Goal: Information Seeking & Learning: Learn about a topic

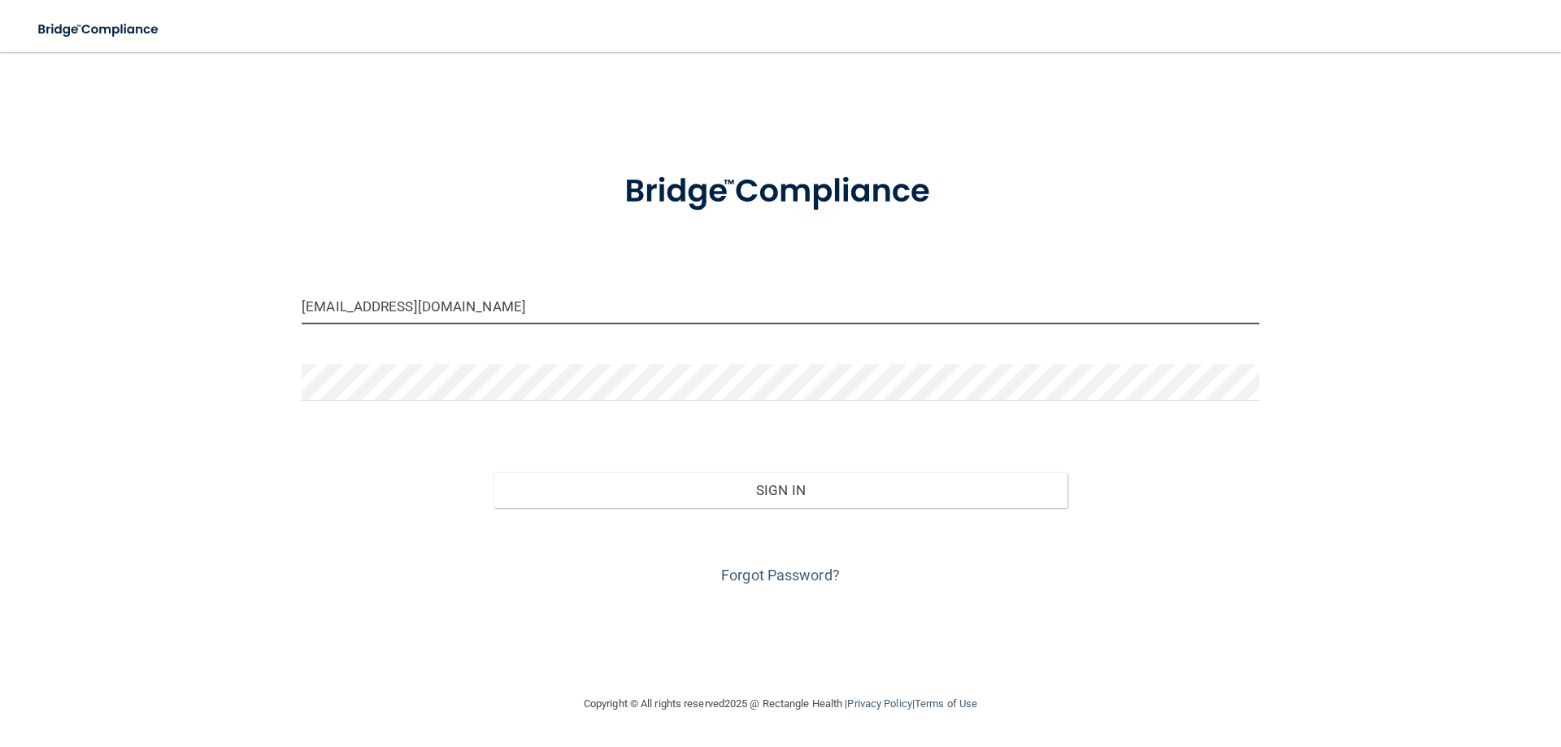
drag, startPoint x: 528, startPoint y: 306, endPoint x: 0, endPoint y: 285, distance: 528.2
click at [0, 285] on main "[EMAIL_ADDRESS][DOMAIN_NAME] Invalid email/password. You don't have permission …" at bounding box center [780, 399] width 1561 height 695
type input "[EMAIL_ADDRESS][DOMAIN_NAME]"
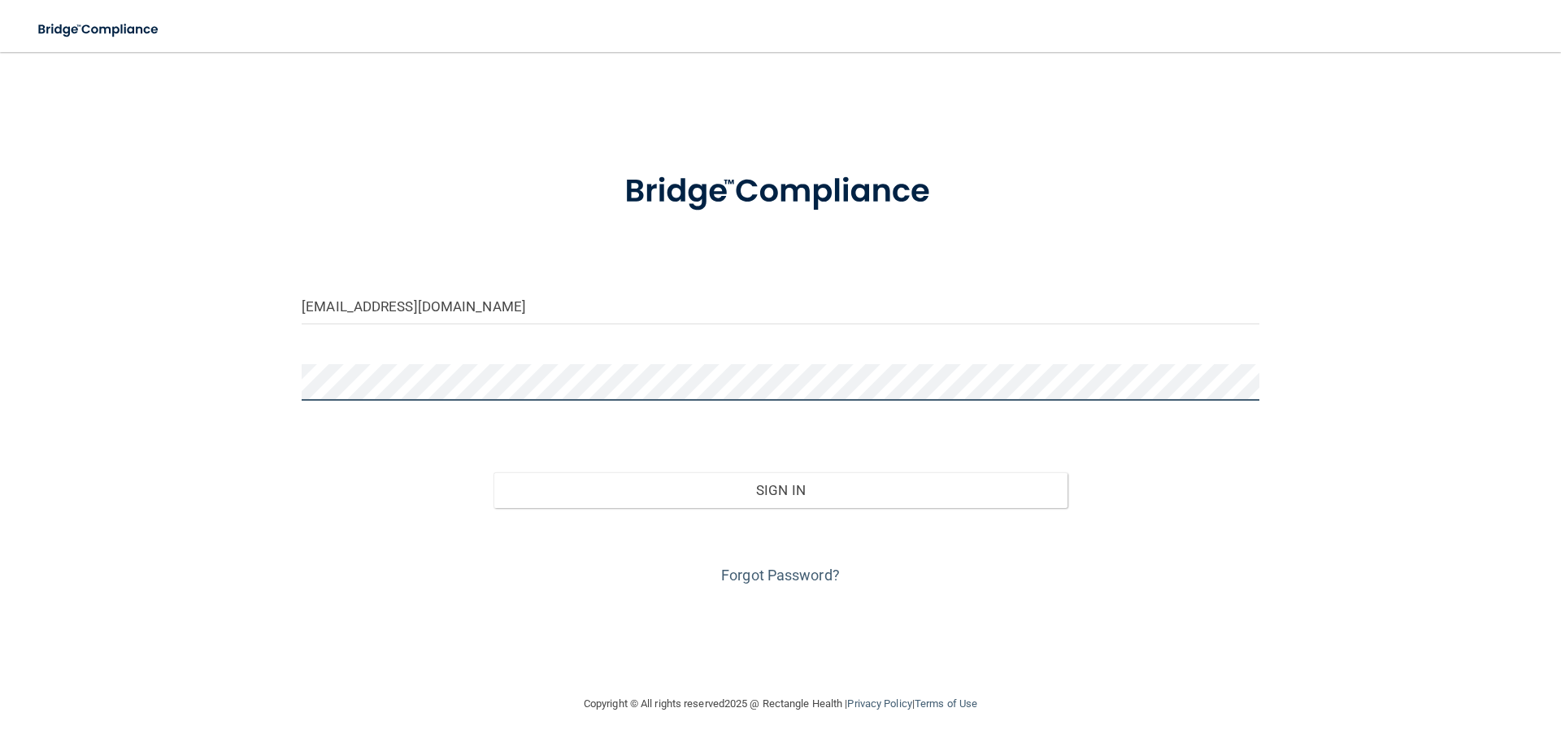
click at [0, 348] on main "cassandrabeaudettewos@gmail.com Invalid email/password. You don't have permissi…" at bounding box center [780, 399] width 1561 height 695
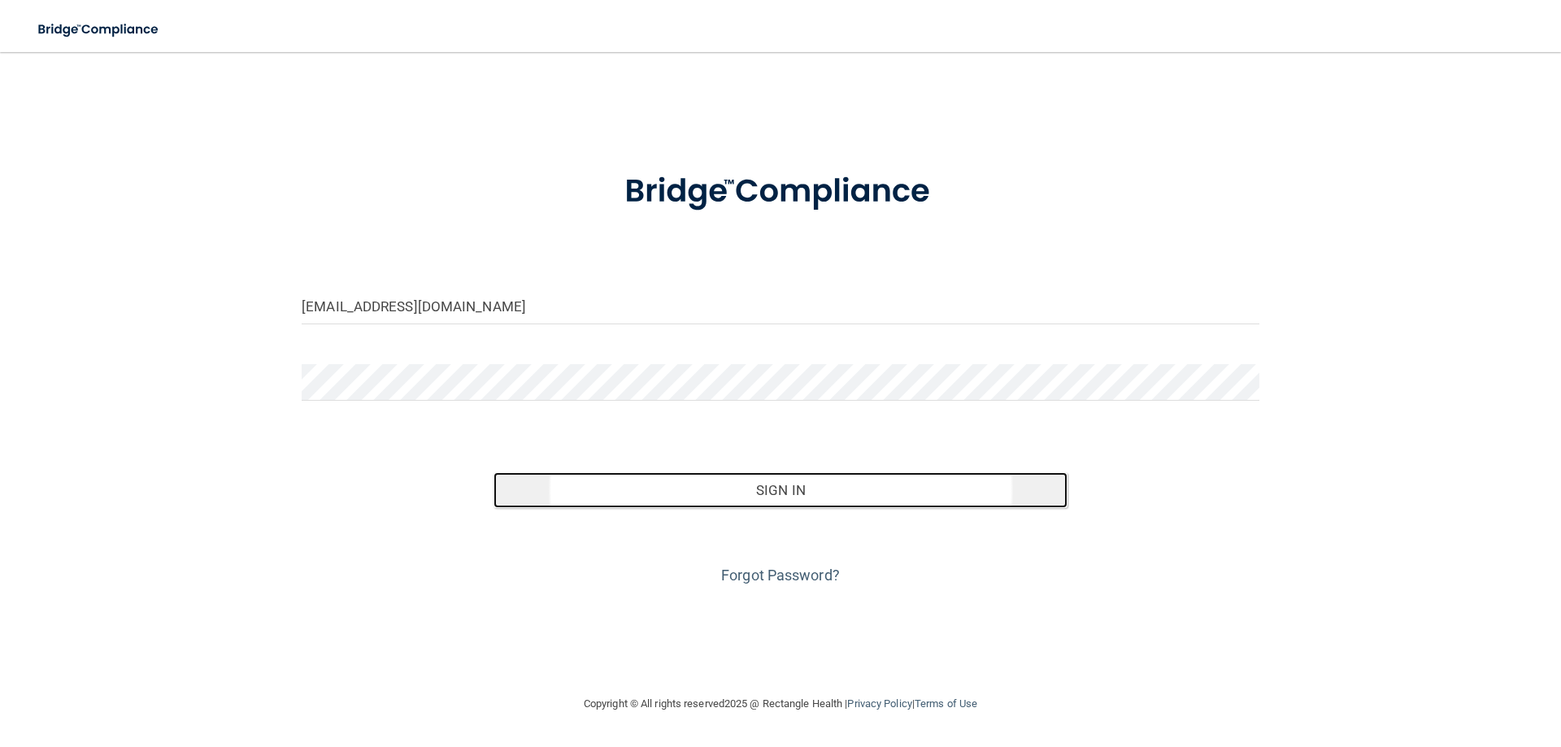
click at [595, 499] on button "Sign In" at bounding box center [781, 491] width 575 height 36
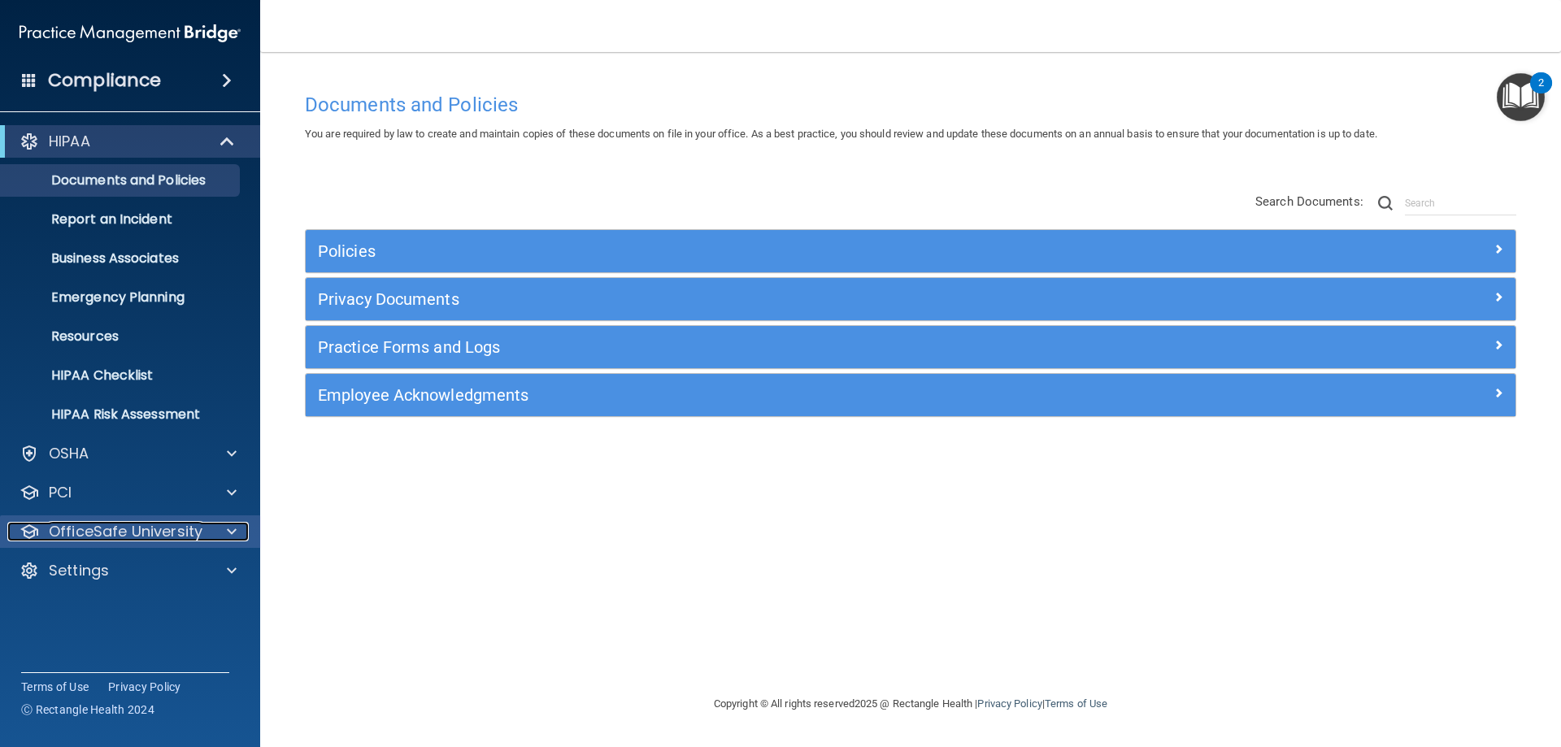
click at [113, 533] on p "OfficeSafe University" at bounding box center [126, 532] width 154 height 20
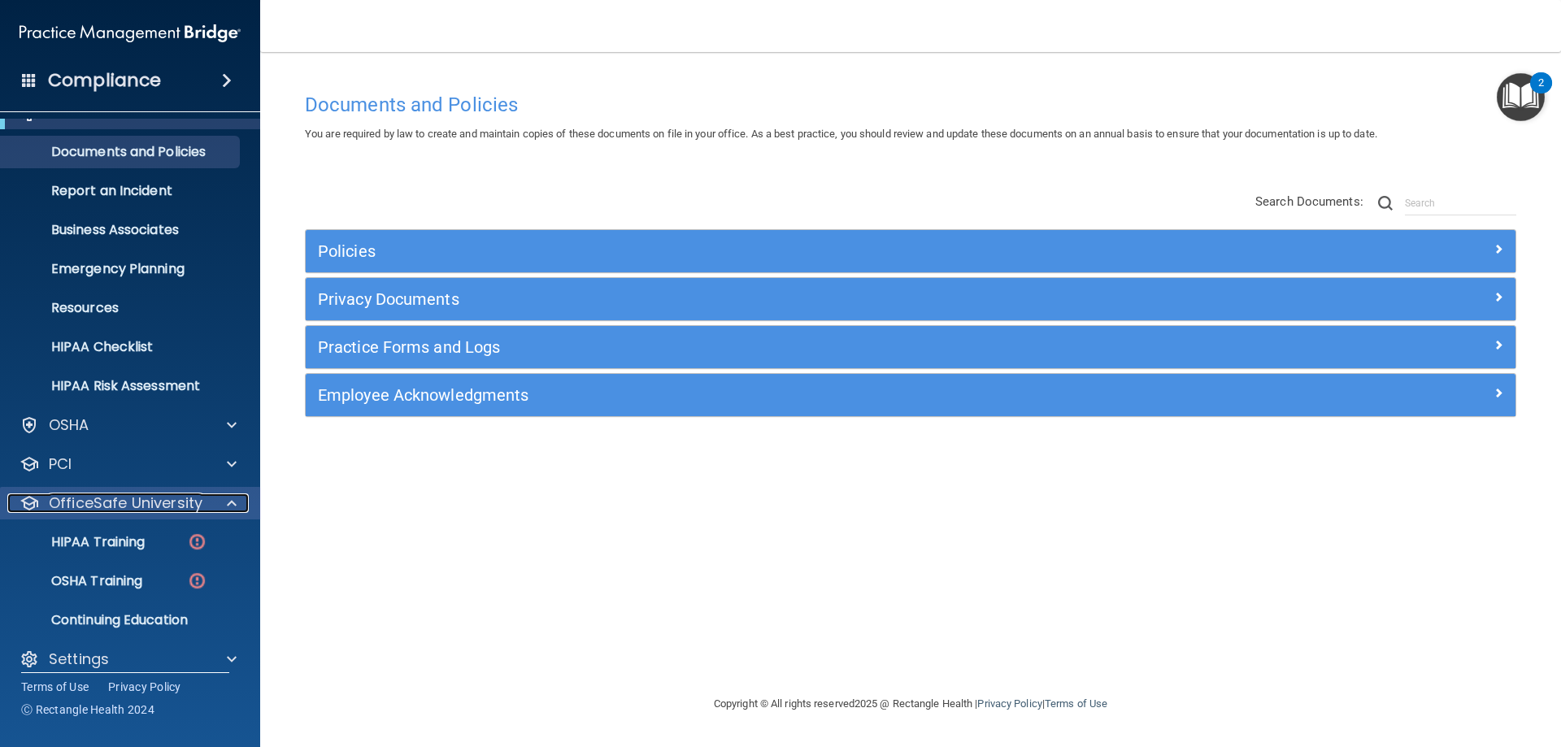
scroll to position [45, 0]
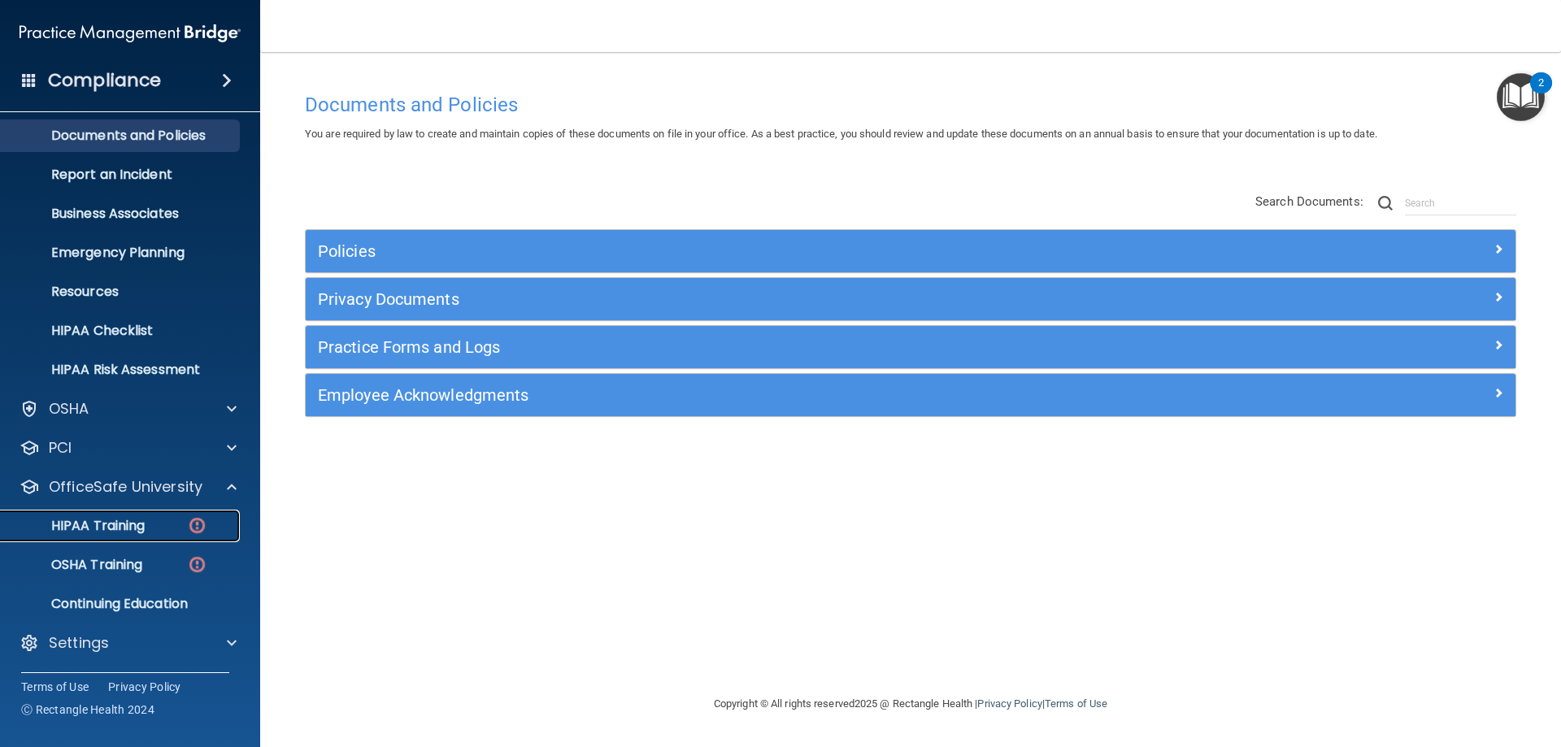
click at [126, 527] on p "HIPAA Training" at bounding box center [78, 526] width 134 height 16
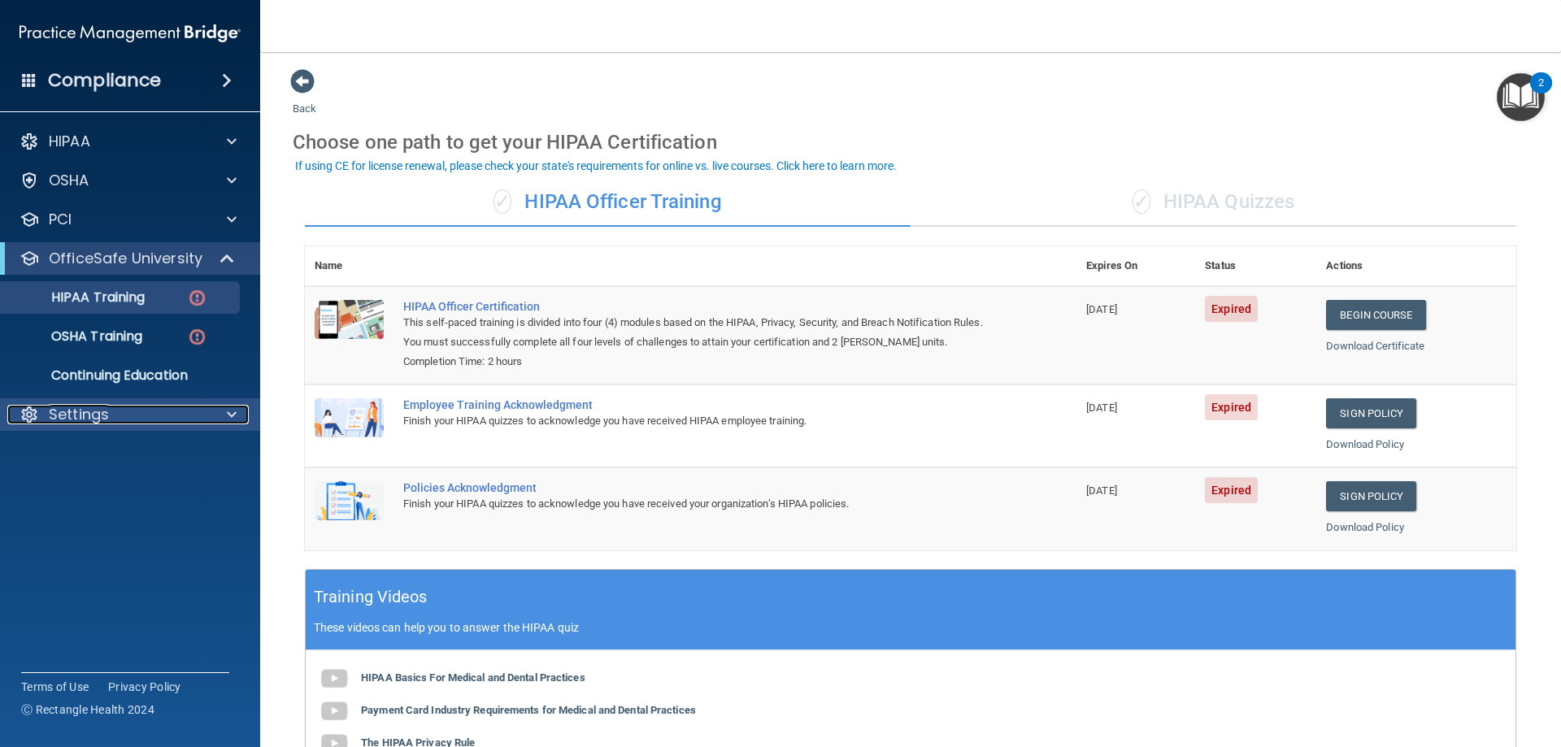
click at [86, 416] on p "Settings" at bounding box center [79, 415] width 60 height 20
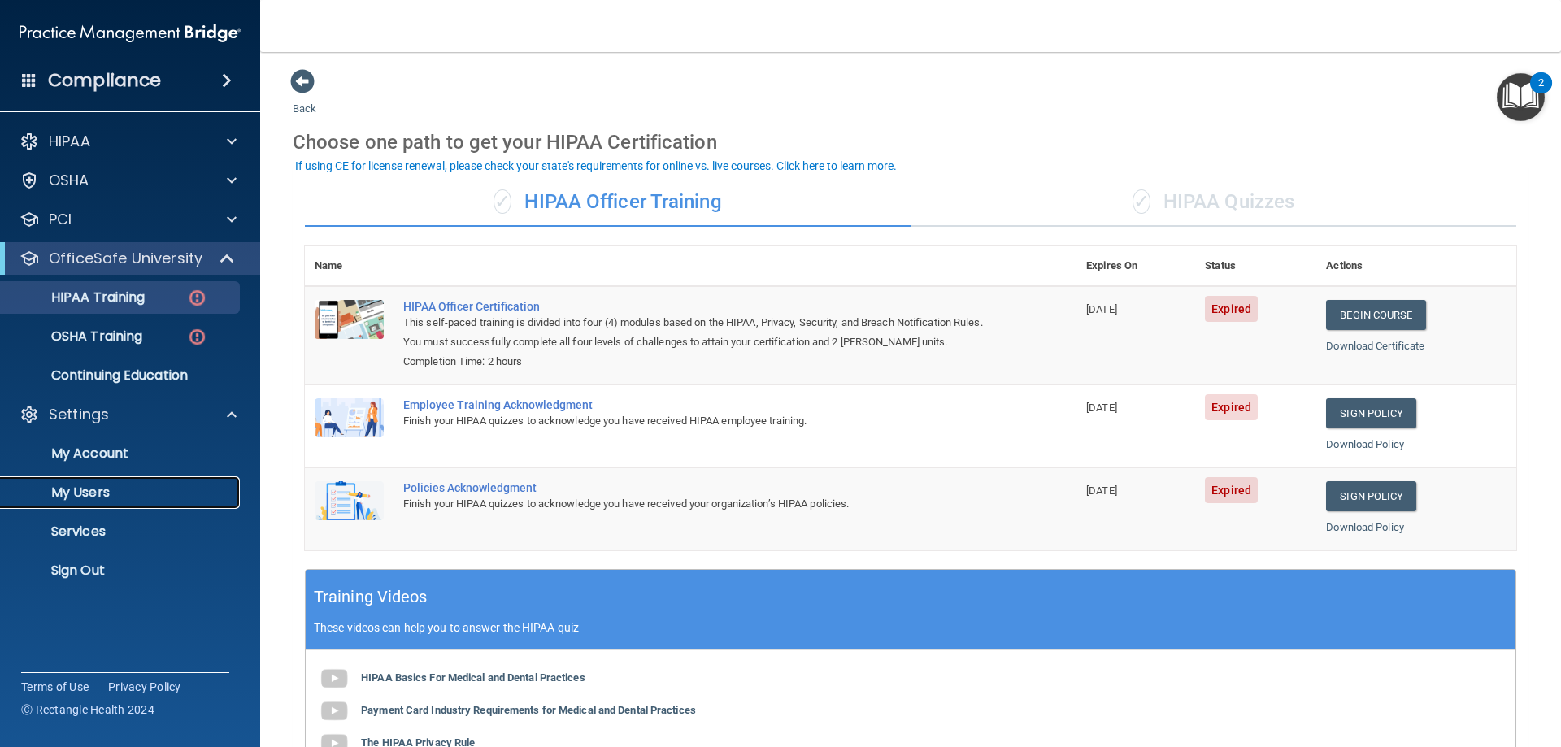
click at [102, 493] on p "My Users" at bounding box center [122, 493] width 222 height 16
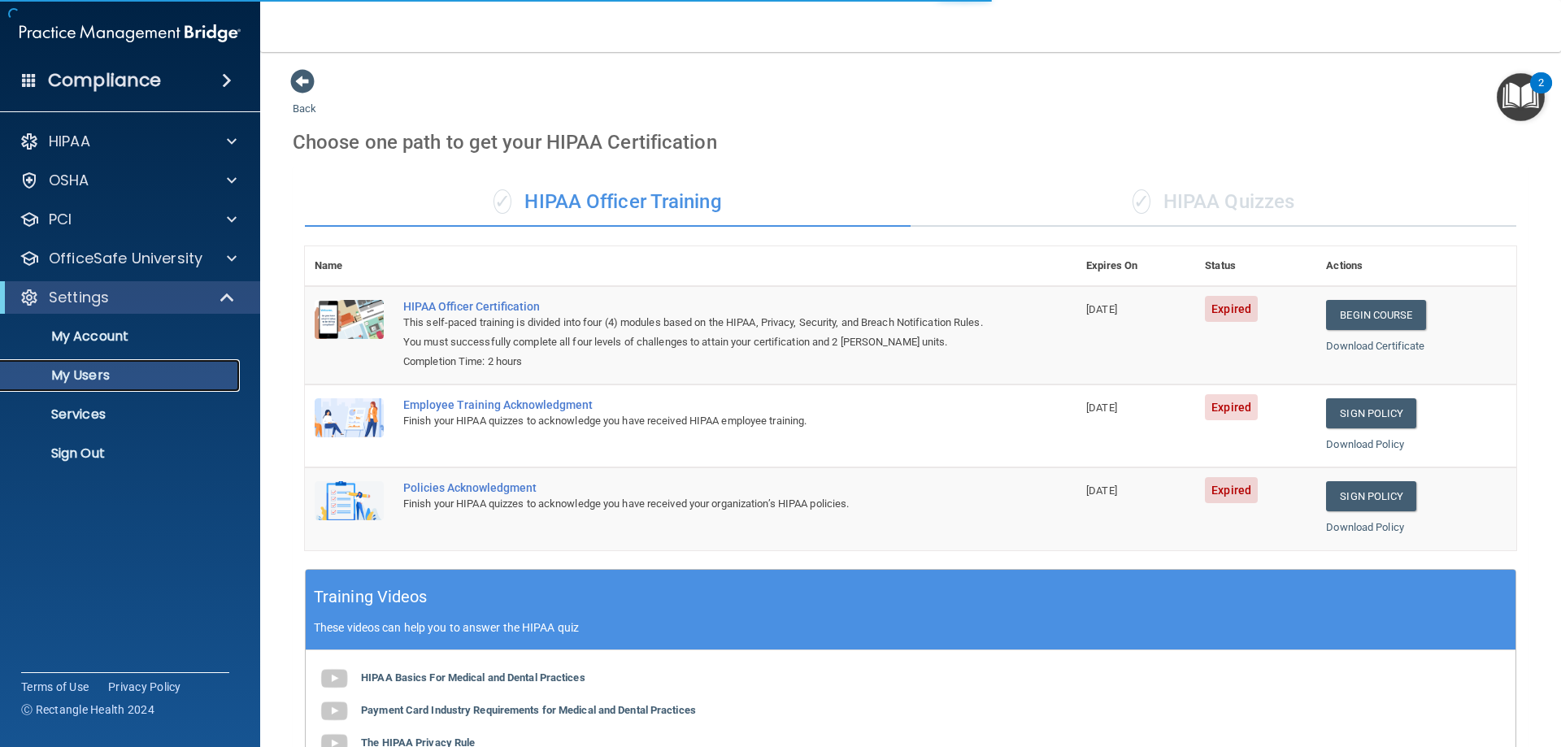
select select "20"
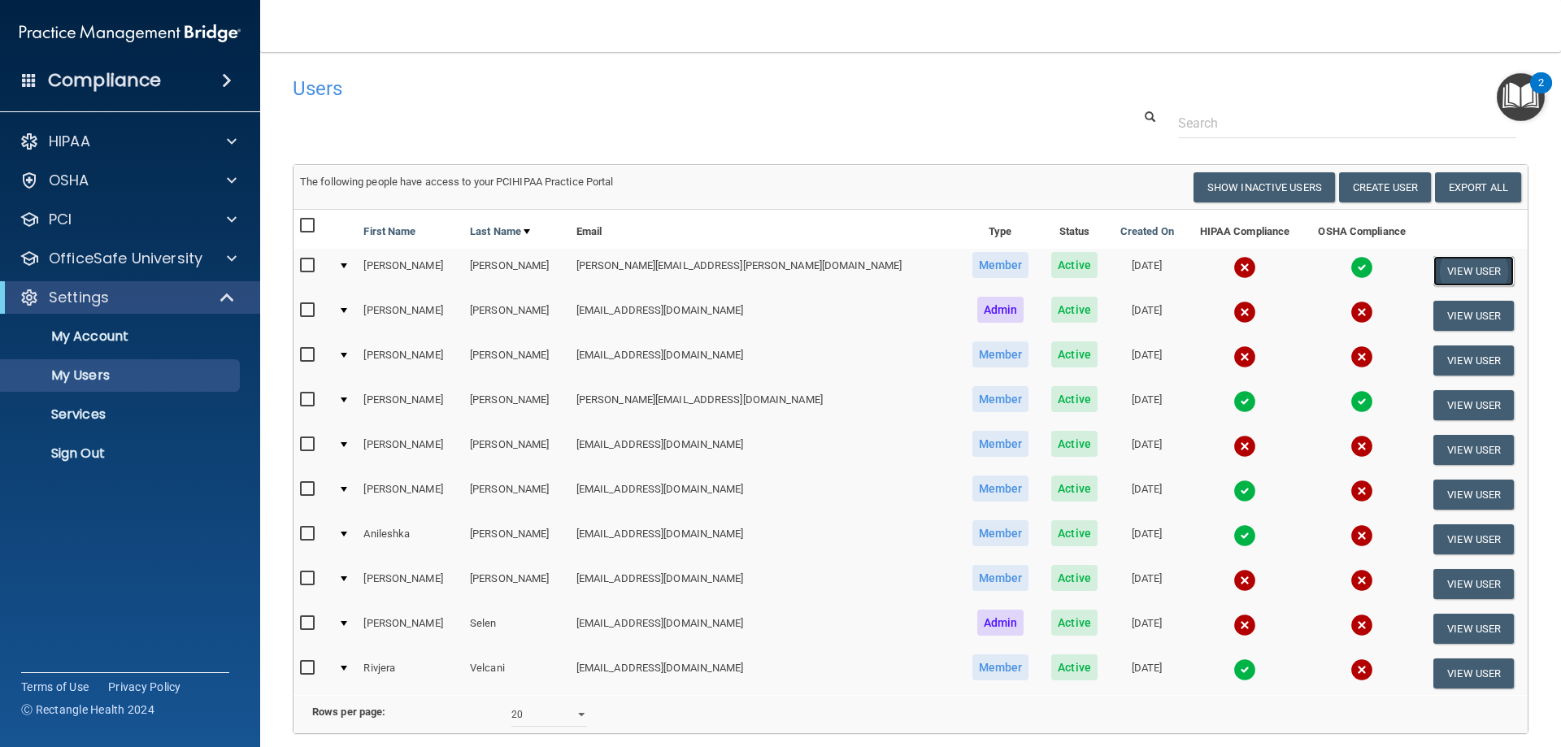
click at [1449, 263] on button "View User" at bounding box center [1474, 271] width 81 height 30
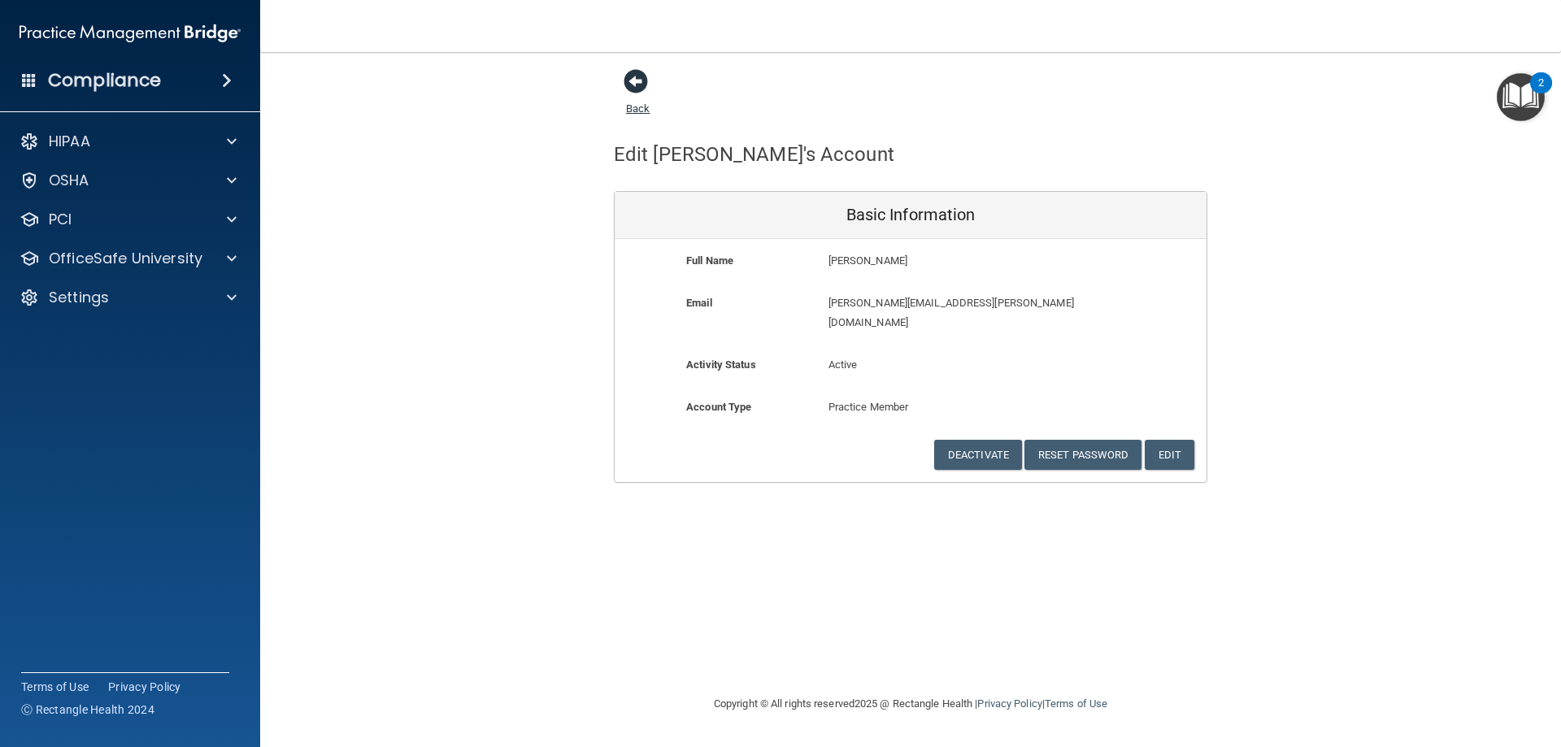
click at [637, 88] on span at bounding box center [636, 81] width 24 height 24
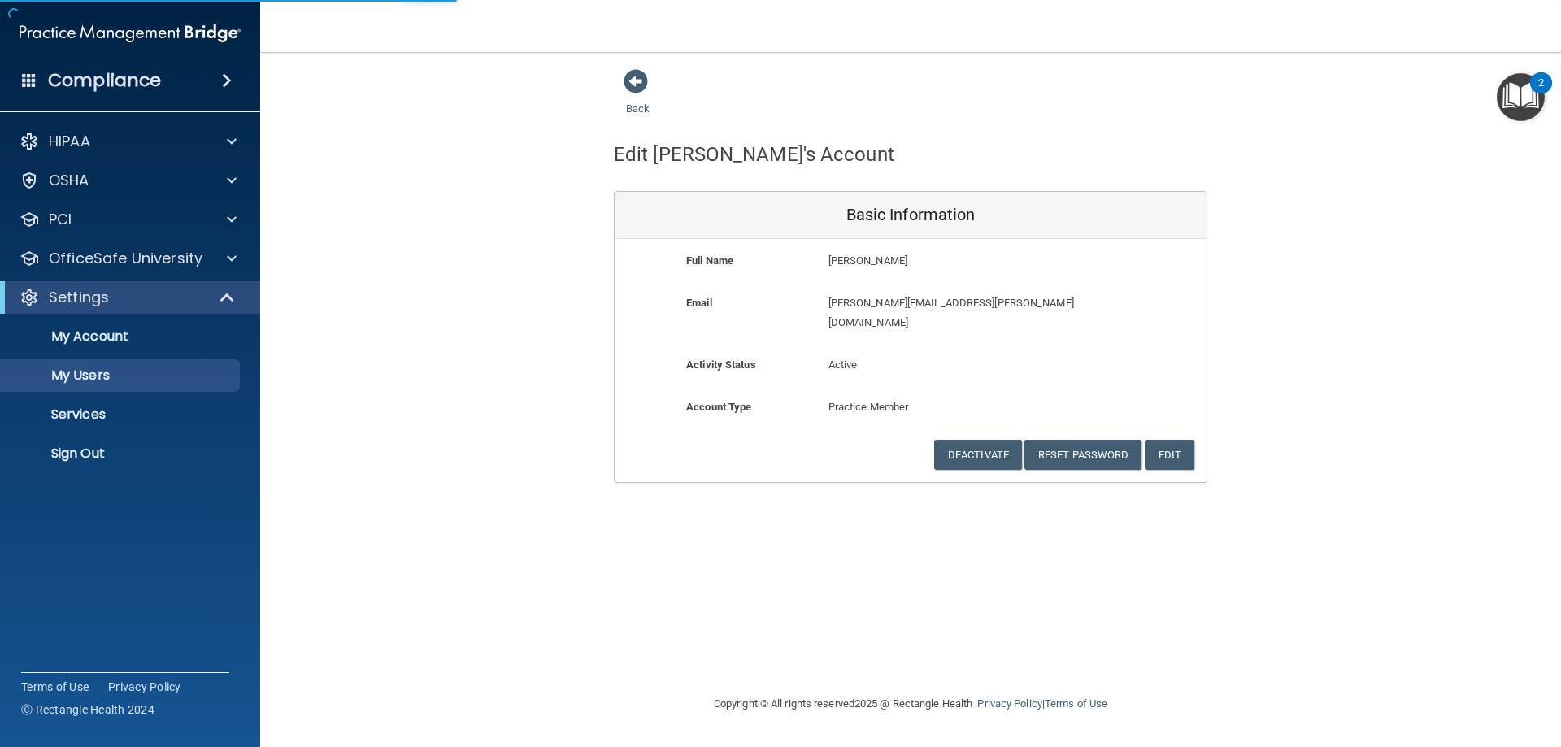
select select "20"
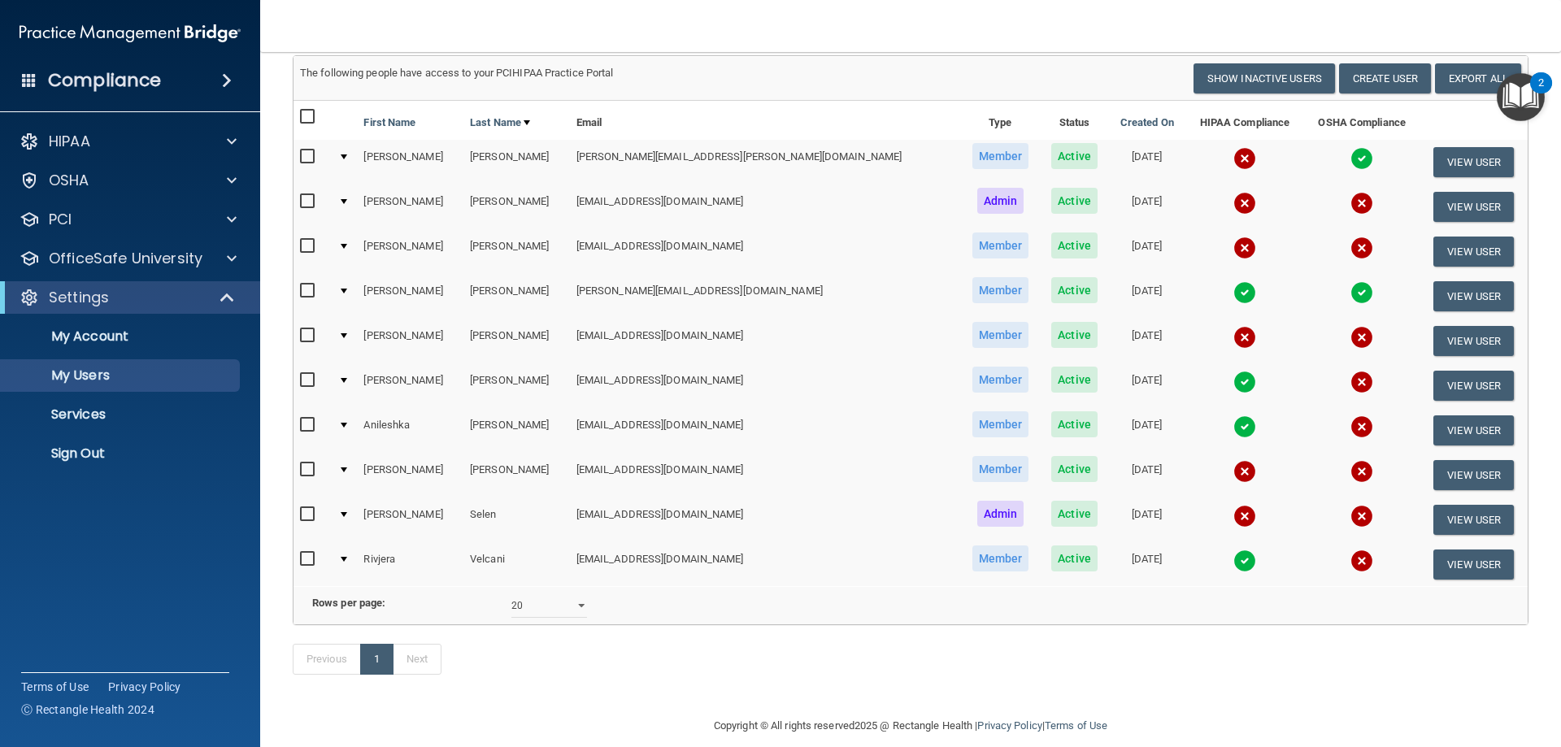
scroll to position [70, 0]
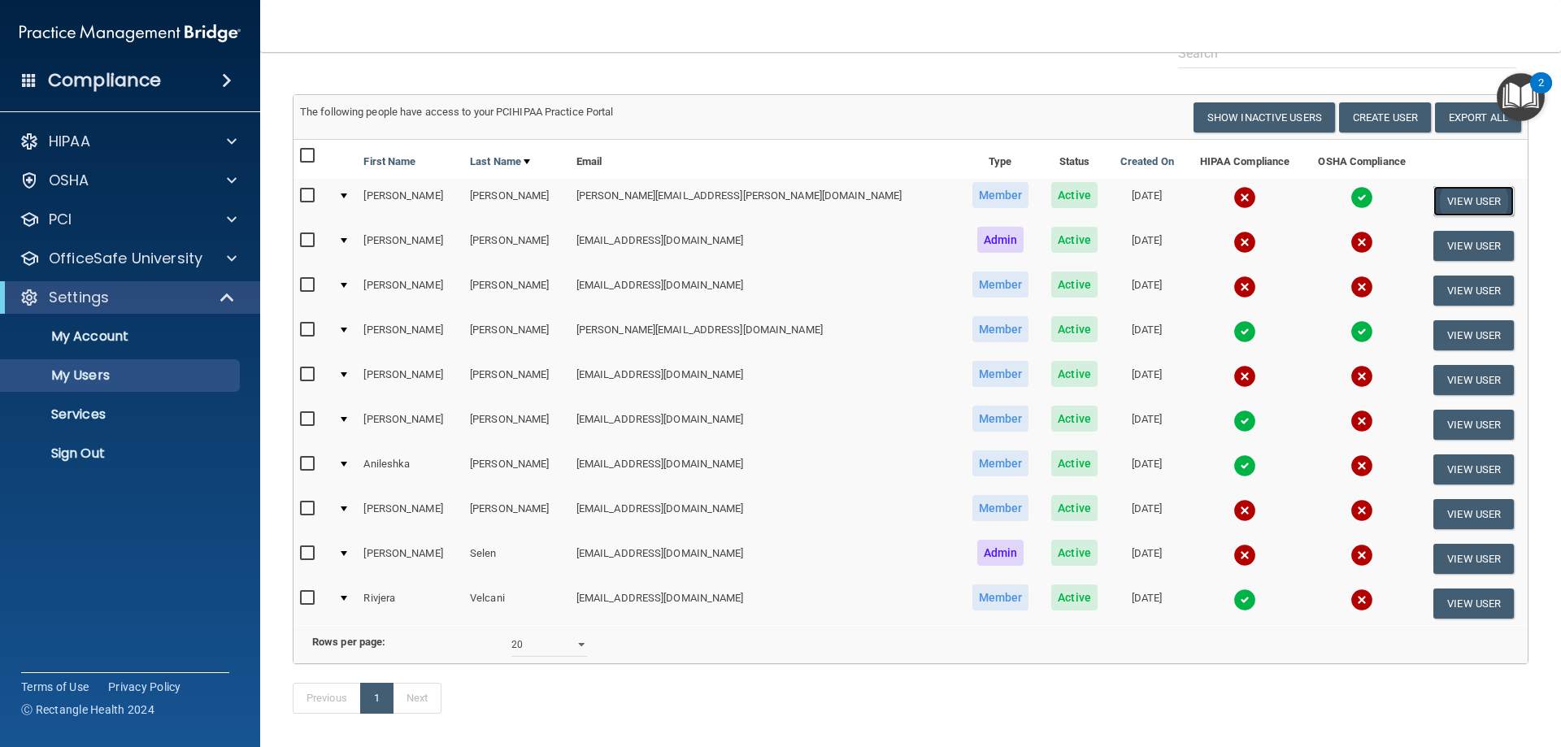
click at [1435, 190] on button "View User" at bounding box center [1474, 201] width 81 height 30
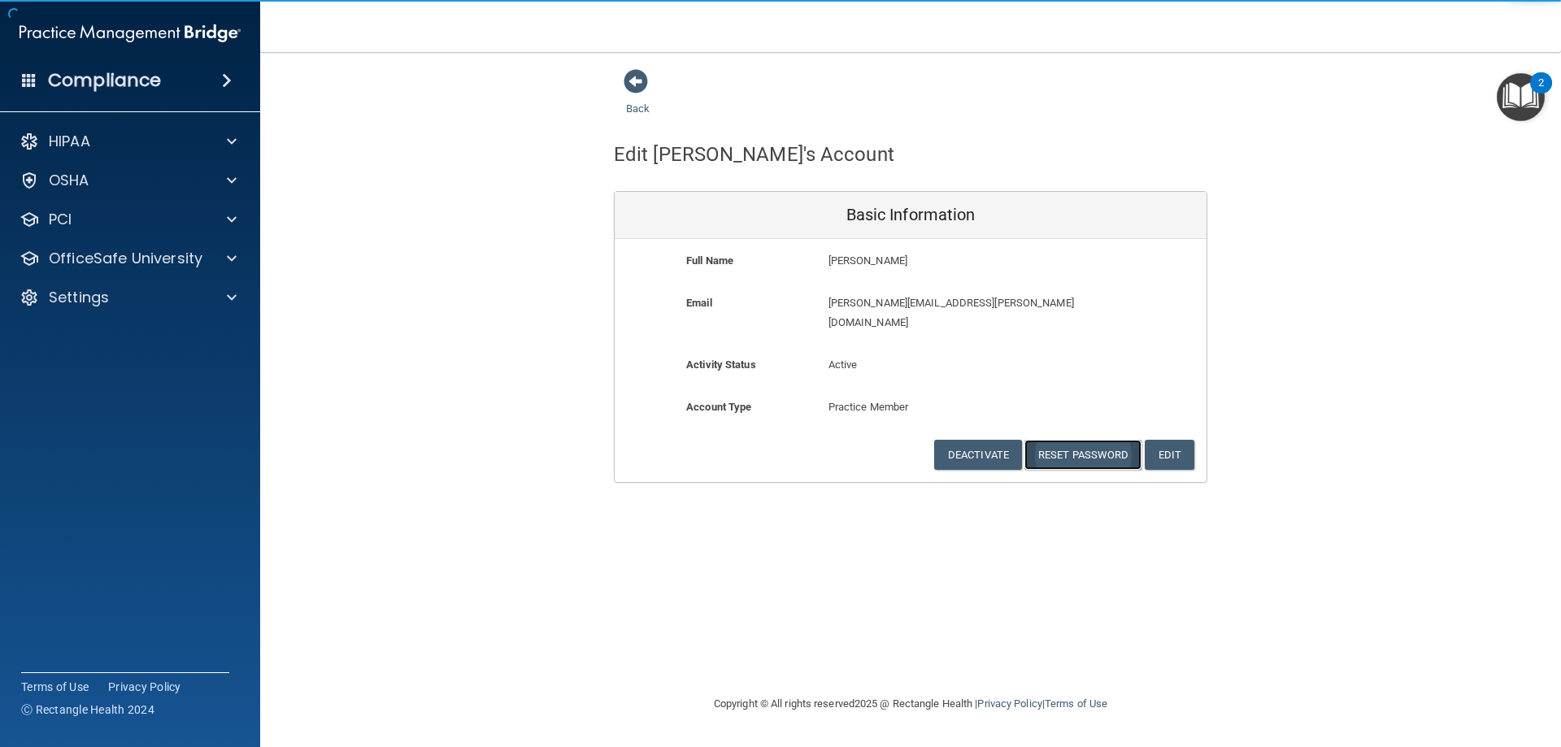
click at [1097, 440] on button "Reset Password" at bounding box center [1083, 455] width 117 height 30
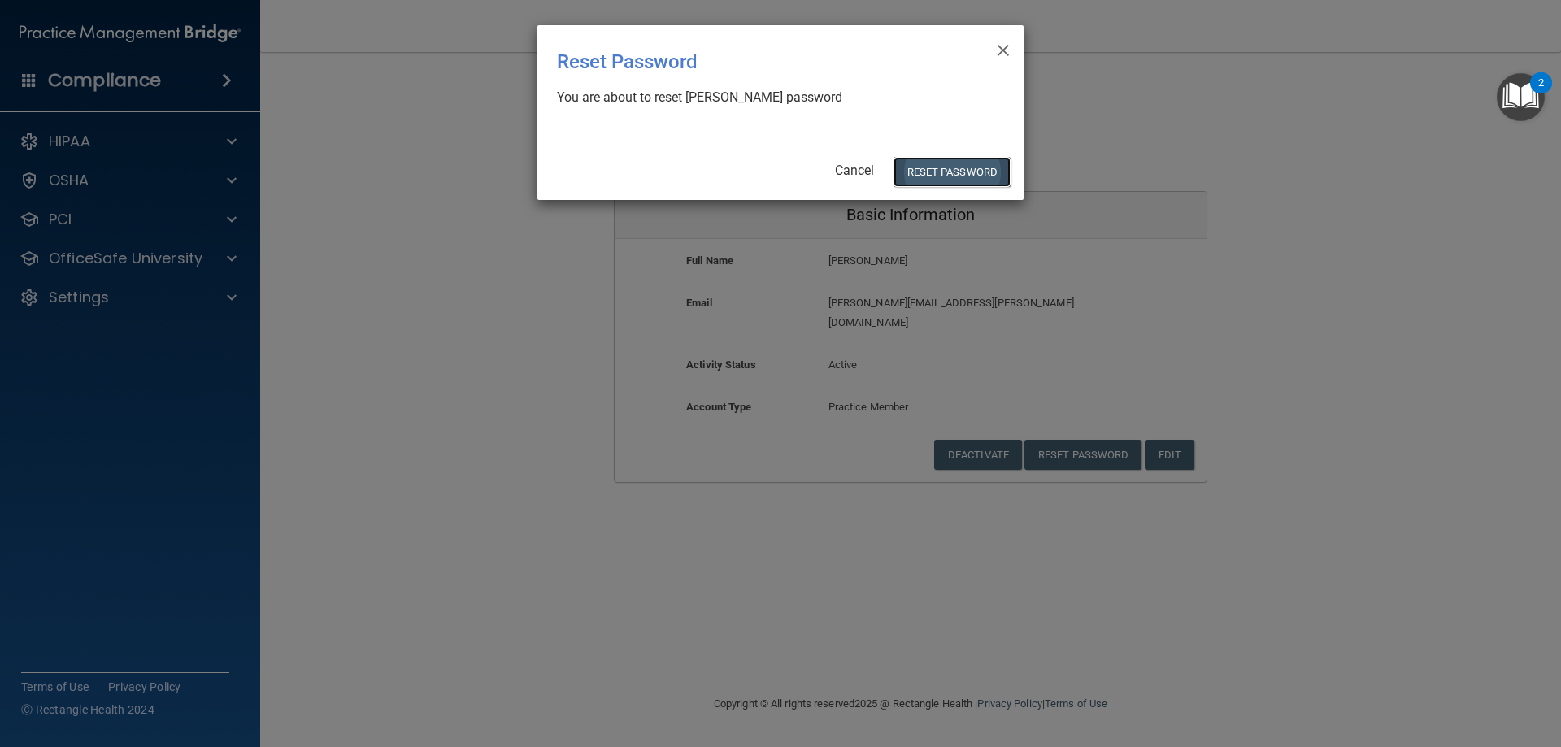
click at [941, 168] on button "Reset Password" at bounding box center [952, 172] width 117 height 30
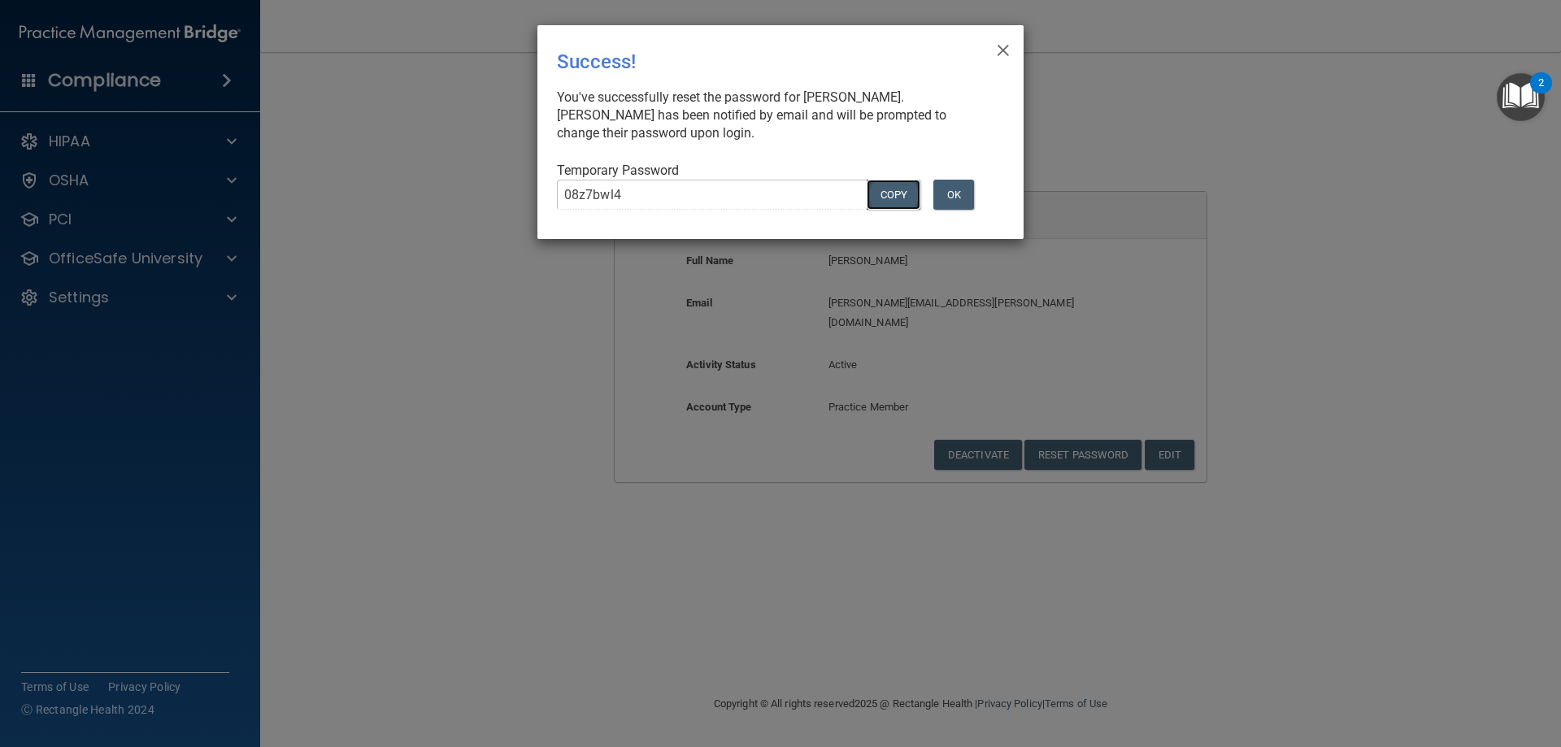
click at [892, 197] on button "COPY" at bounding box center [894, 195] width 54 height 30
drag, startPoint x: 961, startPoint y: 194, endPoint x: 976, endPoint y: 194, distance: 14.7
click at [961, 194] on button "OK" at bounding box center [954, 195] width 41 height 30
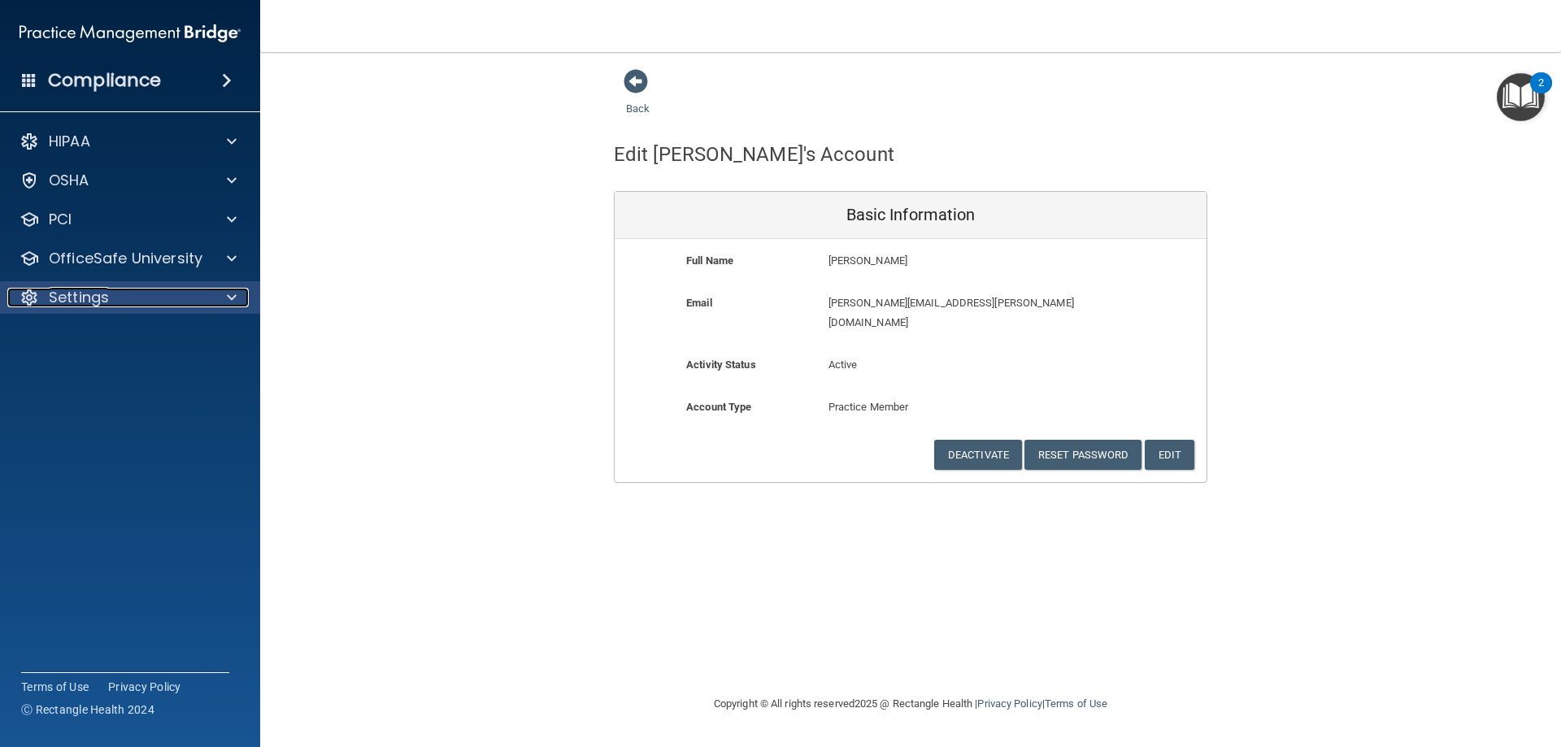
click at [82, 301] on p "Settings" at bounding box center [79, 298] width 60 height 20
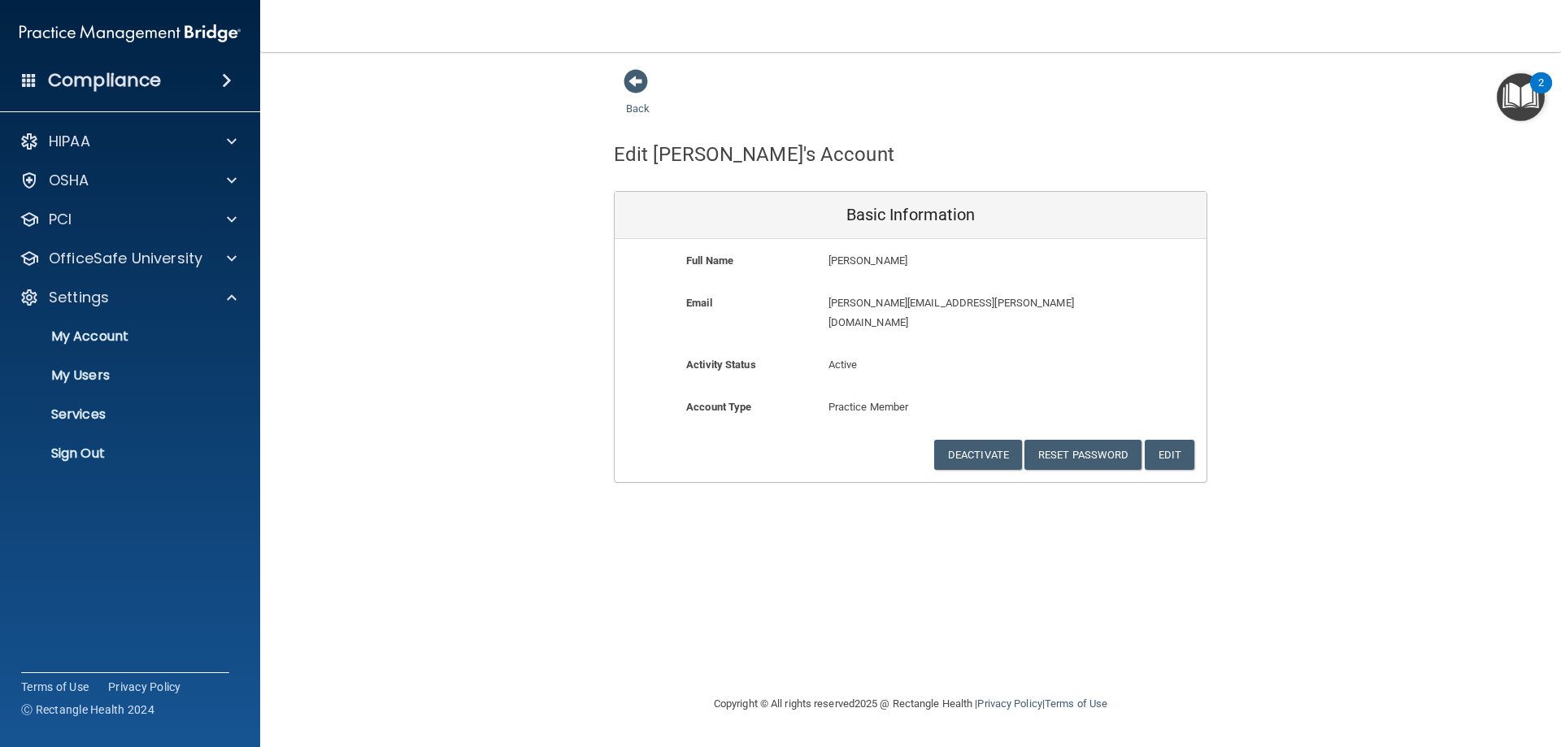
click at [638, 101] on div "Back" at bounding box center [663, 93] width 99 height 50
click at [639, 107] on link "Back" at bounding box center [638, 99] width 24 height 32
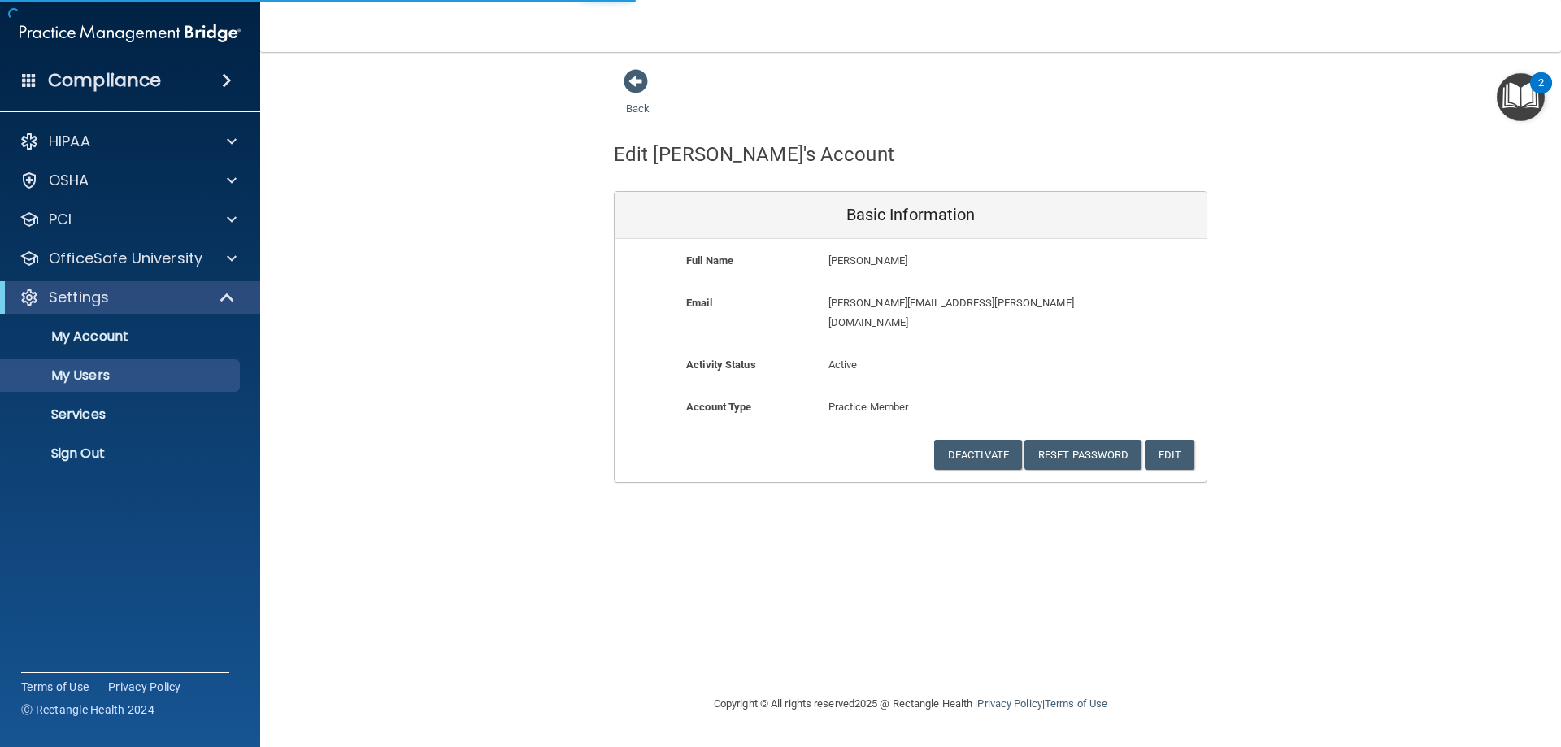
select select "20"
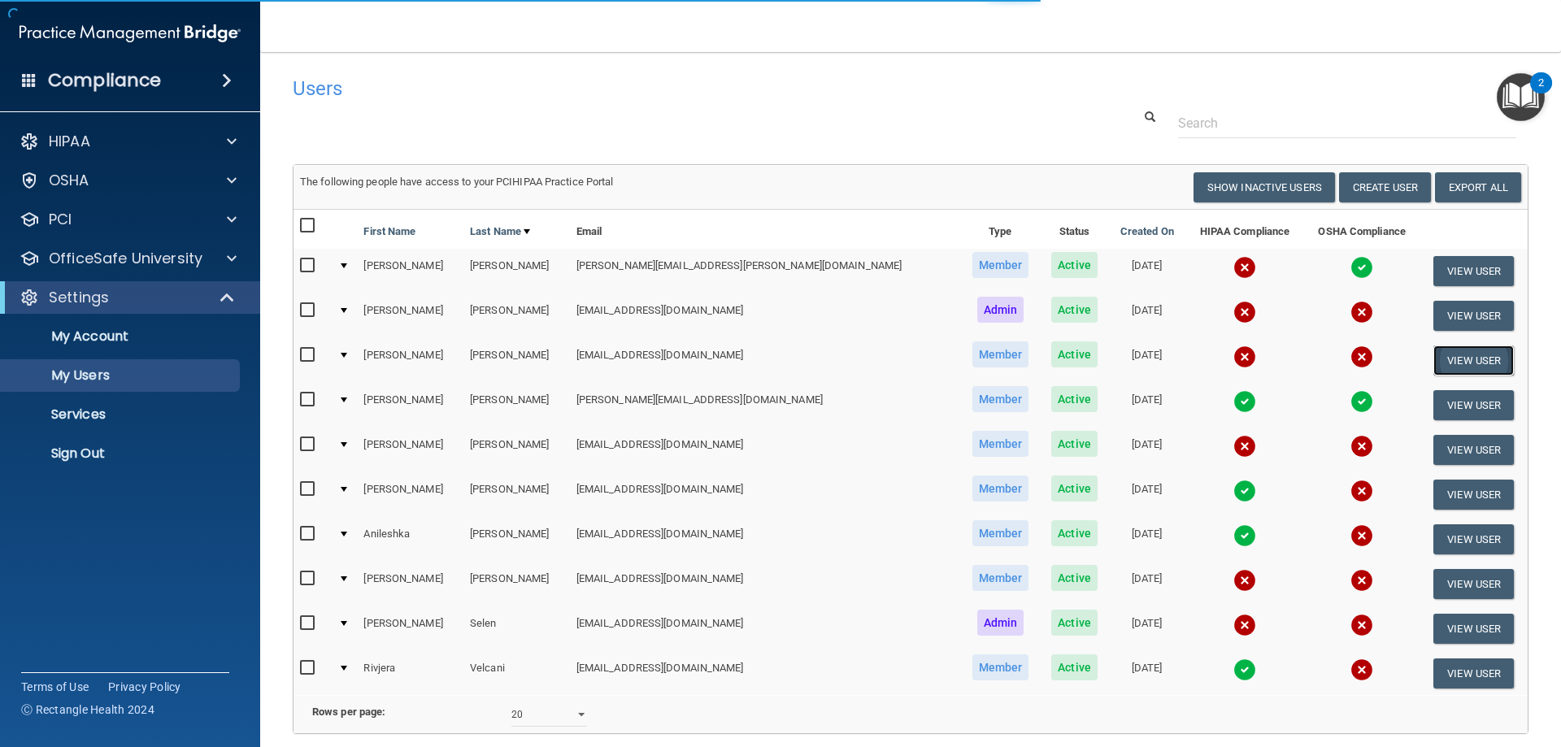
click at [1442, 359] on button "View User" at bounding box center [1474, 361] width 81 height 30
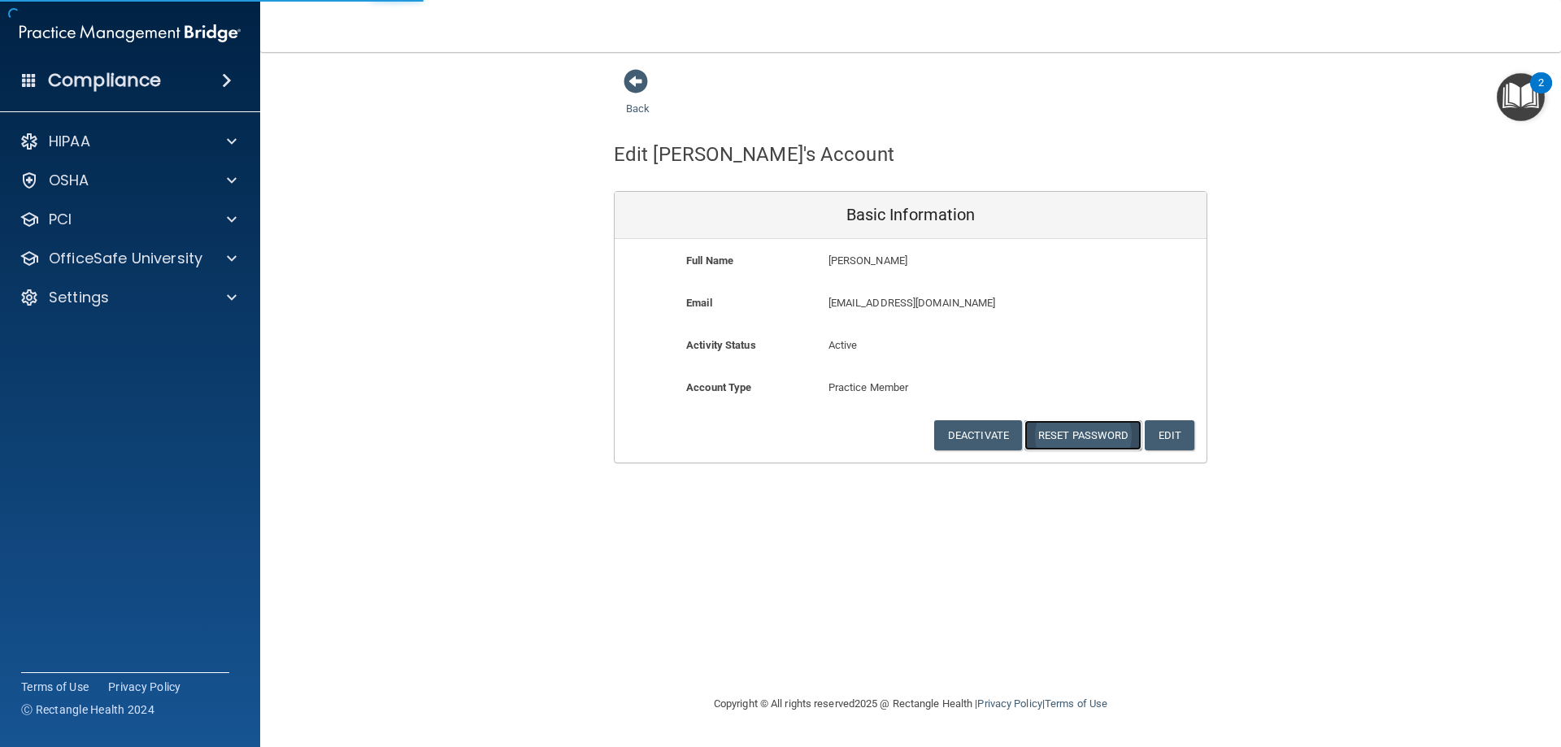
click at [1092, 425] on button "Reset Password" at bounding box center [1083, 435] width 117 height 30
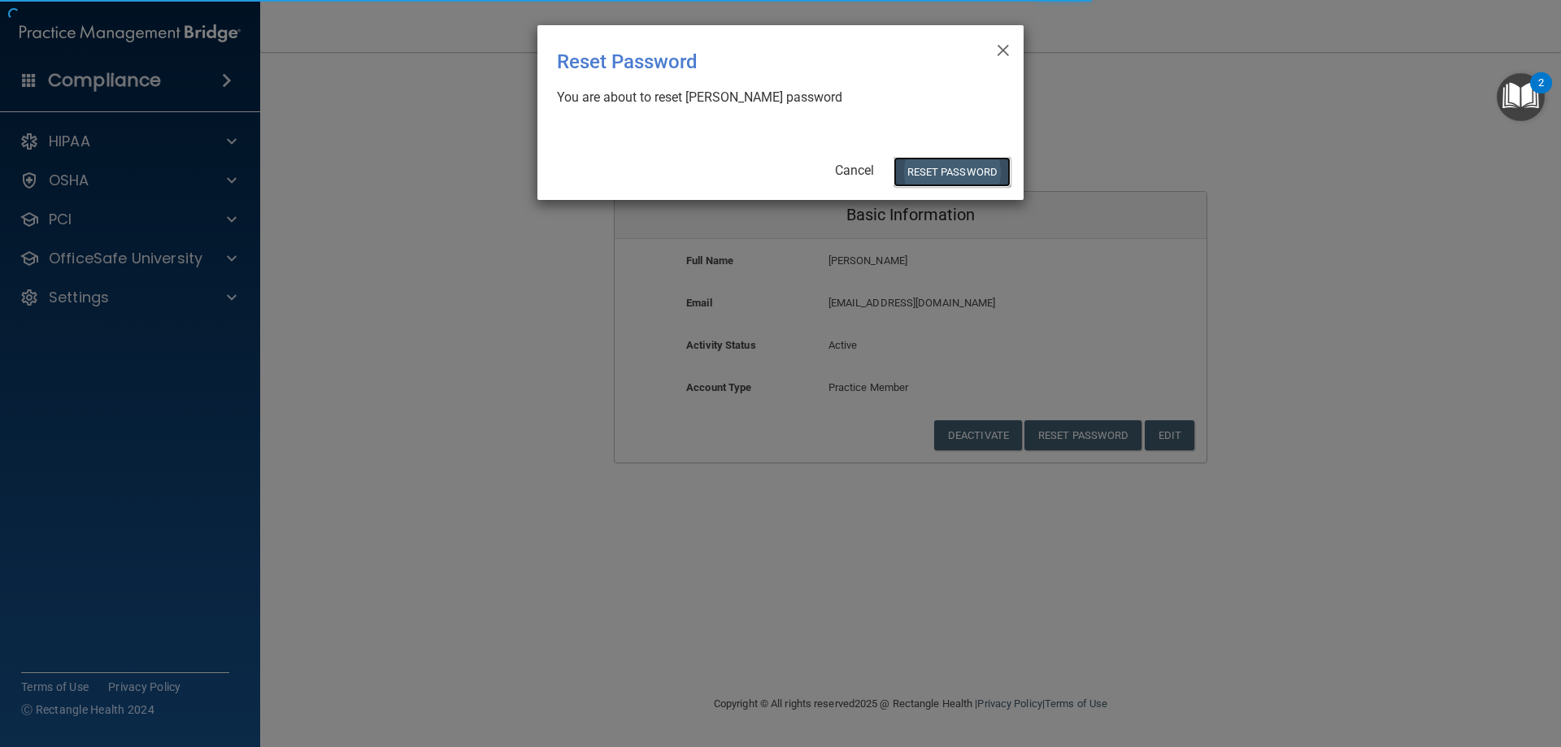
click at [957, 174] on button "Reset Password" at bounding box center [952, 172] width 117 height 30
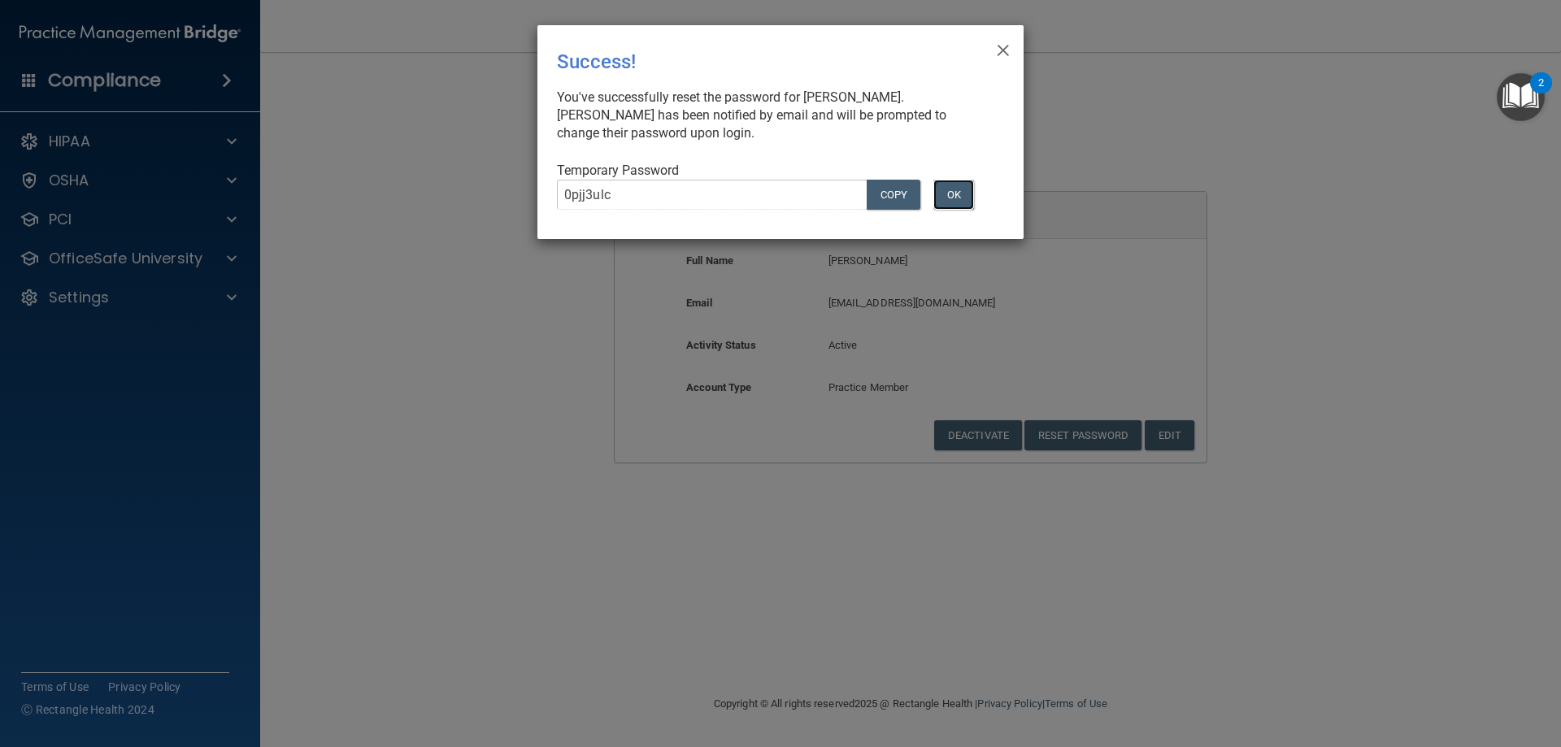
click at [961, 201] on button "OK" at bounding box center [954, 195] width 41 height 30
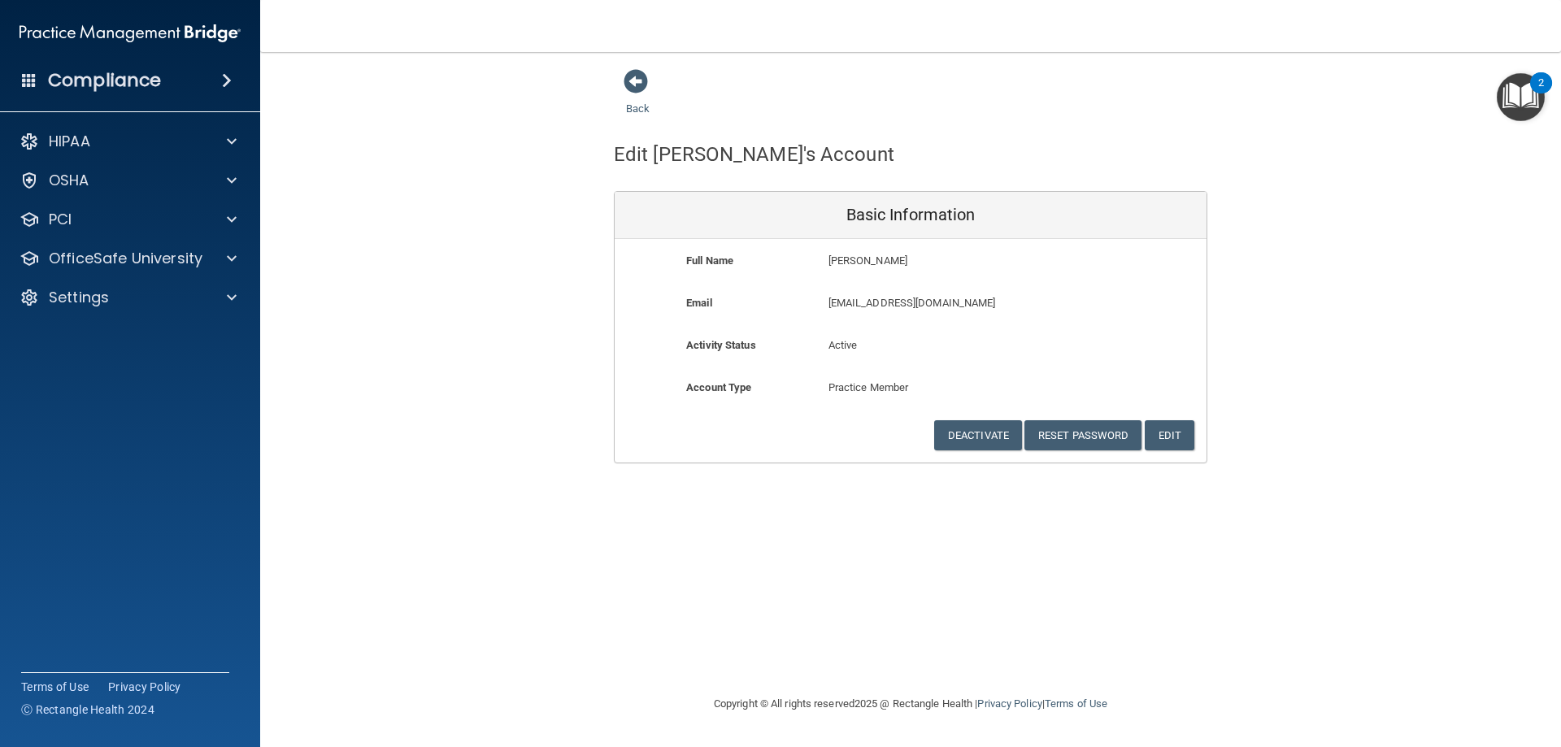
click at [642, 101] on div "Back" at bounding box center [663, 93] width 99 height 50
click at [638, 108] on link "Back" at bounding box center [638, 99] width 24 height 32
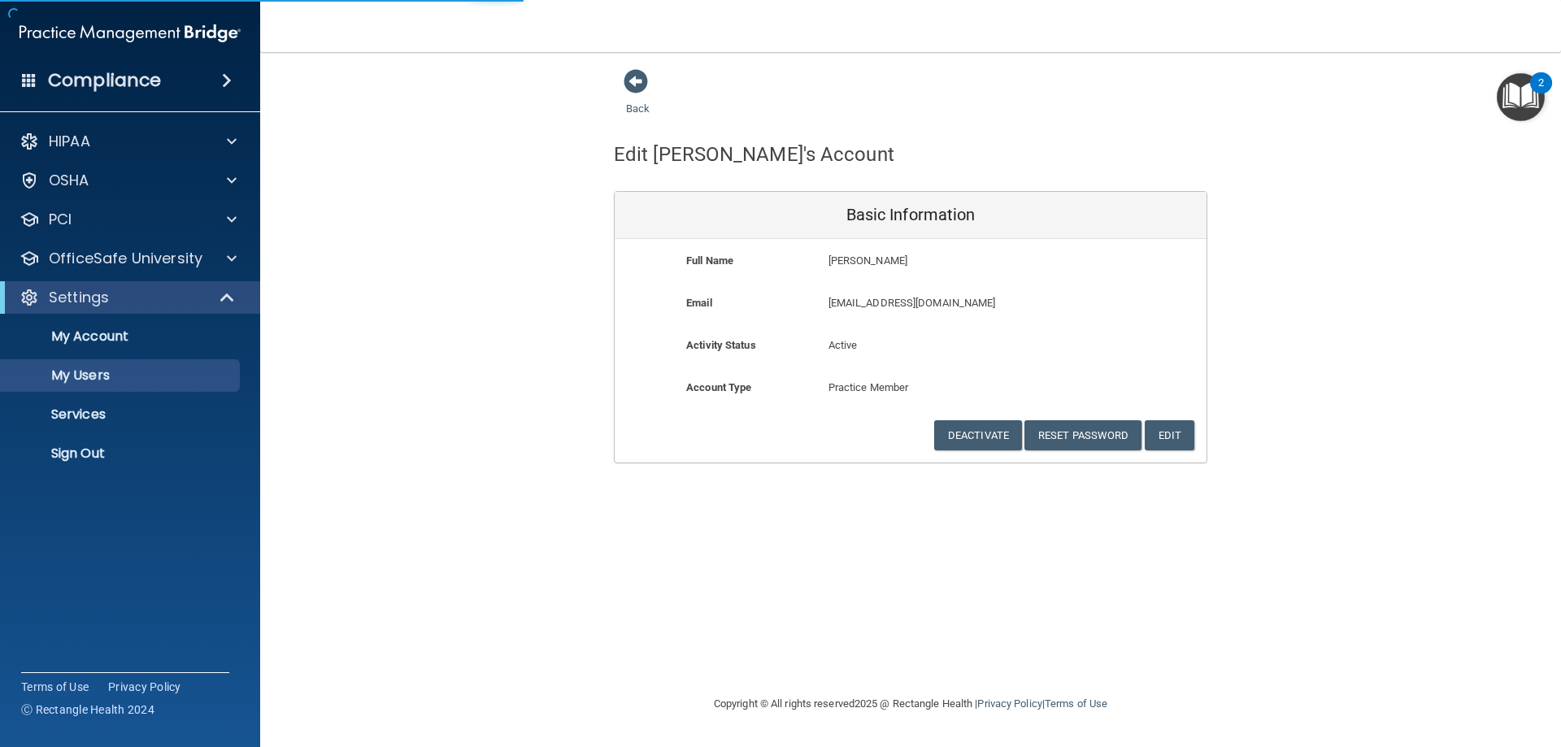
select select "20"
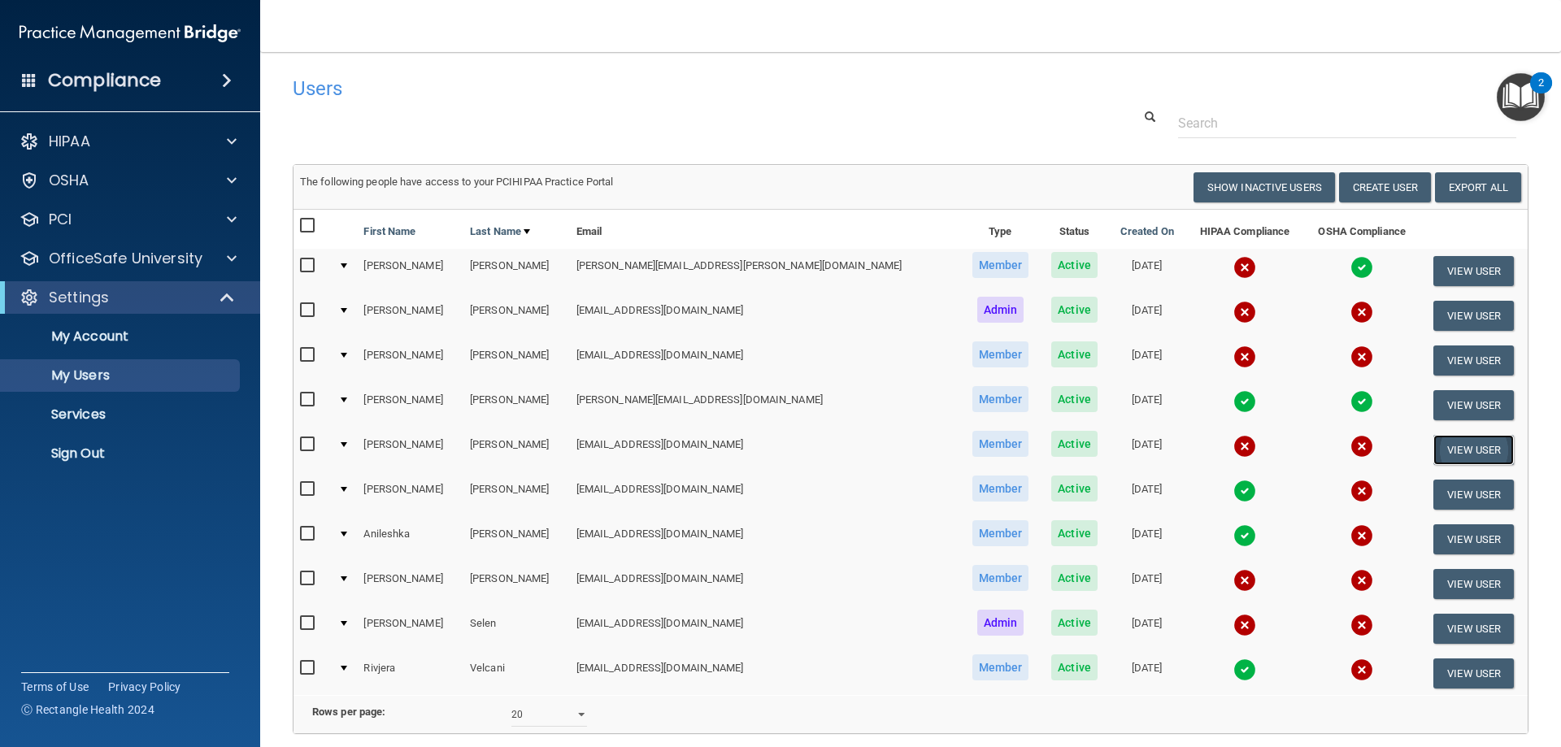
click at [1463, 451] on button "View User" at bounding box center [1474, 450] width 81 height 30
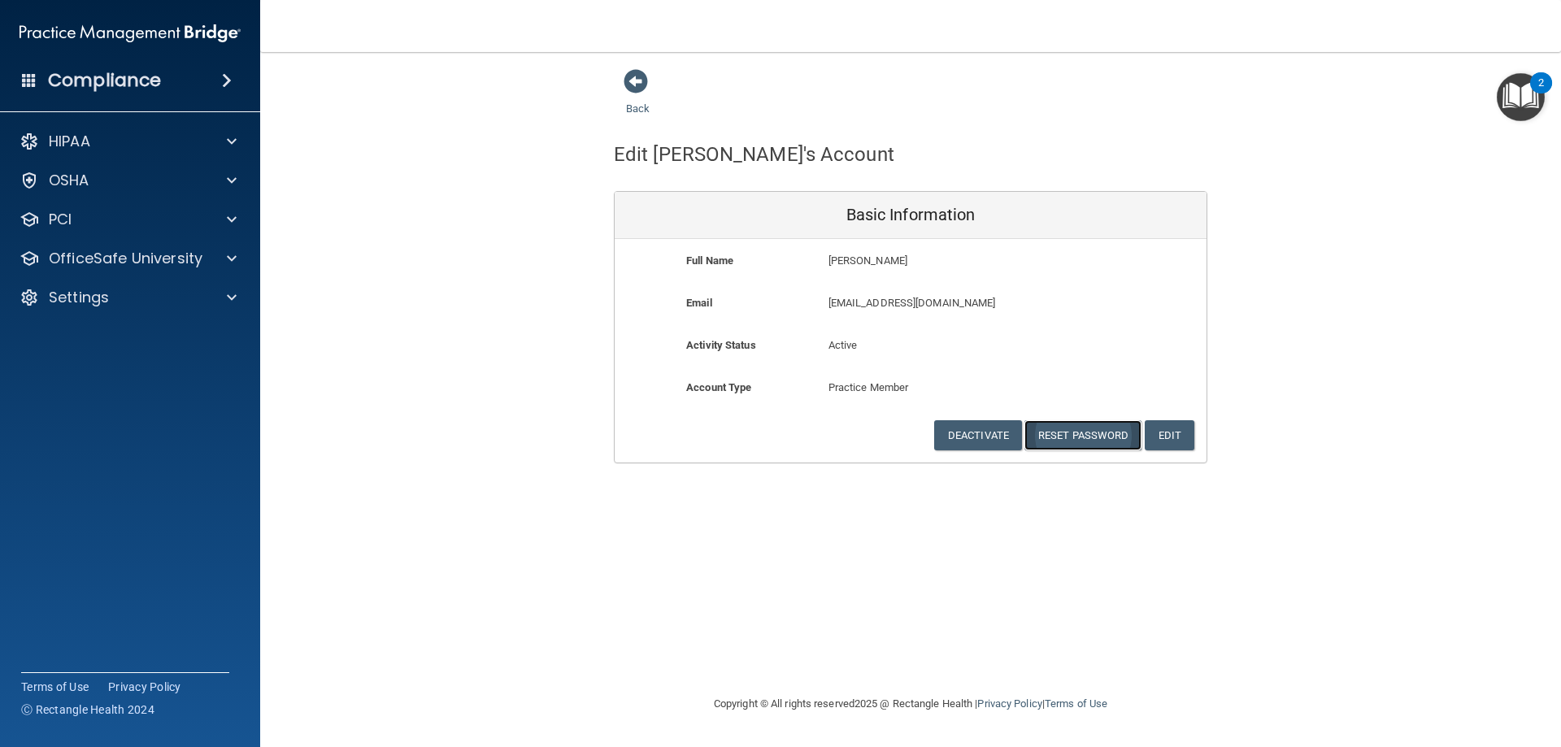
click at [1078, 432] on button "Reset Password" at bounding box center [1083, 435] width 117 height 30
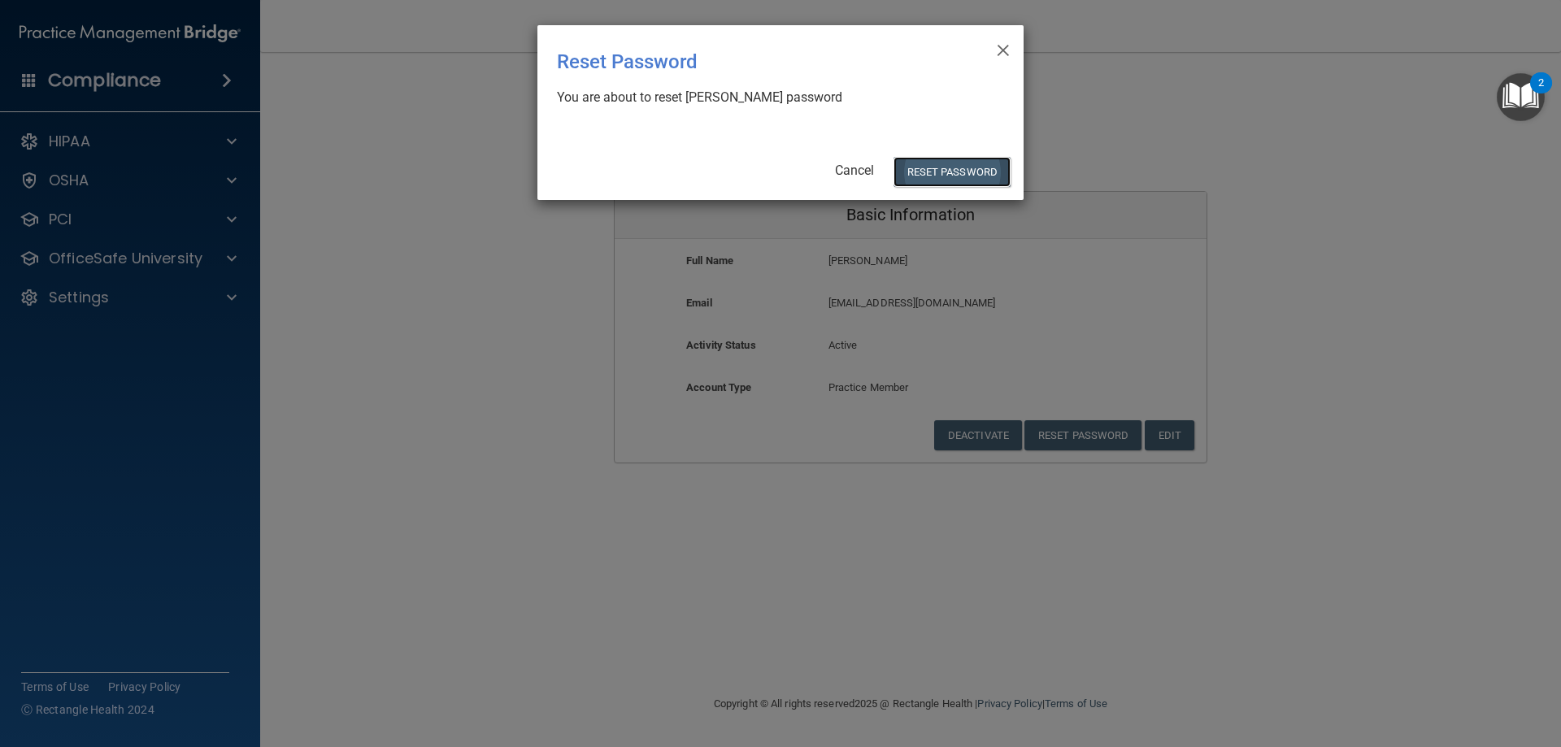
click at [971, 164] on button "Reset Password" at bounding box center [952, 172] width 117 height 30
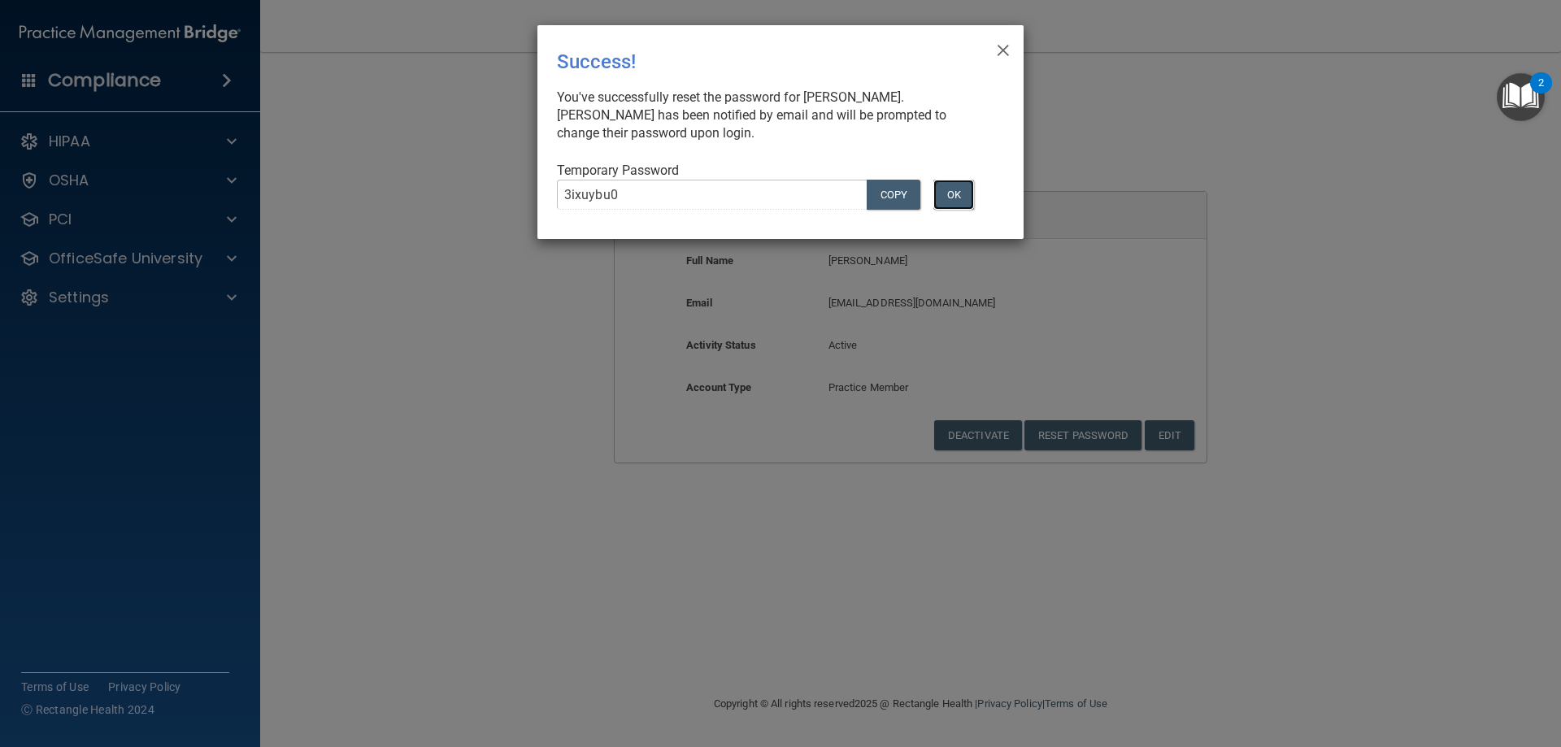
click at [963, 190] on button "OK" at bounding box center [954, 195] width 41 height 30
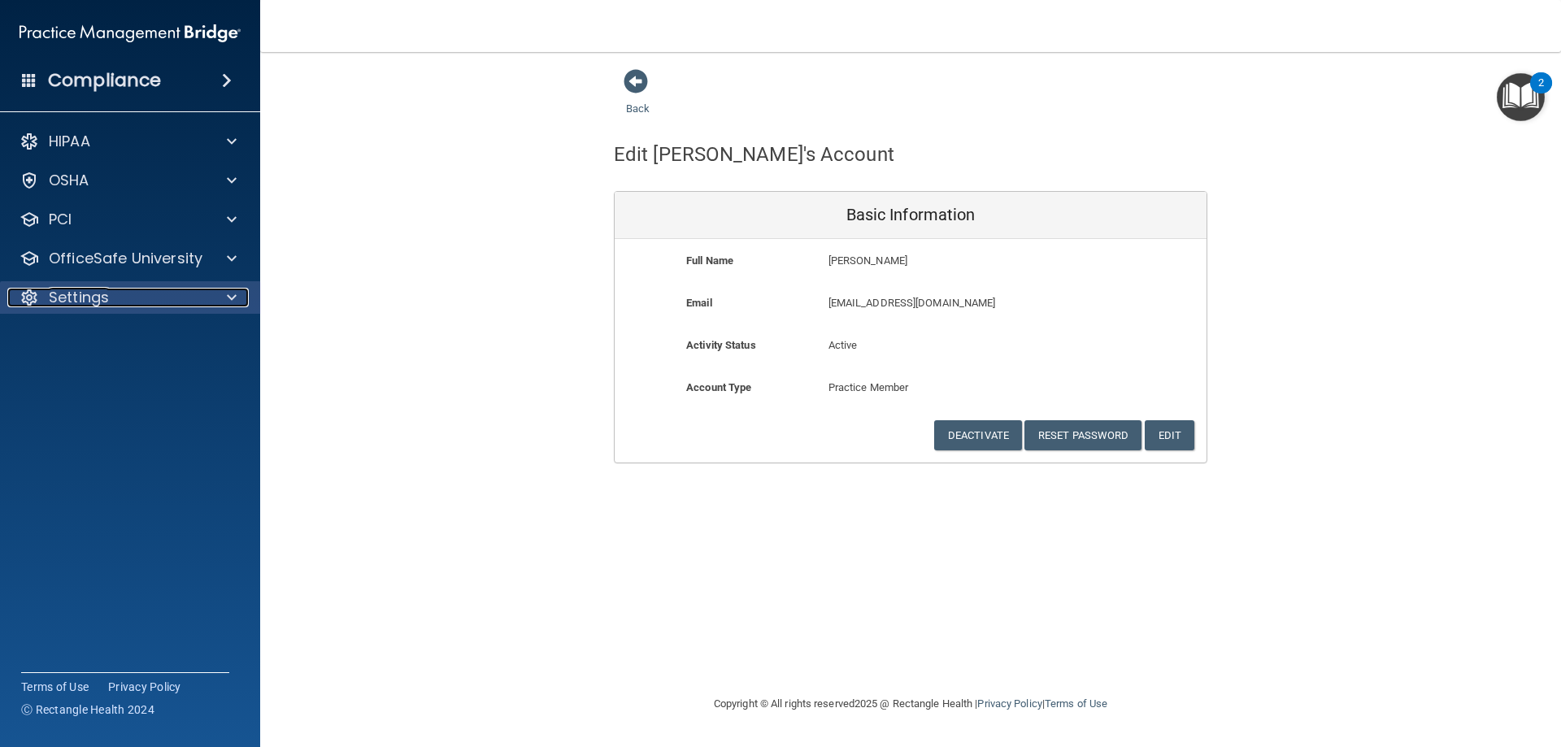
click at [172, 300] on div "Settings" at bounding box center [108, 298] width 202 height 20
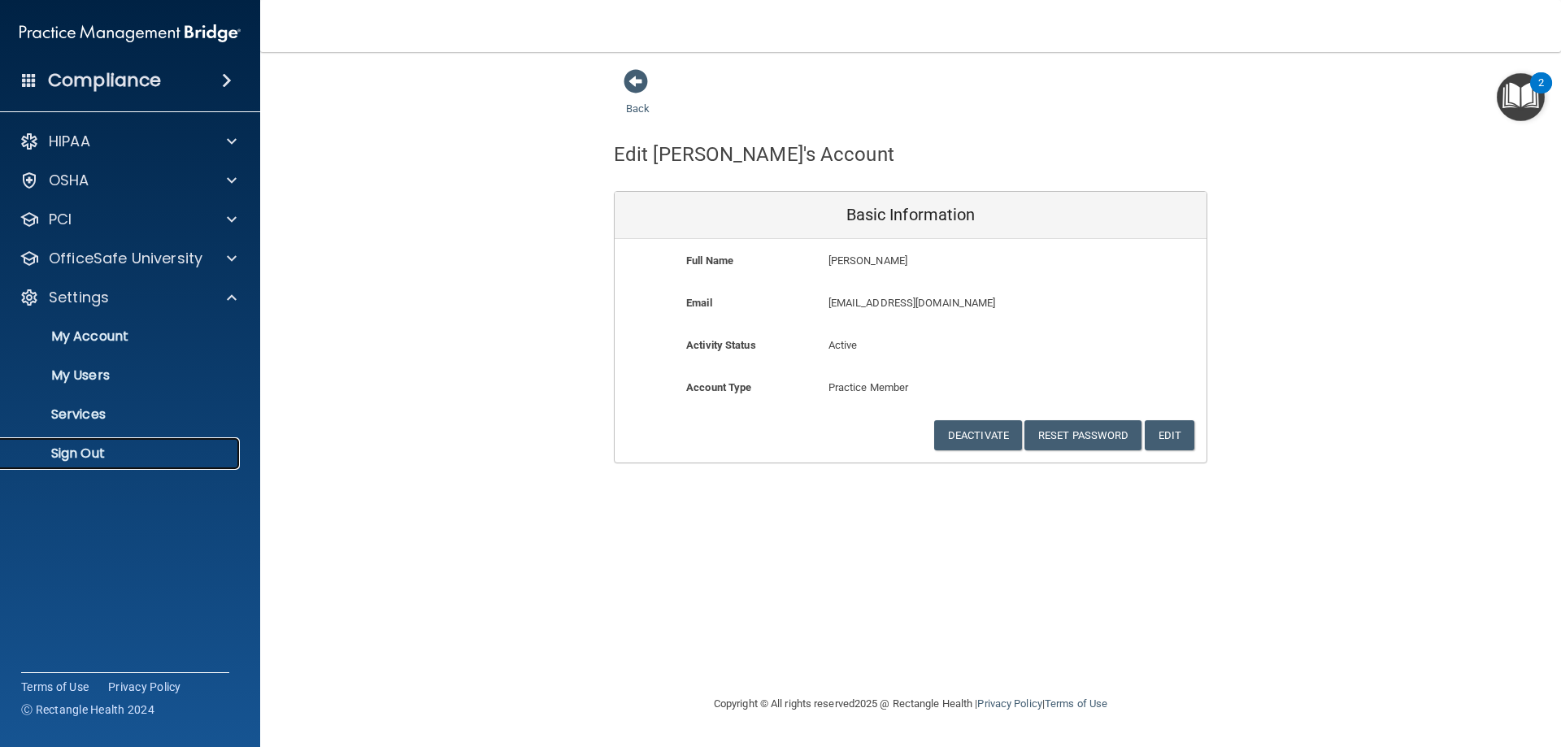
click at [107, 451] on p "Sign Out" at bounding box center [122, 454] width 222 height 16
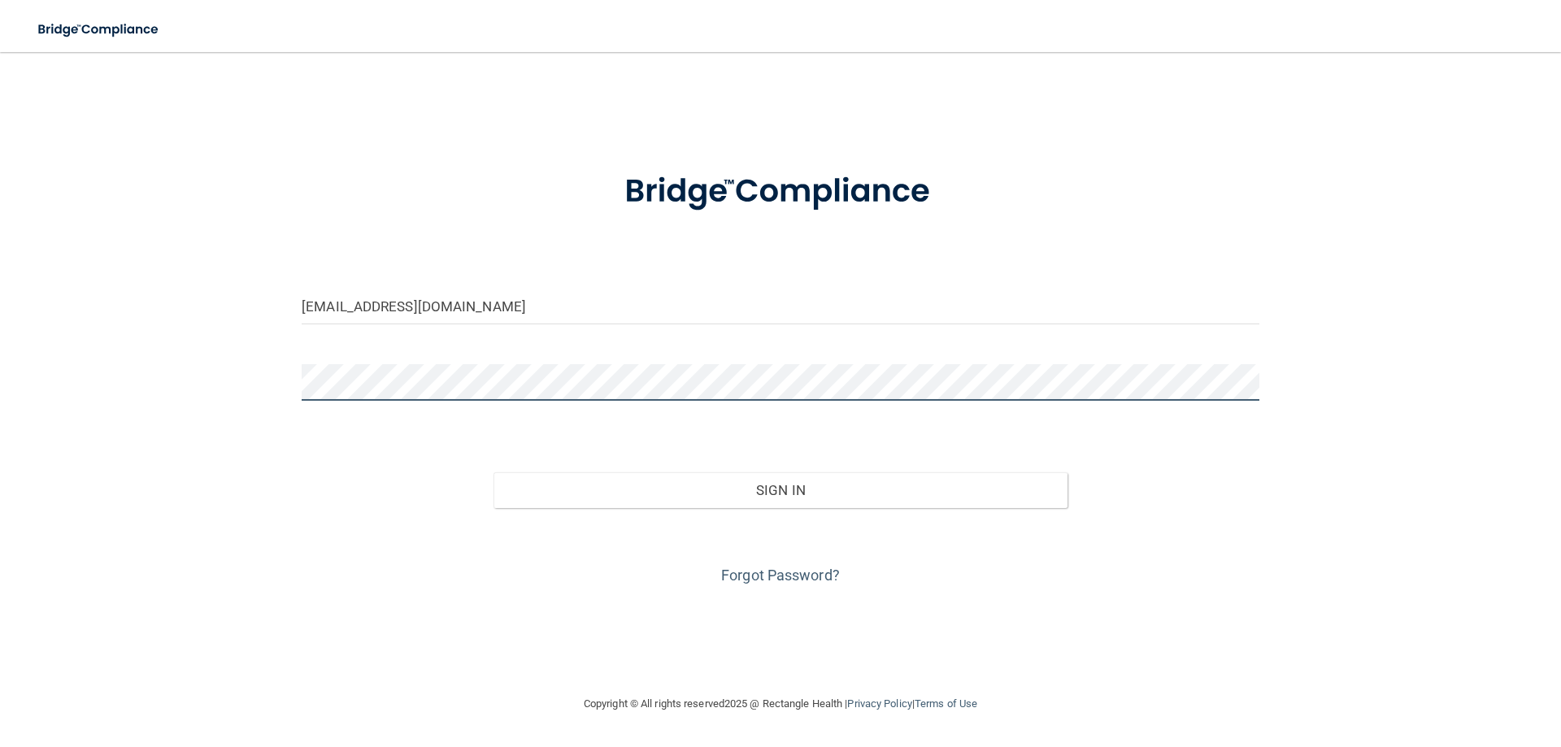
click at [0, 285] on main "worcesteroralsurgery@yahoo.com Invalid email/password. You don't have permissio…" at bounding box center [780, 399] width 1561 height 695
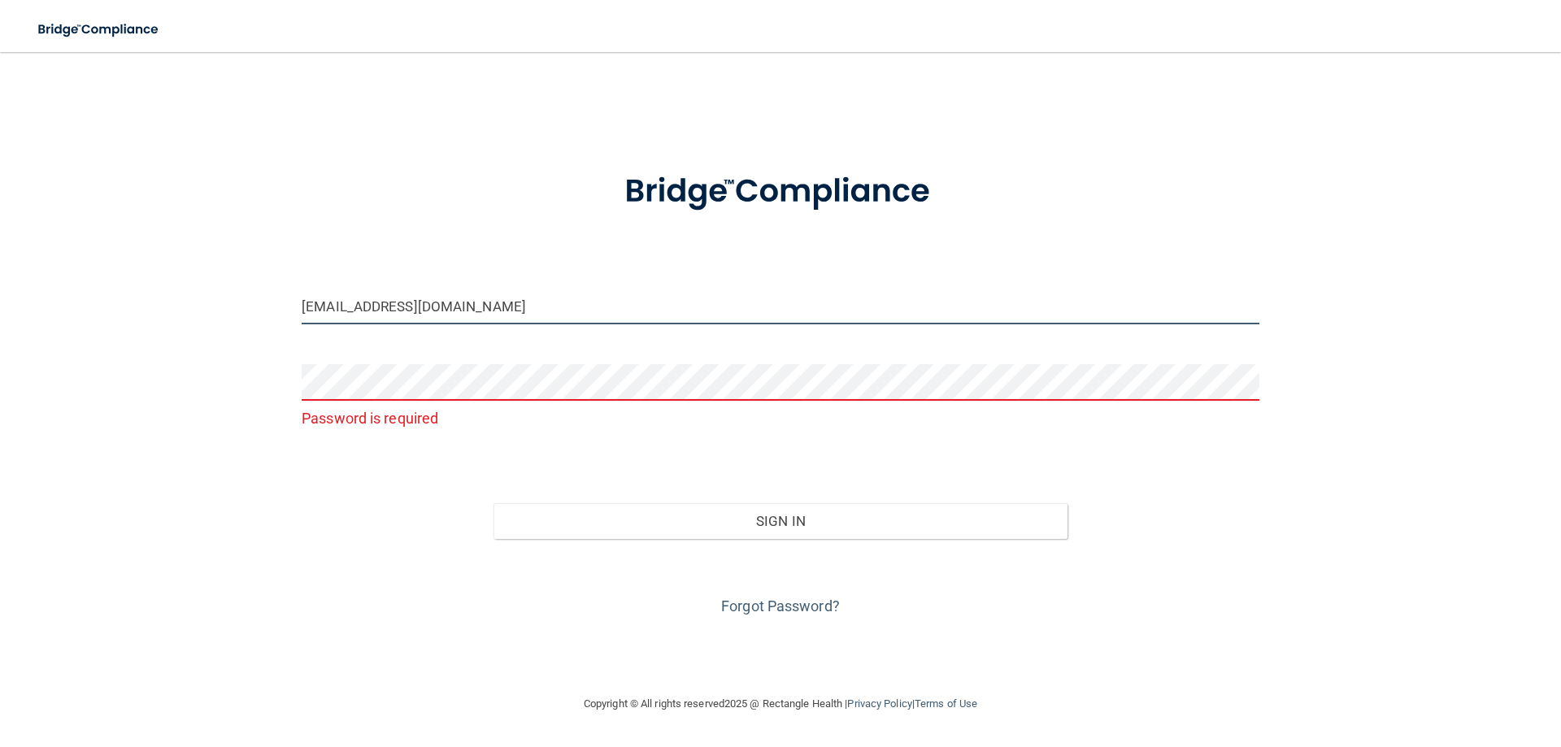
drag, startPoint x: 543, startPoint y: 316, endPoint x: 0, endPoint y: 238, distance: 548.7
click at [0, 233] on main "worcesteroralsurgery@yahoo.com Password is required Invalid email/password. You…" at bounding box center [780, 399] width 1561 height 695
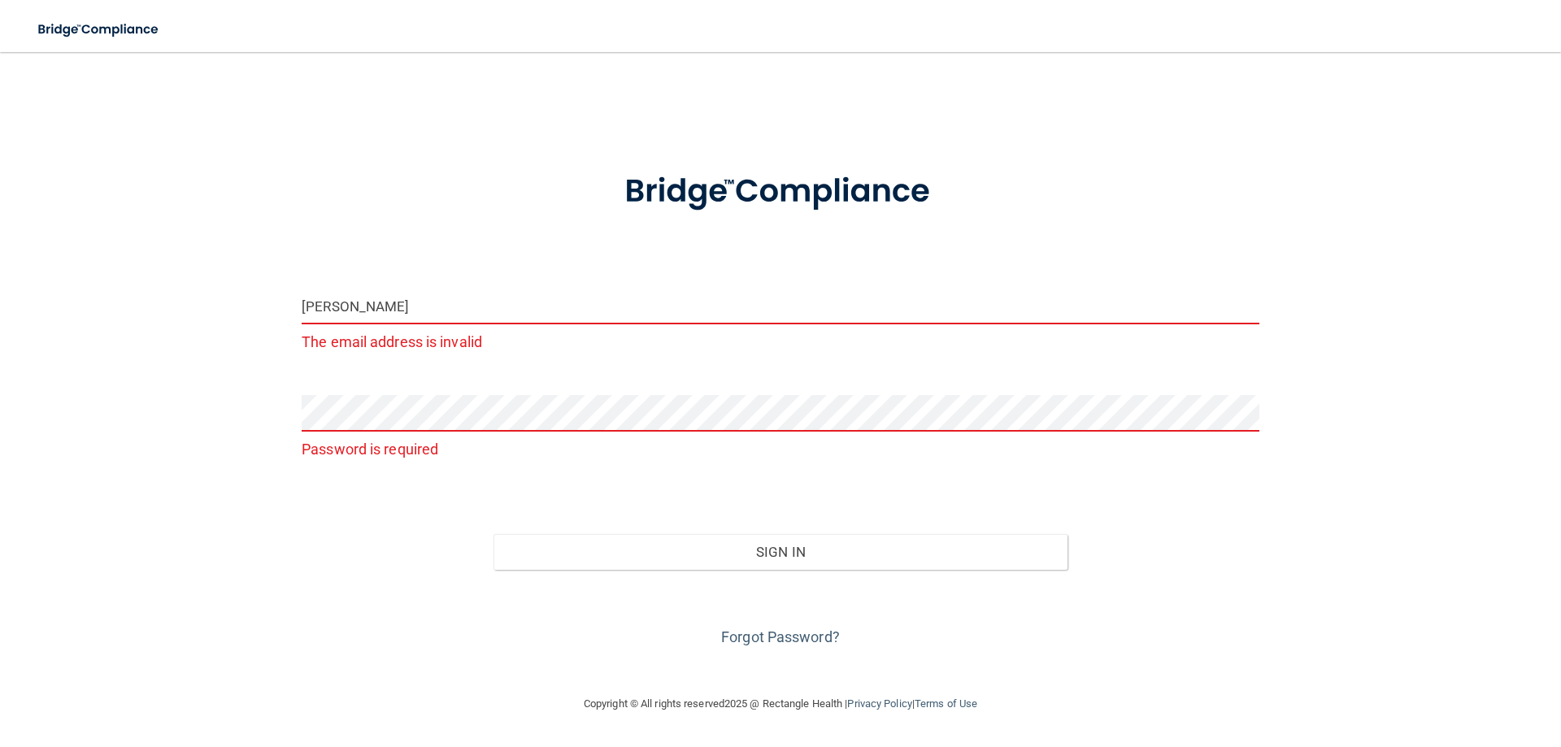
type input "bachand.marian@gmail.com"
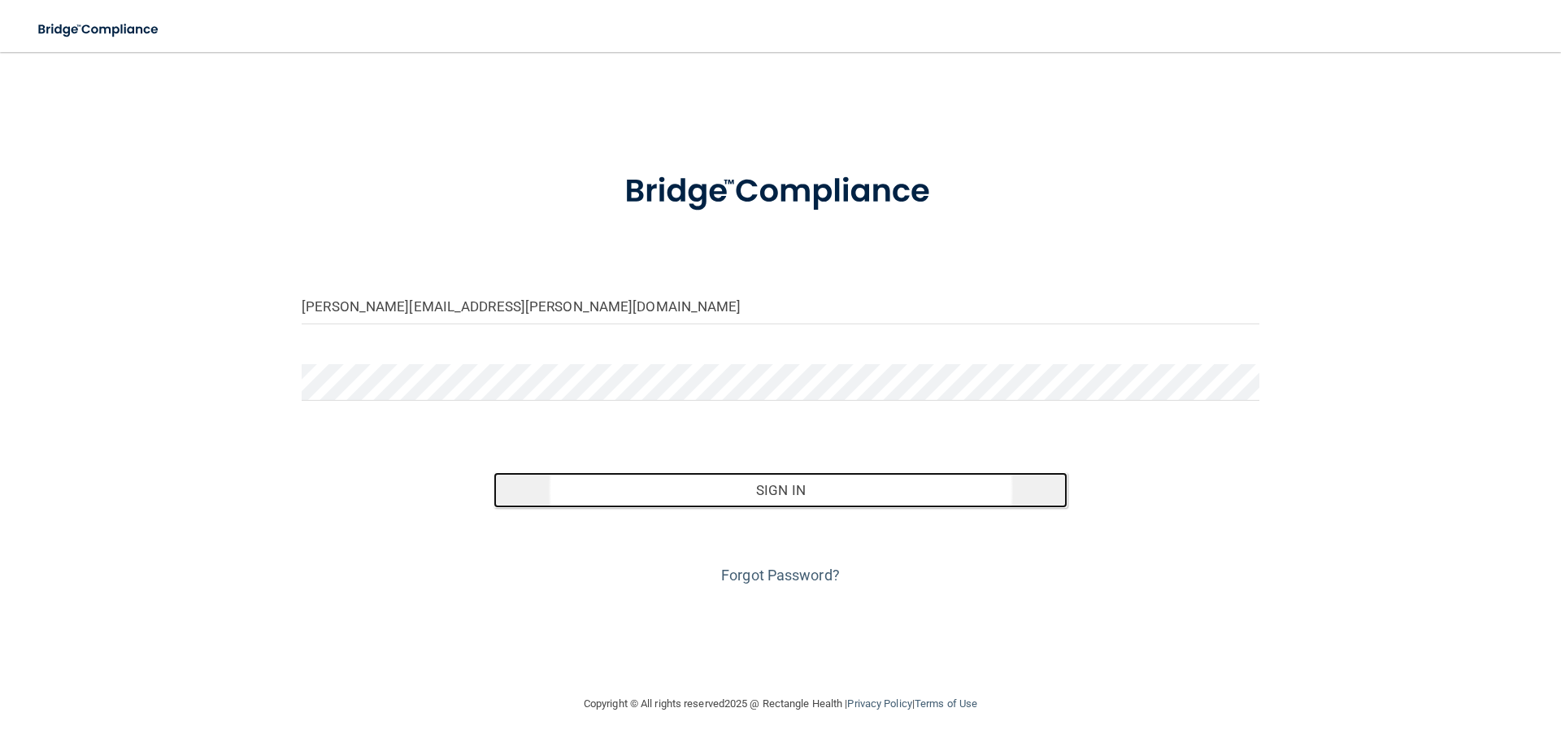
click at [785, 481] on button "Sign In" at bounding box center [781, 491] width 575 height 36
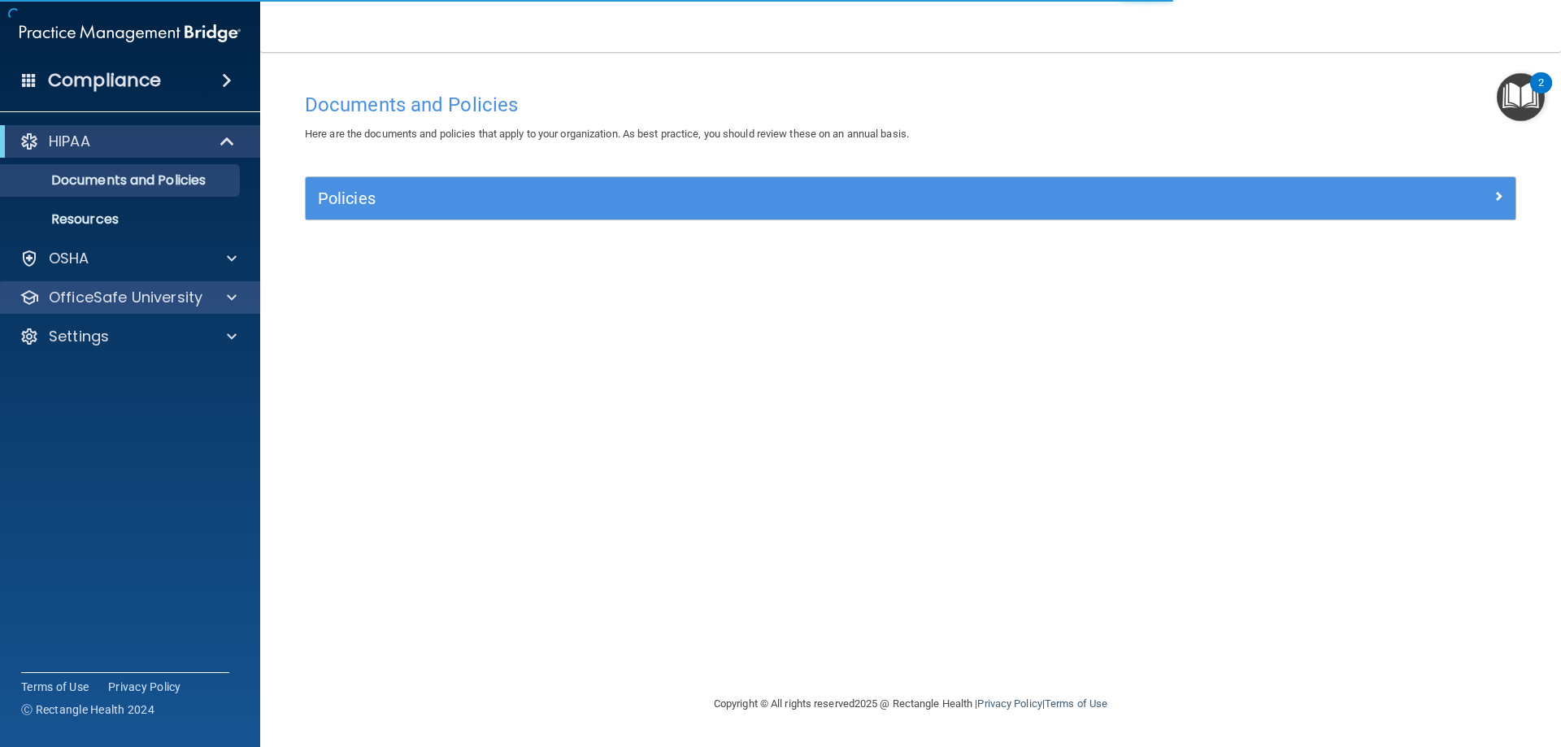
click at [157, 309] on div "OfficeSafe University" at bounding box center [130, 297] width 261 height 33
click at [105, 288] on p "OfficeSafe University" at bounding box center [126, 298] width 154 height 20
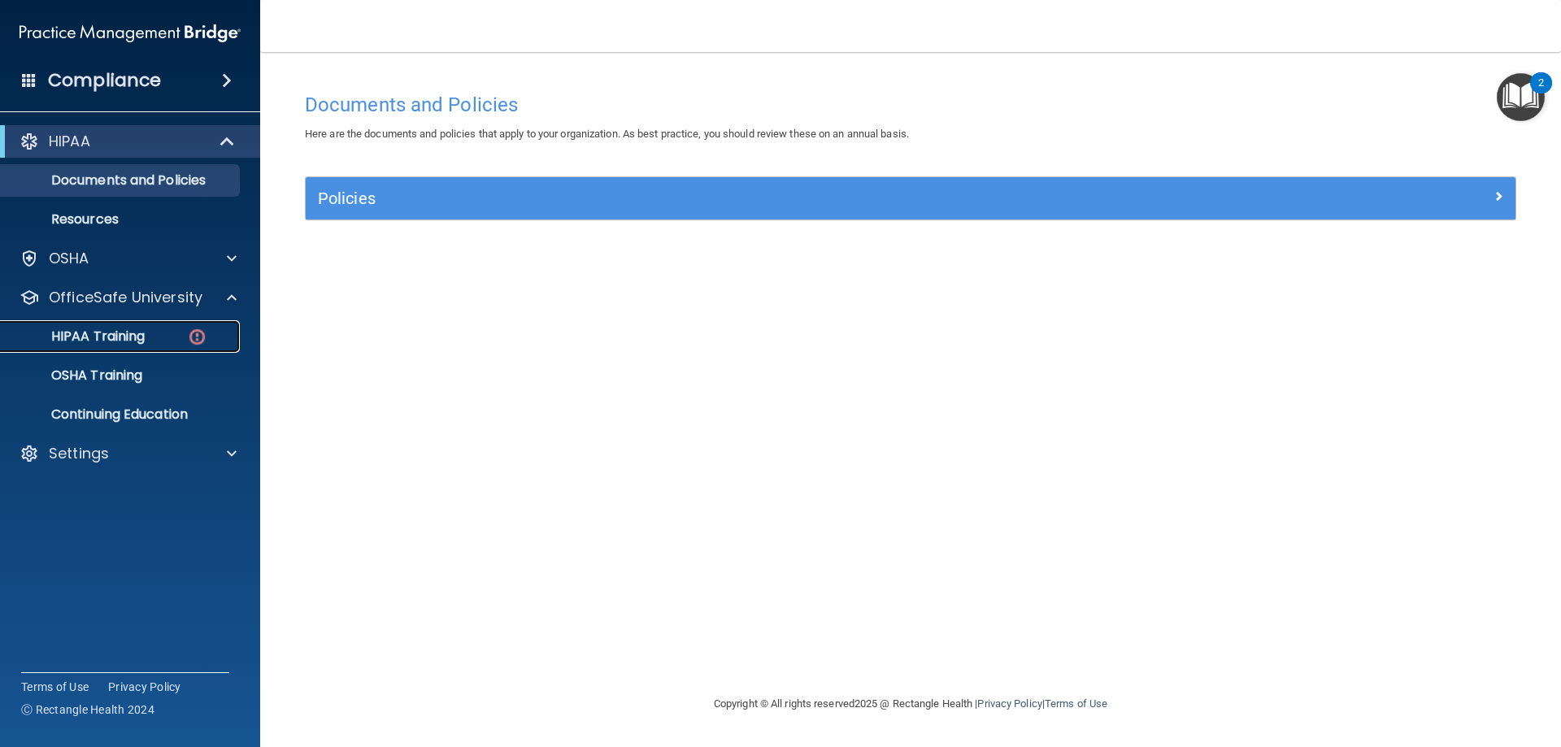
click at [117, 338] on p "HIPAA Training" at bounding box center [78, 337] width 134 height 16
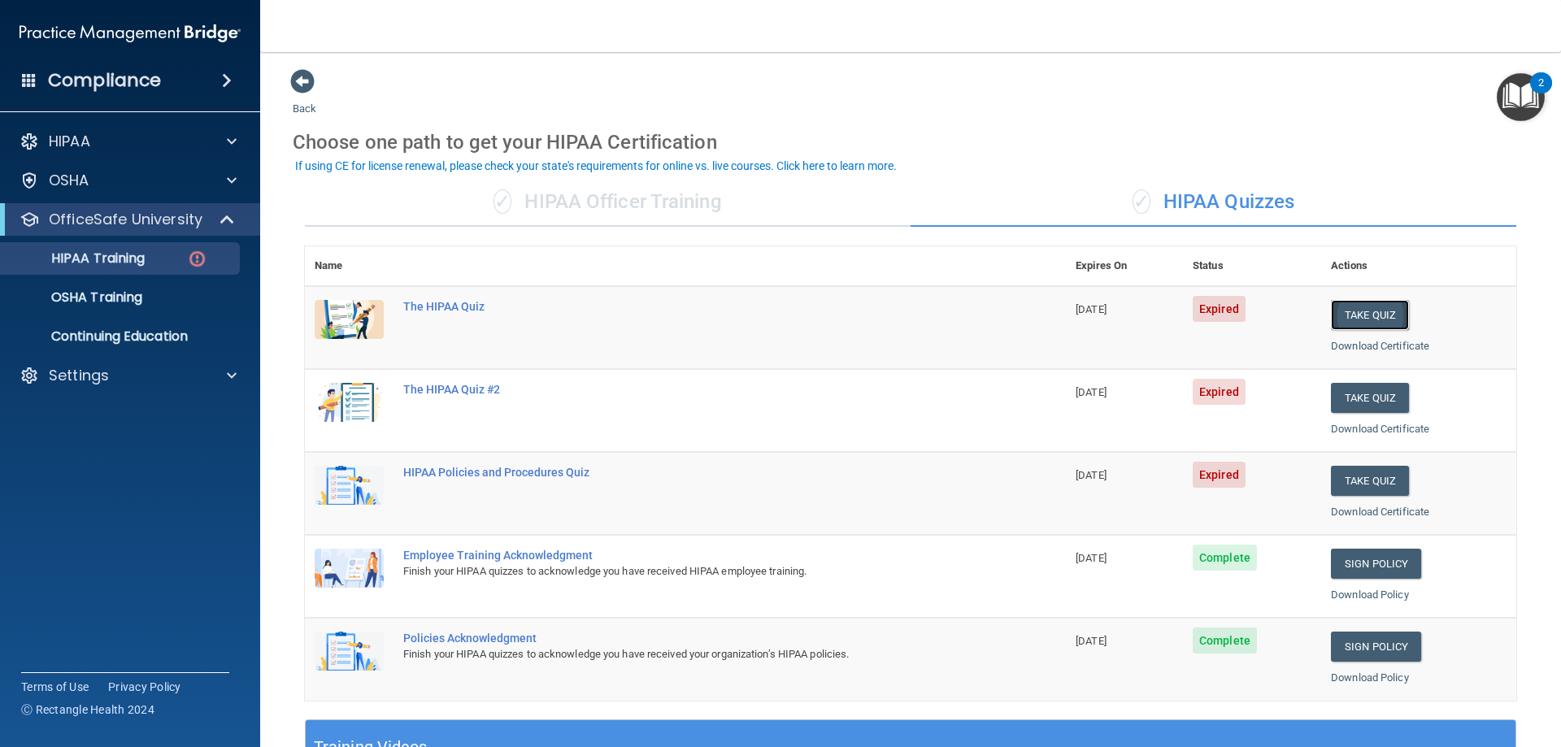
click at [1340, 316] on button "Take Quiz" at bounding box center [1370, 315] width 78 height 30
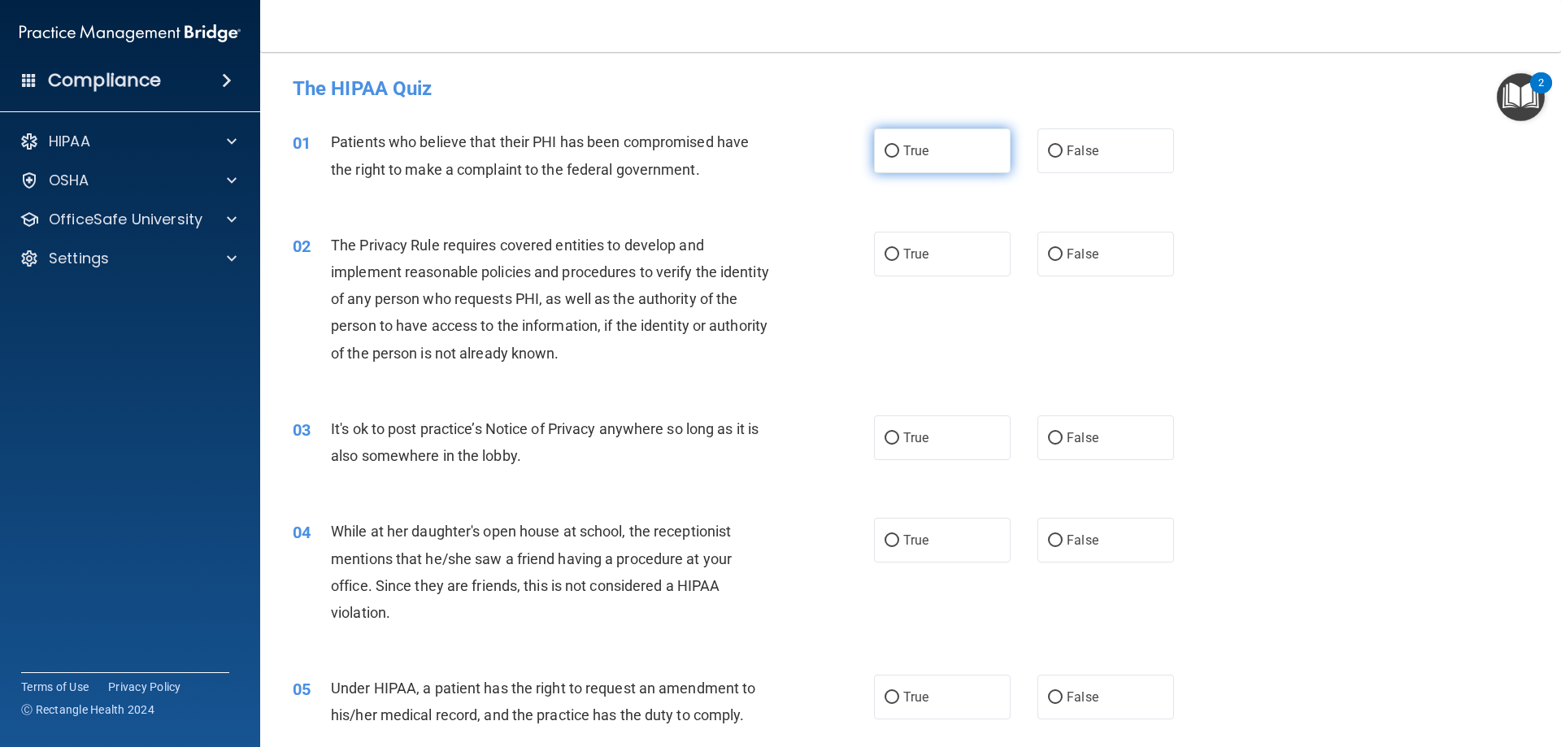
click at [885, 146] on input "True" at bounding box center [892, 152] width 15 height 12
radio input "true"
click at [891, 255] on input "True" at bounding box center [892, 255] width 15 height 12
radio input "true"
click at [1048, 436] on input "False" at bounding box center [1055, 439] width 15 height 12
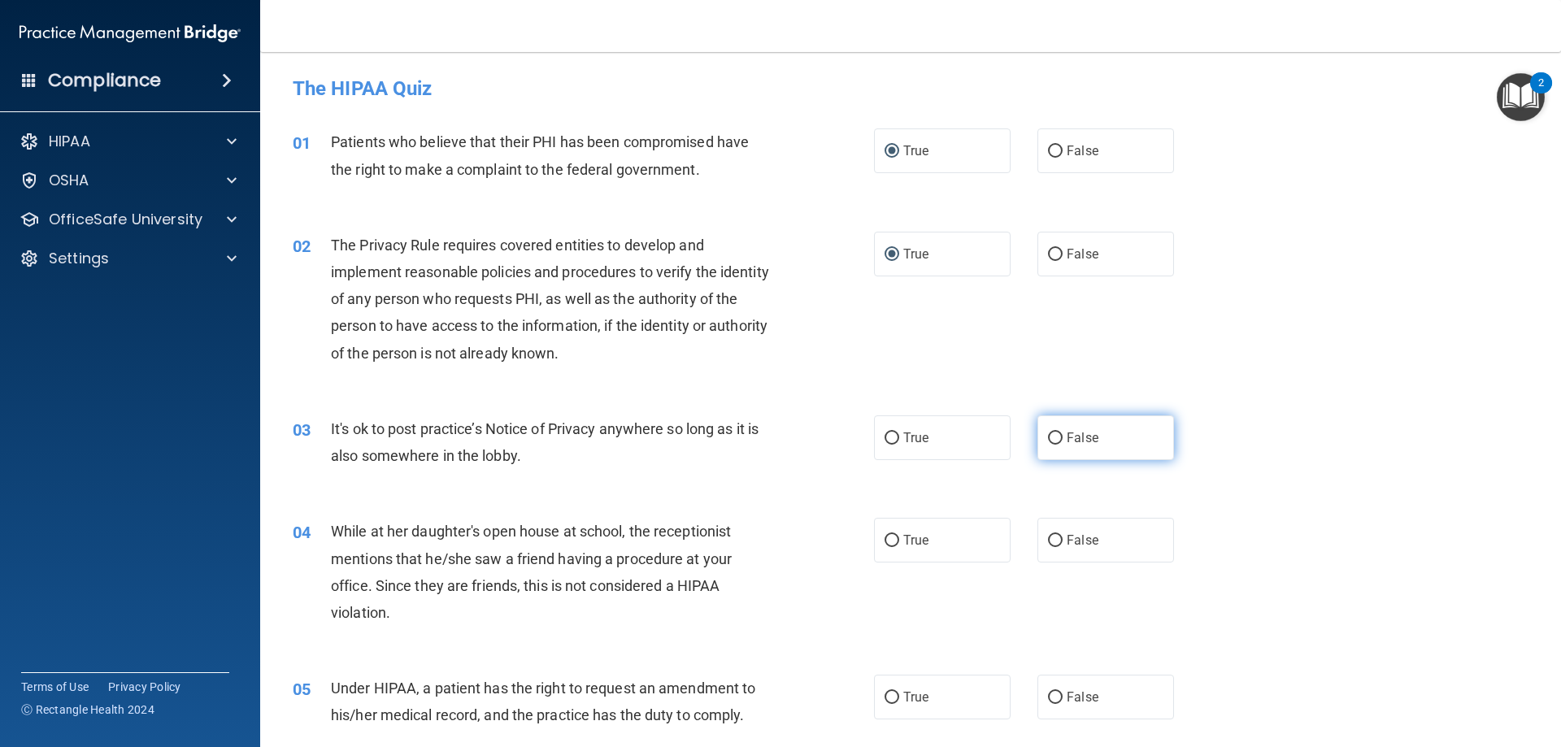
radio input "true"
click at [1048, 541] on input "False" at bounding box center [1055, 541] width 15 height 12
radio input "true"
click at [1052, 695] on input "False" at bounding box center [1055, 698] width 15 height 12
radio input "true"
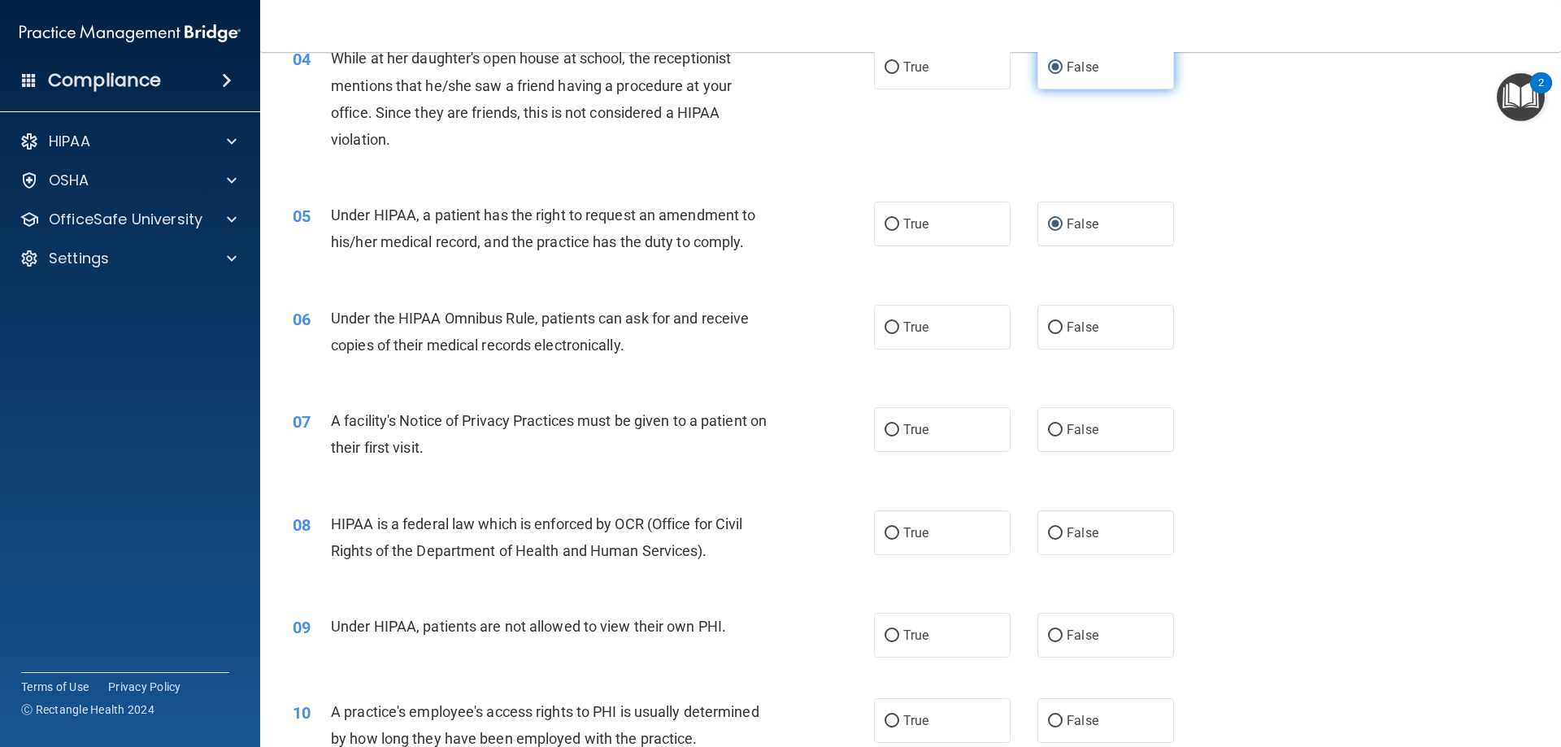
scroll to position [488, 0]
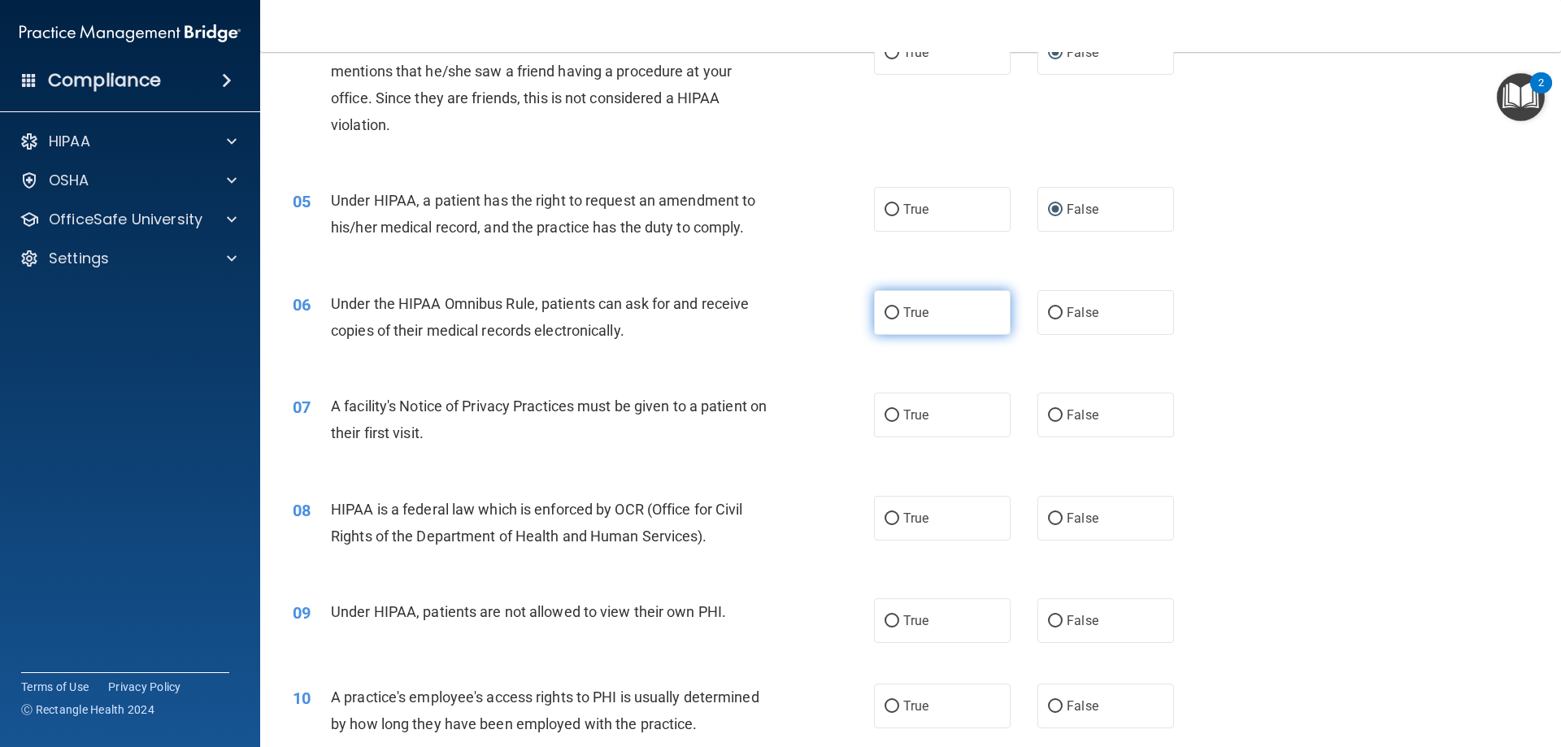
click at [886, 319] on input "True" at bounding box center [892, 313] width 15 height 12
radio input "true"
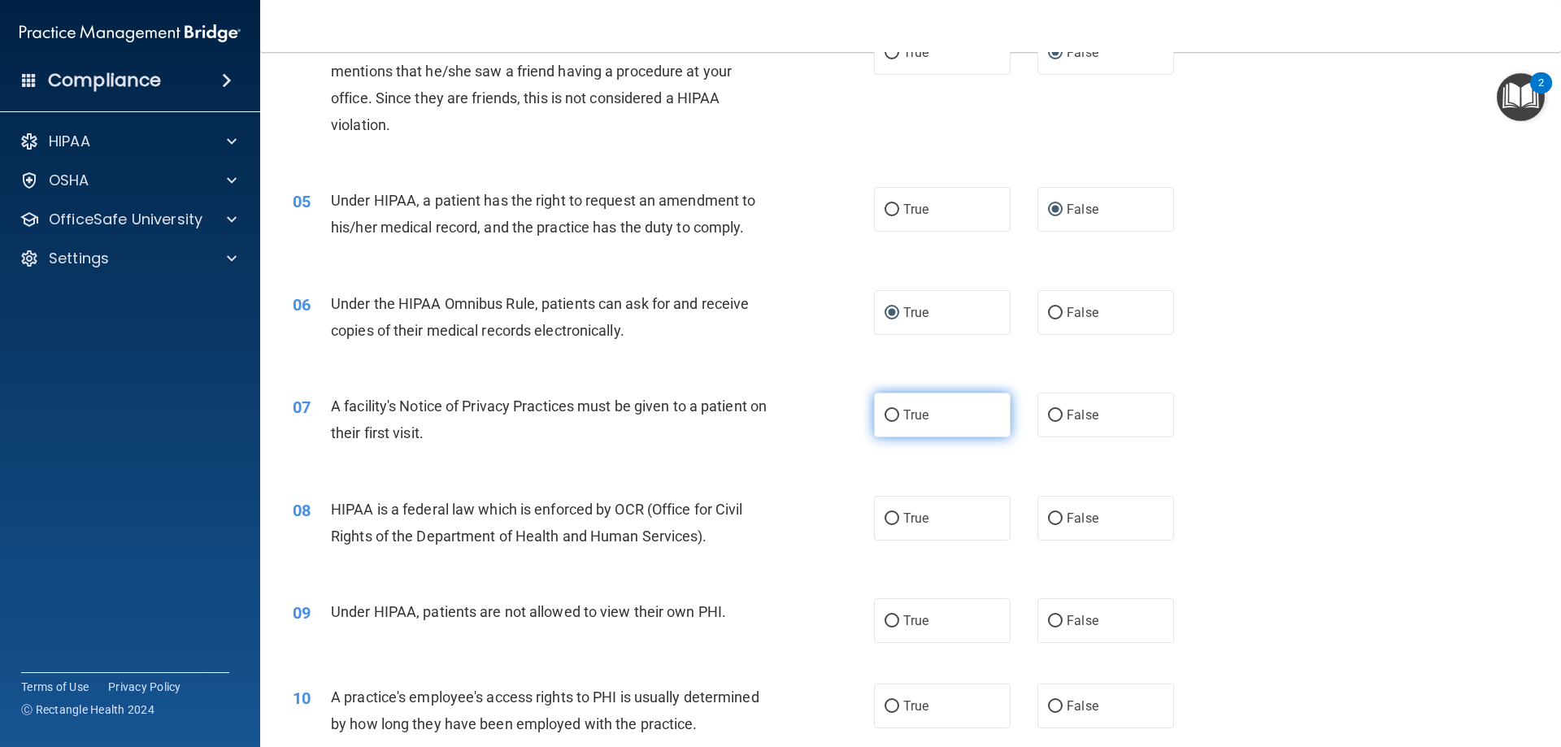
click at [886, 413] on input "True" at bounding box center [892, 416] width 15 height 12
radio input "true"
click at [889, 518] on input "True" at bounding box center [892, 519] width 15 height 12
radio input "true"
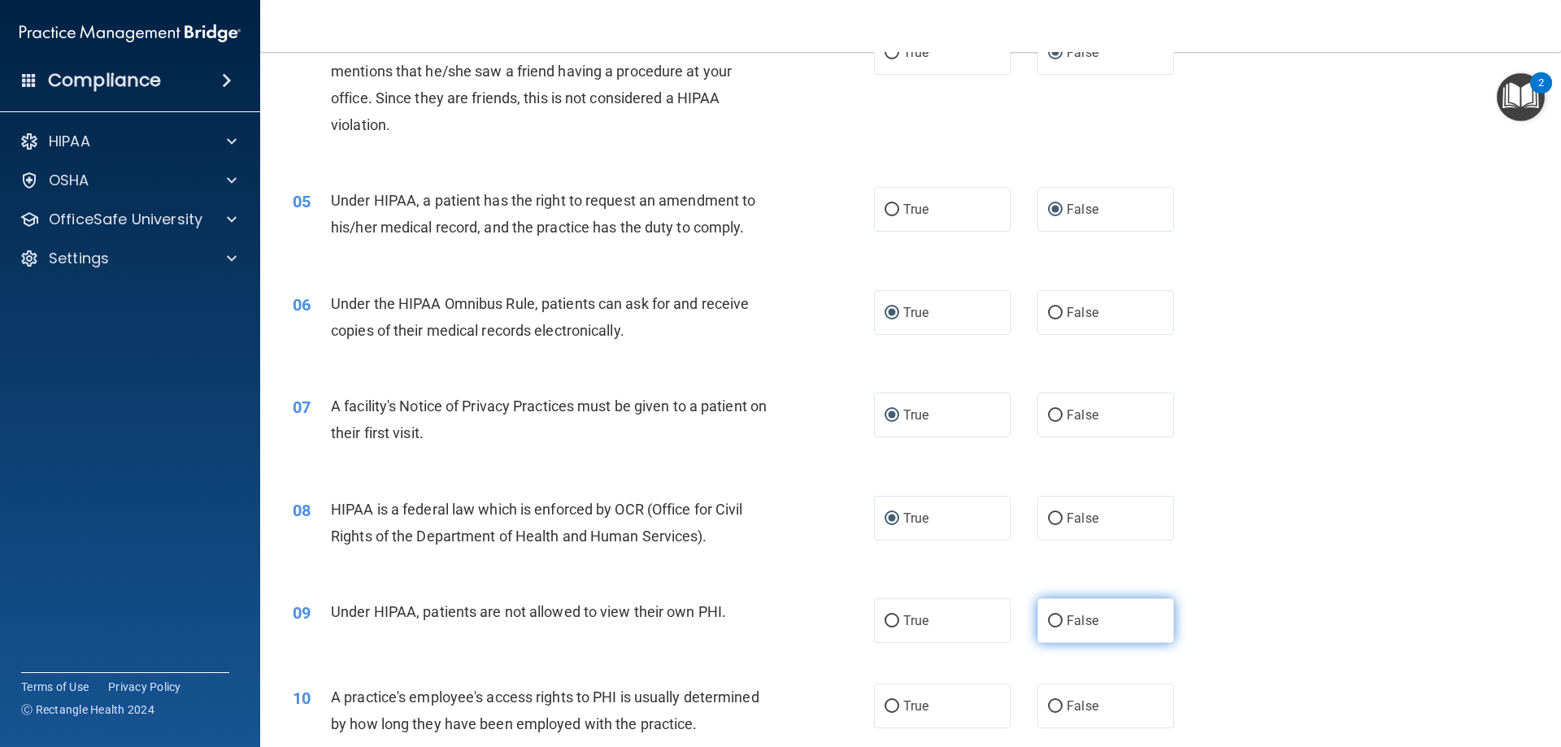
click at [1048, 616] on input "False" at bounding box center [1055, 622] width 15 height 12
radio input "true"
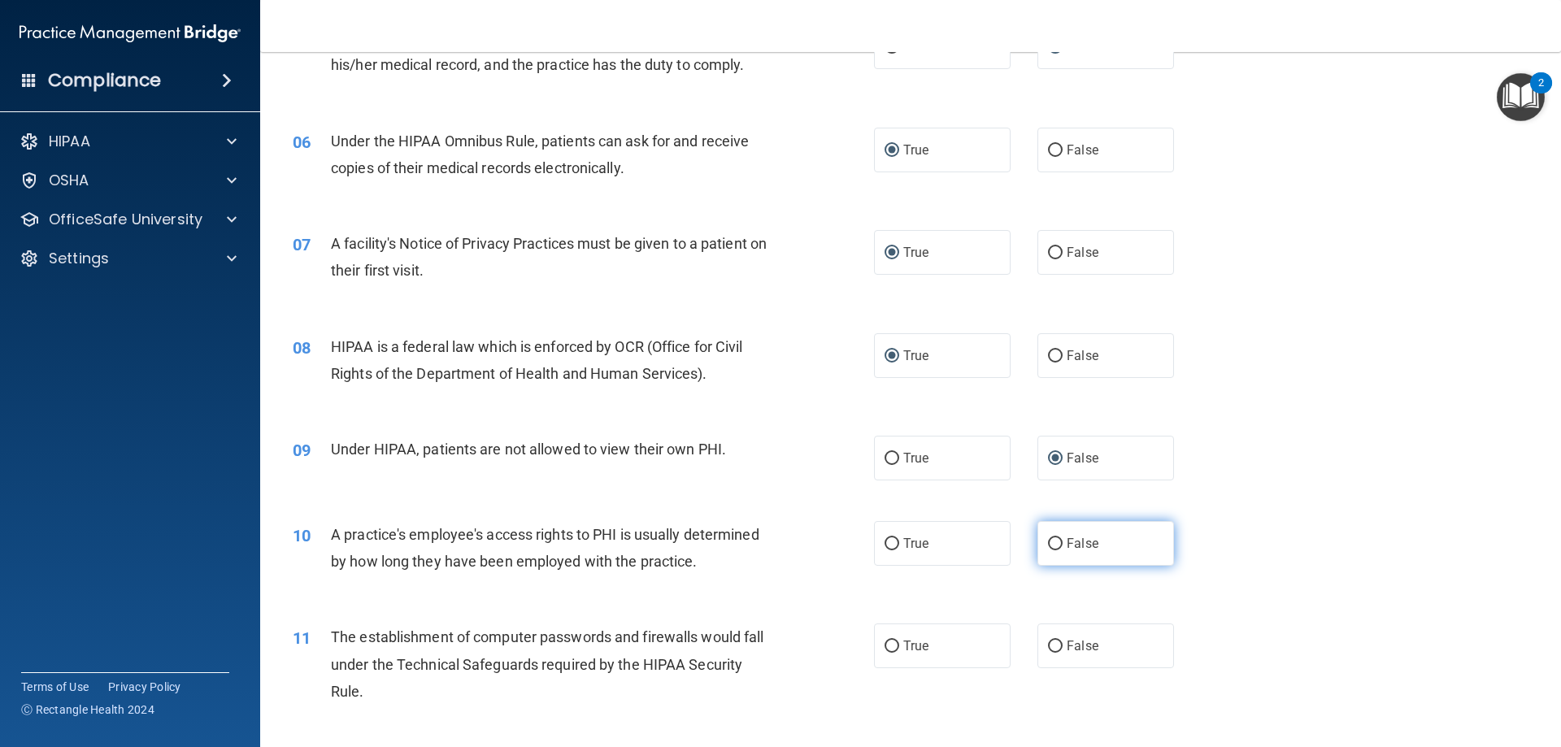
click at [1048, 542] on input "False" at bounding box center [1055, 544] width 15 height 12
radio input "true"
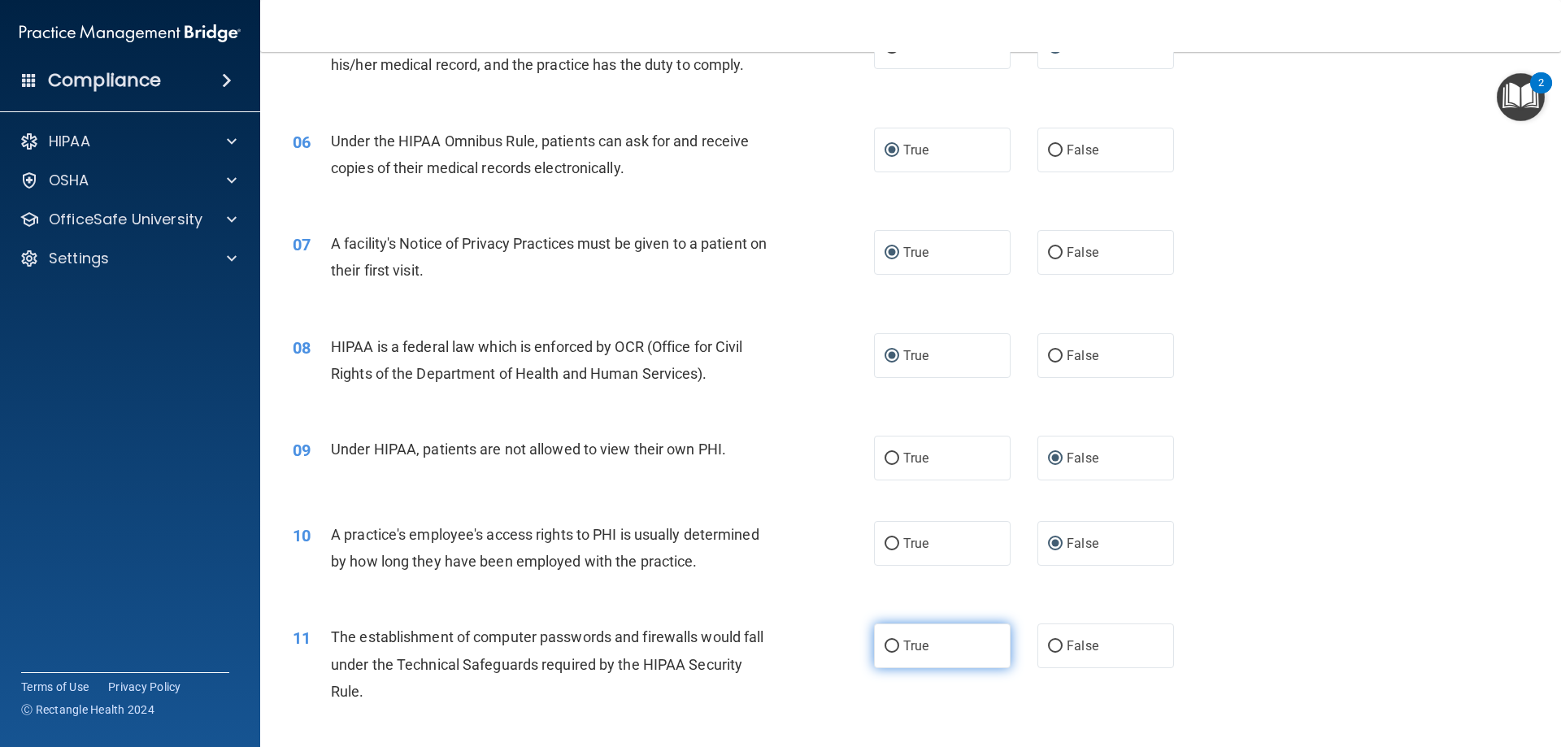
click at [885, 641] on input "True" at bounding box center [892, 647] width 15 height 12
radio input "true"
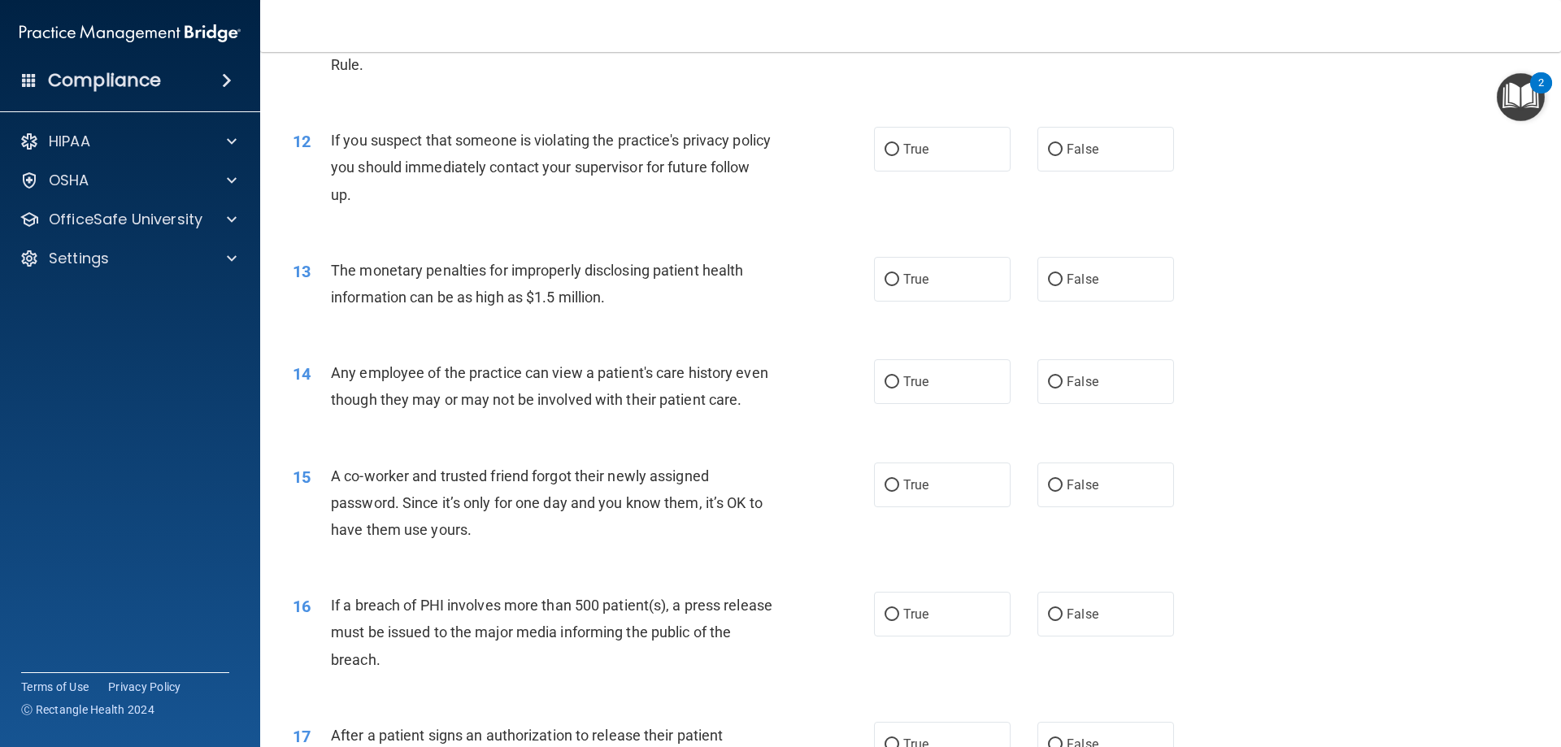
scroll to position [1301, 0]
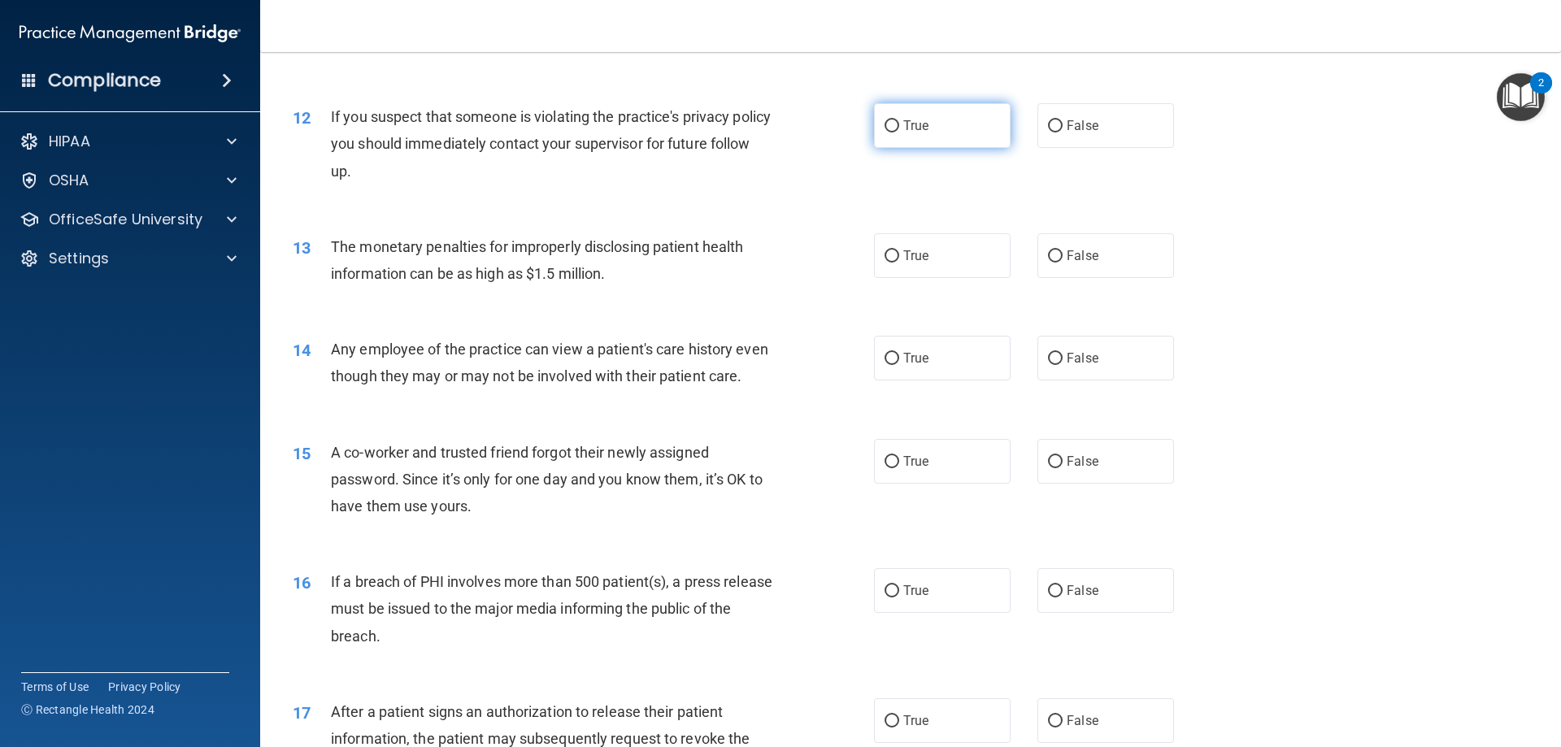
click at [886, 133] on input "True" at bounding box center [892, 126] width 15 height 12
radio input "true"
click at [886, 259] on input "True" at bounding box center [892, 256] width 15 height 12
radio input "true"
click at [1056, 360] on label "False" at bounding box center [1106, 358] width 137 height 45
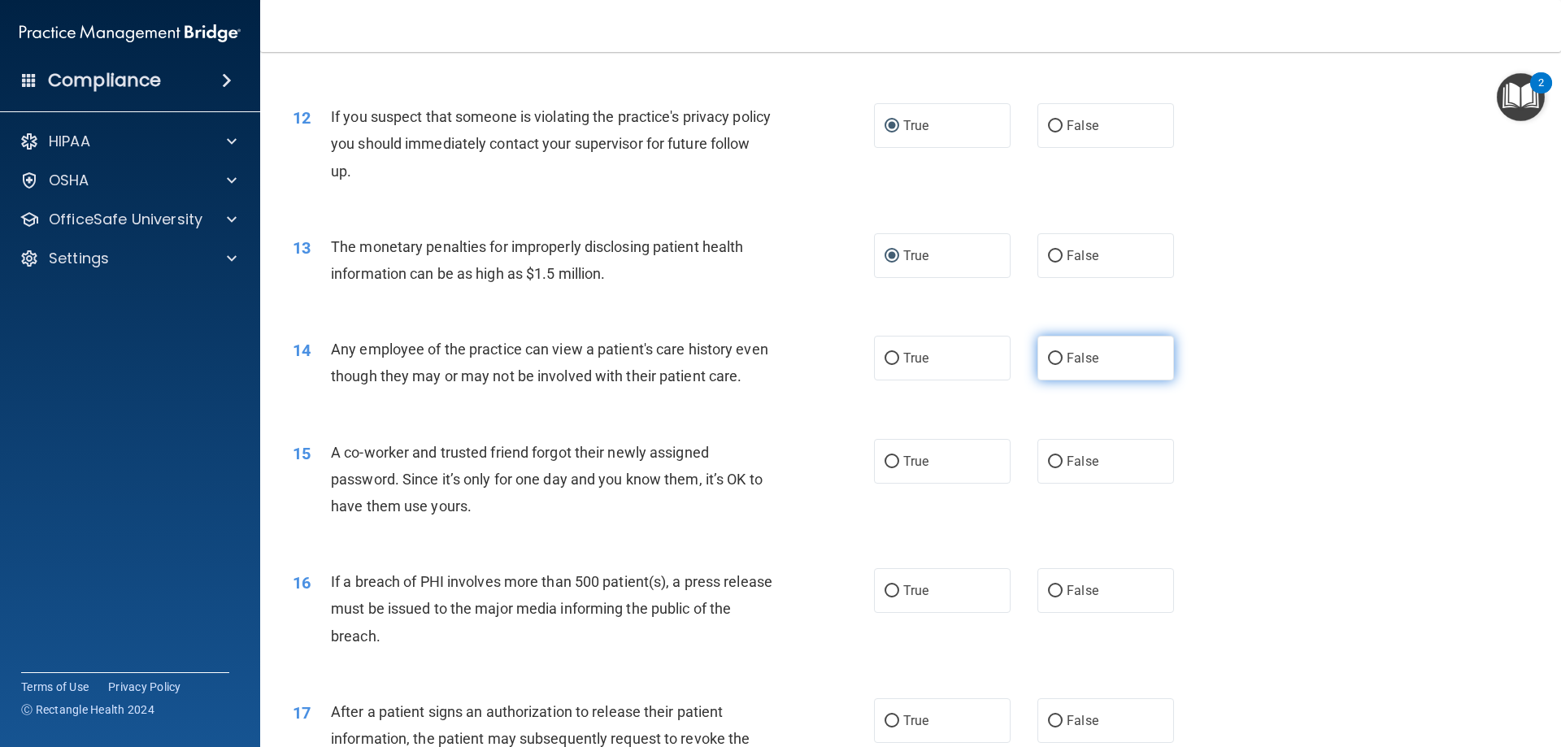
click at [1056, 360] on input "False" at bounding box center [1055, 359] width 15 height 12
radio input "true"
click at [1071, 469] on span "False" at bounding box center [1083, 461] width 32 height 15
click at [1063, 468] on input "False" at bounding box center [1055, 462] width 15 height 12
radio input "true"
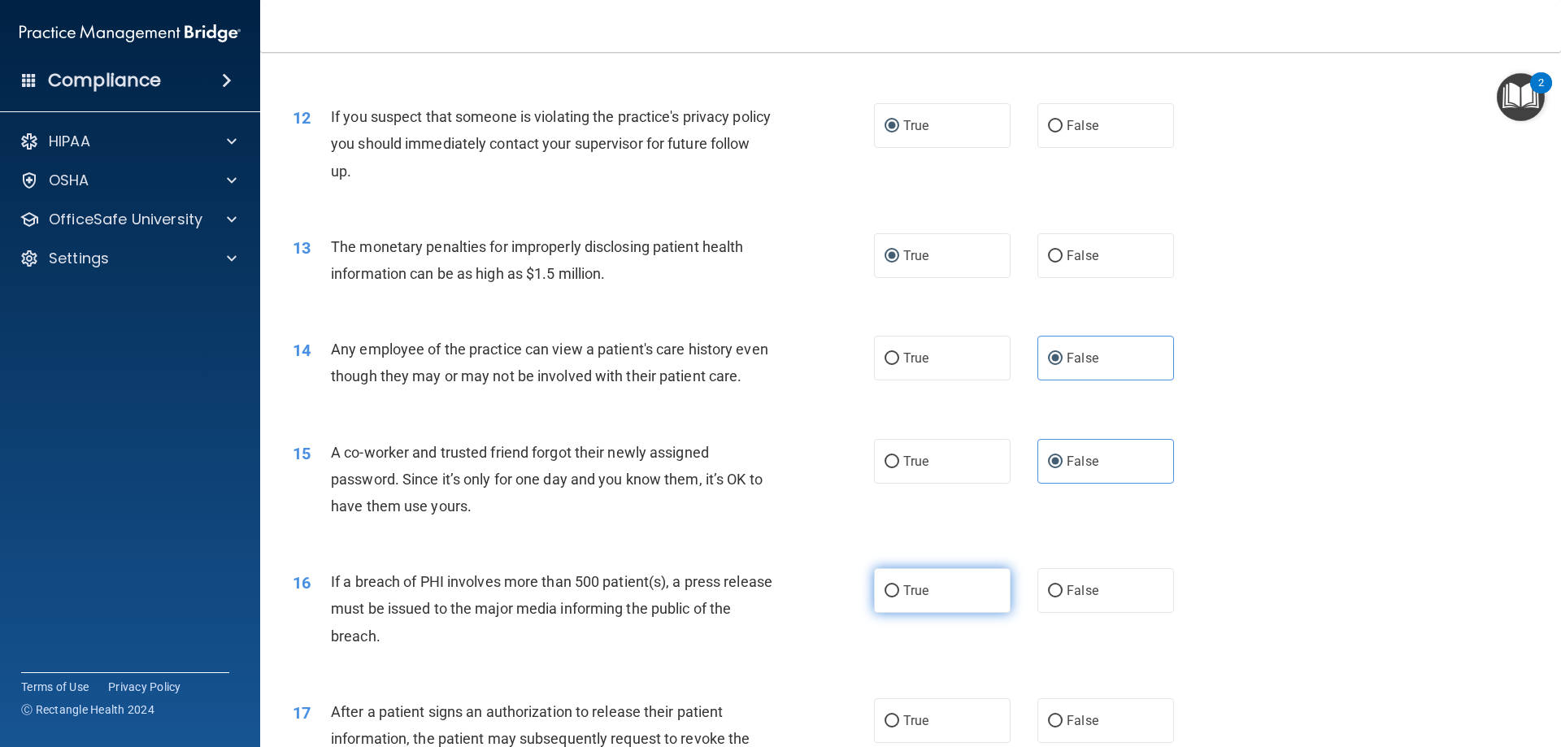
click at [917, 609] on label "True" at bounding box center [942, 590] width 137 height 45
click at [899, 598] on input "True" at bounding box center [892, 592] width 15 height 12
radio input "true"
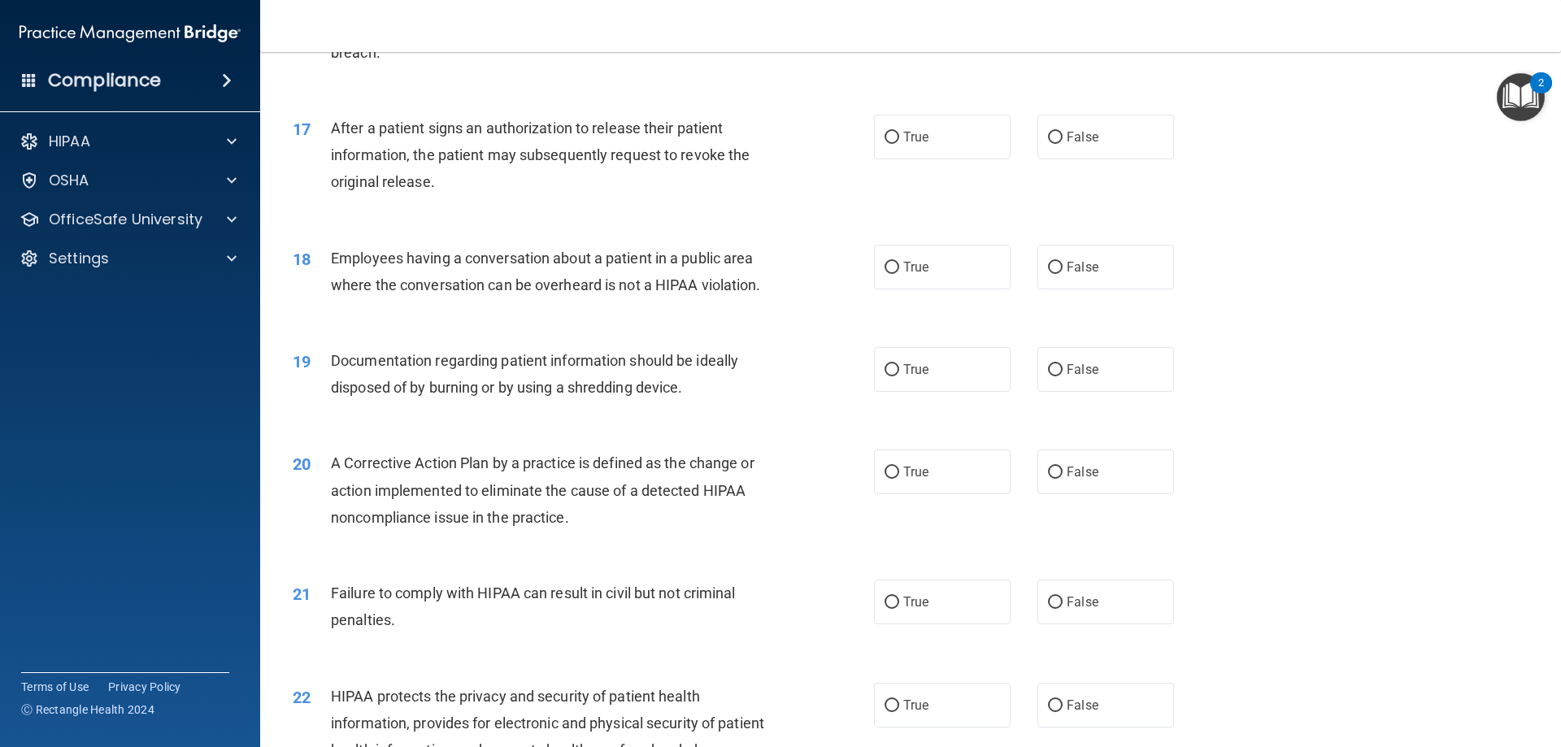
scroll to position [1952, 0]
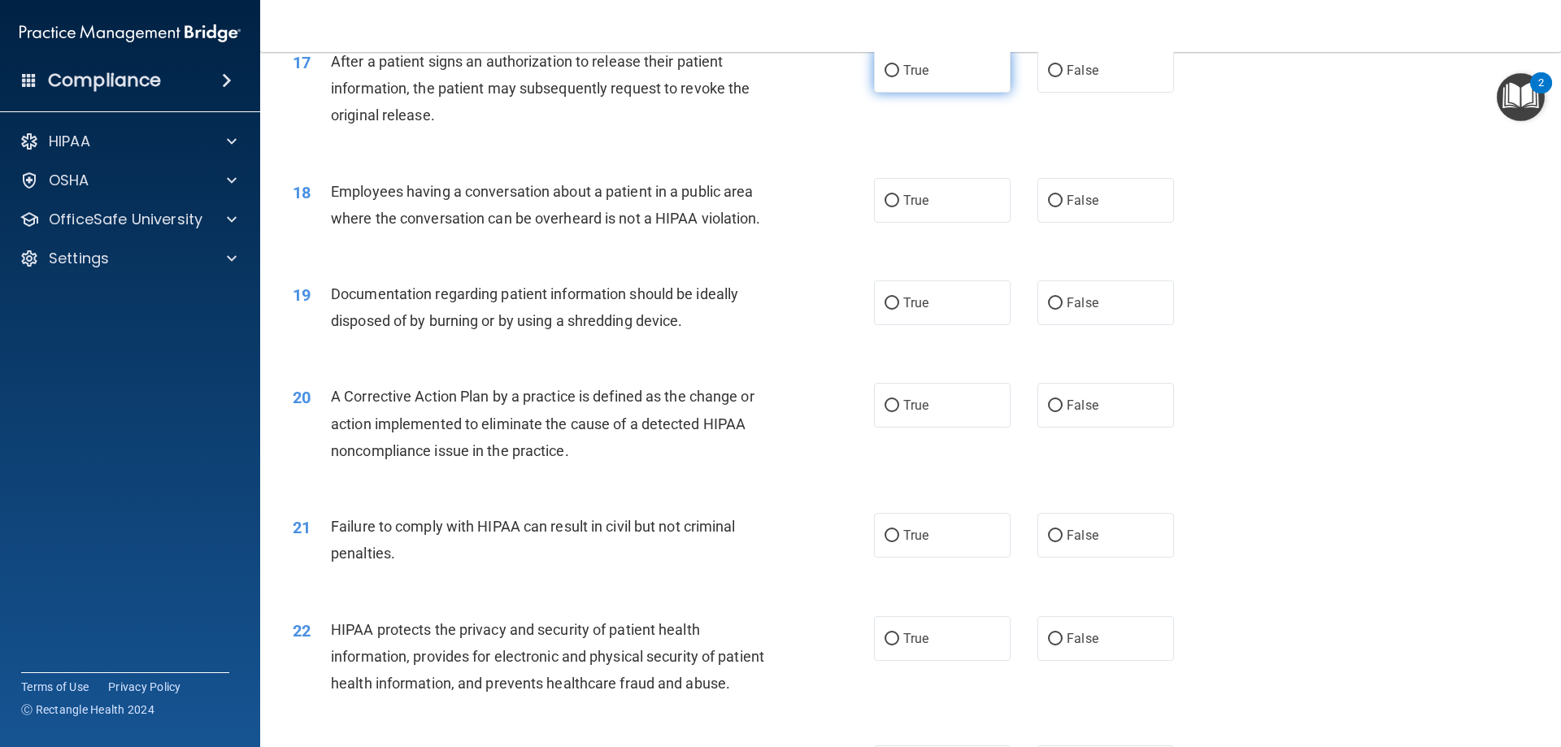
click at [900, 93] on label "True" at bounding box center [942, 70] width 137 height 45
click at [899, 77] on input "True" at bounding box center [892, 71] width 15 height 12
radio input "true"
click at [944, 223] on label "True" at bounding box center [942, 200] width 137 height 45
click at [899, 207] on input "True" at bounding box center [892, 201] width 15 height 12
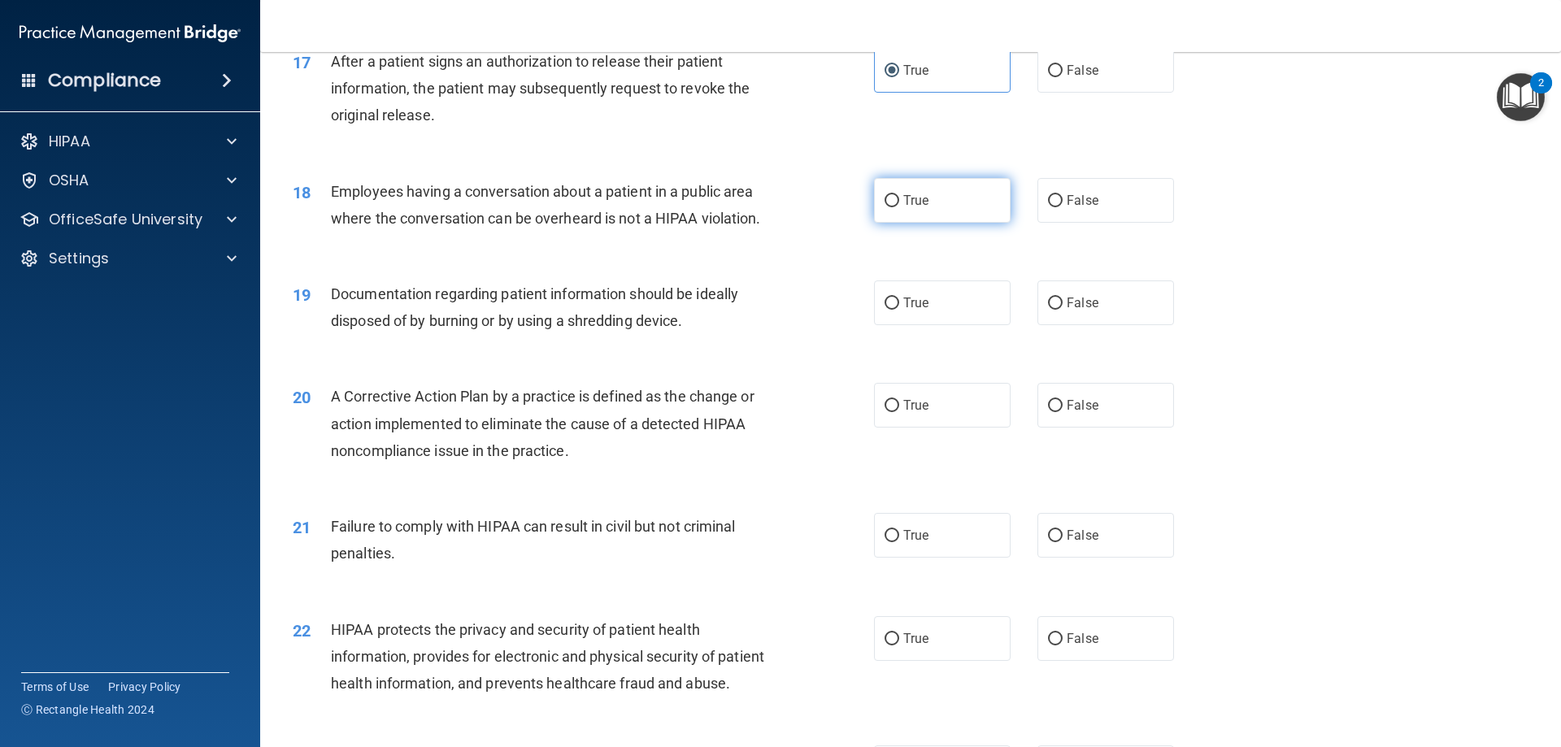
radio input "true"
click at [1065, 316] on label "False" at bounding box center [1106, 303] width 137 height 45
click at [1063, 310] on input "False" at bounding box center [1055, 304] width 15 height 12
radio input "true"
drag, startPoint x: 947, startPoint y: 425, endPoint x: 965, endPoint y: 429, distance: 17.8
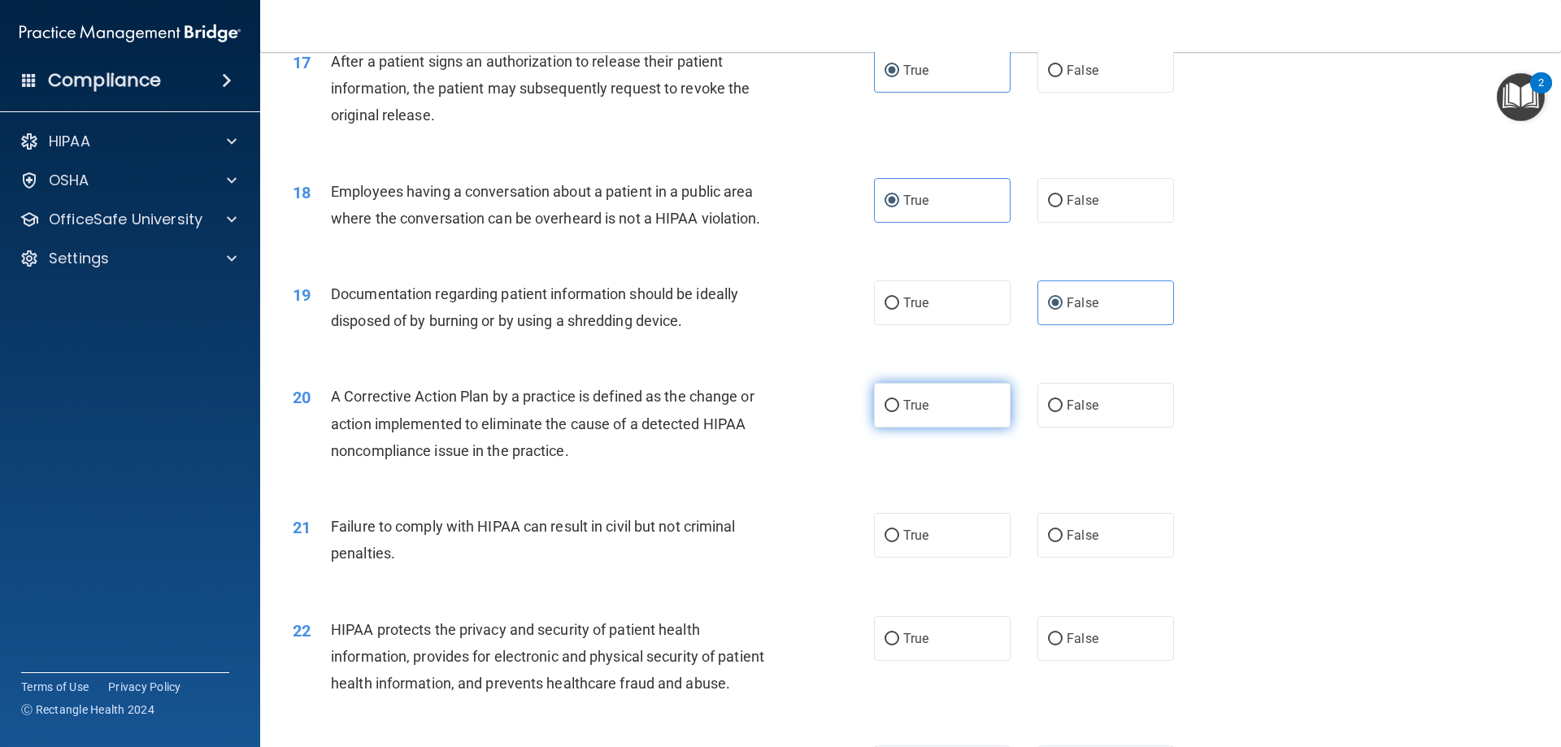
click at [947, 425] on label "True" at bounding box center [942, 405] width 137 height 45
click at [899, 412] on input "True" at bounding box center [892, 406] width 15 height 12
radio input "true"
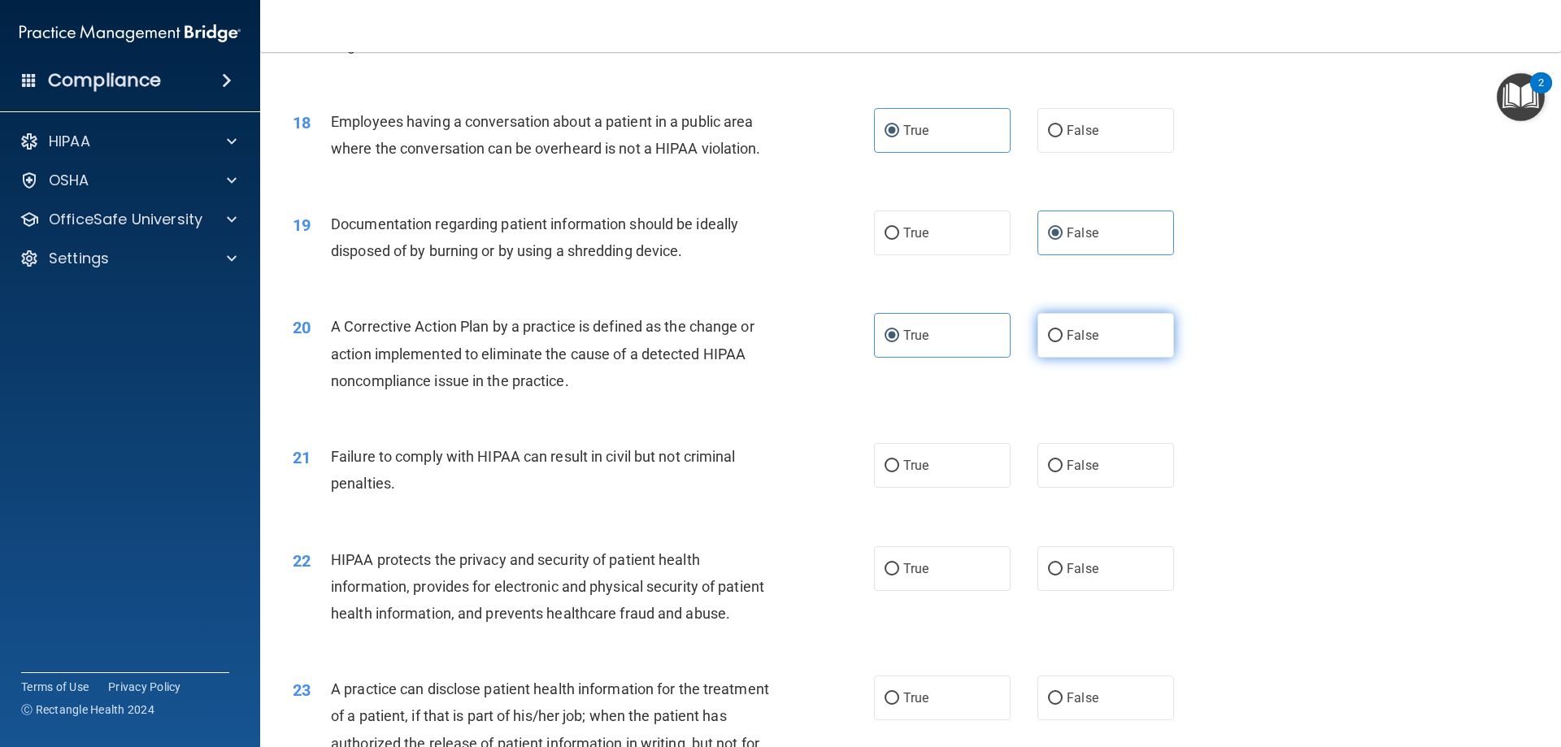
scroll to position [2196, 0]
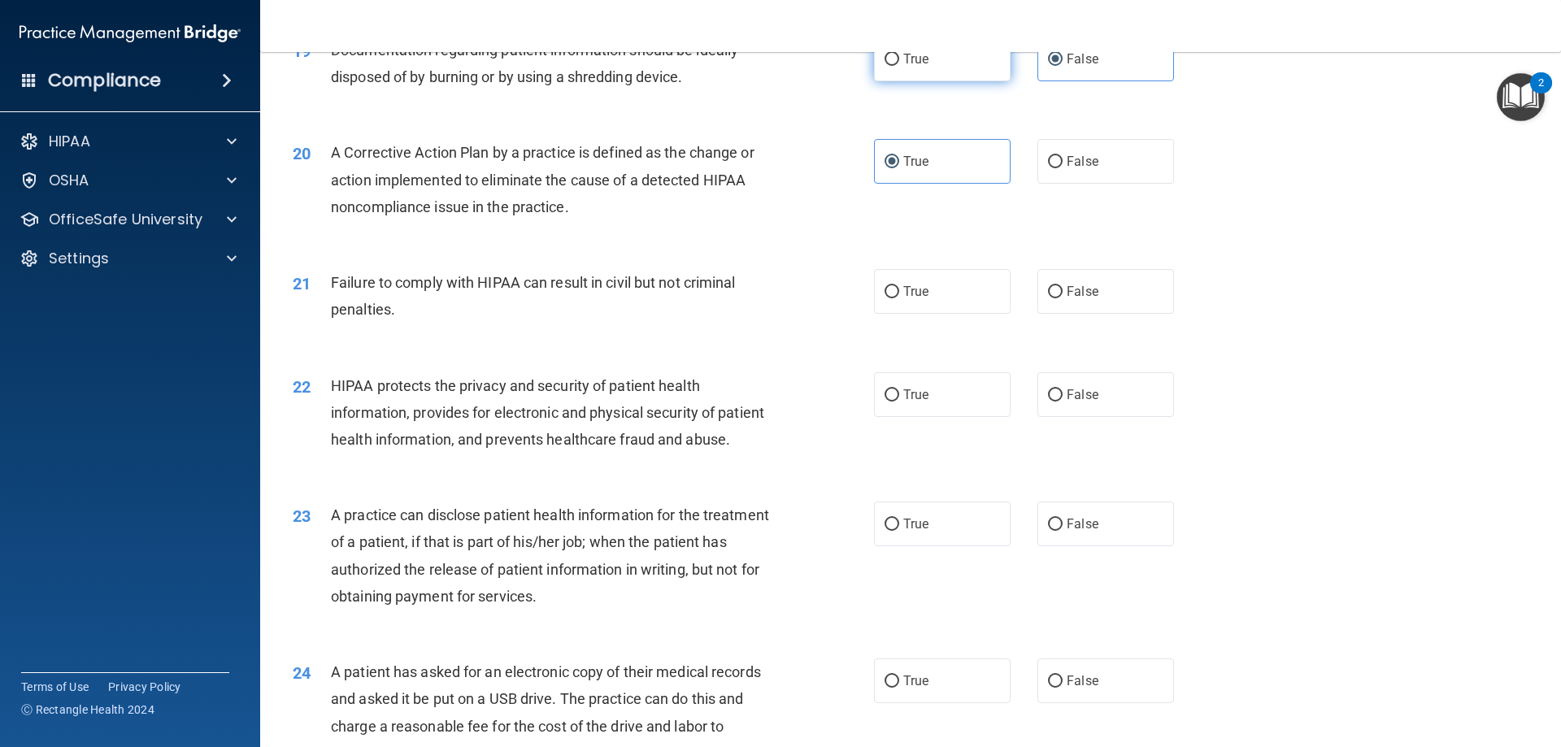
click at [887, 66] on input "True" at bounding box center [892, 60] width 15 height 12
radio input "true"
radio input "false"
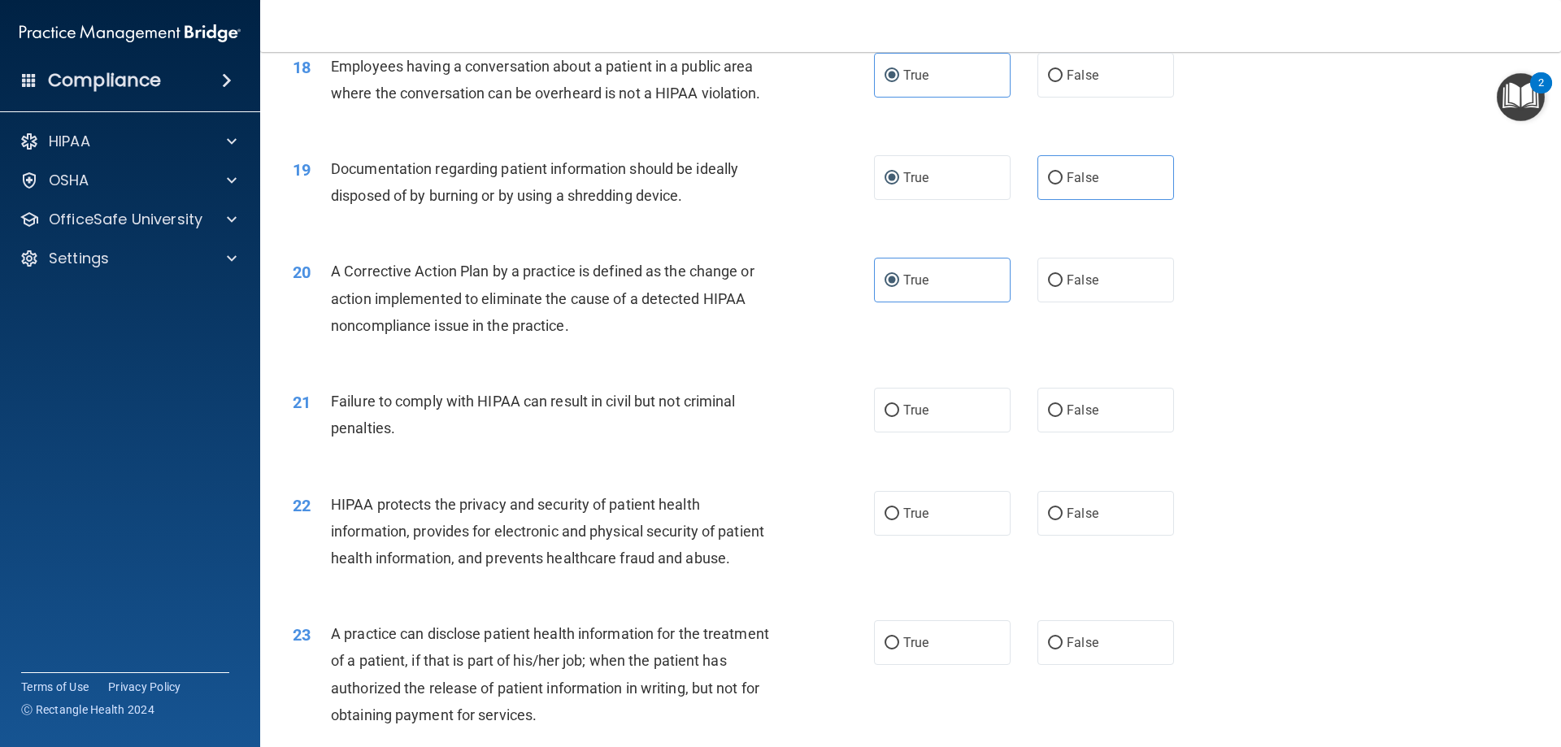
scroll to position [2033, 0]
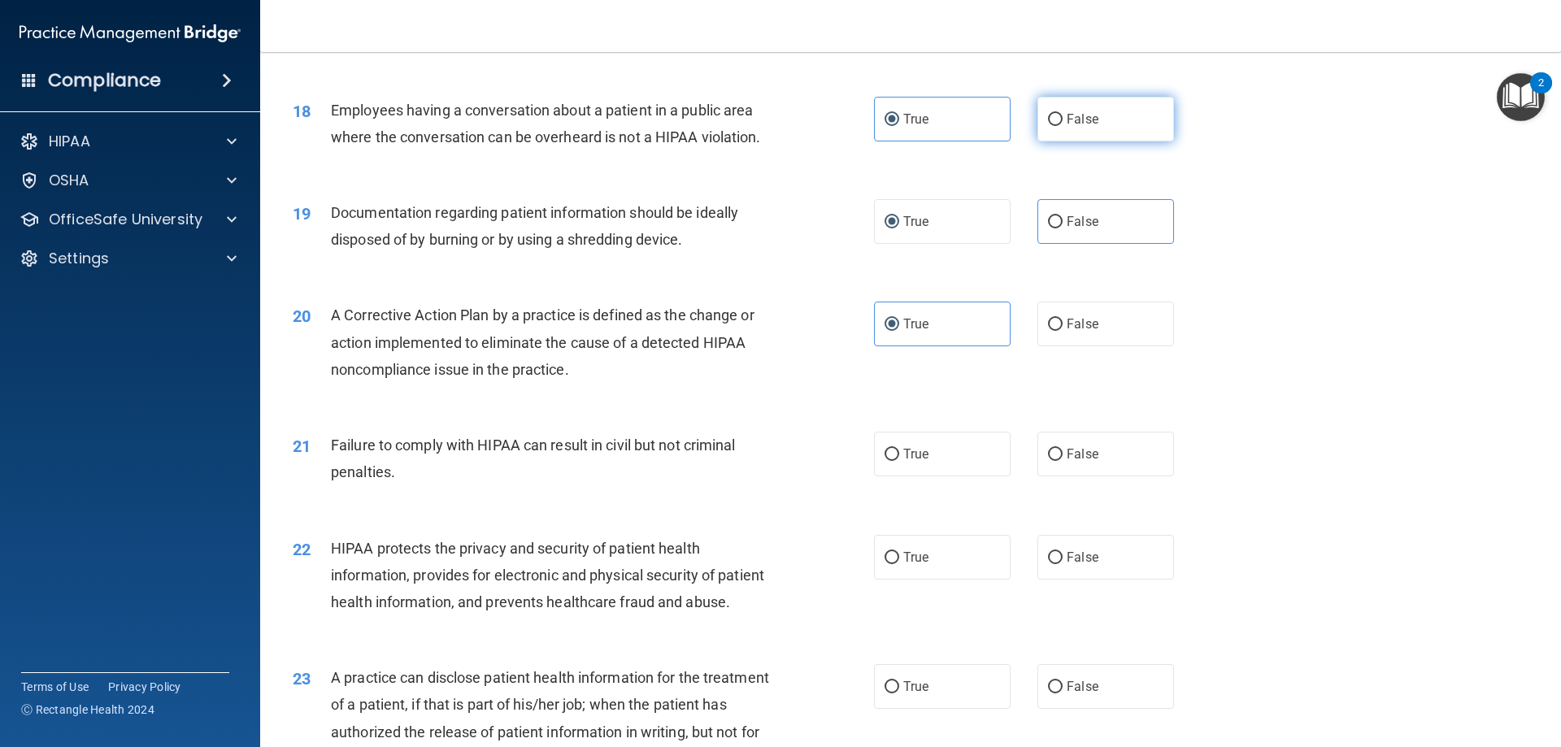
click at [1063, 142] on label "False" at bounding box center [1106, 119] width 137 height 45
click at [1063, 126] on input "False" at bounding box center [1055, 120] width 15 height 12
radio input "true"
radio input "false"
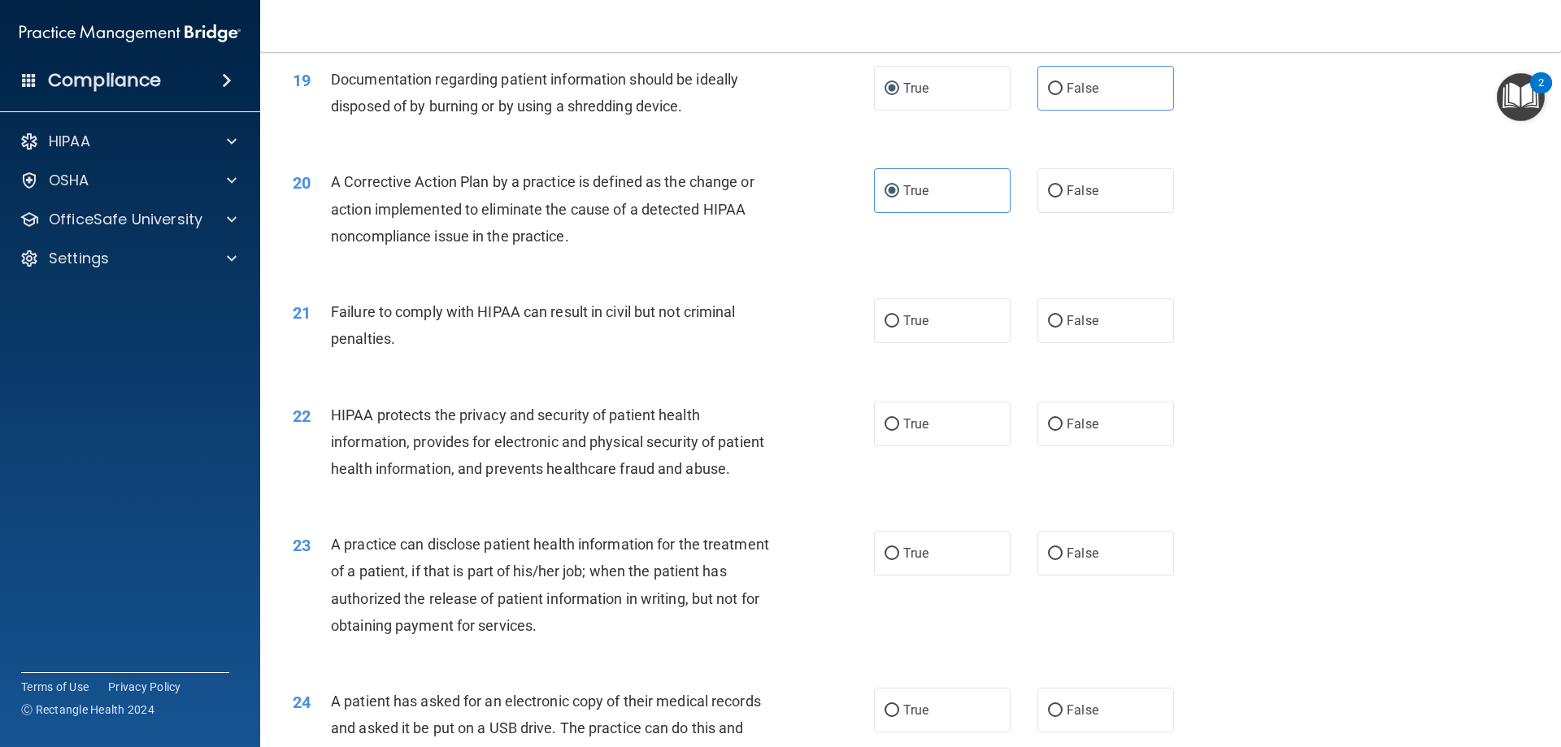
scroll to position [2196, 0]
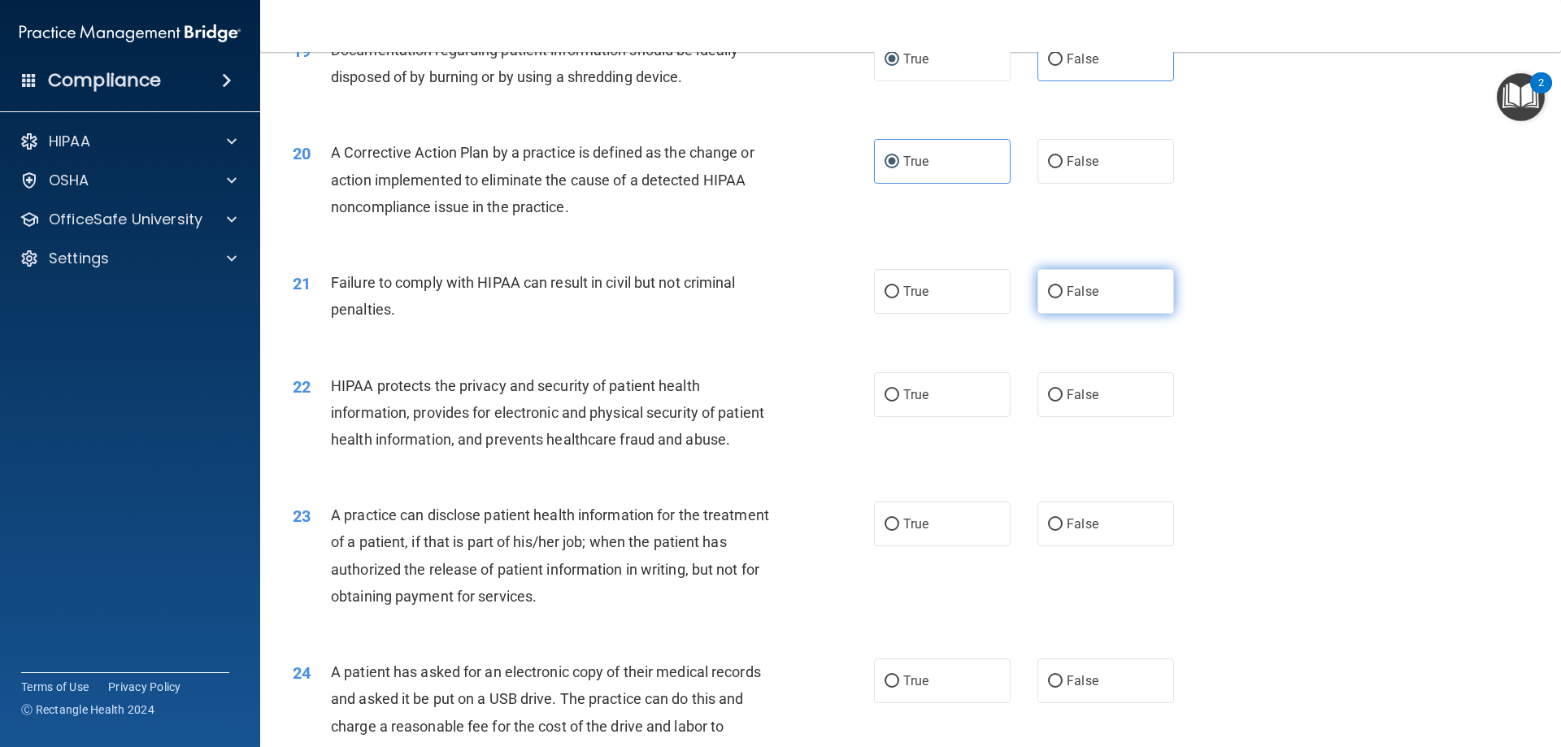
click at [1048, 298] on input "False" at bounding box center [1055, 292] width 15 height 12
radio input "true"
click at [939, 417] on label "True" at bounding box center [942, 394] width 137 height 45
click at [899, 402] on input "True" at bounding box center [892, 396] width 15 height 12
radio input "true"
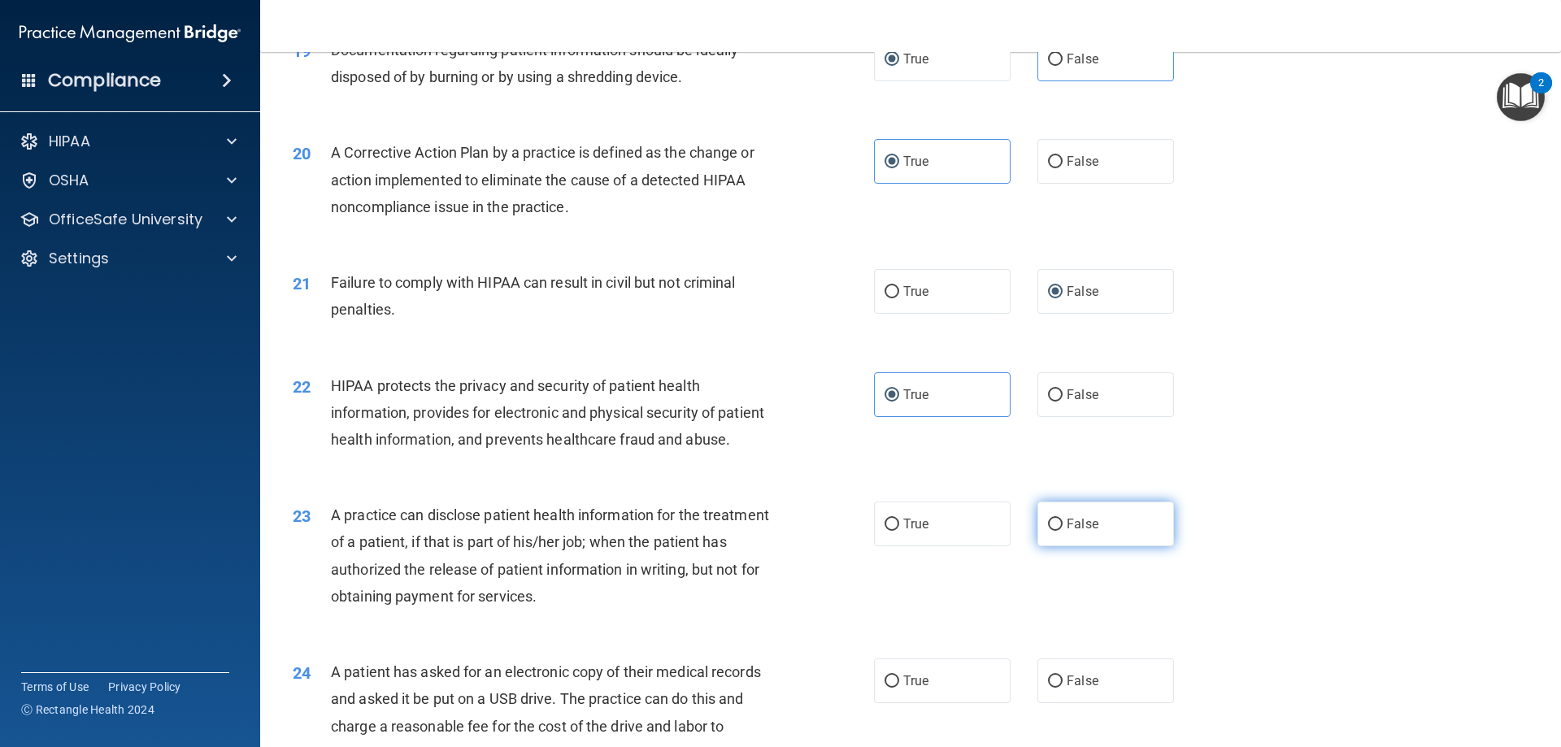
click at [1103, 547] on label "False" at bounding box center [1106, 524] width 137 height 45
click at [1063, 531] on input "False" at bounding box center [1055, 525] width 15 height 12
radio input "true"
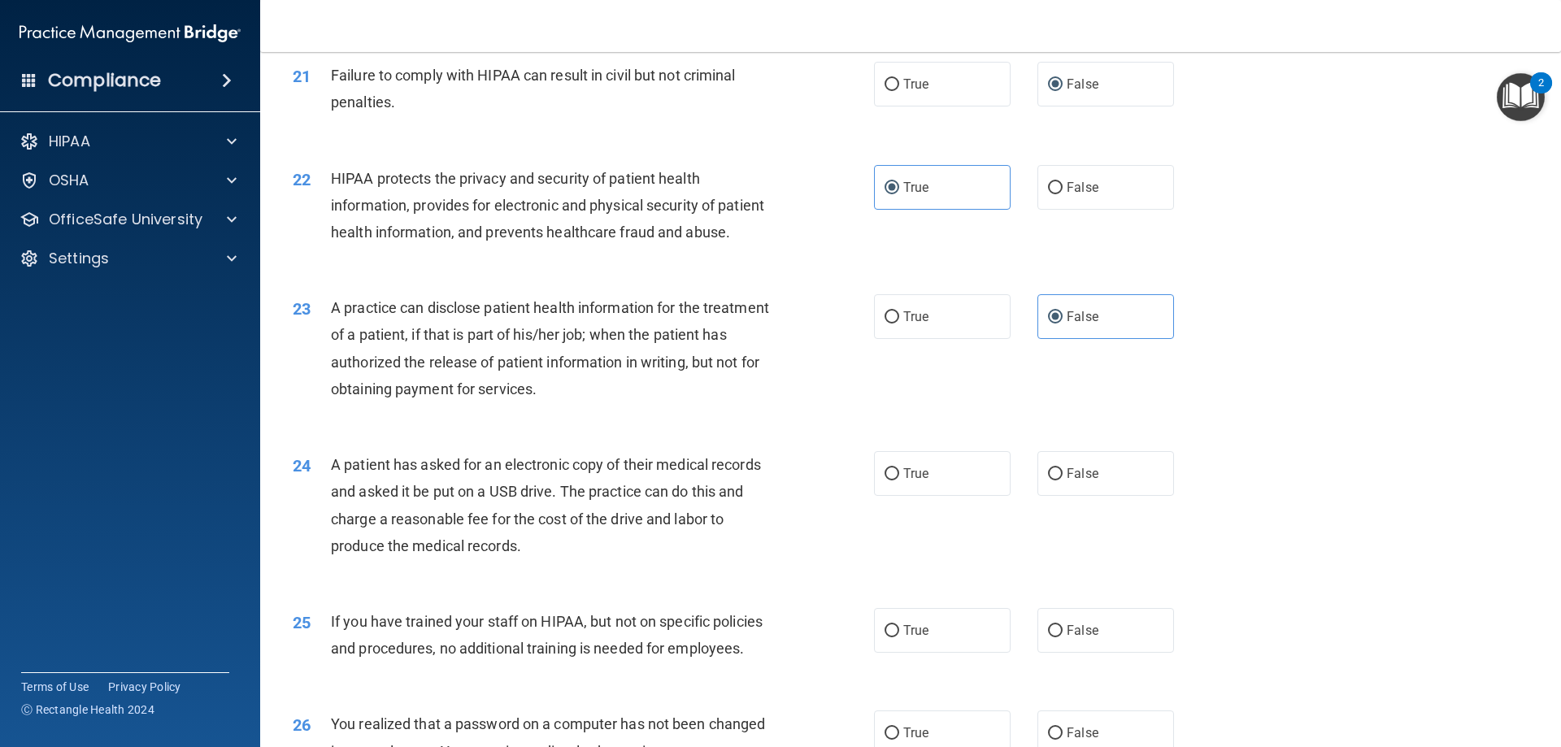
scroll to position [2440, 0]
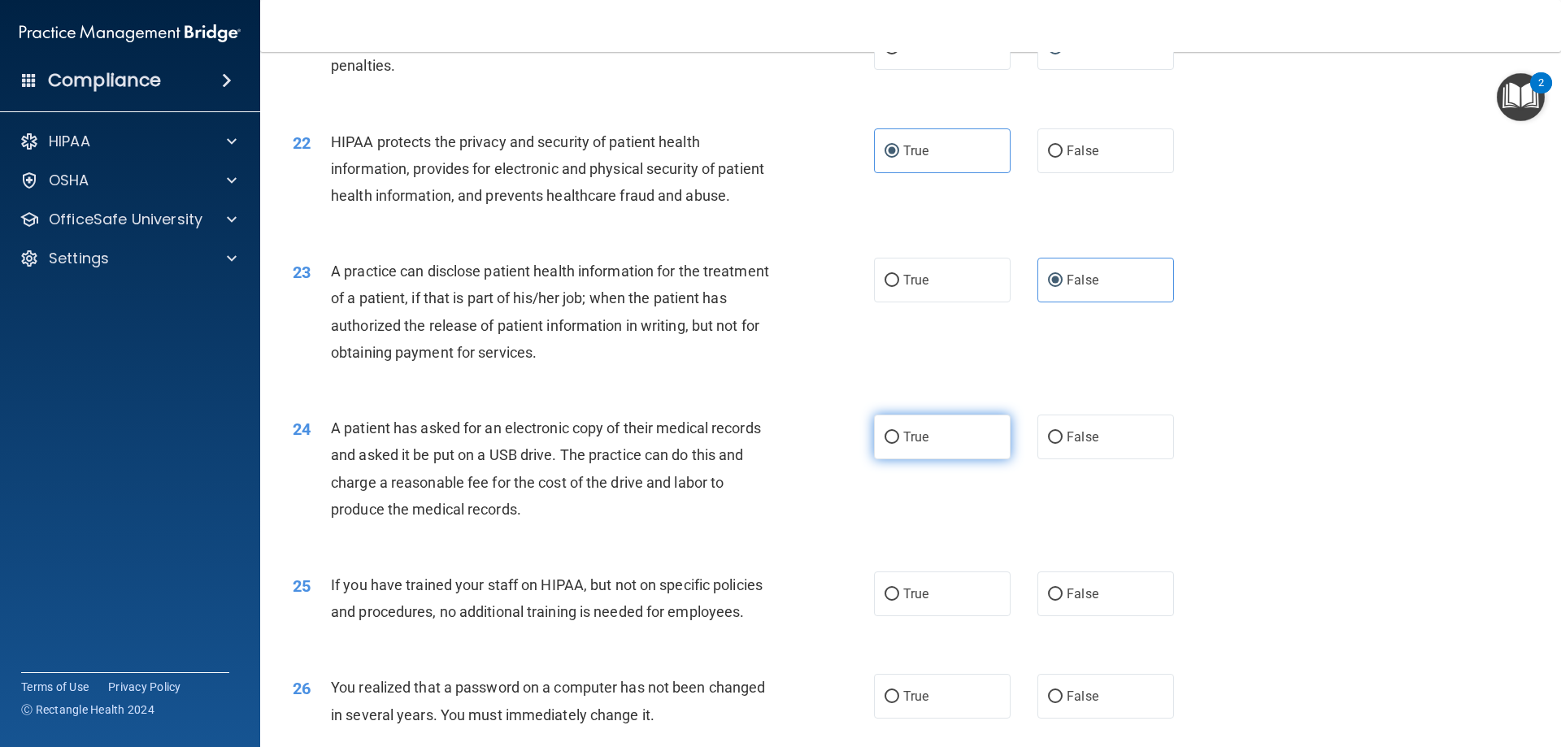
click at [943, 459] on label "True" at bounding box center [942, 437] width 137 height 45
click at [899, 444] on input "True" at bounding box center [892, 438] width 15 height 12
radio input "true"
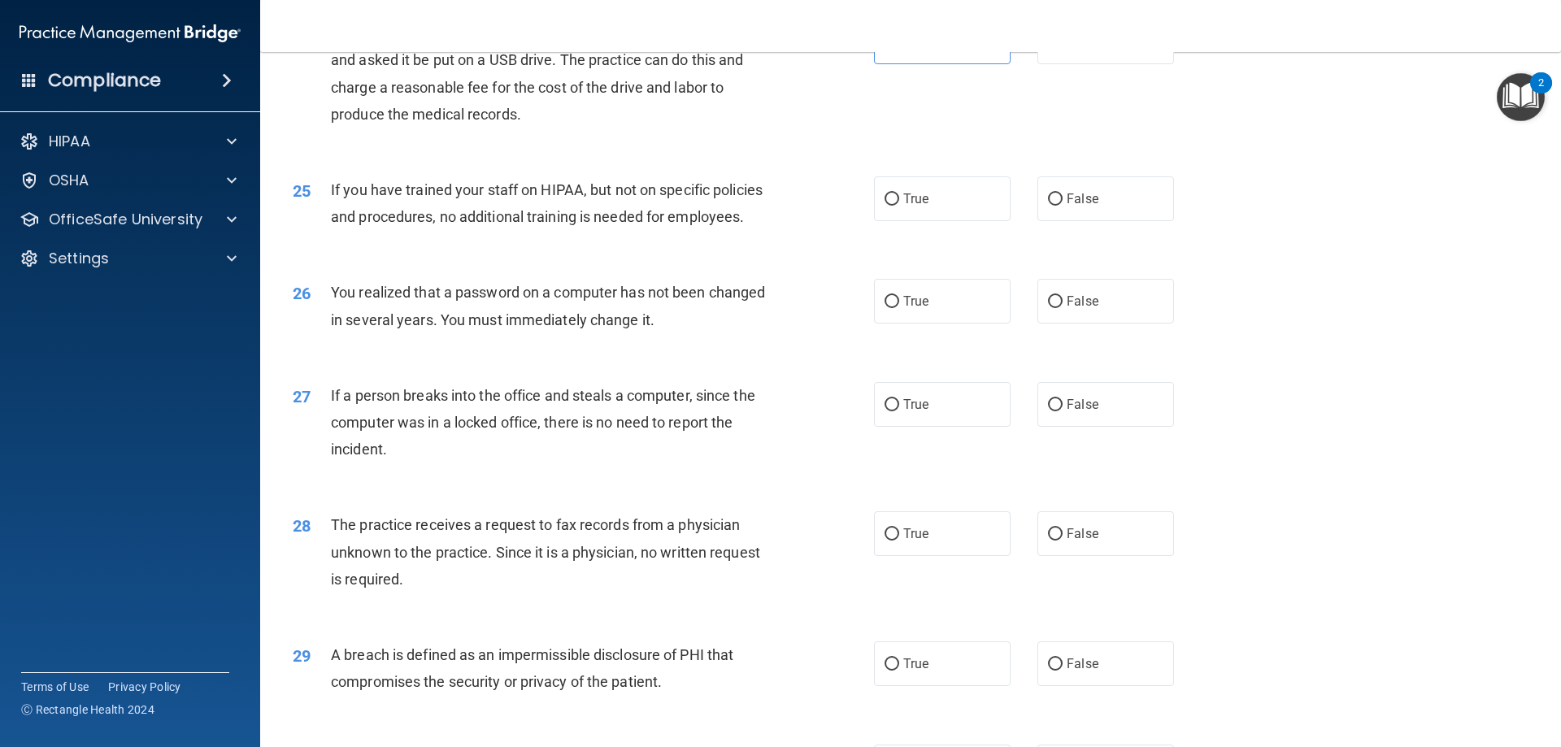
scroll to position [2846, 0]
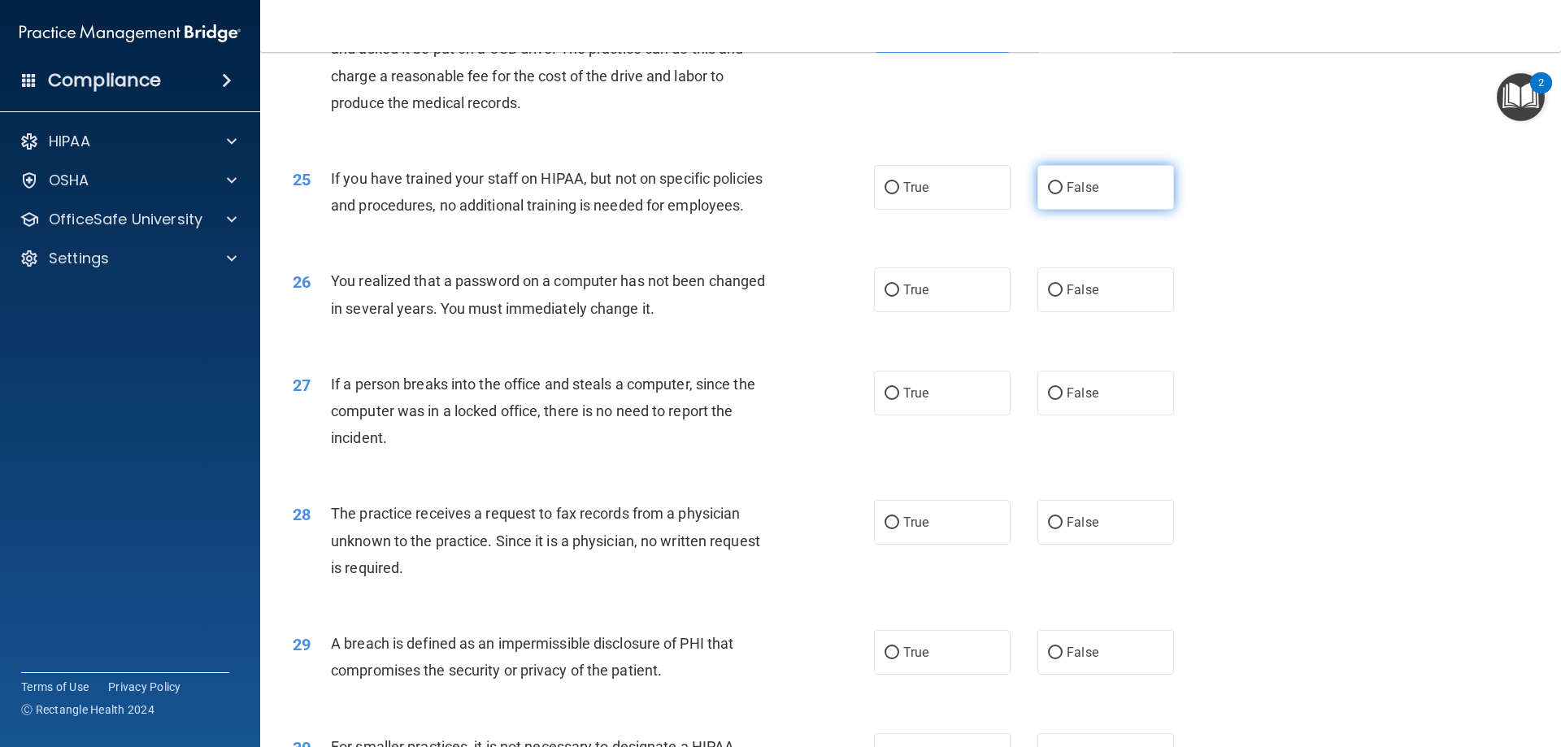
click at [1104, 210] on label "False" at bounding box center [1106, 187] width 137 height 45
click at [1063, 194] on input "False" at bounding box center [1055, 188] width 15 height 12
radio input "true"
click at [966, 312] on label "True" at bounding box center [942, 290] width 137 height 45
click at [899, 297] on input "True" at bounding box center [892, 291] width 15 height 12
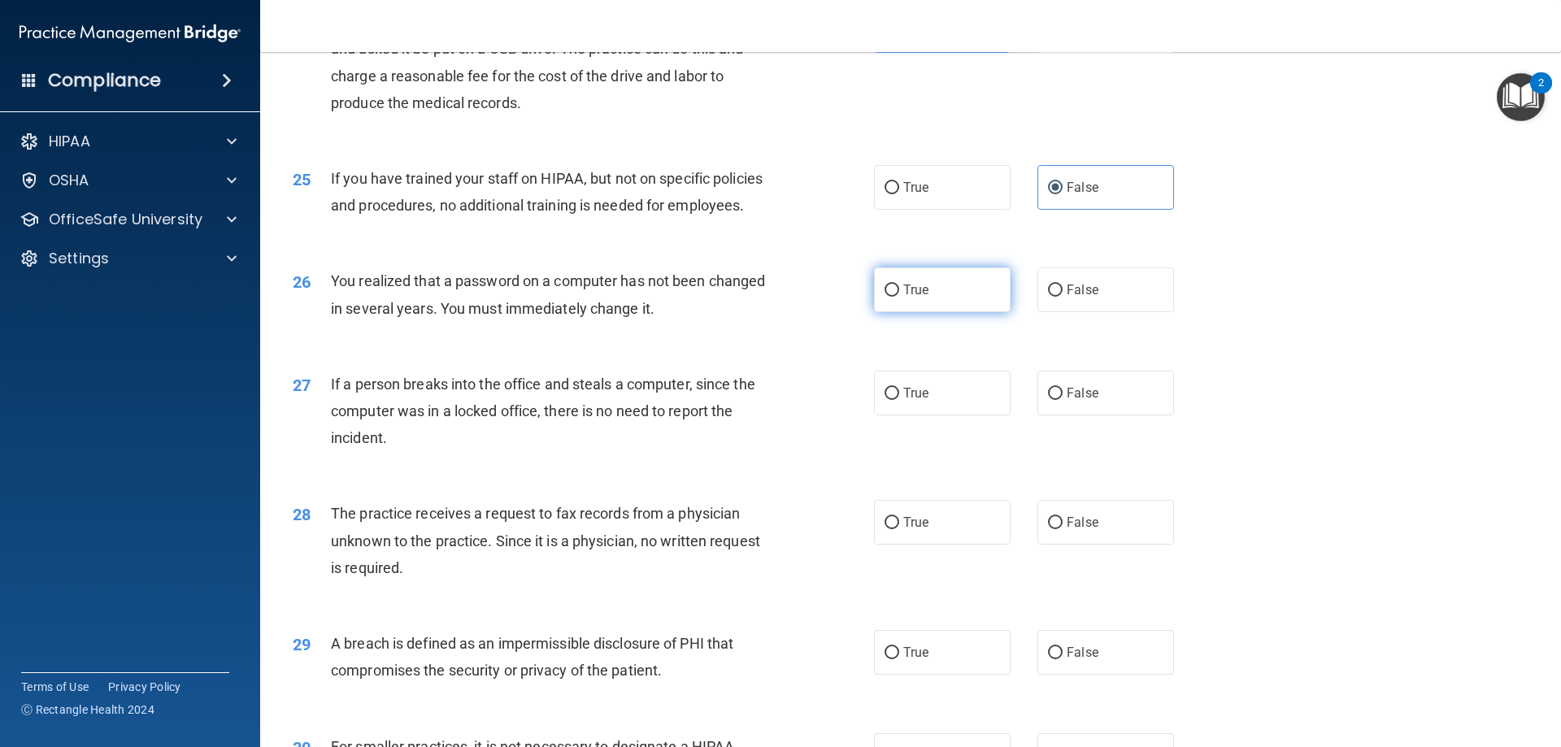
radio input "true"
click at [1091, 420] on div "27 If a person breaks into the office and steals a computer, since the computer…" at bounding box center [911, 416] width 1261 height 130
click at [1095, 416] on label "False" at bounding box center [1106, 393] width 137 height 45
click at [1063, 400] on input "False" at bounding box center [1055, 394] width 15 height 12
radio input "true"
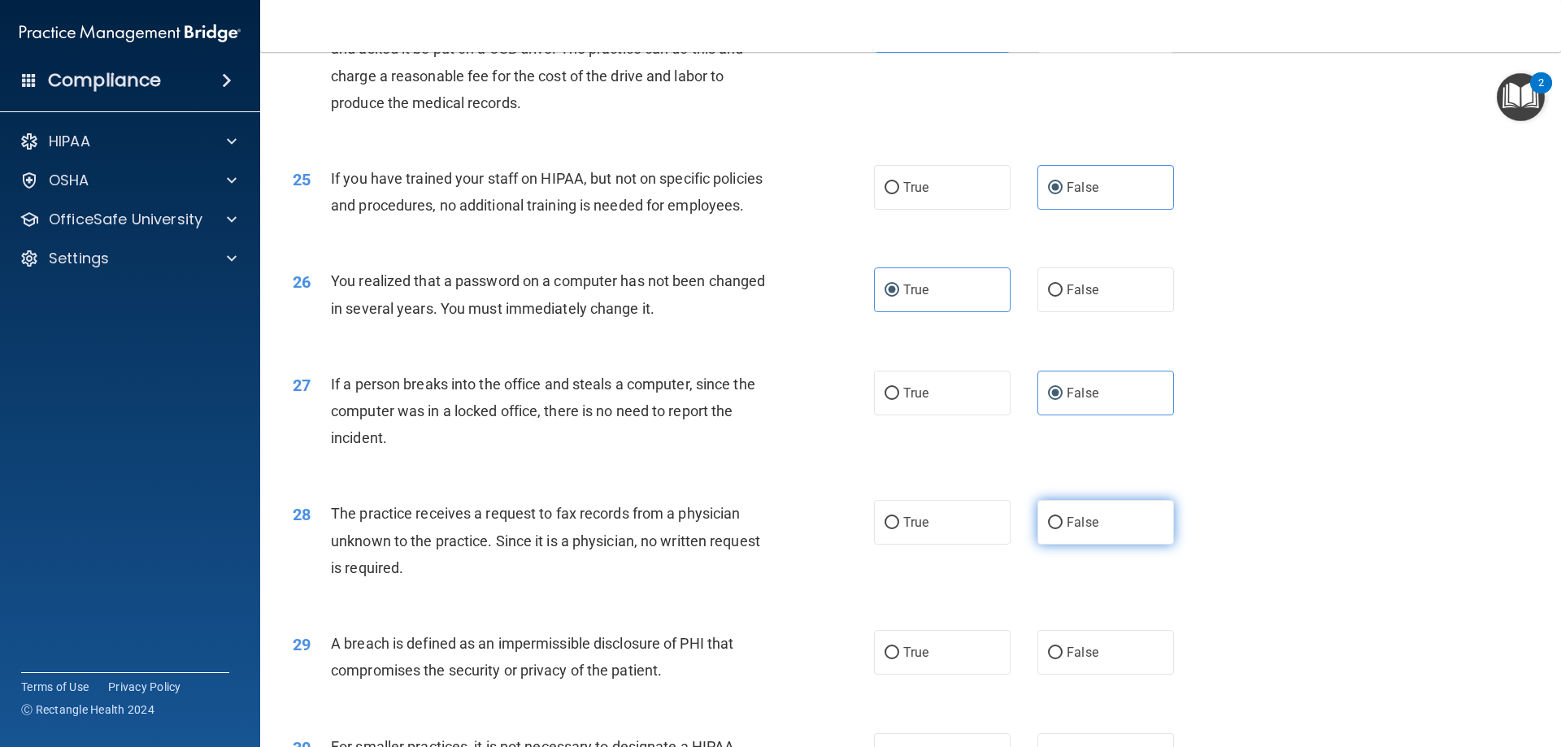
click at [1113, 545] on label "False" at bounding box center [1106, 522] width 137 height 45
click at [1063, 529] on input "False" at bounding box center [1055, 523] width 15 height 12
radio input "true"
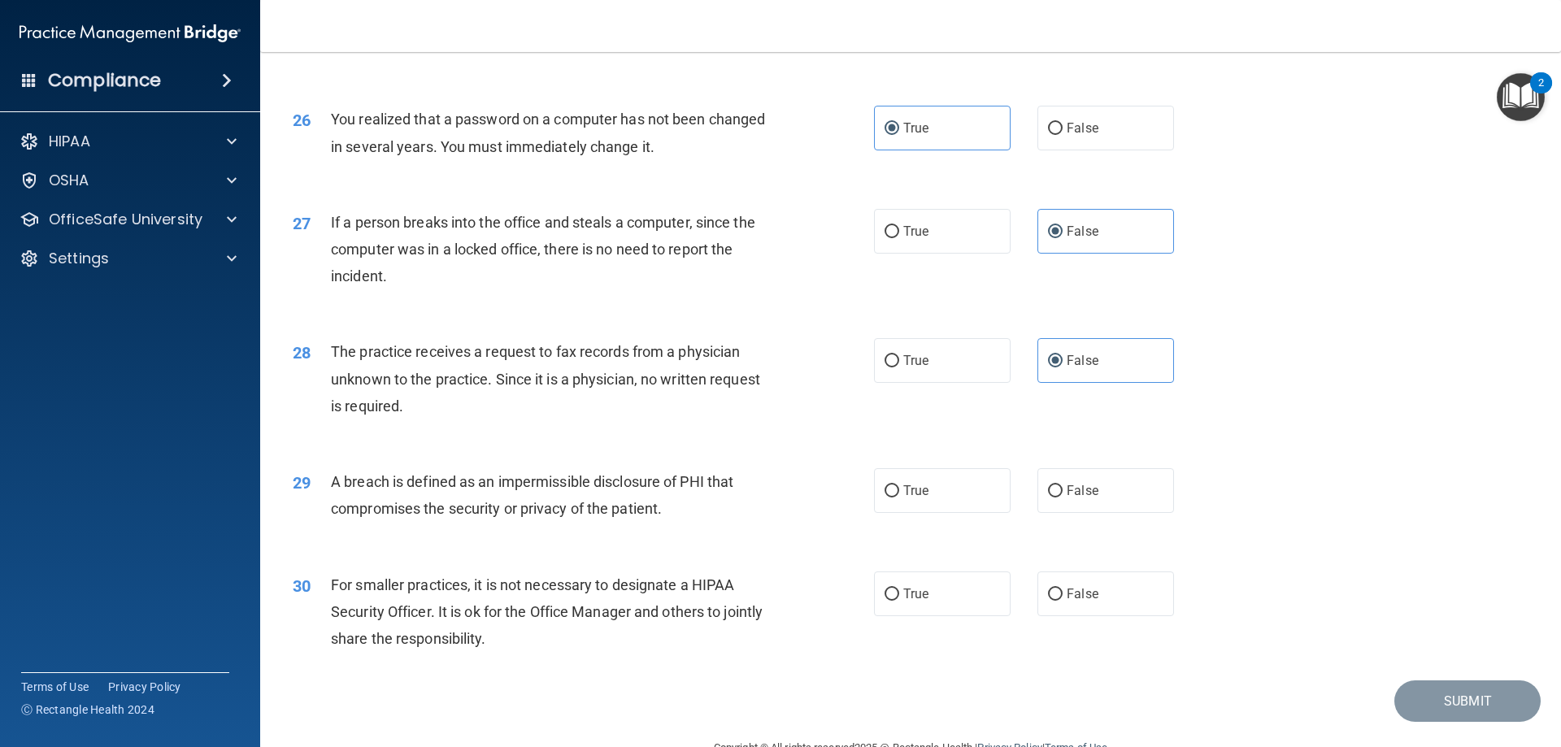
scroll to position [3009, 0]
drag, startPoint x: 957, startPoint y: 536, endPoint x: 1007, endPoint y: 583, distance: 68.5
click at [955, 512] on label "True" at bounding box center [942, 490] width 137 height 45
click at [899, 497] on input "True" at bounding box center [892, 491] width 15 height 12
radio input "true"
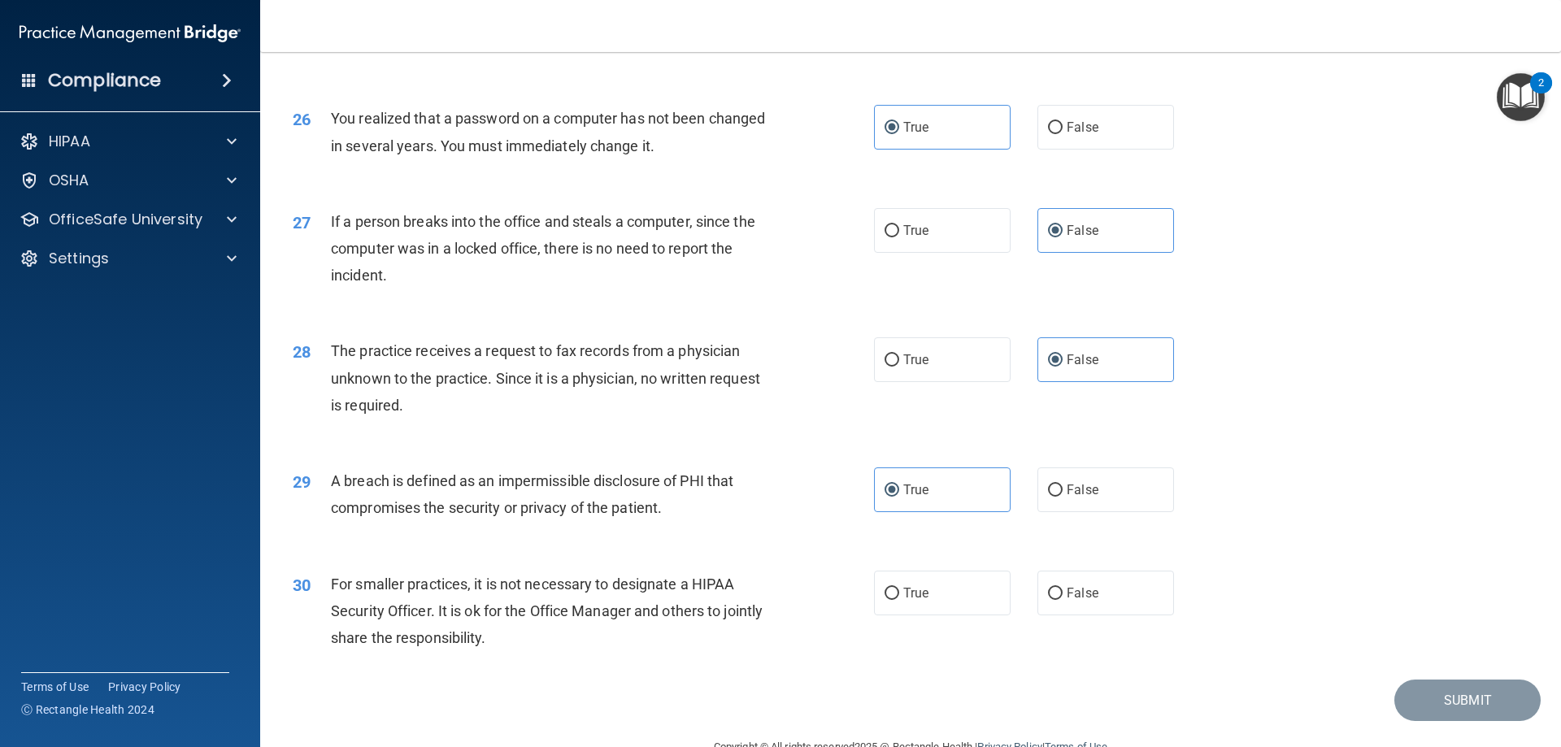
click at [1094, 674] on div "30 For smaller practices, it is not necessary to designate a HIPAA Security Off…" at bounding box center [911, 616] width 1261 height 130
click at [1088, 601] on span "False" at bounding box center [1083, 593] width 32 height 15
click at [1063, 600] on input "False" at bounding box center [1055, 594] width 15 height 12
radio input "true"
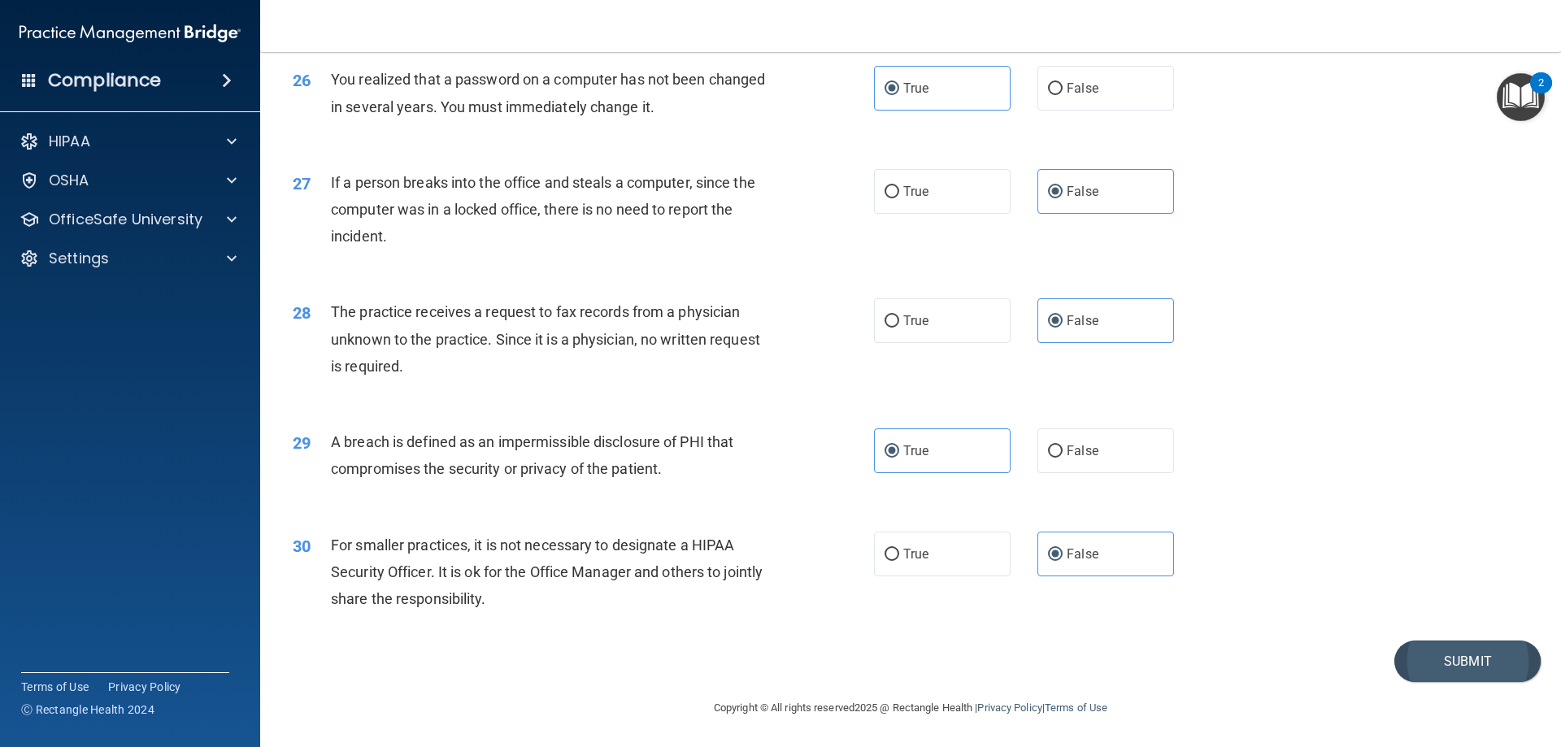
scroll to position [3102, 0]
click at [1457, 656] on button "Submit" at bounding box center [1468, 661] width 146 height 41
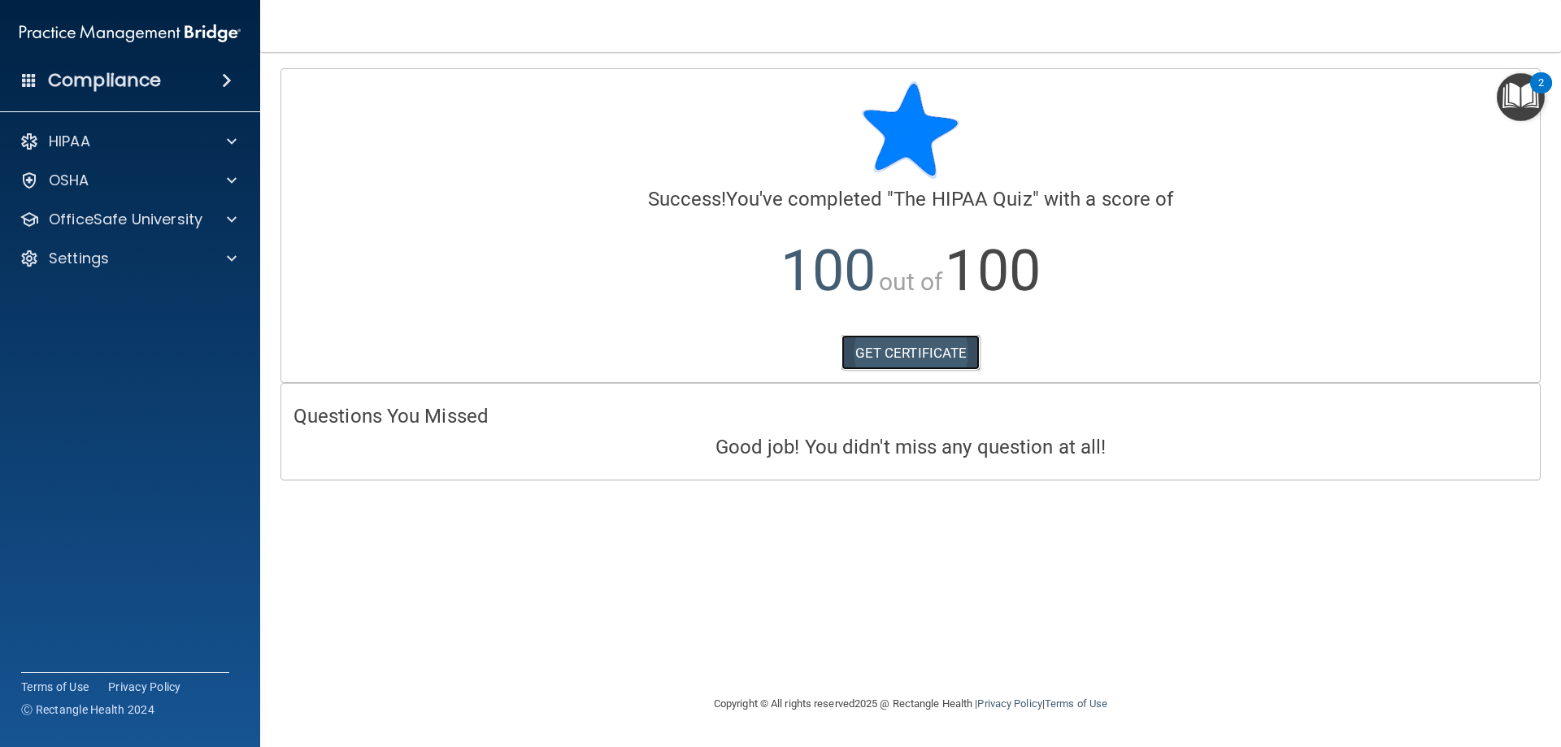
click at [951, 349] on link "GET CERTIFICATE" at bounding box center [911, 353] width 139 height 36
click at [180, 214] on p "OfficeSafe University" at bounding box center [126, 220] width 154 height 20
click at [174, 255] on div "HIPAA Training" at bounding box center [122, 258] width 222 height 16
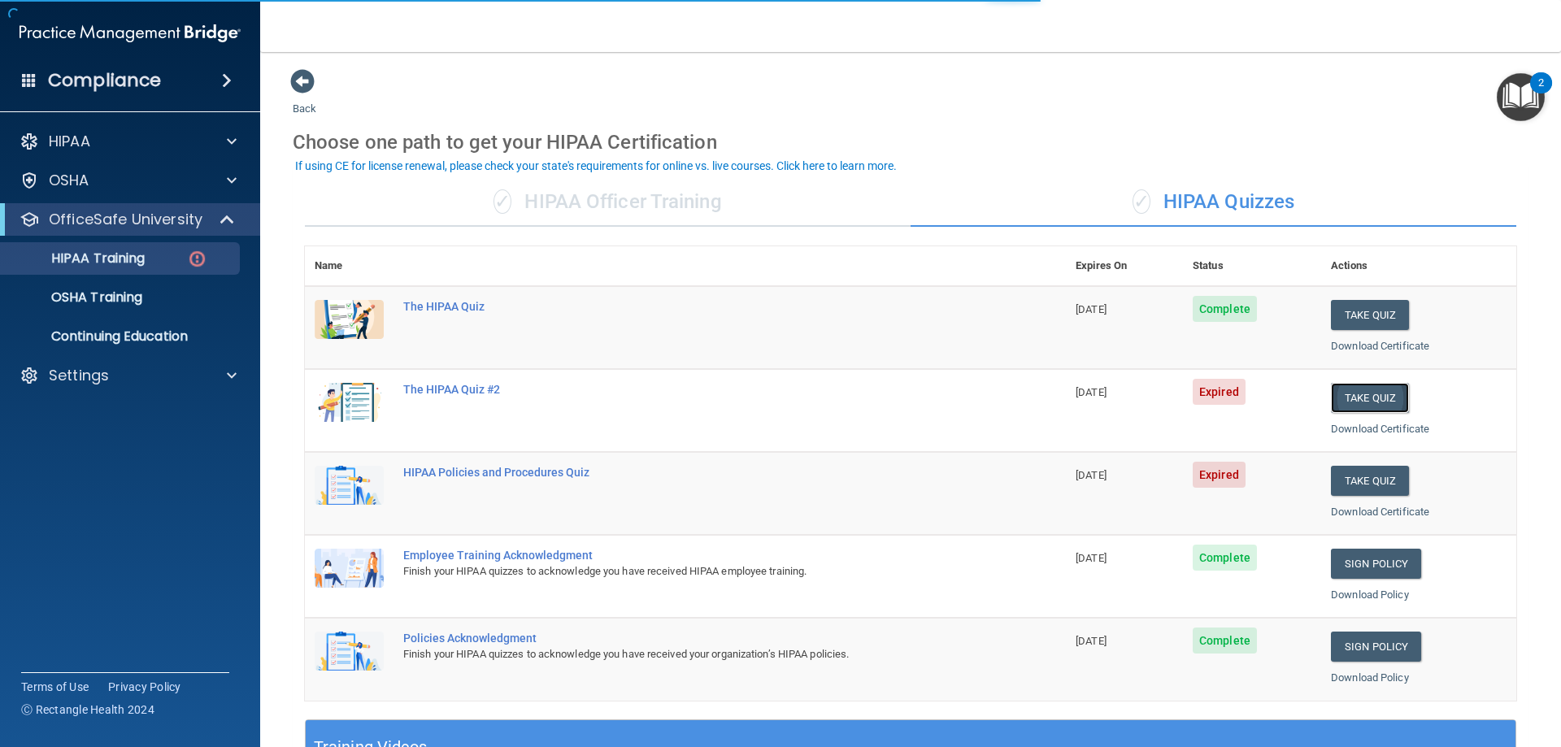
click at [1364, 390] on button "Take Quiz" at bounding box center [1370, 398] width 78 height 30
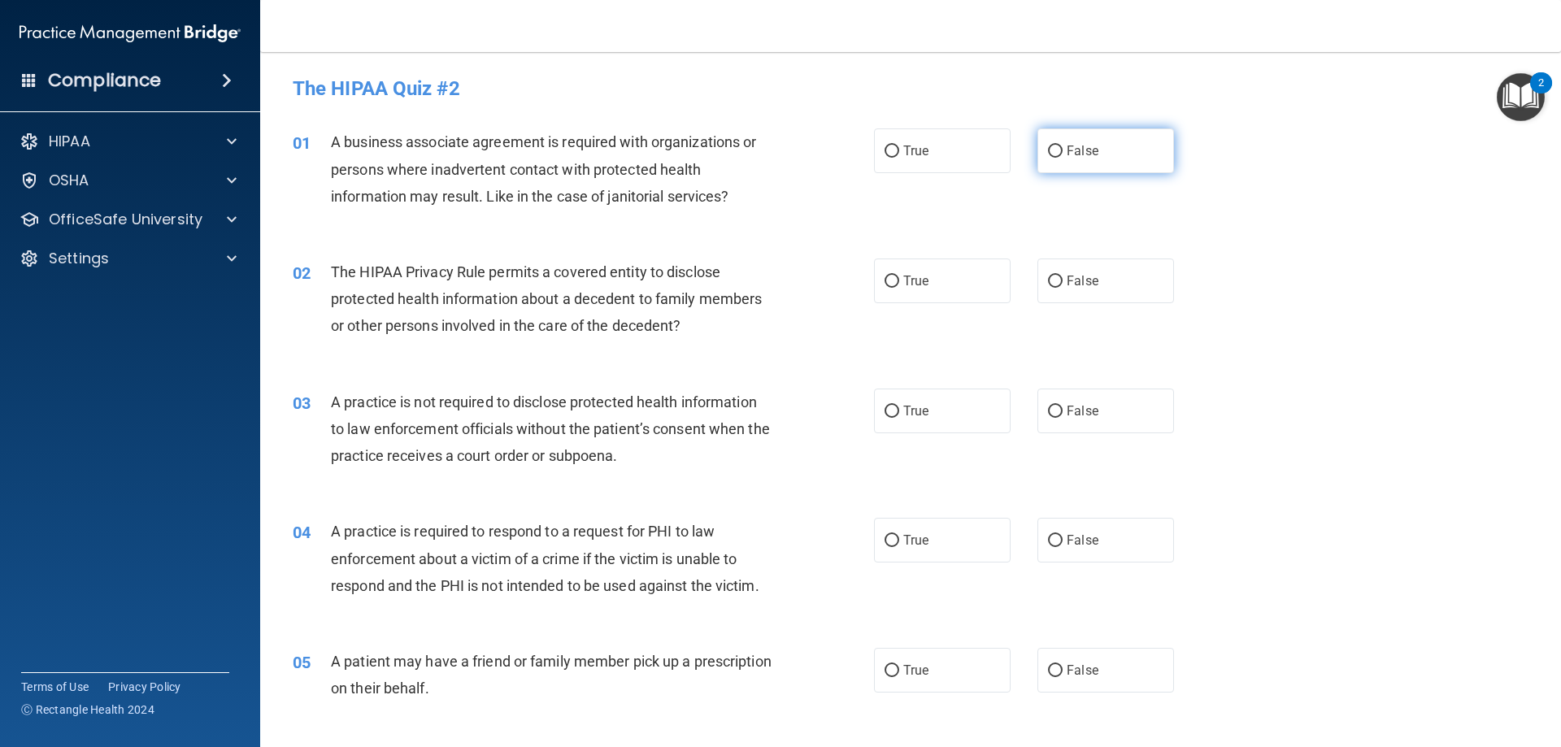
click at [1067, 150] on span "False" at bounding box center [1083, 150] width 32 height 15
click at [1063, 150] on input "False" at bounding box center [1055, 152] width 15 height 12
radio input "true"
click at [975, 273] on label "True" at bounding box center [942, 281] width 137 height 45
click at [899, 276] on input "True" at bounding box center [892, 282] width 15 height 12
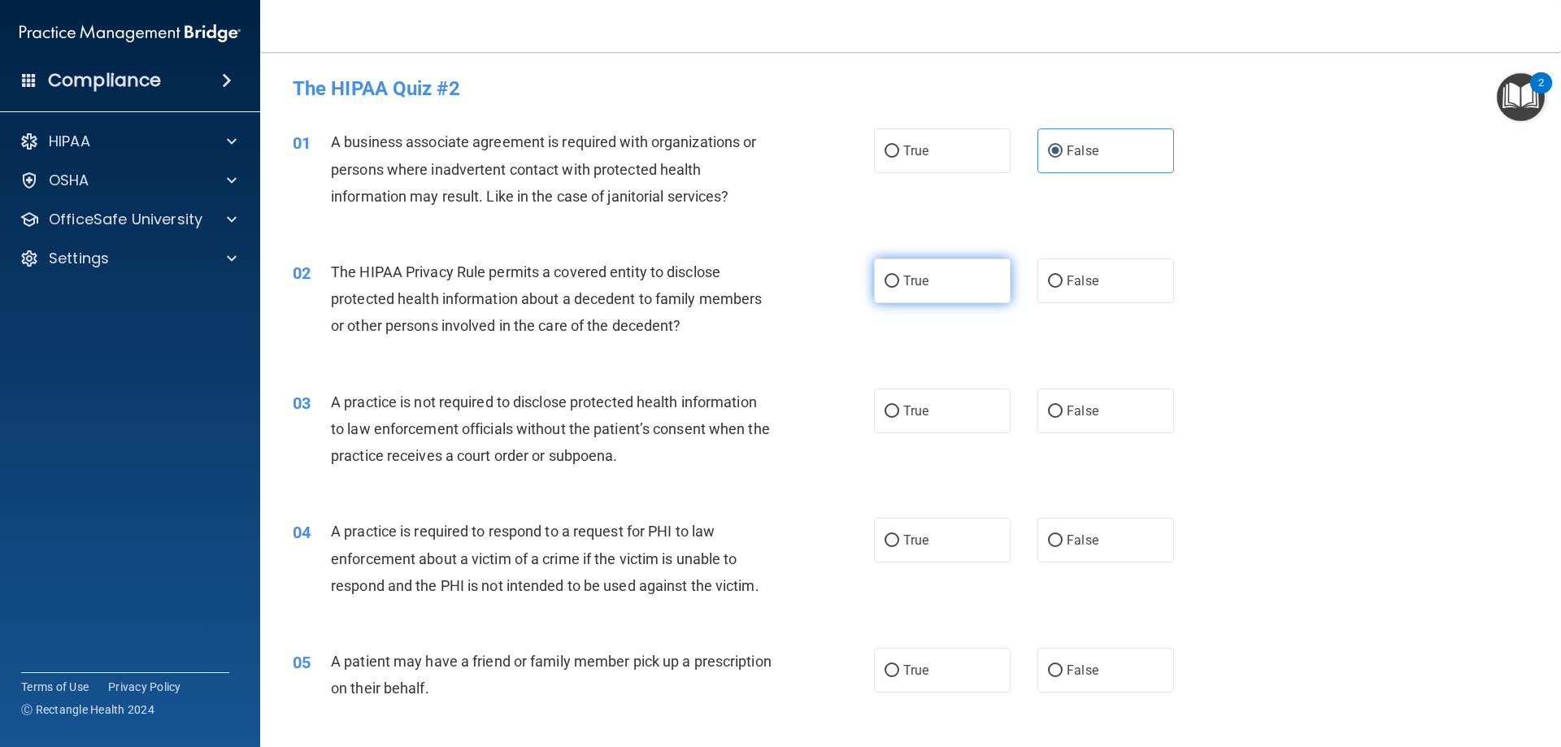
radio input "true"
click at [1118, 433] on div "03 A practice is not required to disclose protected health information to law e…" at bounding box center [911, 433] width 1261 height 130
click at [1106, 410] on label "False" at bounding box center [1106, 411] width 137 height 45
click at [1063, 410] on input "False" at bounding box center [1055, 412] width 15 height 12
radio input "true"
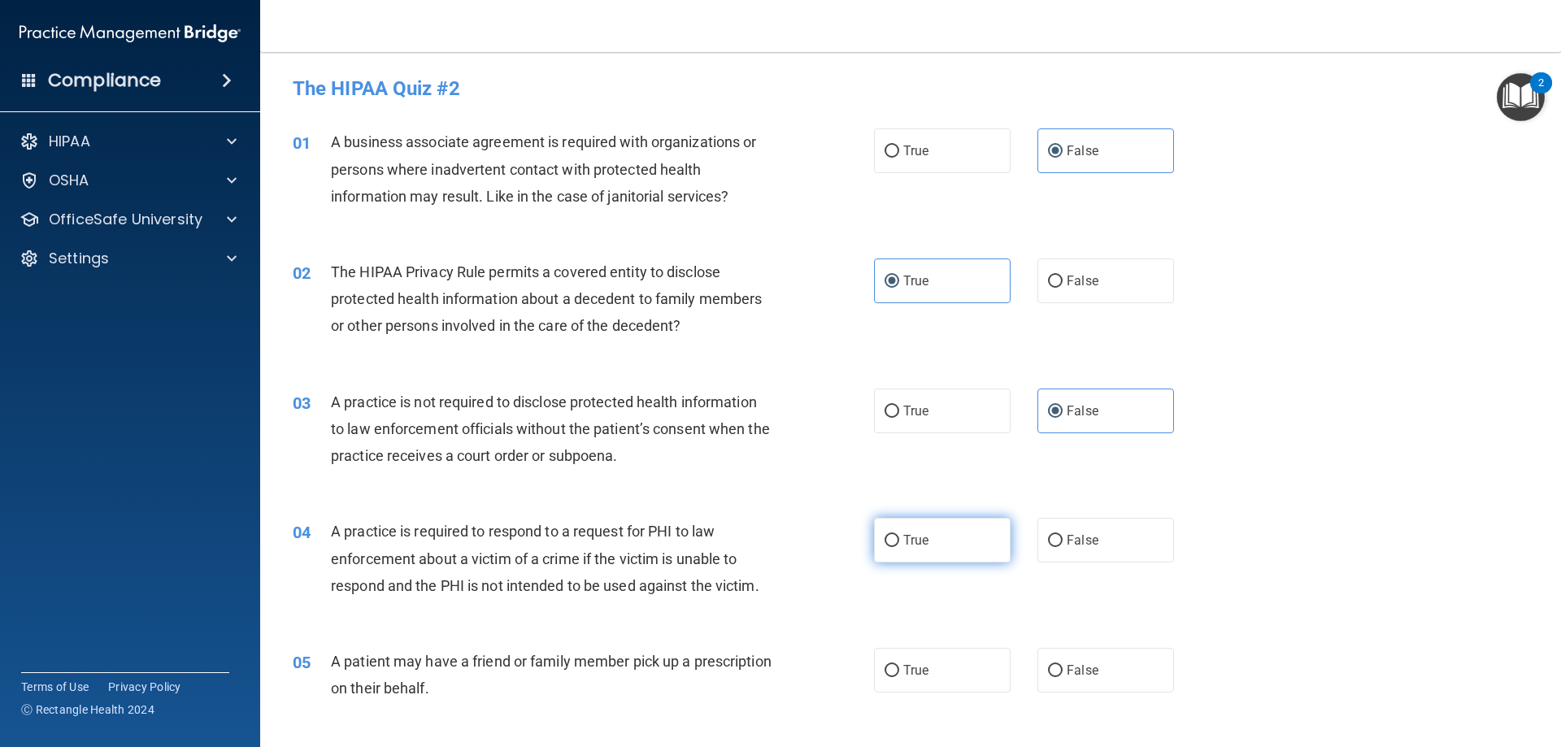
click at [965, 529] on label "True" at bounding box center [942, 540] width 137 height 45
click at [899, 535] on input "True" at bounding box center [892, 541] width 15 height 12
radio input "true"
drag, startPoint x: 960, startPoint y: 667, endPoint x: 970, endPoint y: 659, distance: 12.7
click at [961, 667] on label "True" at bounding box center [942, 670] width 137 height 45
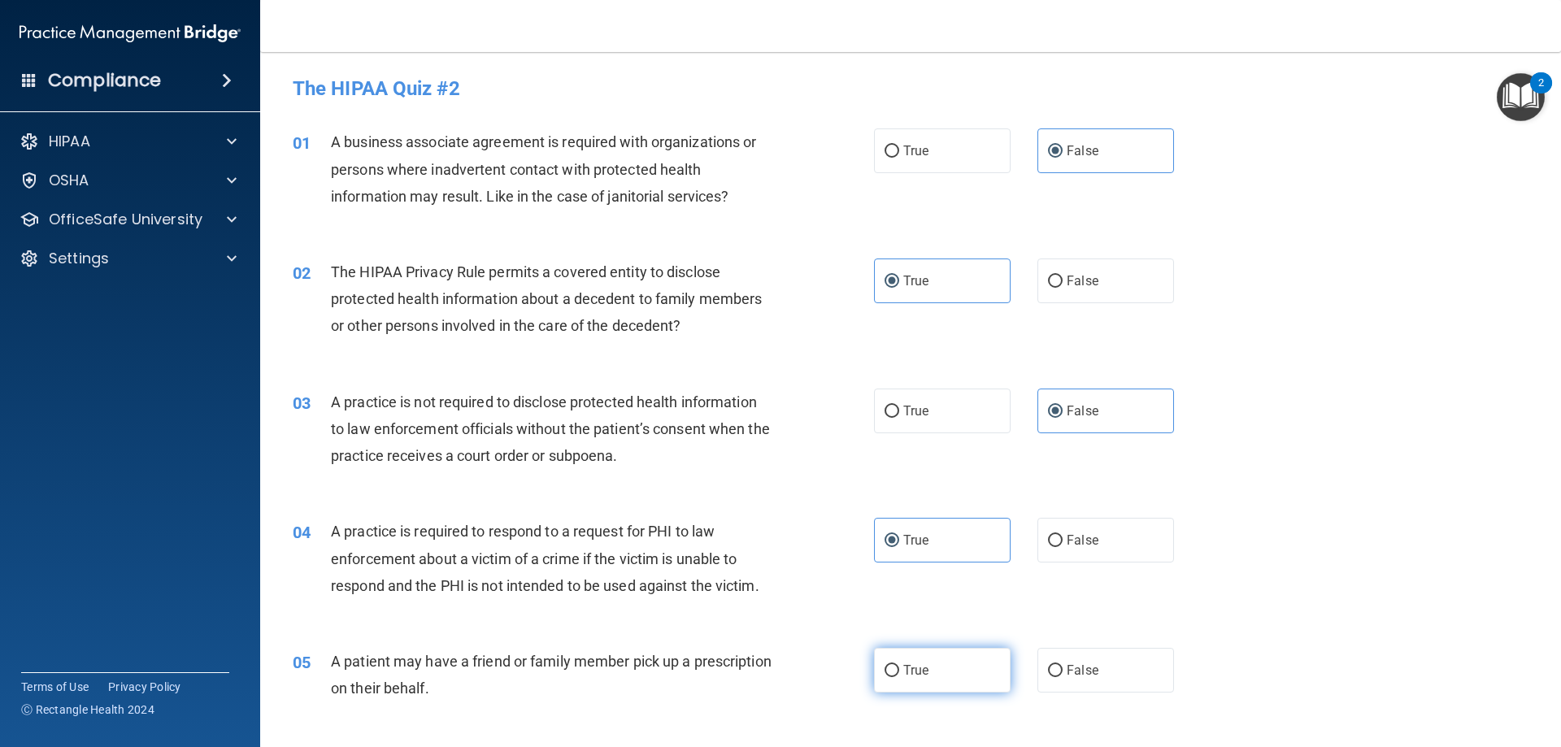
click at [899, 667] on input "True" at bounding box center [892, 671] width 15 height 12
radio input "true"
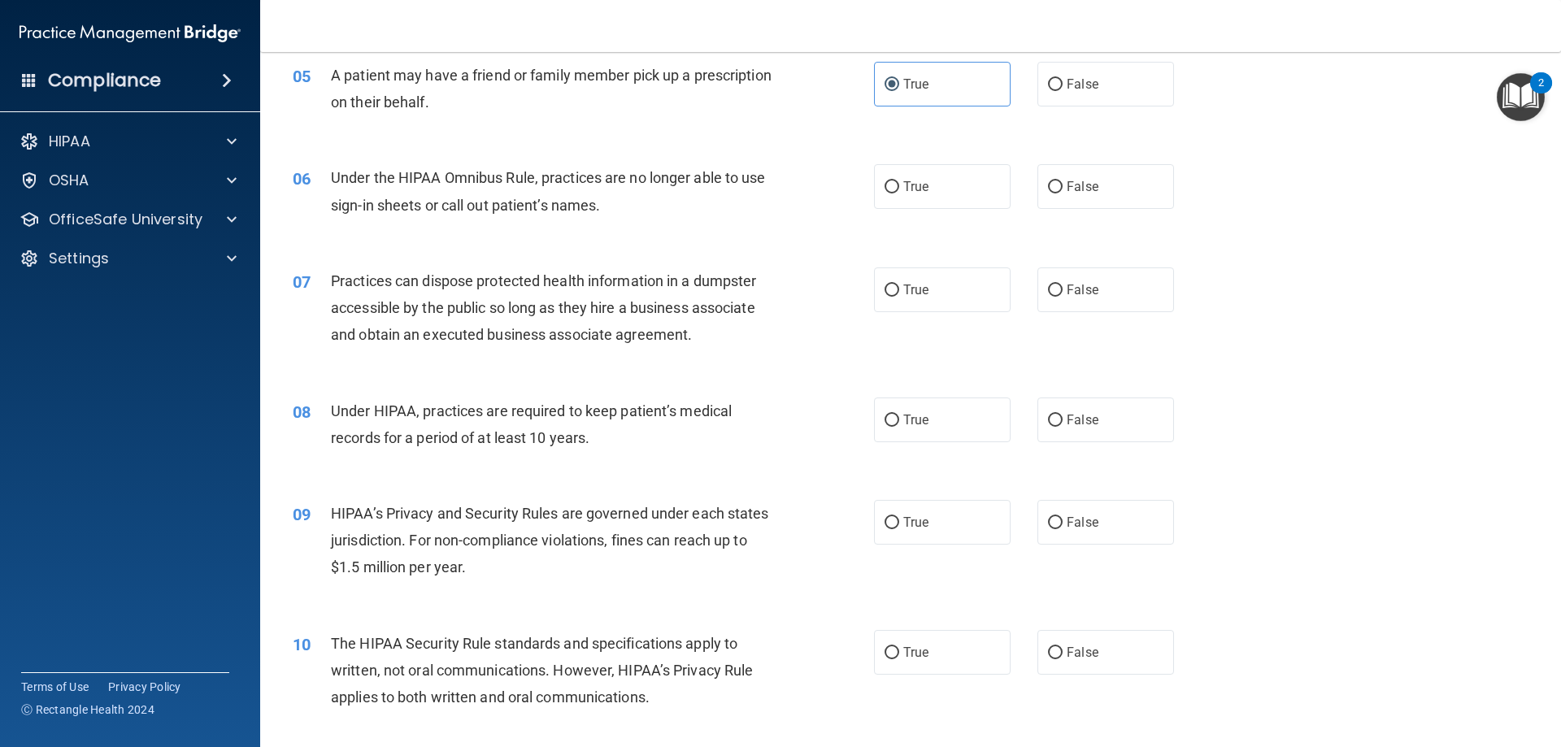
scroll to position [569, 0]
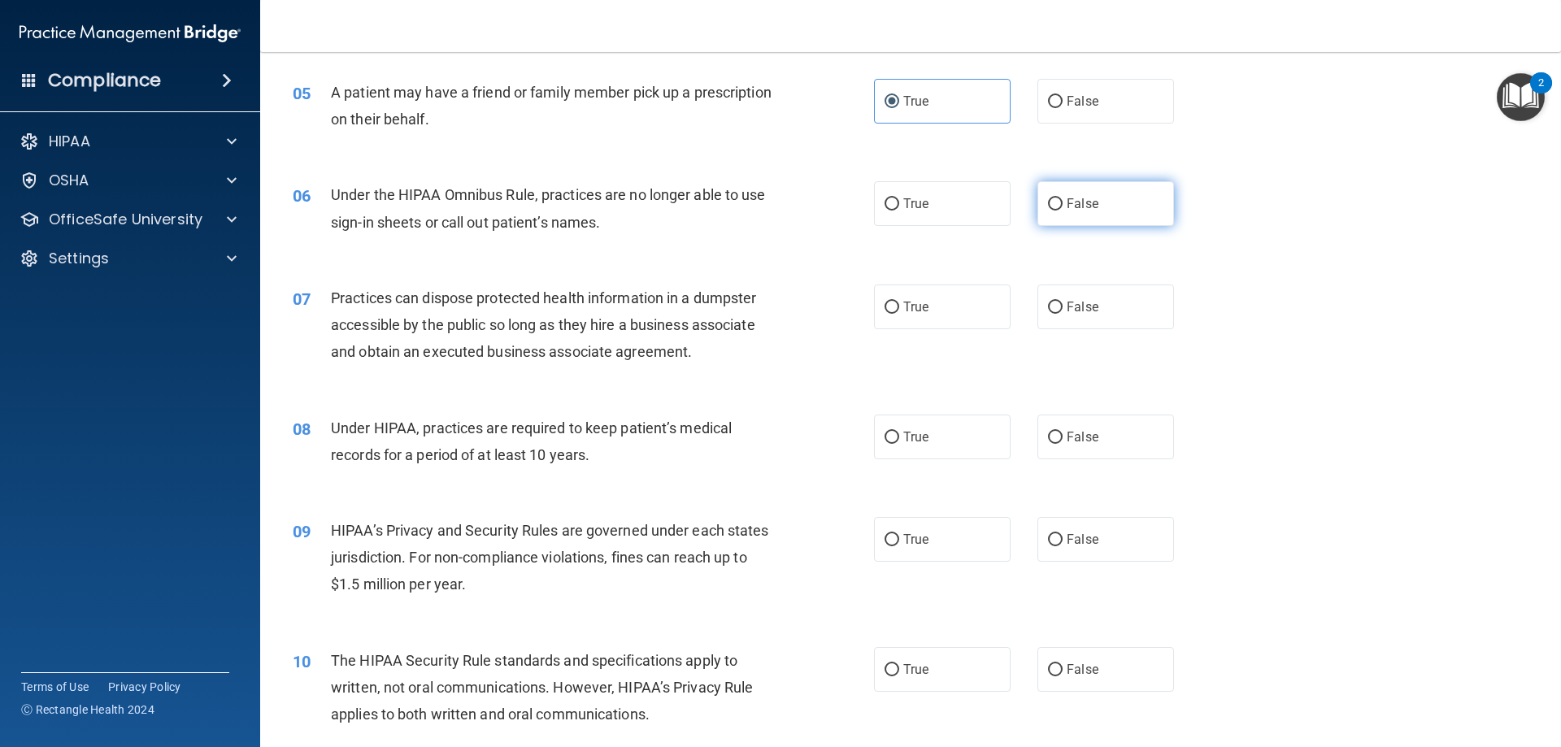
click at [1053, 194] on label "False" at bounding box center [1106, 203] width 137 height 45
click at [1053, 198] on input "False" at bounding box center [1055, 204] width 15 height 12
radio input "true"
click at [1097, 326] on label "False" at bounding box center [1106, 307] width 137 height 45
click at [1063, 314] on input "False" at bounding box center [1055, 308] width 15 height 12
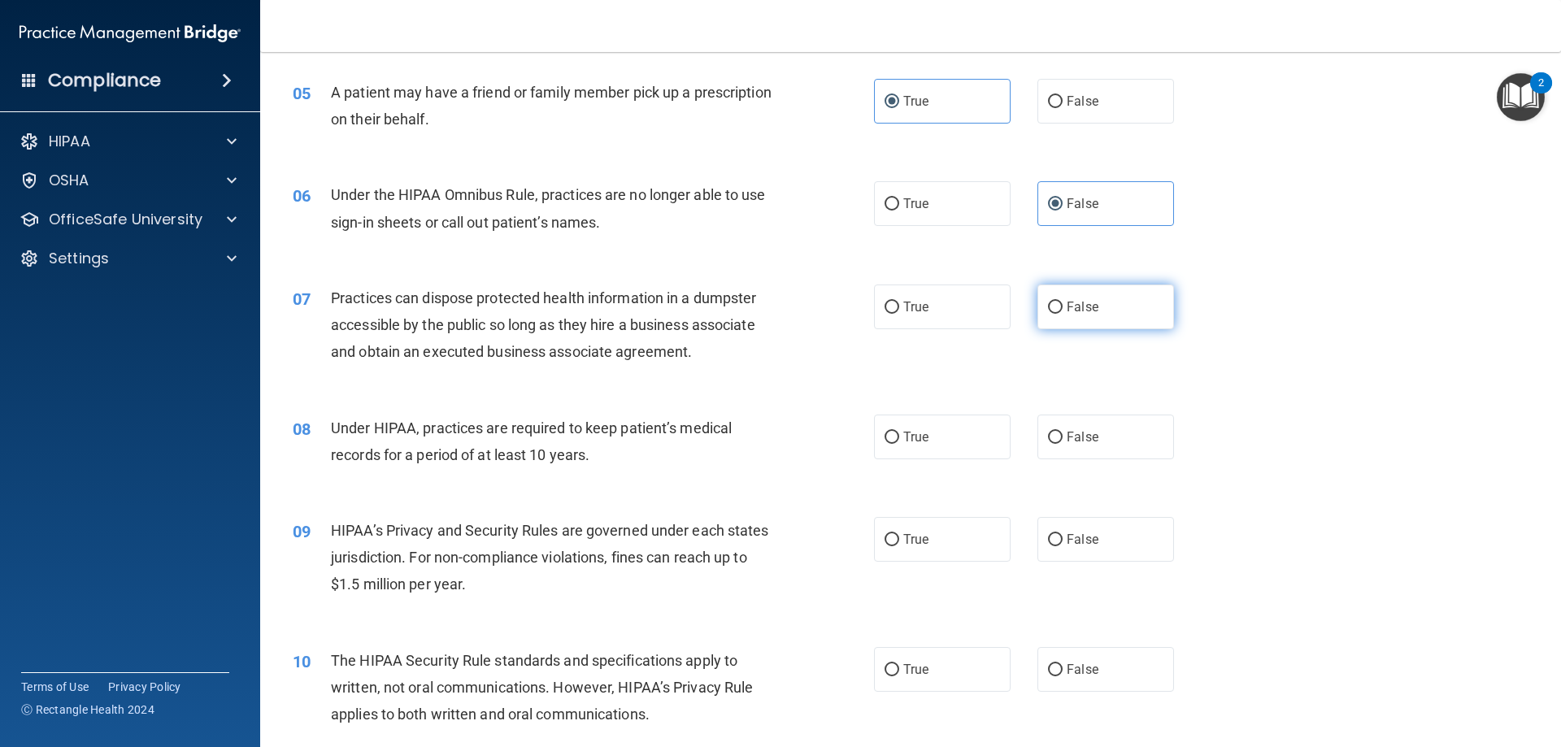
radio input "true"
click at [1130, 444] on label "False" at bounding box center [1106, 437] width 137 height 45
click at [1063, 444] on input "False" at bounding box center [1055, 438] width 15 height 12
radio input "true"
click at [958, 533] on label "True" at bounding box center [942, 539] width 137 height 45
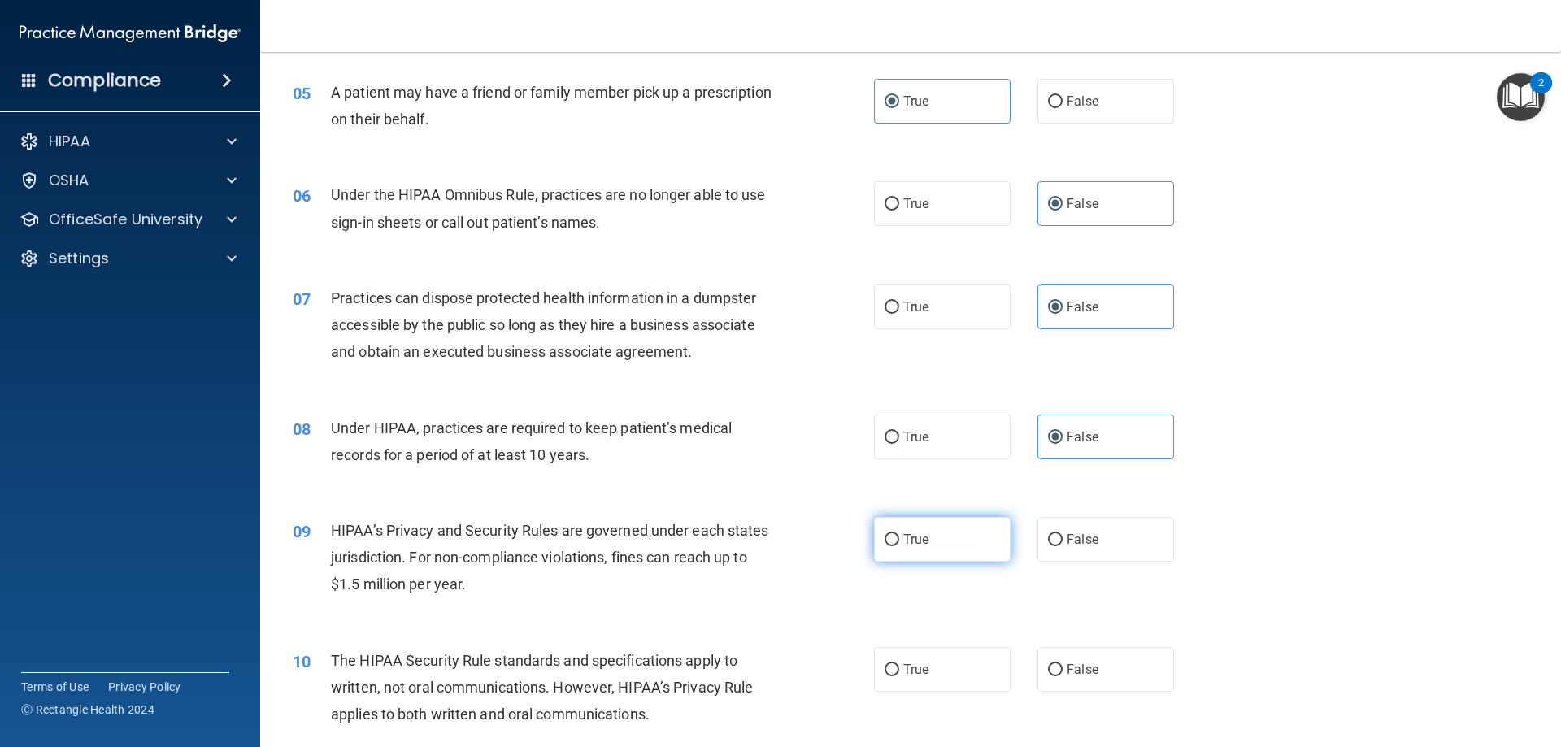
click at [899, 534] on input "True" at bounding box center [892, 540] width 15 height 12
radio input "true"
click at [1071, 527] on label "False" at bounding box center [1106, 539] width 137 height 45
click at [1063, 534] on input "False" at bounding box center [1055, 540] width 15 height 12
radio input "true"
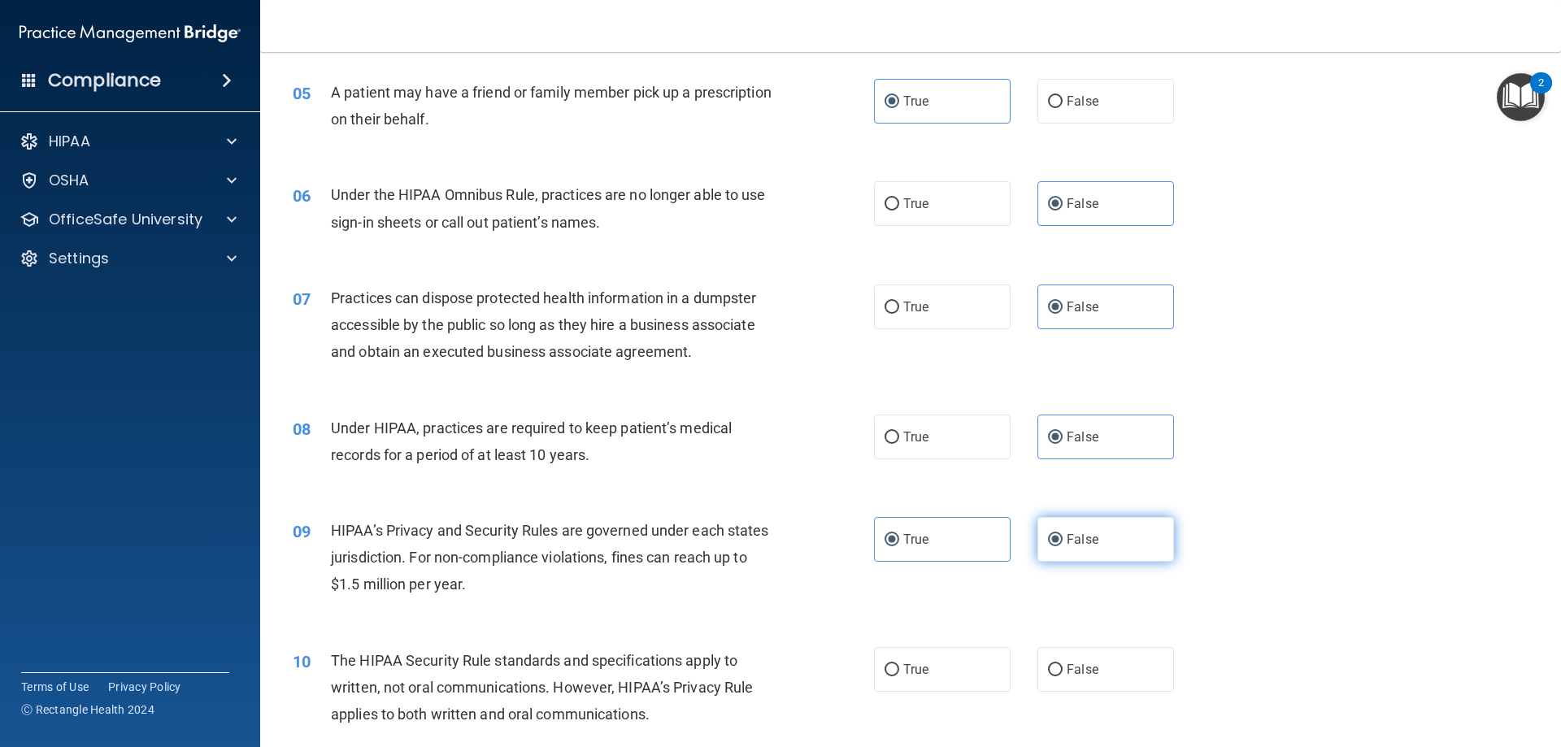
radio input "false"
click at [940, 676] on label "True" at bounding box center [942, 669] width 137 height 45
click at [899, 676] on input "True" at bounding box center [892, 670] width 15 height 12
radio input "true"
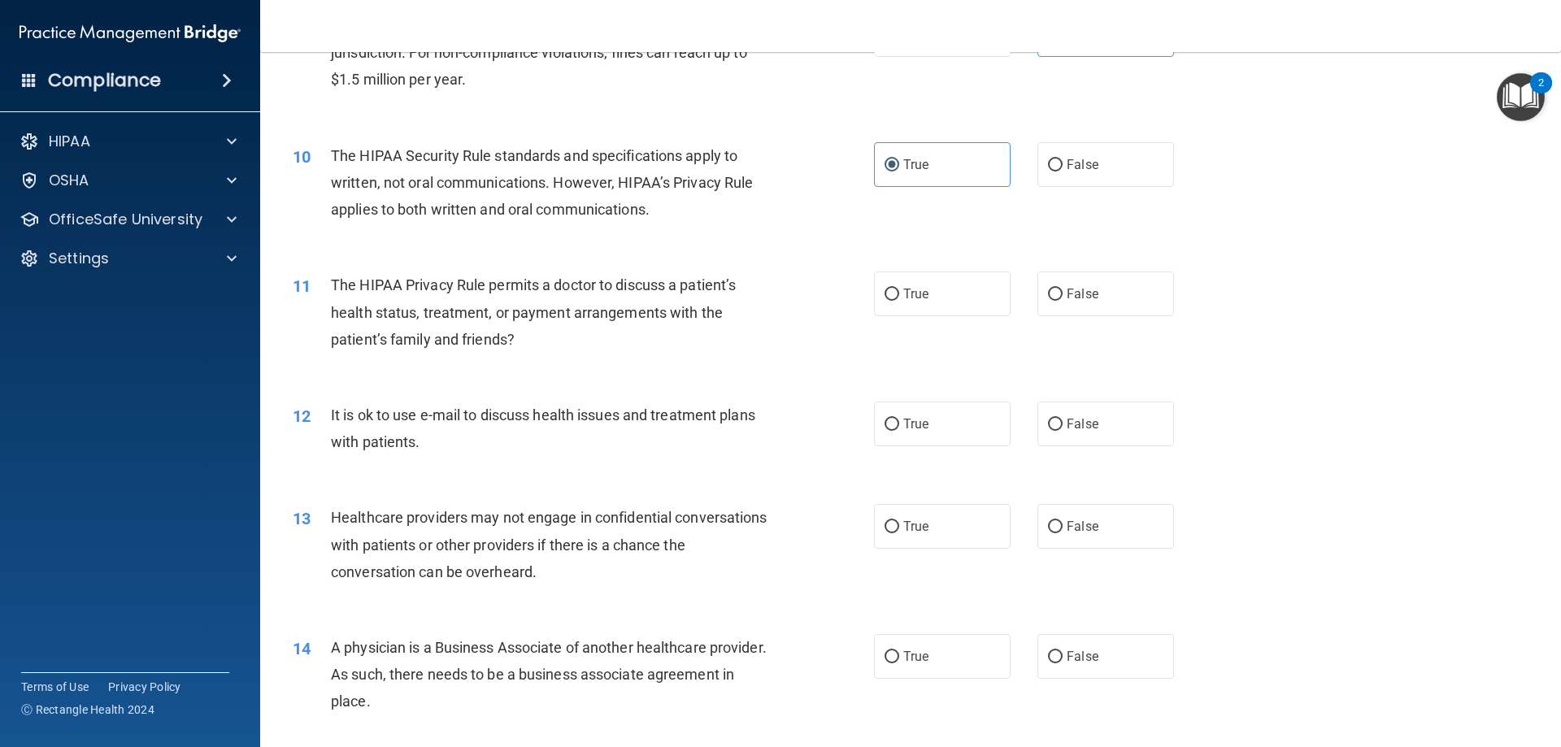
scroll to position [1139, 0]
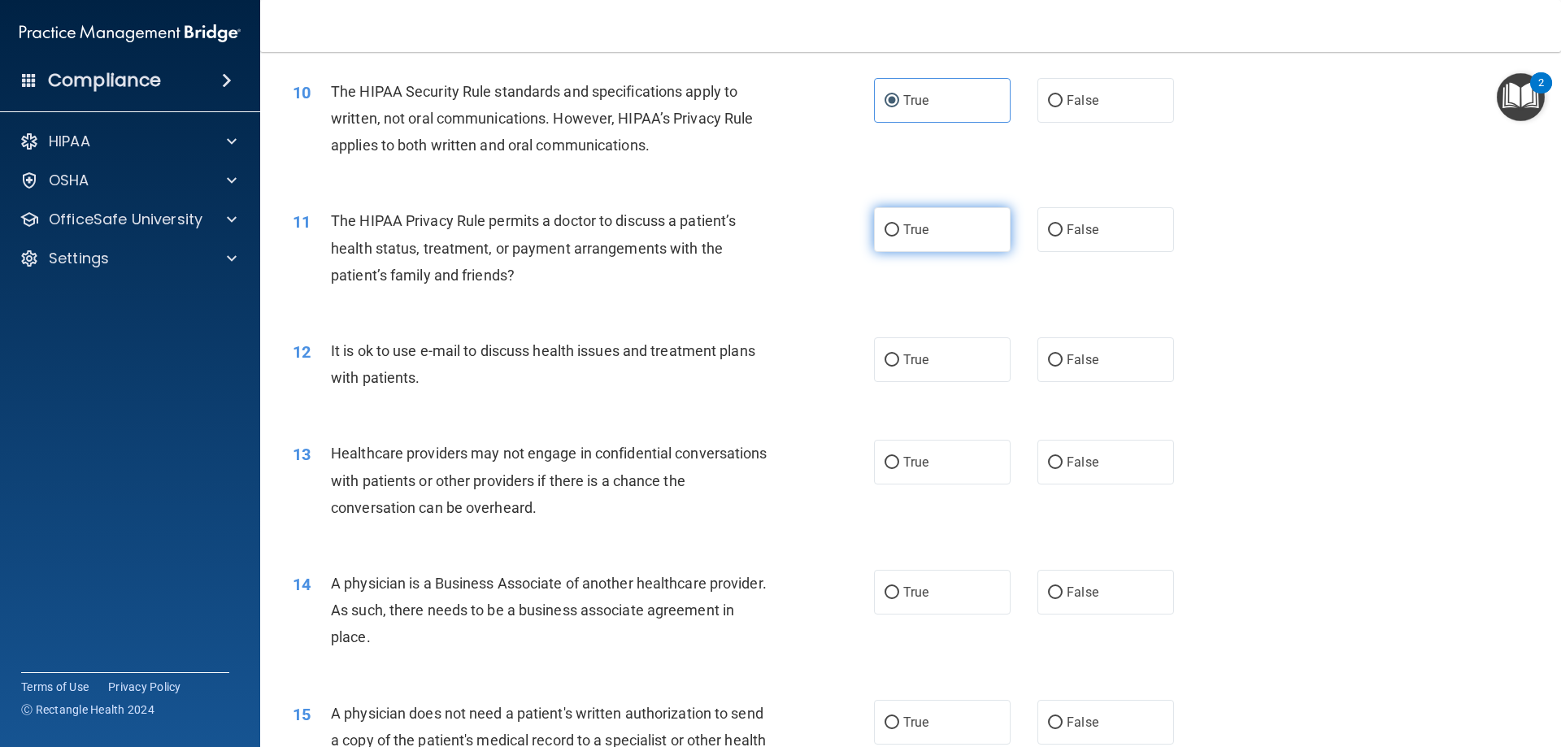
click at [957, 223] on label "True" at bounding box center [942, 229] width 137 height 45
click at [899, 224] on input "True" at bounding box center [892, 230] width 15 height 12
radio input "true"
click at [949, 353] on label "True" at bounding box center [942, 360] width 137 height 45
click at [899, 355] on input "True" at bounding box center [892, 361] width 15 height 12
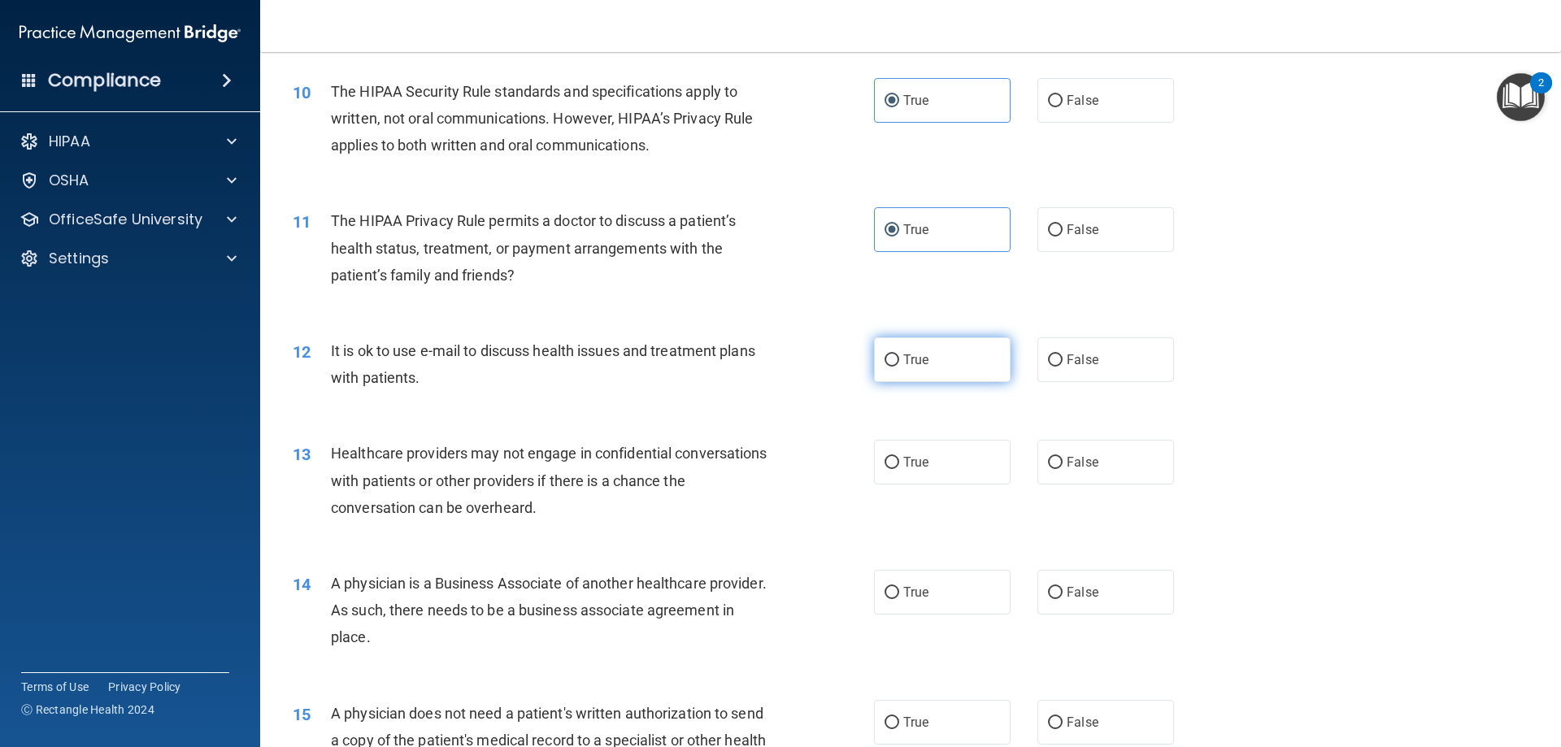
radio input "true"
click at [1140, 464] on label "False" at bounding box center [1106, 462] width 137 height 45
click at [1063, 464] on input "False" at bounding box center [1055, 463] width 15 height 12
radio input "true"
click at [1130, 602] on label "False" at bounding box center [1106, 592] width 137 height 45
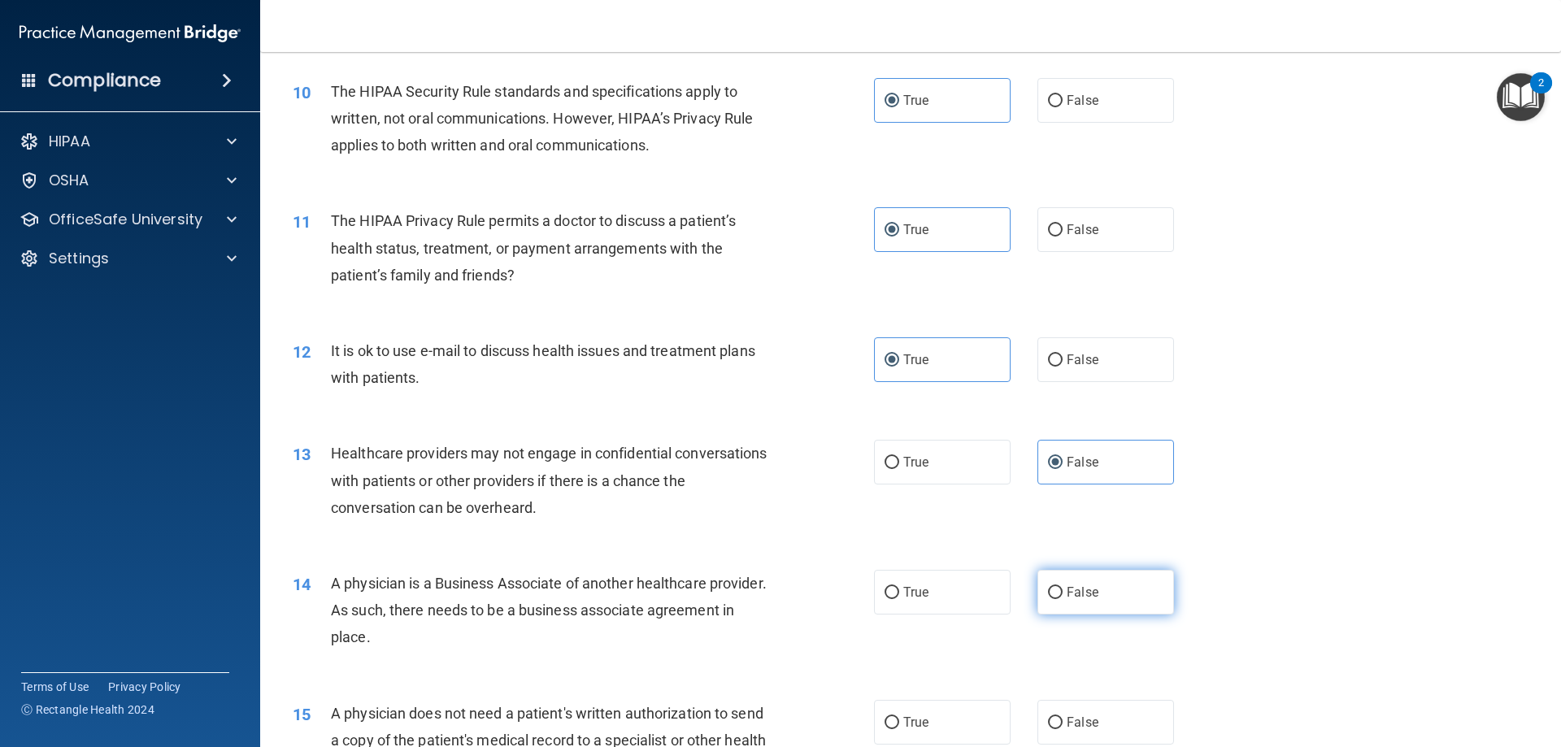
click at [1063, 599] on input "False" at bounding box center [1055, 593] width 15 height 12
radio input "true"
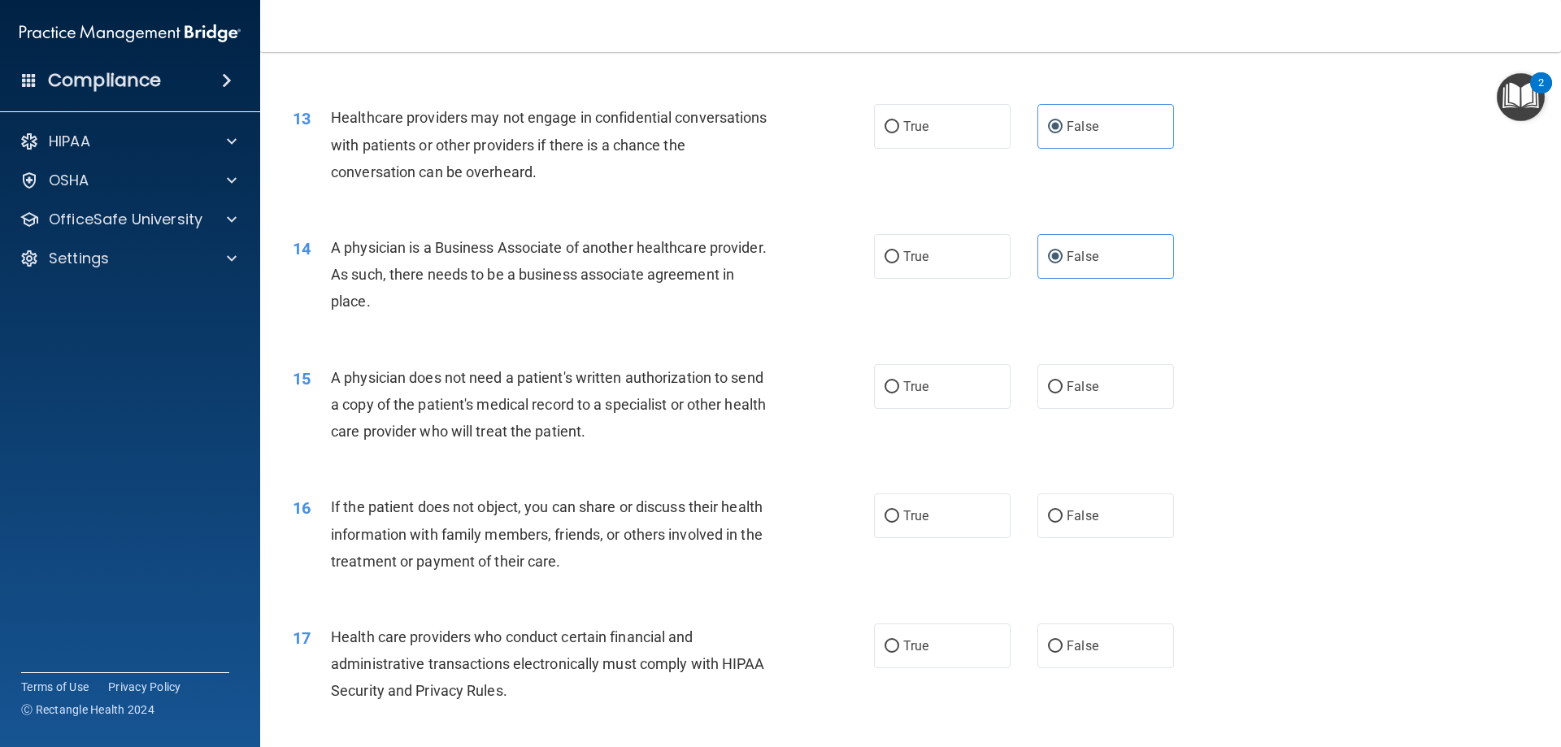
scroll to position [1545, 0]
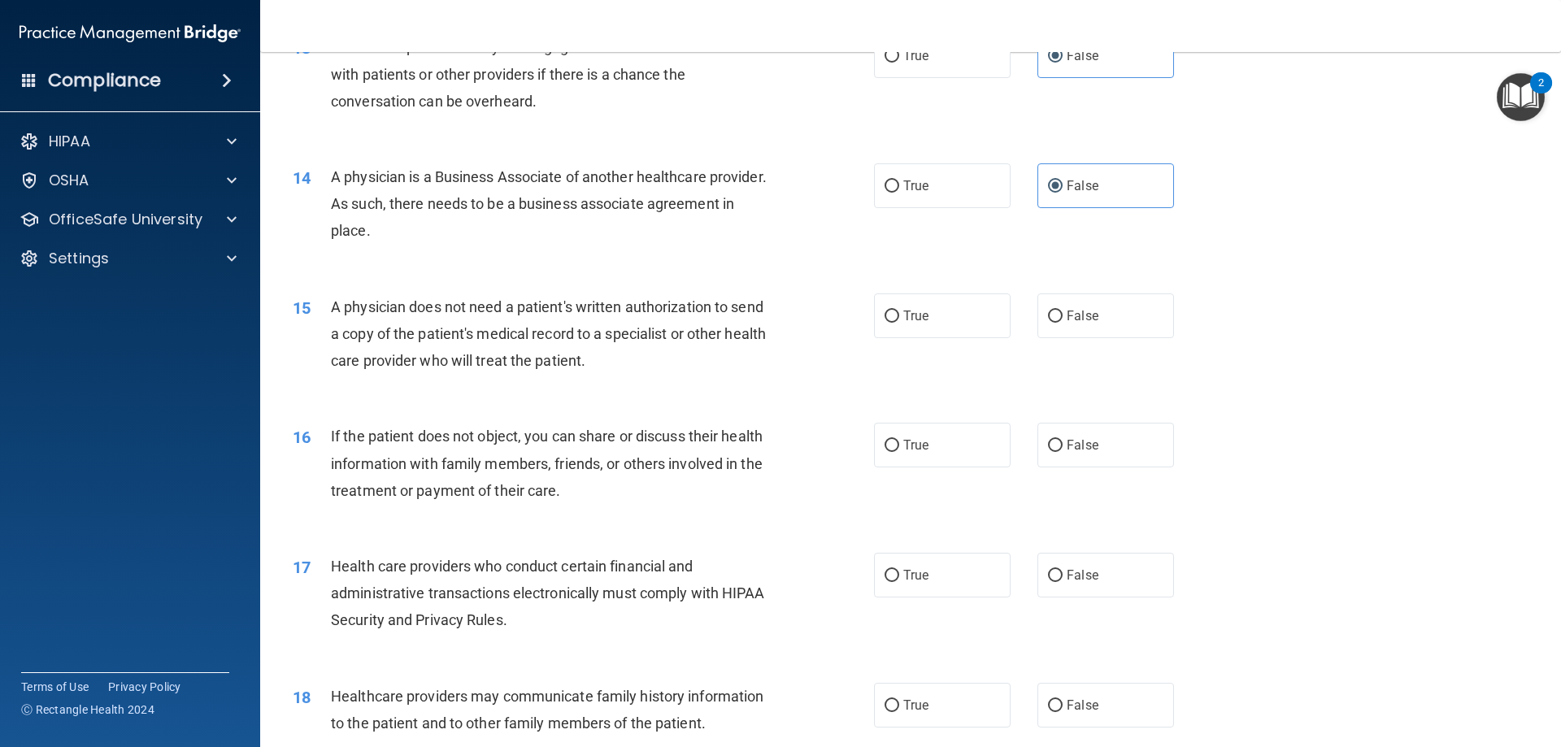
drag, startPoint x: 934, startPoint y: 330, endPoint x: 936, endPoint y: 361, distance: 31.0
click at [934, 329] on label "True" at bounding box center [942, 316] width 137 height 45
click at [899, 323] on input "True" at bounding box center [892, 317] width 15 height 12
radio input "true"
click at [935, 446] on label "True" at bounding box center [942, 445] width 137 height 45
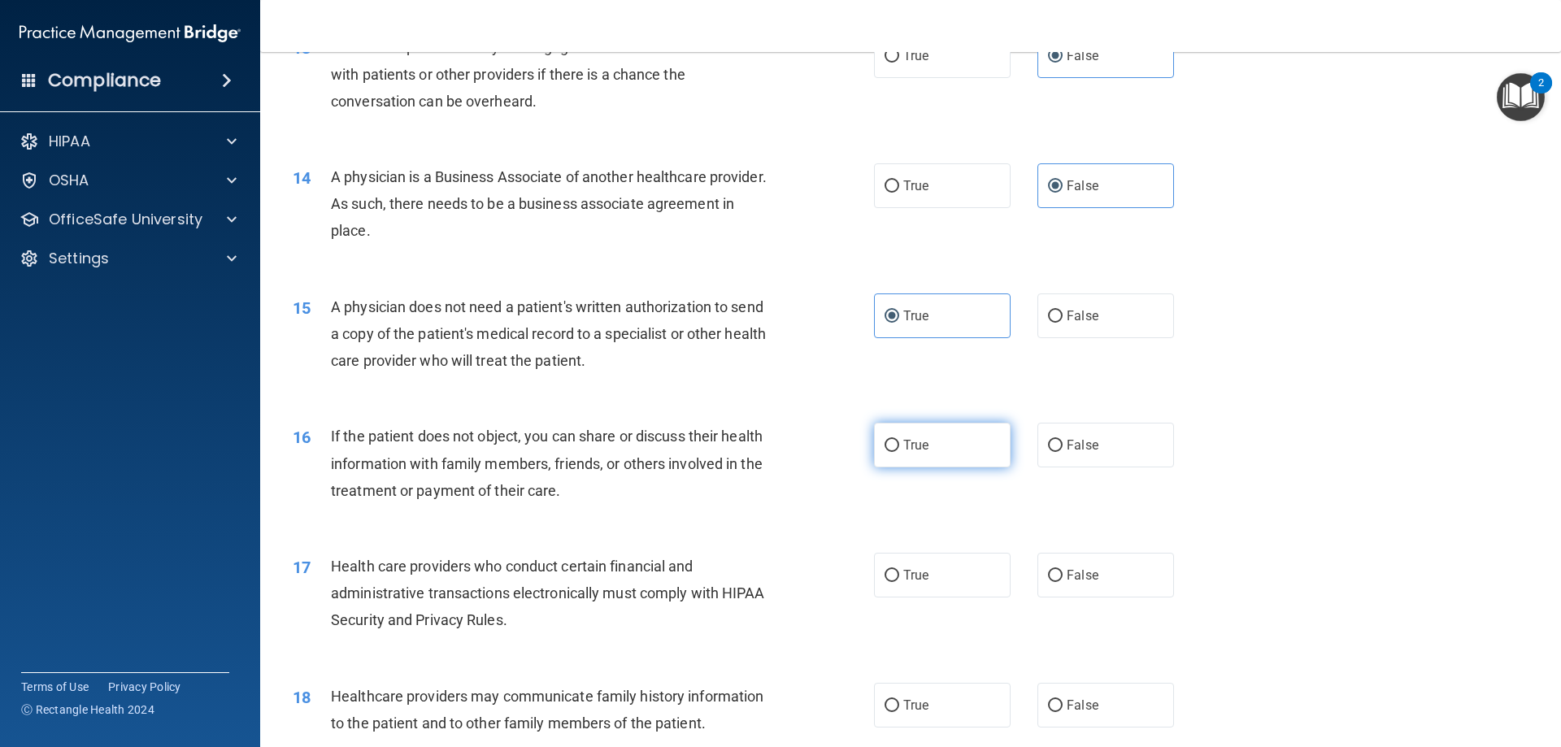
click at [899, 446] on input "True" at bounding box center [892, 446] width 15 height 12
radio input "true"
click at [889, 585] on label "True" at bounding box center [942, 575] width 137 height 45
click at [889, 582] on input "True" at bounding box center [892, 576] width 15 height 12
radio input "true"
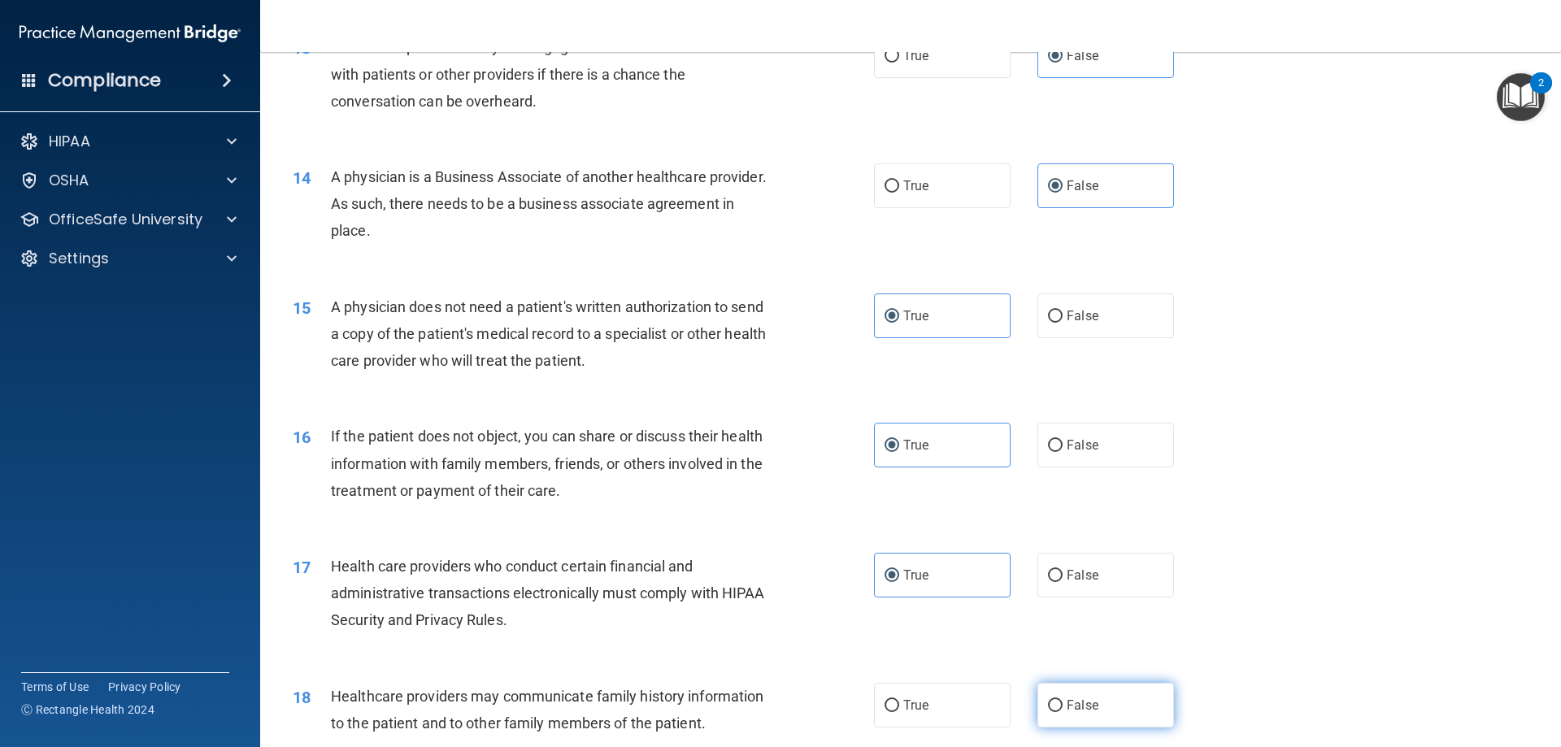
click at [1067, 719] on label "False" at bounding box center [1106, 705] width 137 height 45
click at [1063, 712] on input "False" at bounding box center [1055, 706] width 15 height 12
radio input "true"
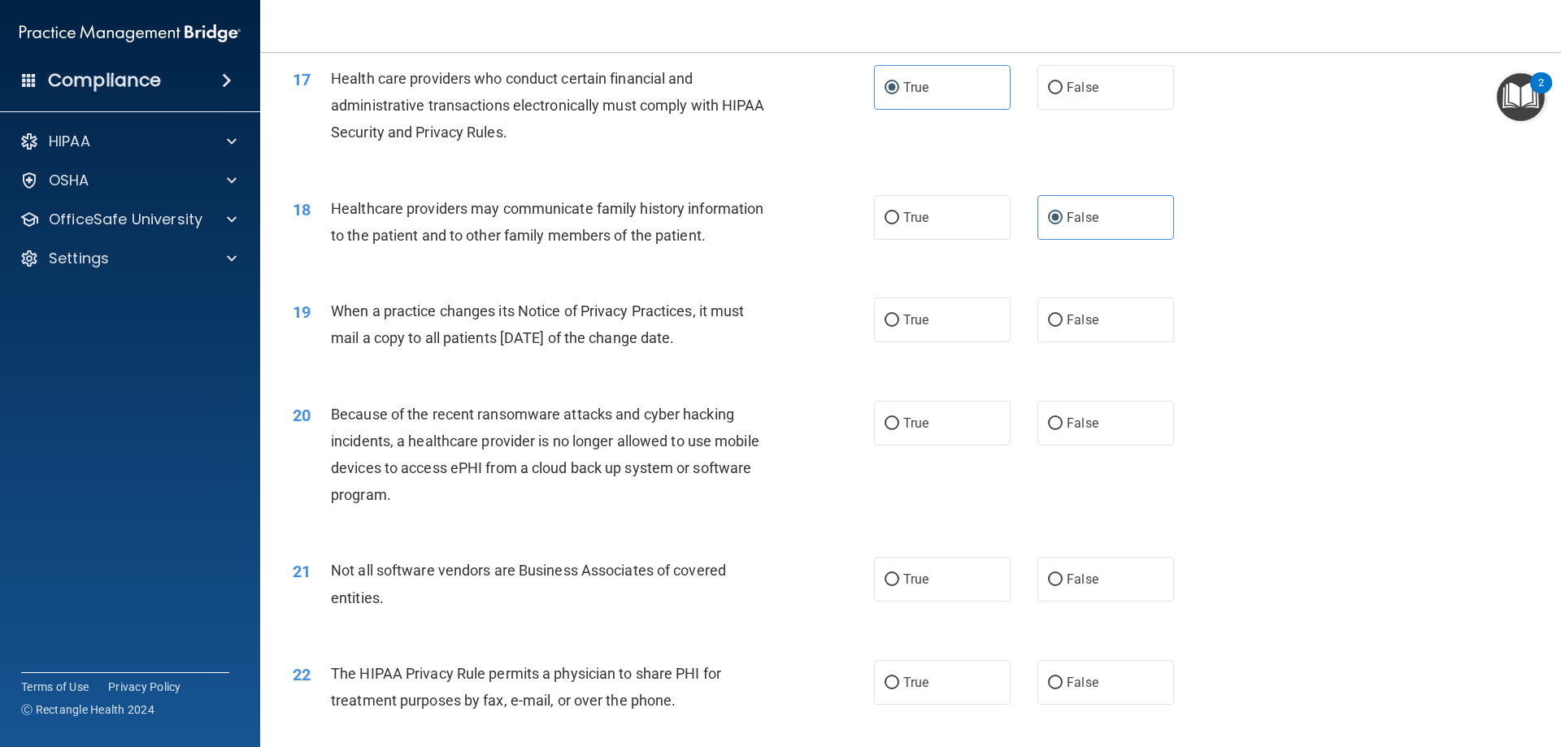
scroll to position [2114, 0]
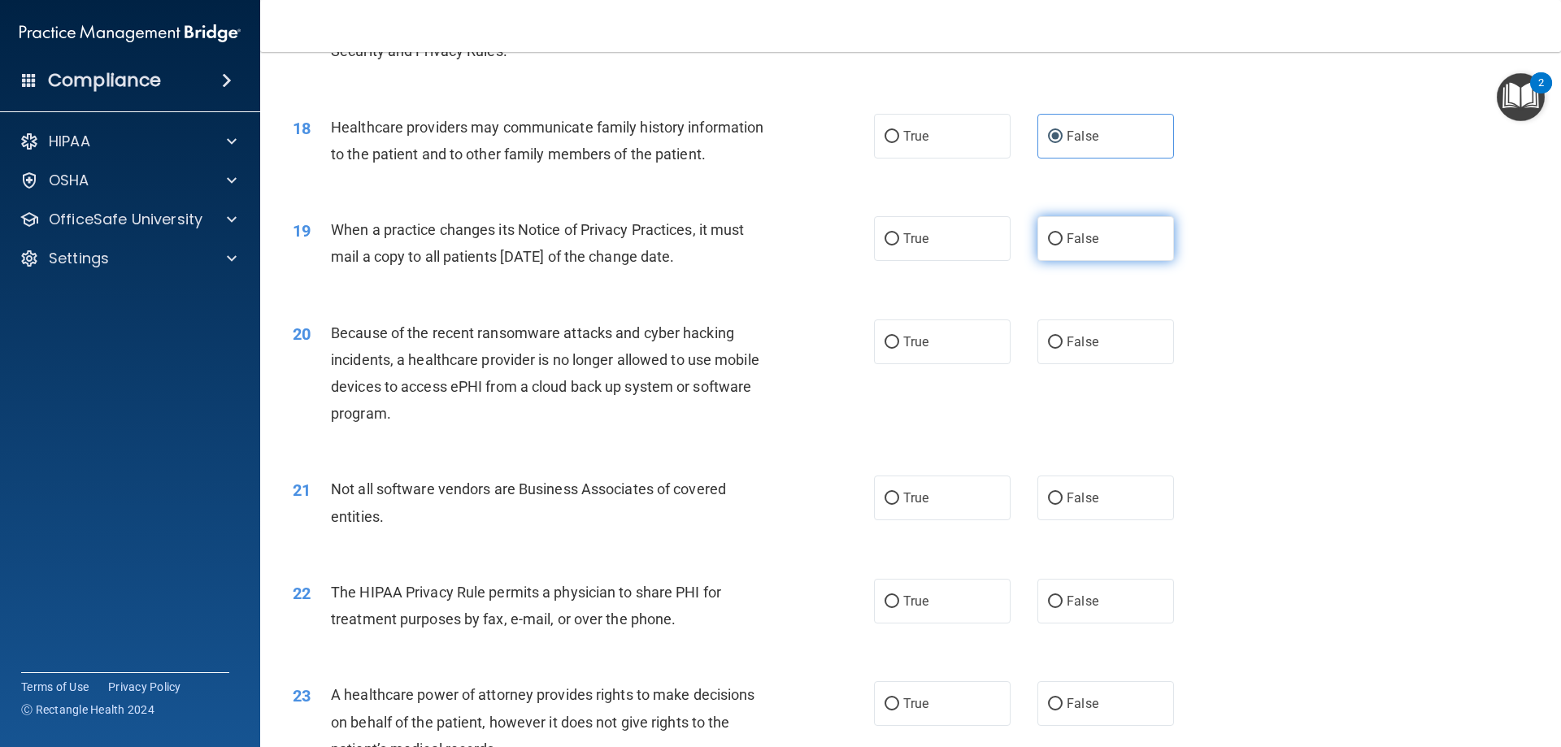
click at [1069, 244] on span "False" at bounding box center [1083, 238] width 32 height 15
click at [1063, 244] on input "False" at bounding box center [1055, 239] width 15 height 12
radio input "true"
click at [1107, 356] on label "False" at bounding box center [1106, 342] width 137 height 45
click at [1063, 349] on input "False" at bounding box center [1055, 343] width 15 height 12
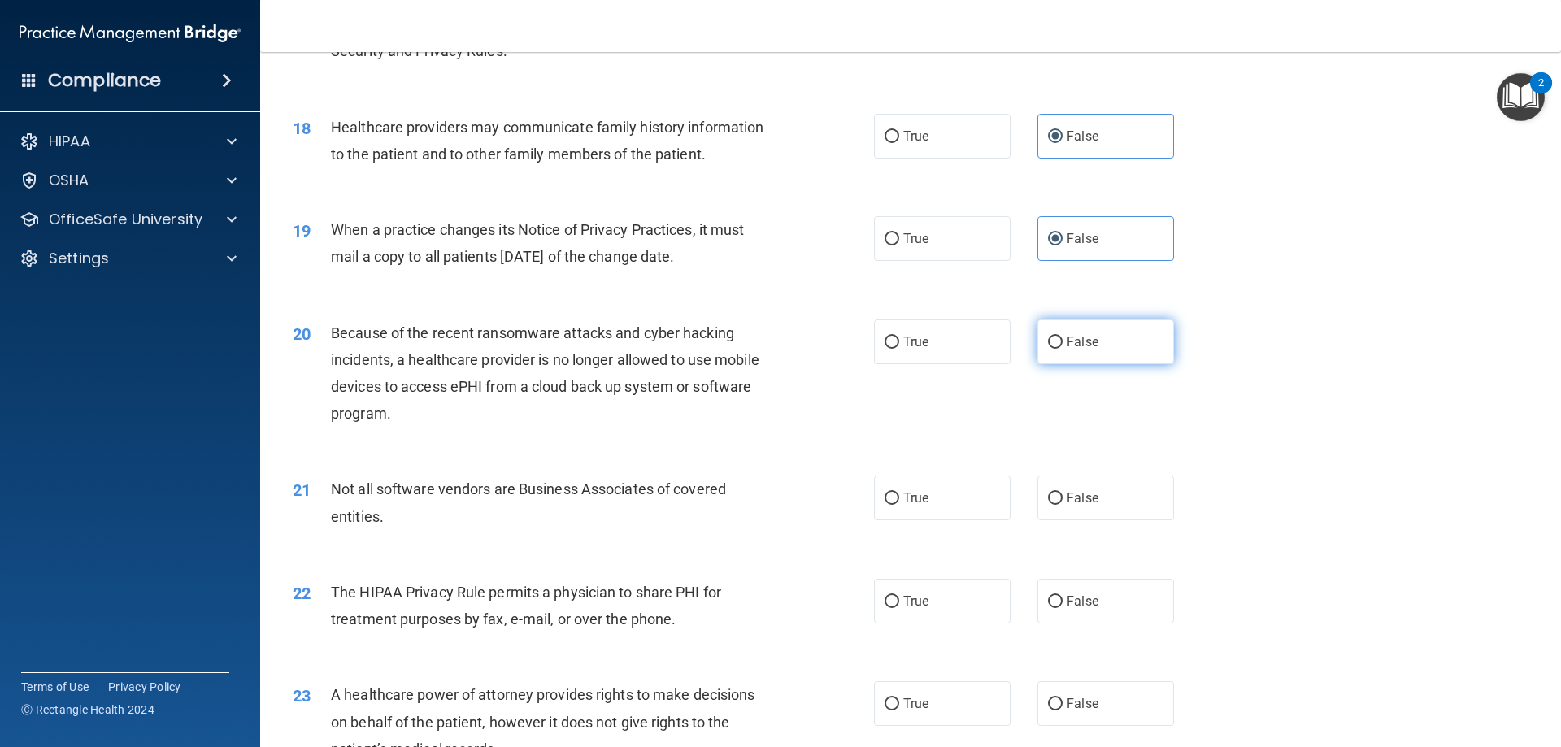
radio input "true"
click at [960, 500] on label "True" at bounding box center [942, 498] width 137 height 45
click at [899, 500] on input "True" at bounding box center [892, 499] width 15 height 12
radio input "true"
click at [962, 619] on label "True" at bounding box center [942, 601] width 137 height 45
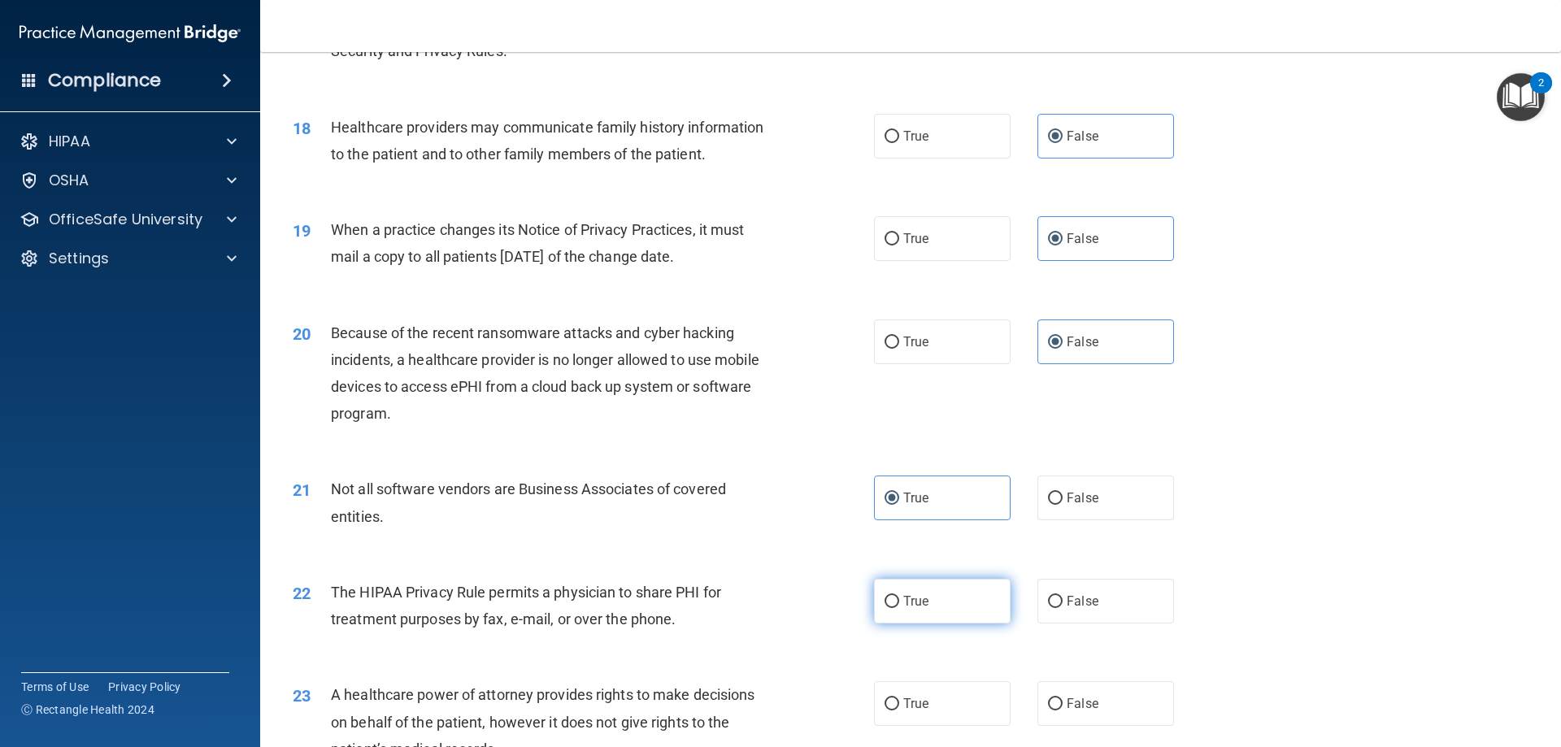
click at [899, 608] on input "True" at bounding box center [892, 602] width 15 height 12
radio input "true"
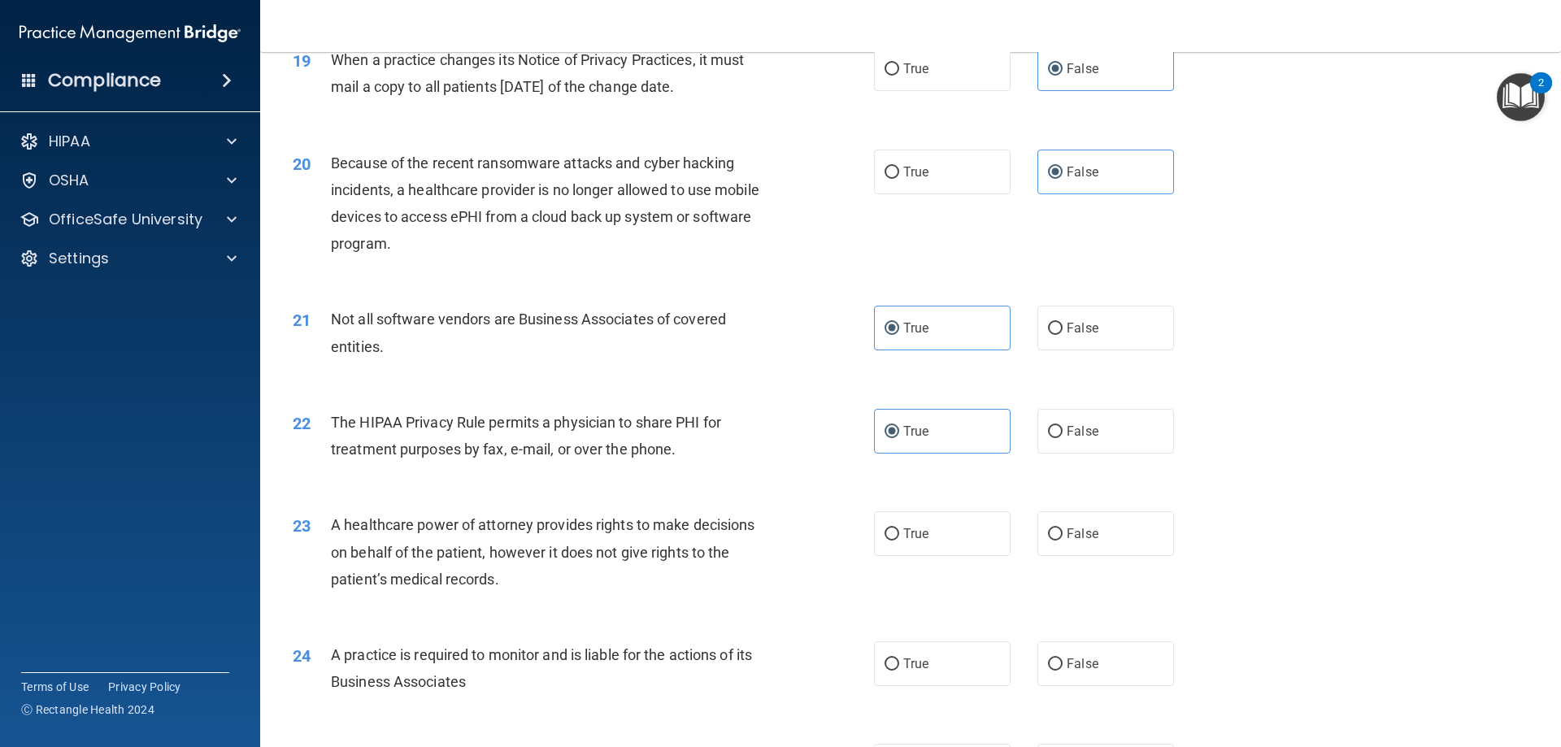
scroll to position [2440, 0]
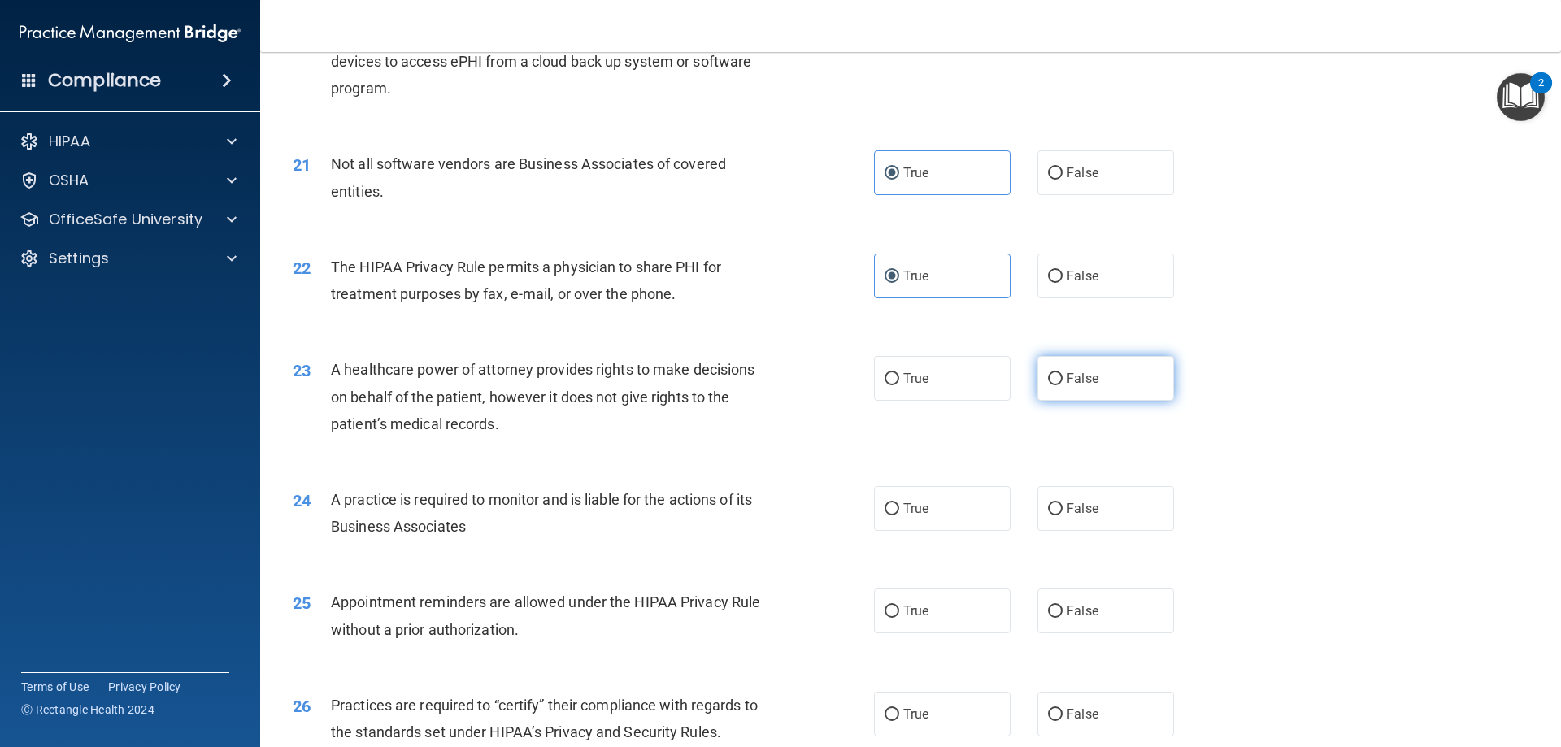
click at [1102, 379] on label "False" at bounding box center [1106, 378] width 137 height 45
click at [1063, 379] on input "False" at bounding box center [1055, 379] width 15 height 12
radio input "true"
click at [1072, 525] on label "False" at bounding box center [1106, 508] width 137 height 45
click at [1063, 516] on input "False" at bounding box center [1055, 509] width 15 height 12
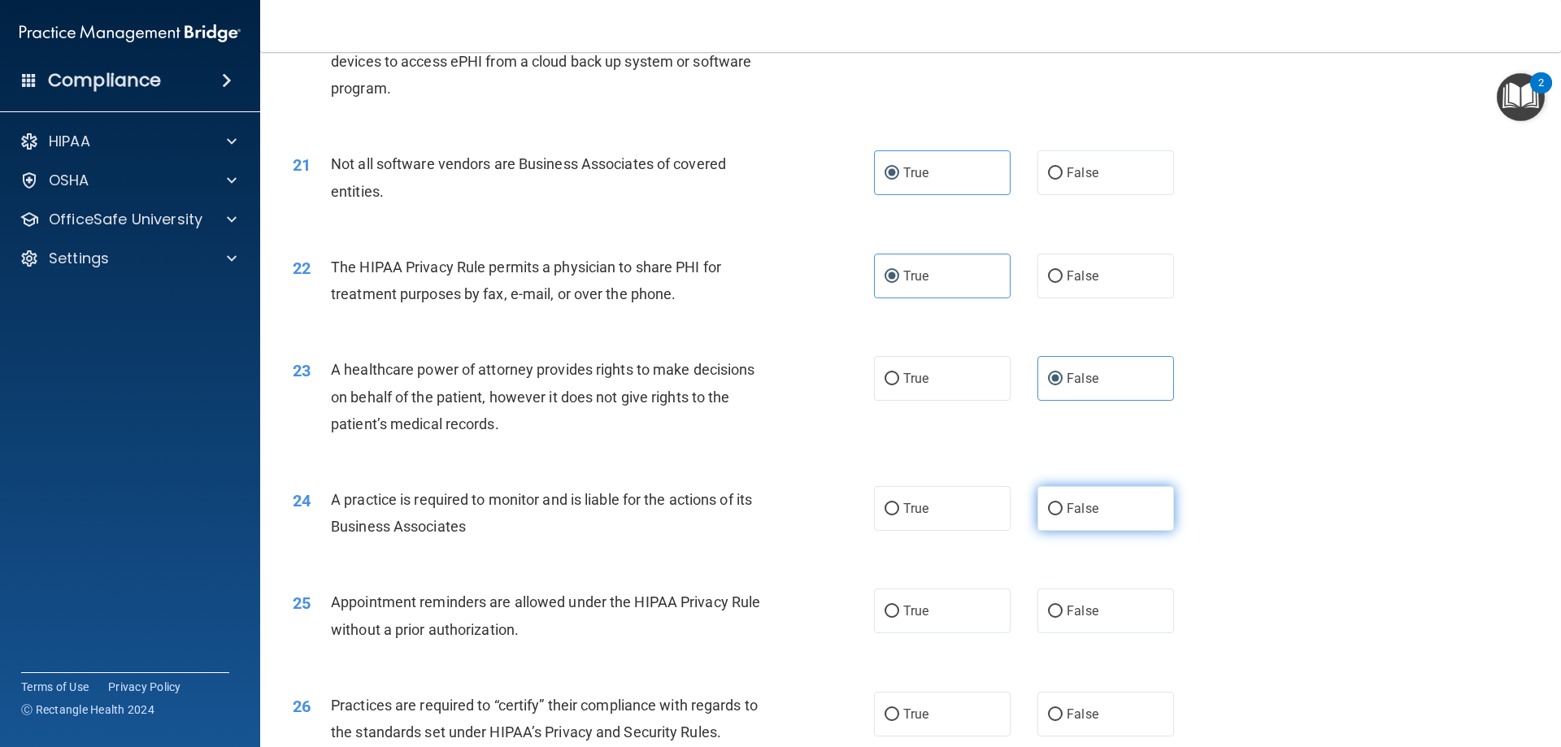
radio input "true"
click at [970, 599] on label "True" at bounding box center [942, 611] width 137 height 45
click at [899, 606] on input "True" at bounding box center [892, 612] width 15 height 12
radio input "true"
click at [1111, 692] on label "False" at bounding box center [1106, 714] width 137 height 45
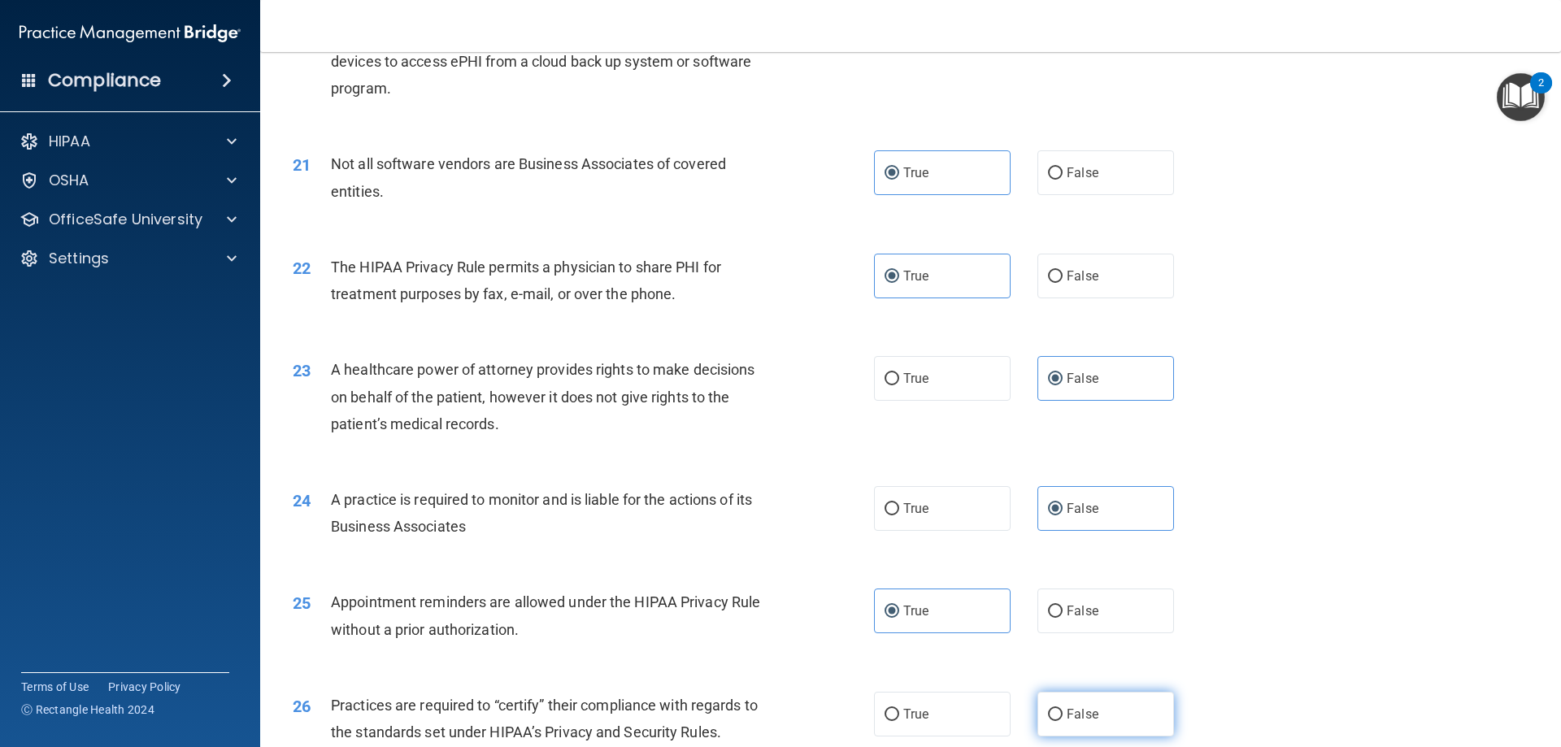
click at [1063, 709] on input "False" at bounding box center [1055, 715] width 15 height 12
radio input "true"
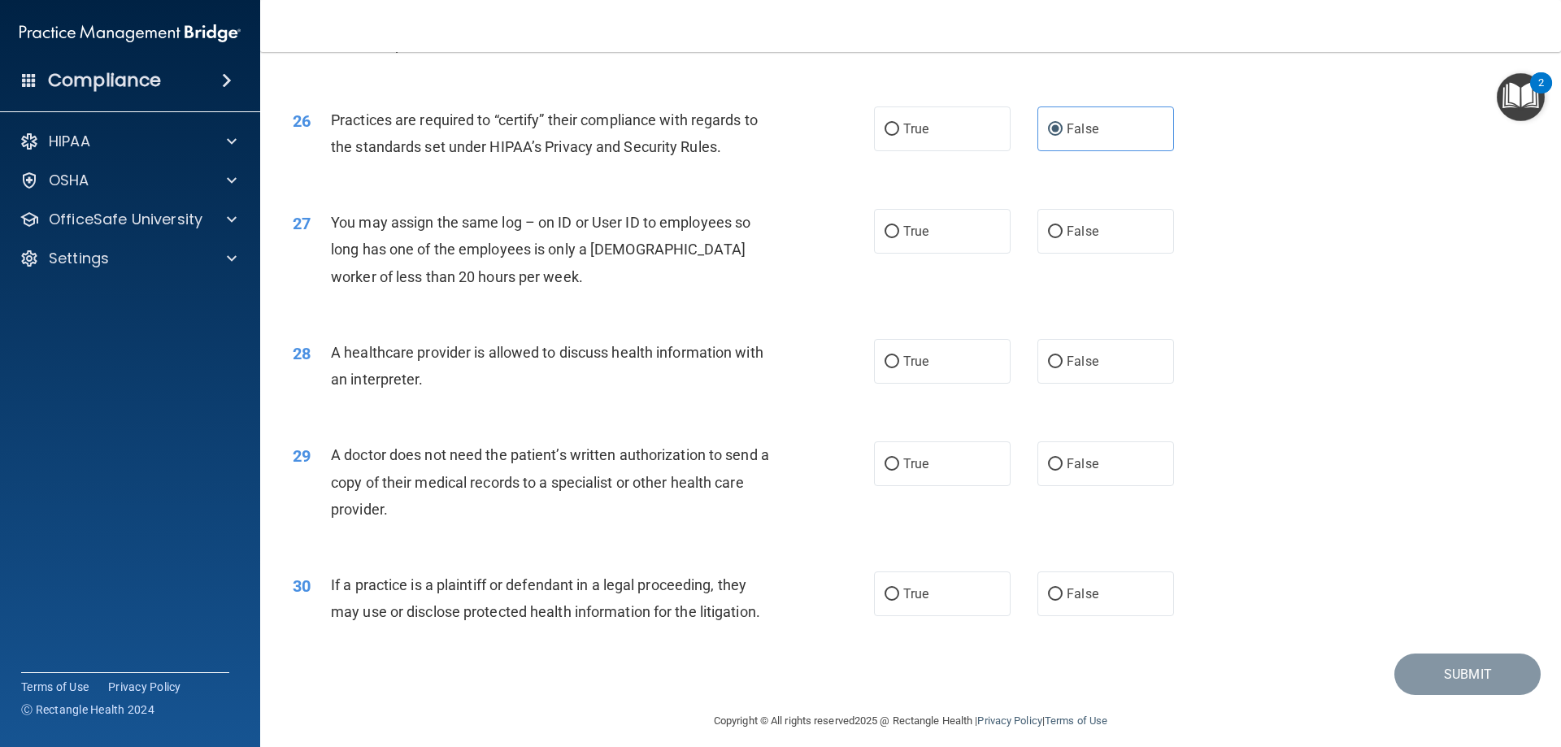
scroll to position [3038, 0]
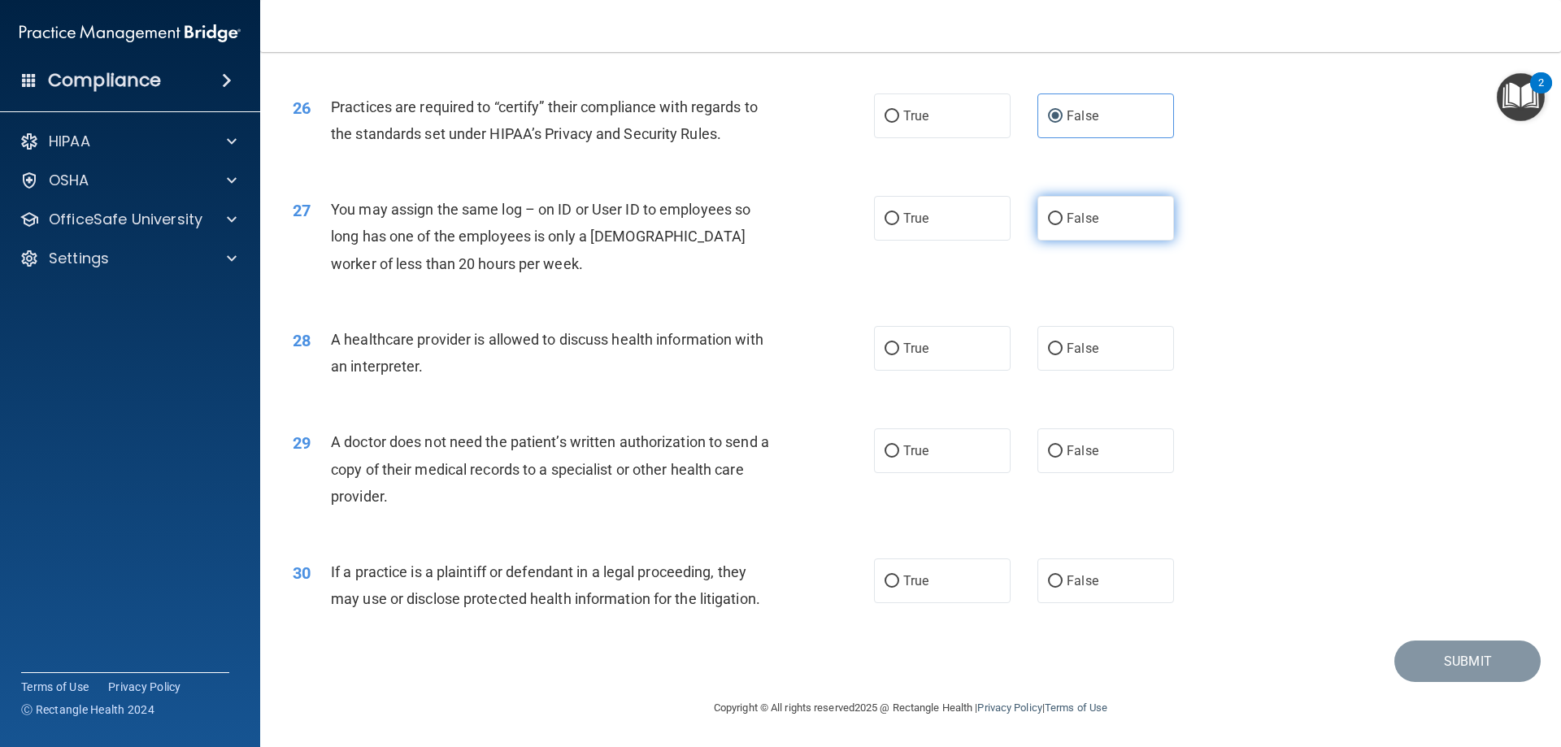
click at [1129, 212] on label "False" at bounding box center [1106, 218] width 137 height 45
click at [1063, 213] on input "False" at bounding box center [1055, 219] width 15 height 12
radio input "true"
click at [984, 344] on label "True" at bounding box center [942, 348] width 137 height 45
click at [899, 344] on input "True" at bounding box center [892, 349] width 15 height 12
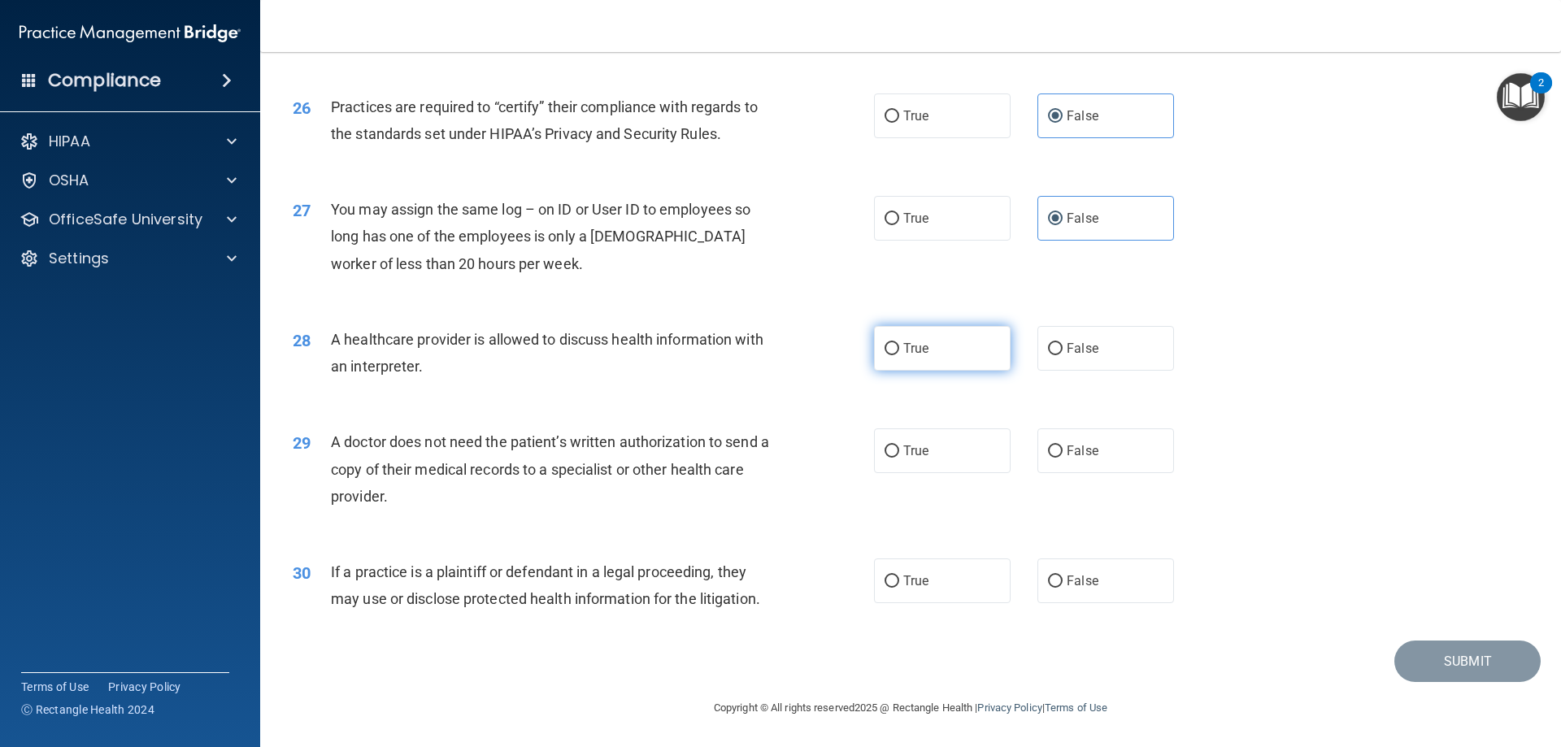
radio input "true"
click at [975, 451] on label "True" at bounding box center [942, 451] width 137 height 45
click at [899, 451] on input "True" at bounding box center [892, 452] width 15 height 12
radio input "true"
click at [957, 571] on label "True" at bounding box center [942, 581] width 137 height 45
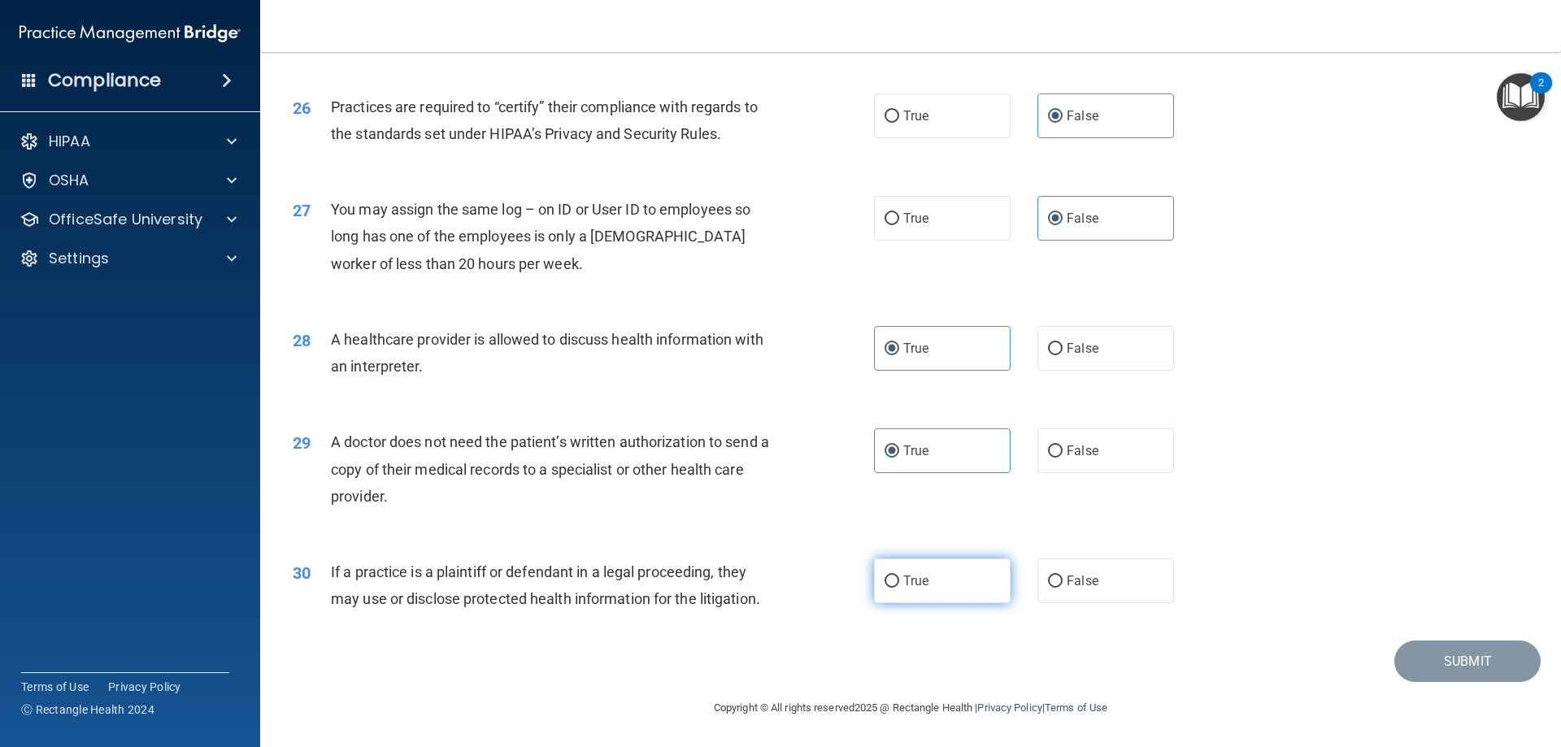
click at [899, 576] on input "True" at bounding box center [892, 582] width 15 height 12
radio input "true"
click at [1430, 671] on button "Submit" at bounding box center [1468, 661] width 146 height 41
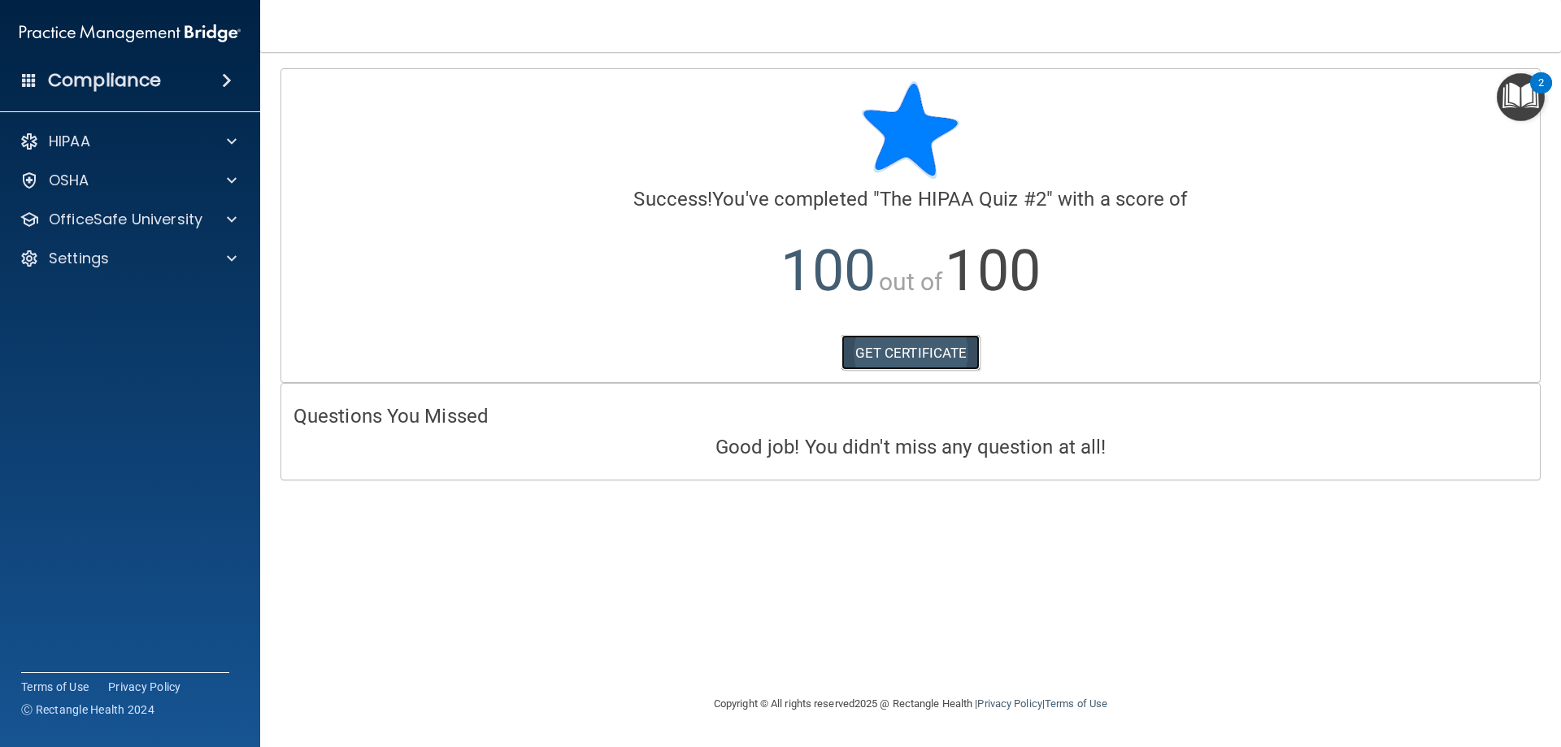
click at [883, 350] on link "GET CERTIFICATE" at bounding box center [911, 353] width 139 height 36
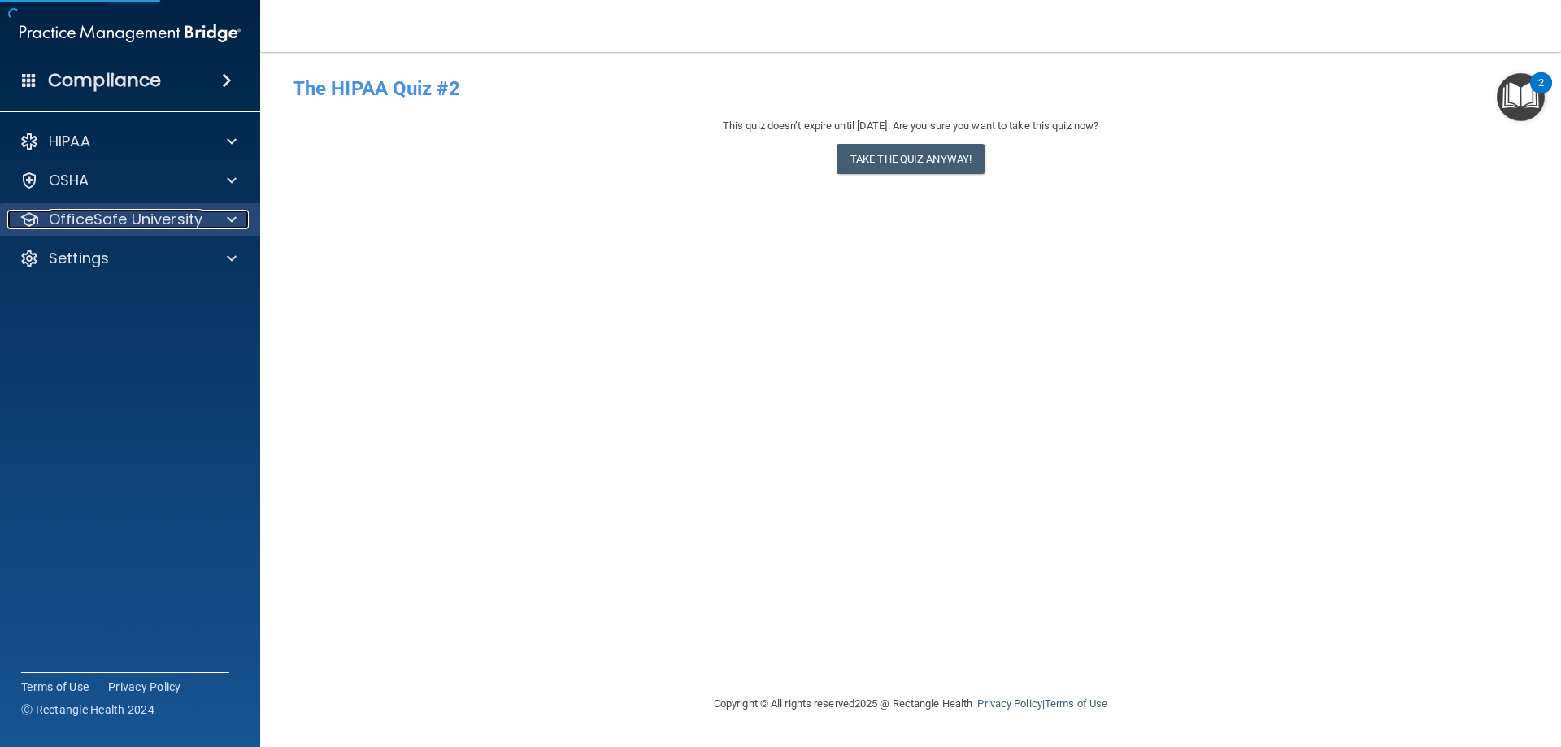
click at [169, 211] on p "OfficeSafe University" at bounding box center [126, 220] width 154 height 20
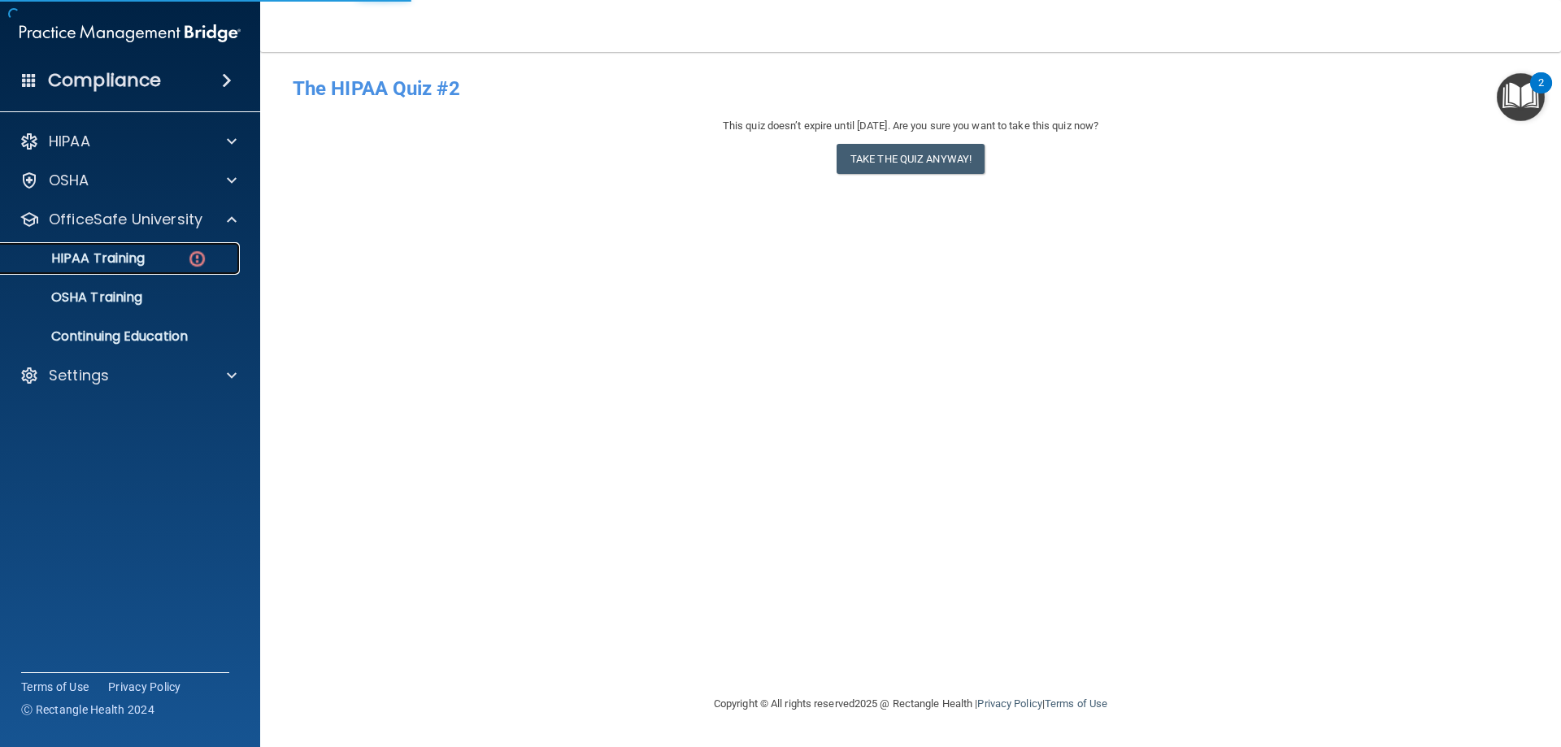
drag, startPoint x: 155, startPoint y: 250, endPoint x: 197, endPoint y: 254, distance: 42.4
click at [155, 250] on link "HIPAA Training" at bounding box center [112, 258] width 256 height 33
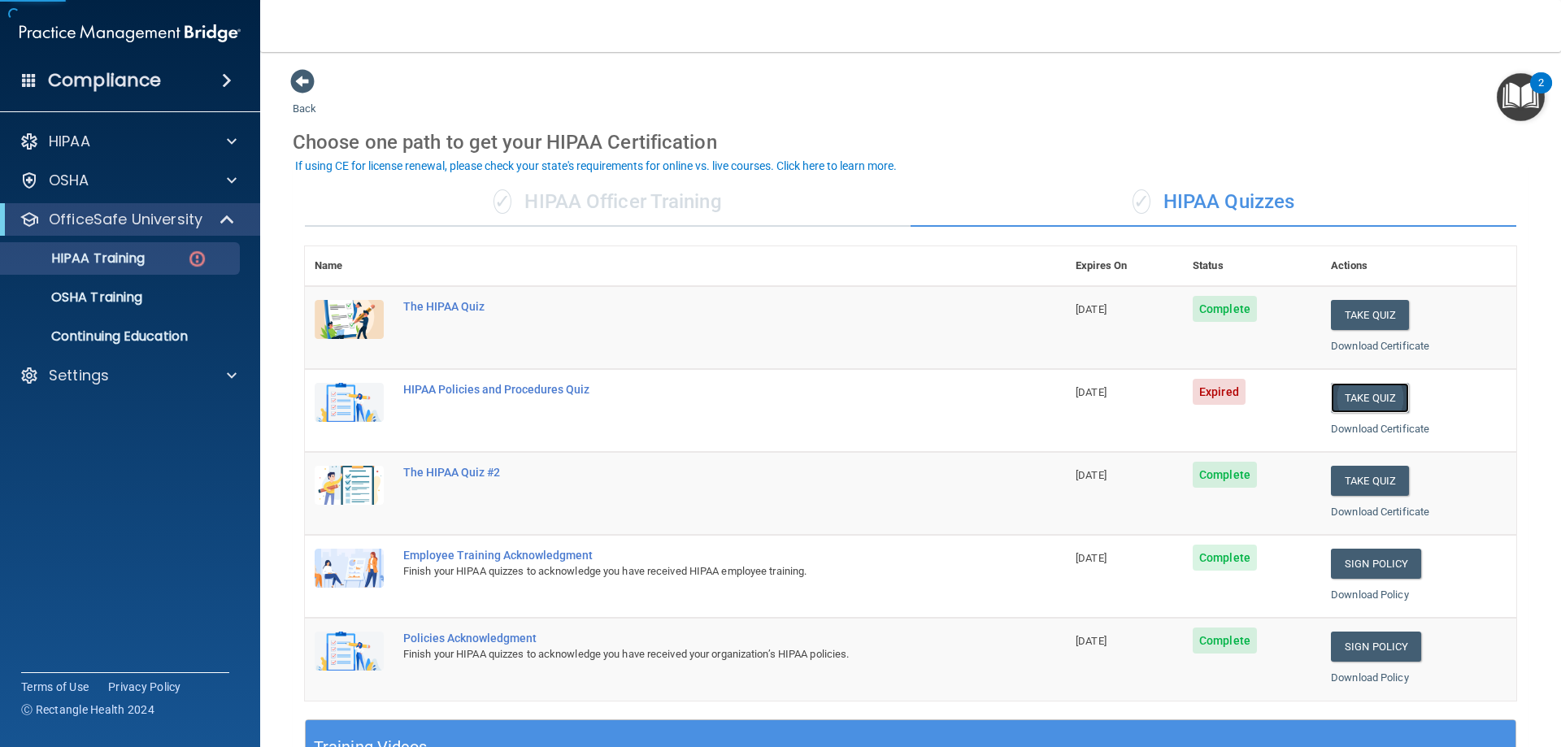
click at [1370, 398] on button "Take Quiz" at bounding box center [1370, 398] width 78 height 30
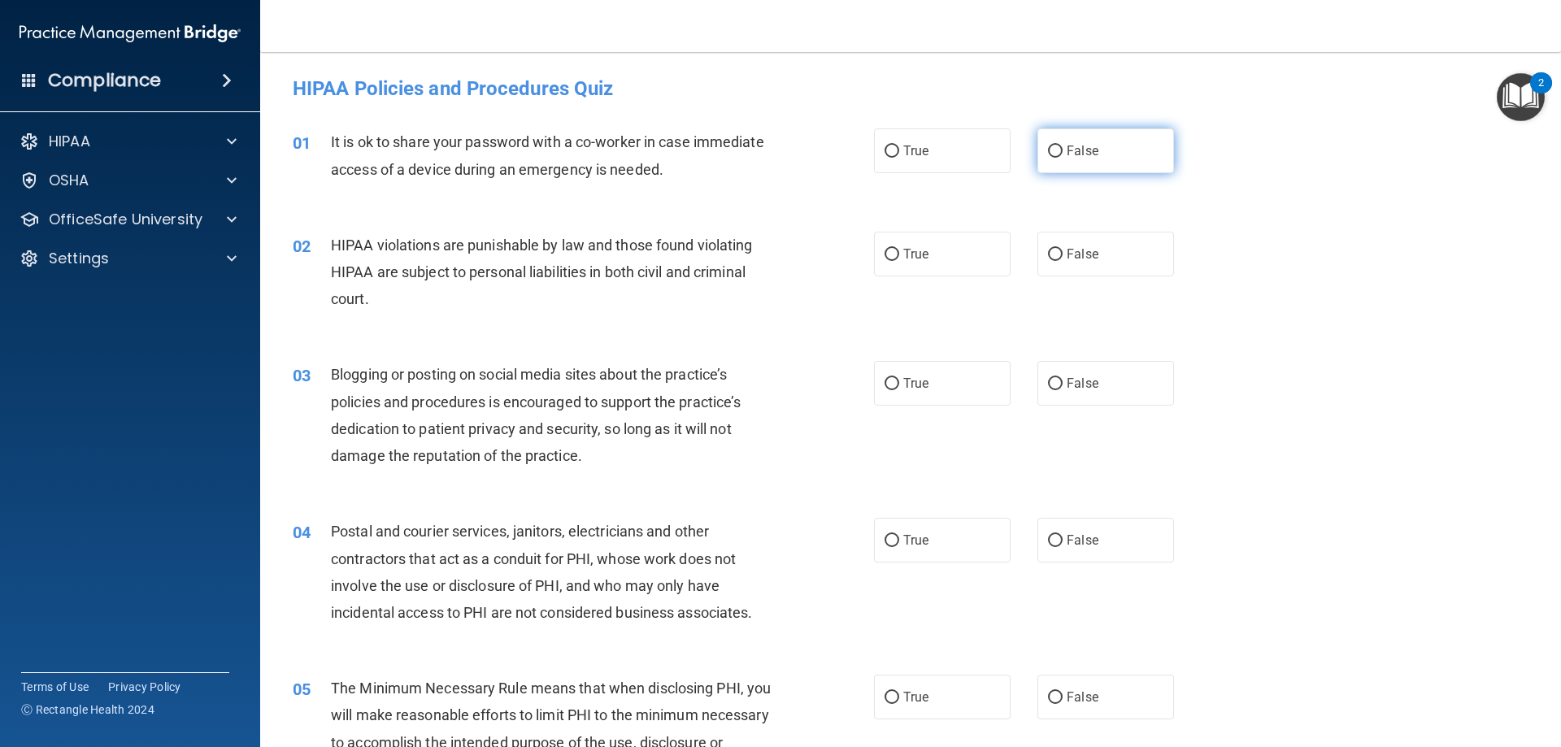
click at [1052, 153] on input "False" at bounding box center [1055, 152] width 15 height 12
radio input "true"
click at [965, 259] on label "True" at bounding box center [942, 254] width 137 height 45
click at [899, 259] on input "True" at bounding box center [892, 255] width 15 height 12
radio input "true"
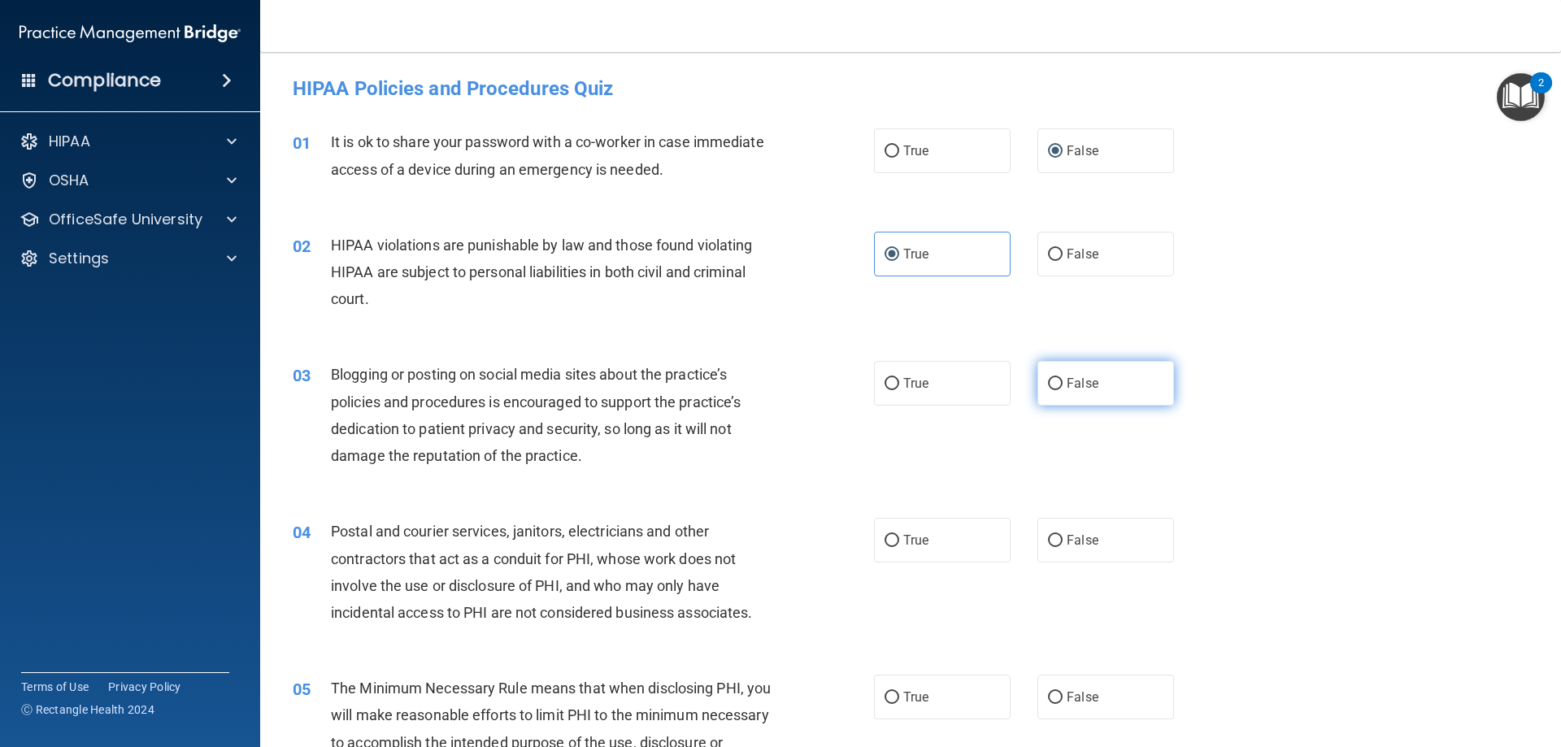
click at [1099, 401] on label "False" at bounding box center [1106, 383] width 137 height 45
click at [1063, 390] on input "False" at bounding box center [1055, 384] width 15 height 12
radio input "true"
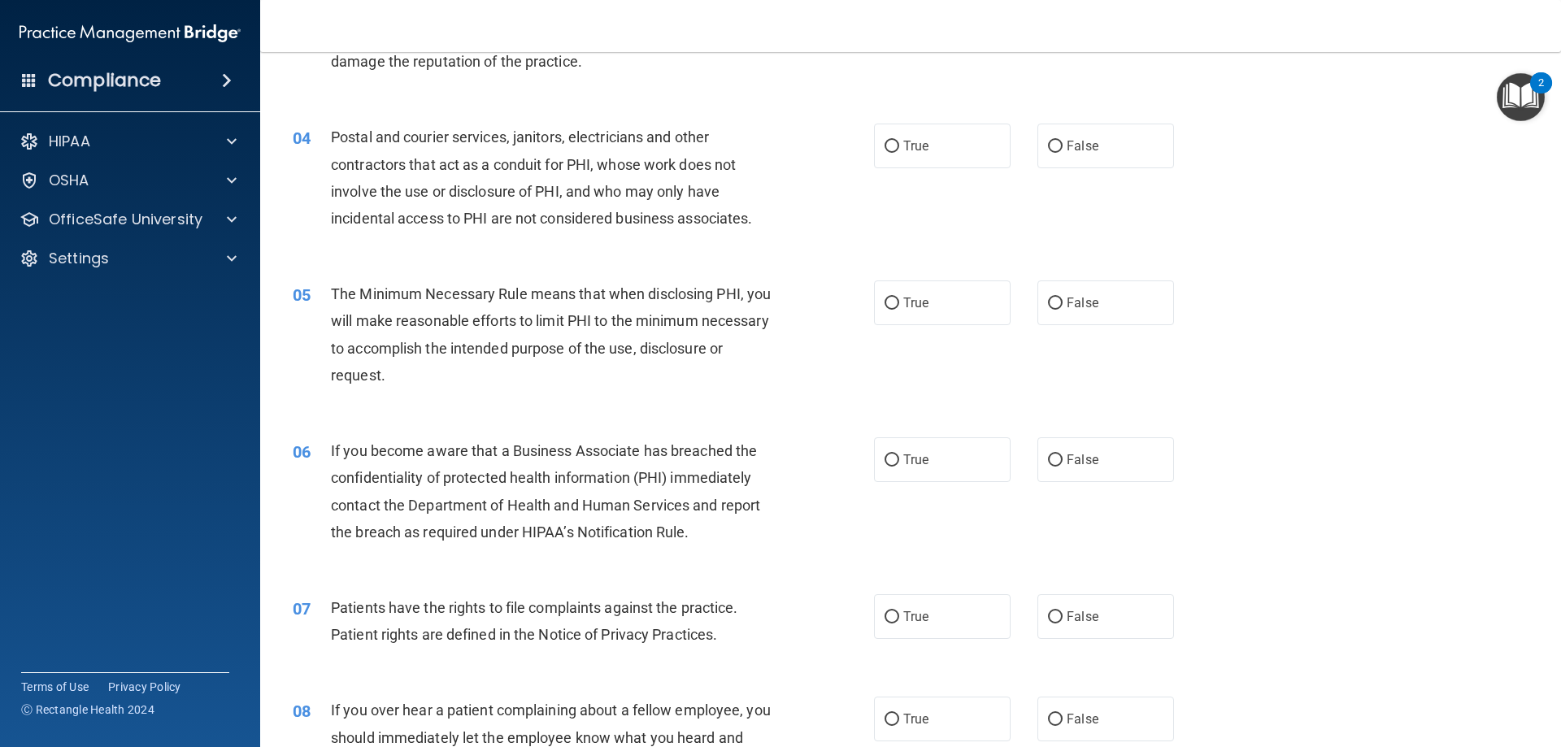
scroll to position [407, 0]
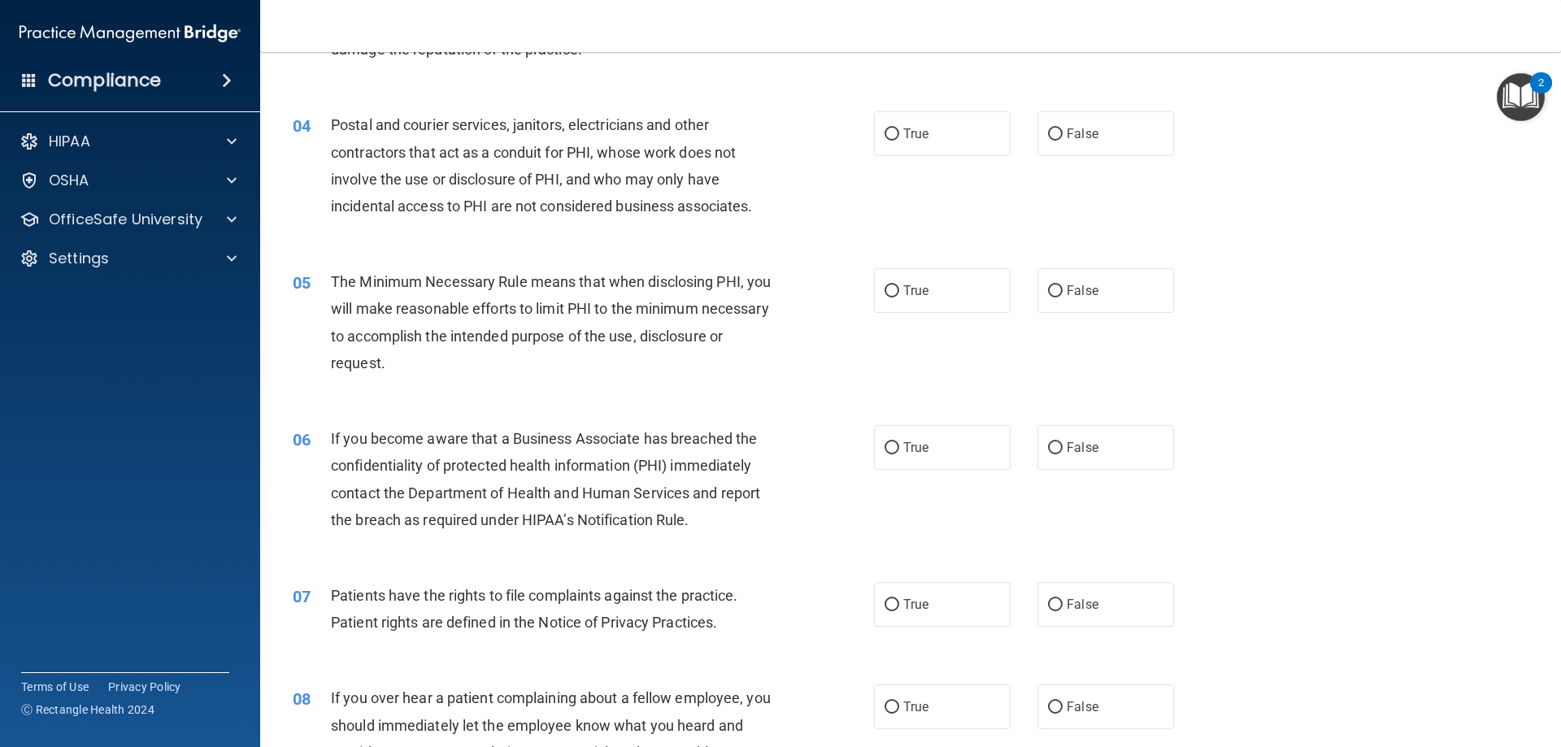
drag, startPoint x: 894, startPoint y: 132, endPoint x: 906, endPoint y: 189, distance: 59.0
click at [895, 136] on label "True" at bounding box center [942, 133] width 137 height 45
click at [895, 136] on input "True" at bounding box center [892, 134] width 15 height 12
radio input "true"
click at [943, 279] on label "True" at bounding box center [942, 290] width 137 height 45
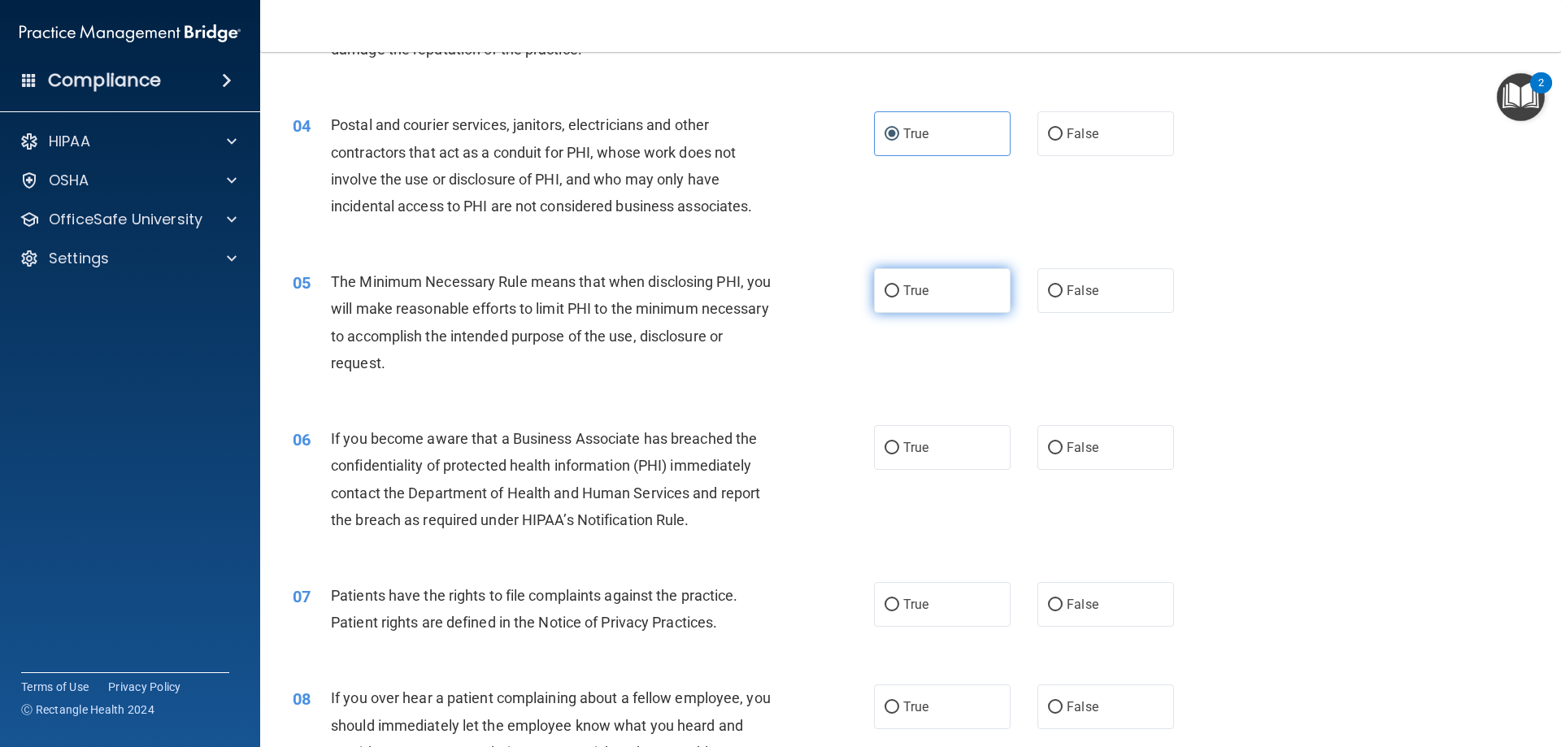
click at [899, 285] on input "True" at bounding box center [892, 291] width 15 height 12
radio input "true"
click at [1089, 453] on span "False" at bounding box center [1083, 447] width 32 height 15
click at [1063, 453] on input "False" at bounding box center [1055, 448] width 15 height 12
radio input "true"
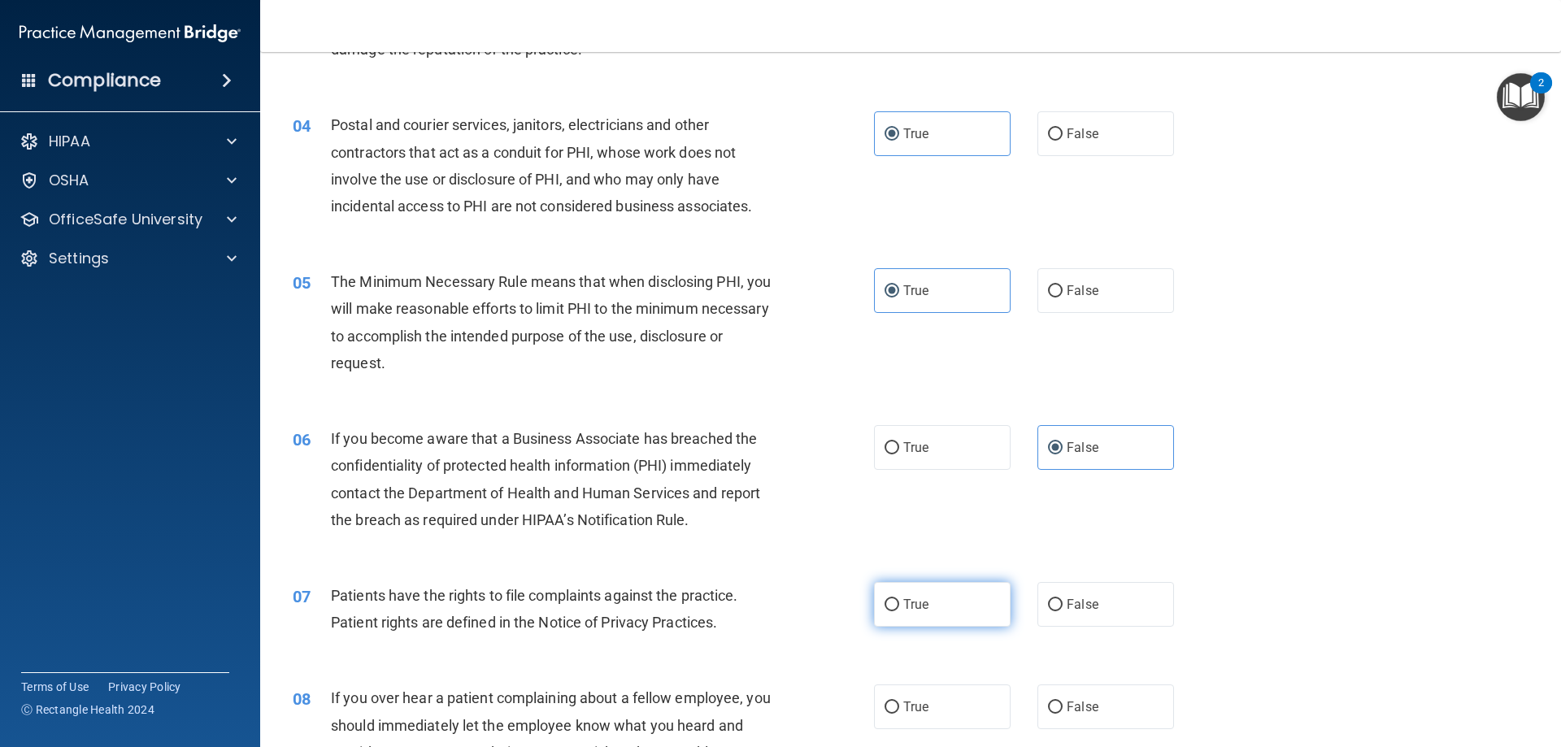
click at [977, 592] on label "True" at bounding box center [942, 604] width 137 height 45
click at [899, 599] on input "True" at bounding box center [892, 605] width 15 height 12
radio input "true"
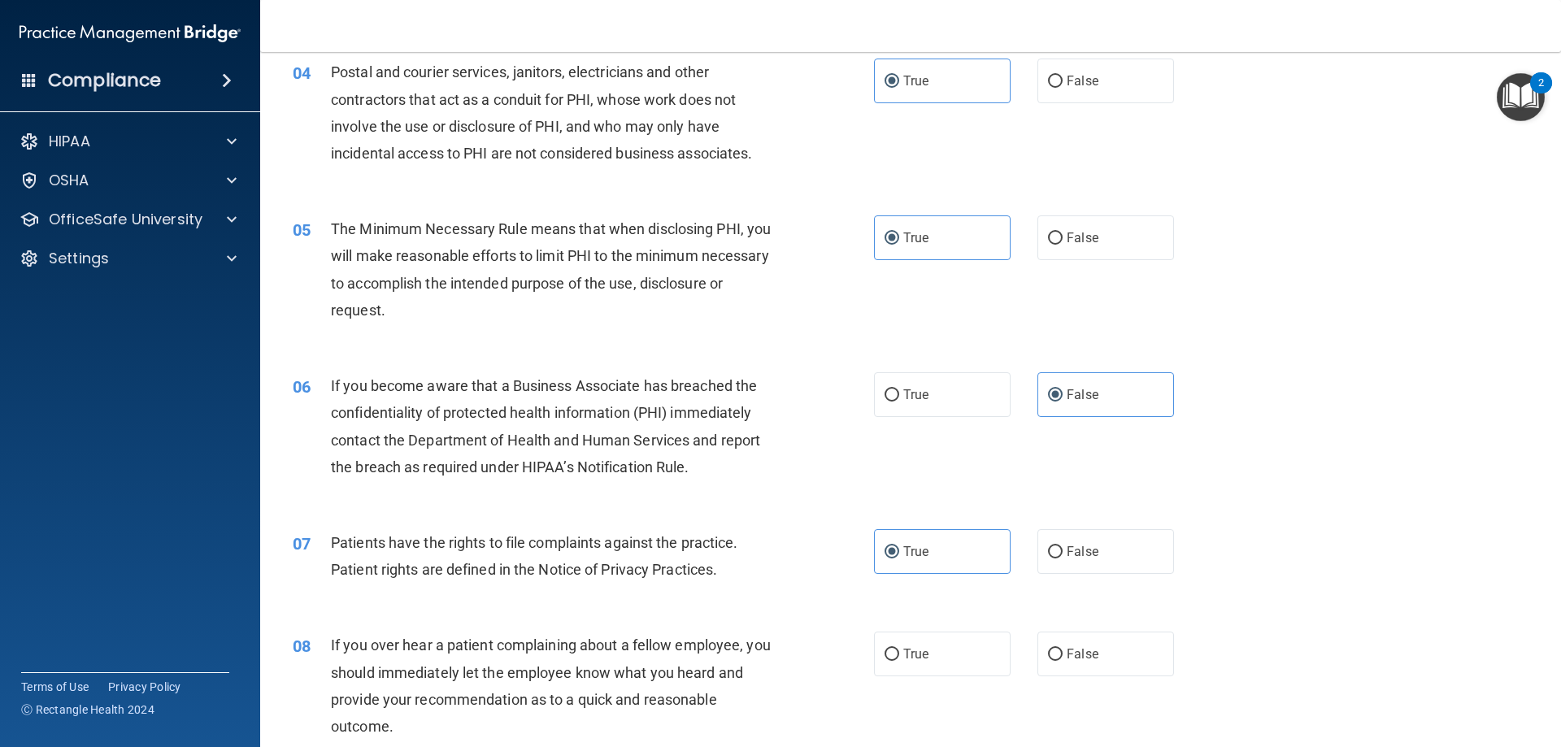
scroll to position [488, 0]
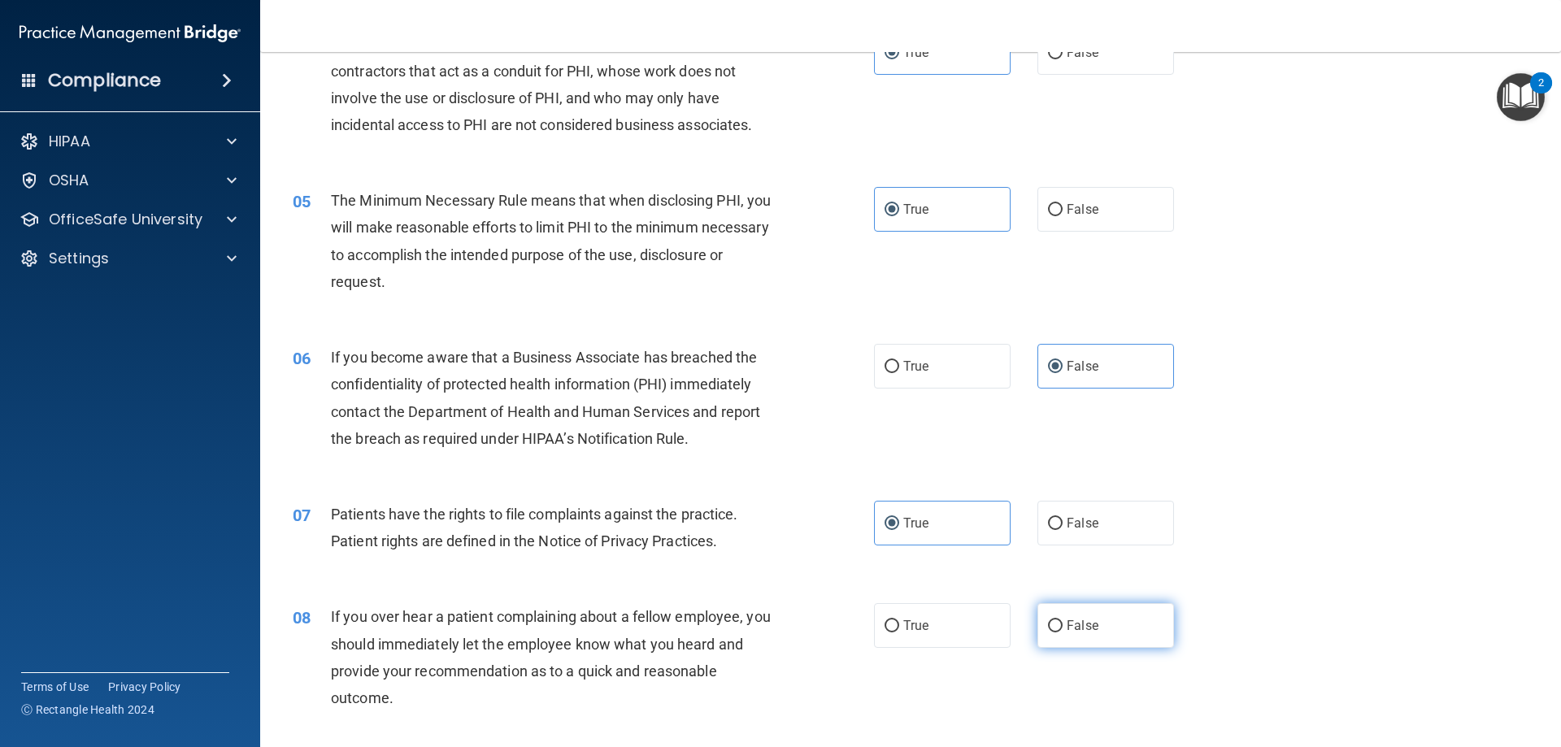
click at [1144, 617] on label "False" at bounding box center [1106, 625] width 137 height 45
click at [1063, 621] on input "False" at bounding box center [1055, 627] width 15 height 12
radio input "true"
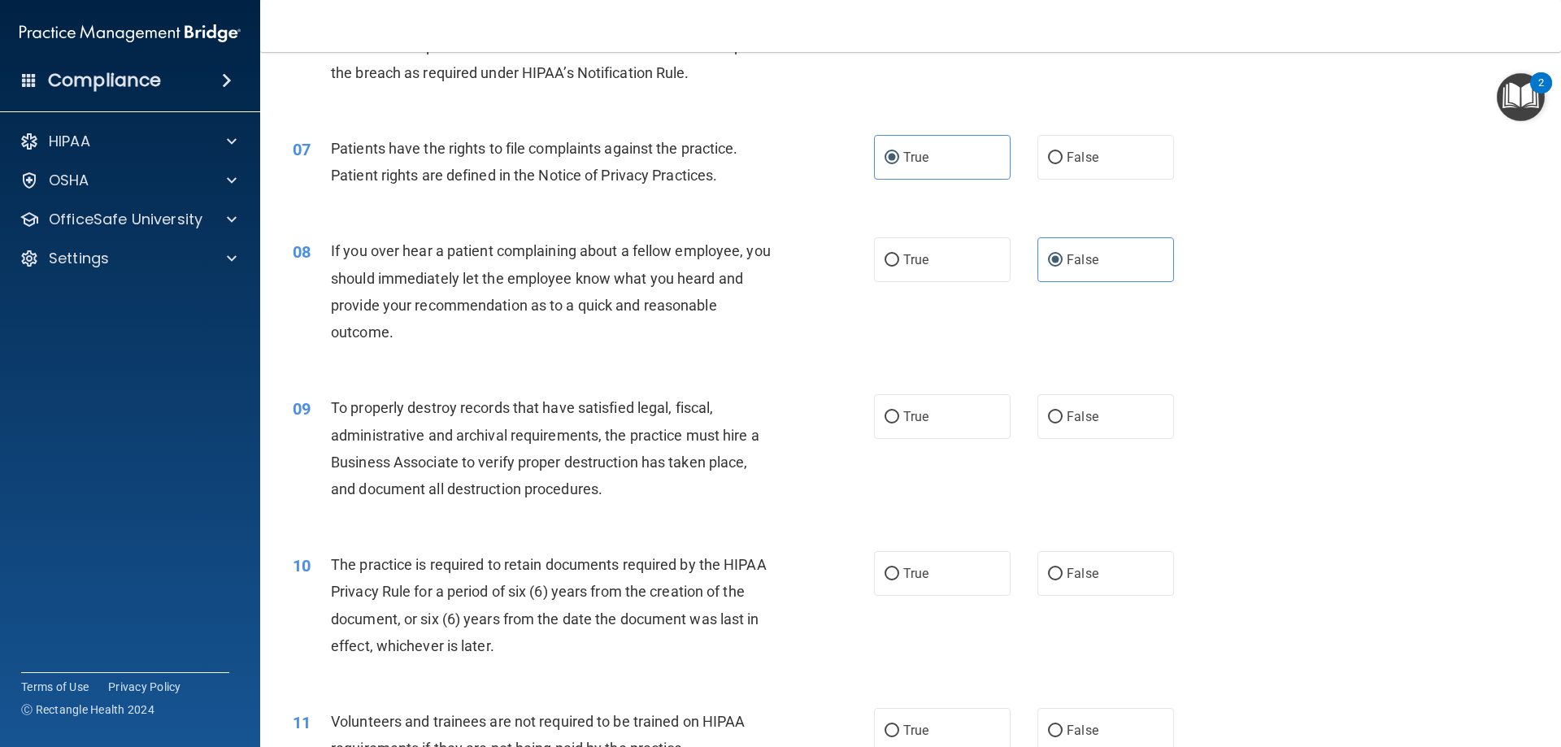
scroll to position [976, 0]
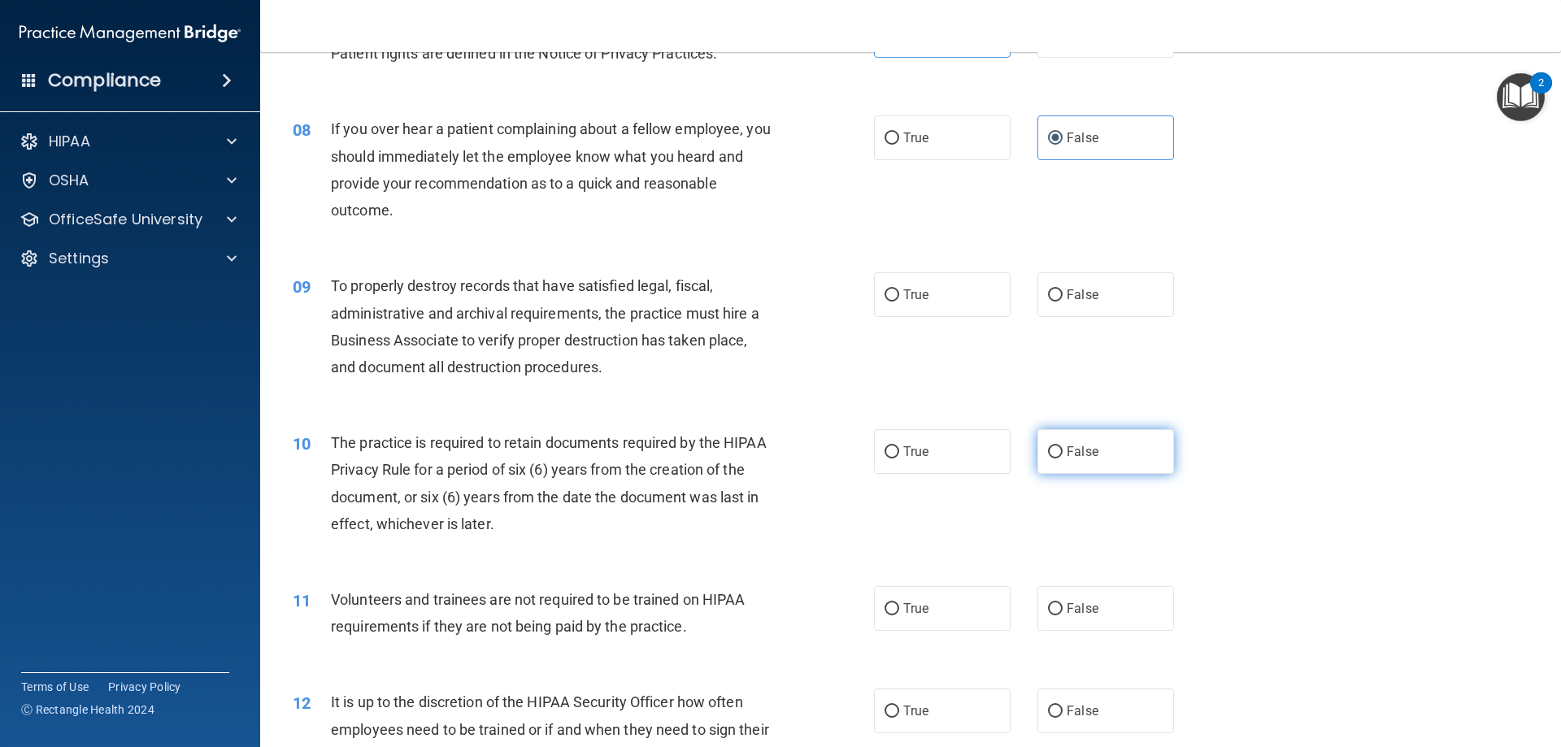
click at [1096, 455] on label "False" at bounding box center [1106, 451] width 137 height 45
click at [1063, 455] on input "False" at bounding box center [1055, 452] width 15 height 12
radio input "true"
click at [1059, 285] on label "False" at bounding box center [1106, 294] width 137 height 45
click at [1059, 290] on input "False" at bounding box center [1055, 296] width 15 height 12
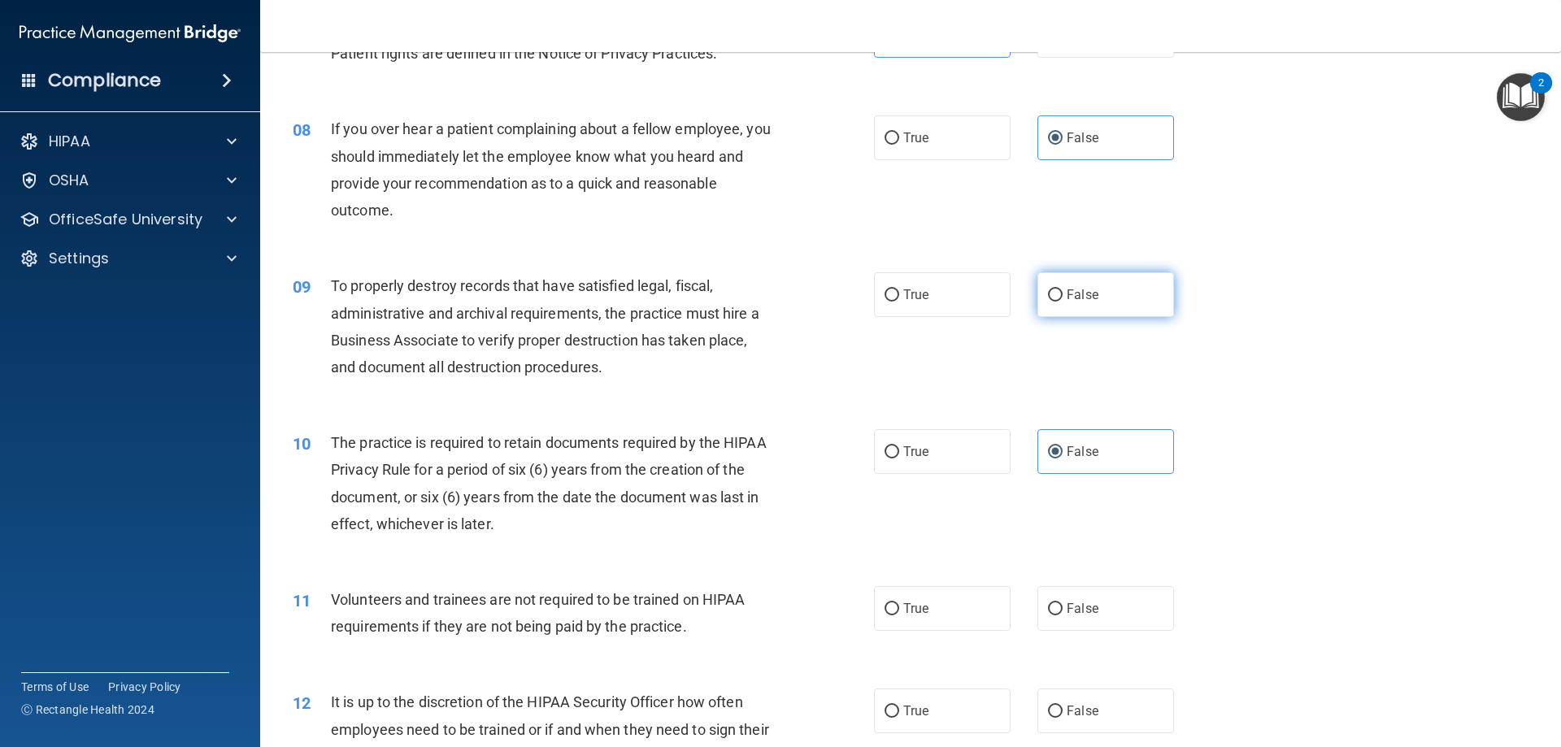
radio input "true"
click at [972, 448] on label "True" at bounding box center [942, 451] width 137 height 45
click at [899, 448] on input "True" at bounding box center [892, 452] width 15 height 12
radio input "true"
radio input "false"
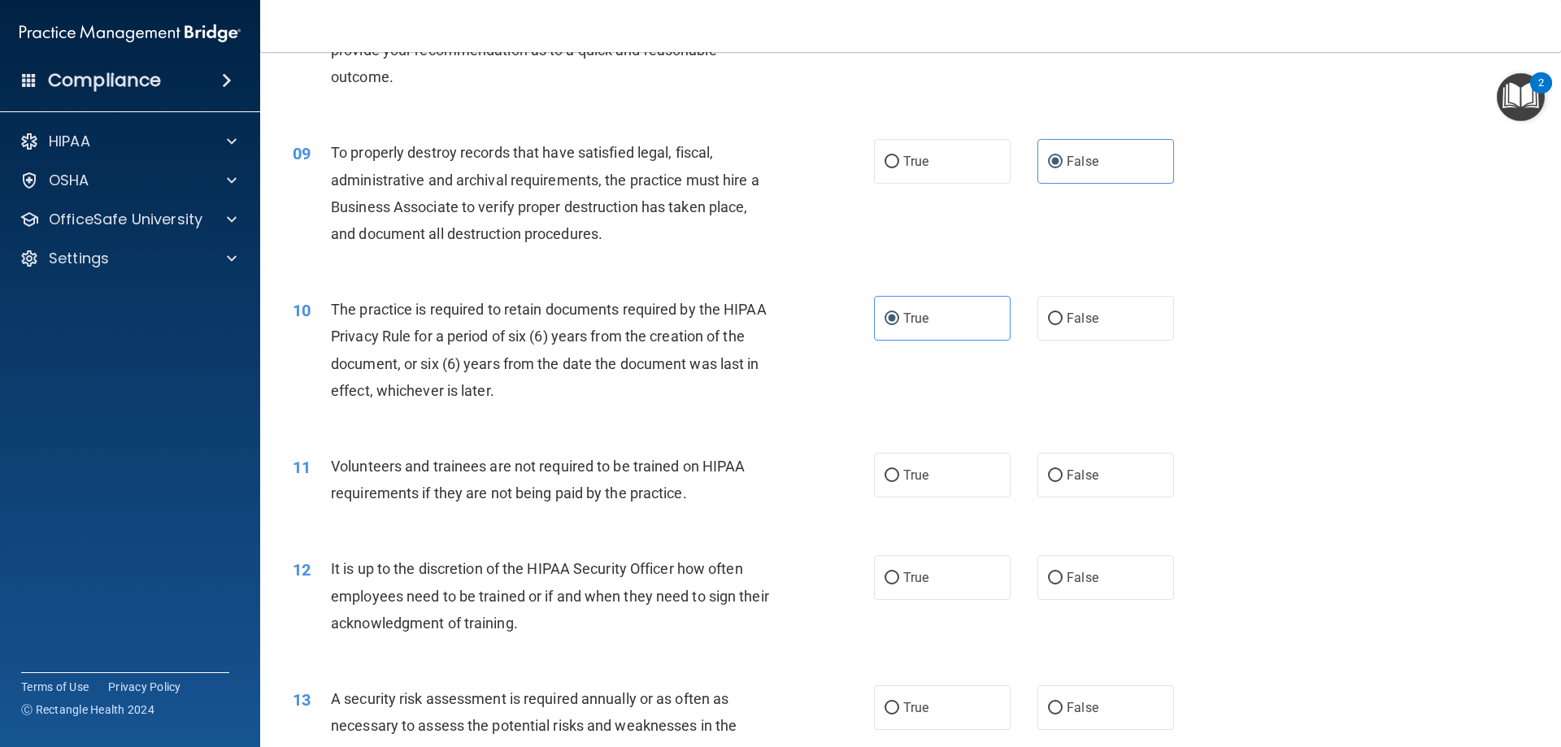
scroll to position [1139, 0]
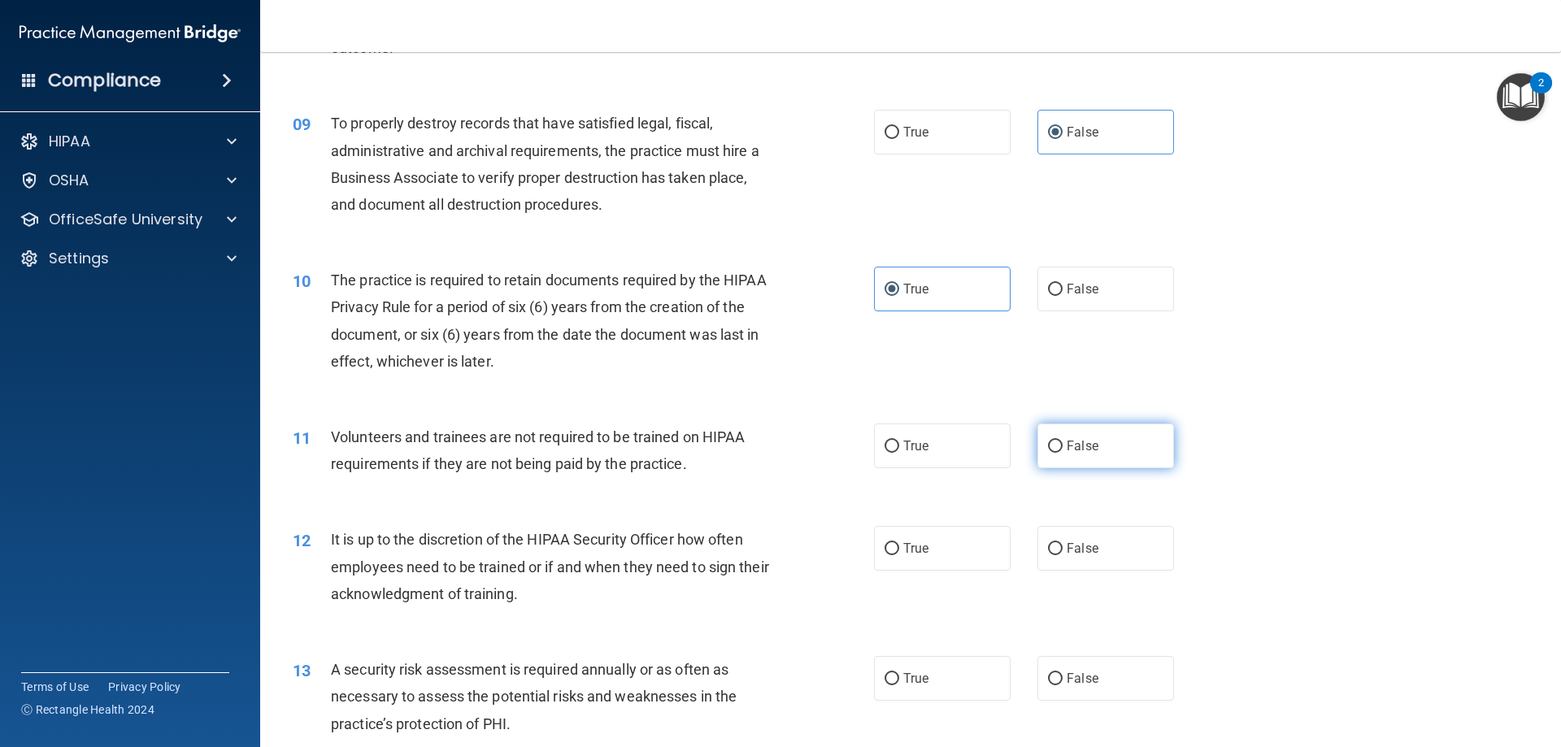
click at [1132, 446] on label "False" at bounding box center [1106, 446] width 137 height 45
click at [1063, 446] on input "False" at bounding box center [1055, 447] width 15 height 12
radio input "true"
click at [1134, 560] on label "False" at bounding box center [1106, 548] width 137 height 45
click at [1063, 555] on input "False" at bounding box center [1055, 549] width 15 height 12
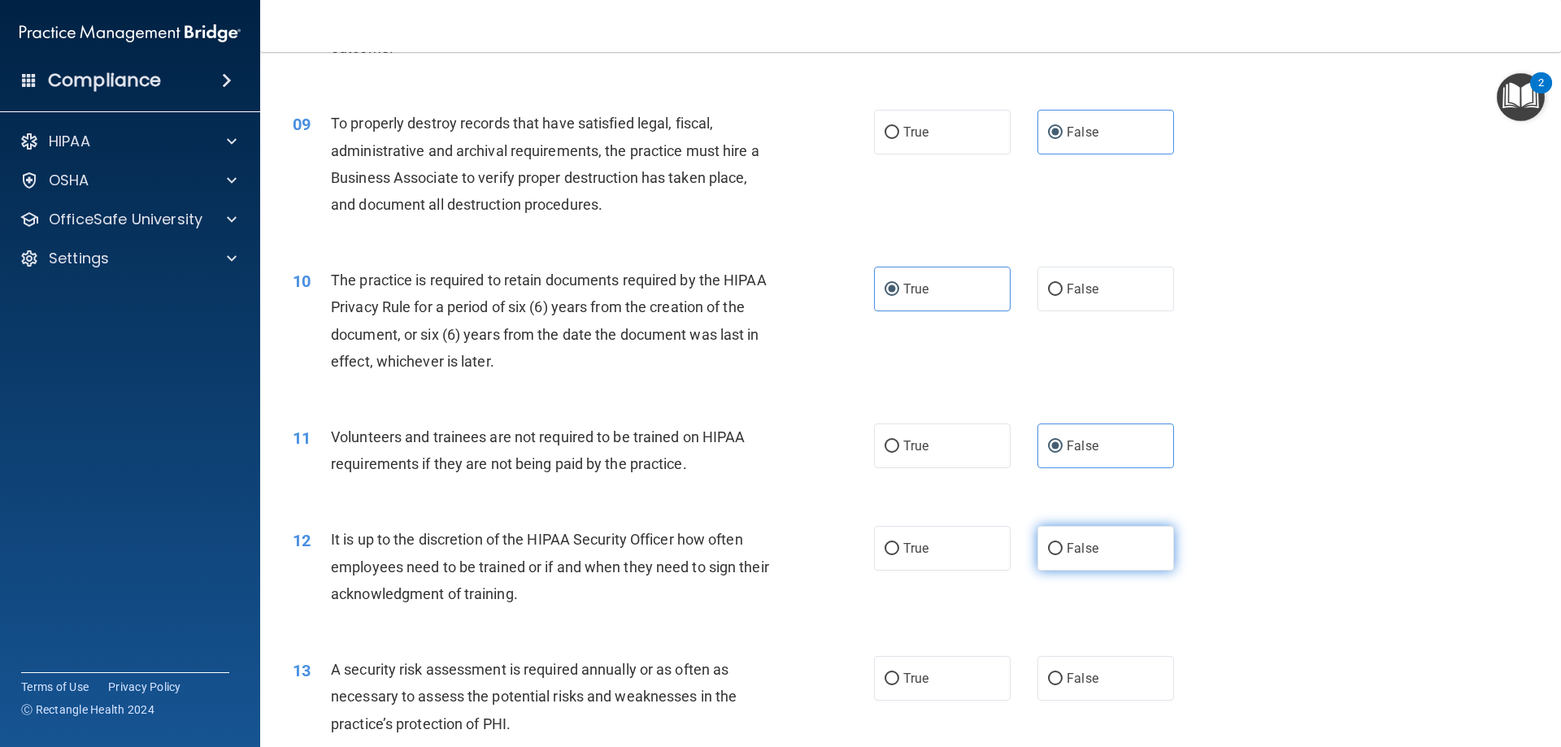
radio input "true"
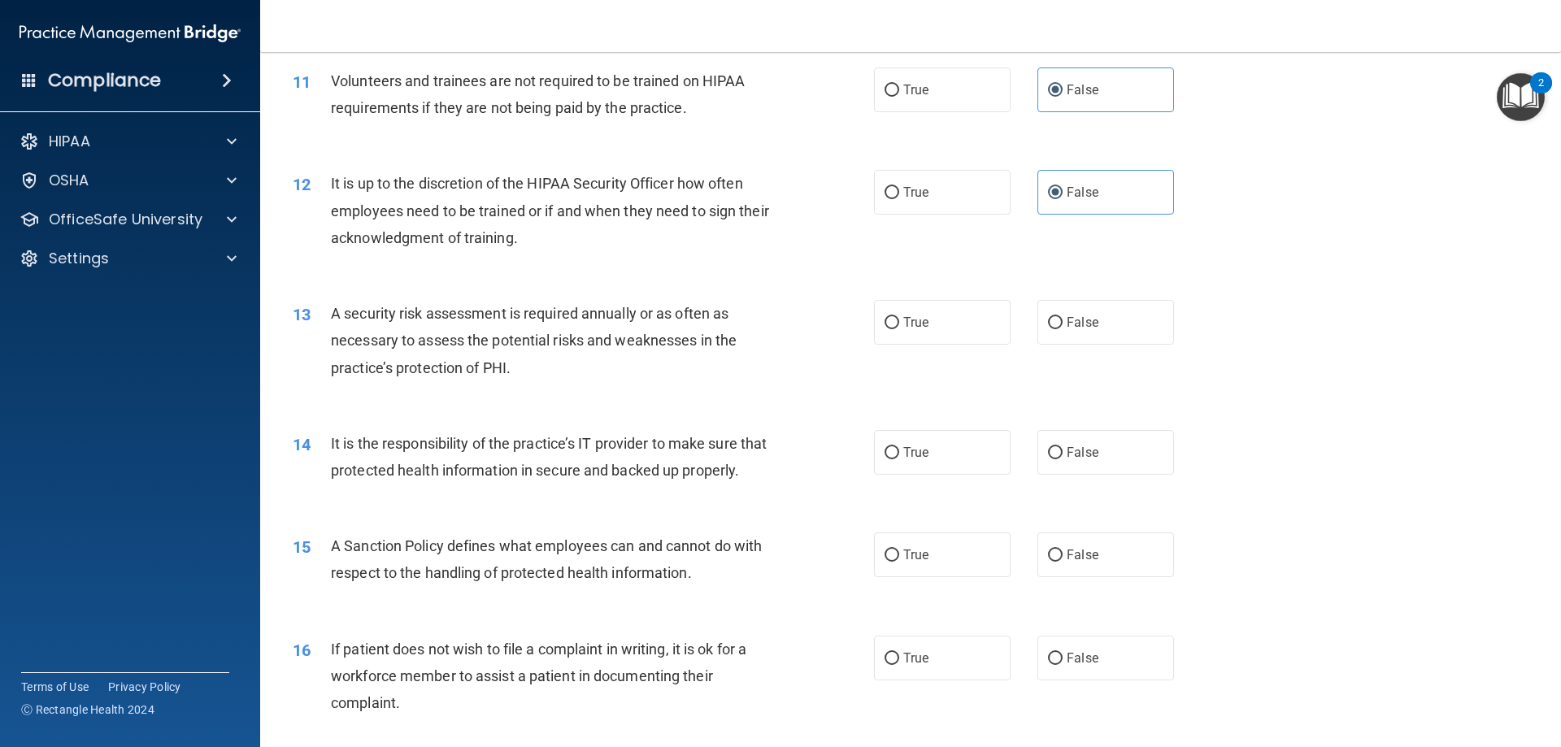
scroll to position [1545, 0]
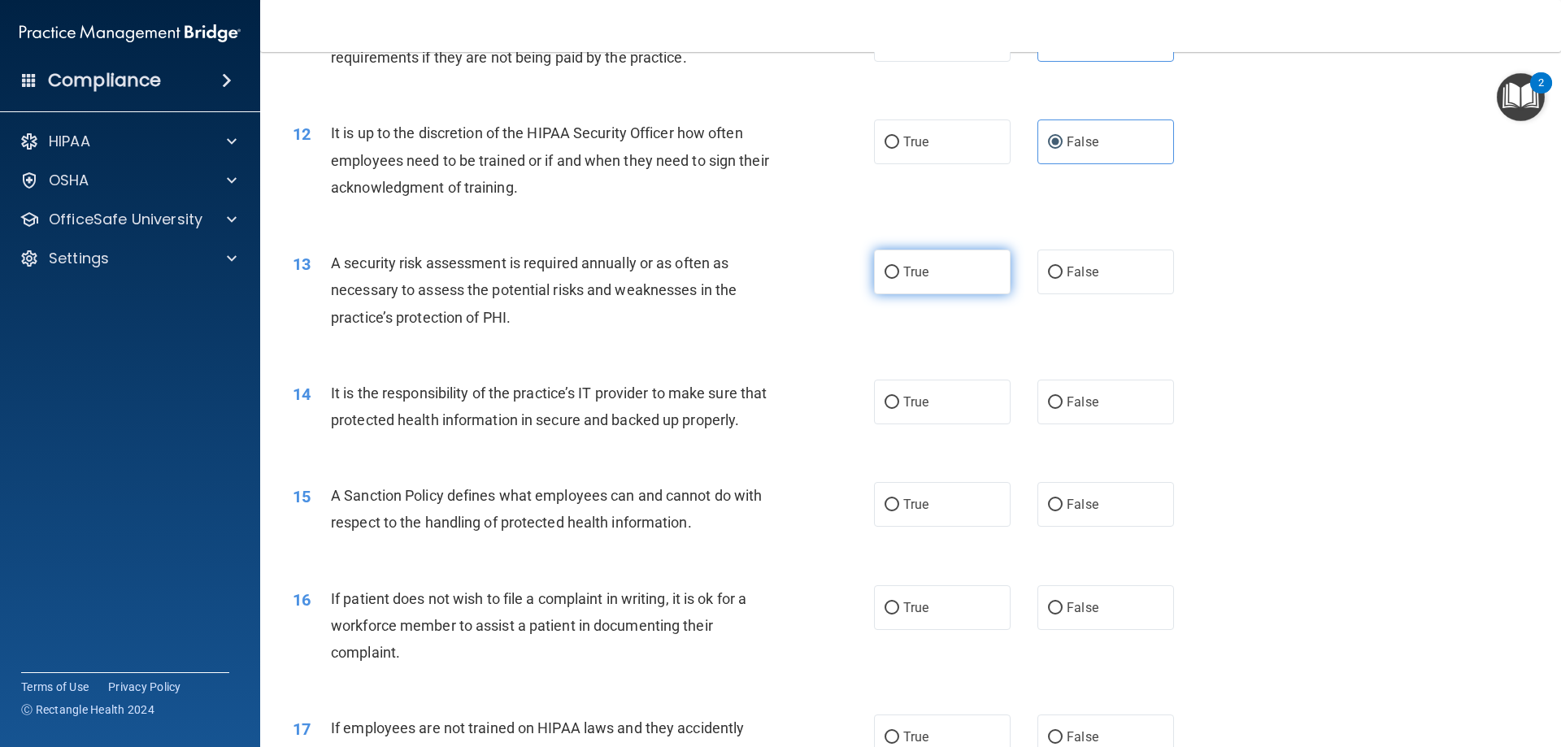
click at [950, 273] on label "True" at bounding box center [942, 272] width 137 height 45
click at [899, 273] on input "True" at bounding box center [892, 273] width 15 height 12
radio input "true"
click at [1086, 401] on span "False" at bounding box center [1083, 401] width 32 height 15
click at [1063, 401] on input "False" at bounding box center [1055, 403] width 15 height 12
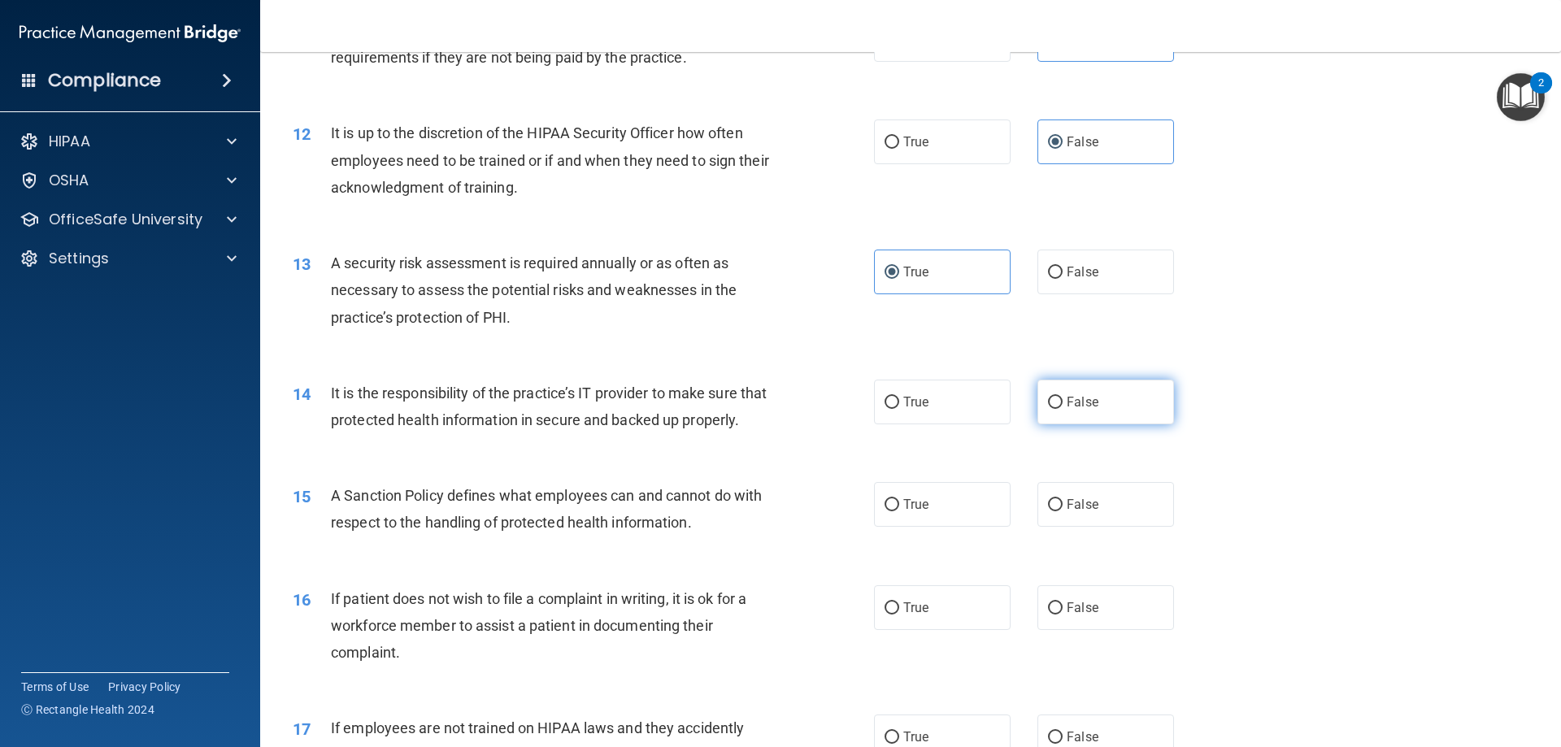
radio input "true"
drag, startPoint x: 1108, startPoint y: 538, endPoint x: 1101, endPoint y: 547, distance: 11.1
click at [1108, 527] on label "False" at bounding box center [1106, 504] width 137 height 45
click at [1063, 512] on input "False" at bounding box center [1055, 505] width 15 height 12
radio input "true"
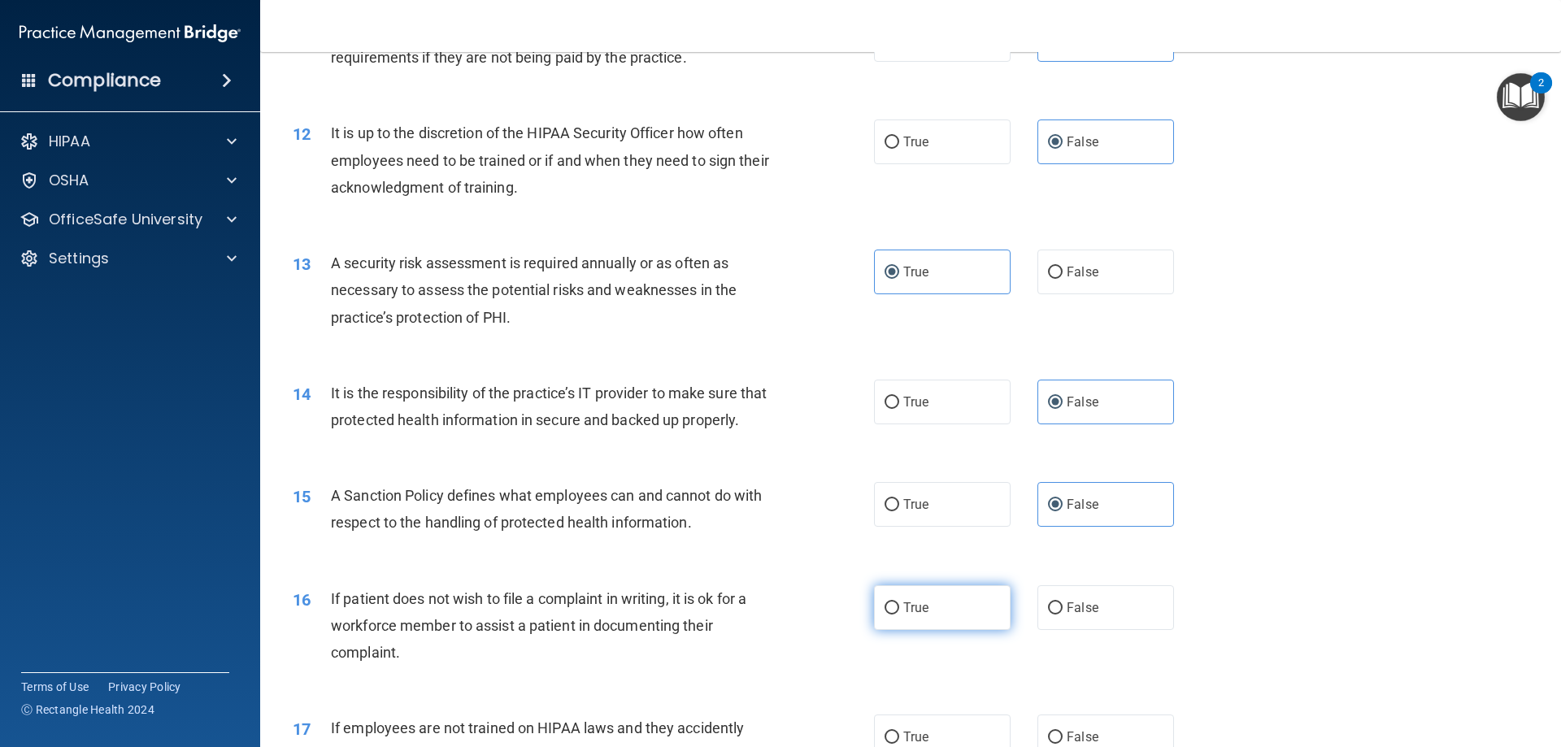
click at [945, 630] on label "True" at bounding box center [942, 608] width 137 height 45
click at [899, 615] on input "True" at bounding box center [892, 609] width 15 height 12
radio input "true"
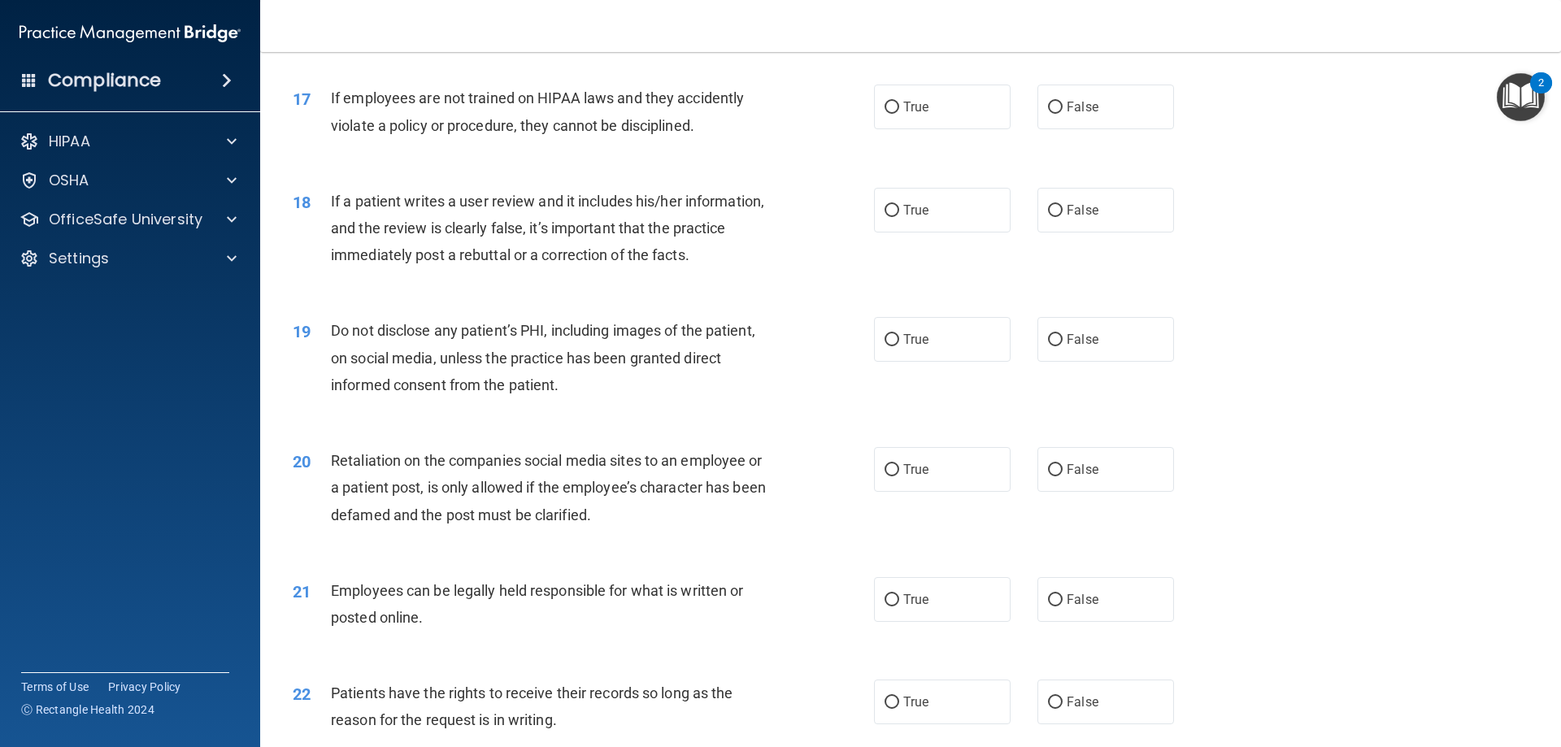
scroll to position [2196, 0]
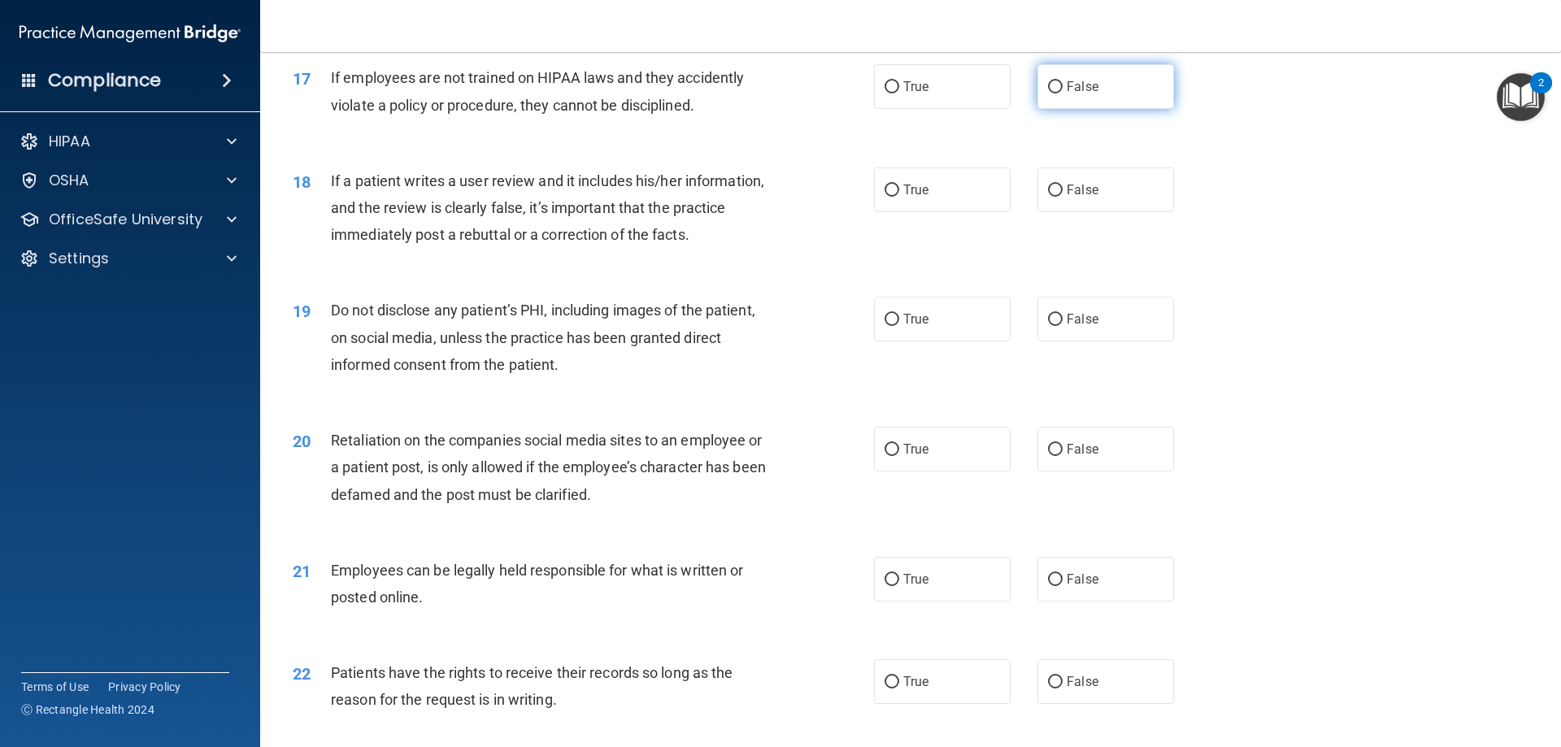
click at [1069, 94] on span "False" at bounding box center [1083, 86] width 32 height 15
click at [1063, 94] on input "False" at bounding box center [1055, 87] width 15 height 12
radio input "true"
click at [1100, 211] on label "False" at bounding box center [1106, 190] width 137 height 45
click at [1063, 197] on input "False" at bounding box center [1055, 191] width 15 height 12
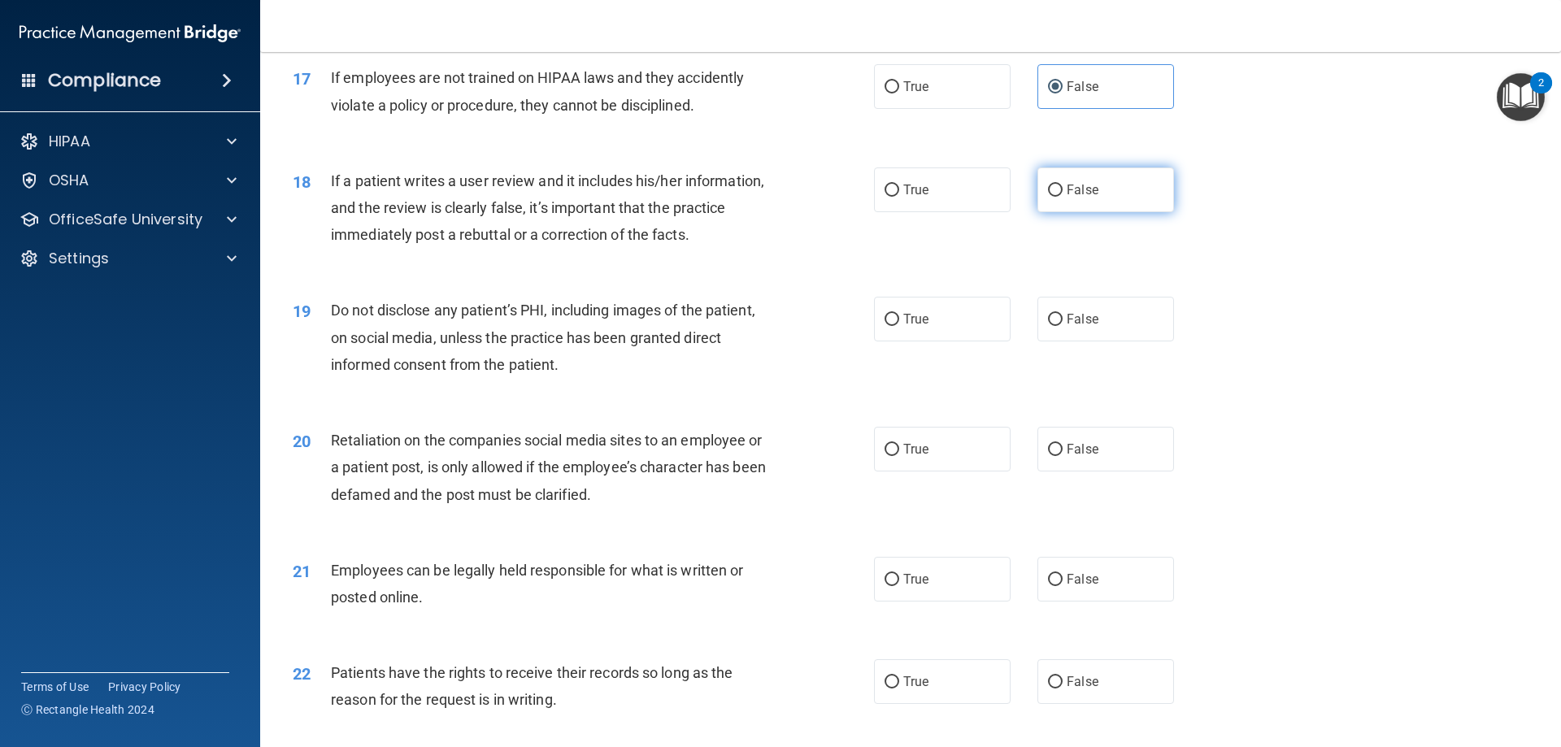
radio input "true"
click at [930, 342] on label "True" at bounding box center [942, 319] width 137 height 45
click at [899, 326] on input "True" at bounding box center [892, 320] width 15 height 12
radio input "true"
click at [1067, 457] on span "False" at bounding box center [1083, 449] width 32 height 15
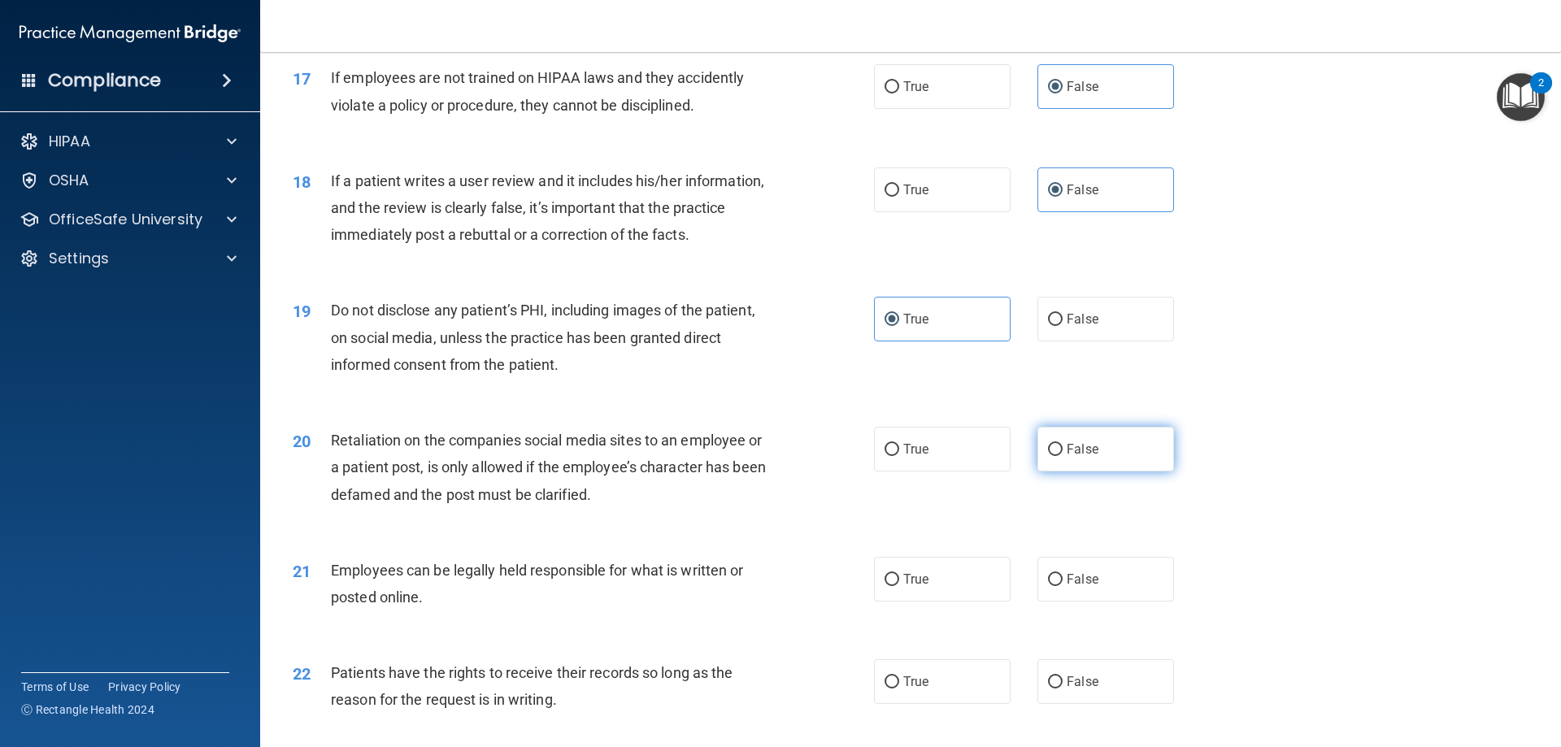
click at [1063, 456] on input "False" at bounding box center [1055, 450] width 15 height 12
radio input "true"
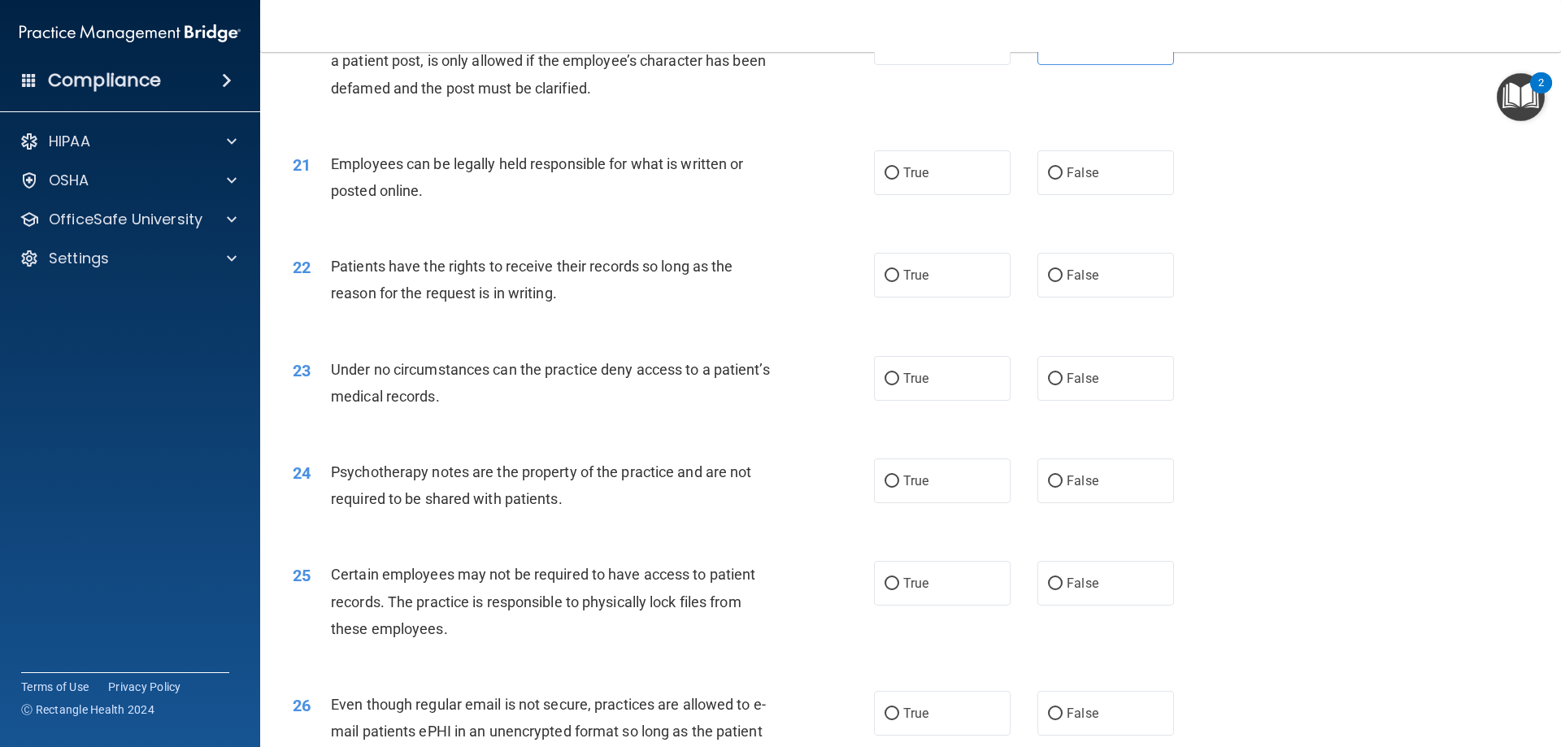
scroll to position [2684, 0]
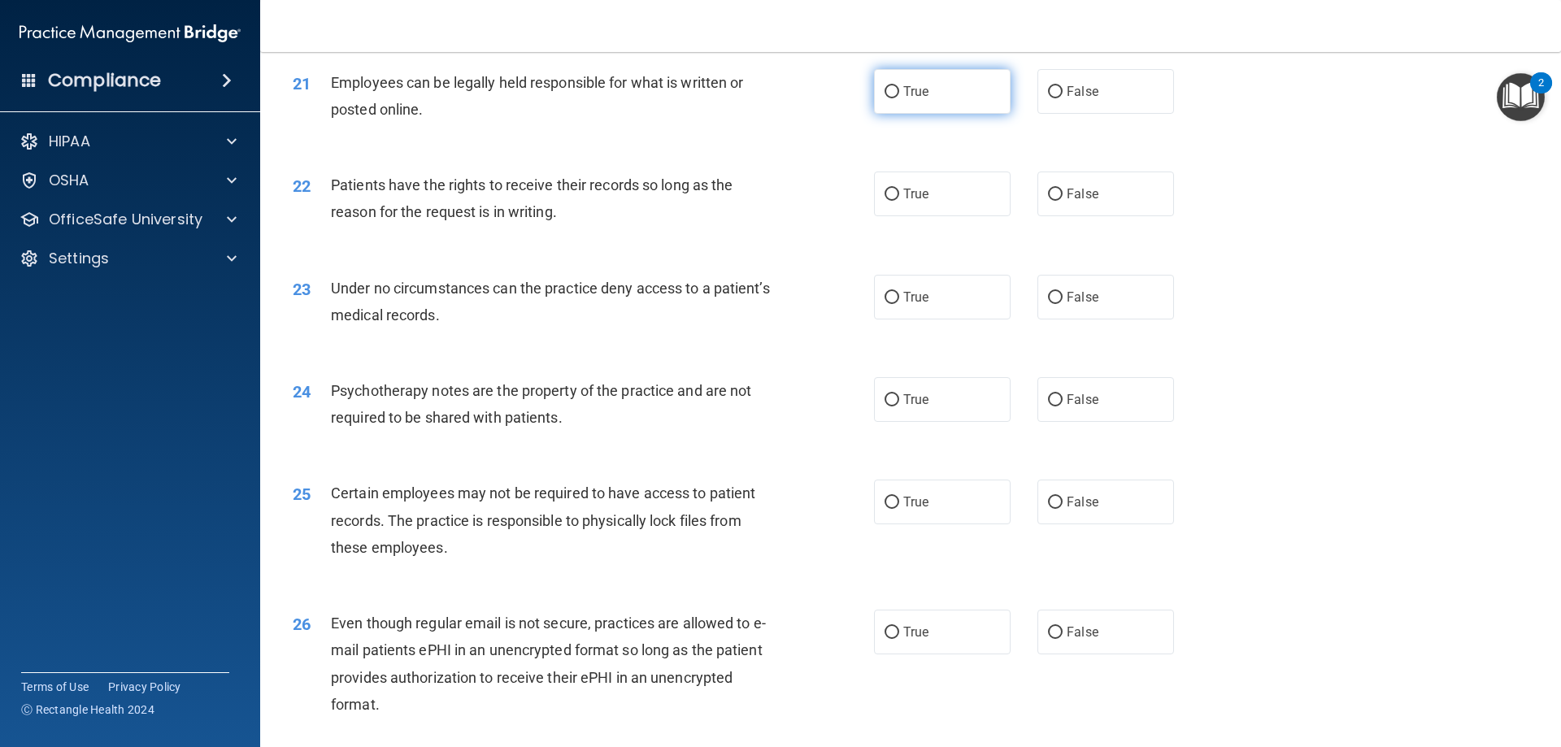
click at [912, 99] on span "True" at bounding box center [916, 91] width 25 height 15
click at [899, 98] on input "True" at bounding box center [892, 92] width 15 height 12
radio input "true"
click at [1091, 216] on label "False" at bounding box center [1106, 194] width 137 height 45
click at [1063, 201] on input "False" at bounding box center [1055, 195] width 15 height 12
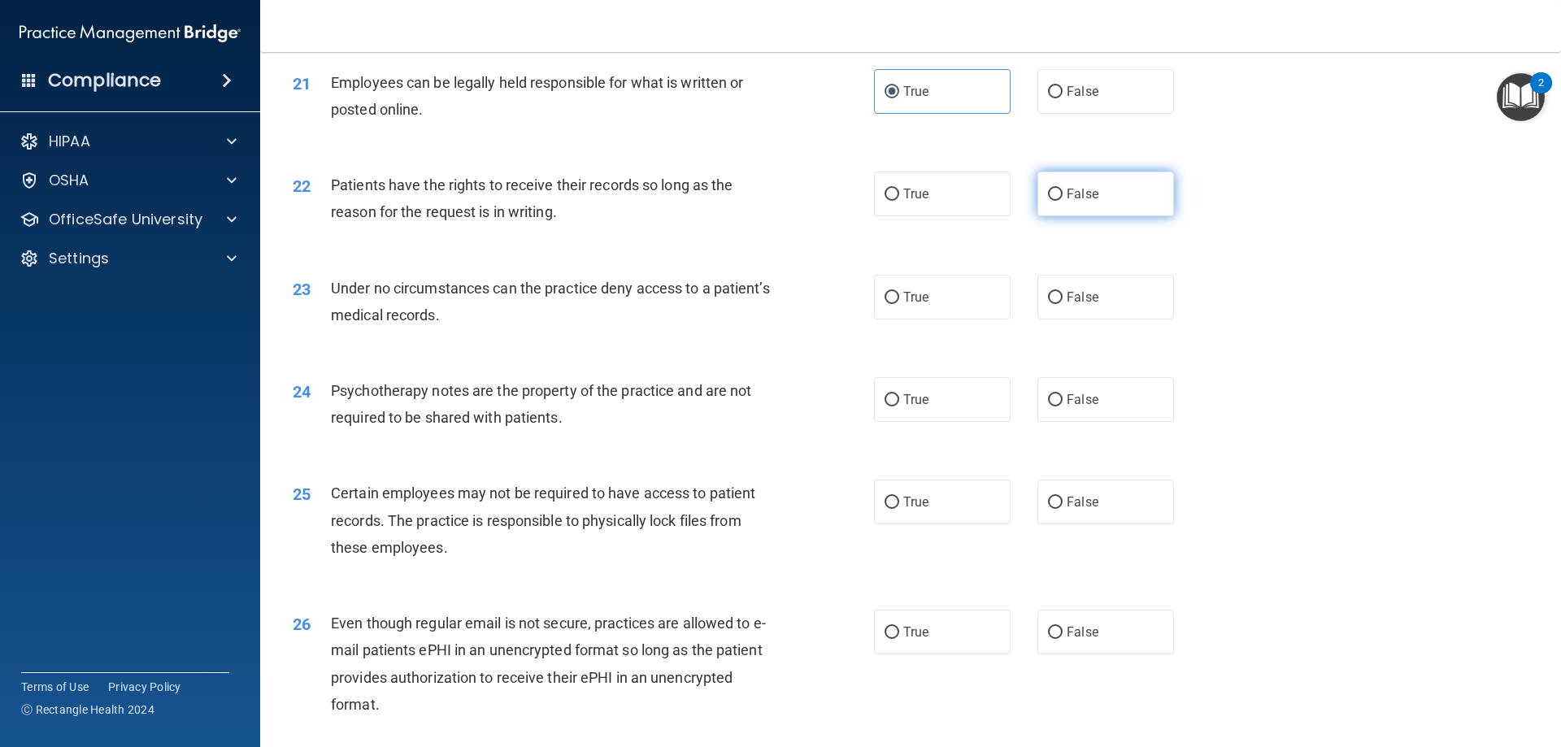
radio input "true"
click at [1106, 320] on label "False" at bounding box center [1106, 297] width 137 height 45
click at [1063, 304] on input "False" at bounding box center [1055, 298] width 15 height 12
radio input "true"
click at [963, 404] on label "True" at bounding box center [942, 399] width 137 height 45
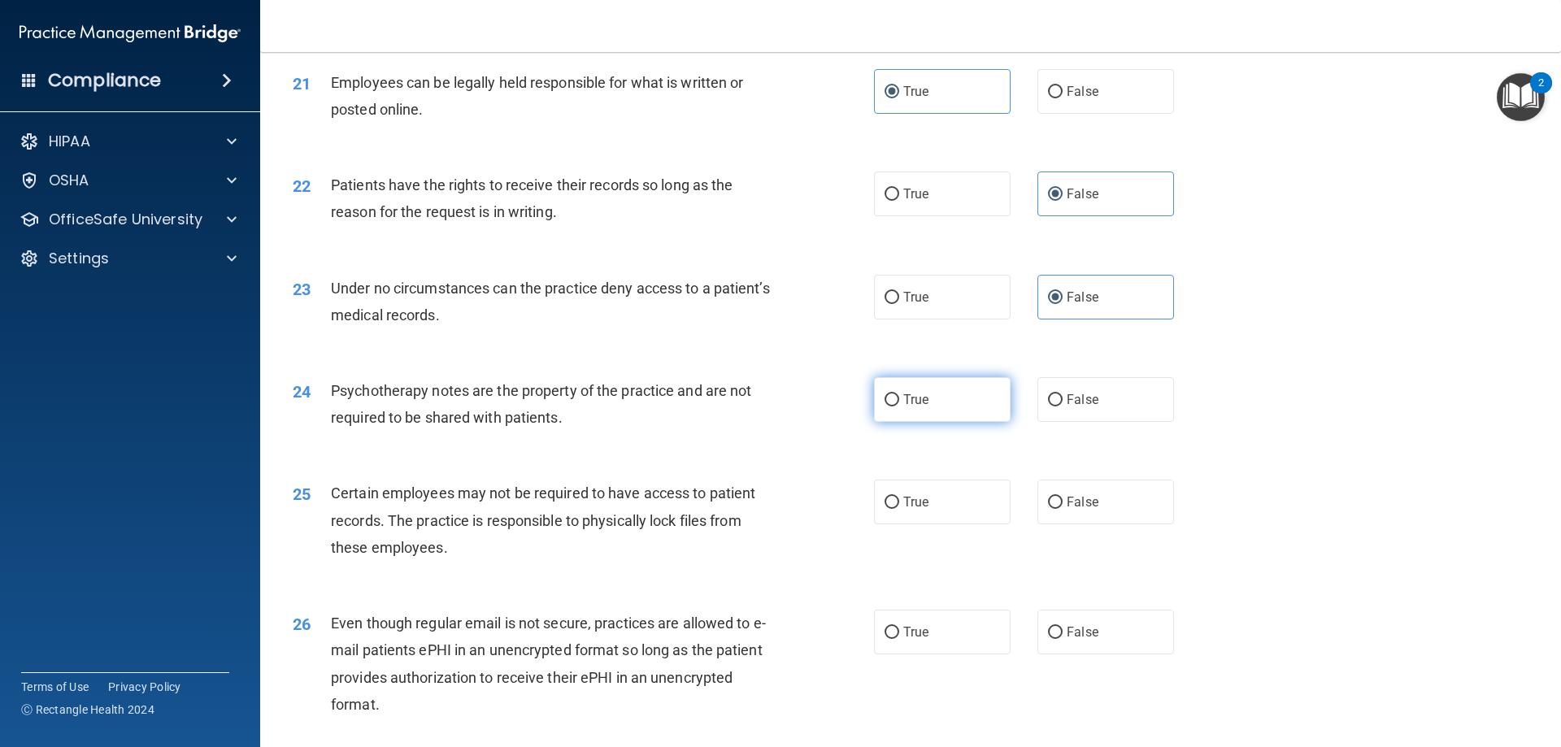
click at [899, 404] on input "True" at bounding box center [892, 400] width 15 height 12
radio input "true"
click at [973, 525] on label "True" at bounding box center [942, 502] width 137 height 45
click at [899, 509] on input "True" at bounding box center [892, 503] width 15 height 12
radio input "true"
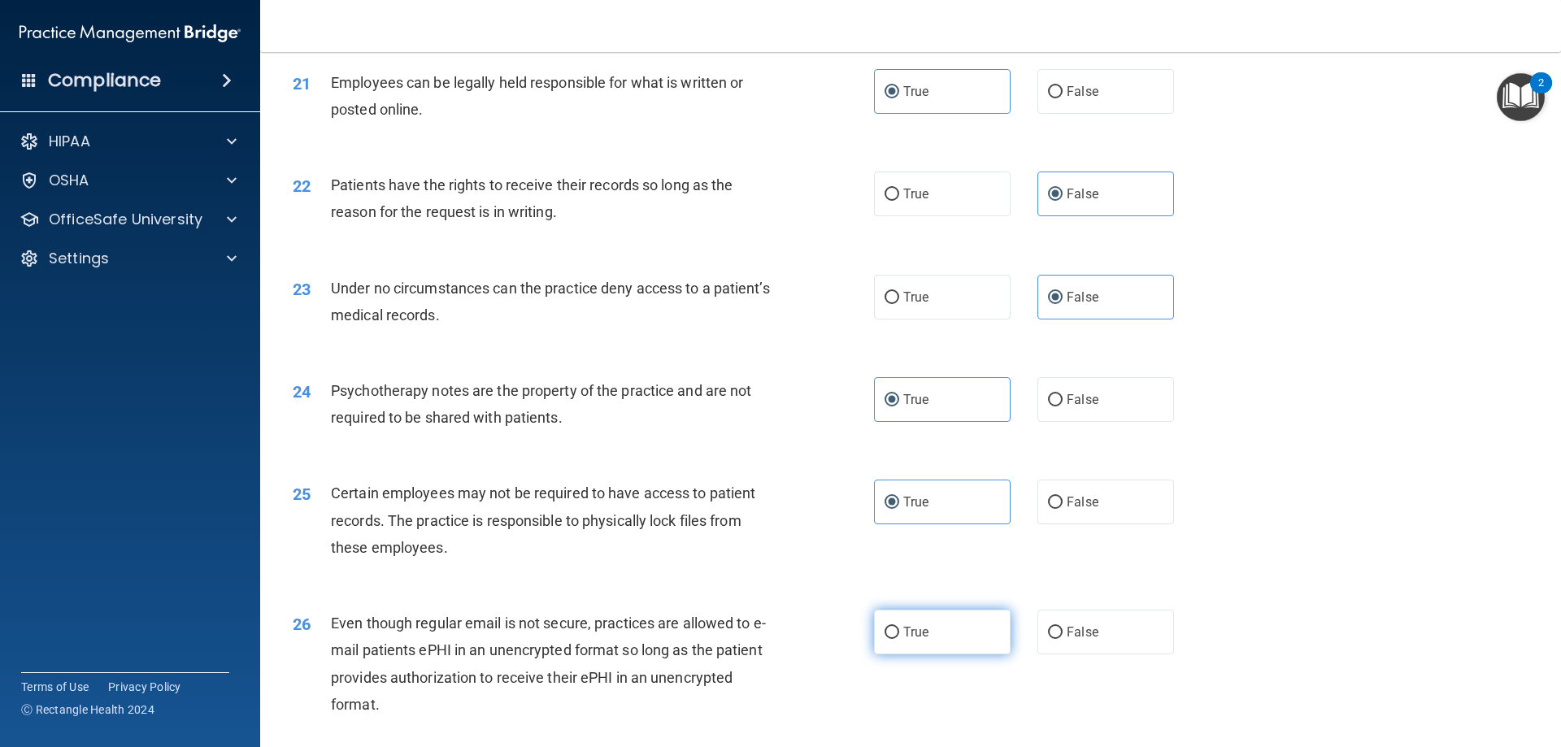
click at [947, 655] on label "True" at bounding box center [942, 632] width 137 height 45
click at [899, 639] on input "True" at bounding box center [892, 633] width 15 height 12
radio input "true"
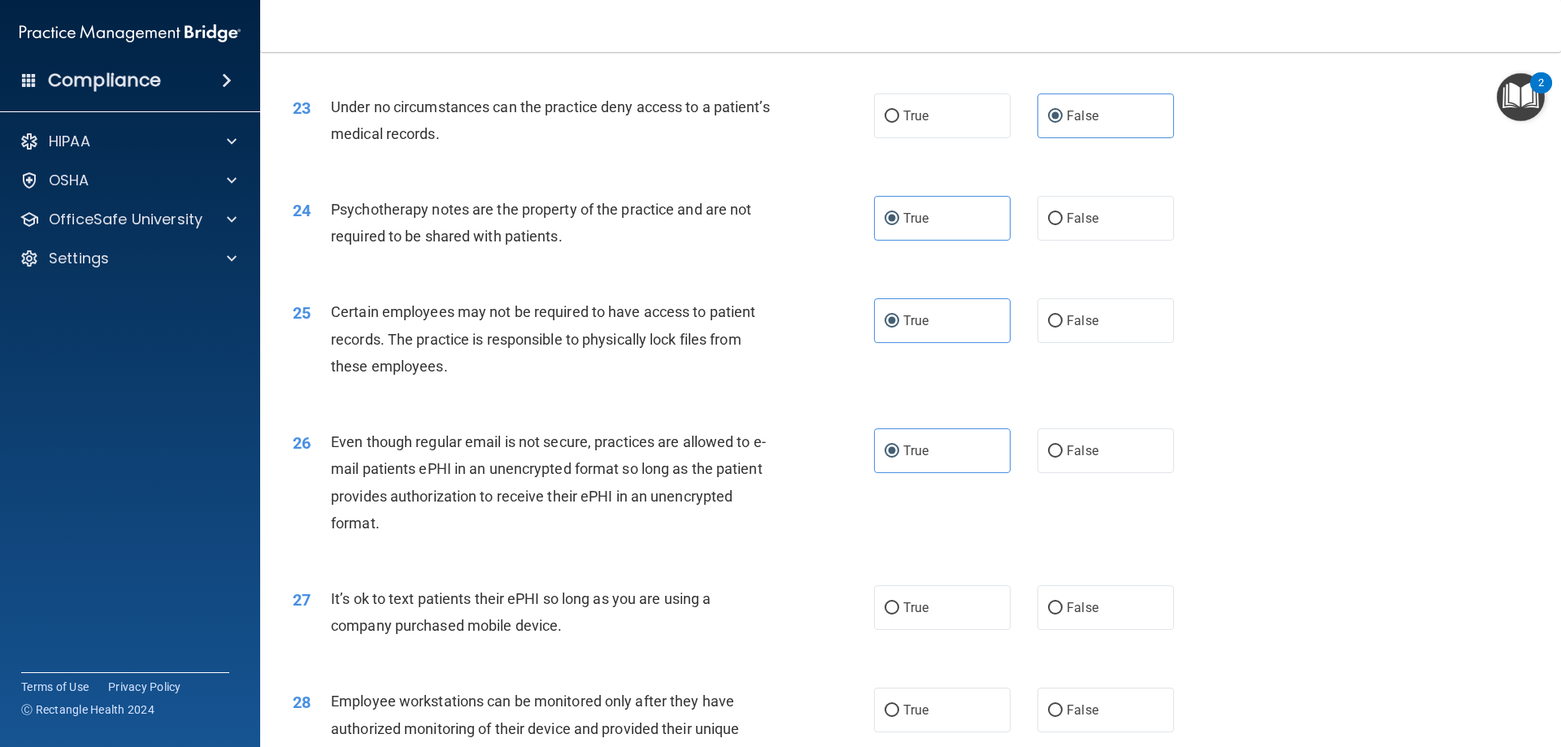
scroll to position [2928, 0]
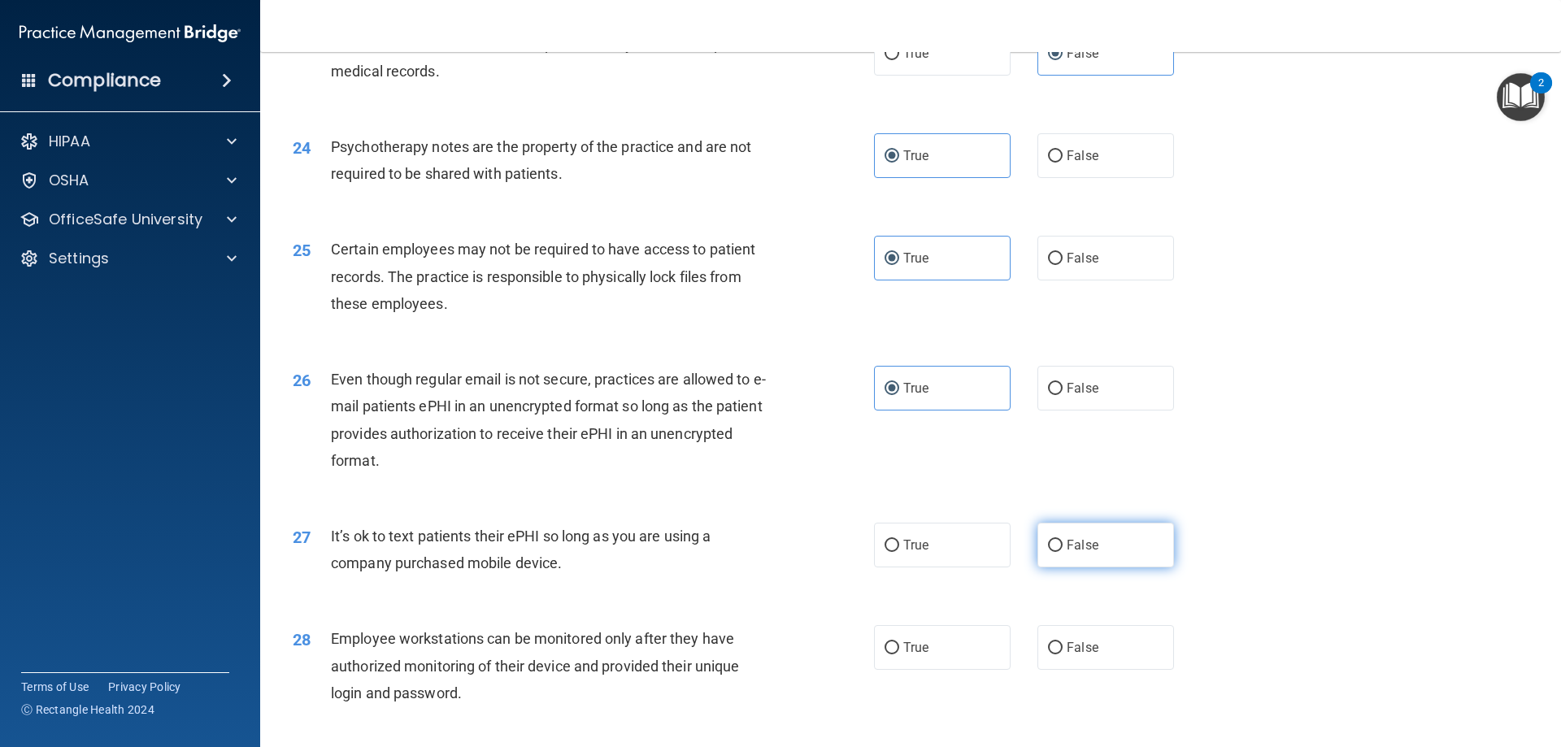
click at [1090, 568] on label "False" at bounding box center [1106, 545] width 137 height 45
click at [1063, 552] on input "False" at bounding box center [1055, 546] width 15 height 12
radio input "true"
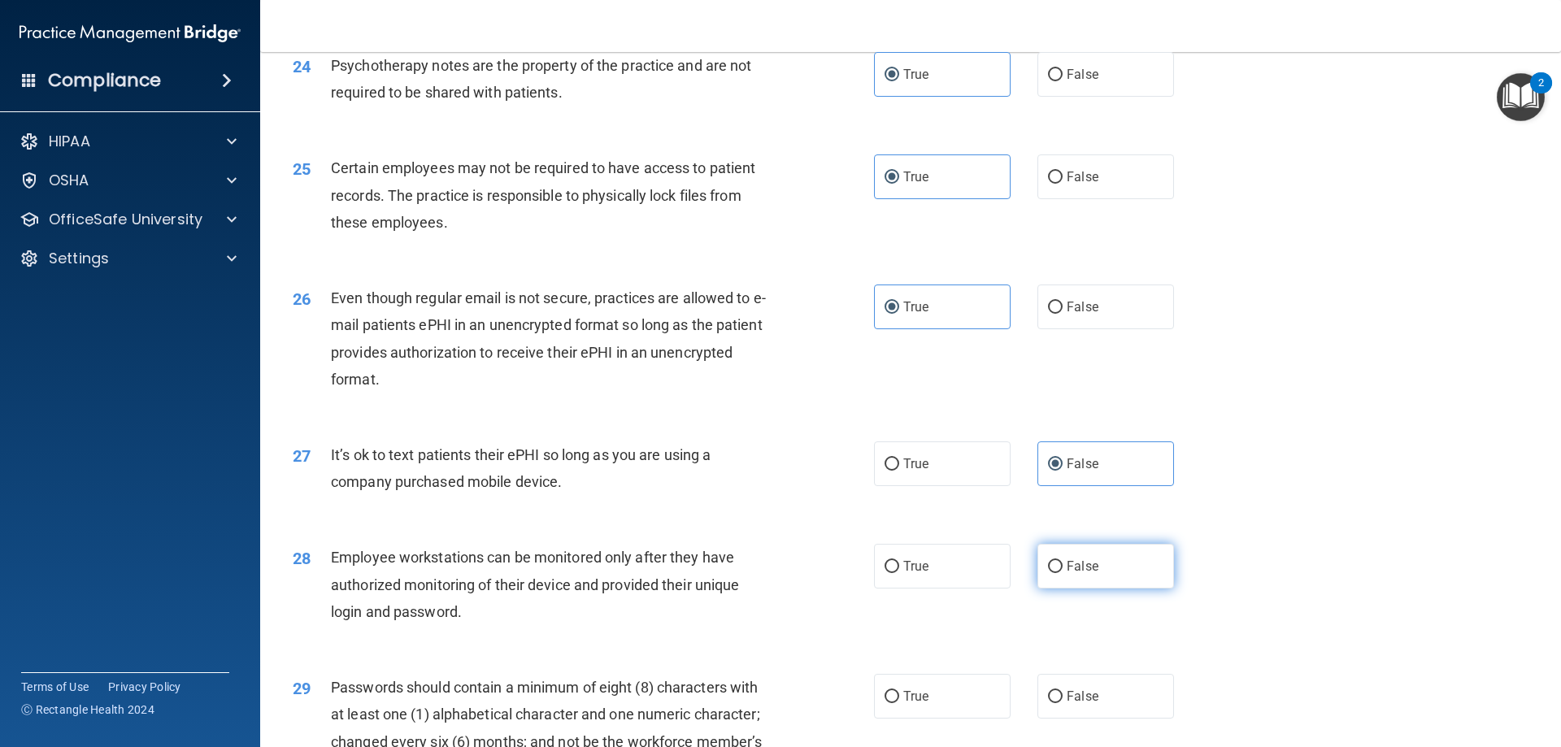
click at [1082, 589] on label "False" at bounding box center [1106, 566] width 137 height 45
click at [1063, 573] on input "False" at bounding box center [1055, 567] width 15 height 12
radio input "true"
click at [899, 702] on label "True" at bounding box center [942, 696] width 137 height 45
click at [899, 702] on input "True" at bounding box center [892, 697] width 15 height 12
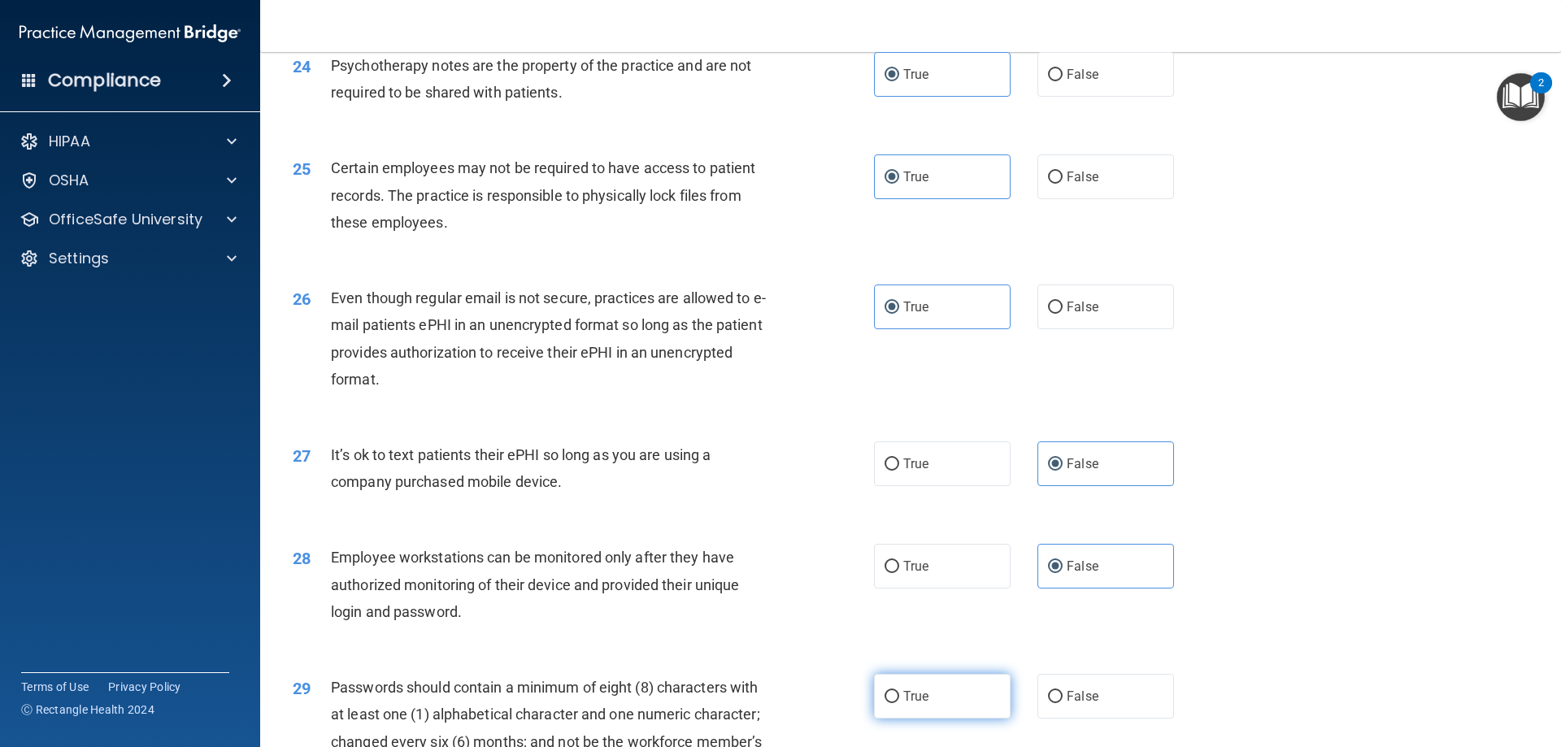
radio input "true"
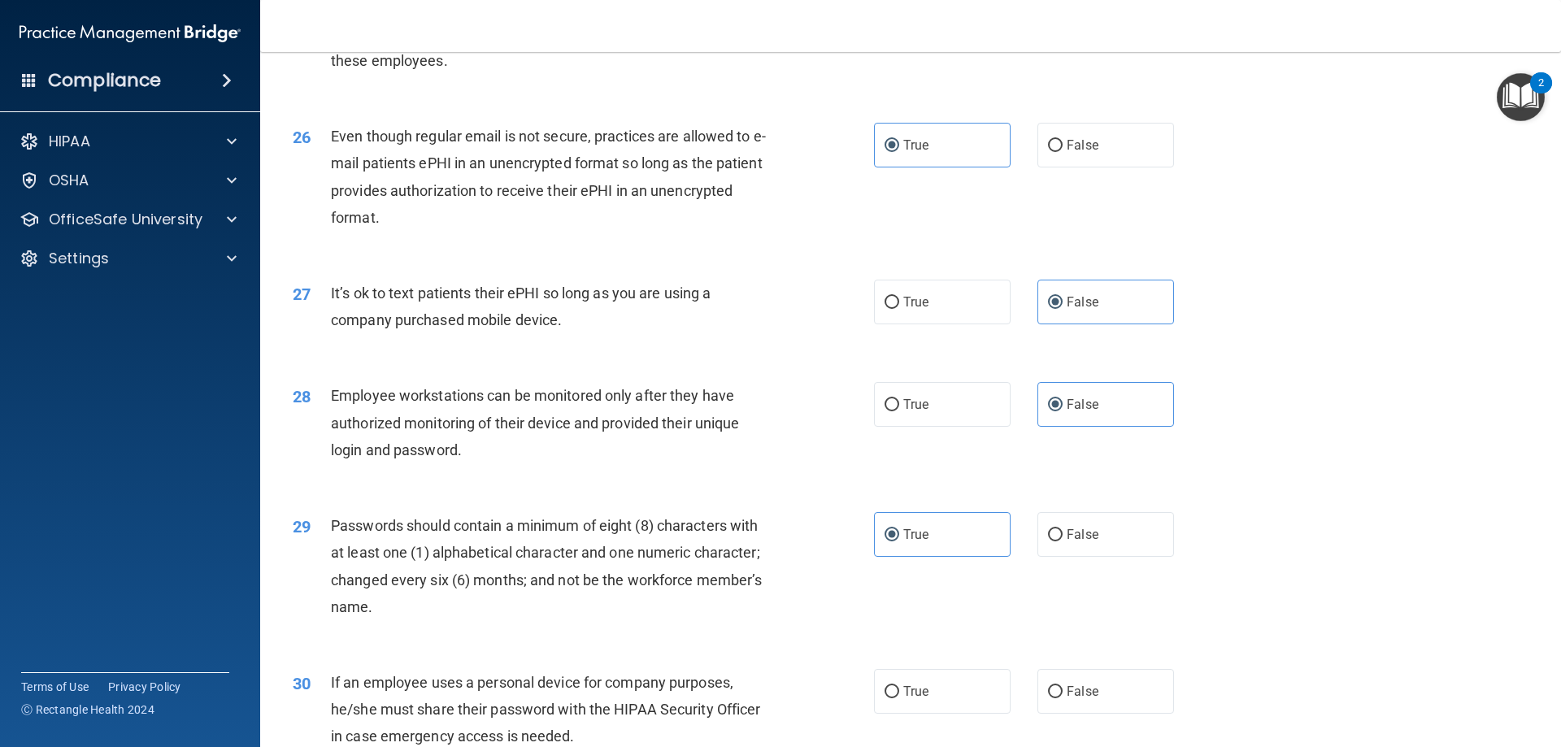
scroll to position [3172, 0]
drag, startPoint x: 1117, startPoint y: 726, endPoint x: 1126, endPoint y: 715, distance: 15.0
click at [1118, 713] on label "False" at bounding box center [1106, 691] width 137 height 45
click at [1063, 698] on input "False" at bounding box center [1055, 692] width 15 height 12
radio input "true"
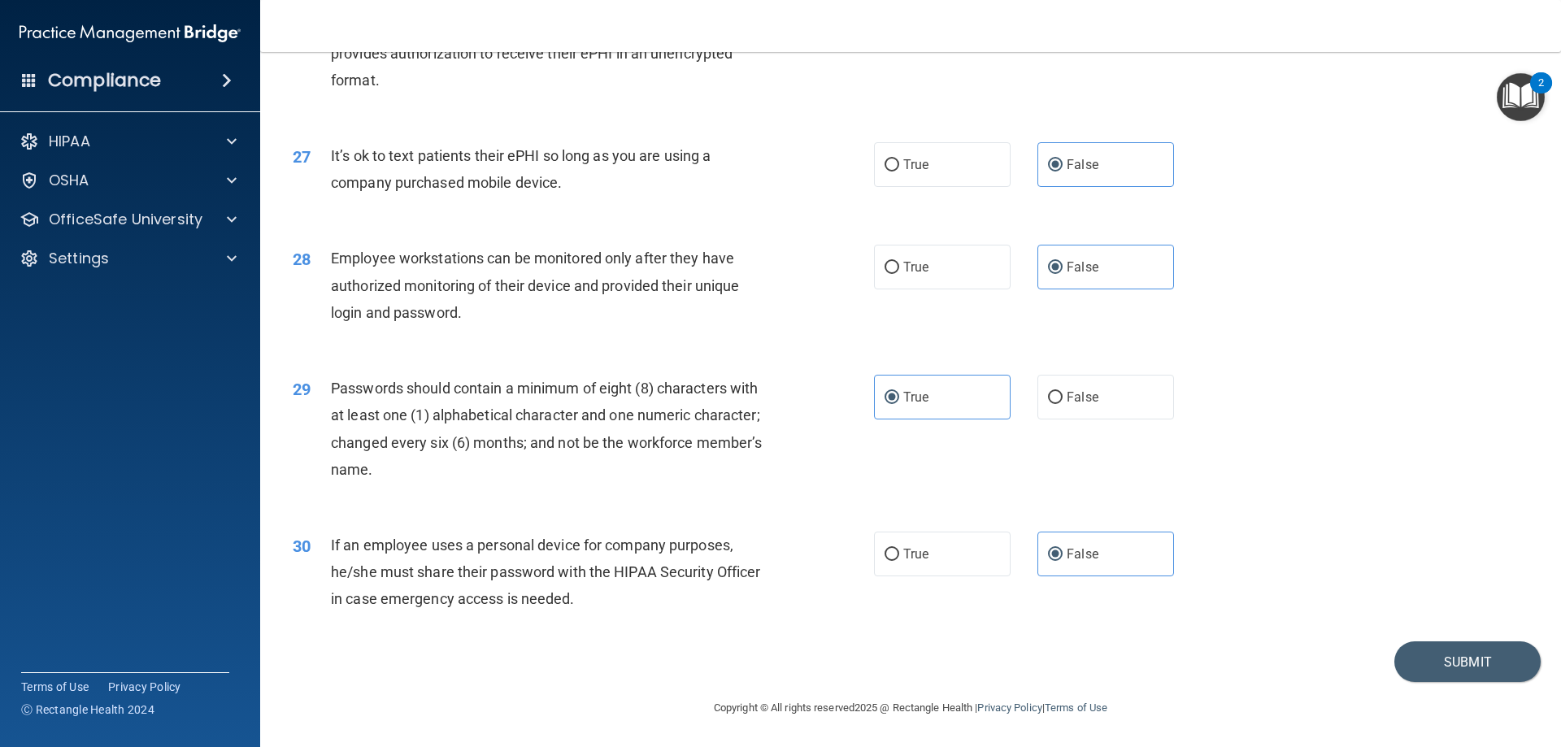
scroll to position [3335, 0]
click at [1449, 669] on button "Submit" at bounding box center [1468, 662] width 146 height 41
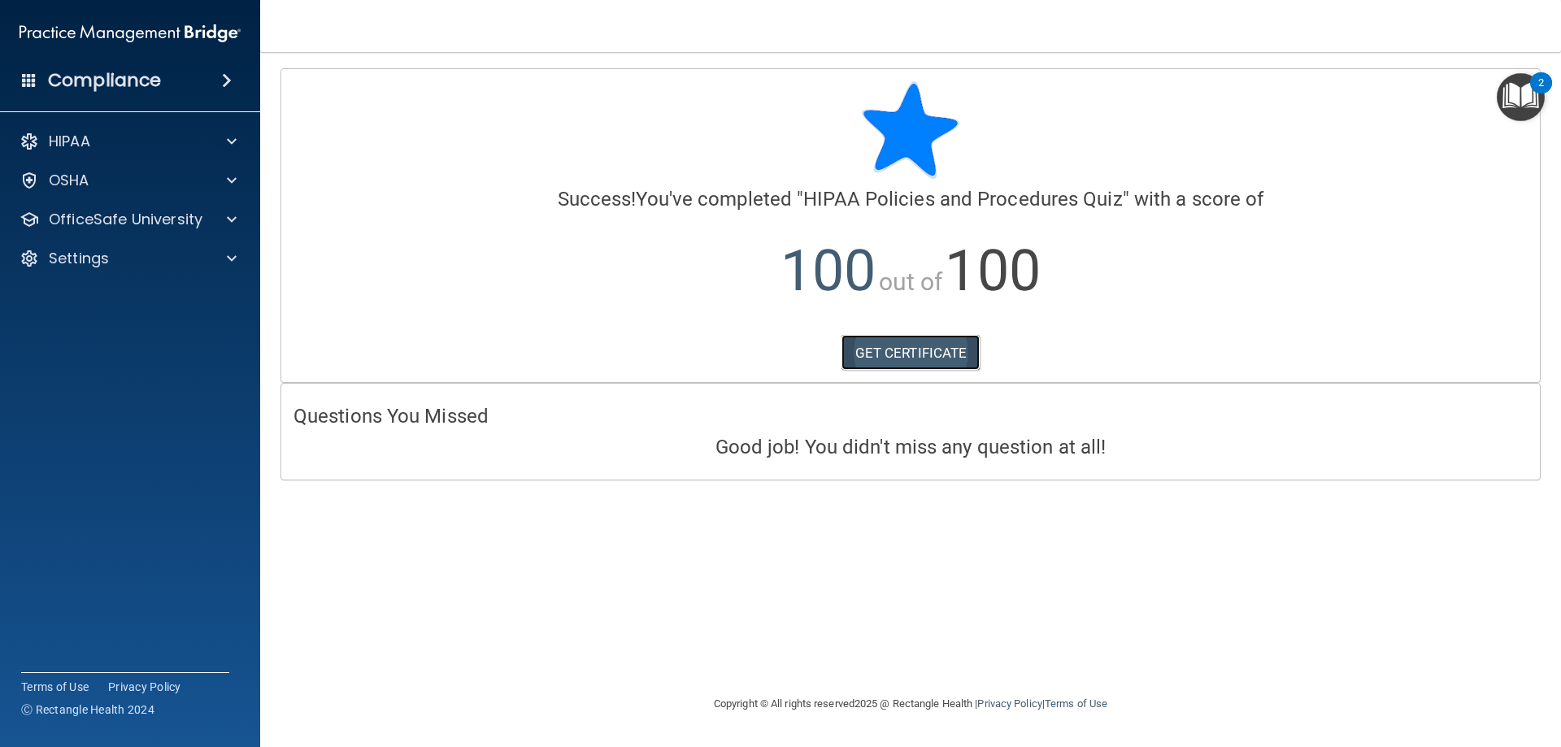
click at [914, 349] on link "GET CERTIFICATE" at bounding box center [911, 353] width 139 height 36
click at [114, 220] on p "OfficeSafe University" at bounding box center [126, 220] width 154 height 20
click at [137, 250] on p "HIPAA Training" at bounding box center [78, 258] width 134 height 16
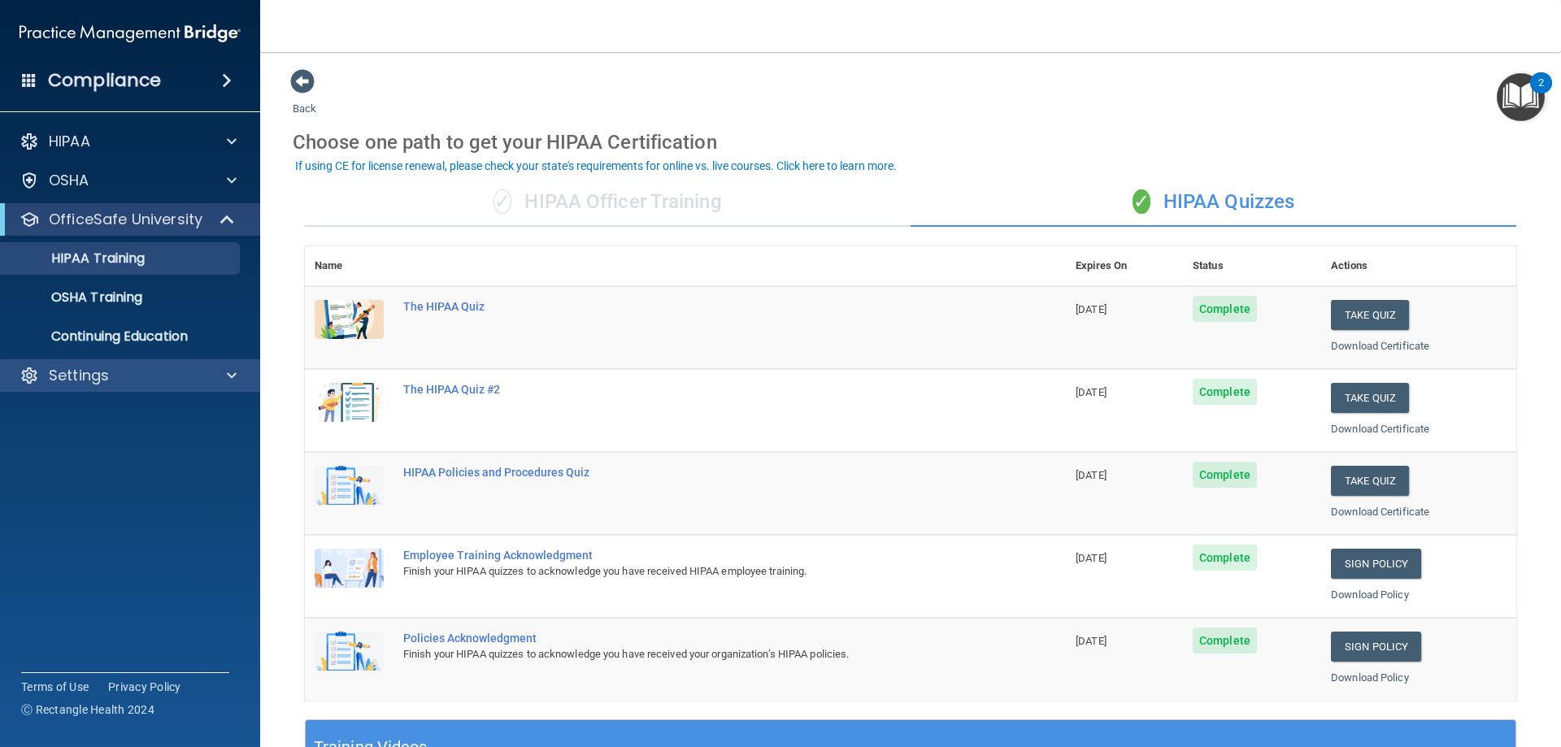
click at [142, 391] on div "Settings" at bounding box center [130, 375] width 261 height 33
click at [142, 372] on div "Settings" at bounding box center [108, 376] width 202 height 20
click at [94, 449] on p "Sign Out" at bounding box center [122, 454] width 222 height 16
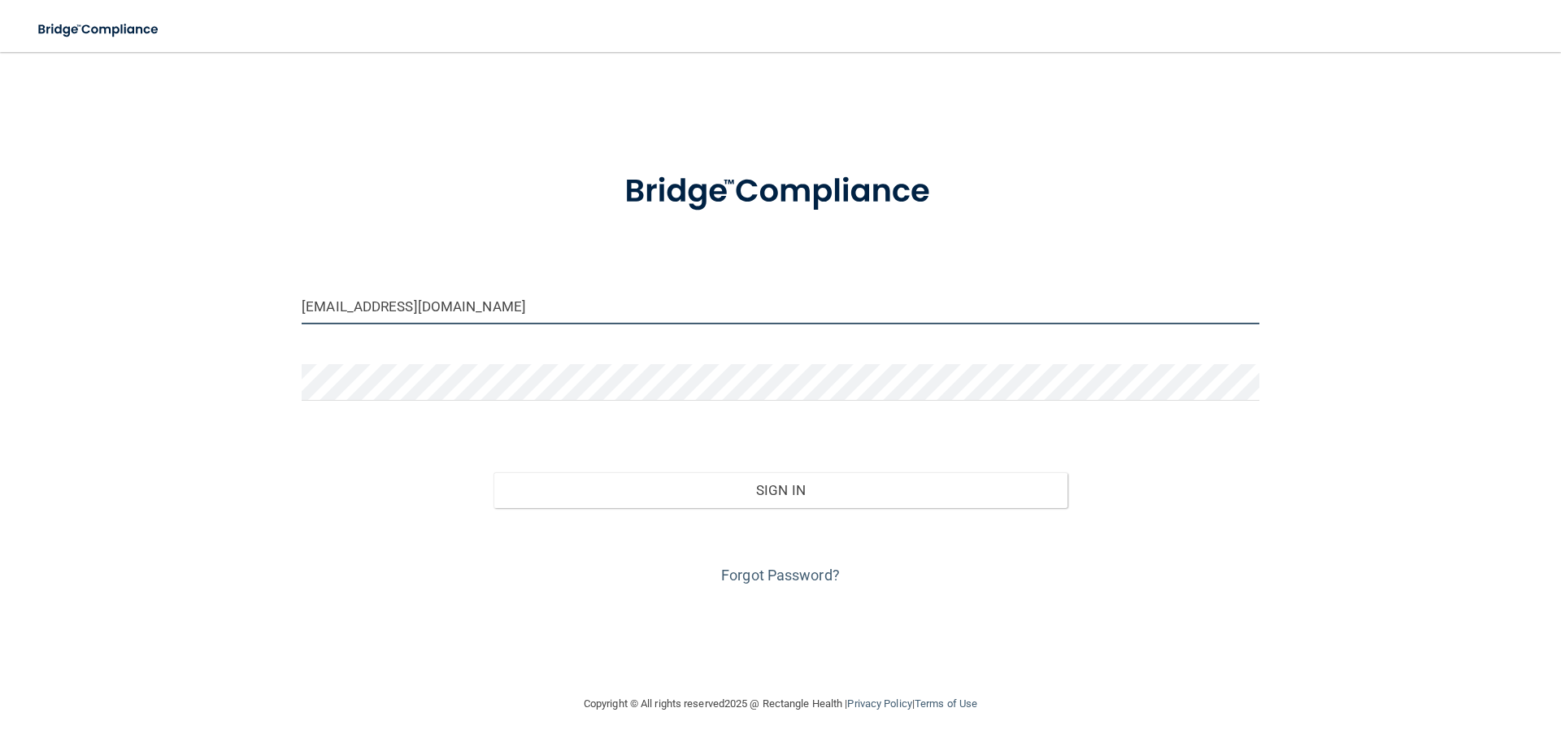
drag, startPoint x: 283, startPoint y: 238, endPoint x: 0, endPoint y: 170, distance: 291.1
click at [0, 170] on main "worcesteroralsurgery@yahoo.com Invalid email/password. You don't have permissio…" at bounding box center [780, 399] width 1561 height 695
type input "drjdclancy@aol.com"
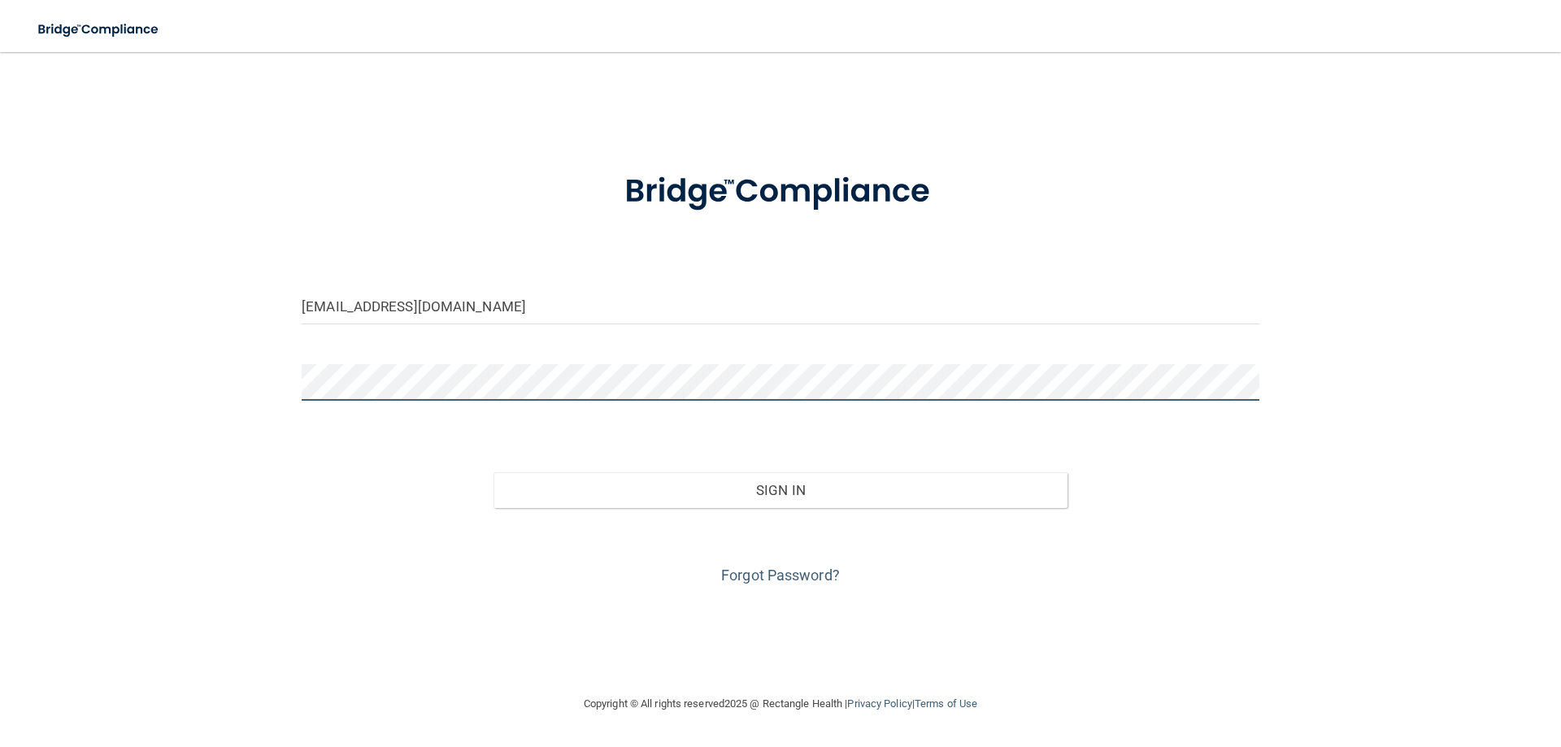
click at [494, 473] on button "Sign In" at bounding box center [781, 491] width 575 height 36
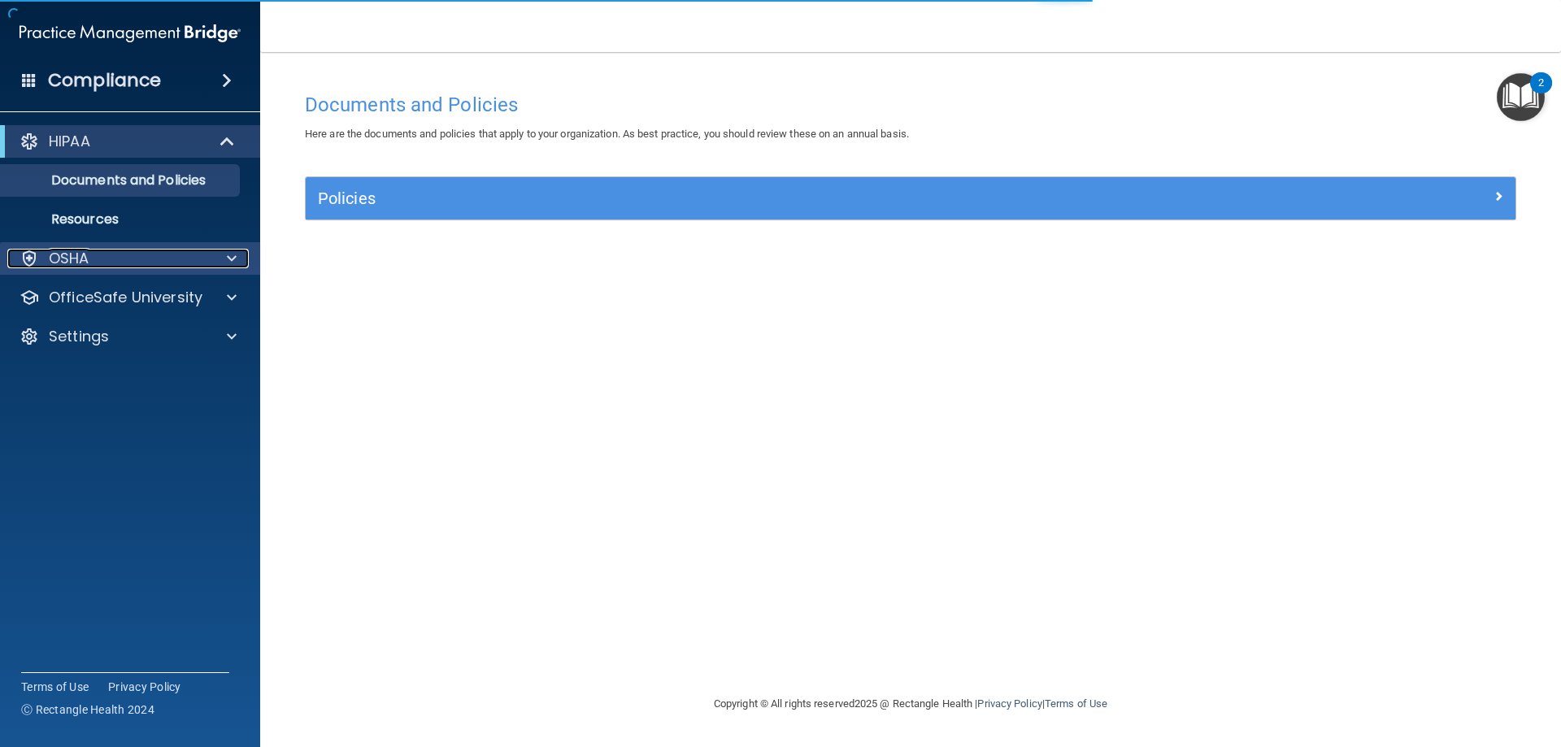
click at [90, 255] on div "OSHA" at bounding box center [108, 259] width 202 height 20
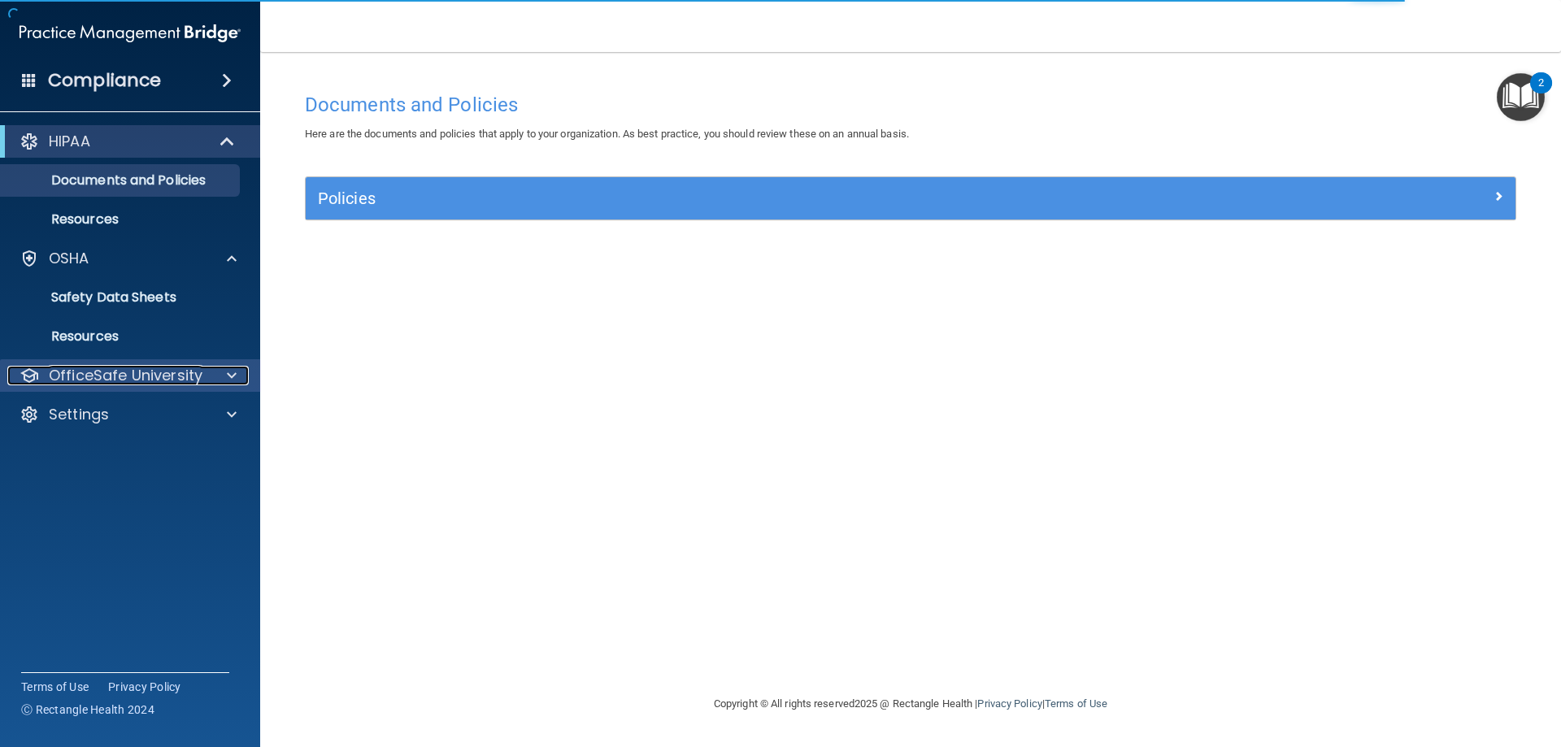
click at [83, 371] on p "OfficeSafe University" at bounding box center [126, 376] width 154 height 20
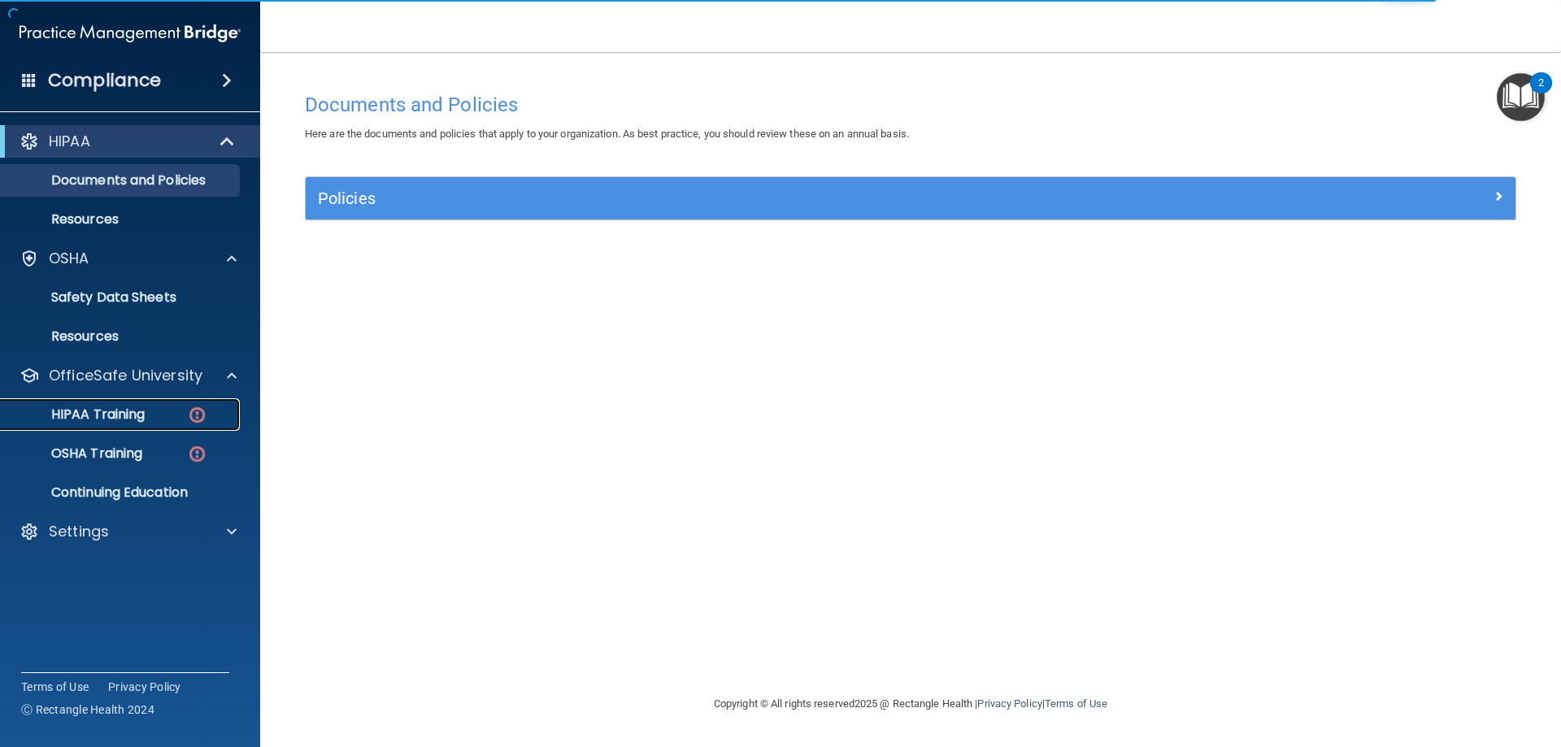
click at [97, 410] on p "HIPAA Training" at bounding box center [78, 415] width 134 height 16
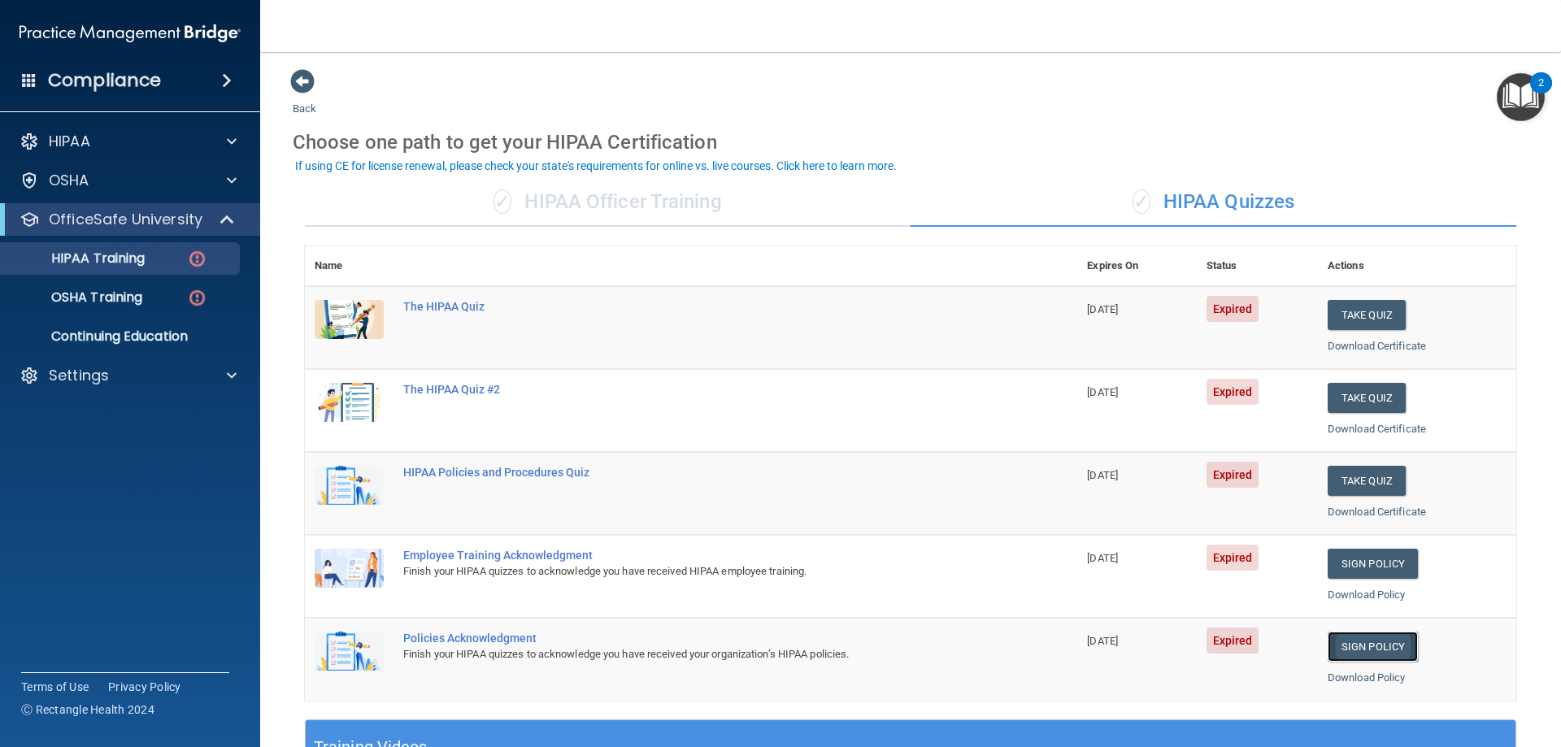
click at [1348, 644] on link "Sign Policy" at bounding box center [1373, 647] width 90 height 30
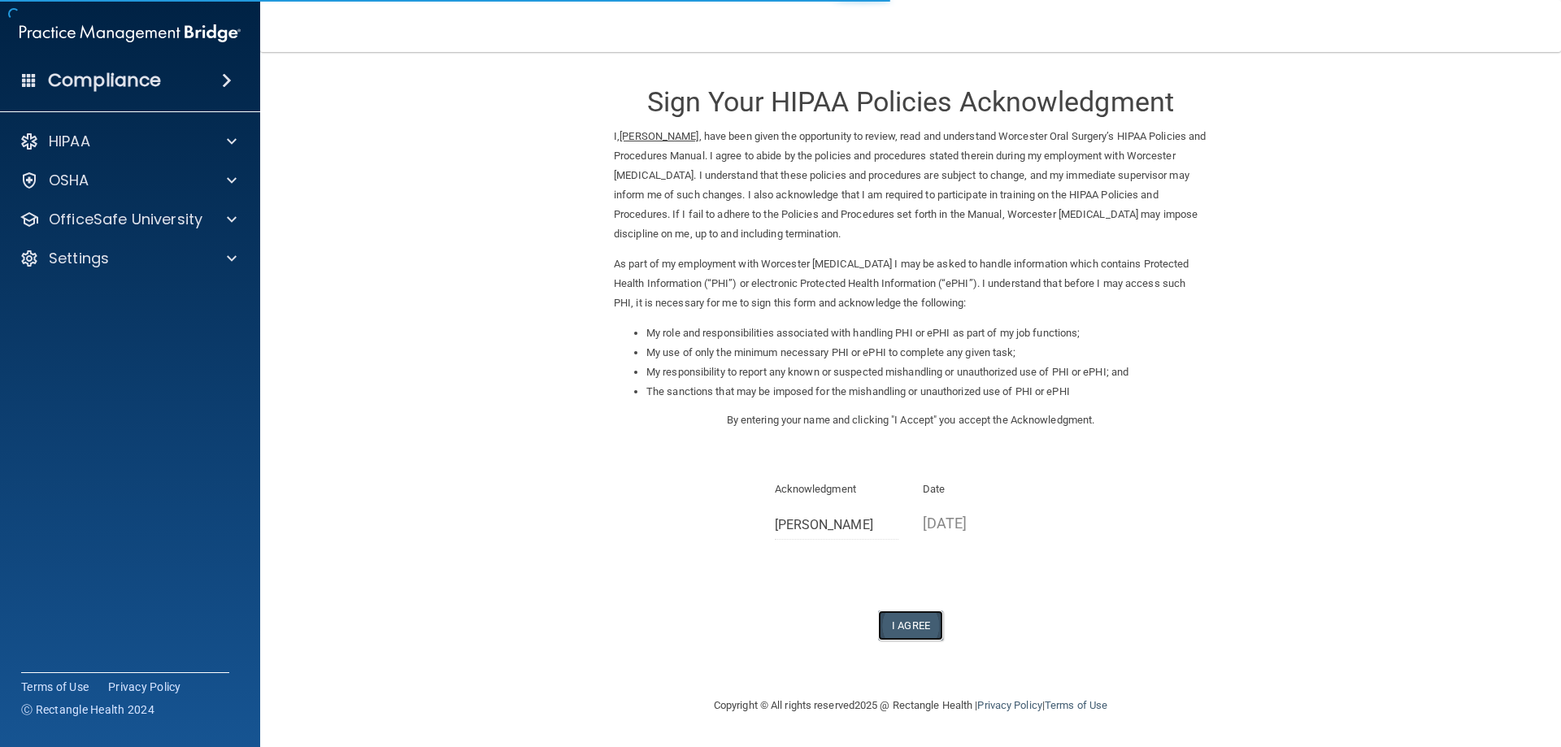
click at [916, 631] on button "I Agree" at bounding box center [910, 626] width 65 height 30
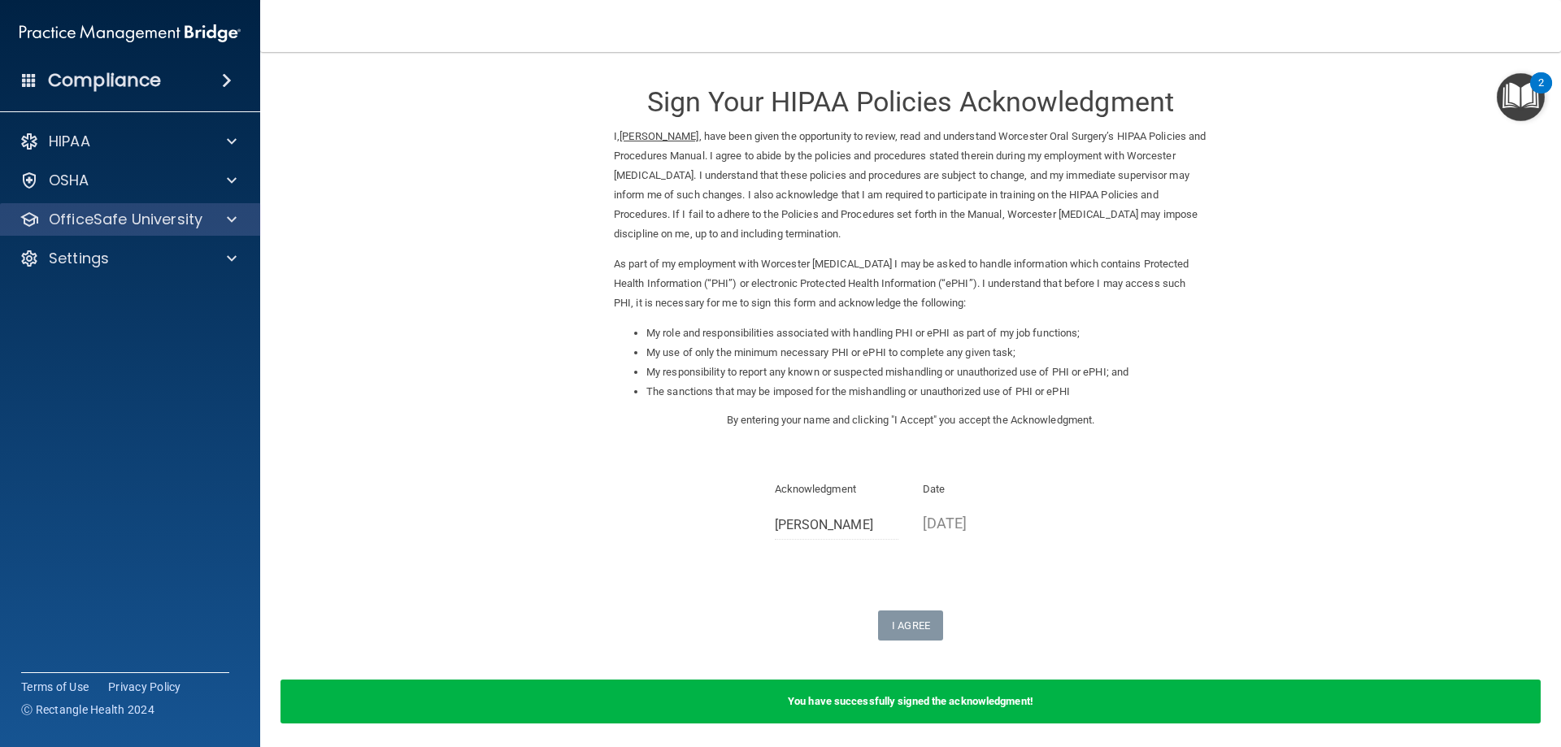
click at [137, 207] on div "OfficeSafe University" at bounding box center [130, 219] width 261 height 33
click at [151, 224] on p "OfficeSafe University" at bounding box center [126, 220] width 154 height 20
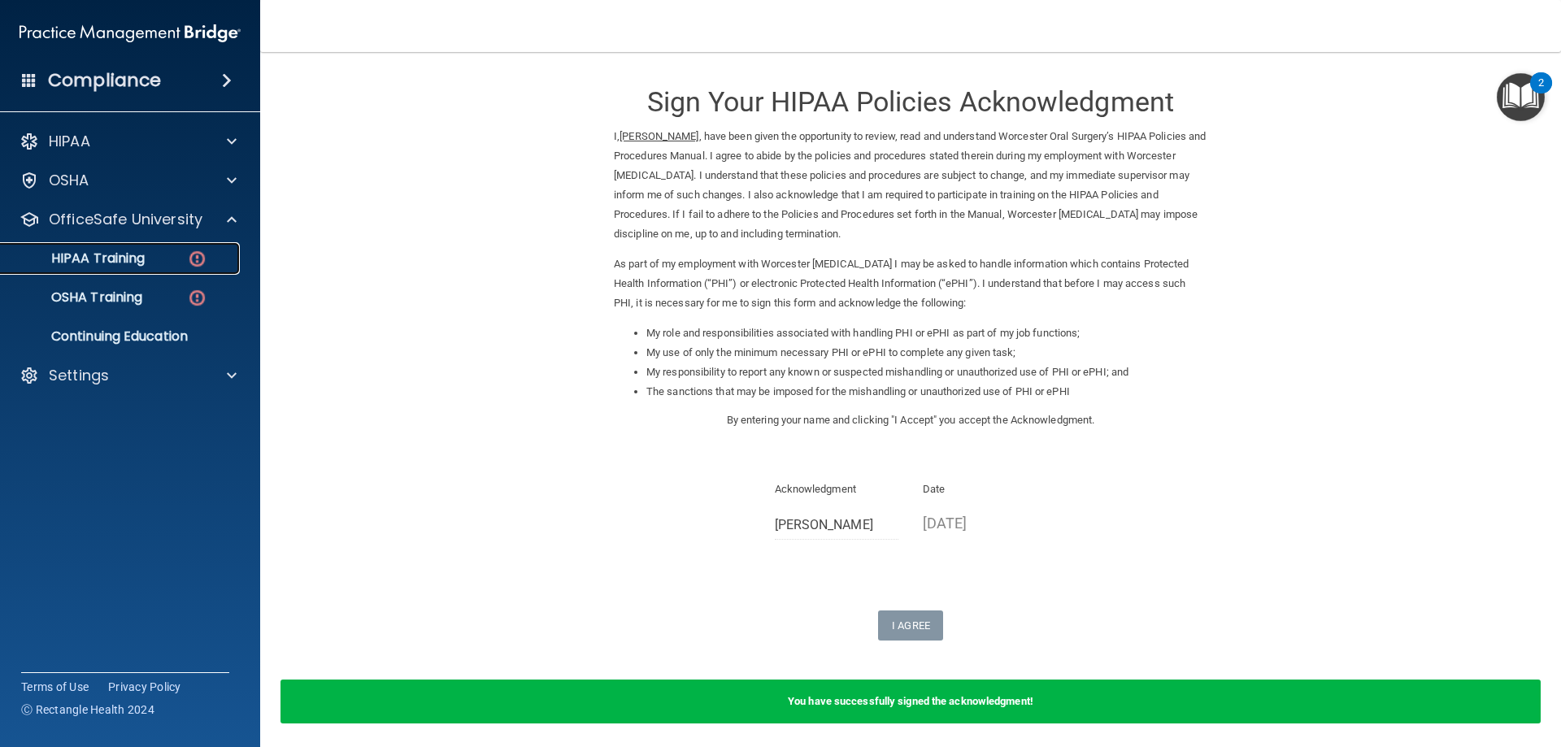
click at [150, 268] on link "HIPAA Training" at bounding box center [112, 258] width 256 height 33
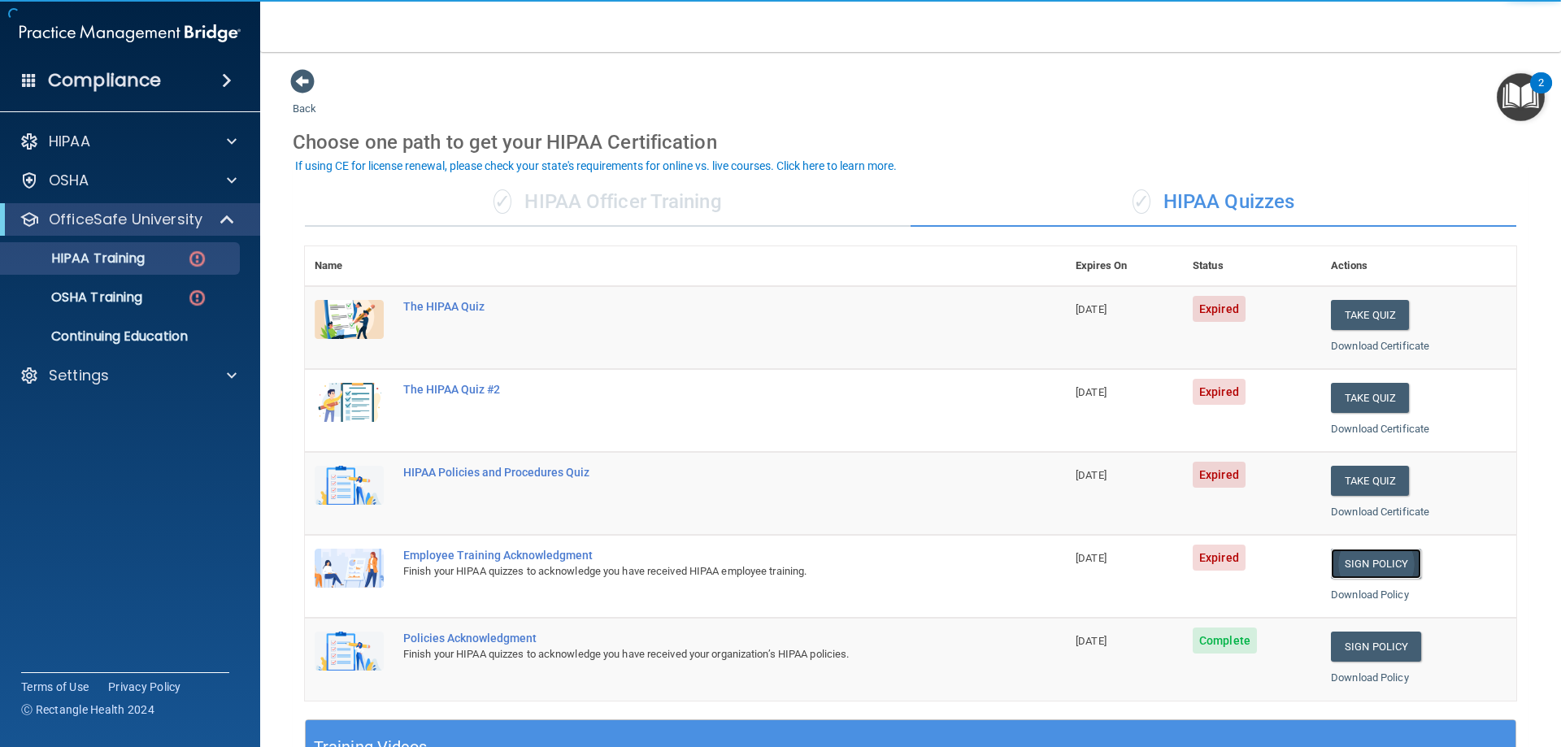
click at [1357, 559] on link "Sign Policy" at bounding box center [1376, 564] width 90 height 30
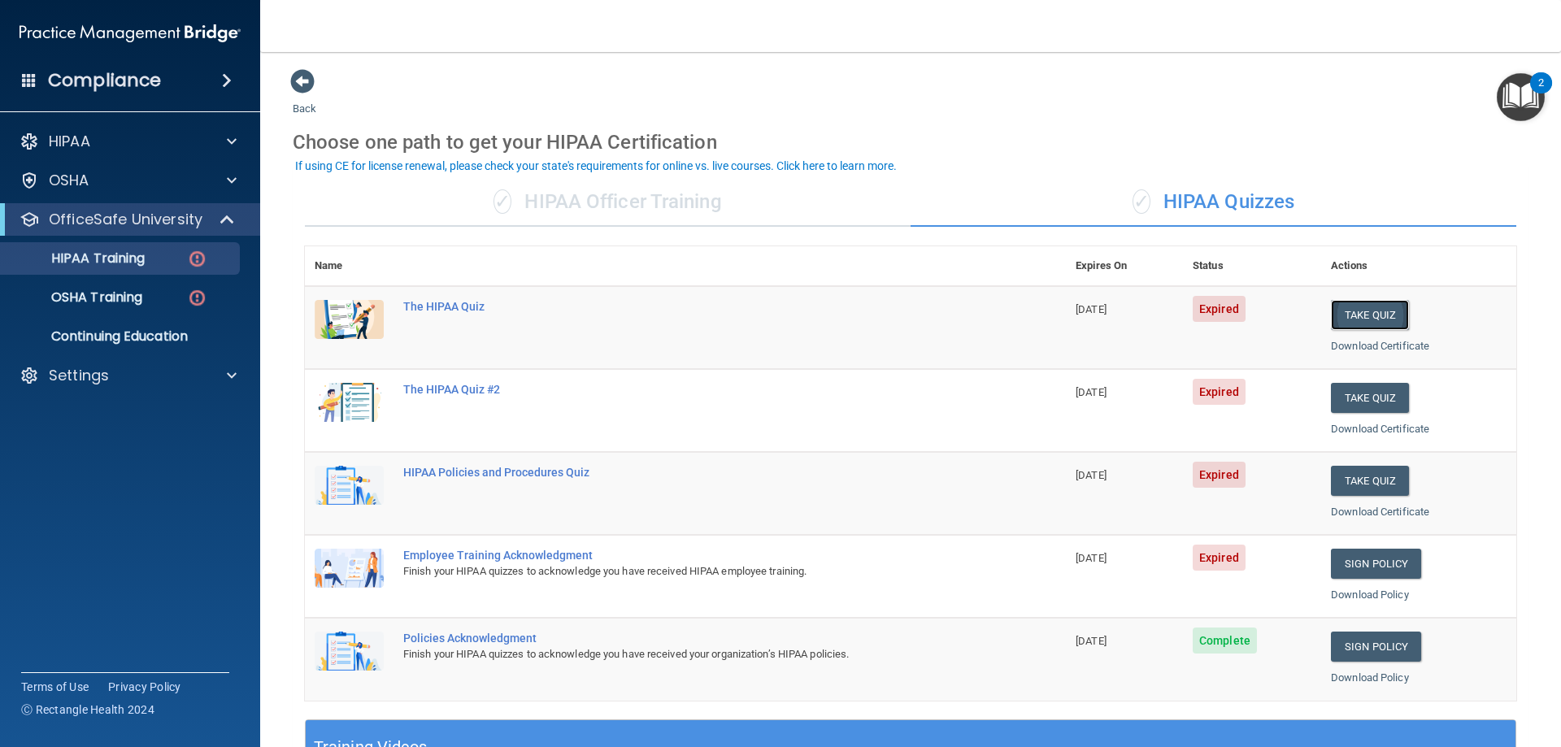
click at [1338, 313] on button "Take Quiz" at bounding box center [1370, 315] width 78 height 30
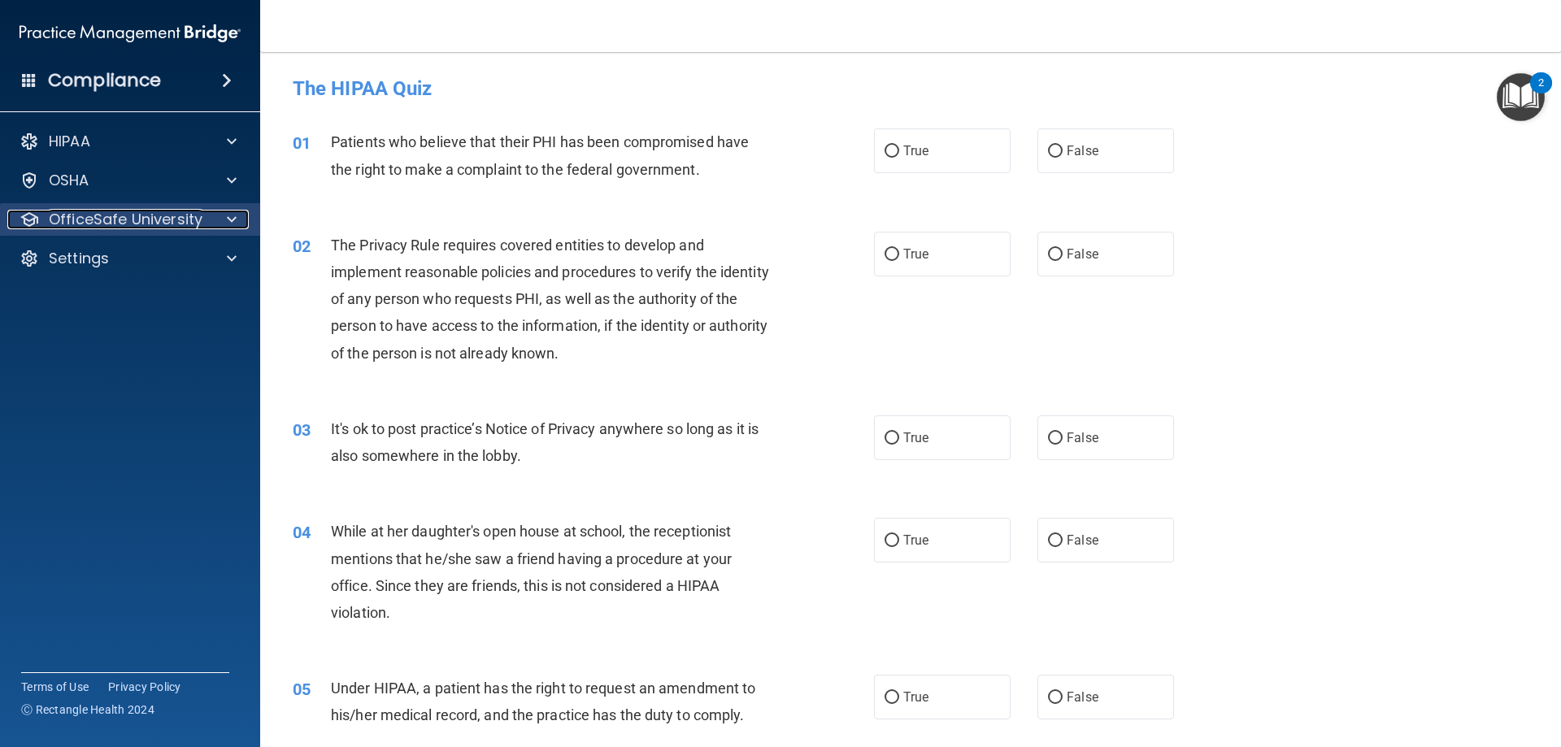
click at [199, 220] on p "OfficeSafe University" at bounding box center [126, 220] width 154 height 20
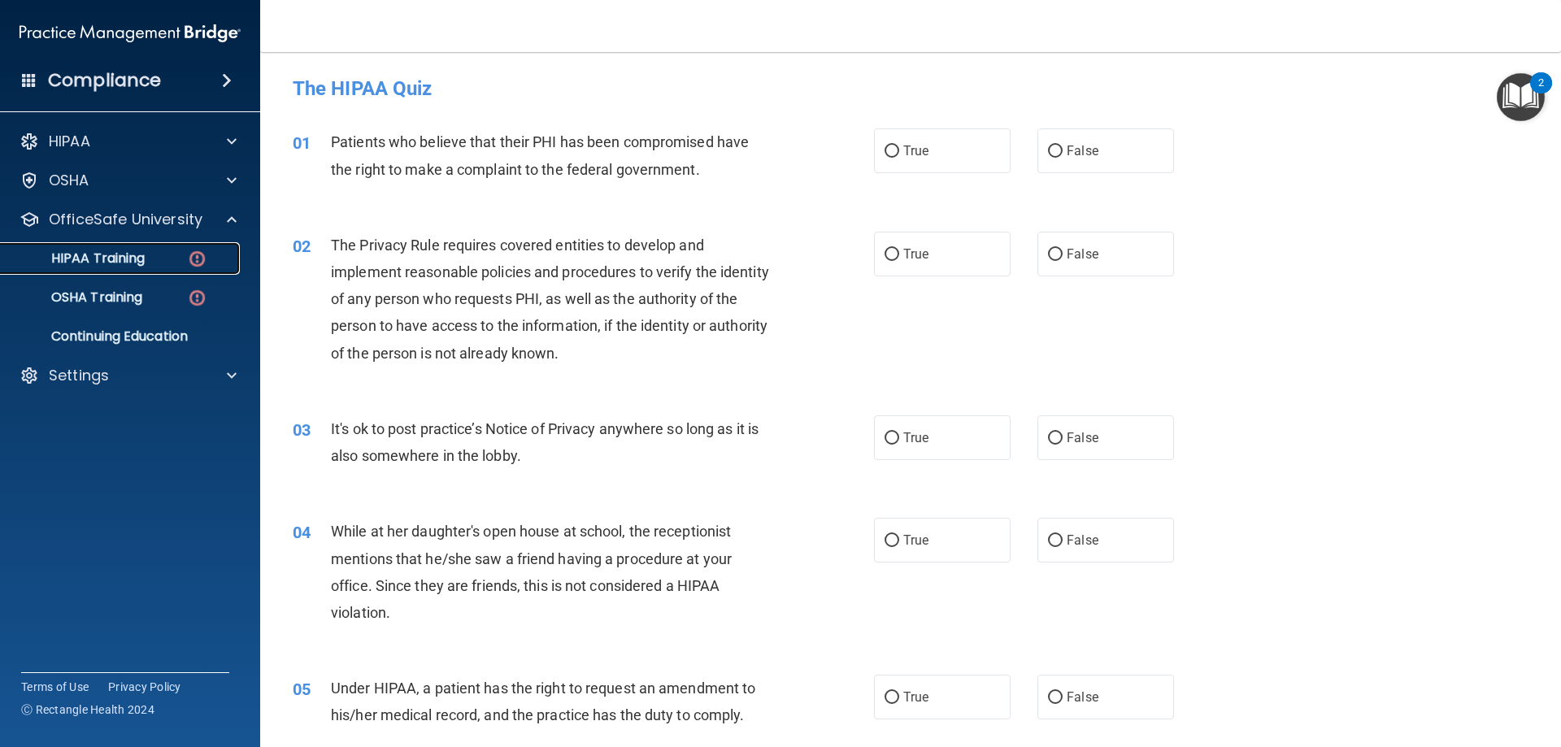
click at [192, 259] on img at bounding box center [197, 259] width 20 height 20
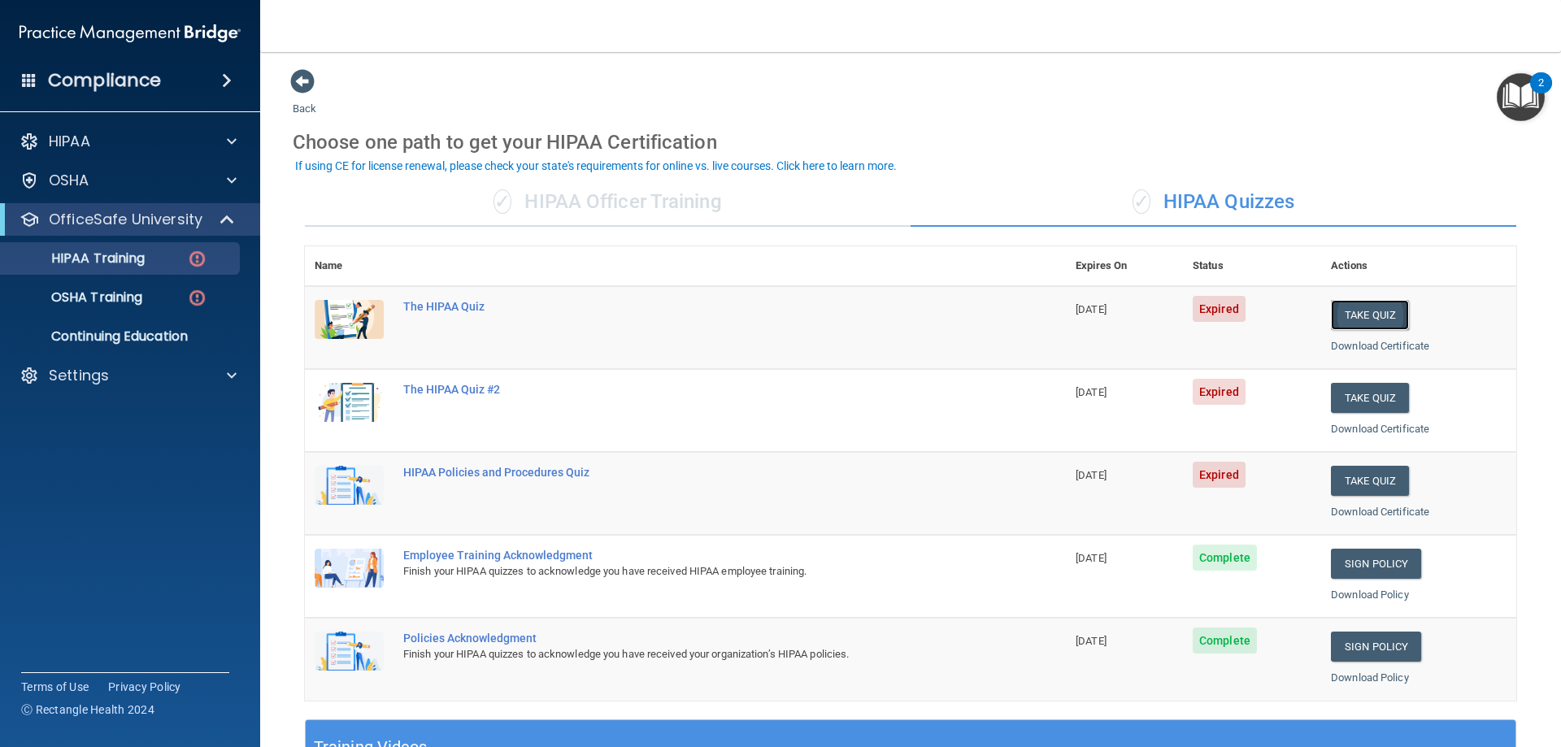
click at [1357, 311] on button "Take Quiz" at bounding box center [1370, 315] width 78 height 30
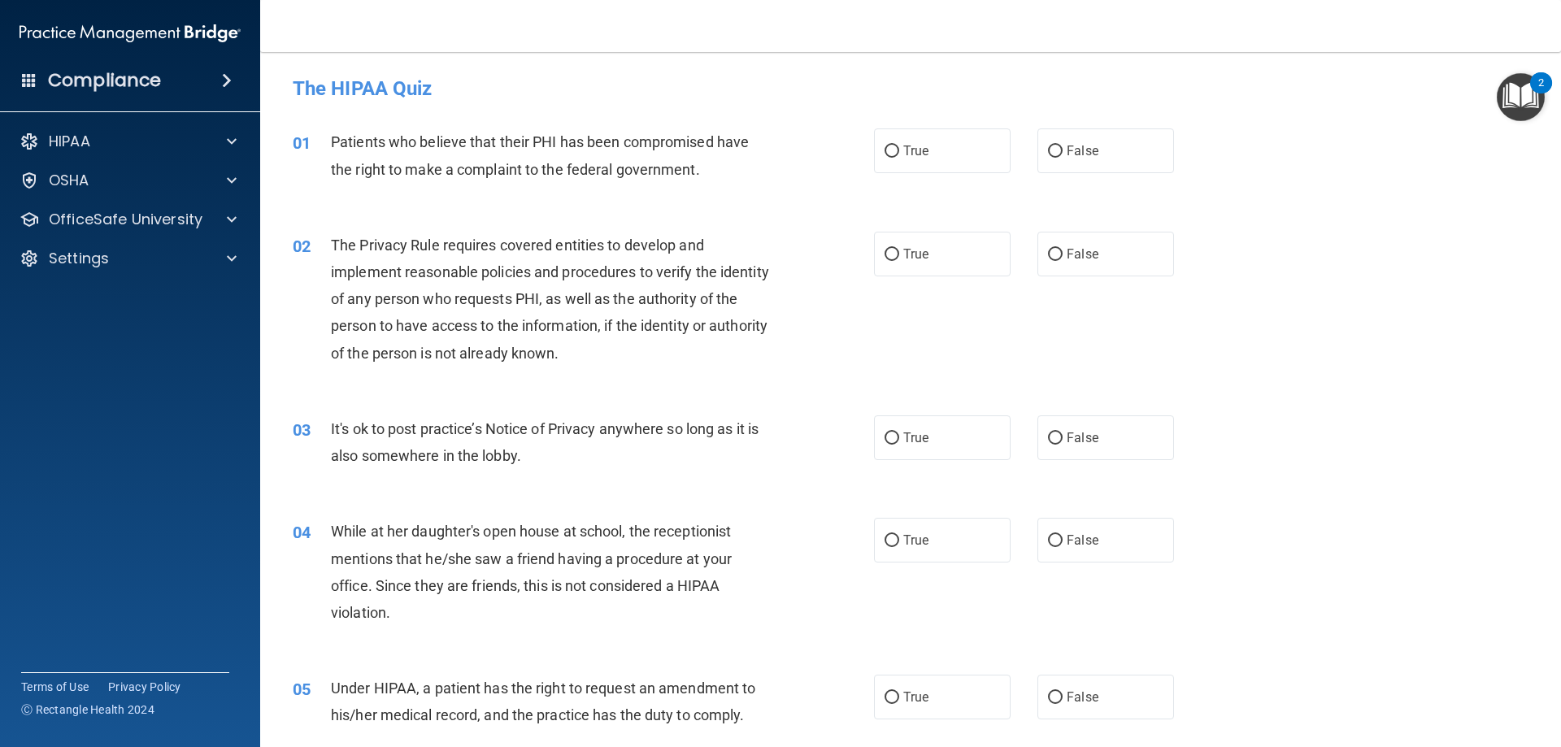
click at [945, 176] on div "01 Patients who believe that their PHI has been compromised have the right to m…" at bounding box center [911, 159] width 1261 height 102
click at [942, 158] on label "True" at bounding box center [942, 150] width 137 height 45
click at [899, 158] on input "True" at bounding box center [892, 152] width 15 height 12
radio input "true"
click at [958, 250] on label "True" at bounding box center [942, 254] width 137 height 45
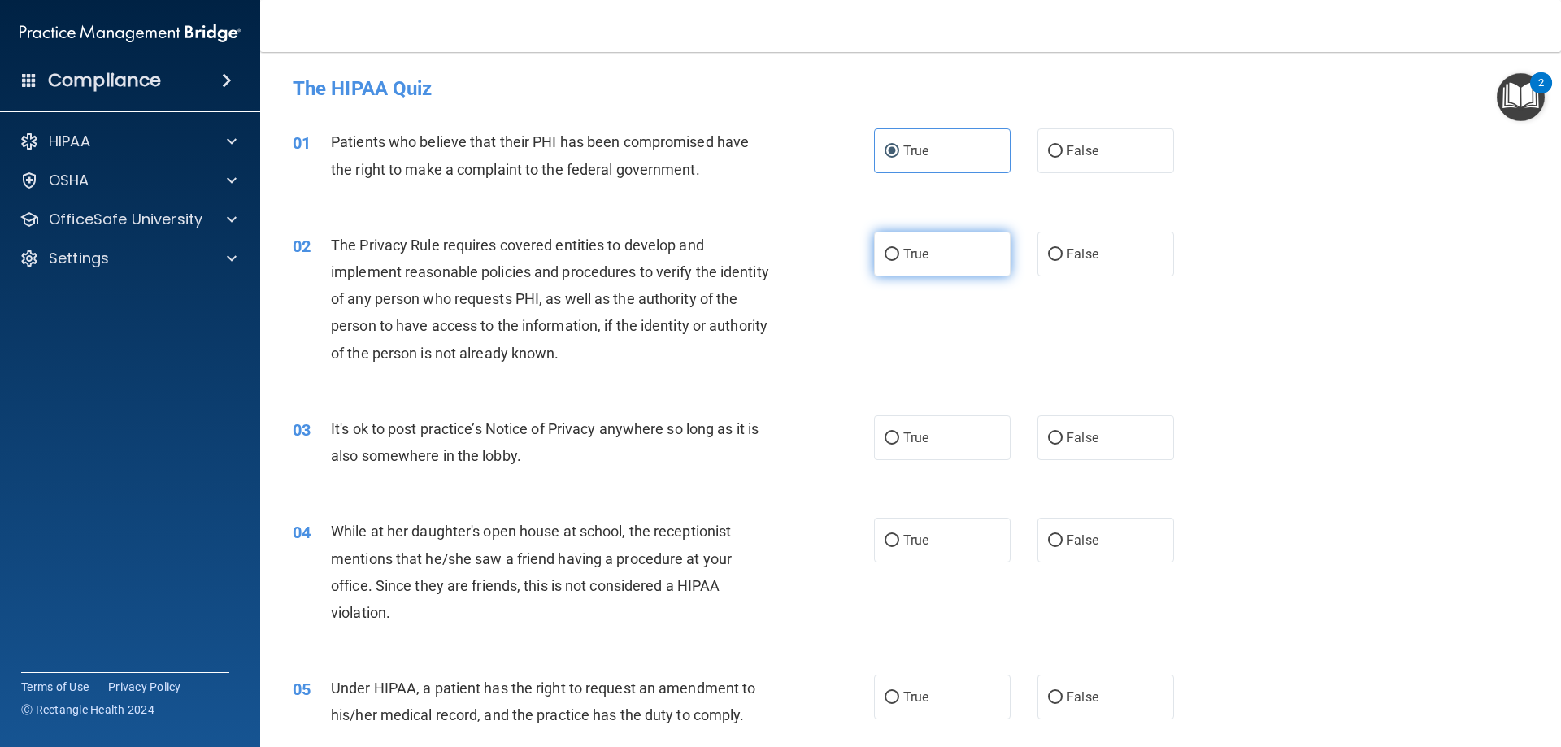
click at [899, 250] on input "True" at bounding box center [892, 255] width 15 height 12
radio input "true"
click at [1078, 440] on span "False" at bounding box center [1083, 437] width 32 height 15
click at [1063, 440] on input "False" at bounding box center [1055, 439] width 15 height 12
radio input "true"
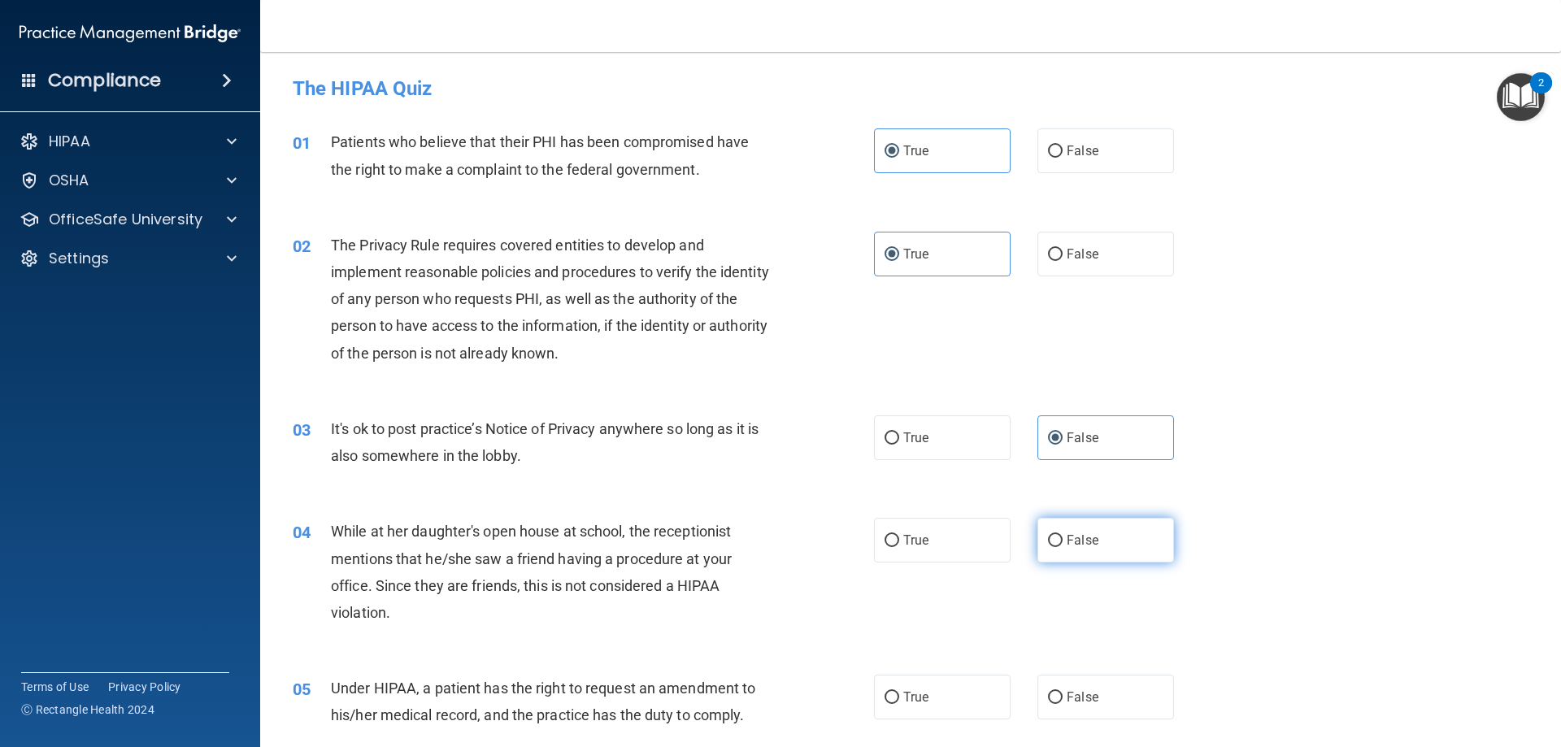
click at [1113, 558] on label "False" at bounding box center [1106, 540] width 137 height 45
click at [1063, 547] on input "False" at bounding box center [1055, 541] width 15 height 12
radio input "true"
click at [1112, 686] on label "False" at bounding box center [1106, 697] width 137 height 45
click at [1063, 692] on input "False" at bounding box center [1055, 698] width 15 height 12
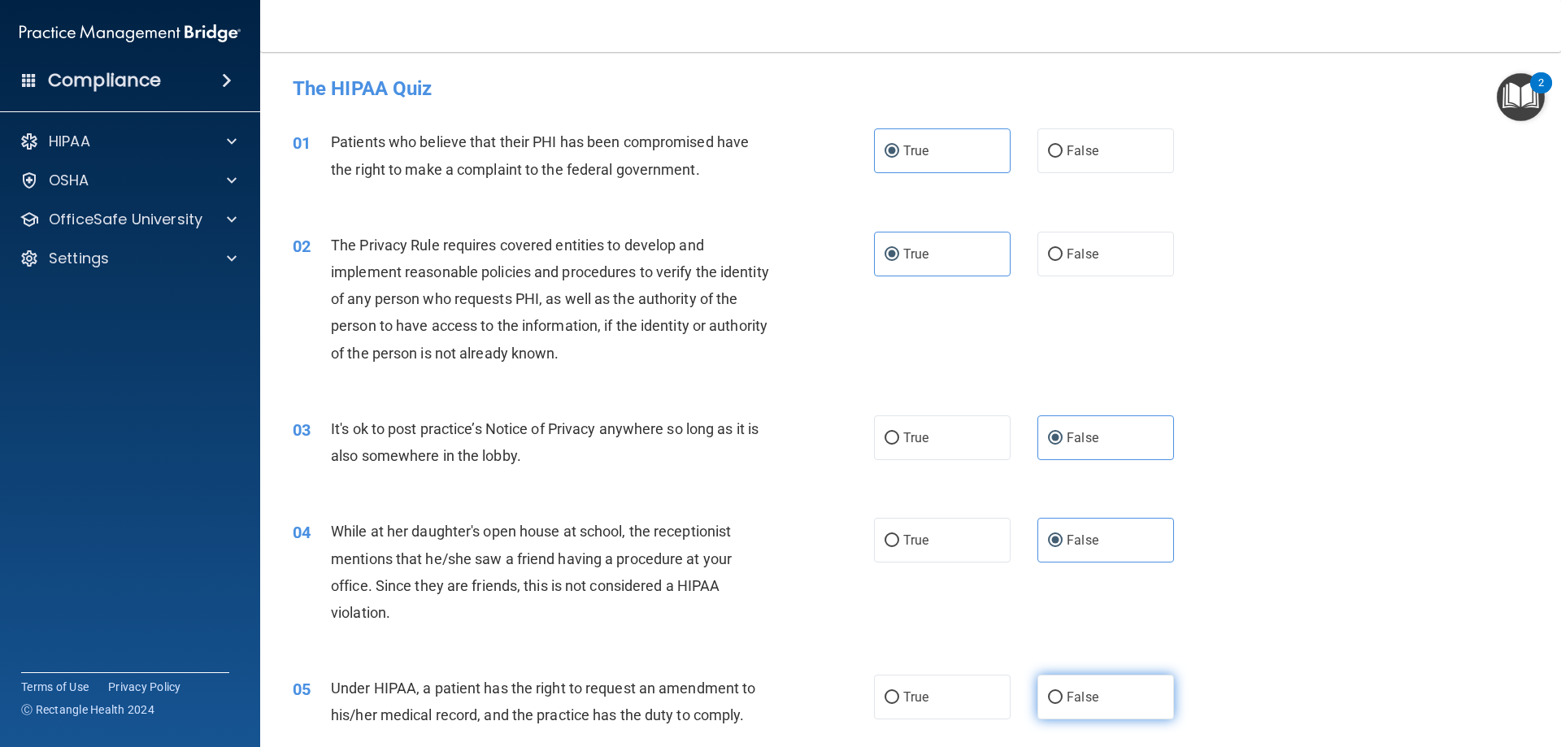
radio input "true"
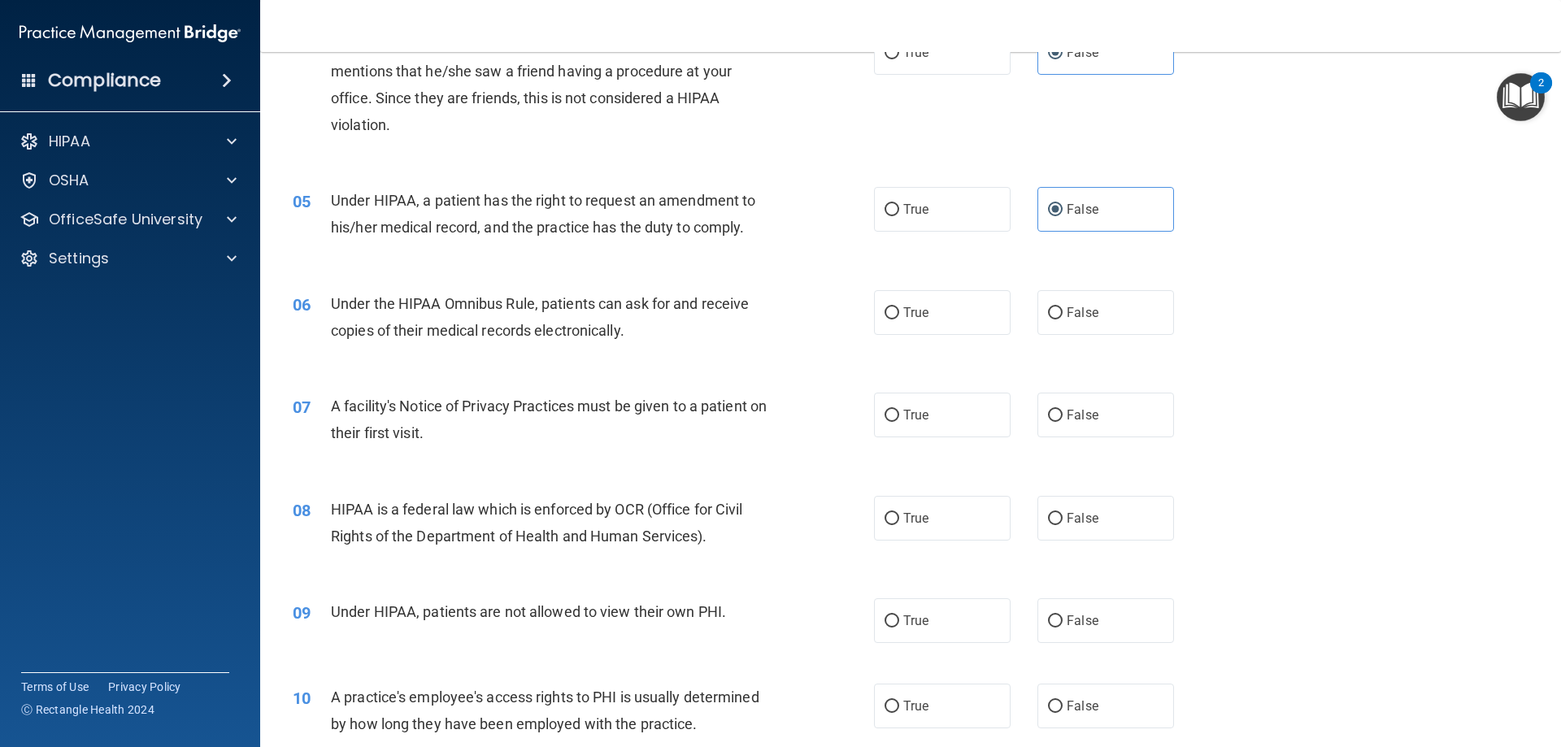
scroll to position [651, 0]
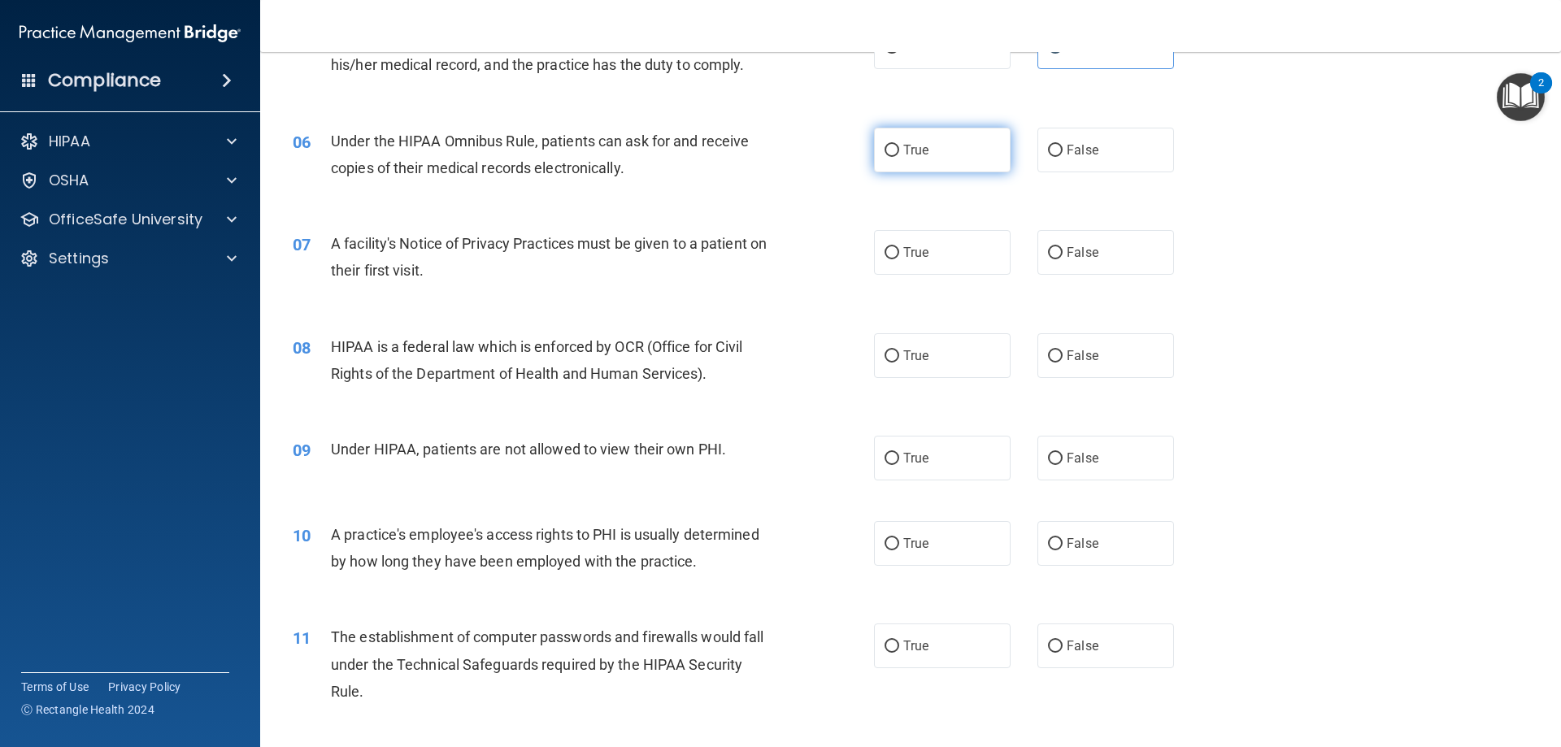
click at [924, 160] on label "True" at bounding box center [942, 150] width 137 height 45
click at [899, 157] on input "True" at bounding box center [892, 151] width 15 height 12
radio input "true"
click at [947, 247] on label "True" at bounding box center [942, 252] width 137 height 45
click at [899, 247] on input "True" at bounding box center [892, 253] width 15 height 12
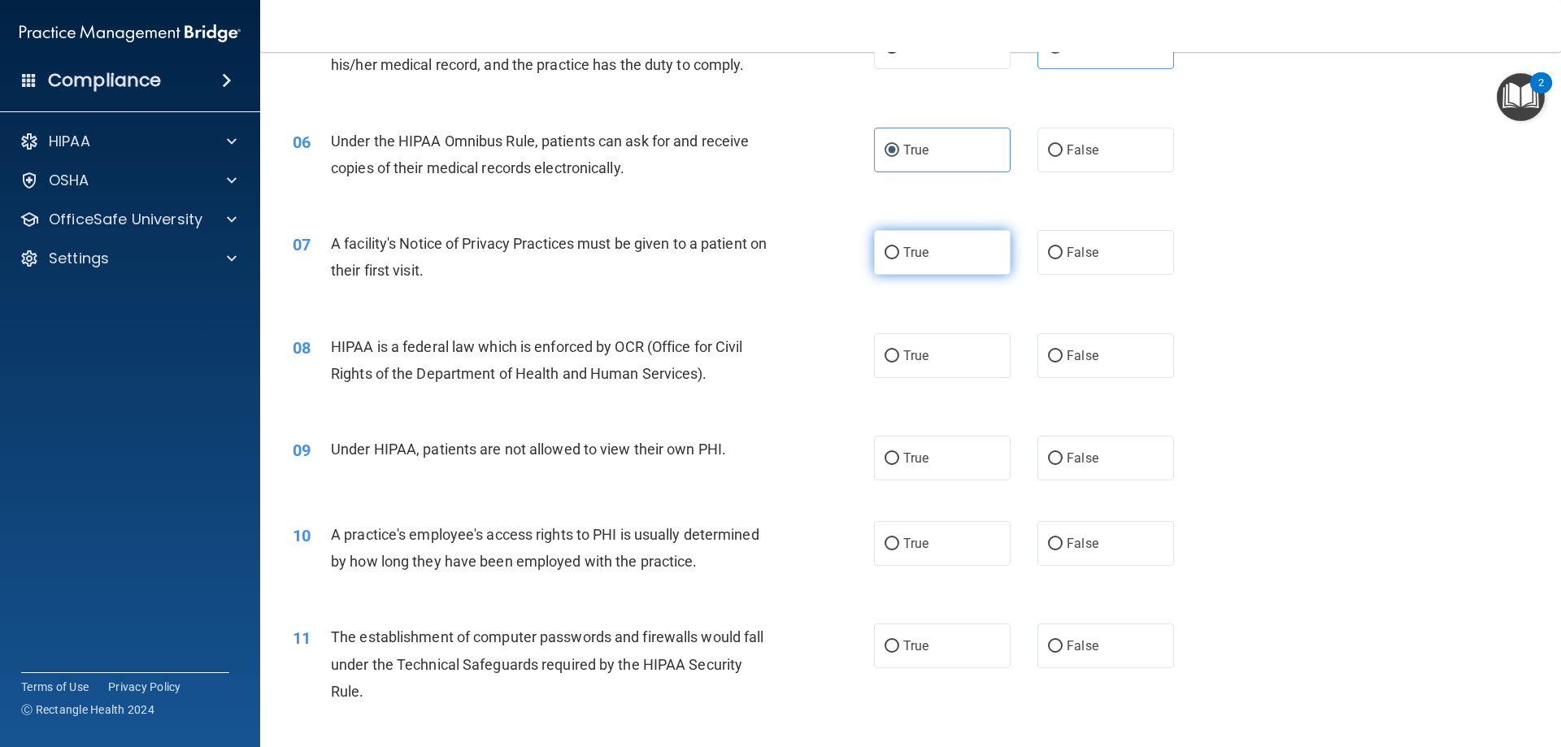
radio input "true"
click at [978, 368] on label "True" at bounding box center [942, 355] width 137 height 45
click at [899, 363] on input "True" at bounding box center [892, 357] width 15 height 12
radio input "true"
click at [1095, 463] on label "False" at bounding box center [1106, 458] width 137 height 45
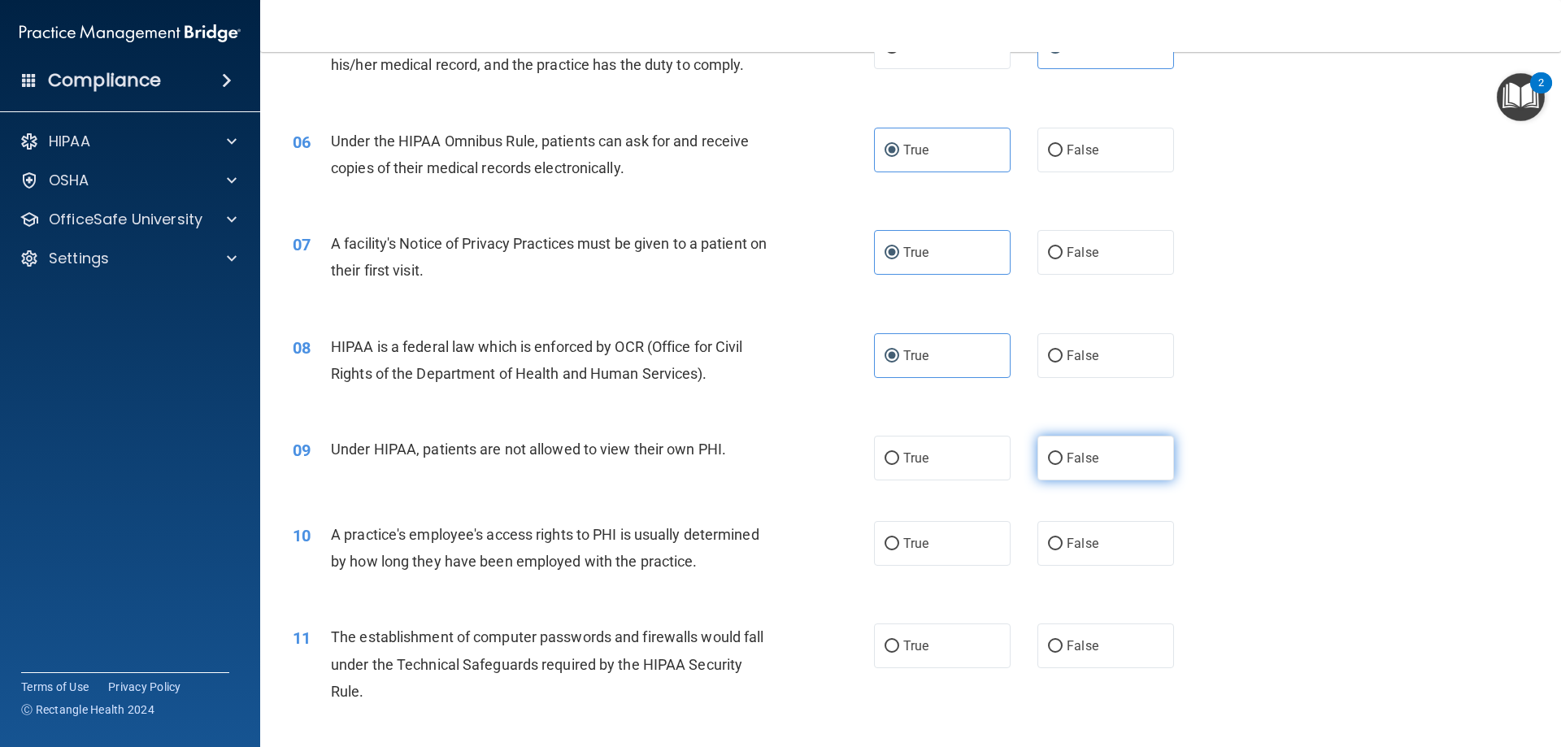
click at [1063, 463] on input "False" at bounding box center [1055, 459] width 15 height 12
radio input "true"
click at [1109, 540] on label "False" at bounding box center [1106, 543] width 137 height 45
click at [1063, 540] on input "False" at bounding box center [1055, 544] width 15 height 12
radio input "true"
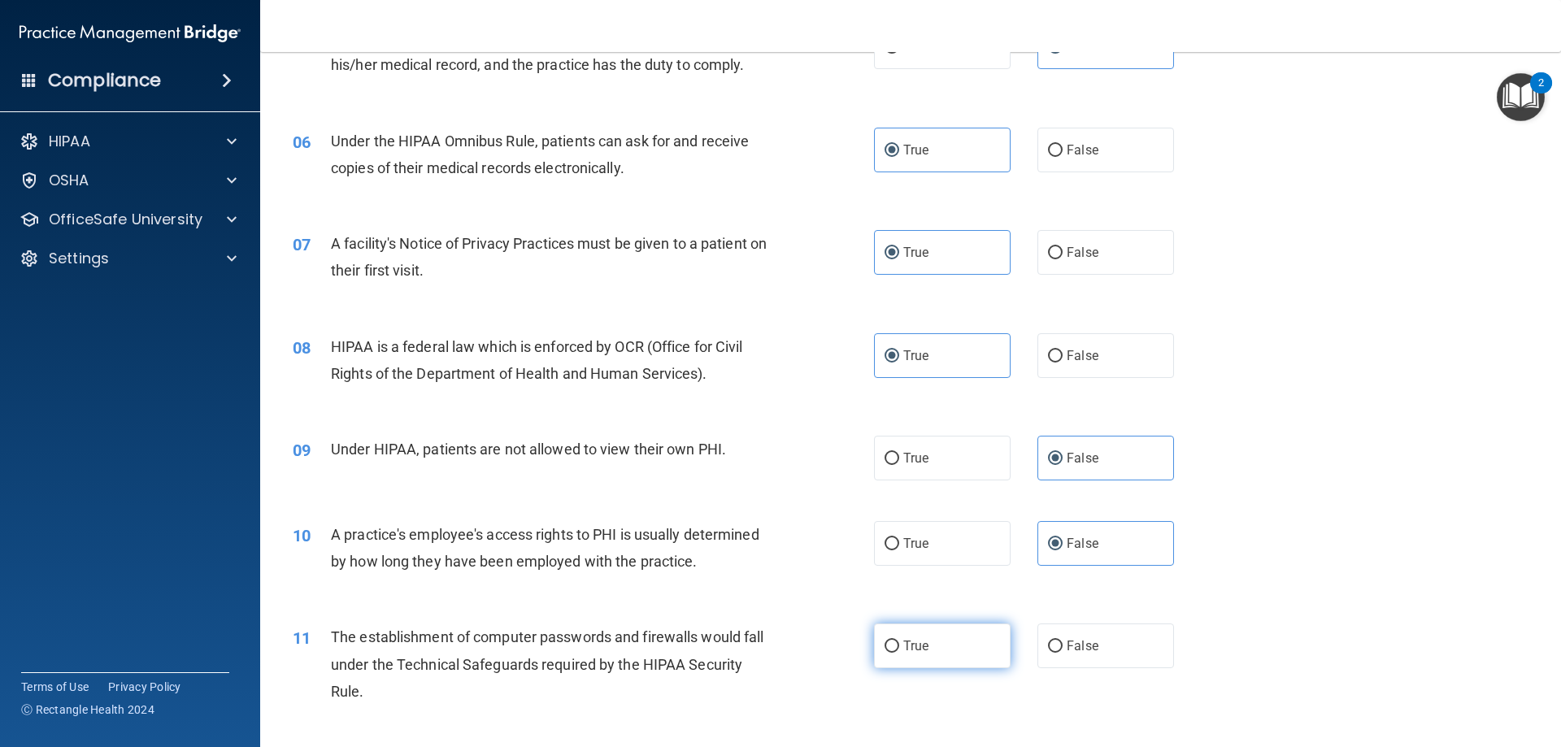
click at [874, 641] on label "True" at bounding box center [942, 646] width 137 height 45
click at [885, 641] on input "True" at bounding box center [892, 647] width 15 height 12
radio input "true"
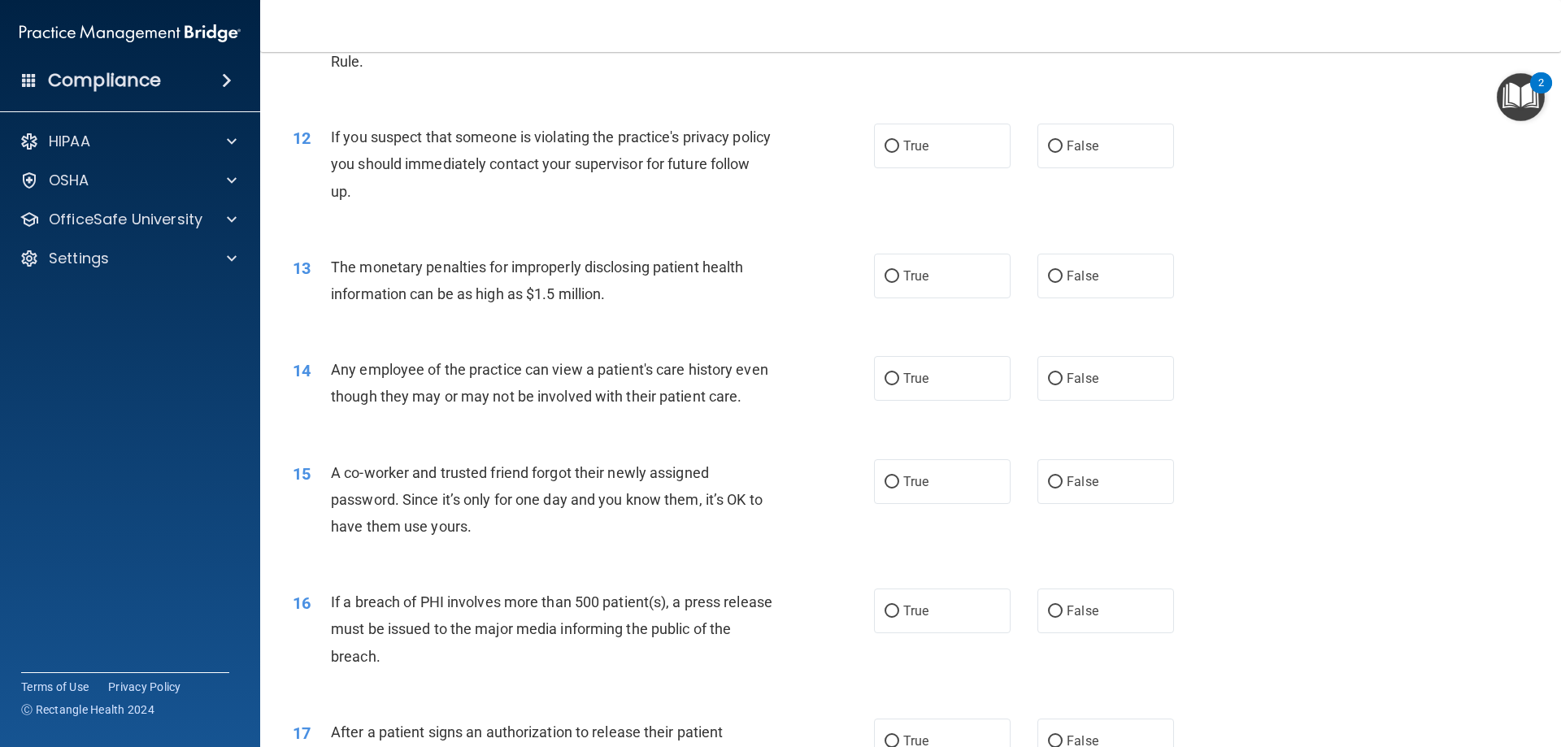
scroll to position [1301, 0]
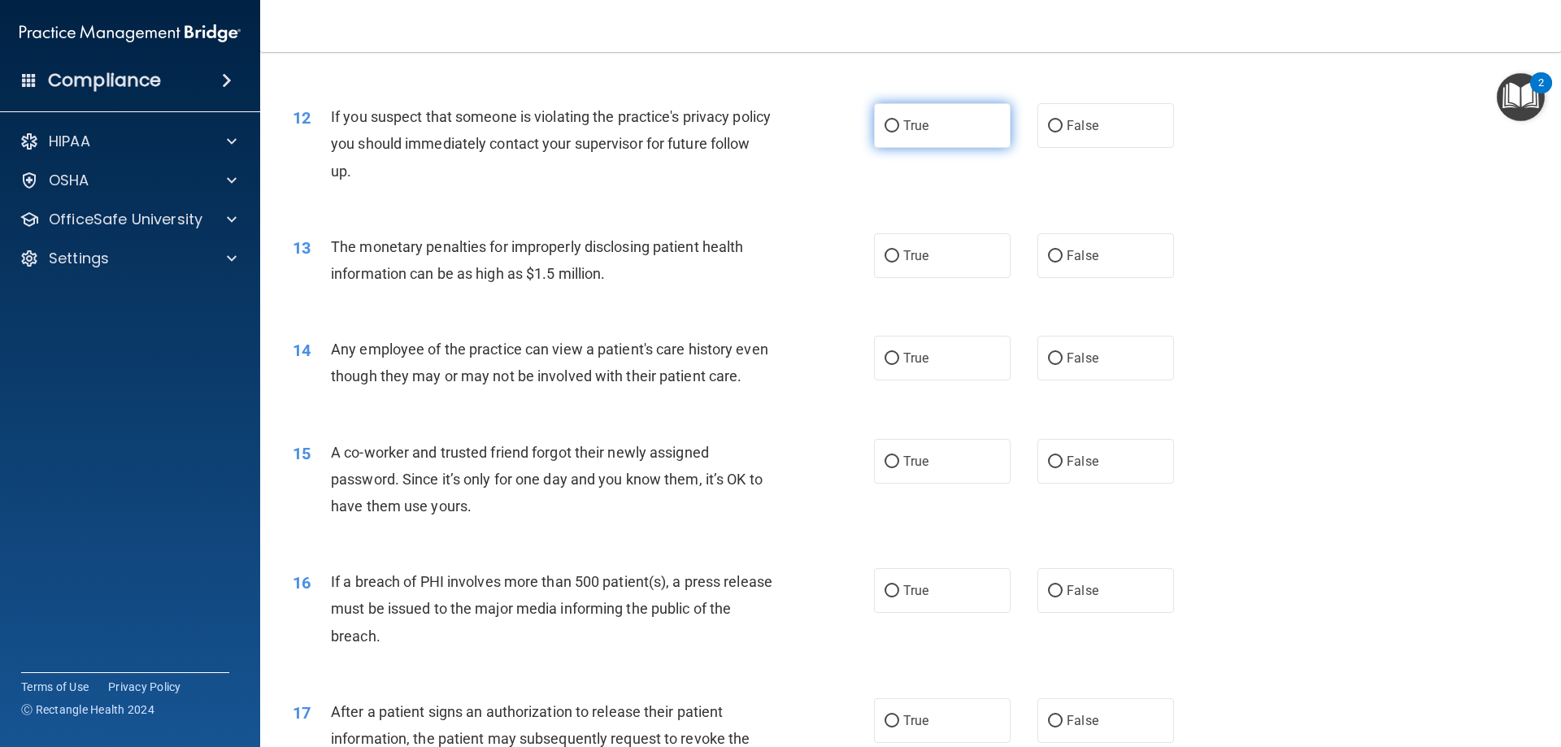
click at [942, 121] on label "True" at bounding box center [942, 125] width 137 height 45
click at [899, 121] on input "True" at bounding box center [892, 126] width 15 height 12
radio input "true"
click at [962, 253] on label "True" at bounding box center [942, 255] width 137 height 45
click at [899, 253] on input "True" at bounding box center [892, 256] width 15 height 12
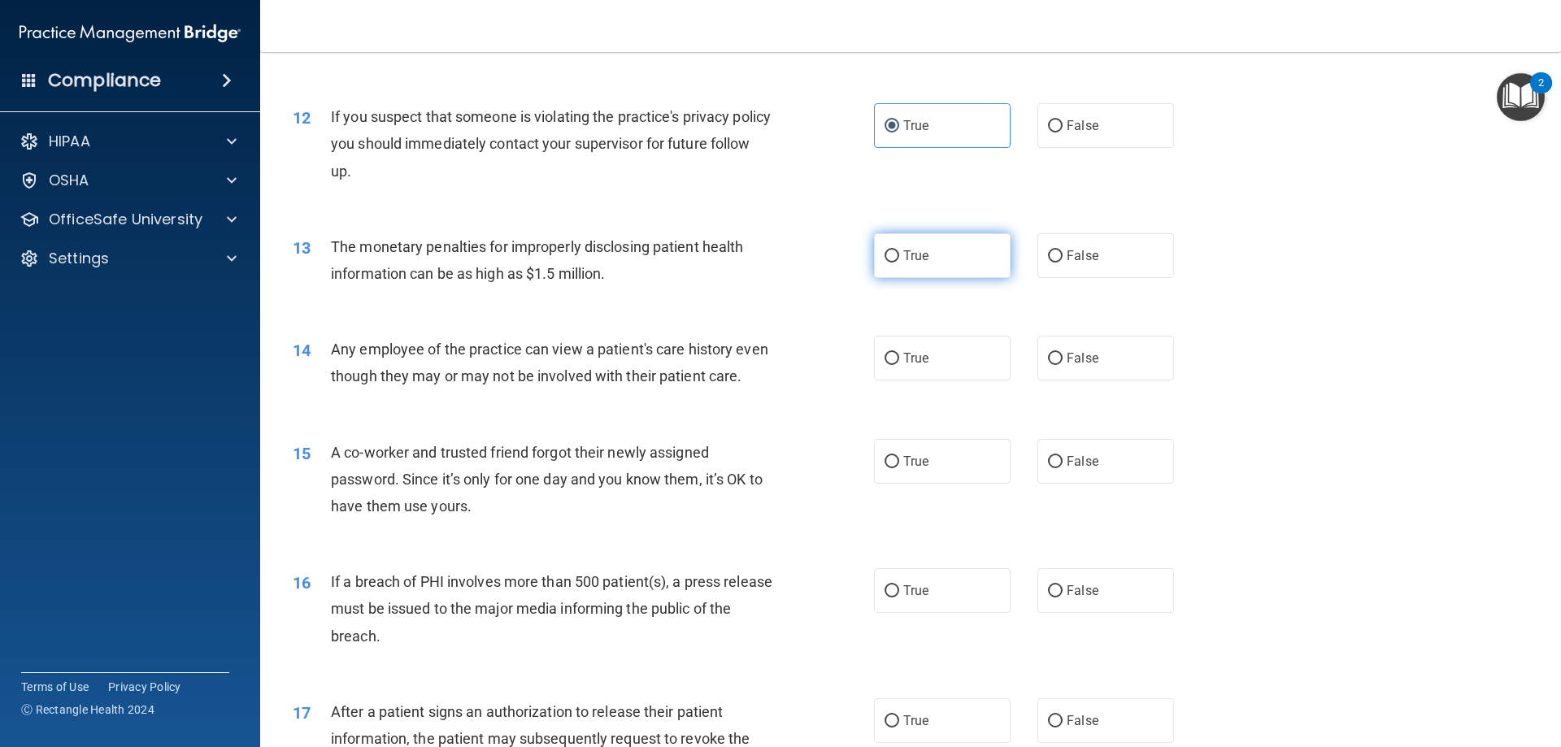
radio input "true"
click at [1095, 366] on label "False" at bounding box center [1106, 358] width 137 height 45
click at [1063, 365] on input "False" at bounding box center [1055, 359] width 15 height 12
radio input "true"
click at [1098, 484] on label "False" at bounding box center [1106, 461] width 137 height 45
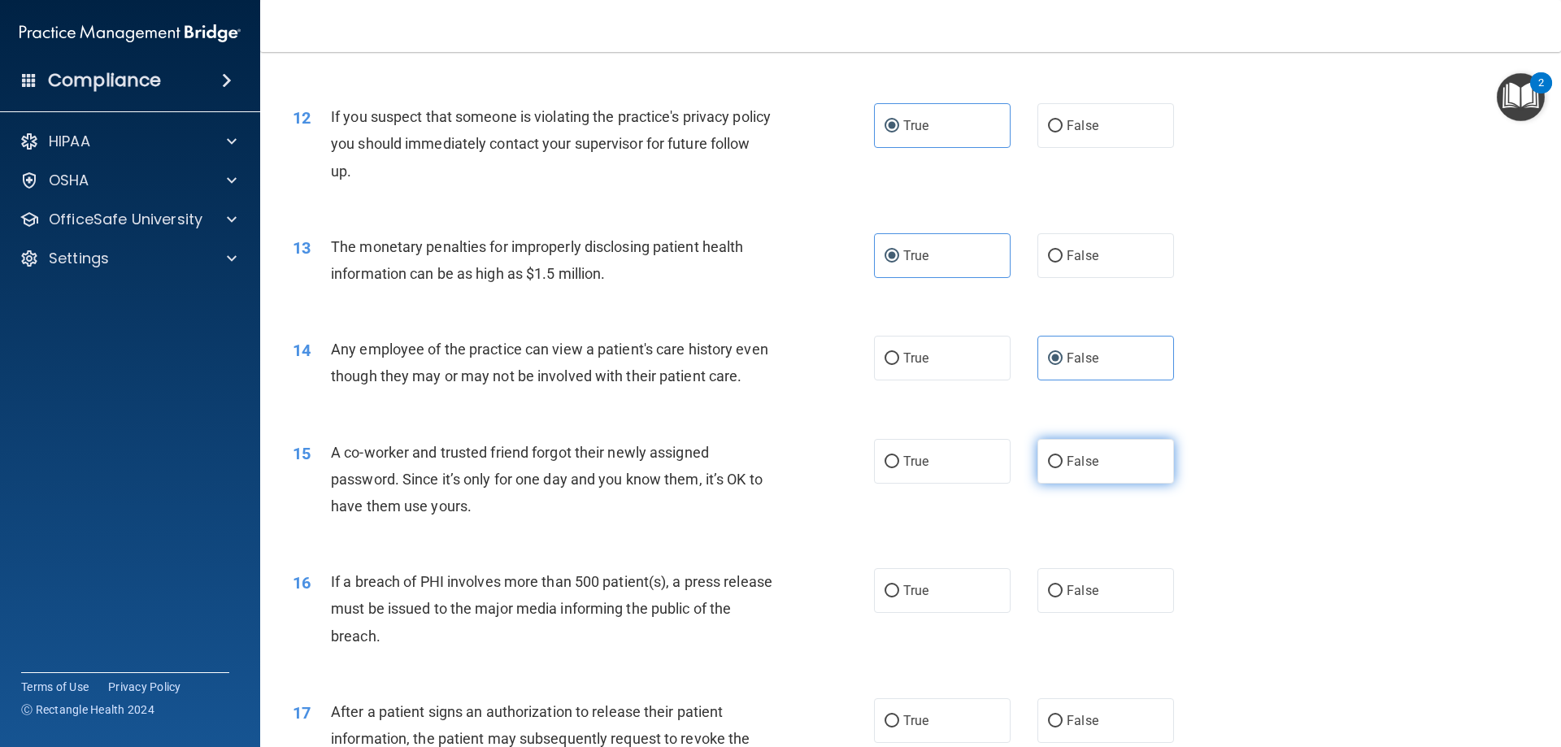
click at [1063, 468] on input "False" at bounding box center [1055, 462] width 15 height 12
radio input "true"
click at [941, 607] on label "True" at bounding box center [942, 590] width 137 height 45
click at [899, 598] on input "True" at bounding box center [892, 592] width 15 height 12
radio input "true"
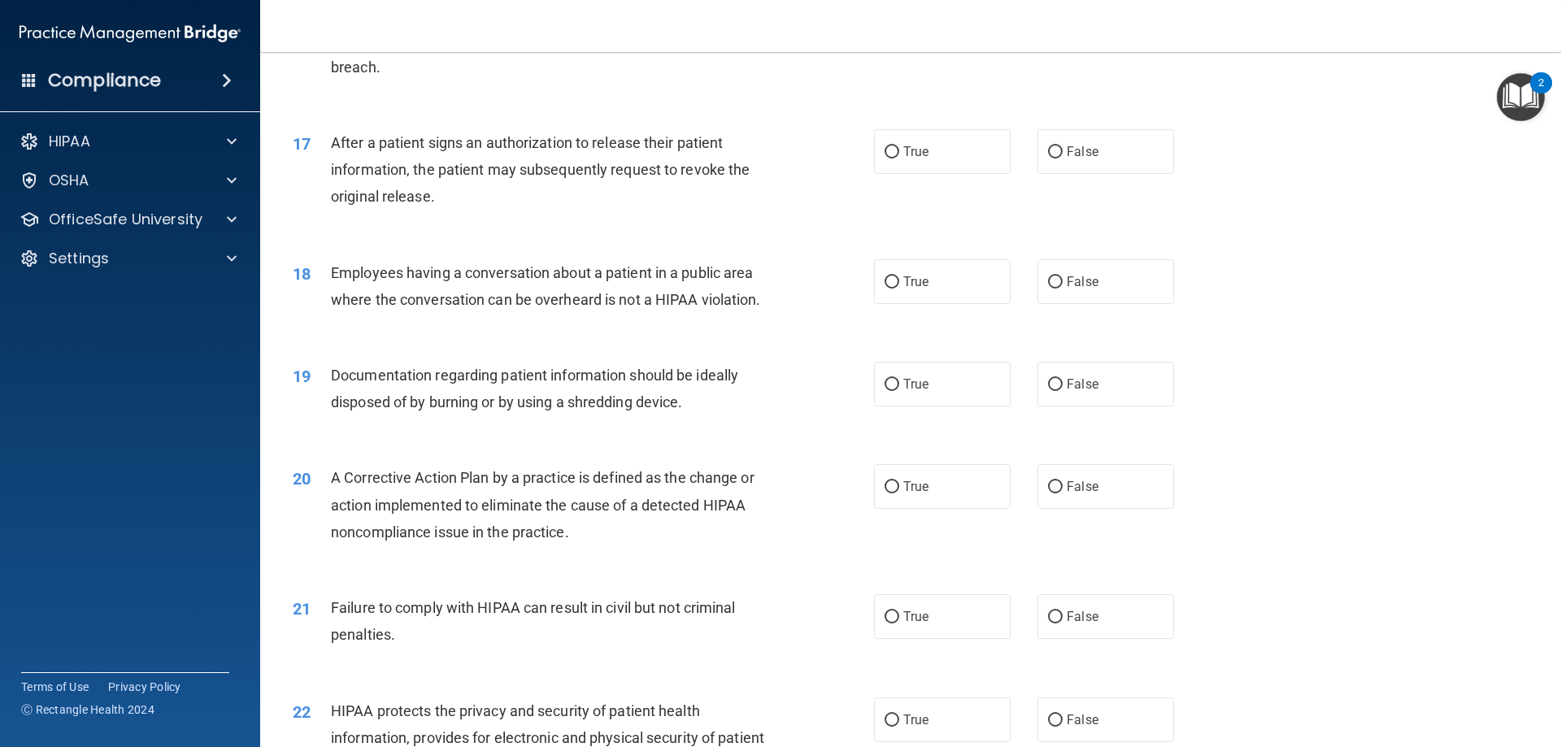
scroll to position [1952, 0]
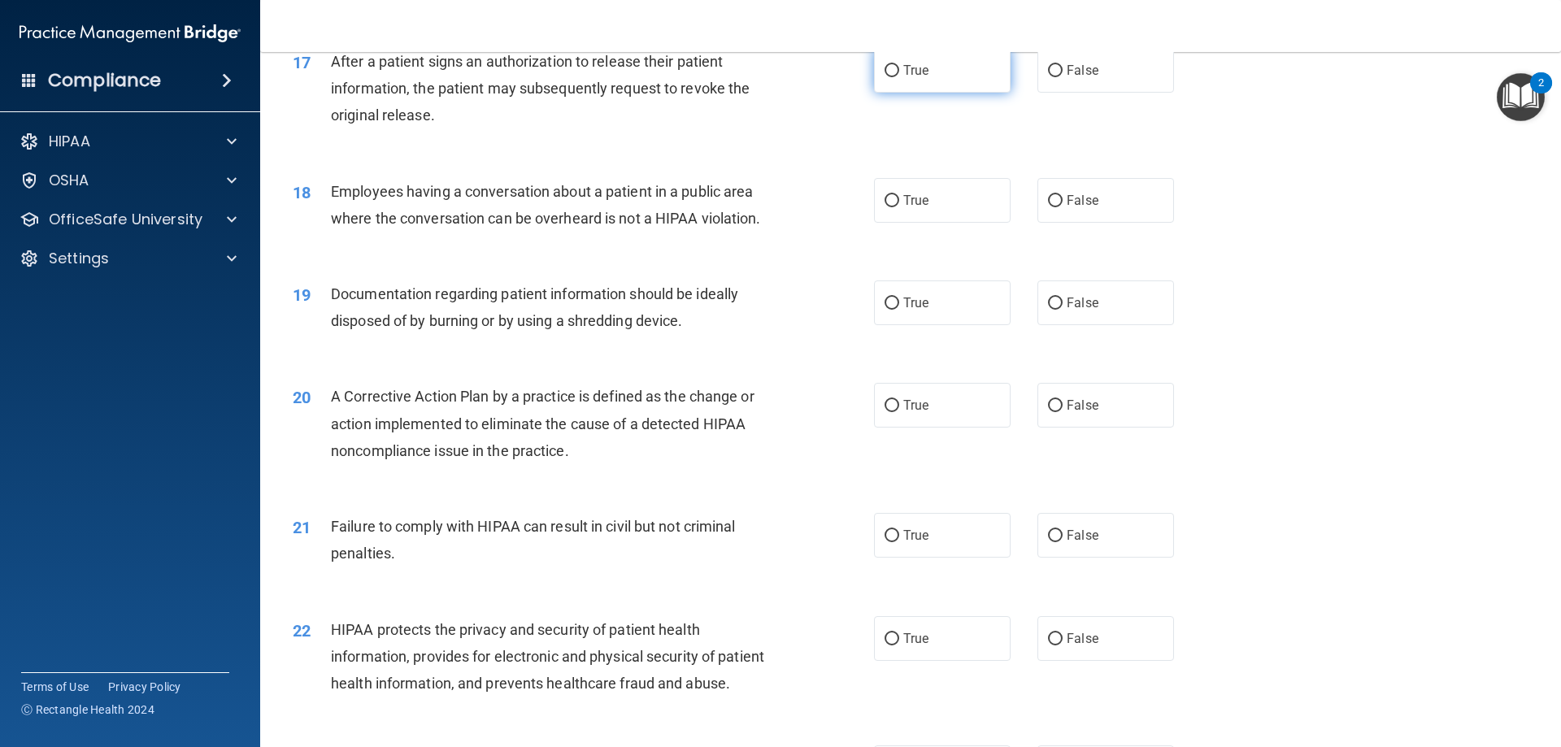
click at [923, 78] on span "True" at bounding box center [916, 70] width 25 height 15
click at [899, 77] on input "True" at bounding box center [892, 71] width 15 height 12
radio input "true"
click at [1048, 207] on input "False" at bounding box center [1055, 201] width 15 height 12
radio input "true"
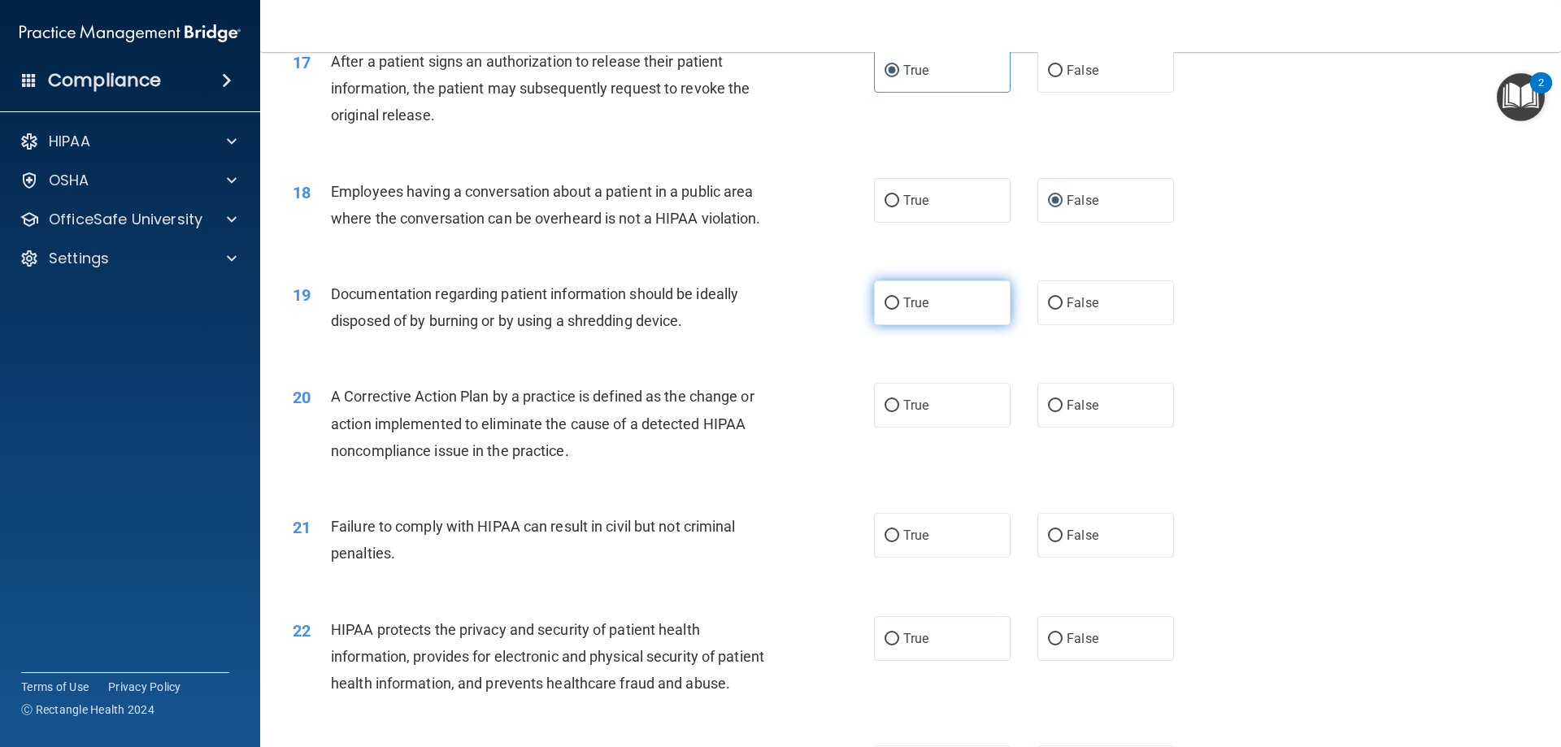
click at [969, 325] on label "True" at bounding box center [942, 303] width 137 height 45
click at [899, 310] on input "True" at bounding box center [892, 304] width 15 height 12
radio input "true"
click at [956, 428] on label "True" at bounding box center [942, 405] width 137 height 45
click at [899, 412] on input "True" at bounding box center [892, 406] width 15 height 12
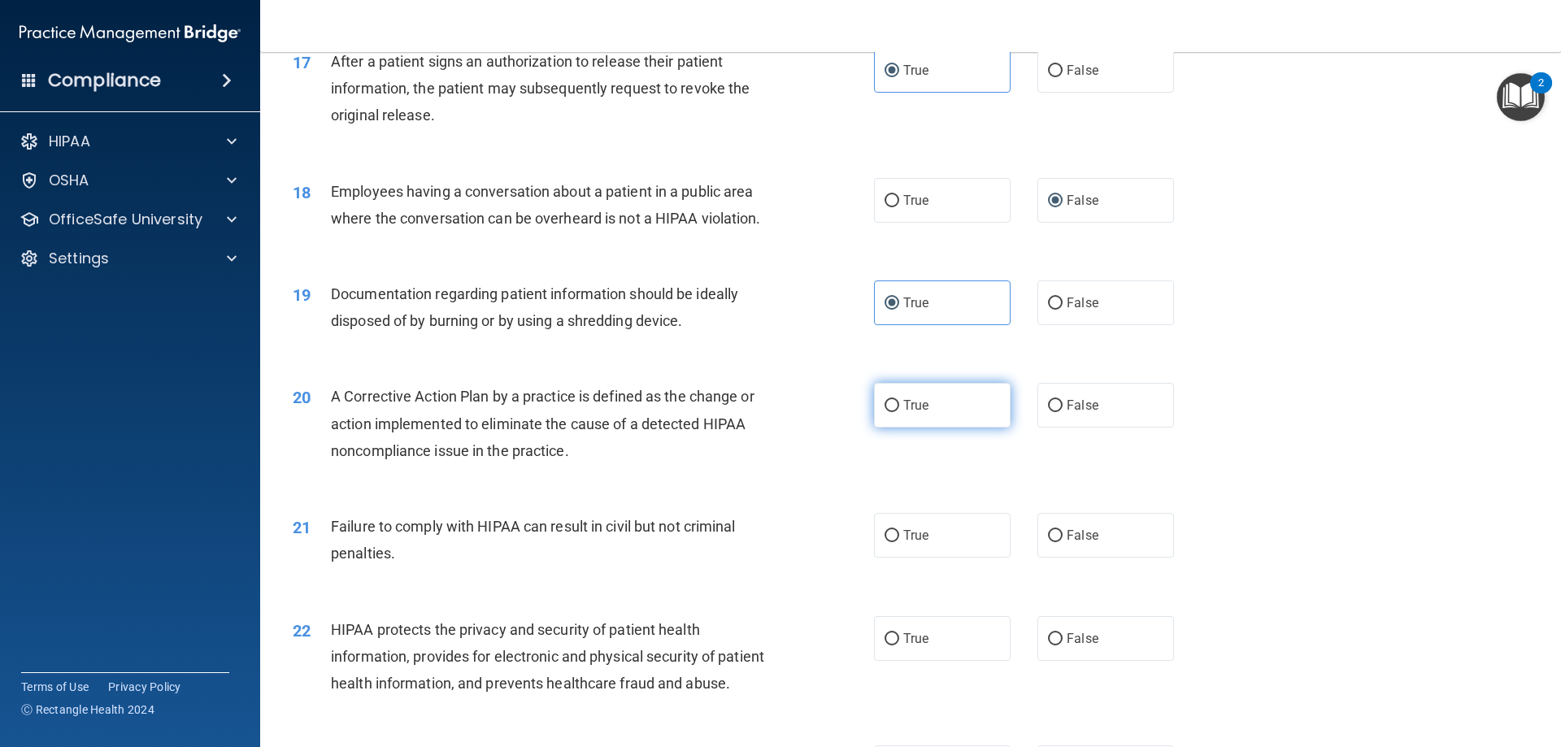
radio input "true"
click at [1071, 554] on label "False" at bounding box center [1106, 535] width 137 height 45
click at [1063, 542] on input "False" at bounding box center [1055, 536] width 15 height 12
radio input "true"
click at [959, 661] on label "True" at bounding box center [942, 638] width 137 height 45
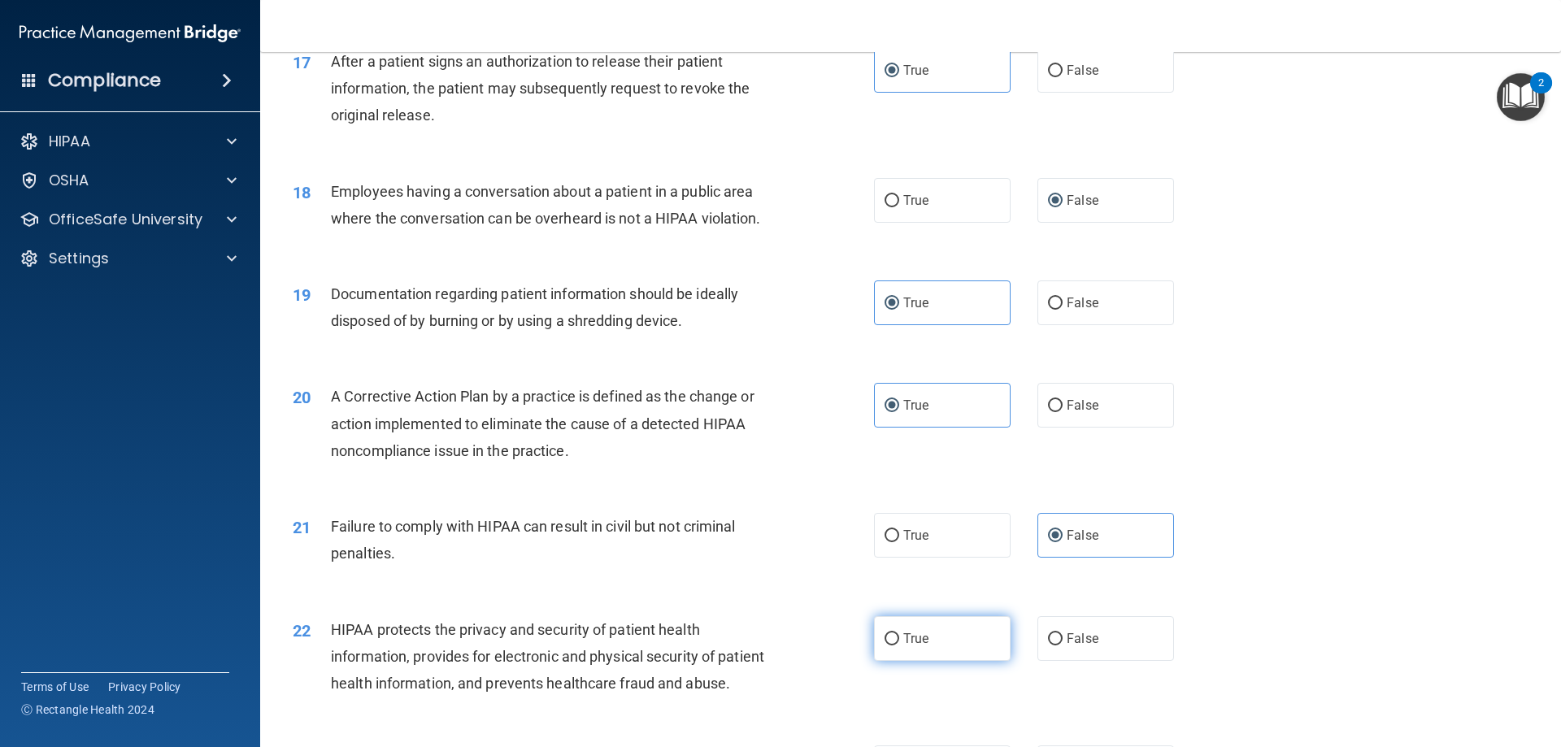
click at [899, 646] on input "True" at bounding box center [892, 640] width 15 height 12
radio input "true"
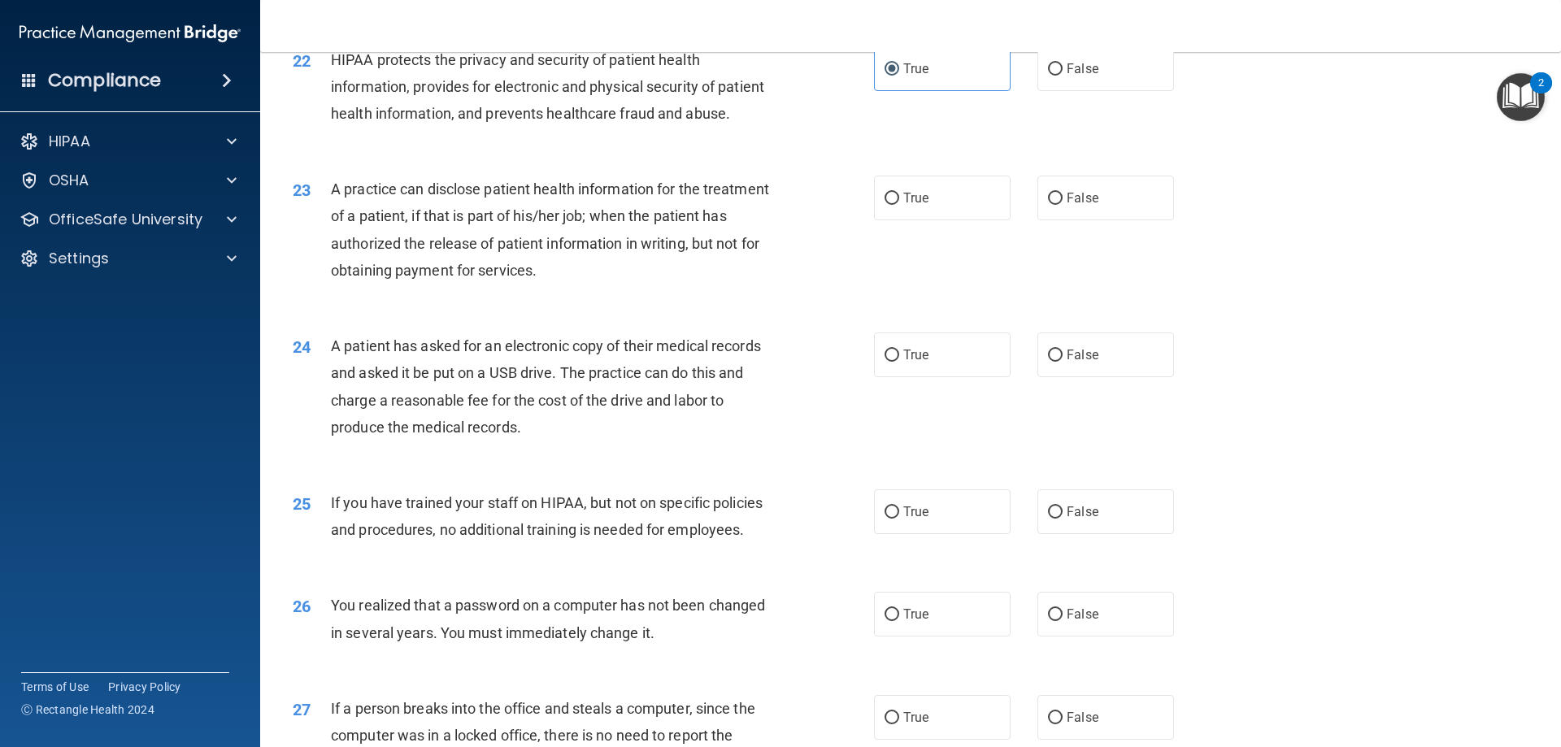
scroll to position [2521, 0]
click at [1113, 221] on label "False" at bounding box center [1106, 198] width 137 height 45
click at [1063, 206] on input "False" at bounding box center [1055, 200] width 15 height 12
radio input "true"
click at [961, 378] on label "True" at bounding box center [942, 355] width 137 height 45
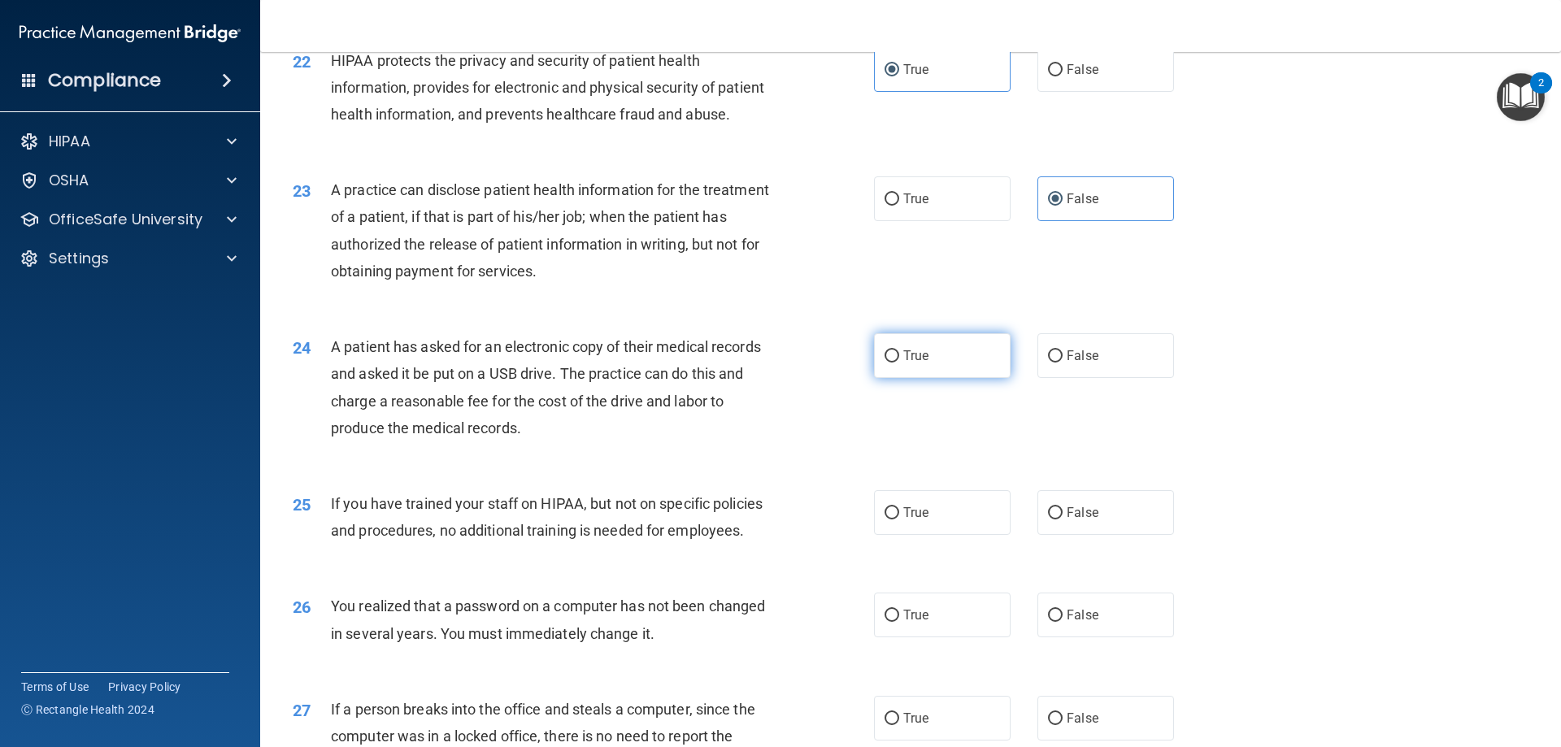
click at [899, 363] on input "True" at bounding box center [892, 357] width 15 height 12
radio input "true"
click at [1108, 535] on label "False" at bounding box center [1106, 512] width 137 height 45
click at [1063, 520] on input "False" at bounding box center [1055, 513] width 15 height 12
radio input "true"
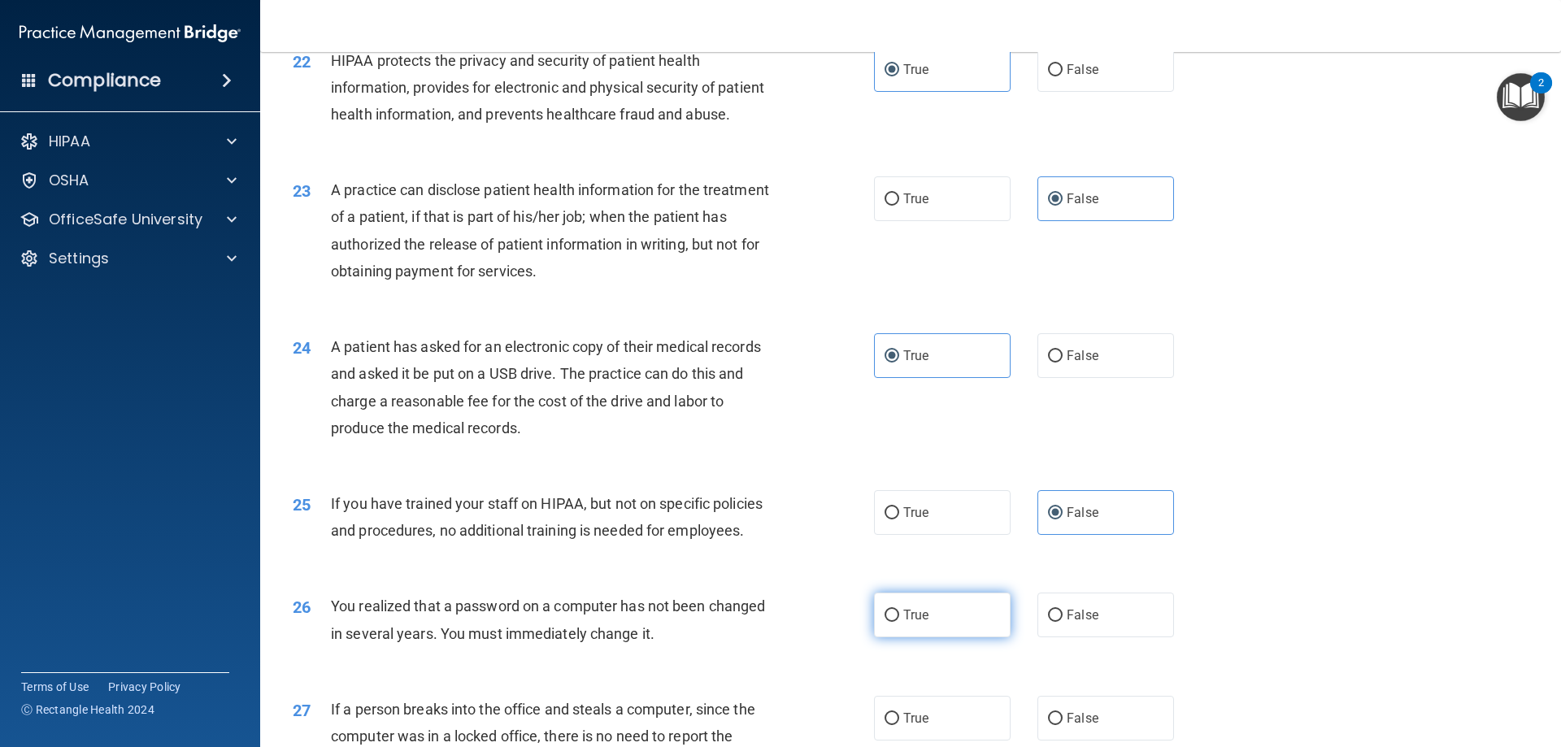
click at [982, 638] on label "True" at bounding box center [942, 615] width 137 height 45
click at [899, 622] on input "True" at bounding box center [892, 616] width 15 height 12
radio input "true"
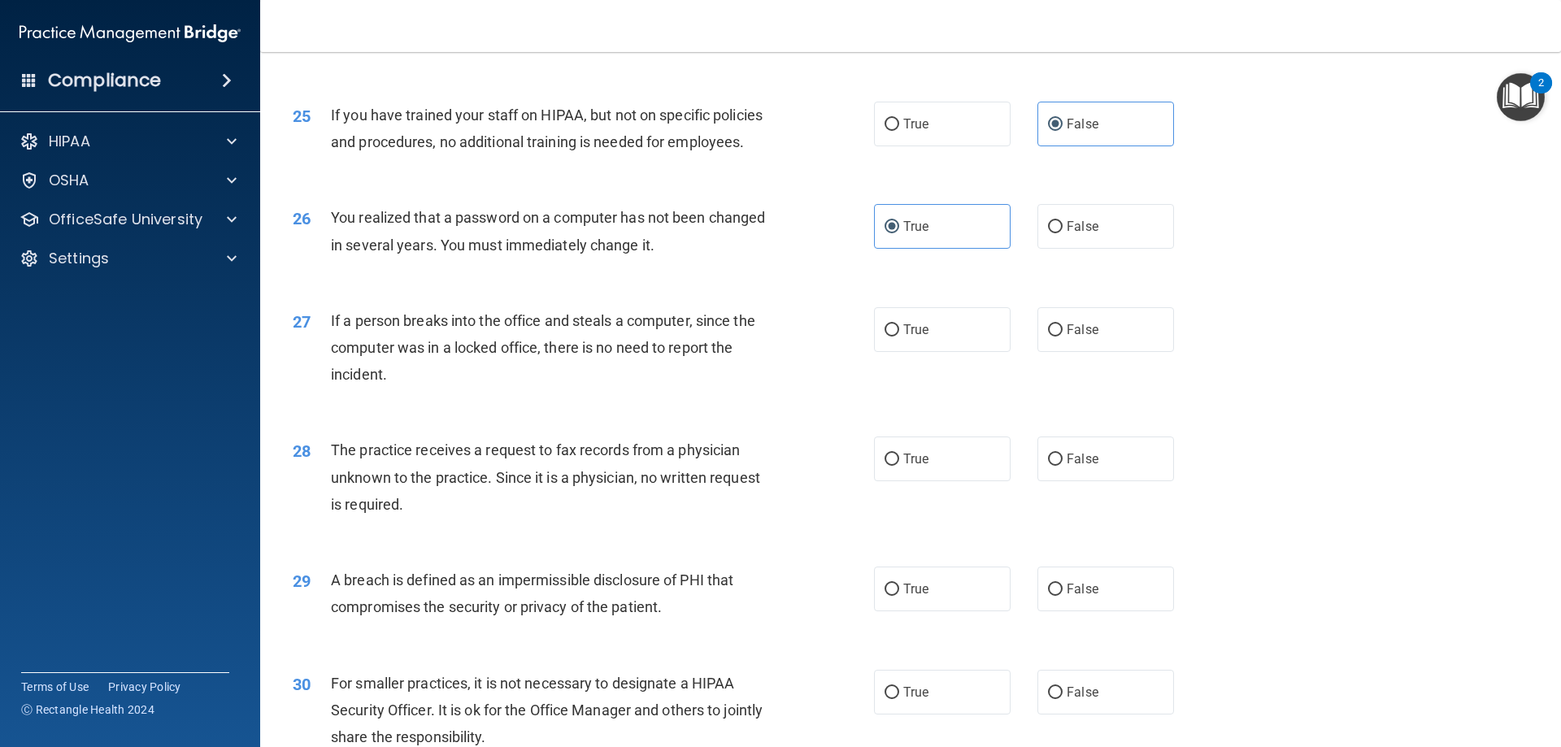
scroll to position [2928, 0]
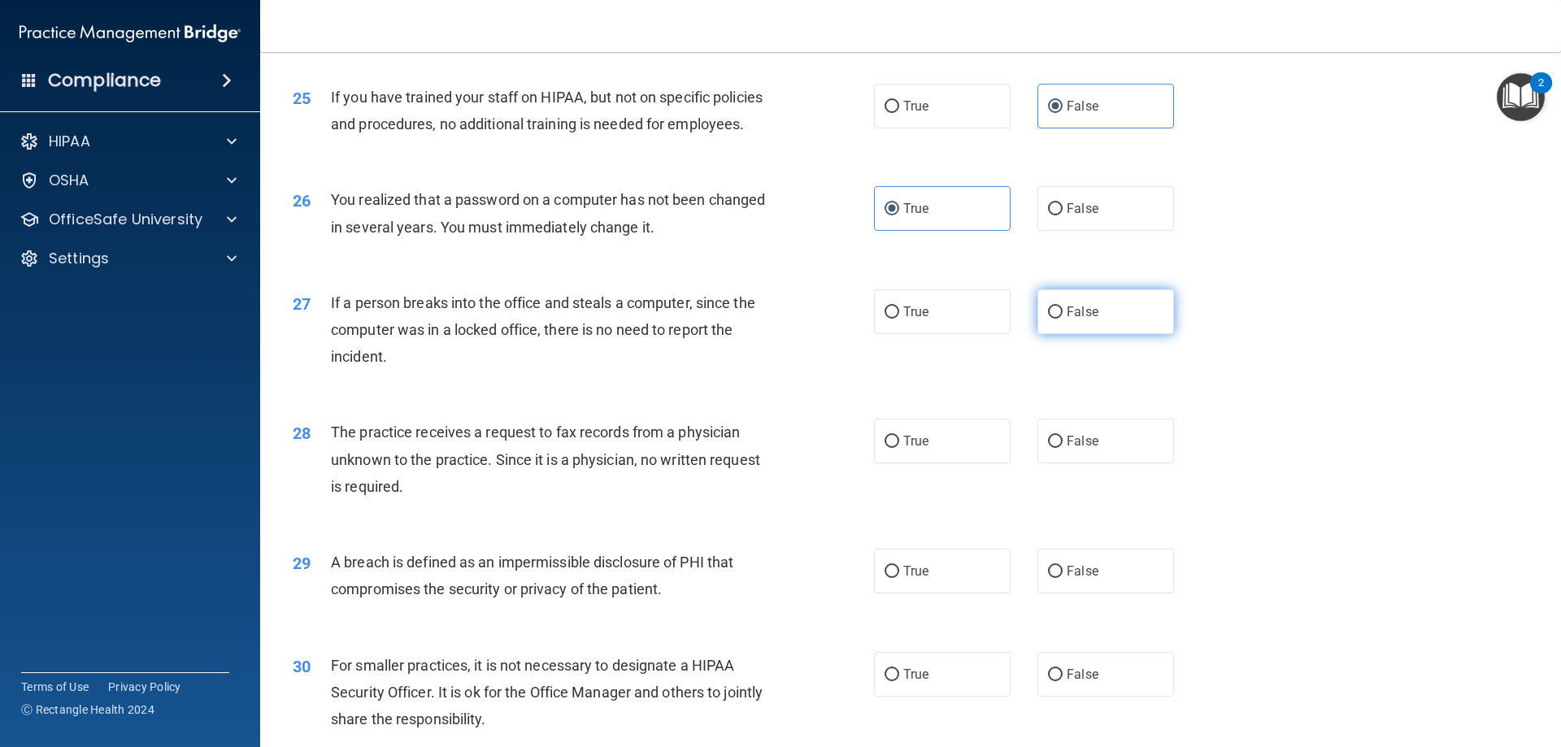
click at [1104, 334] on label "False" at bounding box center [1106, 312] width 137 height 45
click at [1063, 319] on input "False" at bounding box center [1055, 313] width 15 height 12
radio input "true"
click at [1133, 464] on label "False" at bounding box center [1106, 441] width 137 height 45
click at [1063, 448] on input "False" at bounding box center [1055, 442] width 15 height 12
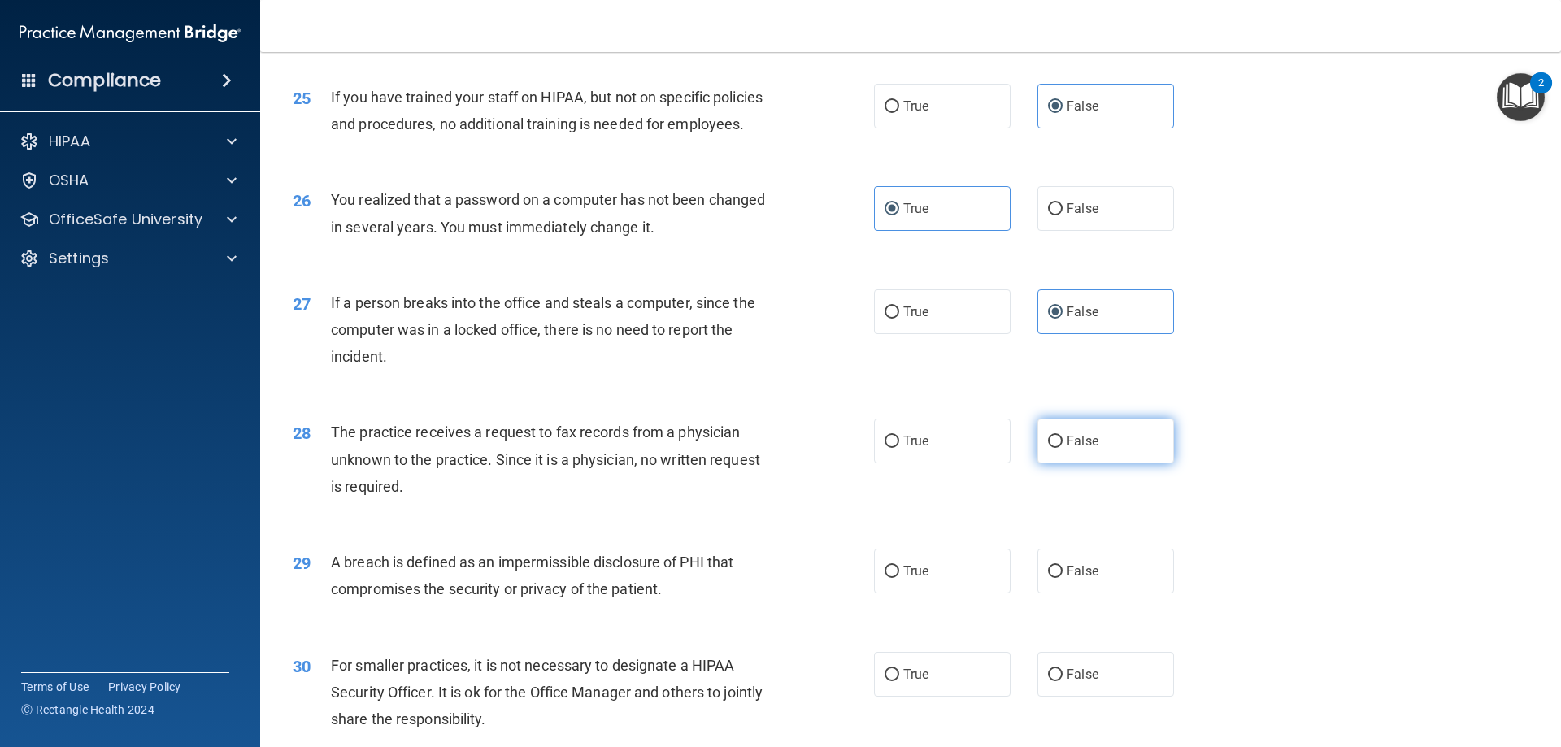
radio input "true"
click at [934, 594] on label "True" at bounding box center [942, 571] width 137 height 45
click at [899, 578] on input "True" at bounding box center [892, 572] width 15 height 12
radio input "true"
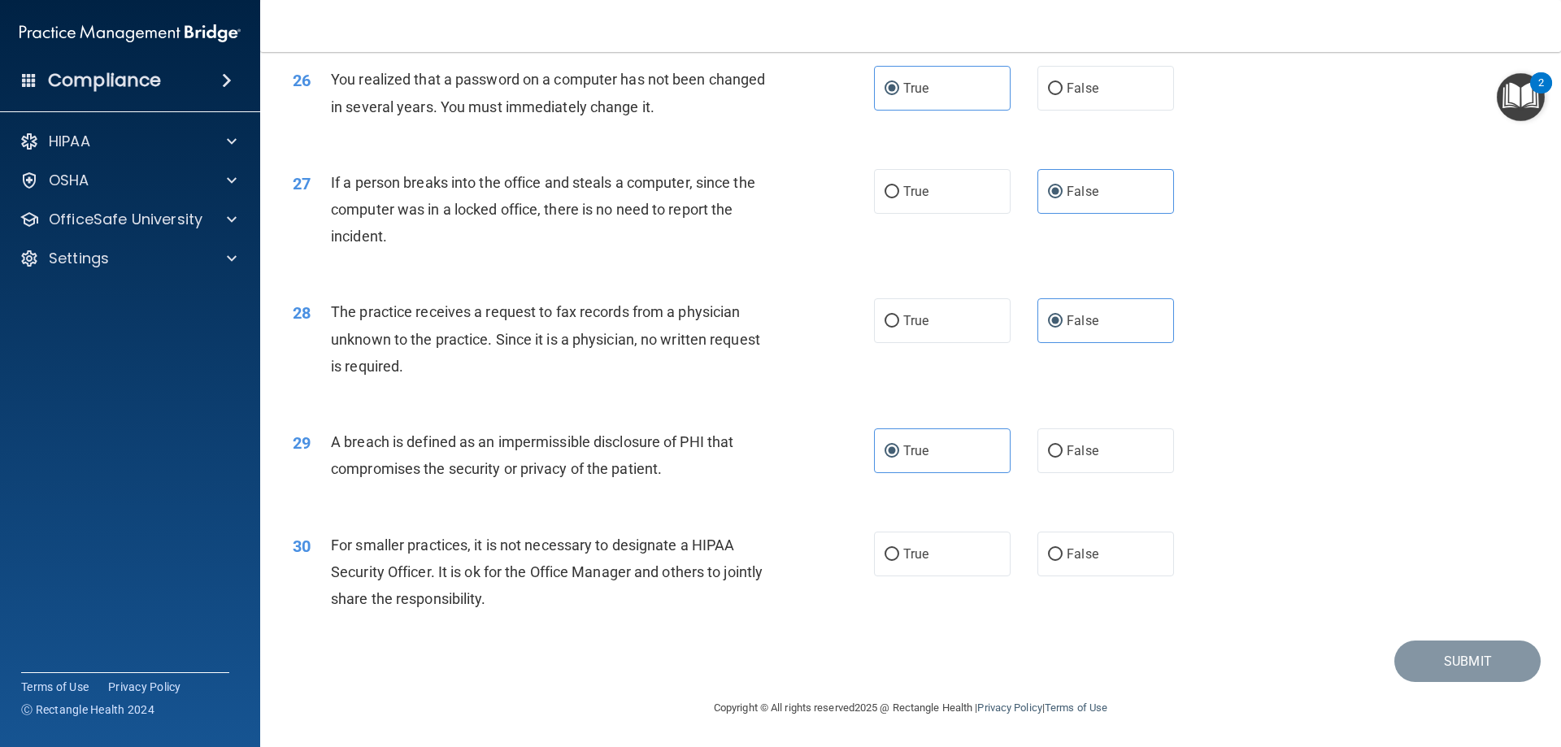
scroll to position [3102, 0]
click at [1147, 560] on label "False" at bounding box center [1106, 554] width 137 height 45
click at [1063, 560] on input "False" at bounding box center [1055, 555] width 15 height 12
radio input "true"
click at [1483, 665] on button "Submit" at bounding box center [1468, 661] width 146 height 41
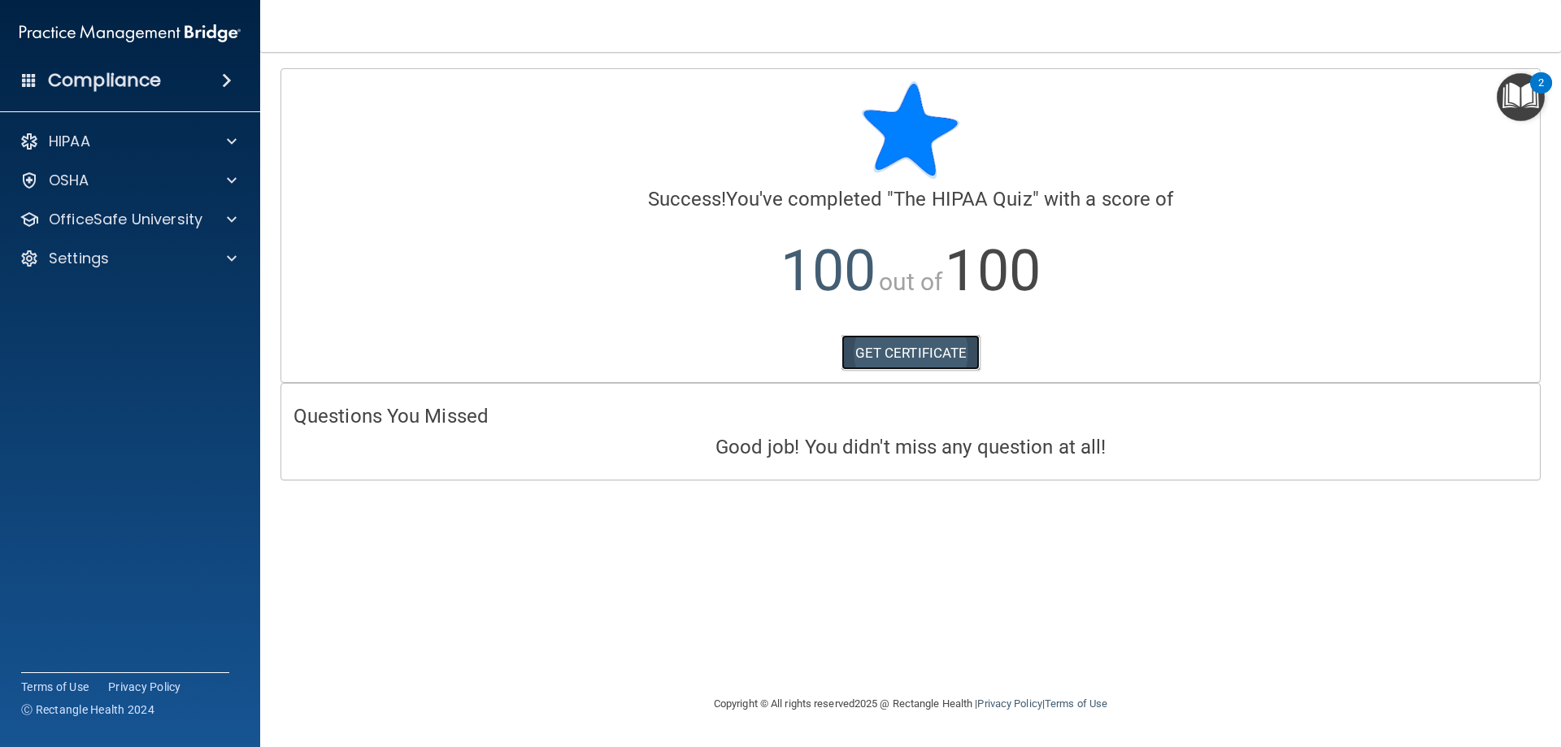
click at [917, 347] on link "GET CERTIFICATE" at bounding box center [911, 353] width 139 height 36
click at [181, 208] on div "OfficeSafe University" at bounding box center [130, 219] width 261 height 33
click at [181, 231] on div "OfficeSafe University" at bounding box center [130, 219] width 261 height 33
click at [201, 225] on div "OfficeSafe University" at bounding box center [108, 220] width 202 height 20
click at [203, 257] on img at bounding box center [197, 259] width 20 height 20
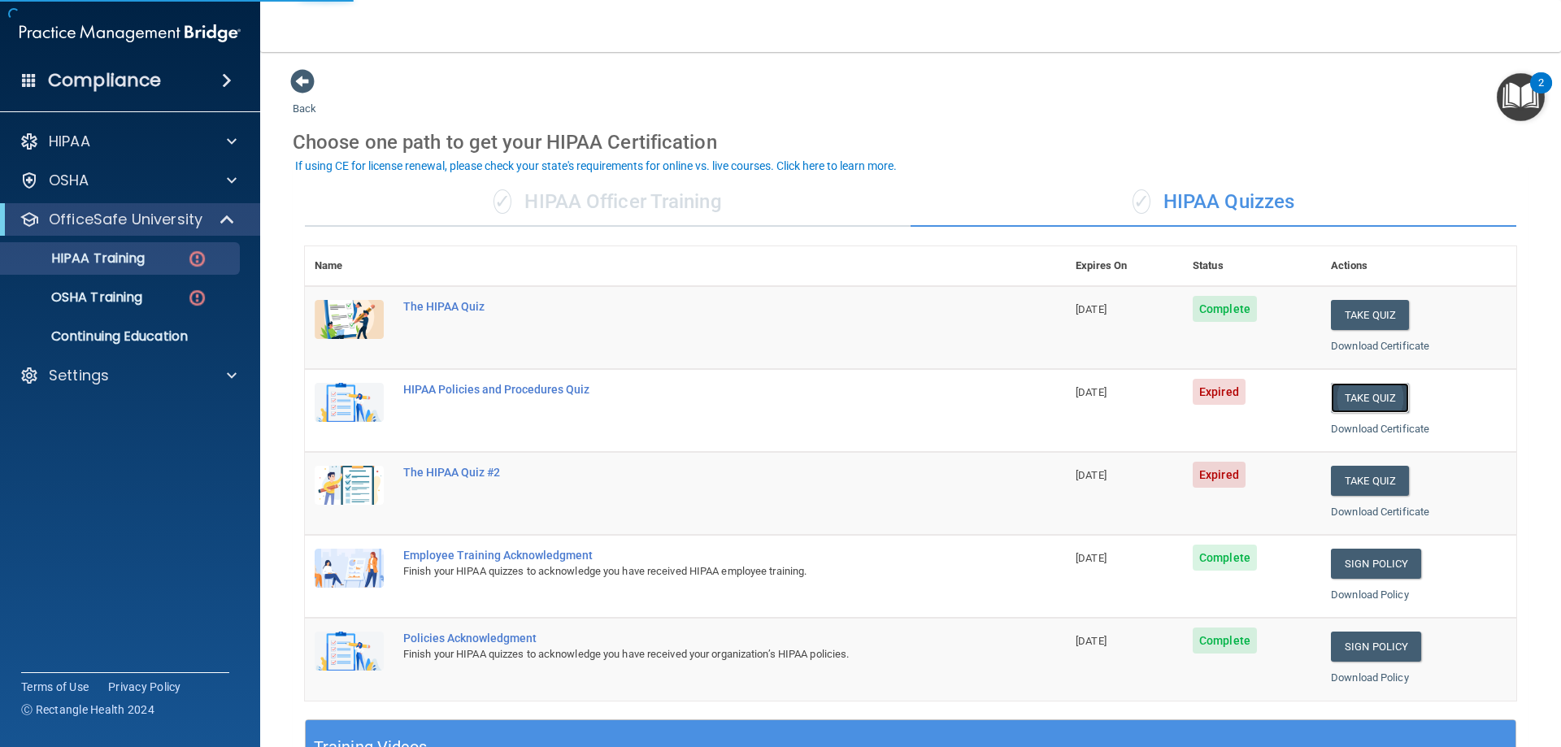
click at [1386, 402] on button "Take Quiz" at bounding box center [1370, 398] width 78 height 30
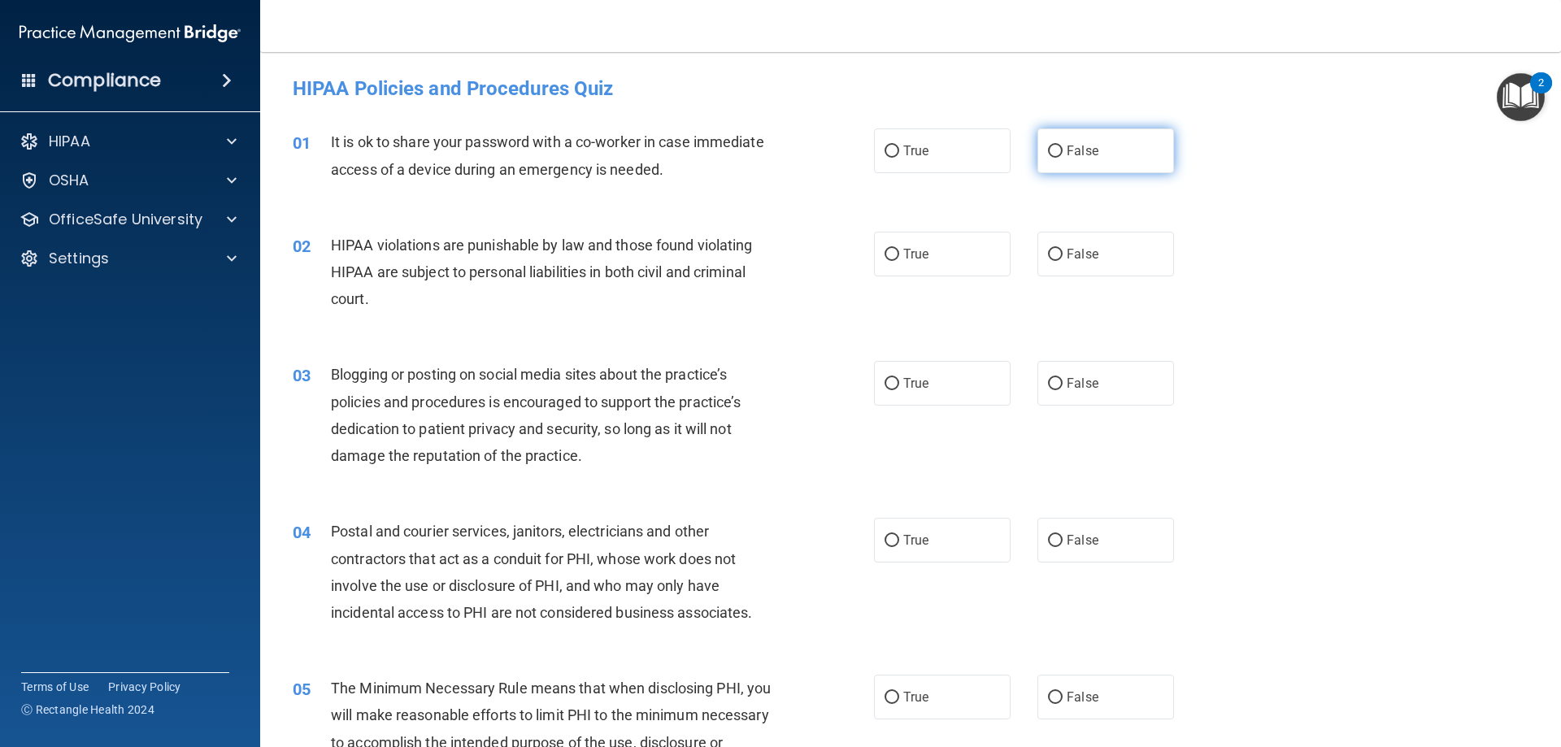
click at [1048, 154] on input "False" at bounding box center [1055, 152] width 15 height 12
radio input "true"
click at [968, 272] on label "True" at bounding box center [942, 254] width 137 height 45
click at [899, 261] on input "True" at bounding box center [892, 255] width 15 height 12
radio input "true"
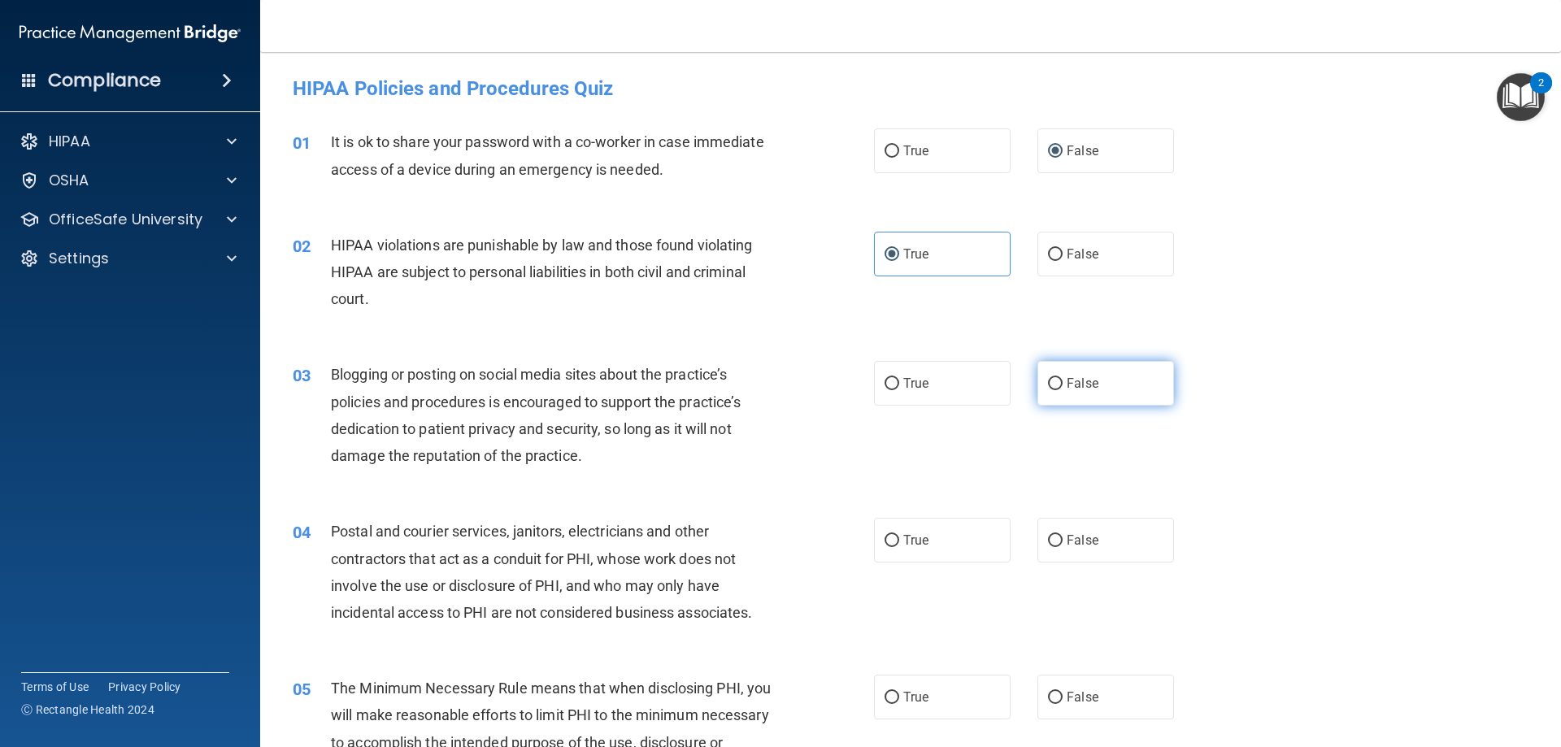
click at [1109, 385] on label "False" at bounding box center [1106, 383] width 137 height 45
click at [1063, 385] on input "False" at bounding box center [1055, 384] width 15 height 12
radio input "true"
drag, startPoint x: 965, startPoint y: 545, endPoint x: 976, endPoint y: 595, distance: 51.5
click at [965, 544] on label "True" at bounding box center [942, 540] width 137 height 45
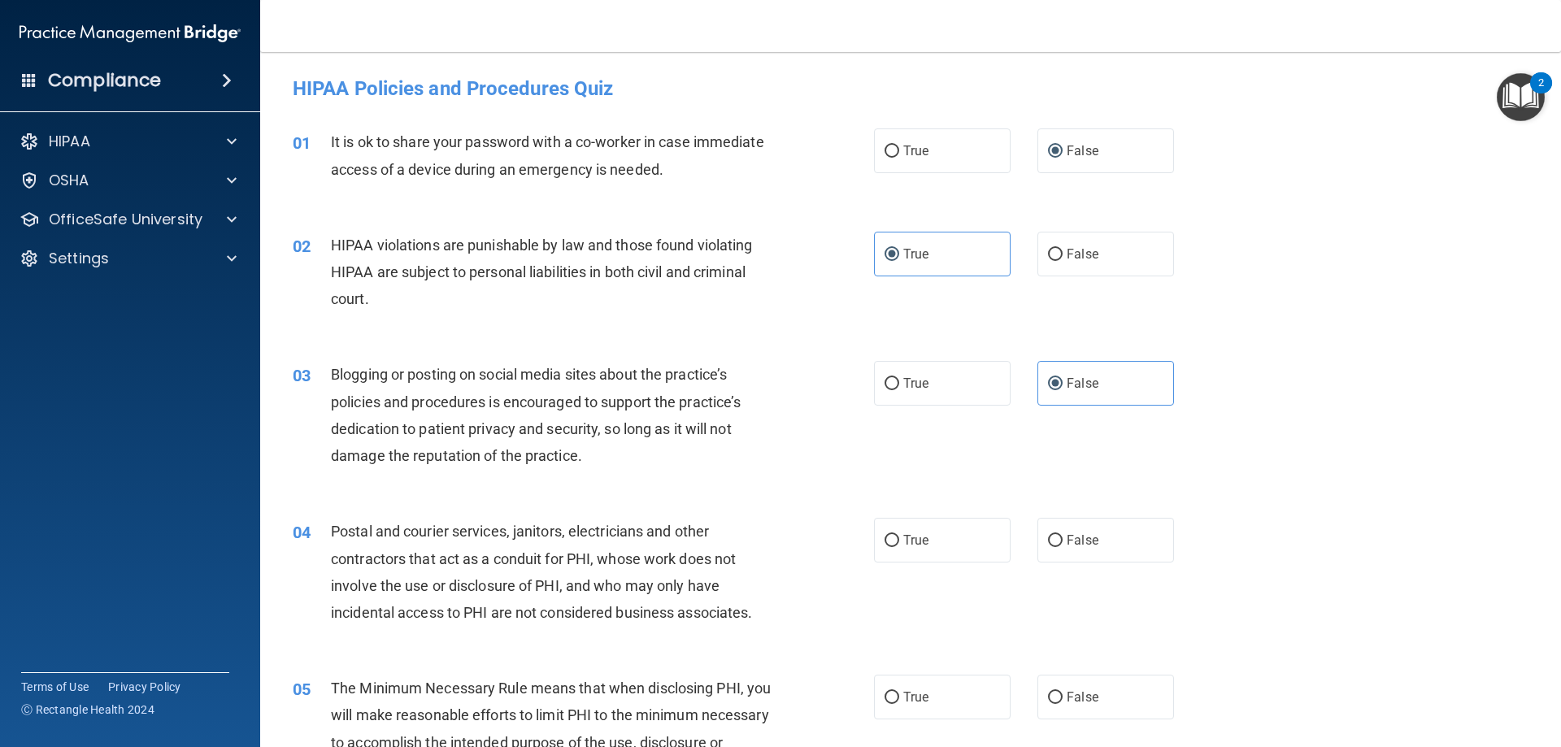
click at [899, 544] on input "True" at bounding box center [892, 541] width 15 height 12
radio input "true"
drag, startPoint x: 985, startPoint y: 695, endPoint x: 1007, endPoint y: 682, distance: 25.5
click at [985, 695] on label "True" at bounding box center [942, 697] width 137 height 45
click at [899, 695] on input "True" at bounding box center [892, 698] width 15 height 12
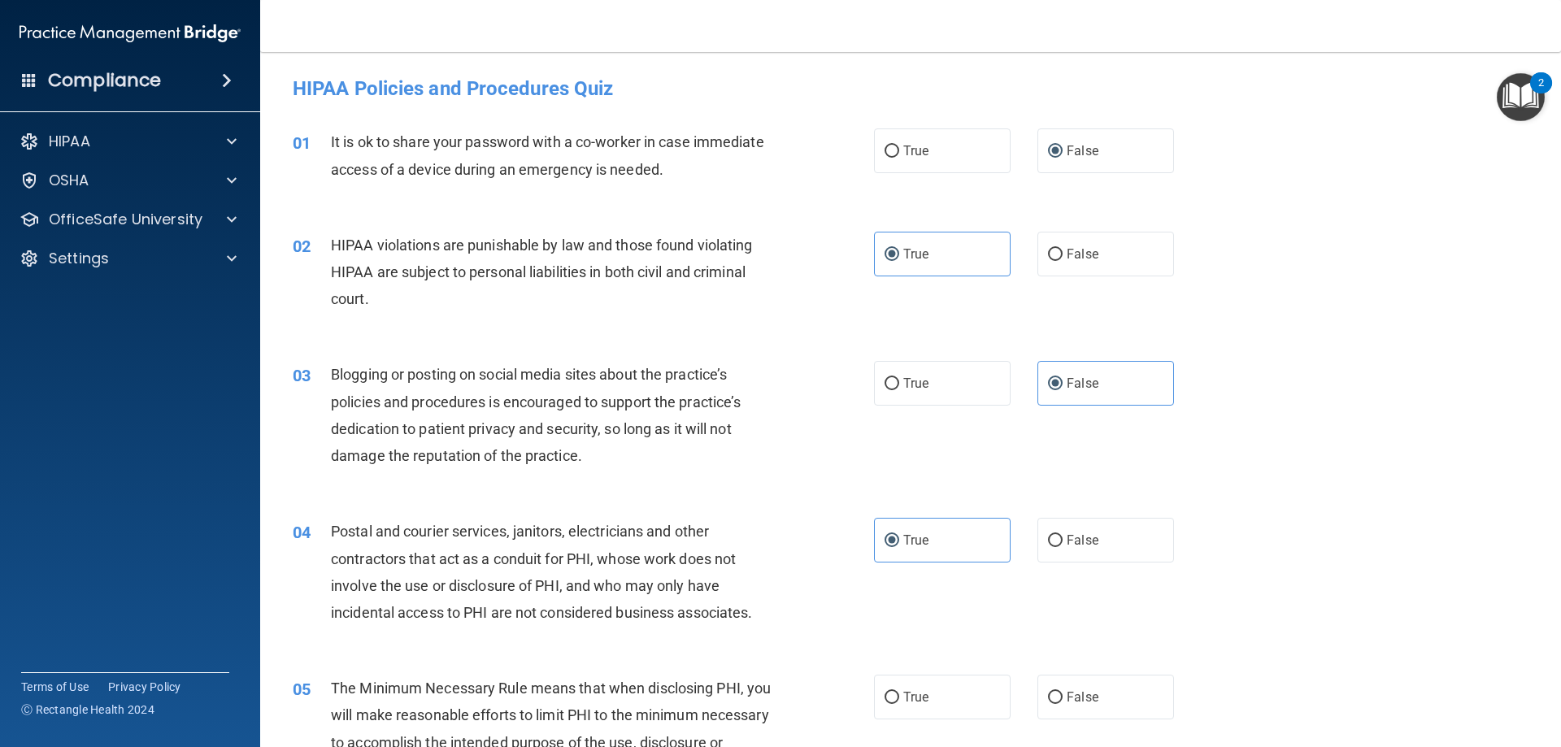
radio input "true"
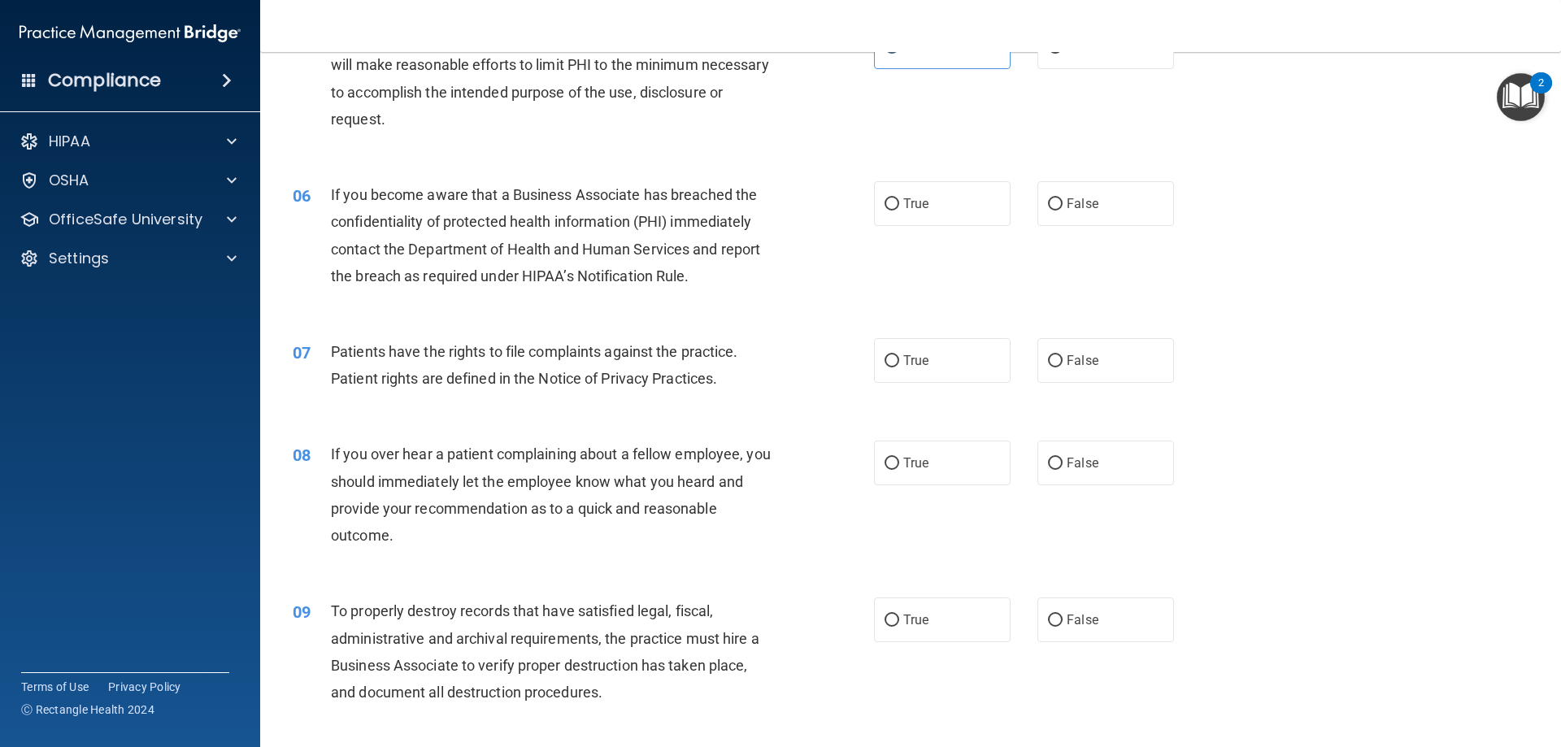
scroll to position [732, 0]
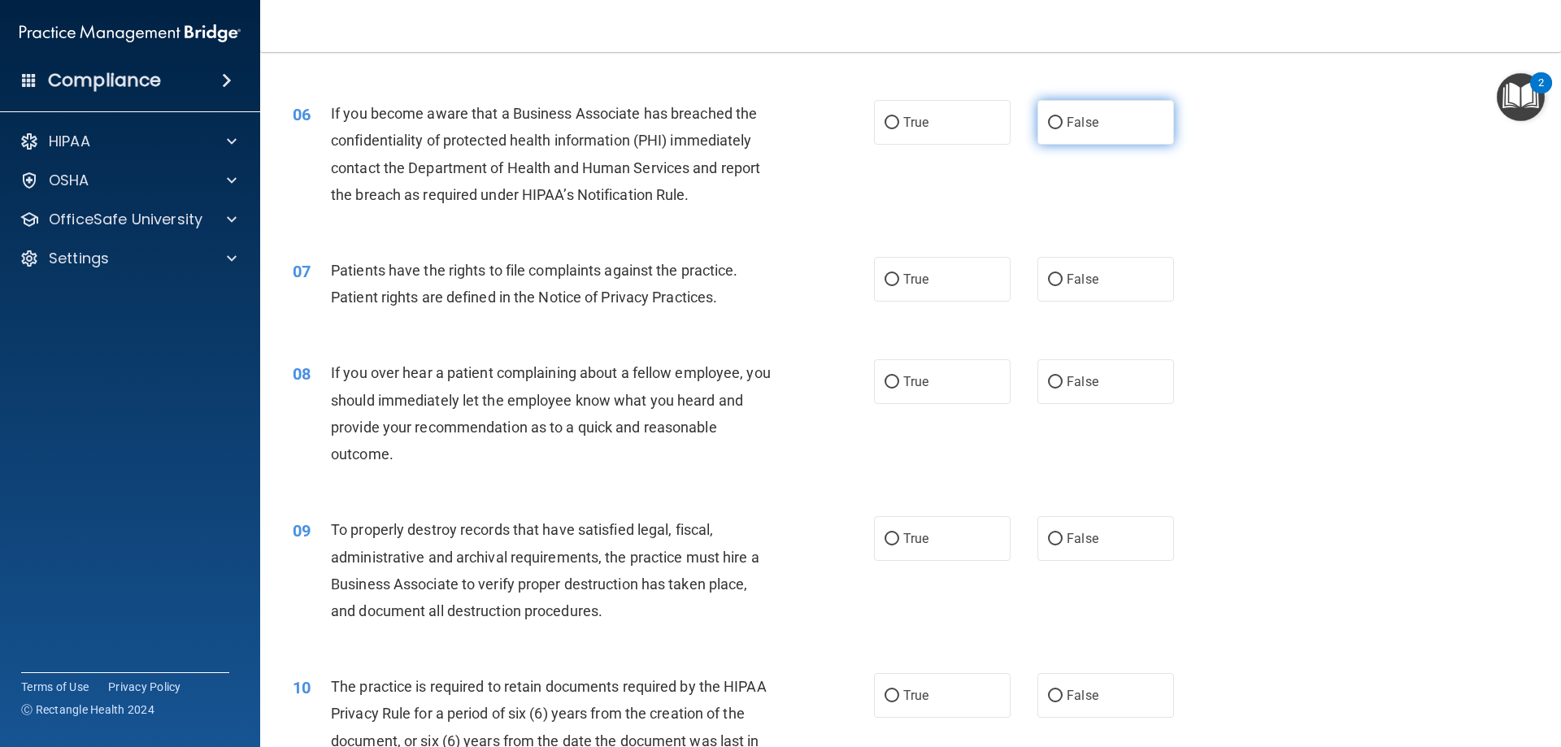
click at [1084, 136] on label "False" at bounding box center [1106, 122] width 137 height 45
click at [1063, 129] on input "False" at bounding box center [1055, 123] width 15 height 12
radio input "true"
click at [1110, 279] on label "False" at bounding box center [1106, 279] width 137 height 45
click at [1063, 279] on input "False" at bounding box center [1055, 280] width 15 height 12
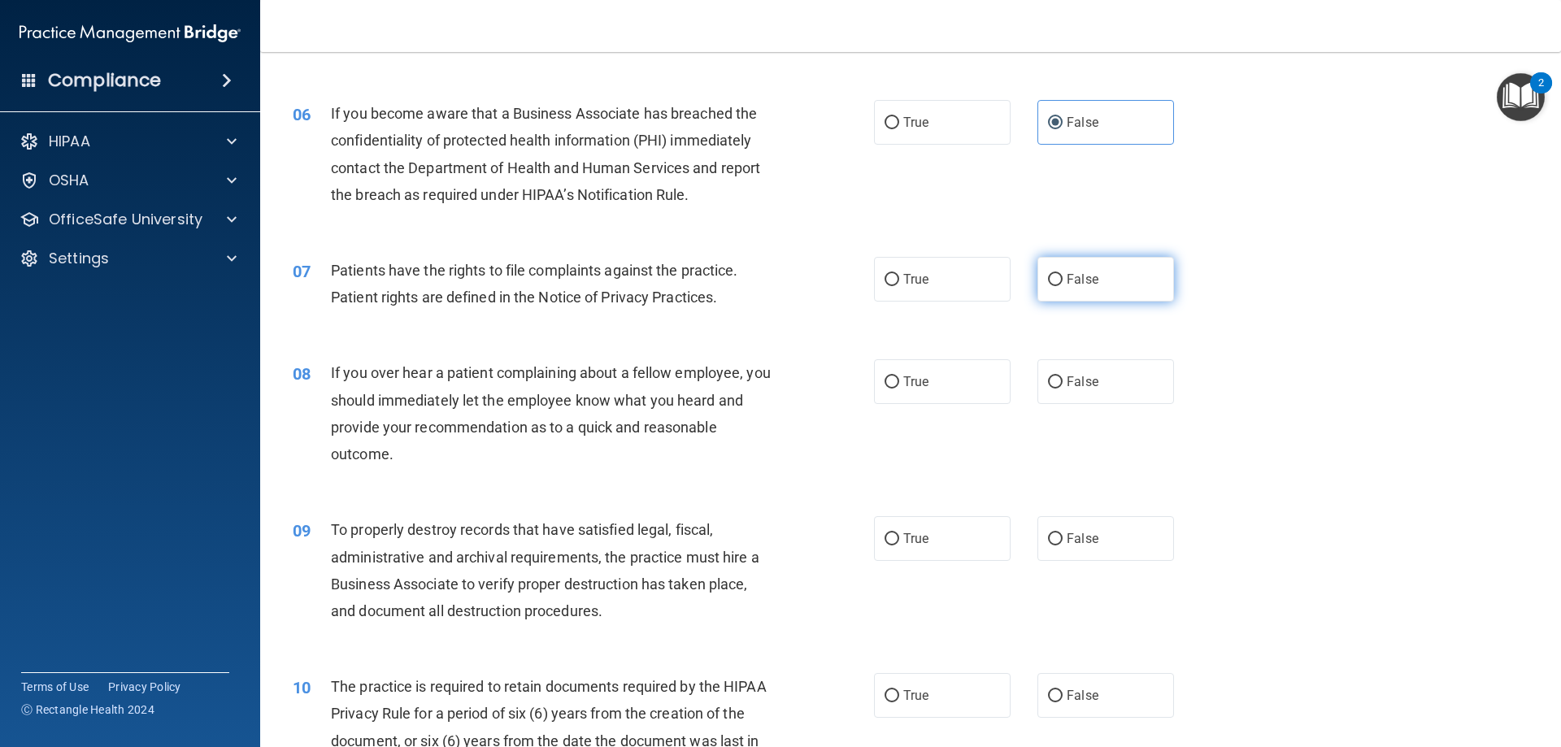
radio input "true"
click at [1144, 384] on label "False" at bounding box center [1106, 381] width 137 height 45
click at [1063, 384] on input "False" at bounding box center [1055, 383] width 15 height 12
radio input "true"
click at [1113, 539] on label "False" at bounding box center [1106, 538] width 137 height 45
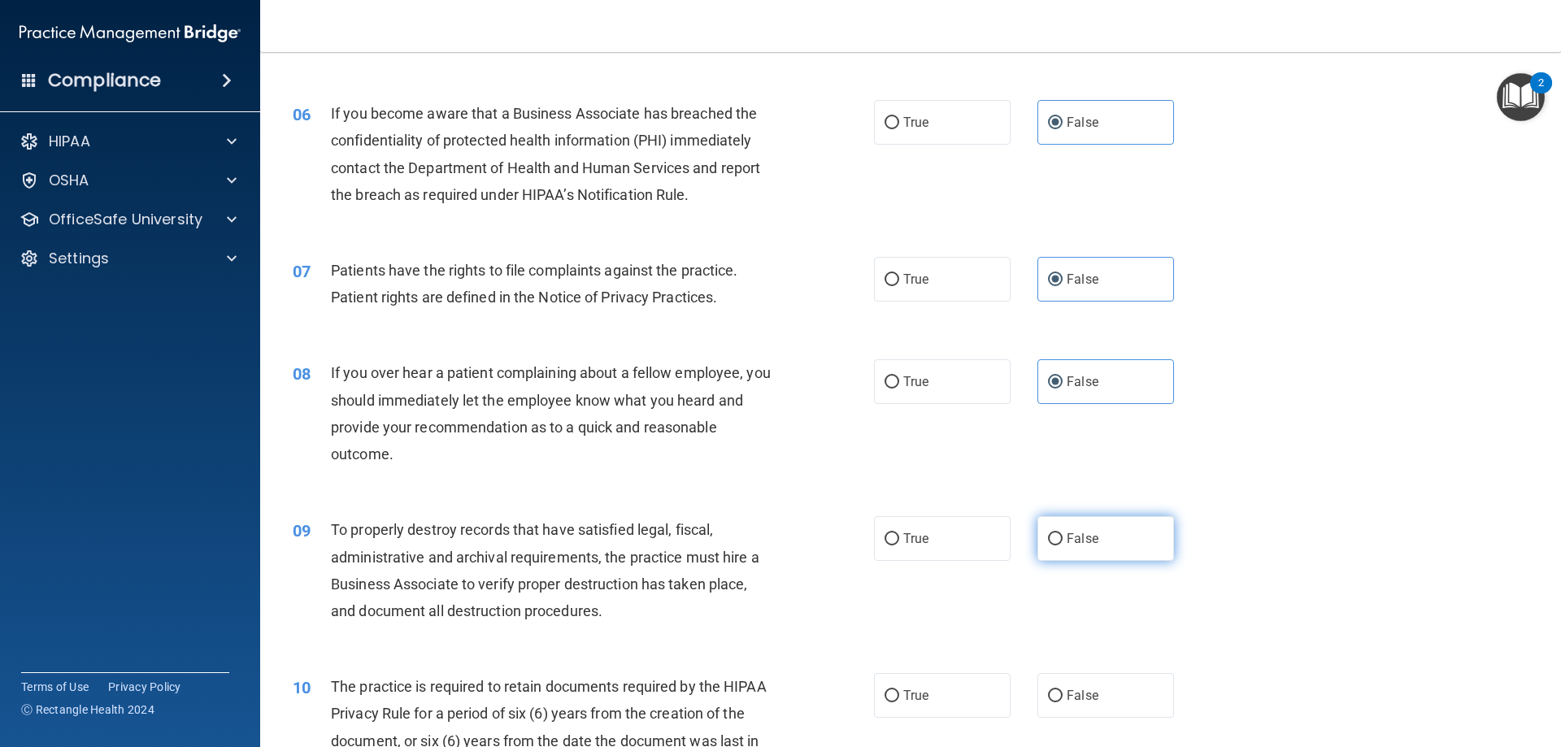
click at [1063, 539] on input "False" at bounding box center [1055, 539] width 15 height 12
radio input "true"
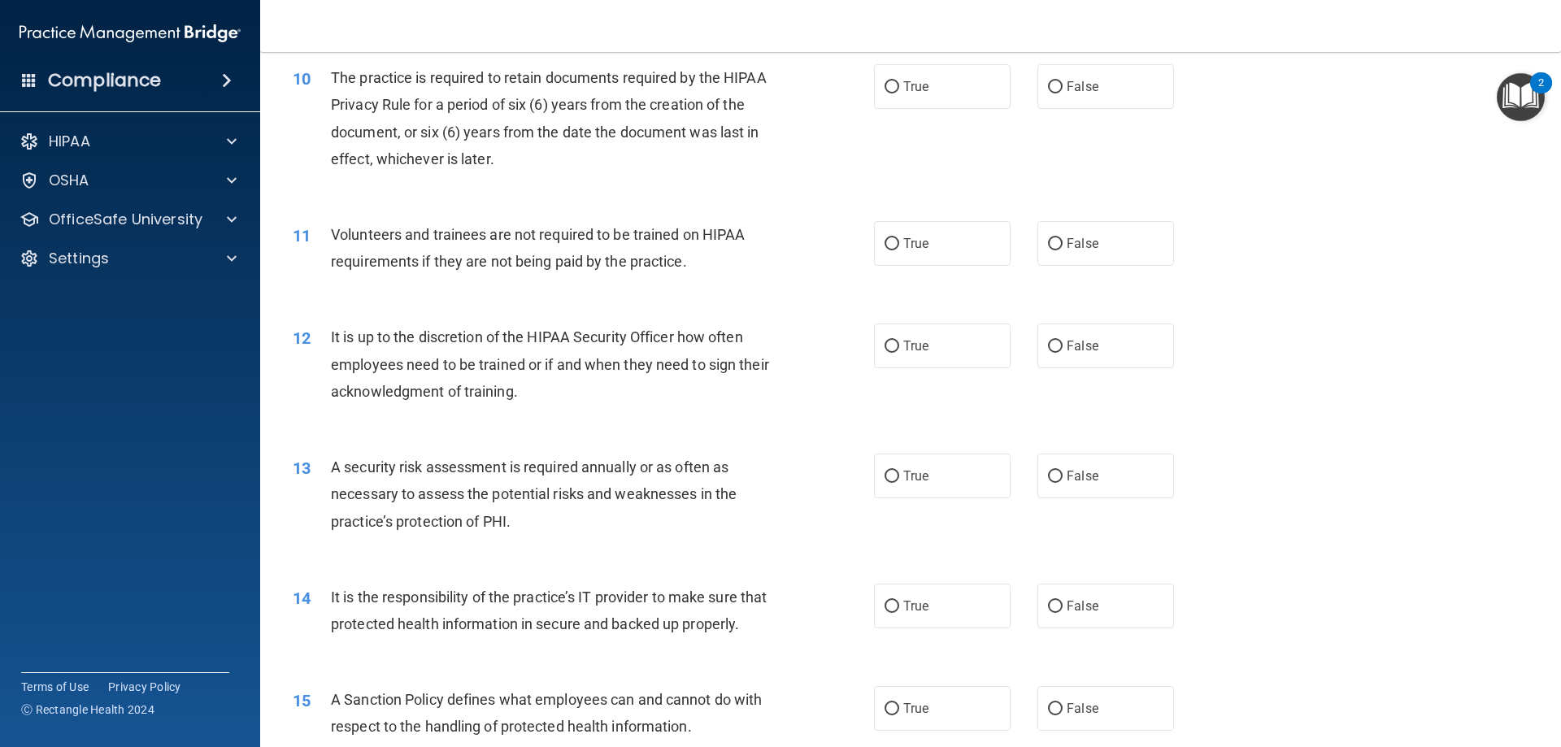
scroll to position [1301, 0]
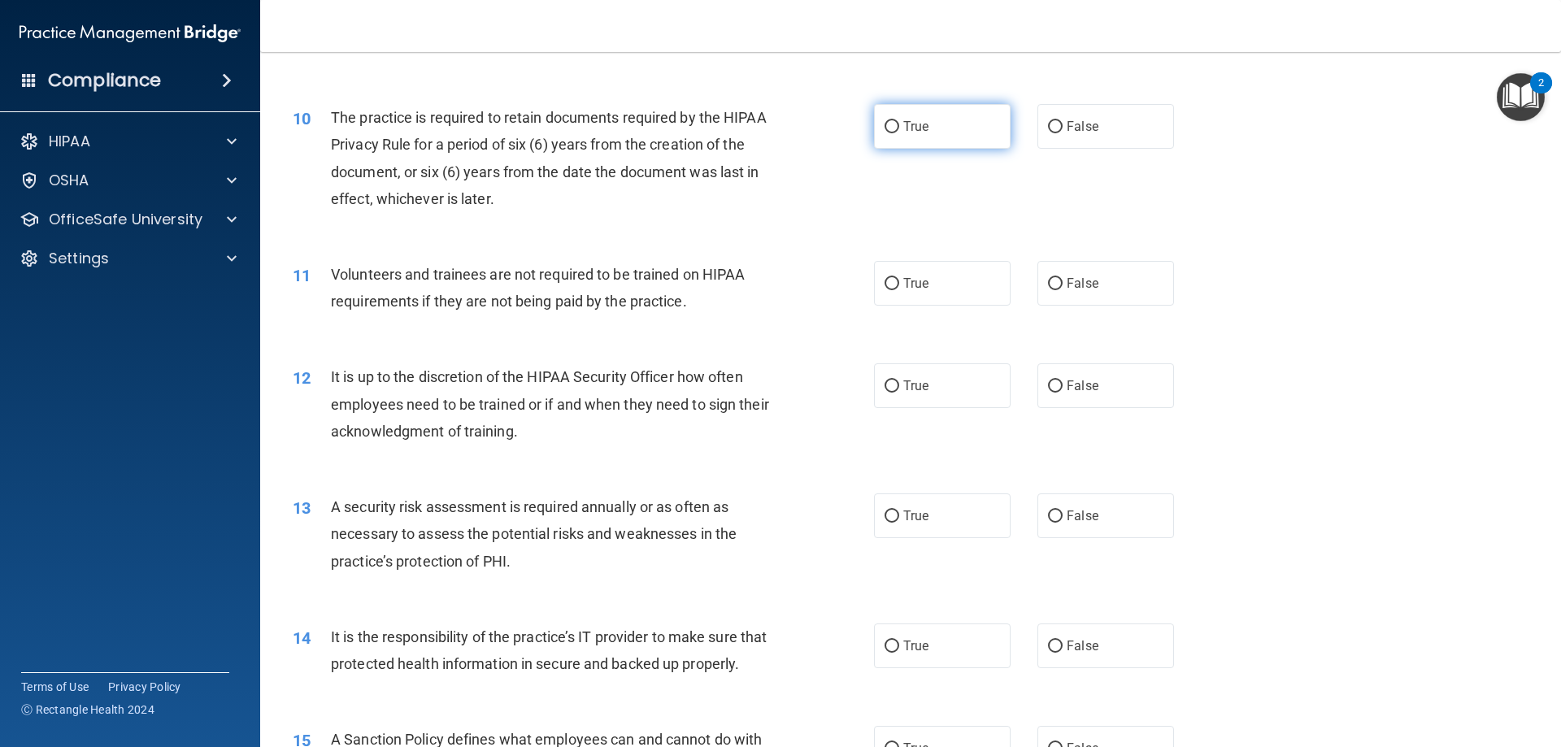
drag, startPoint x: 906, startPoint y: 109, endPoint x: 909, endPoint y: 153, distance: 44.0
click at [905, 109] on label "True" at bounding box center [942, 126] width 137 height 45
click at [899, 121] on input "True" at bounding box center [892, 127] width 15 height 12
radio input "true"
click at [948, 296] on label "True" at bounding box center [942, 283] width 137 height 45
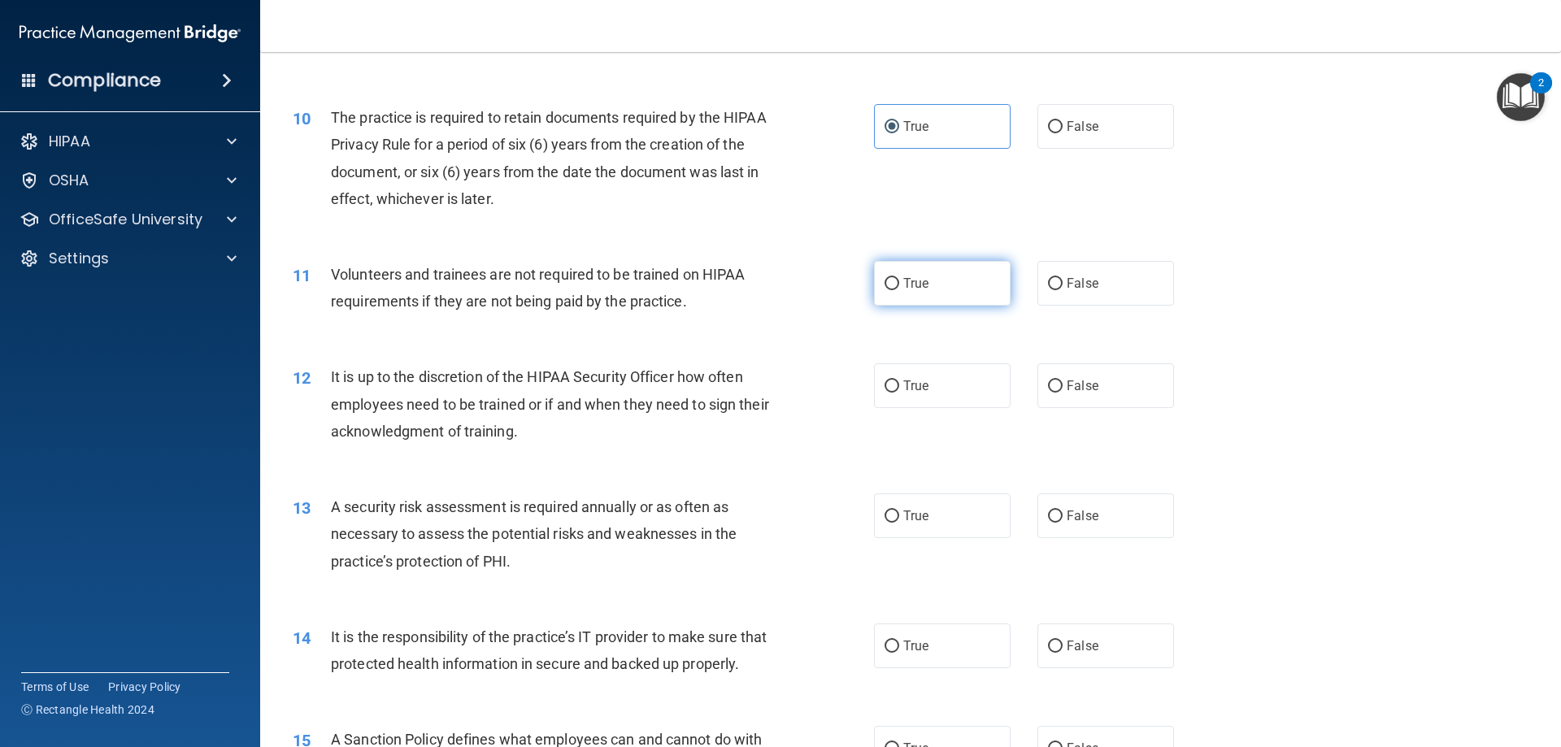
click at [899, 290] on input "True" at bounding box center [892, 284] width 15 height 12
radio input "true"
click at [1087, 394] on label "False" at bounding box center [1106, 386] width 137 height 45
click at [1063, 393] on input "False" at bounding box center [1055, 387] width 15 height 12
radio input "true"
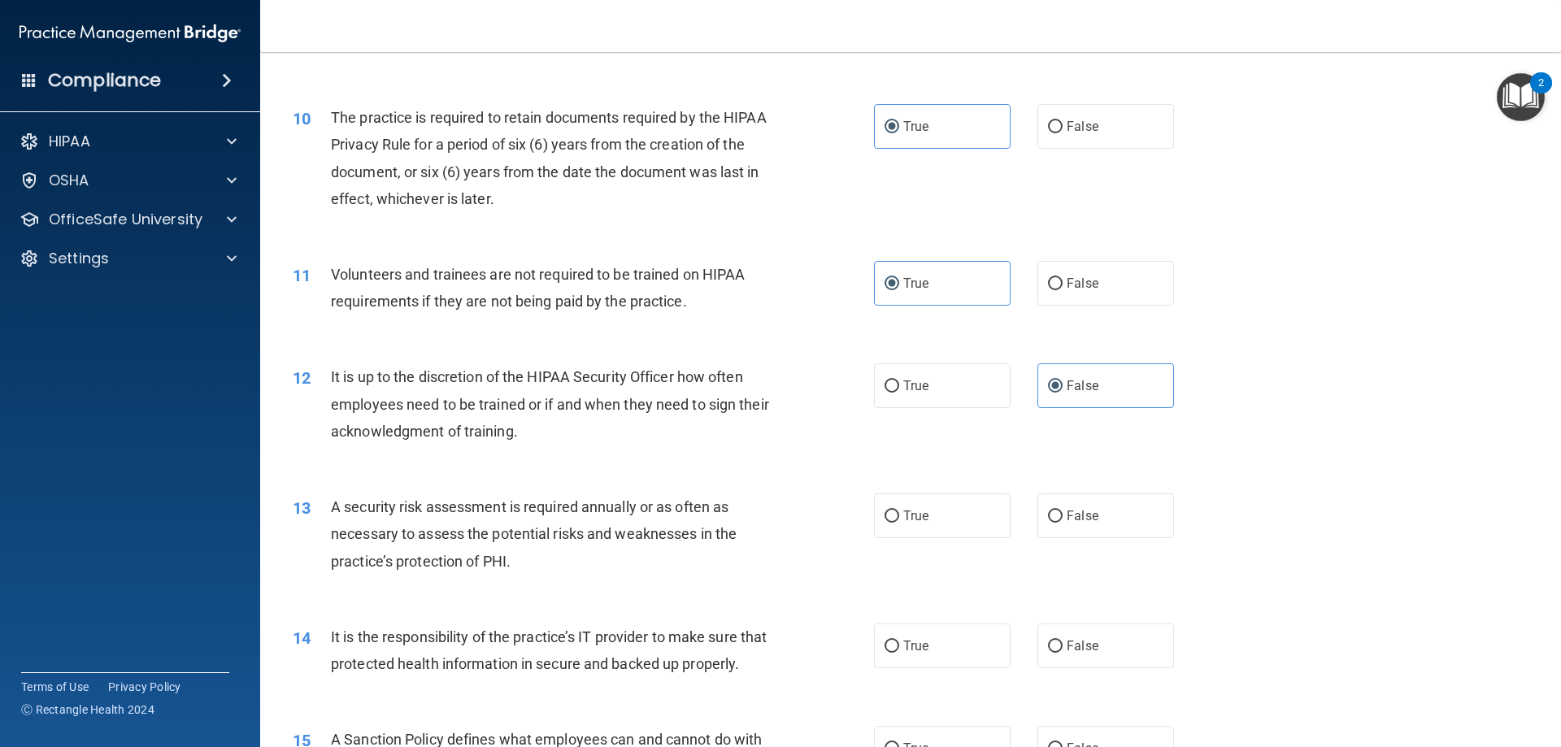
drag, startPoint x: 1103, startPoint y: 539, endPoint x: 986, endPoint y: 583, distance: 125.1
click at [1101, 539] on div "13 A security risk assessment is required annually or as often as necessary to …" at bounding box center [911, 538] width 1261 height 130
click at [1048, 522] on input "False" at bounding box center [1055, 517] width 15 height 12
radio input "true"
drag, startPoint x: 943, startPoint y: 638, endPoint x: 957, endPoint y: 633, distance: 15.0
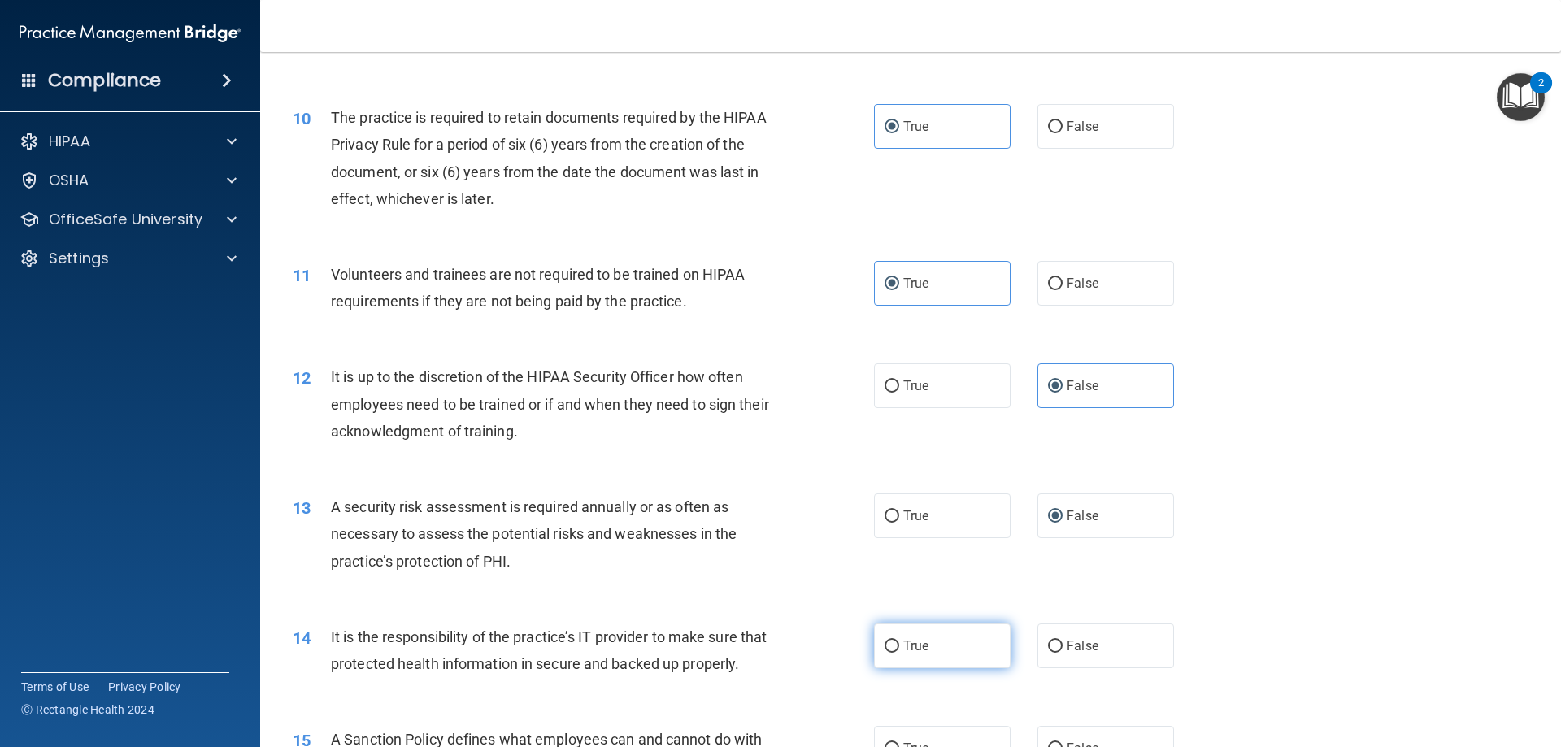
click at [943, 637] on label "True" at bounding box center [942, 646] width 137 height 45
click at [899, 641] on input "True" at bounding box center [892, 647] width 15 height 12
radio input "true"
click at [962, 380] on label "True" at bounding box center [942, 386] width 137 height 45
click at [899, 381] on input "True" at bounding box center [892, 387] width 15 height 12
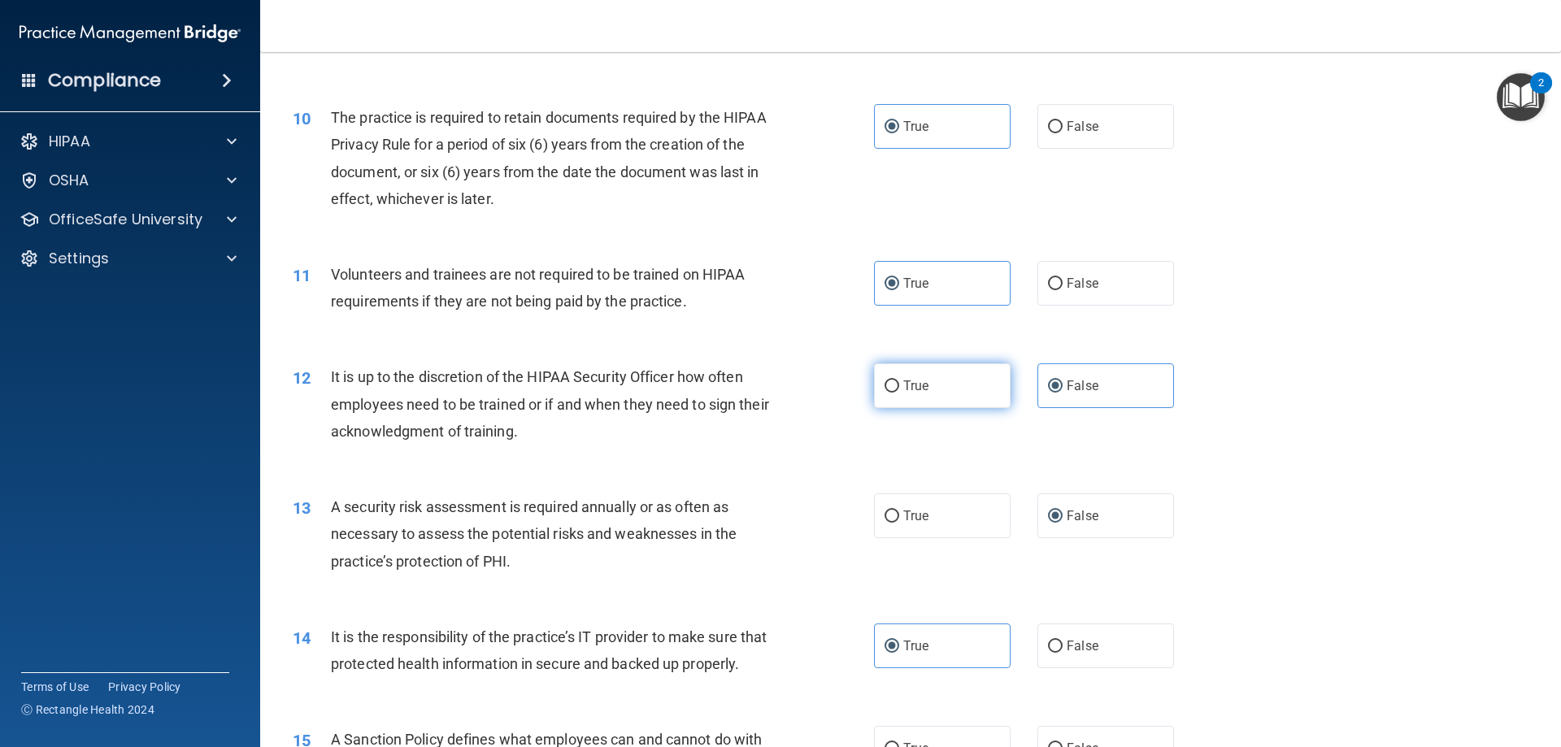
radio input "true"
radio input "false"
click at [1126, 642] on label "False" at bounding box center [1106, 646] width 137 height 45
click at [1063, 642] on input "False" at bounding box center [1055, 647] width 15 height 12
radio input "true"
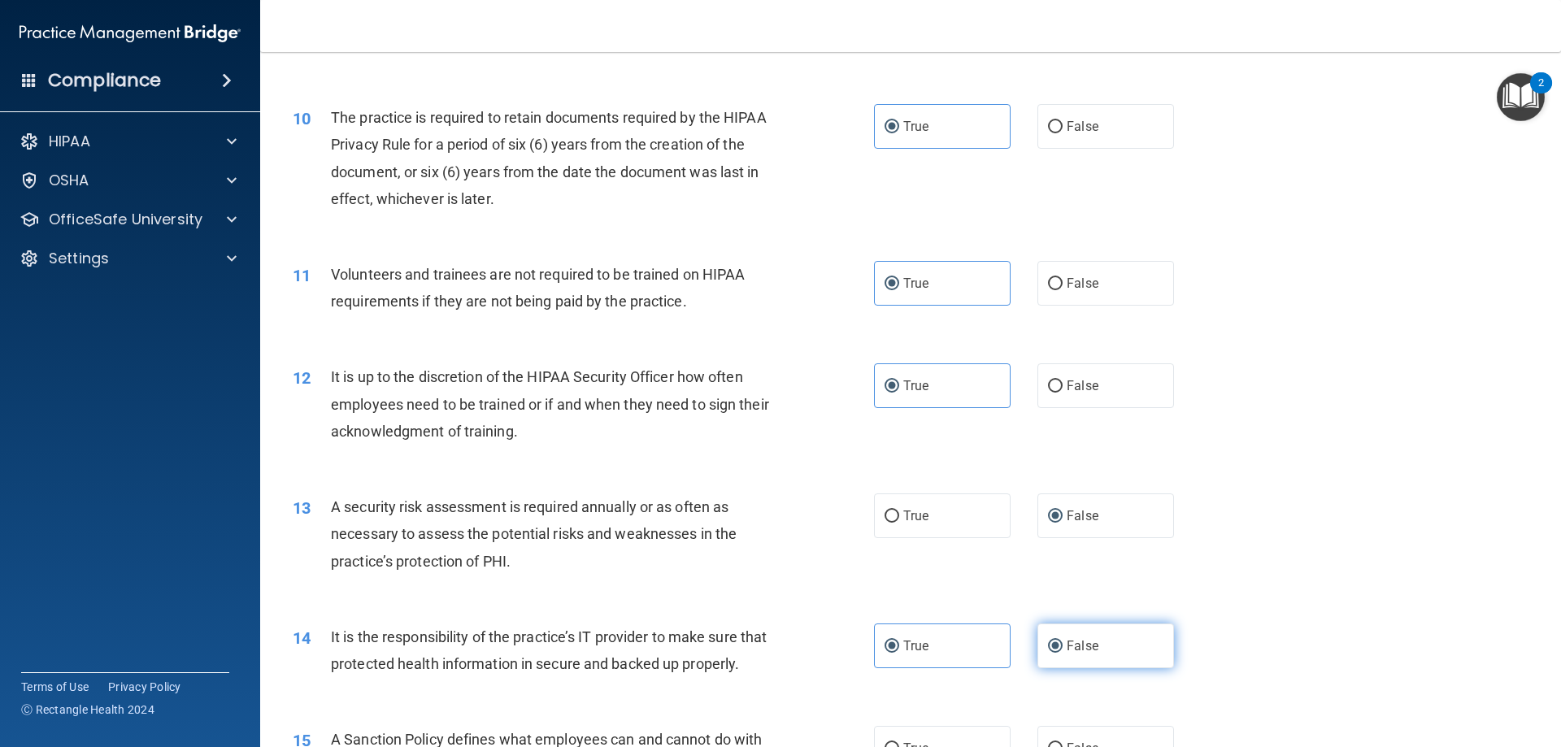
radio input "false"
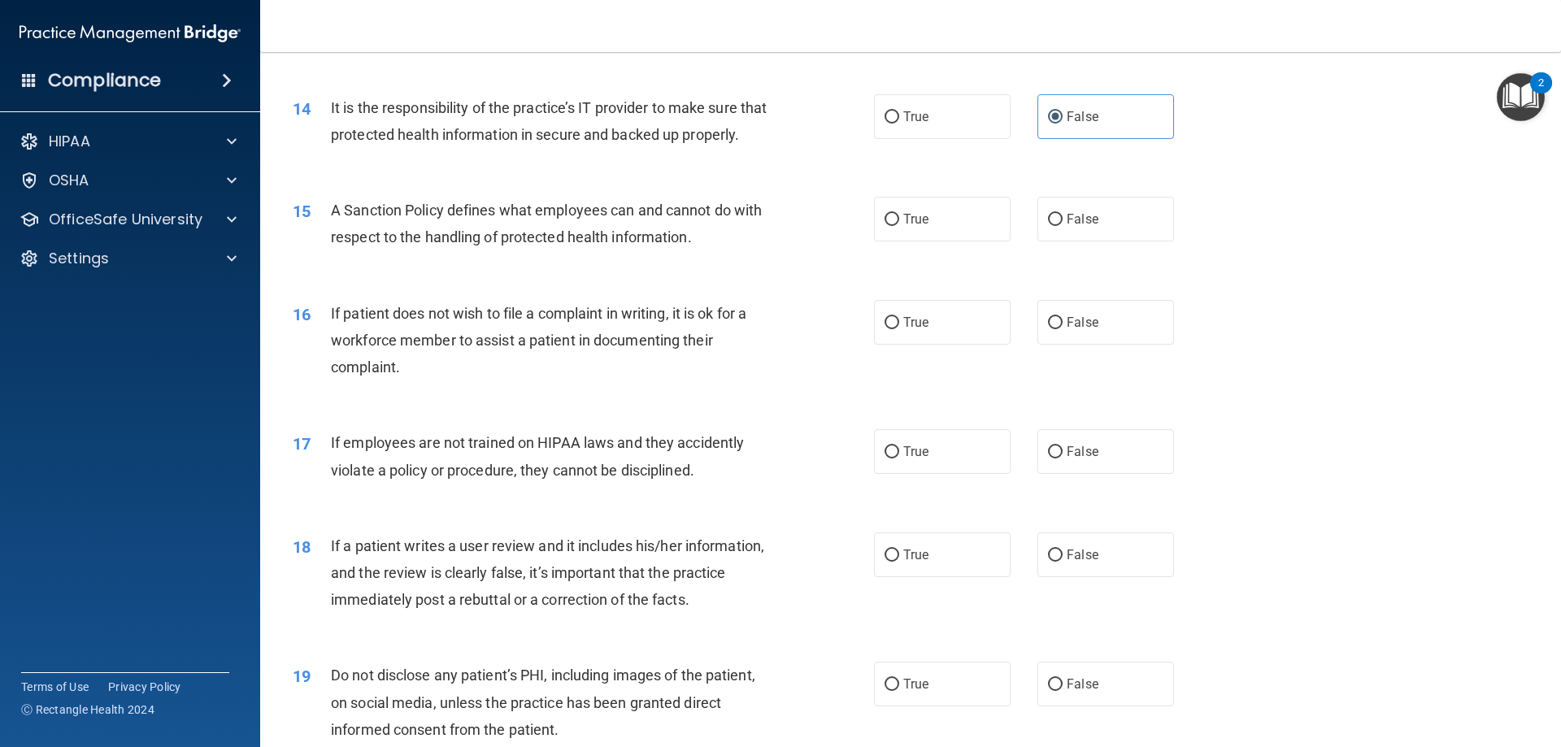
scroll to position [1952, 0]
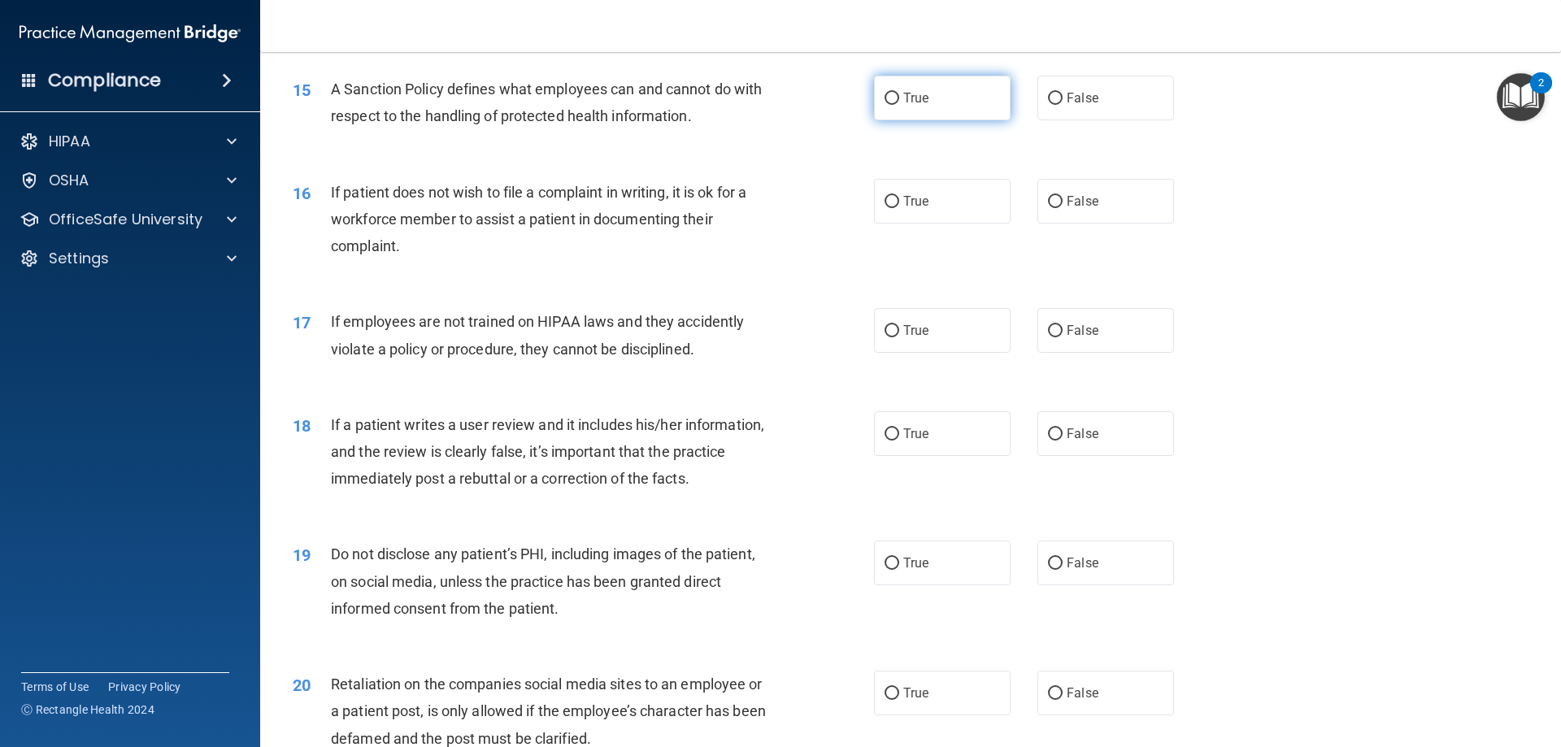
click at [881, 115] on label "True" at bounding box center [942, 98] width 137 height 45
click at [885, 105] on input "True" at bounding box center [892, 99] width 15 height 12
radio input "true"
click at [916, 211] on label "True" at bounding box center [942, 201] width 137 height 45
click at [899, 208] on input "True" at bounding box center [892, 202] width 15 height 12
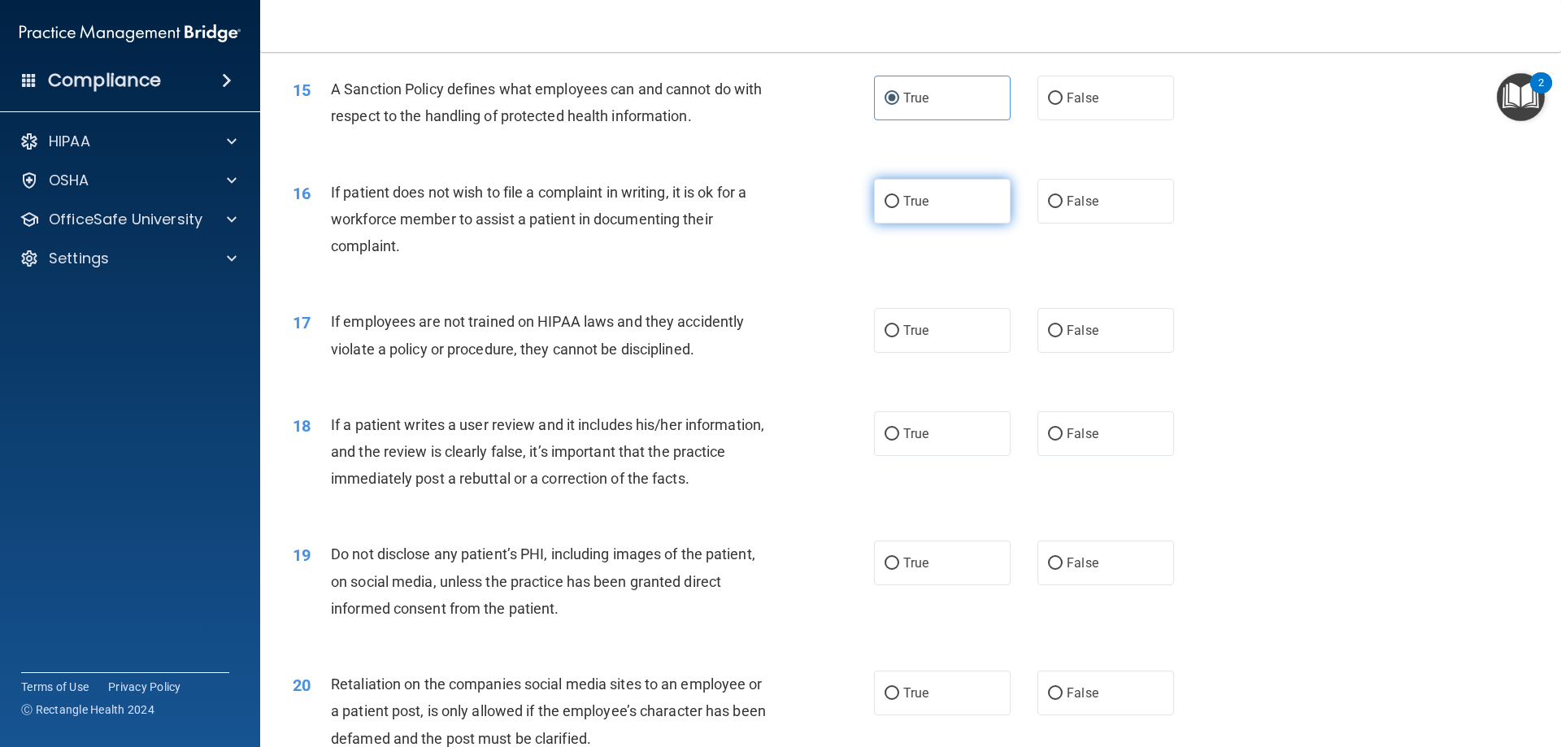
radio input "true"
click at [941, 346] on label "True" at bounding box center [942, 330] width 137 height 45
click at [899, 338] on input "True" at bounding box center [892, 331] width 15 height 12
radio input "true"
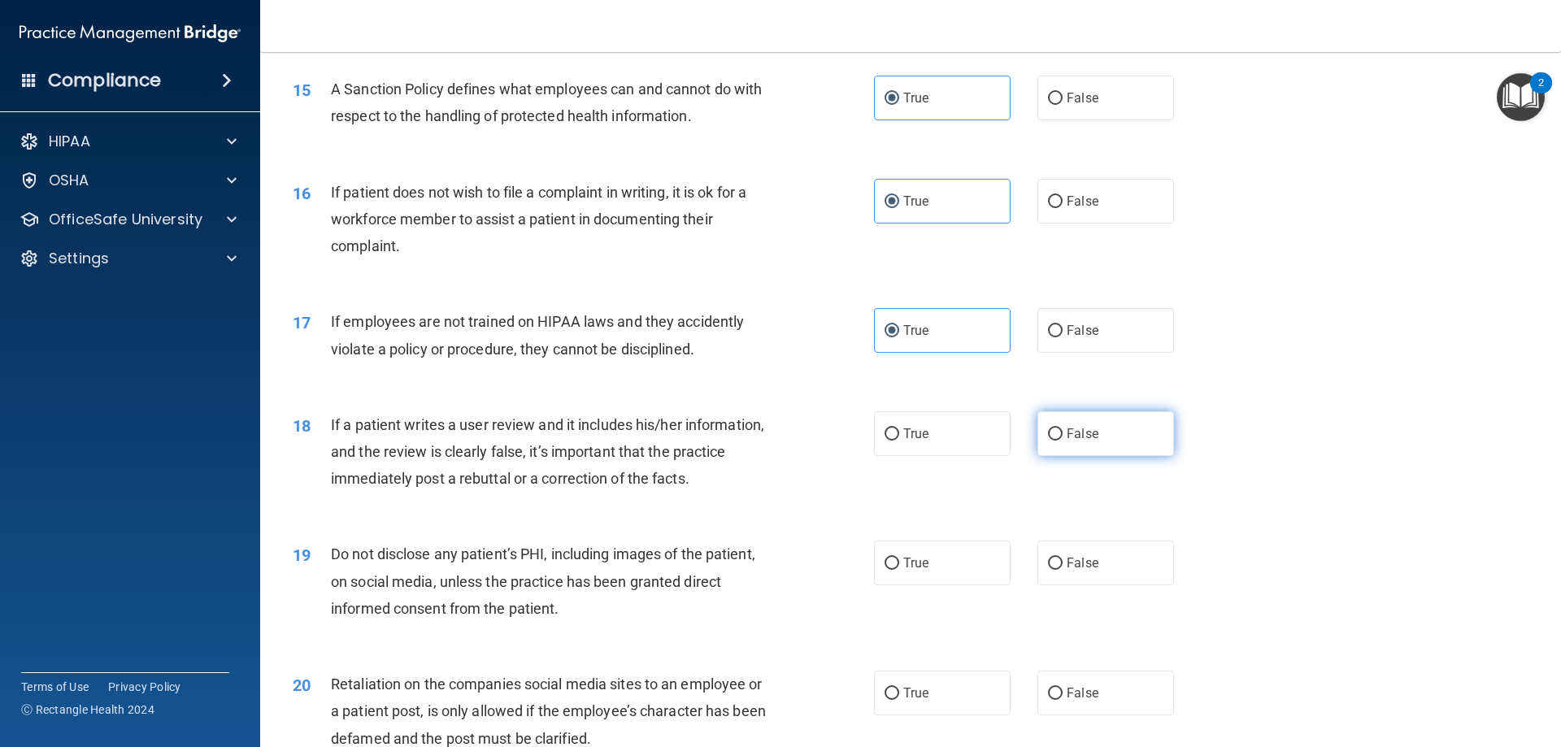
click at [1057, 453] on label "False" at bounding box center [1106, 434] width 137 height 45
click at [1057, 441] on input "False" at bounding box center [1055, 435] width 15 height 12
radio input "true"
click at [1098, 584] on label "False" at bounding box center [1106, 563] width 137 height 45
click at [1063, 570] on input "False" at bounding box center [1055, 564] width 15 height 12
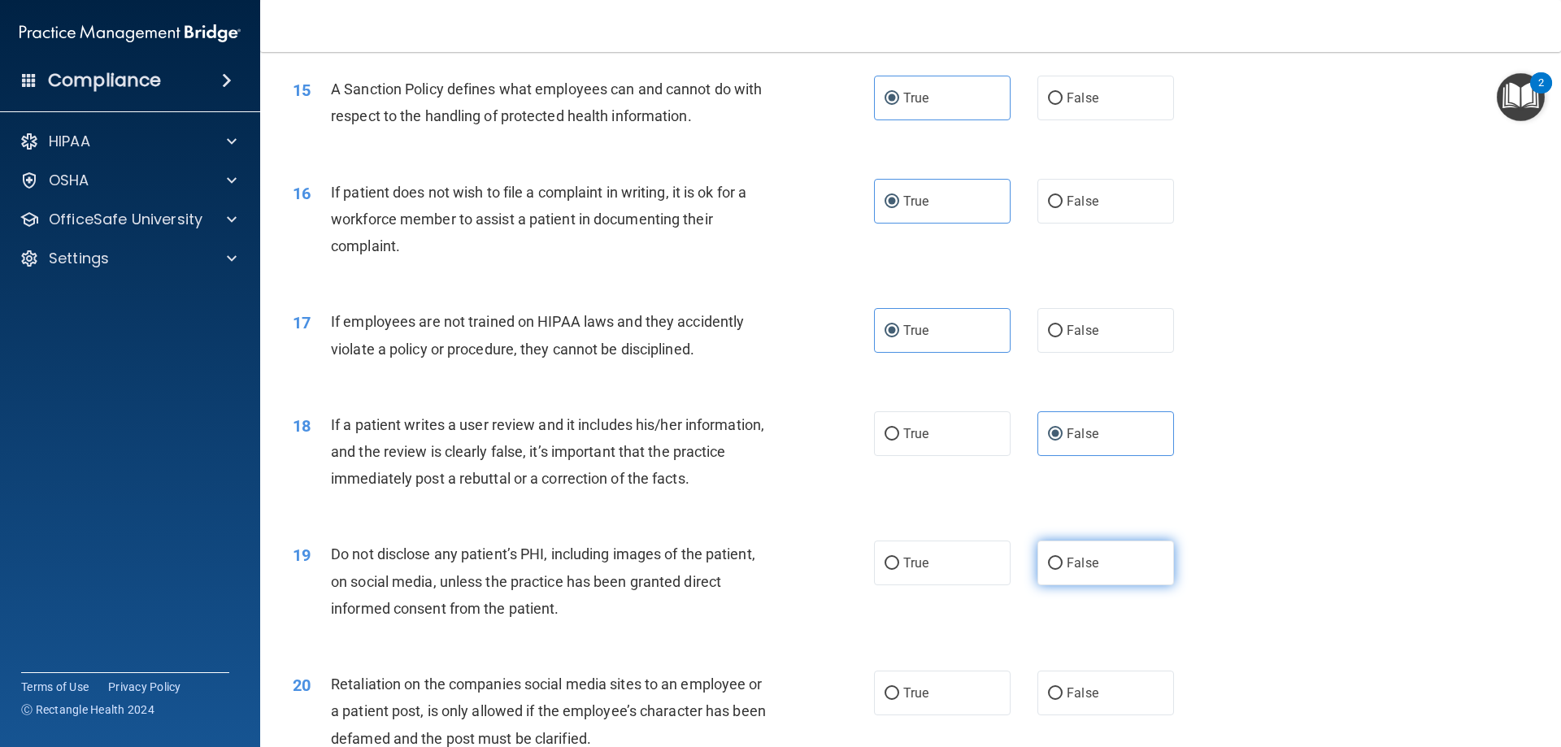
radio input "true"
click at [1123, 716] on label "False" at bounding box center [1106, 693] width 137 height 45
click at [1063, 700] on input "False" at bounding box center [1055, 694] width 15 height 12
radio input "true"
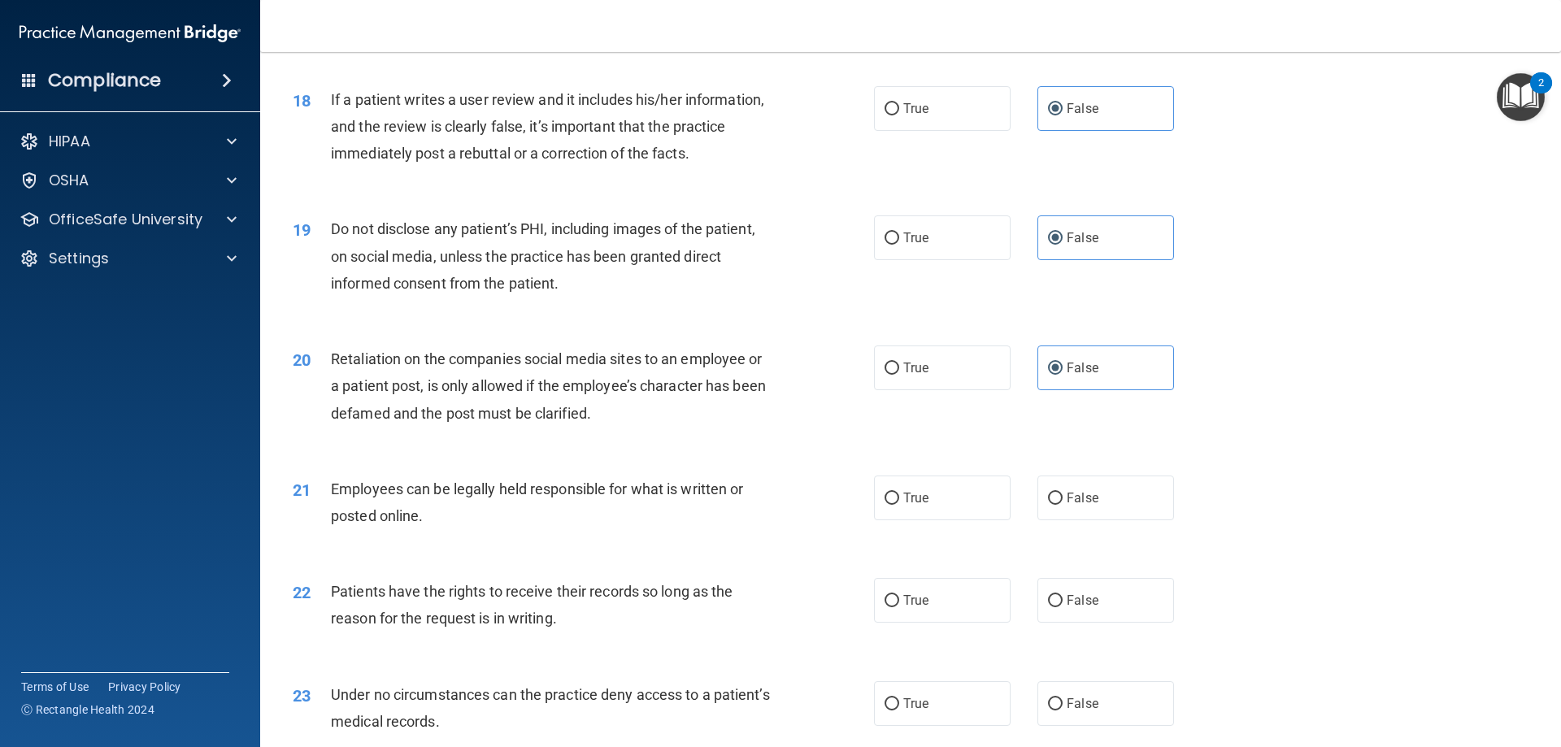
scroll to position [2358, 0]
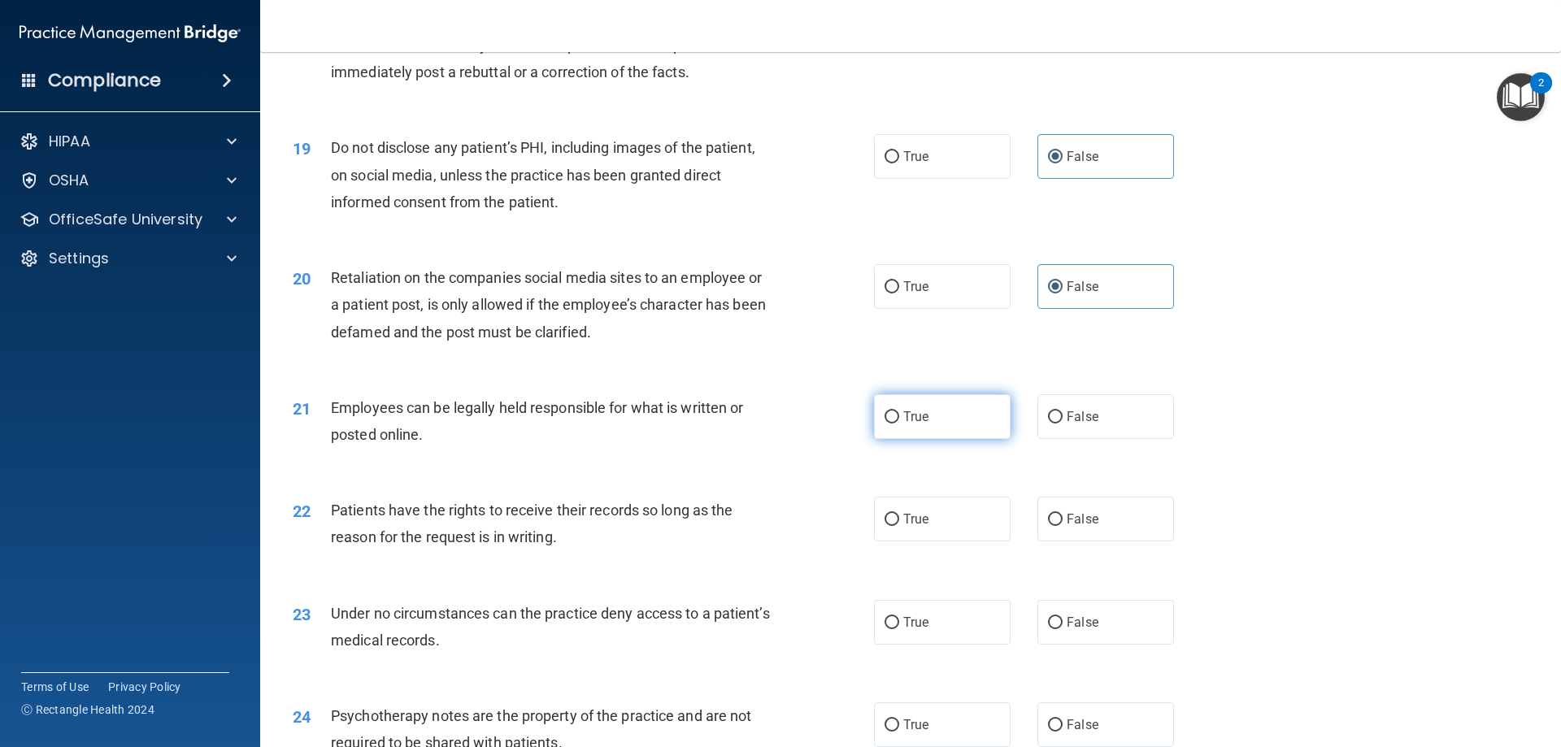
click at [961, 439] on label "True" at bounding box center [942, 416] width 137 height 45
click at [899, 424] on input "True" at bounding box center [892, 418] width 15 height 12
radio input "true"
click at [933, 535] on label "True" at bounding box center [942, 519] width 137 height 45
click at [899, 526] on input "True" at bounding box center [892, 520] width 15 height 12
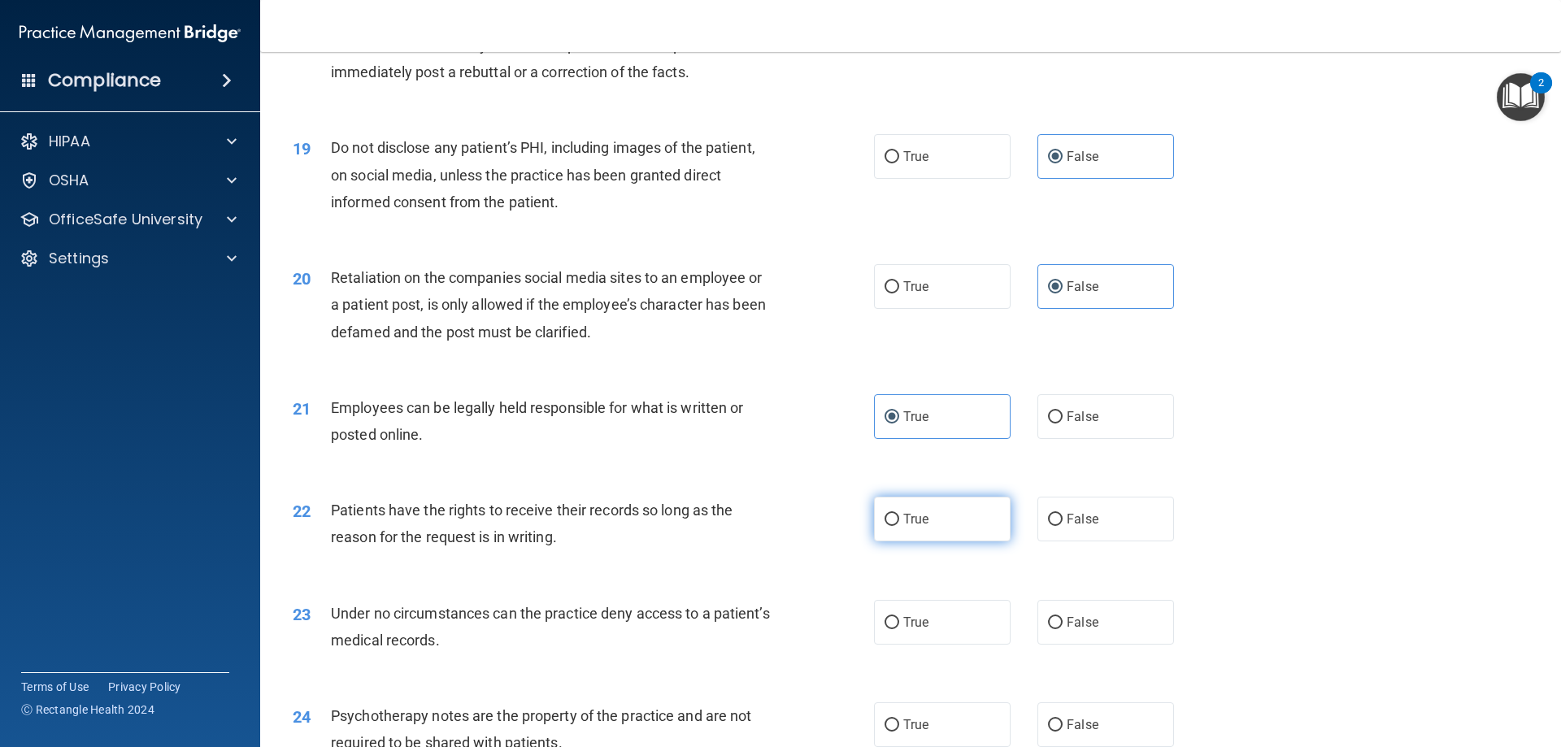
radio input "true"
click at [1067, 630] on span "False" at bounding box center [1083, 622] width 32 height 15
click at [1061, 629] on input "False" at bounding box center [1055, 623] width 15 height 12
radio input "true"
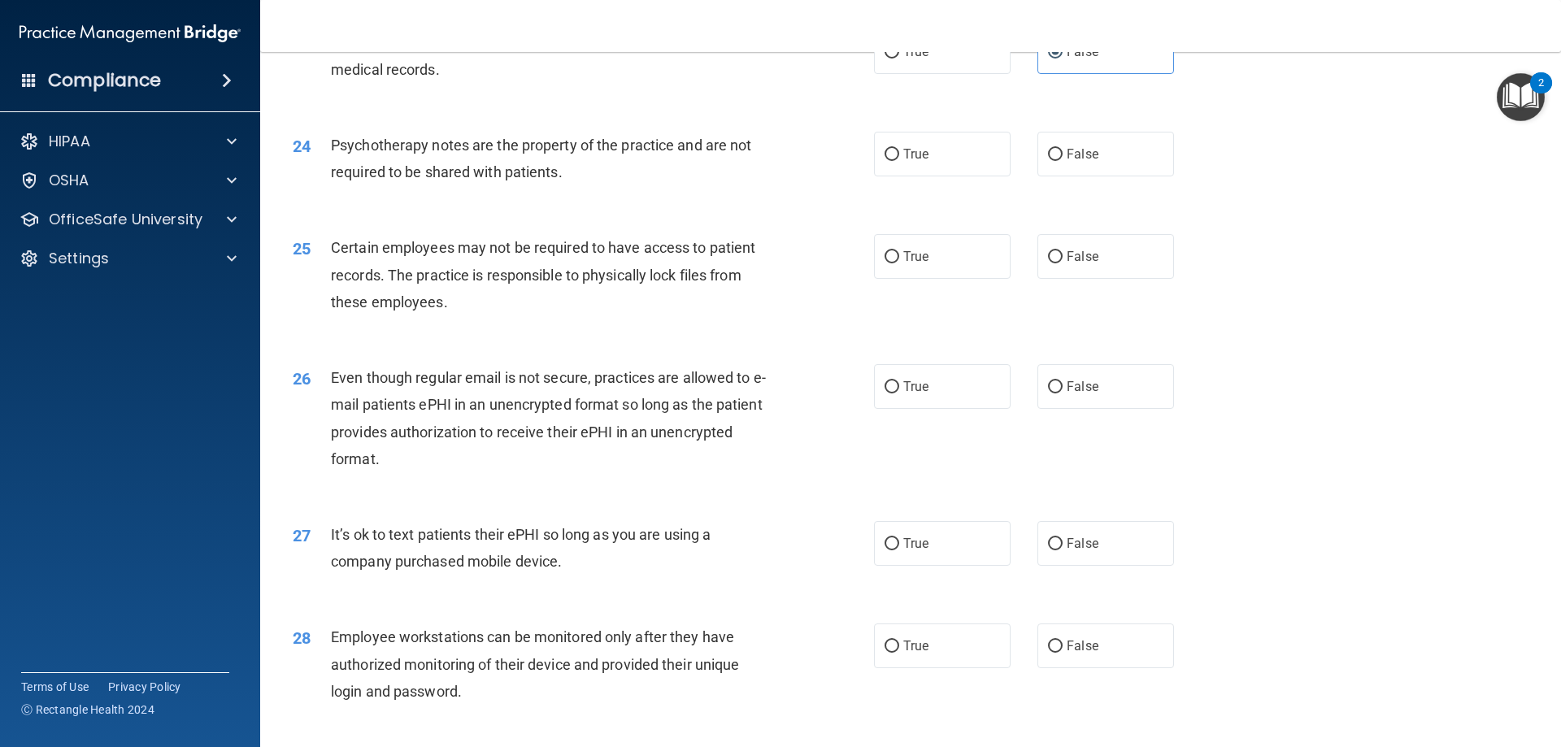
scroll to position [2928, 0]
click at [1091, 178] on label "False" at bounding box center [1106, 155] width 137 height 45
click at [1063, 163] on input "False" at bounding box center [1055, 156] width 15 height 12
radio input "true"
drag, startPoint x: 948, startPoint y: 293, endPoint x: 972, endPoint y: 316, distance: 32.8
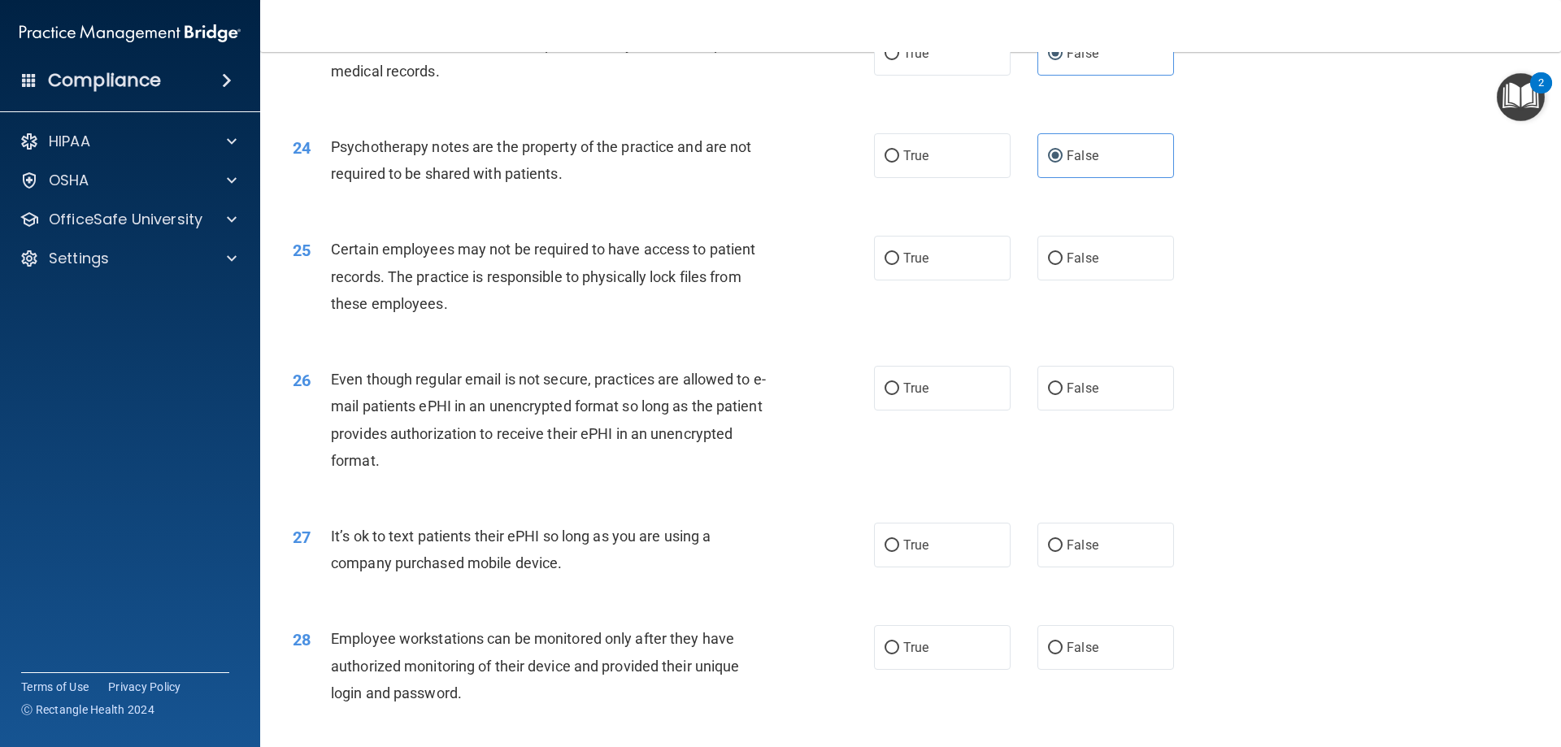
click at [948, 281] on label "True" at bounding box center [942, 258] width 137 height 45
click at [899, 265] on input "True" at bounding box center [892, 259] width 15 height 12
radio input "true"
click at [1074, 411] on label "False" at bounding box center [1106, 388] width 137 height 45
click at [1063, 395] on input "False" at bounding box center [1055, 389] width 15 height 12
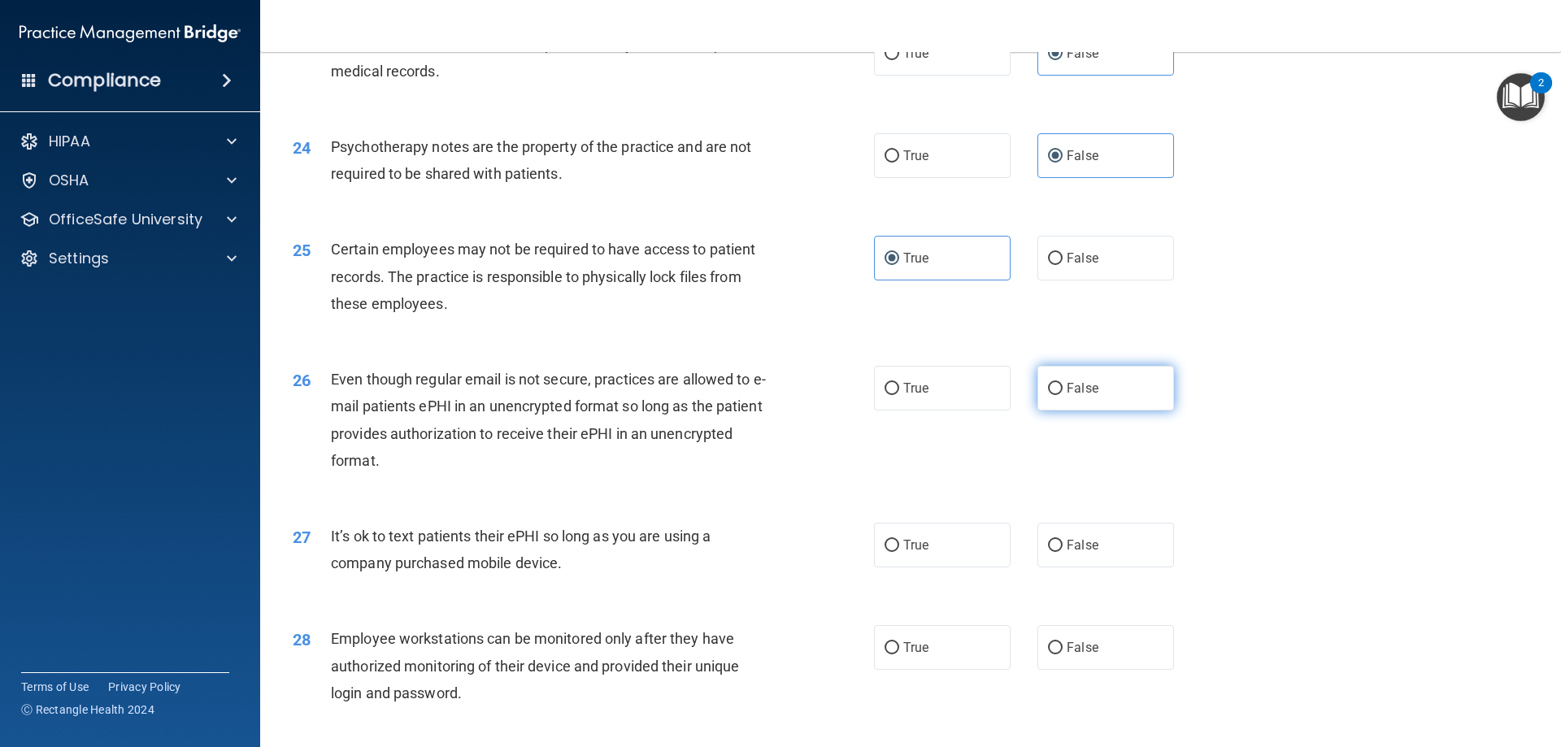
radio input "true"
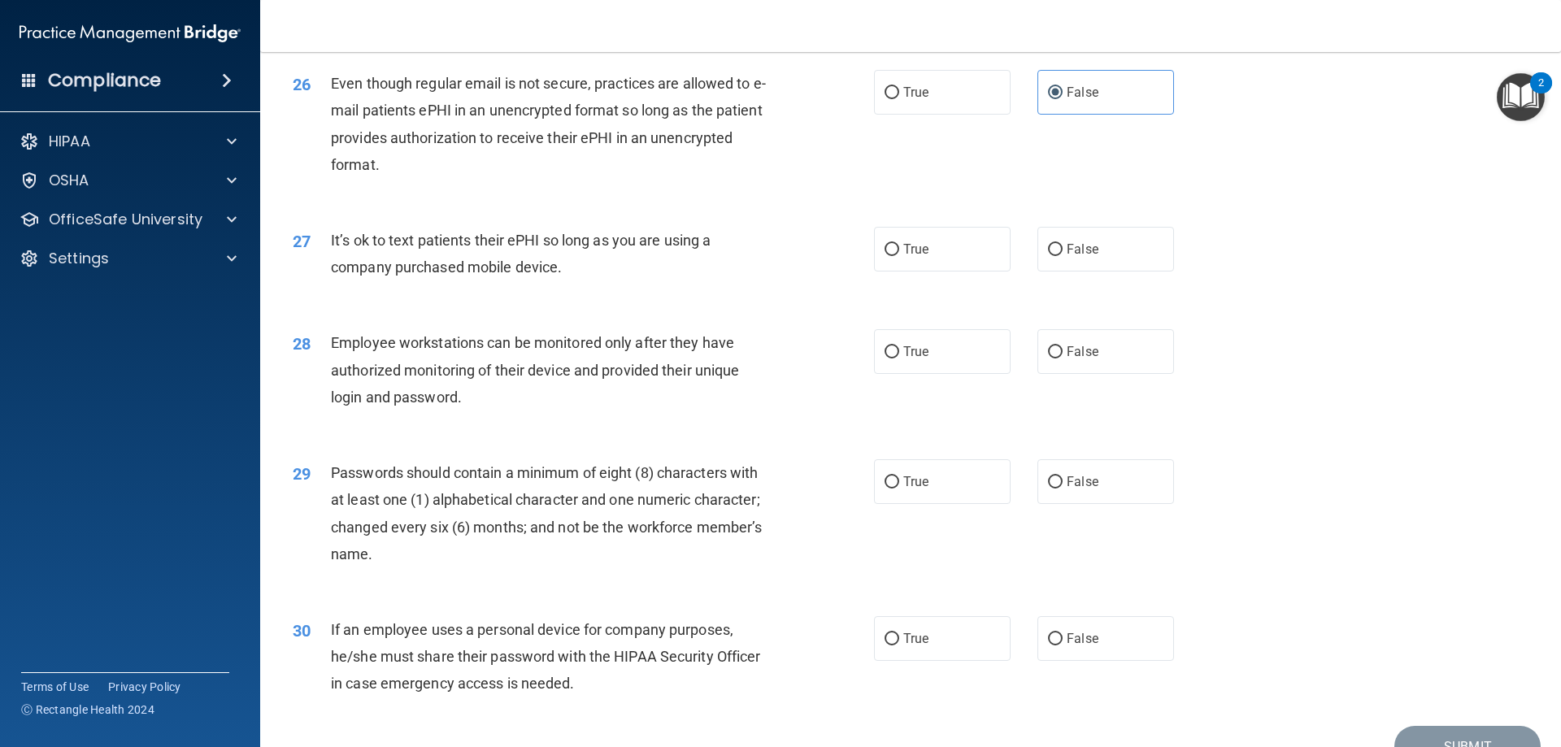
scroll to position [3253, 0]
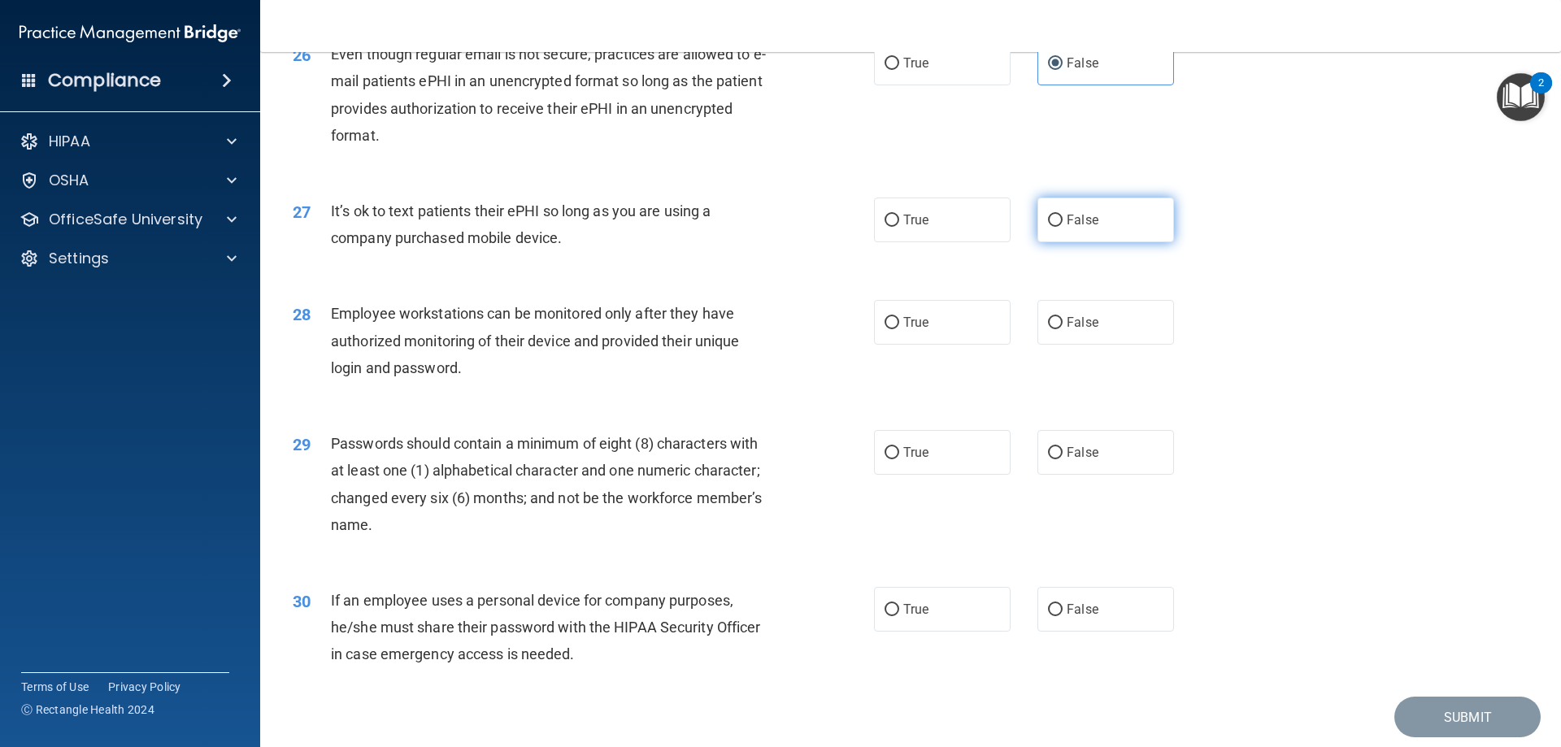
click at [1073, 242] on label "False" at bounding box center [1106, 220] width 137 height 45
click at [1063, 227] on input "False" at bounding box center [1055, 221] width 15 height 12
radio input "true"
click at [940, 345] on label "True" at bounding box center [942, 322] width 137 height 45
click at [899, 329] on input "True" at bounding box center [892, 323] width 15 height 12
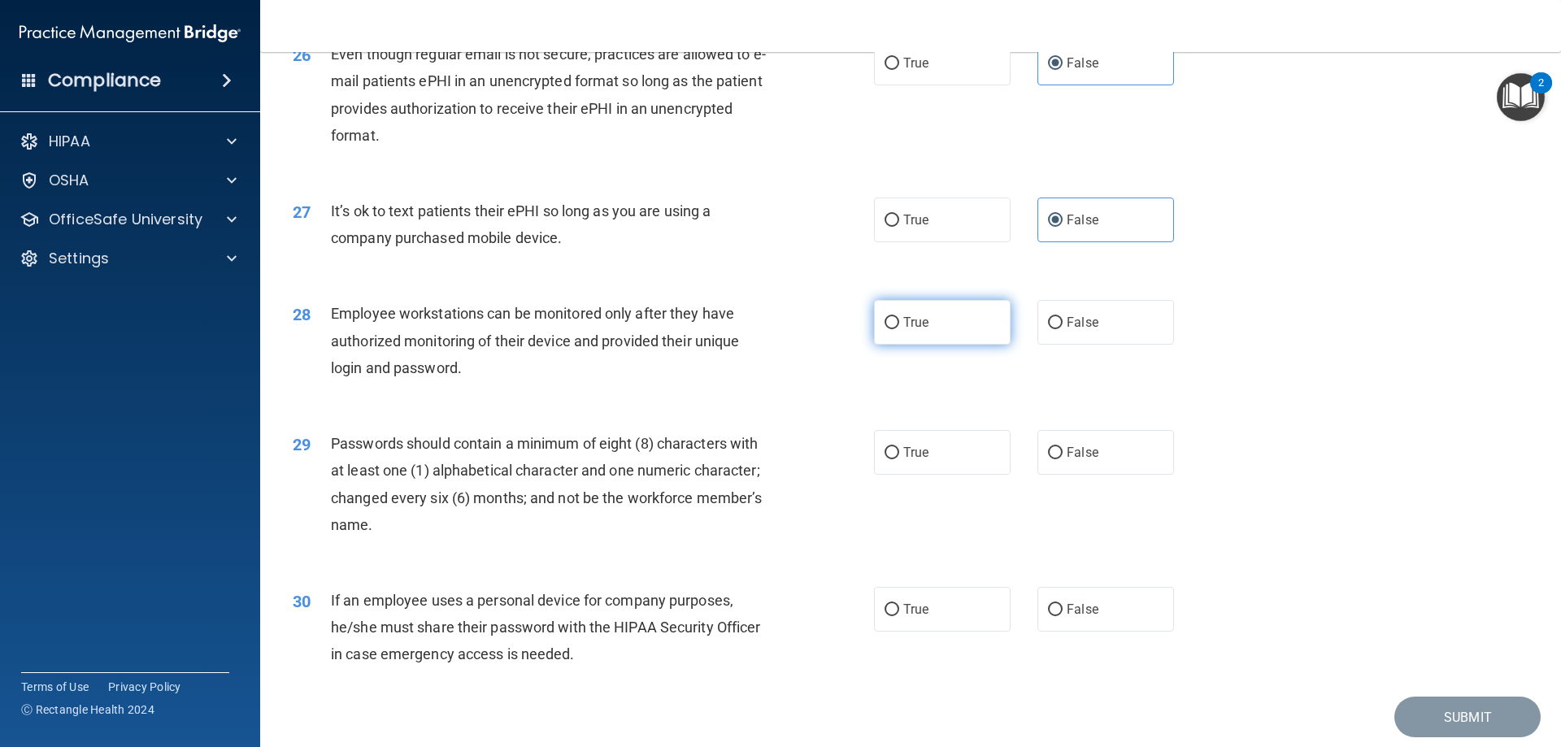
radio input "true"
click at [953, 475] on label "True" at bounding box center [942, 452] width 137 height 45
click at [899, 459] on input "True" at bounding box center [892, 453] width 15 height 12
radio input "true"
click at [945, 632] on label "True" at bounding box center [942, 609] width 137 height 45
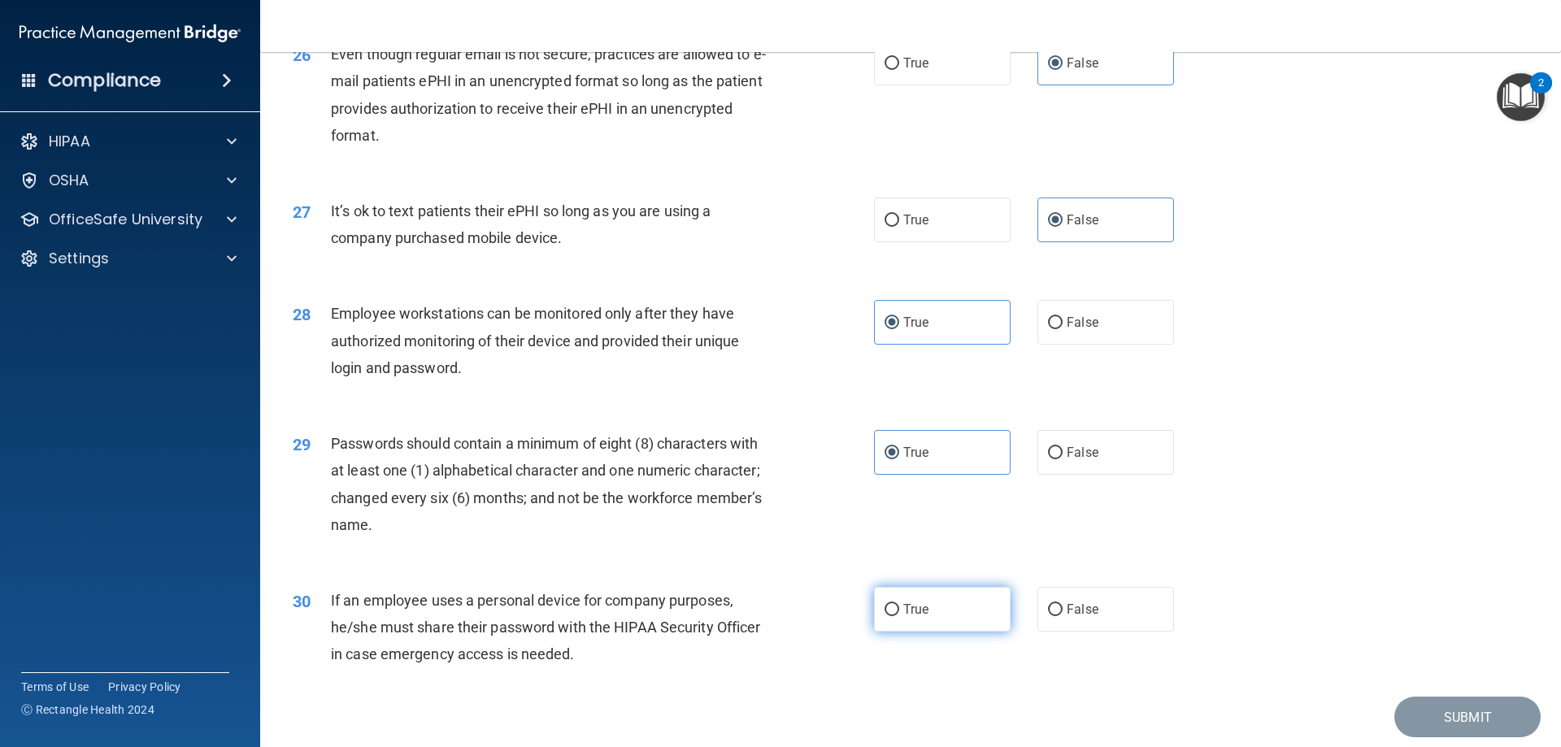
click at [899, 616] on input "True" at bounding box center [892, 610] width 15 height 12
radio input "true"
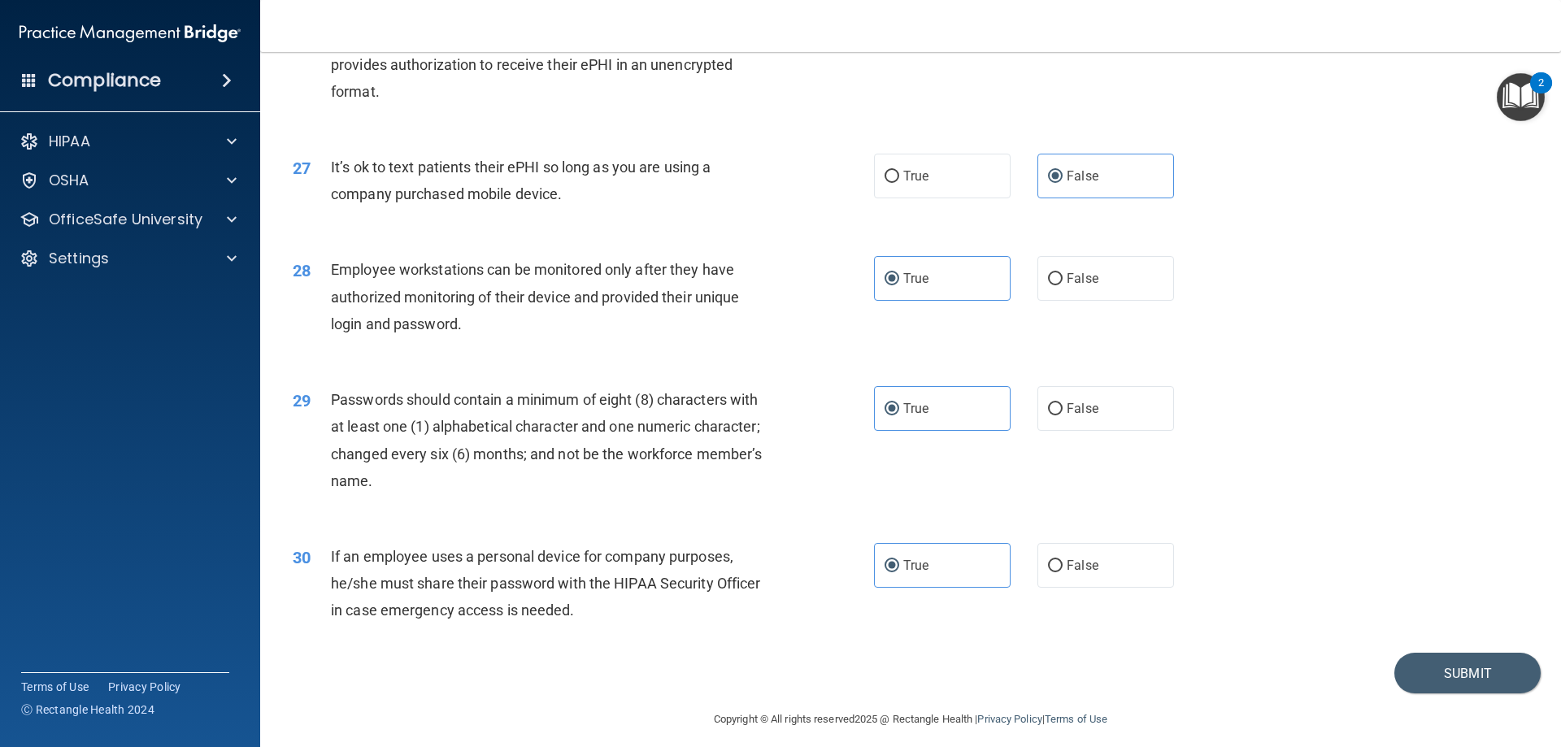
scroll to position [3335, 0]
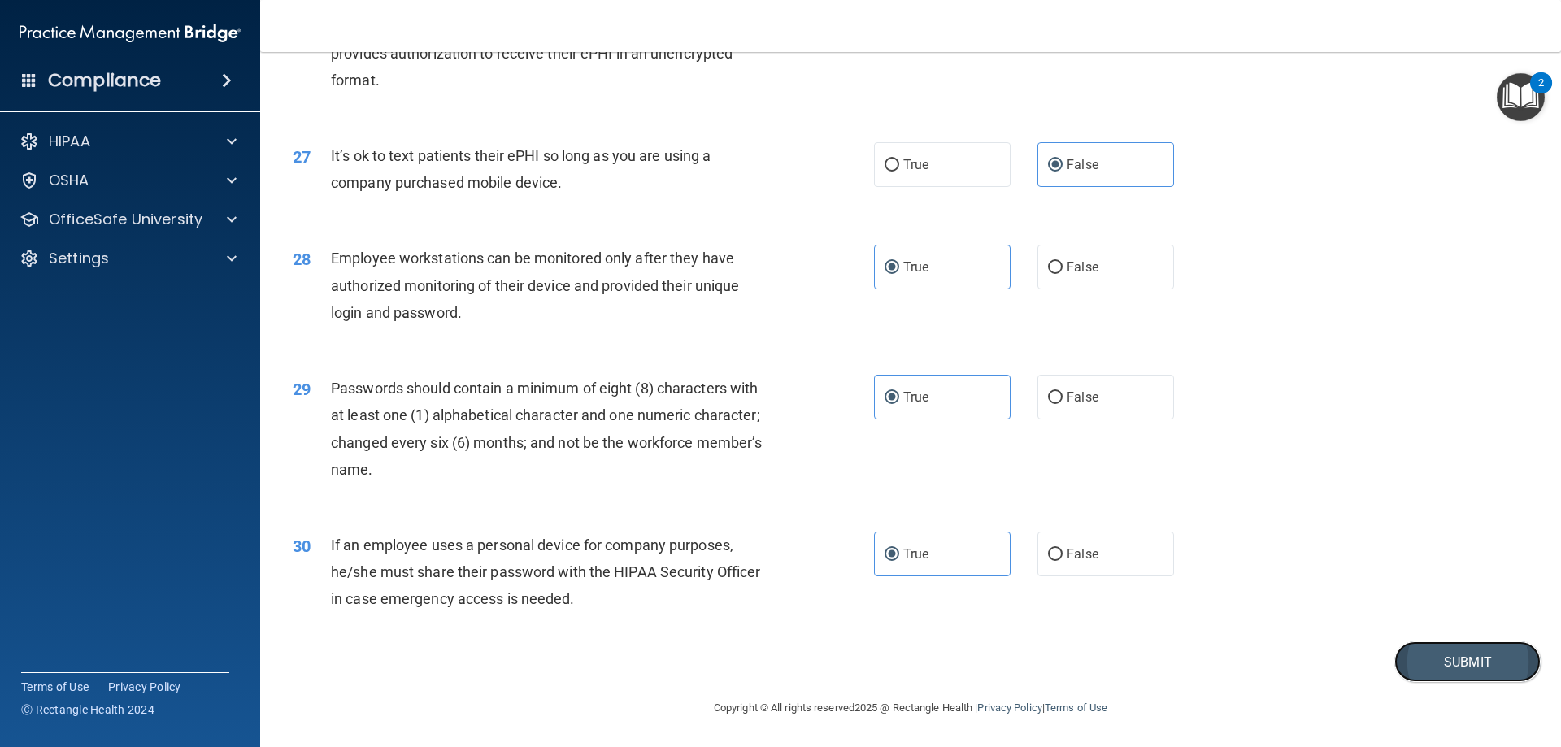
click at [1473, 680] on button "Submit" at bounding box center [1468, 662] width 146 height 41
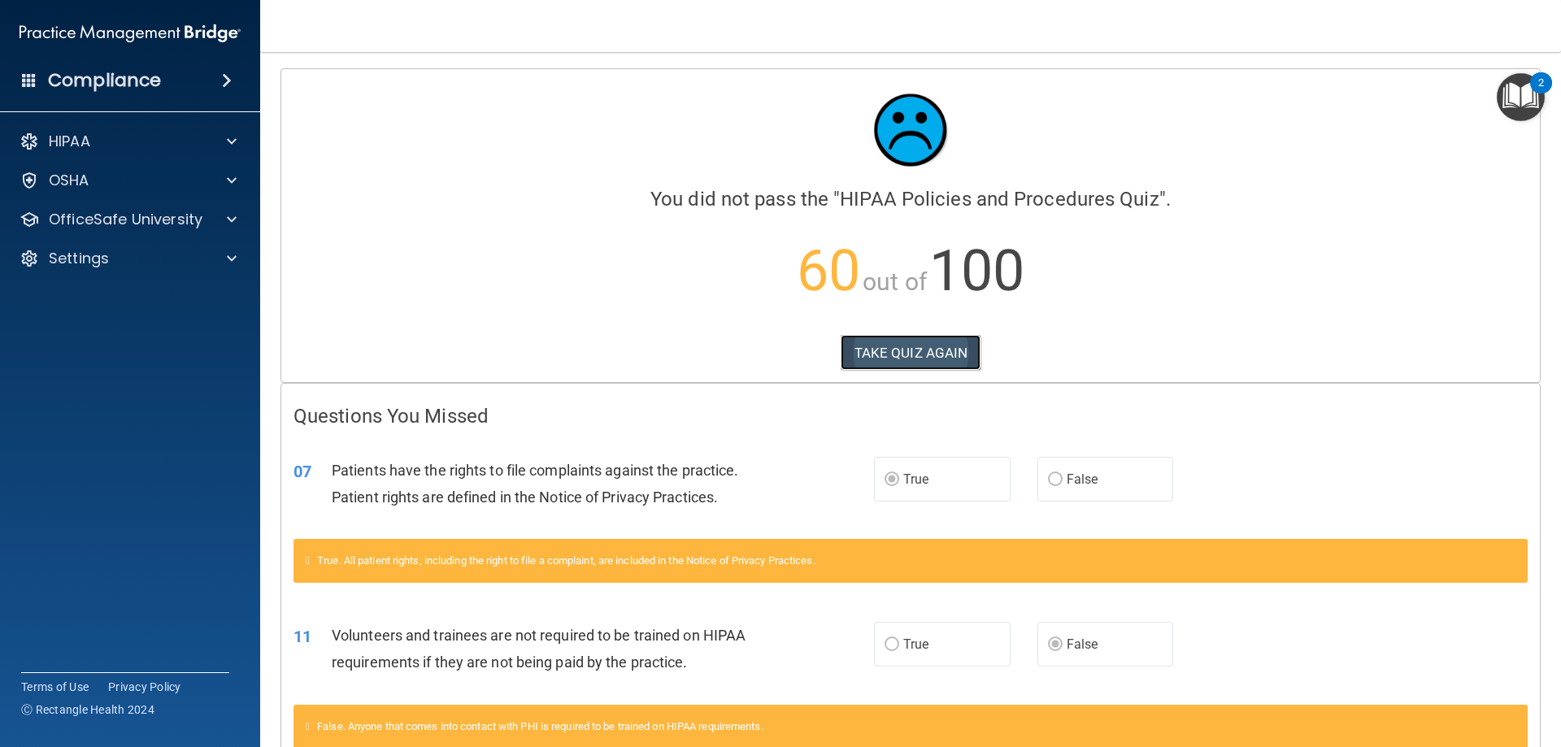
click at [917, 348] on button "TAKE QUIZ AGAIN" at bounding box center [911, 353] width 141 height 36
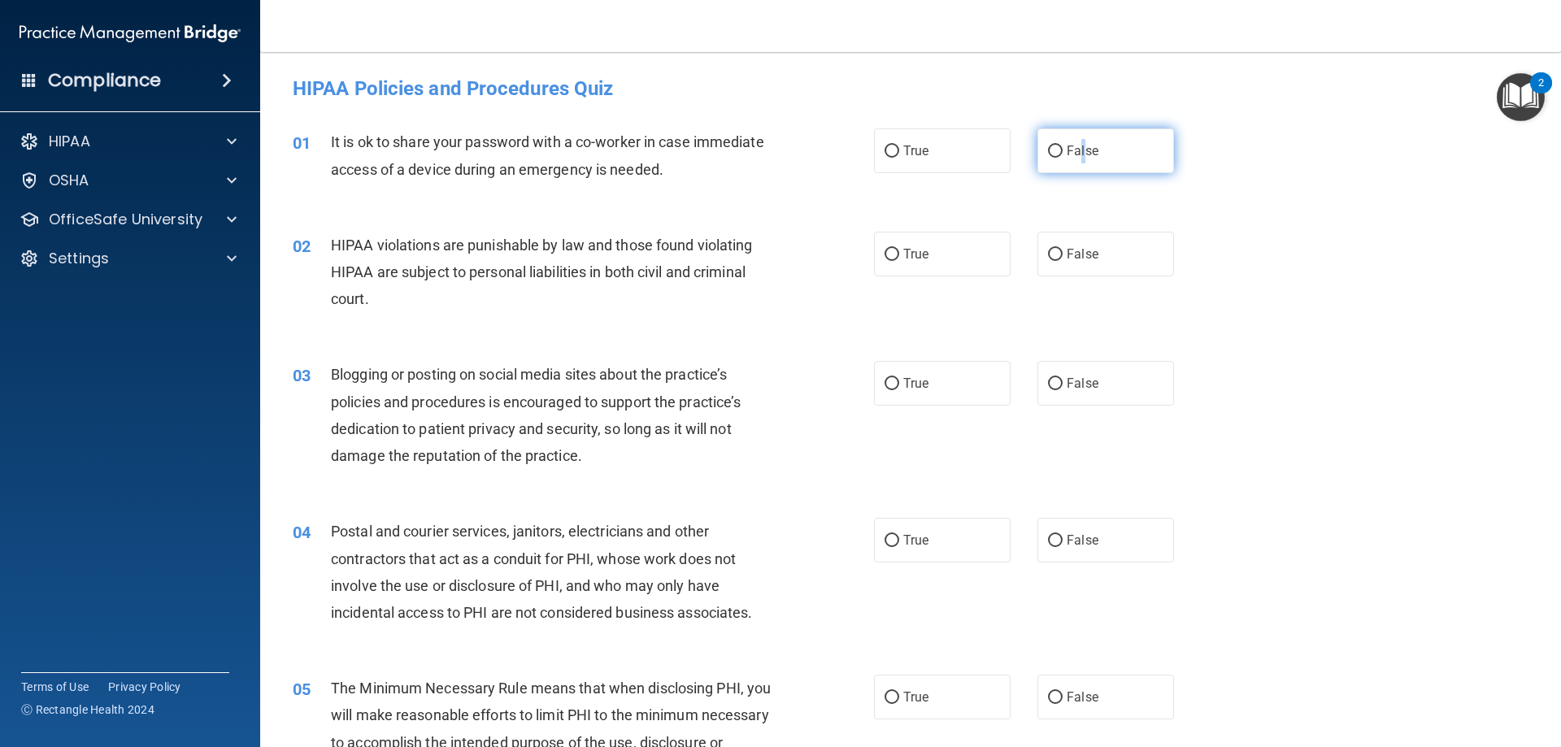
click at [1077, 143] on label "False" at bounding box center [1106, 150] width 137 height 45
click at [1070, 158] on label "False" at bounding box center [1106, 150] width 137 height 45
click at [1063, 158] on input "False" at bounding box center [1055, 152] width 15 height 12
radio input "true"
click at [937, 258] on label "True" at bounding box center [942, 254] width 137 height 45
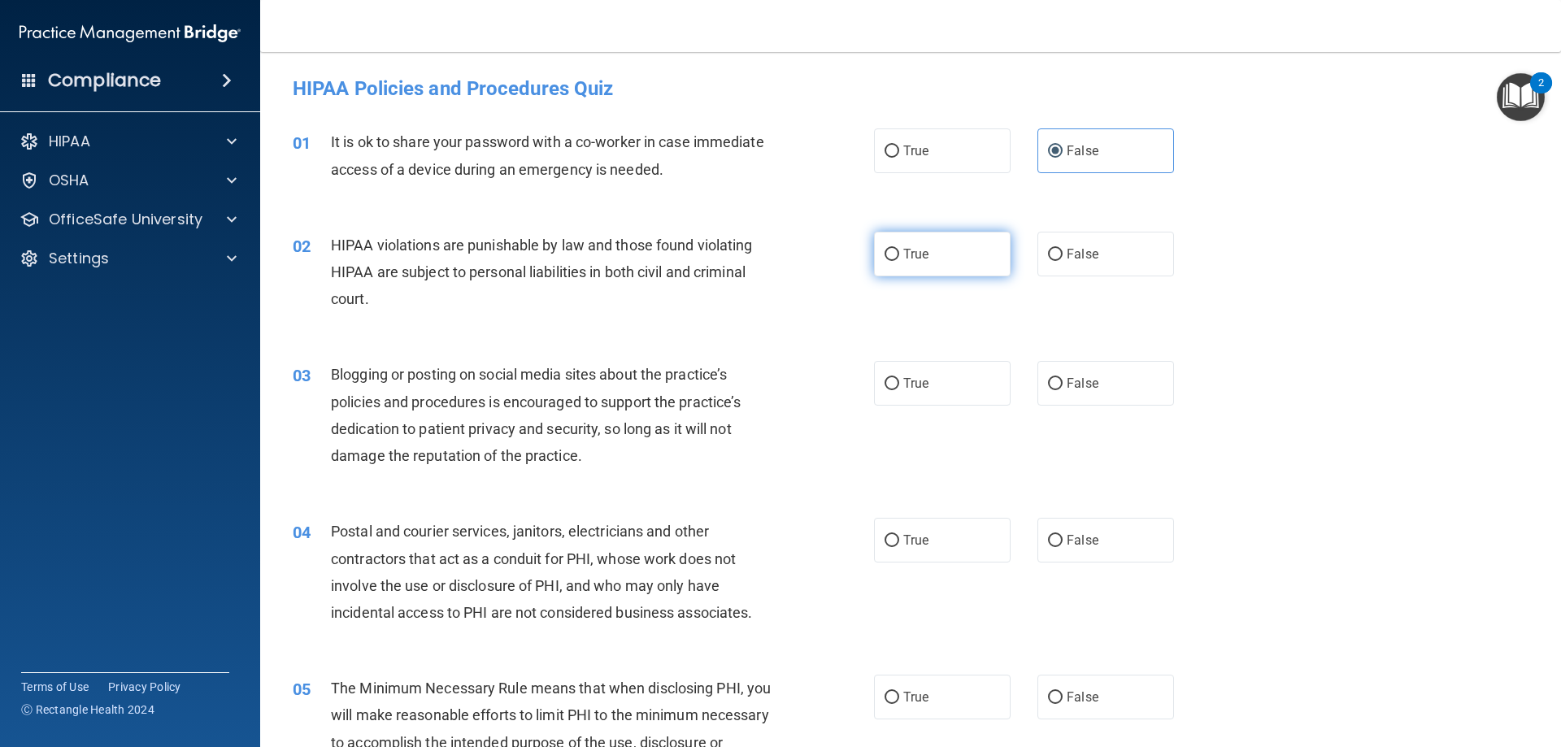
click at [899, 258] on input "True" at bounding box center [892, 255] width 15 height 12
radio input "true"
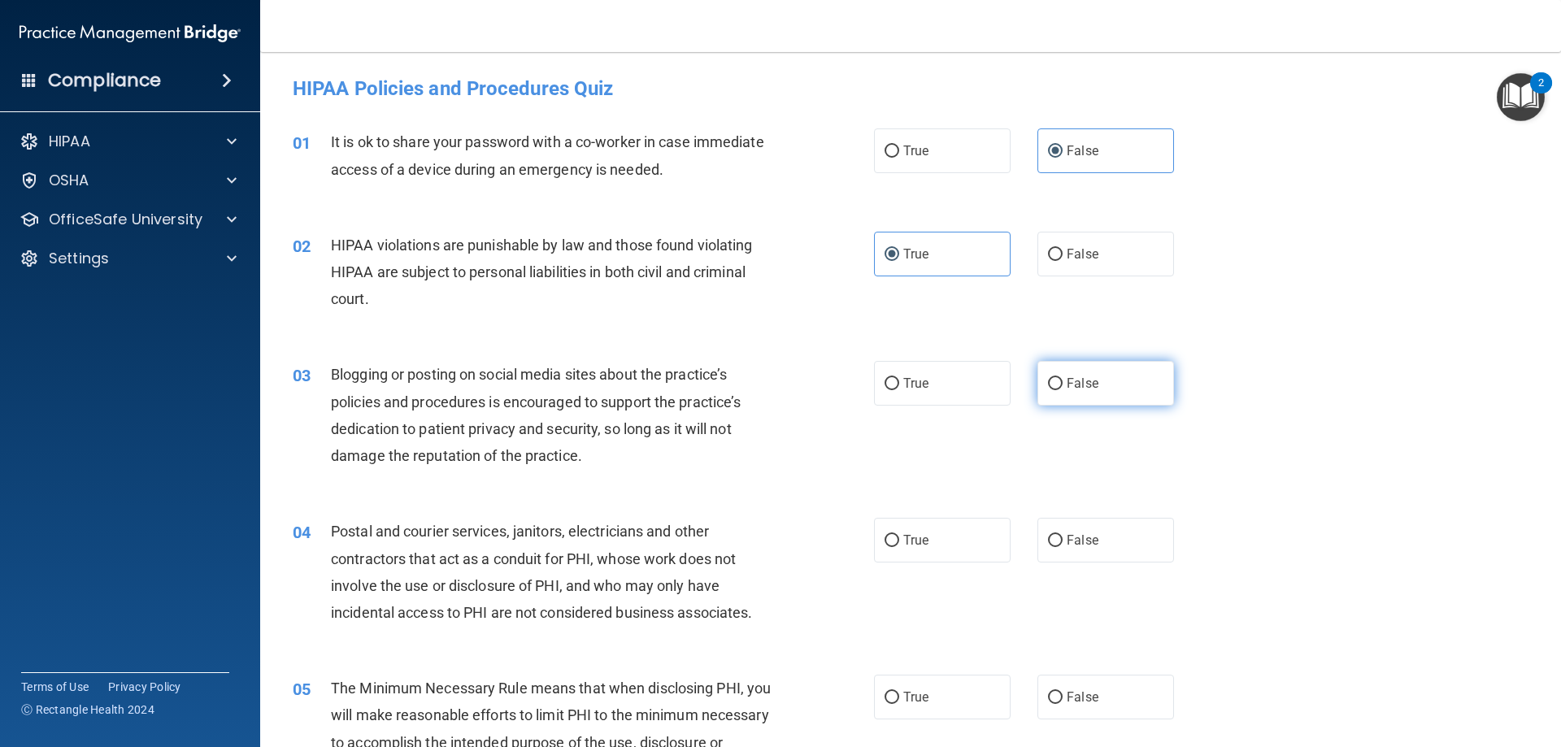
click at [1054, 376] on label "False" at bounding box center [1106, 383] width 137 height 45
click at [1054, 378] on input "False" at bounding box center [1055, 384] width 15 height 12
radio input "true"
click at [919, 527] on label "True" at bounding box center [942, 540] width 137 height 45
click at [899, 535] on input "True" at bounding box center [892, 541] width 15 height 12
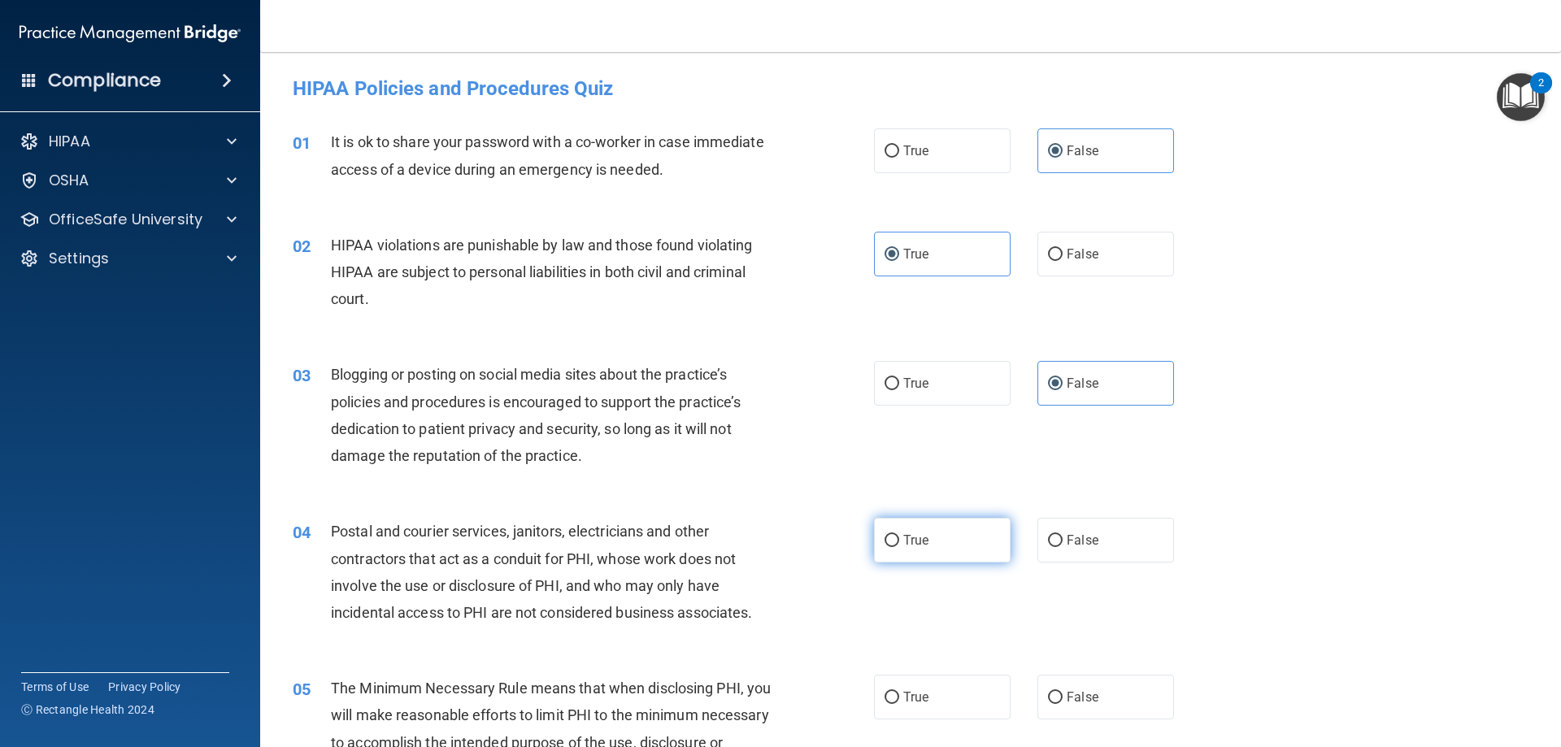
radio input "true"
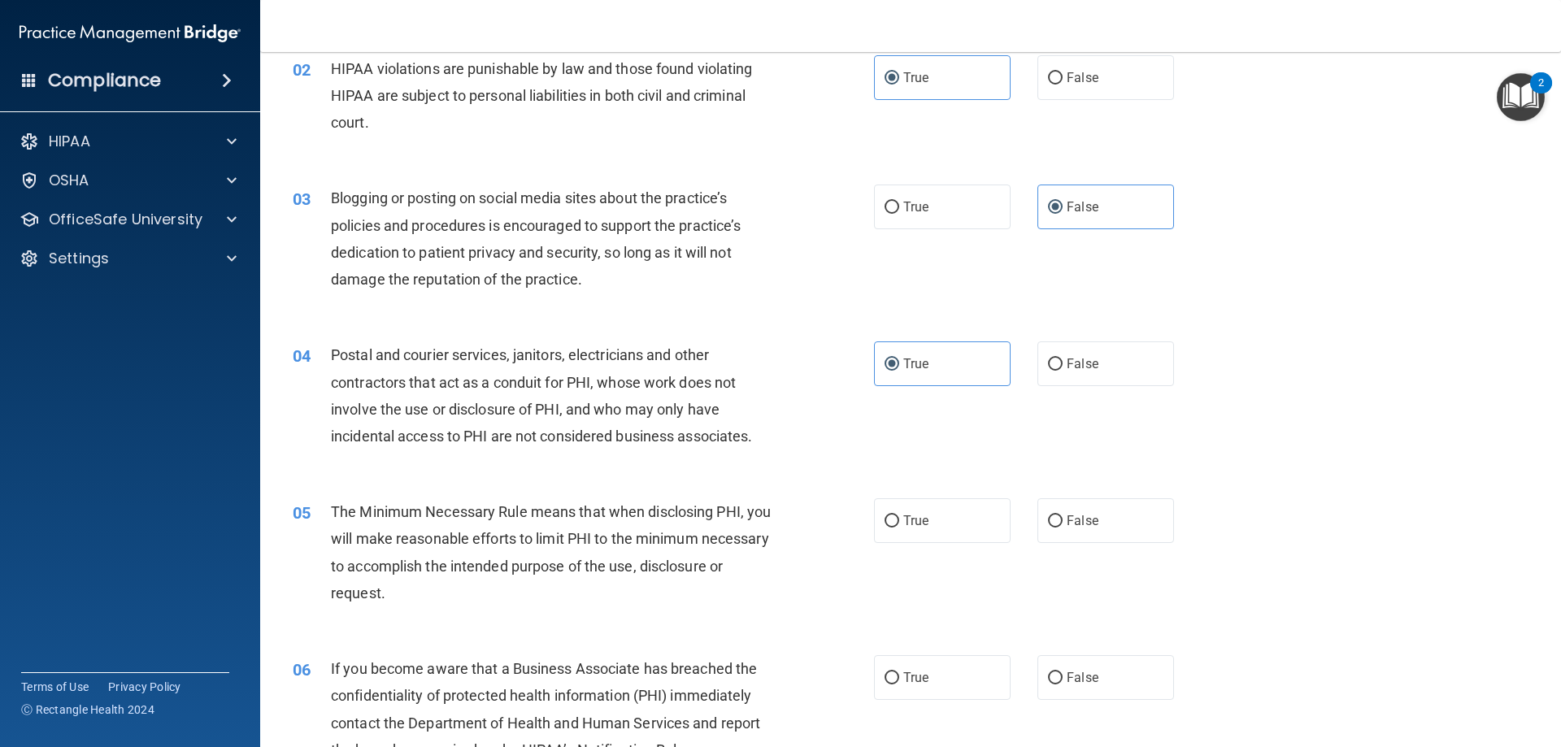
scroll to position [244, 0]
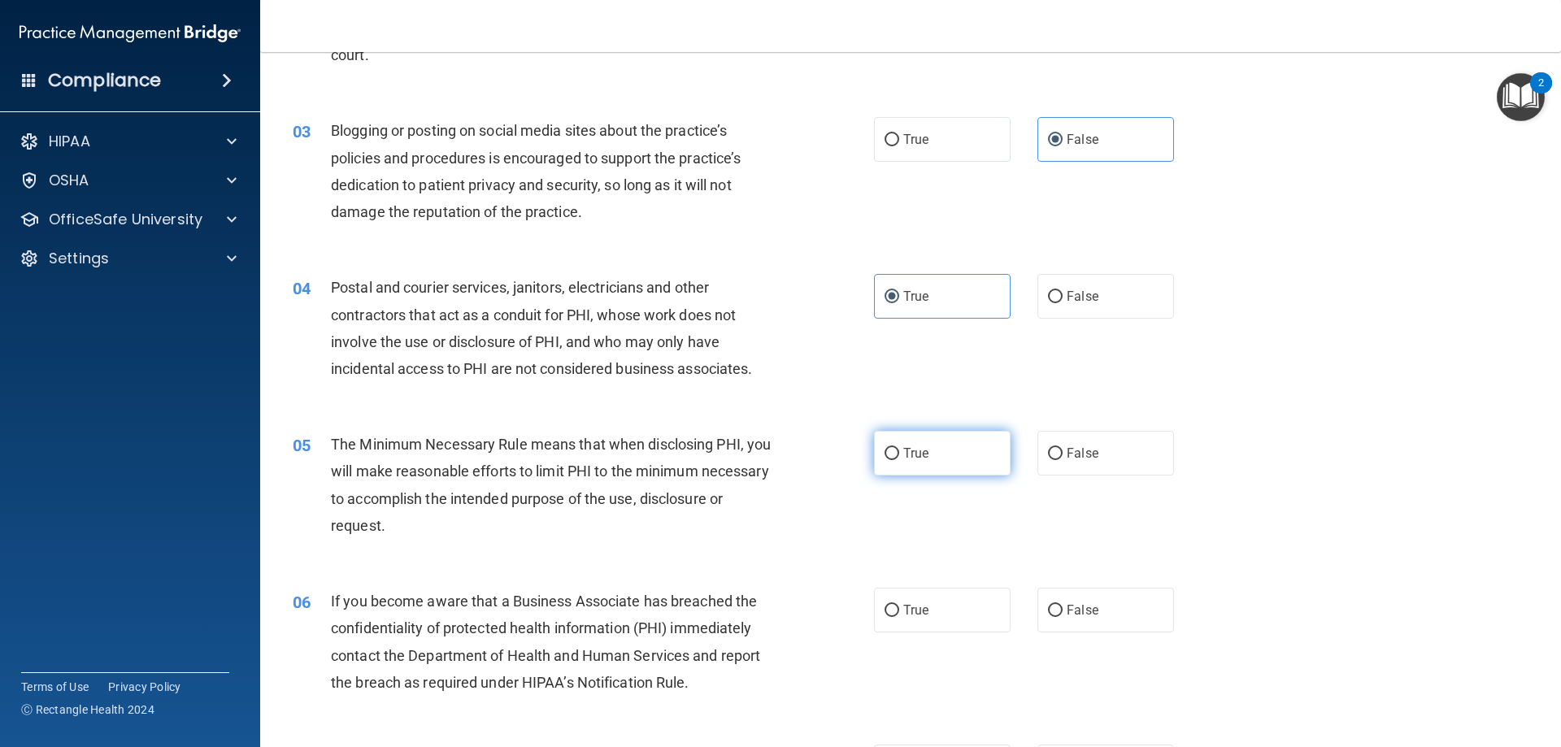
click at [965, 456] on label "True" at bounding box center [942, 453] width 137 height 45
click at [899, 456] on input "True" at bounding box center [892, 454] width 15 height 12
radio input "true"
click at [1110, 616] on label "False" at bounding box center [1106, 610] width 137 height 45
click at [1063, 616] on input "False" at bounding box center [1055, 611] width 15 height 12
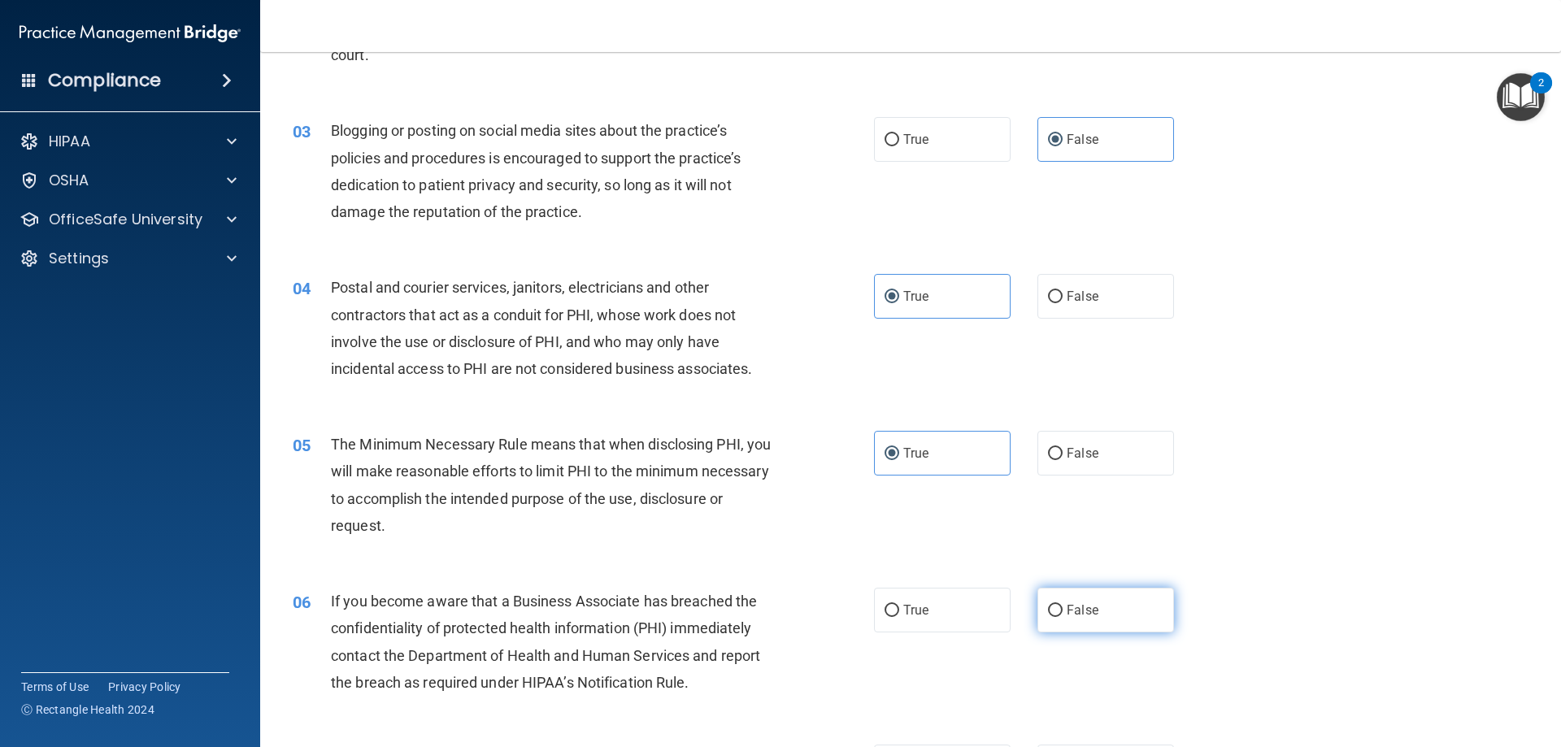
radio input "true"
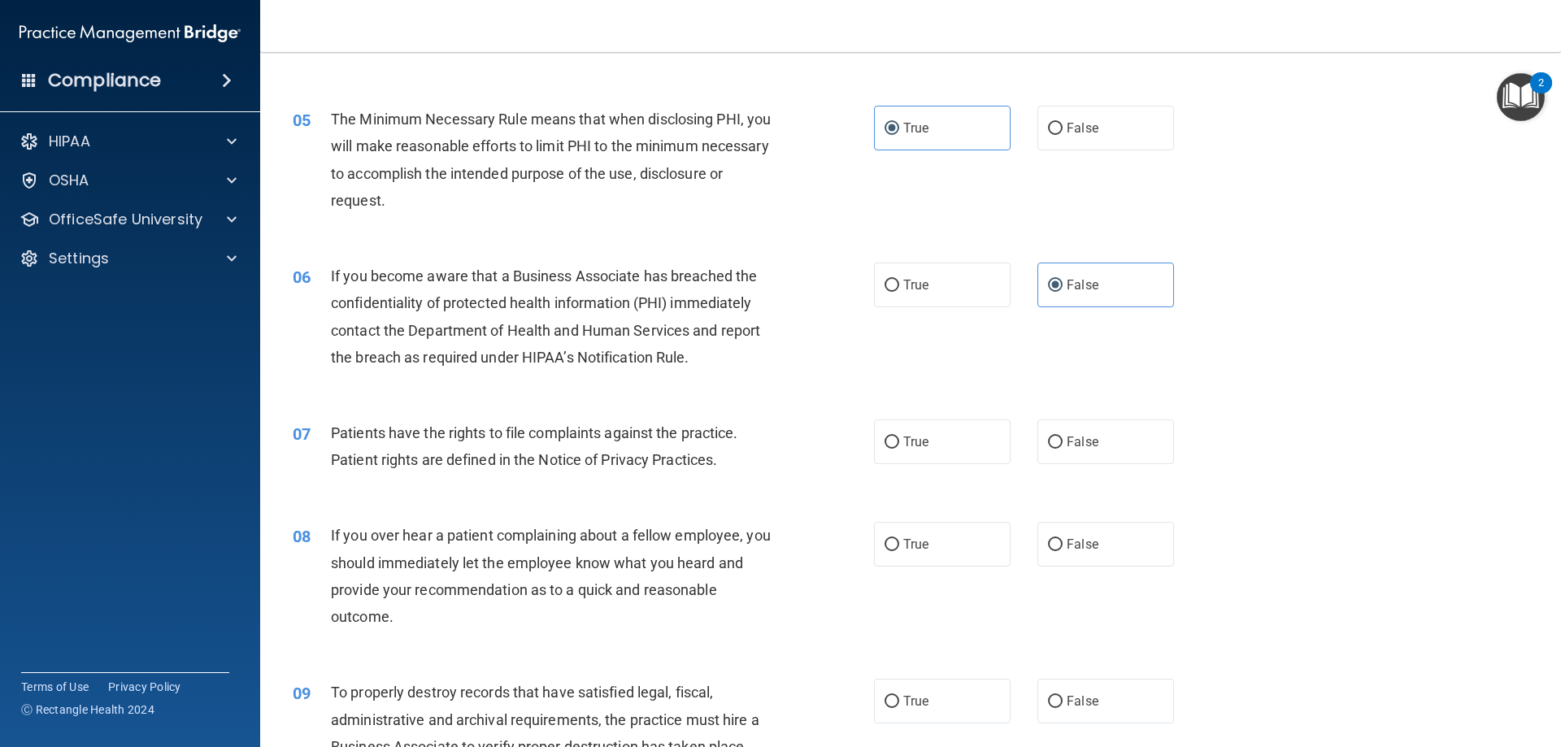
scroll to position [651, 0]
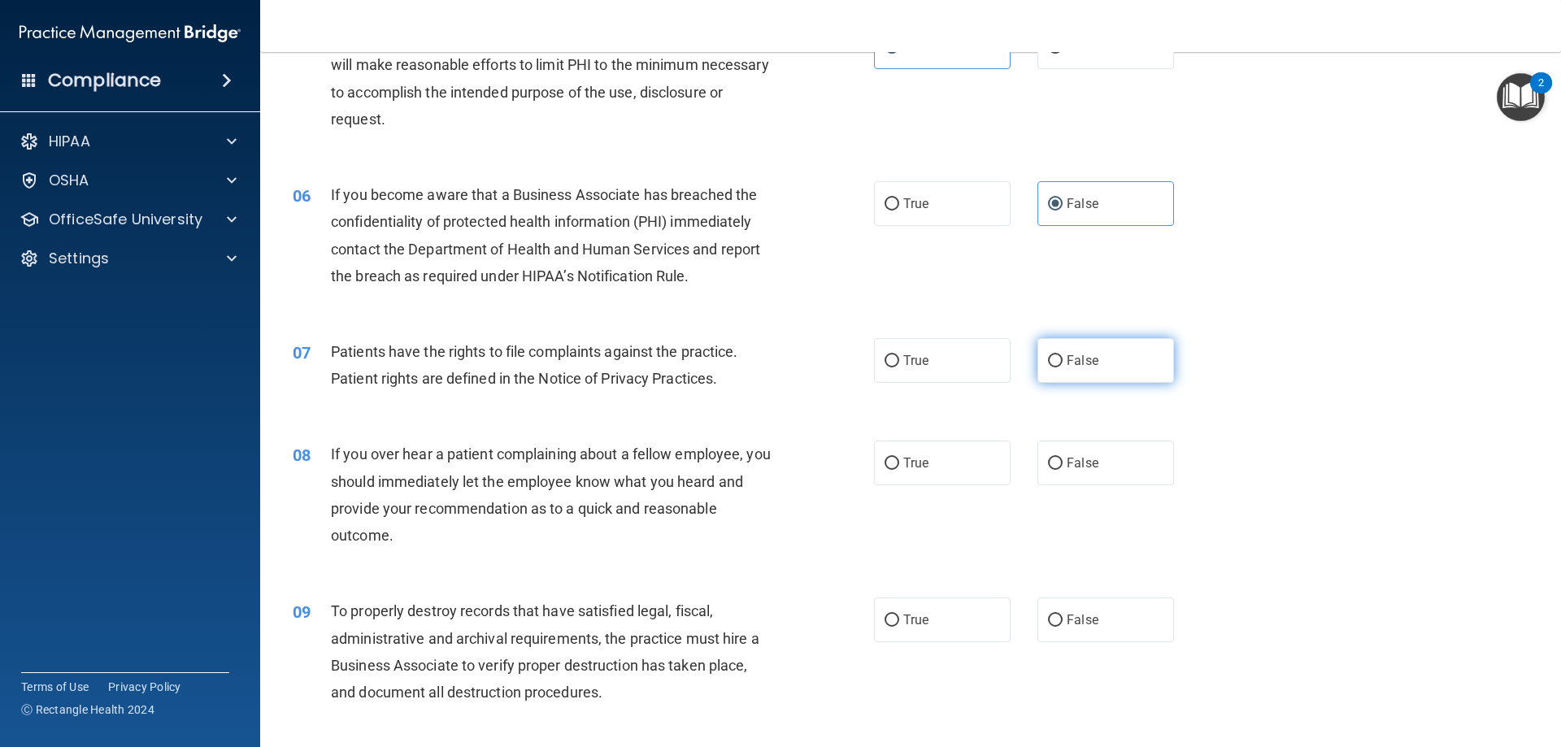
click at [1049, 357] on input "False" at bounding box center [1055, 361] width 15 height 12
radio input "true"
click at [1085, 473] on label "False" at bounding box center [1106, 463] width 137 height 45
click at [1063, 470] on input "False" at bounding box center [1055, 464] width 15 height 12
radio input "true"
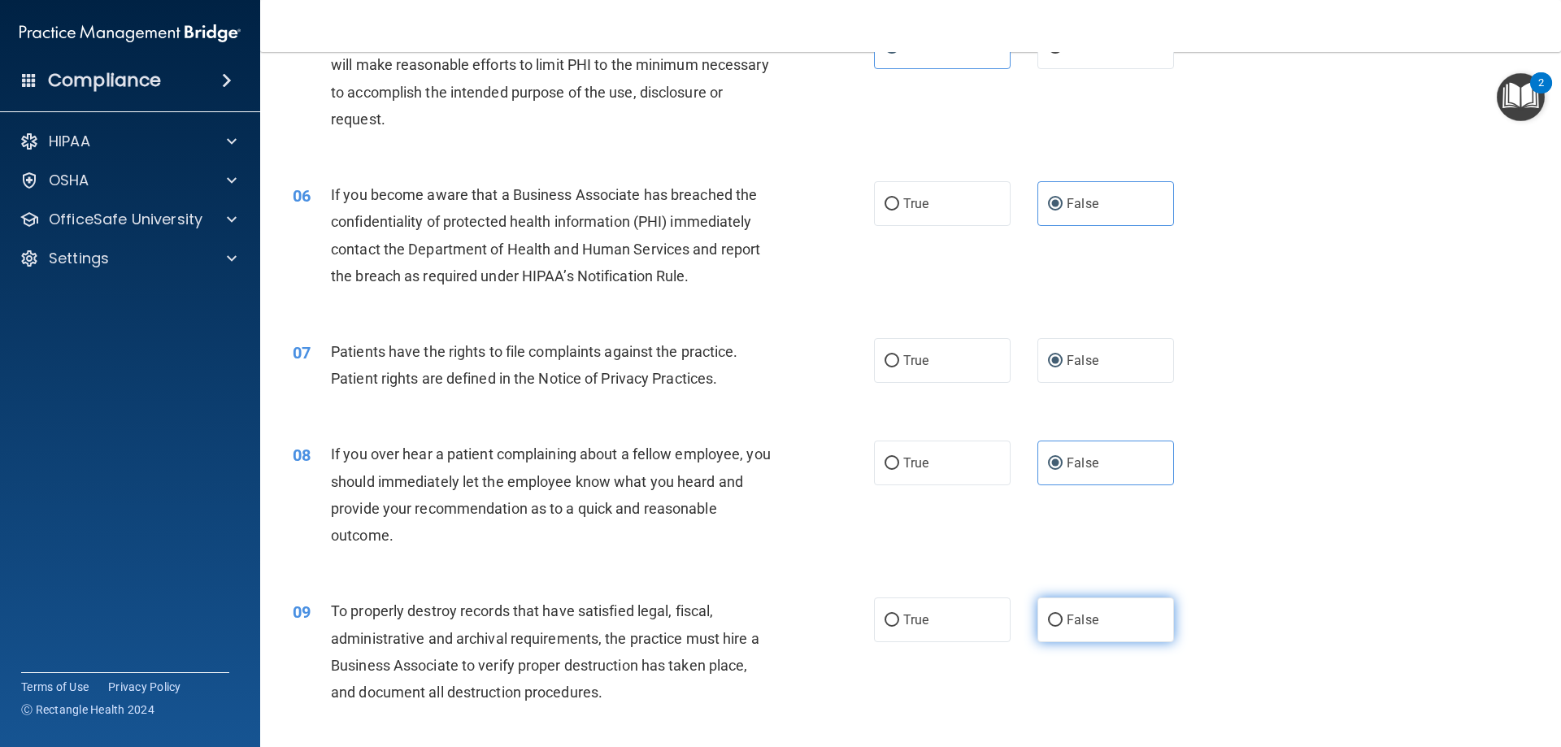
click at [1121, 623] on label "False" at bounding box center [1106, 620] width 137 height 45
click at [1063, 623] on input "False" at bounding box center [1055, 621] width 15 height 12
radio input "true"
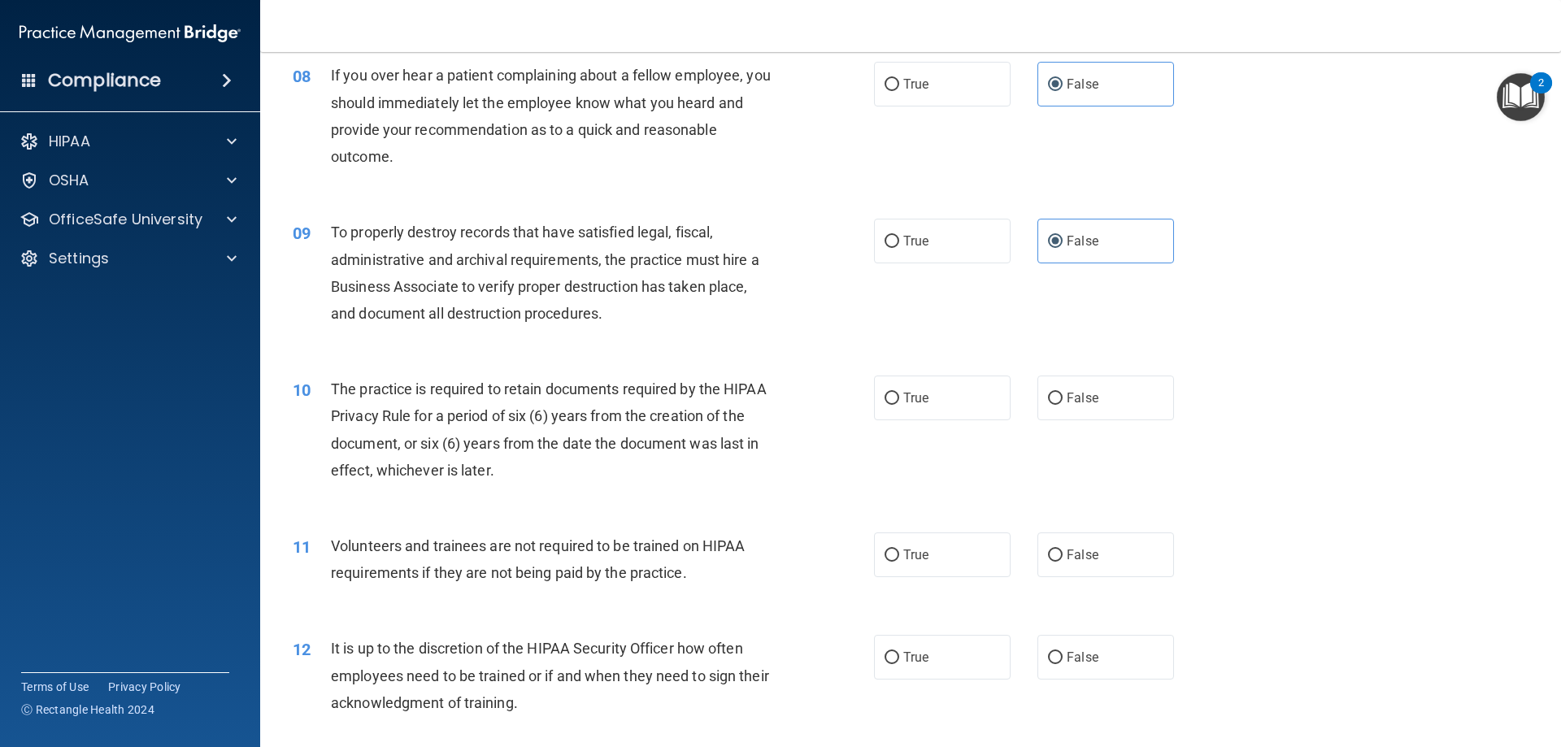
scroll to position [1057, 0]
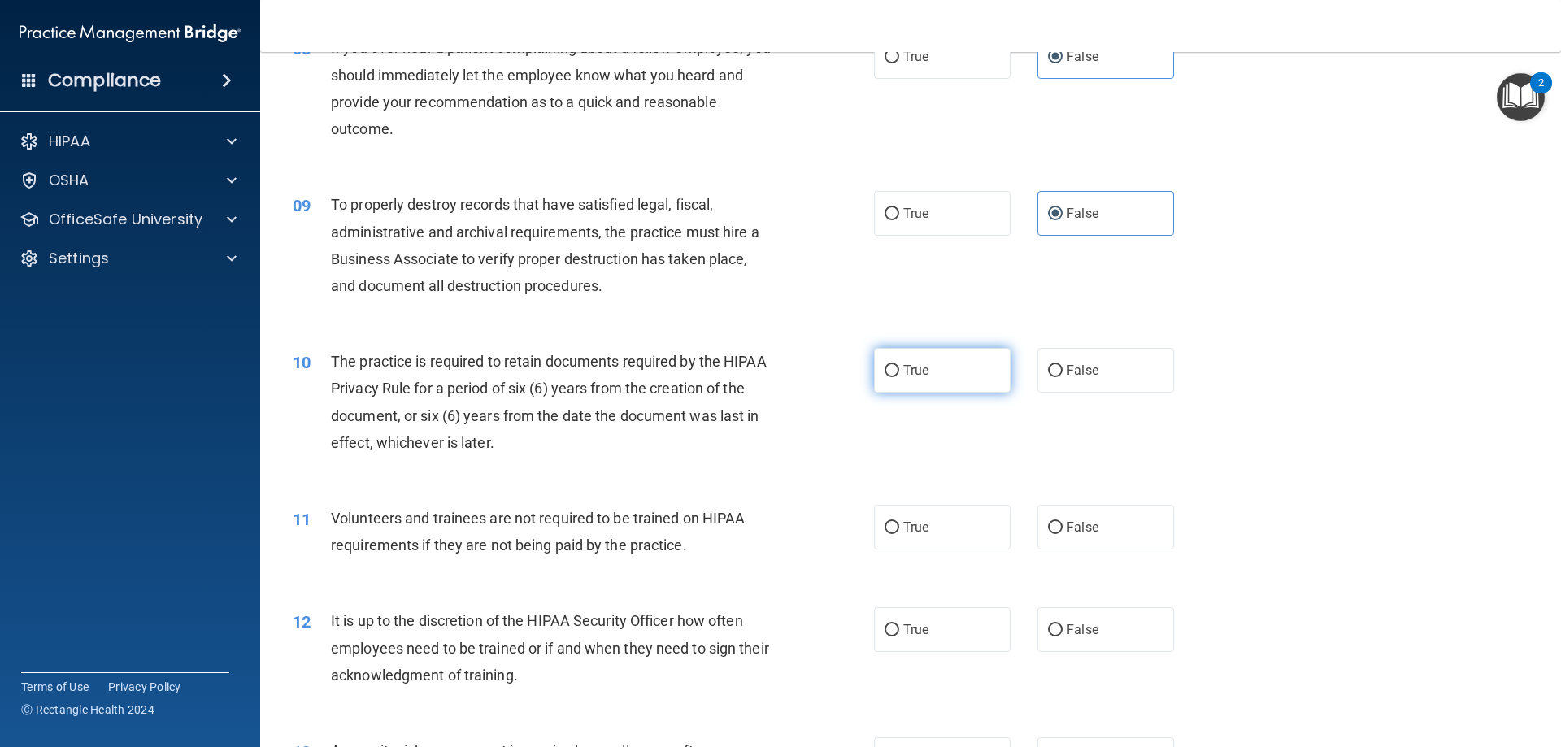
click at [990, 368] on label "True" at bounding box center [942, 370] width 137 height 45
click at [899, 368] on input "True" at bounding box center [892, 371] width 15 height 12
radio input "true"
click at [972, 549] on label "True" at bounding box center [942, 527] width 137 height 45
click at [899, 534] on input "True" at bounding box center [892, 528] width 15 height 12
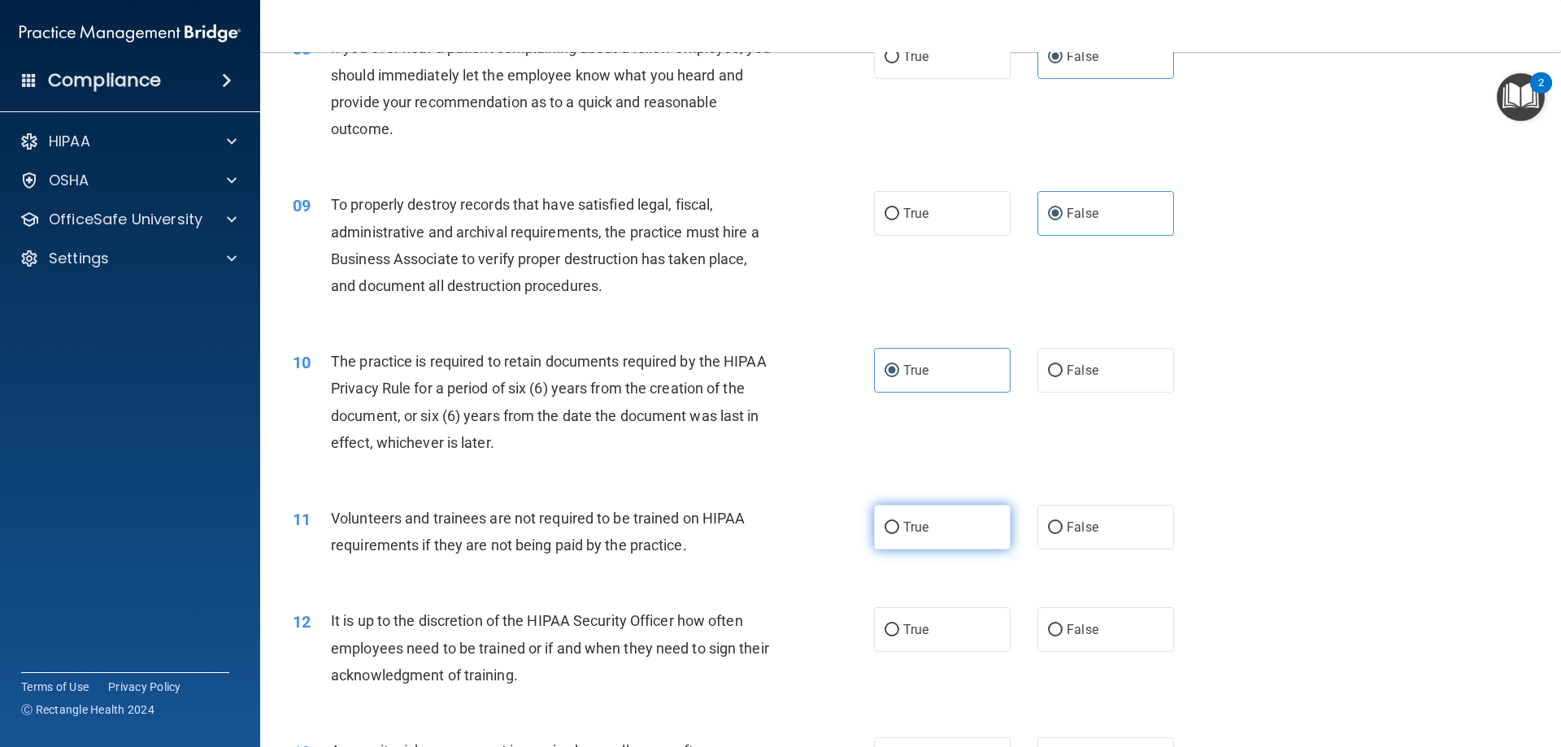
radio input "true"
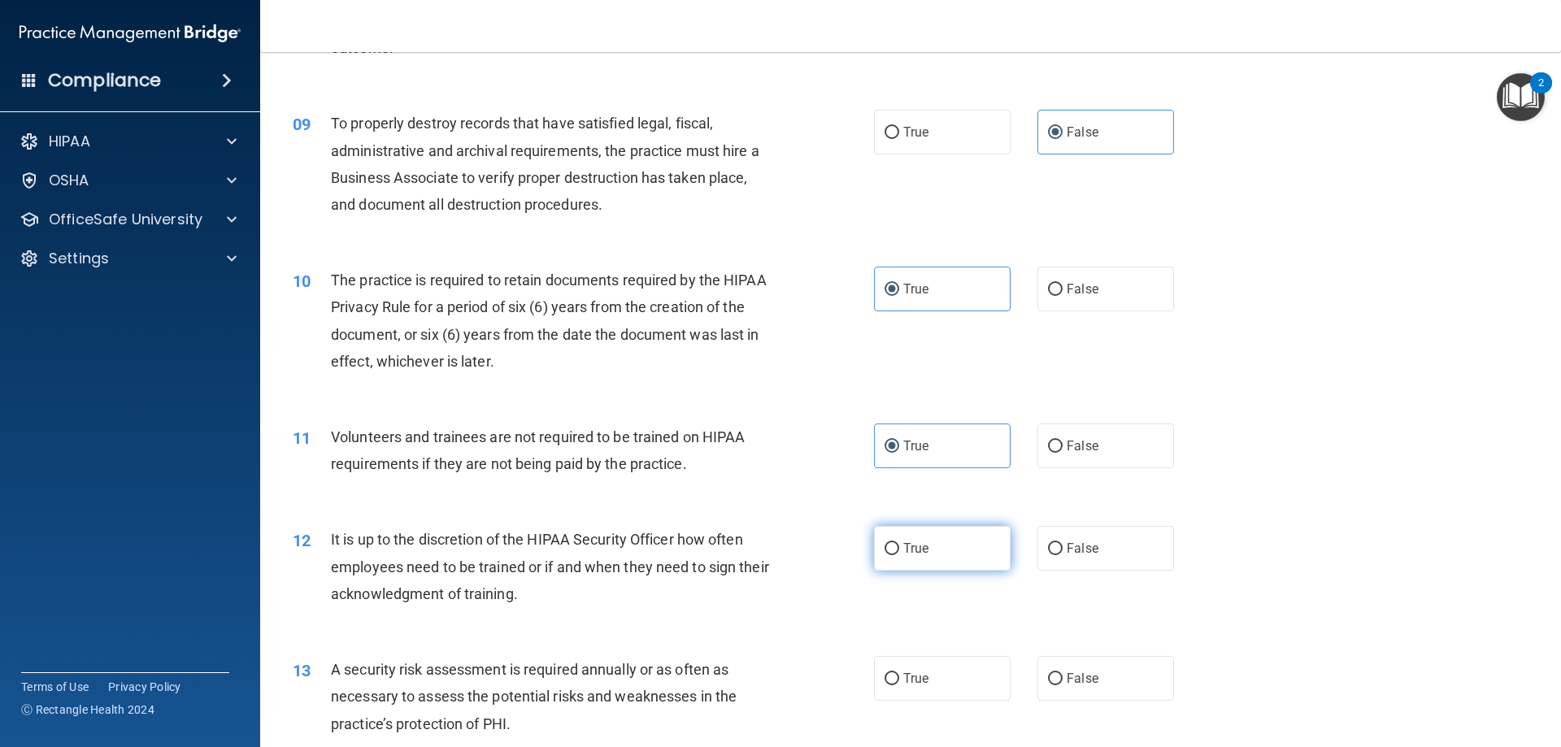
click at [916, 536] on label "True" at bounding box center [942, 548] width 137 height 45
click at [899, 543] on input "True" at bounding box center [892, 549] width 15 height 12
radio input "true"
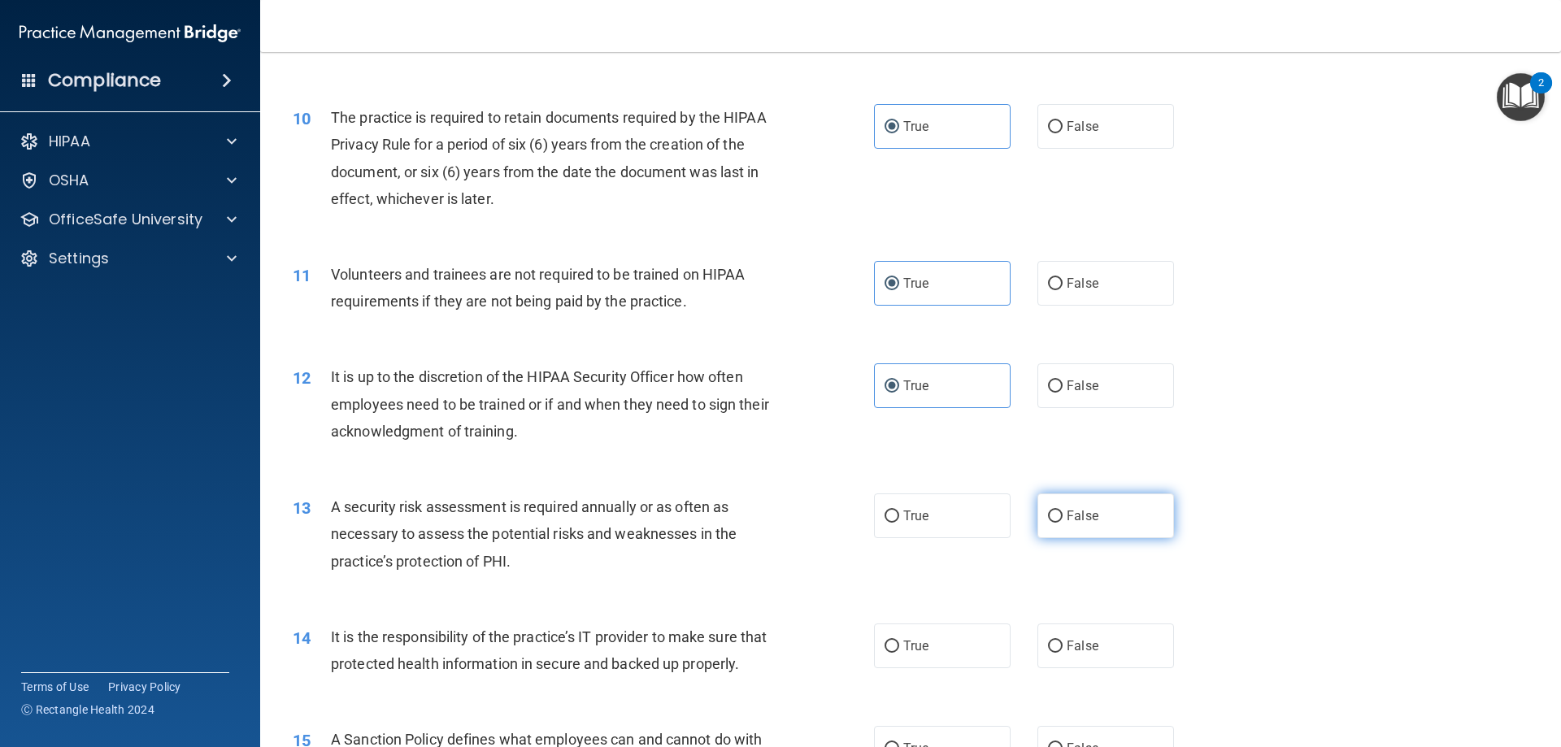
click at [1040, 537] on label "False" at bounding box center [1106, 516] width 137 height 45
click at [1048, 523] on input "False" at bounding box center [1055, 517] width 15 height 12
radio input "true"
click at [1120, 640] on label "False" at bounding box center [1106, 646] width 137 height 45
click at [1063, 641] on input "False" at bounding box center [1055, 647] width 15 height 12
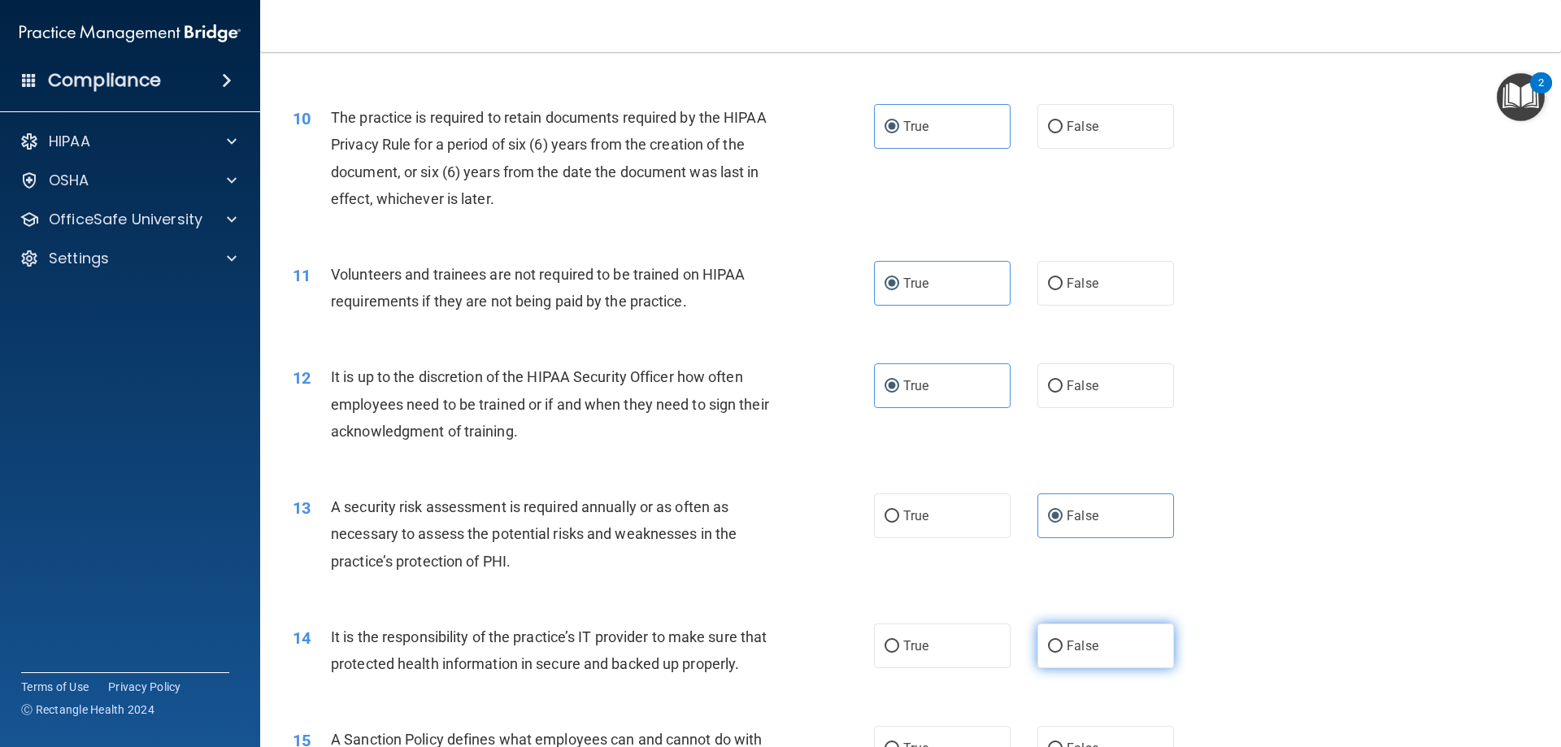
radio input "true"
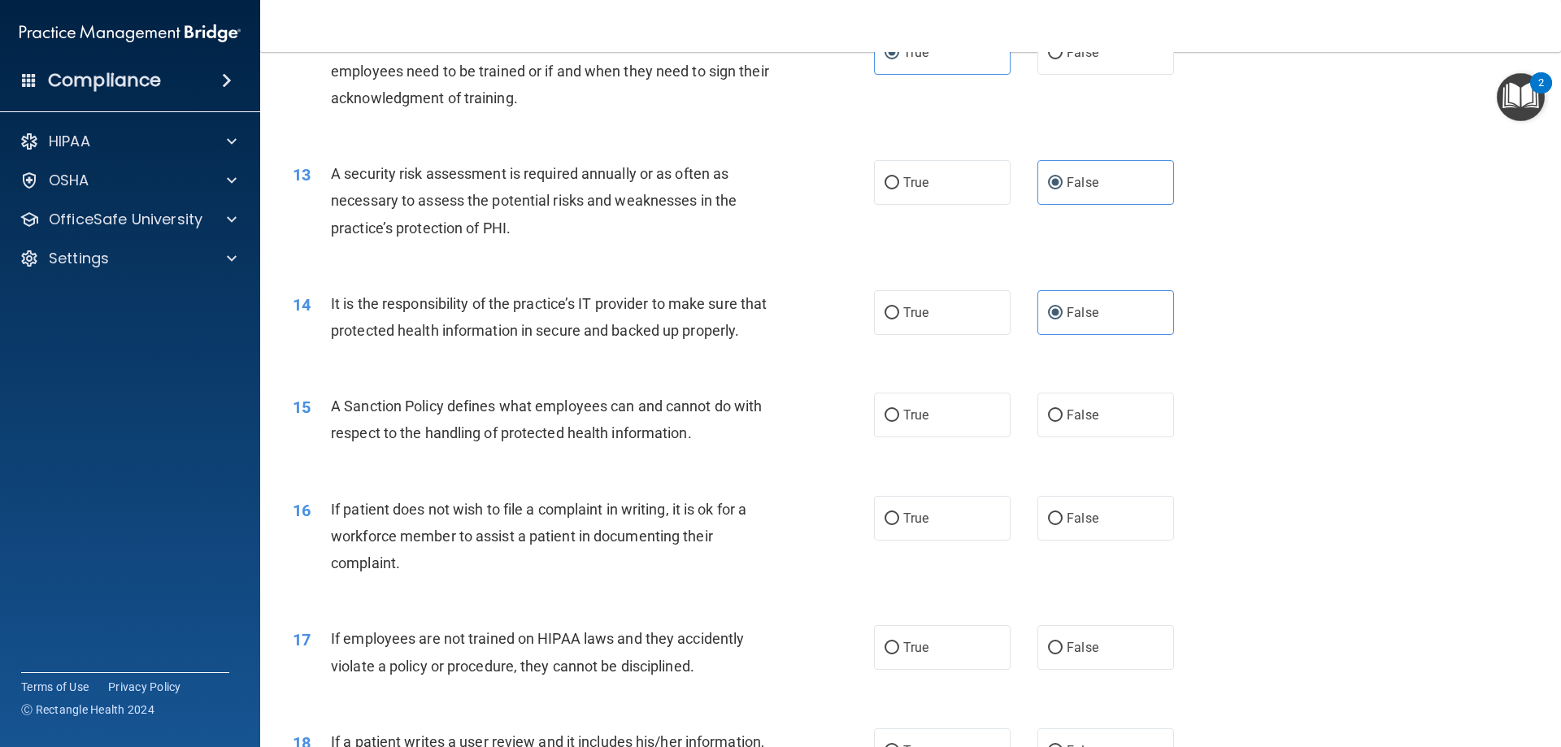
scroll to position [1708, 0]
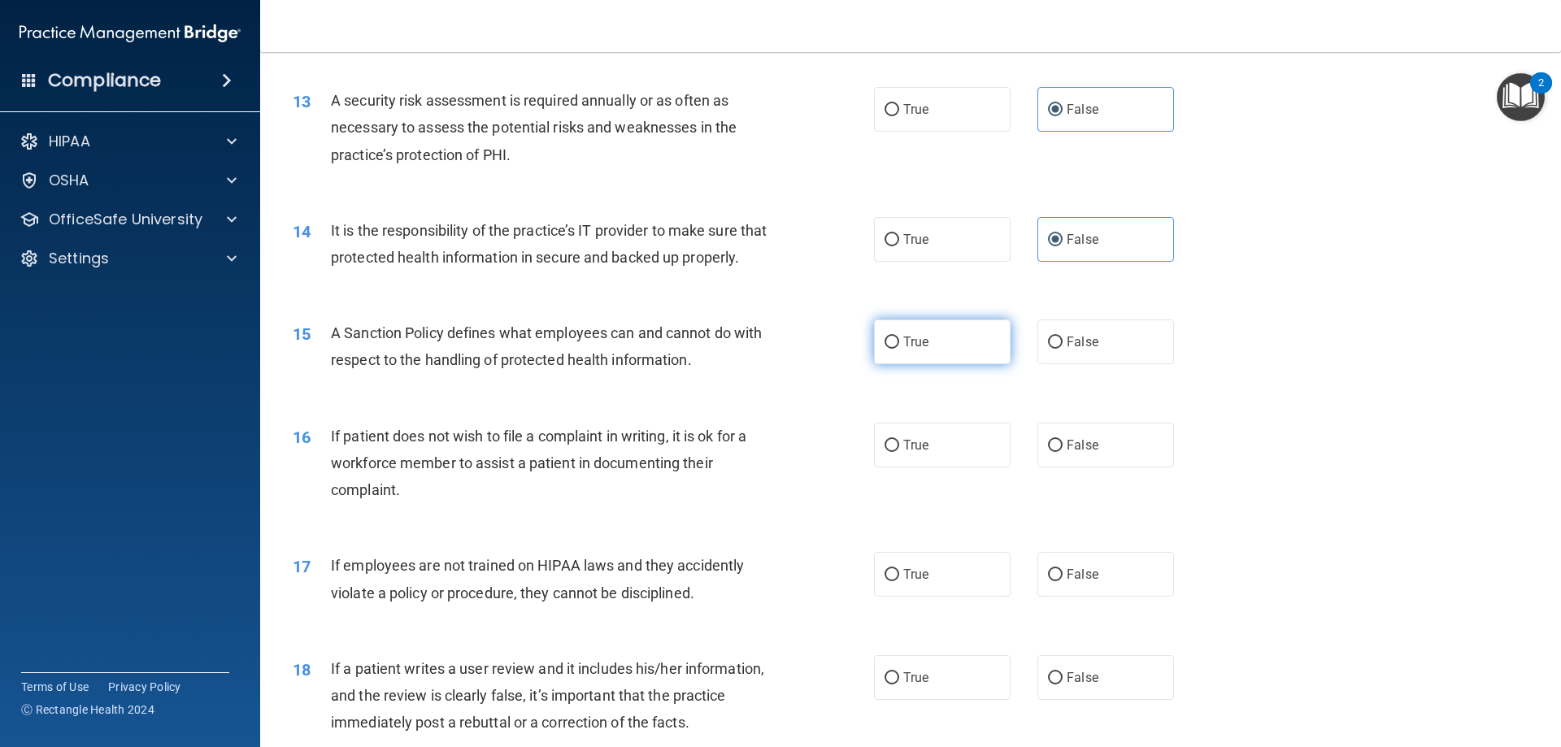
click at [939, 364] on label "True" at bounding box center [942, 342] width 137 height 45
click at [899, 349] on input "True" at bounding box center [892, 343] width 15 height 12
radio input "true"
click at [956, 468] on label "True" at bounding box center [942, 445] width 137 height 45
click at [899, 452] on input "True" at bounding box center [892, 446] width 15 height 12
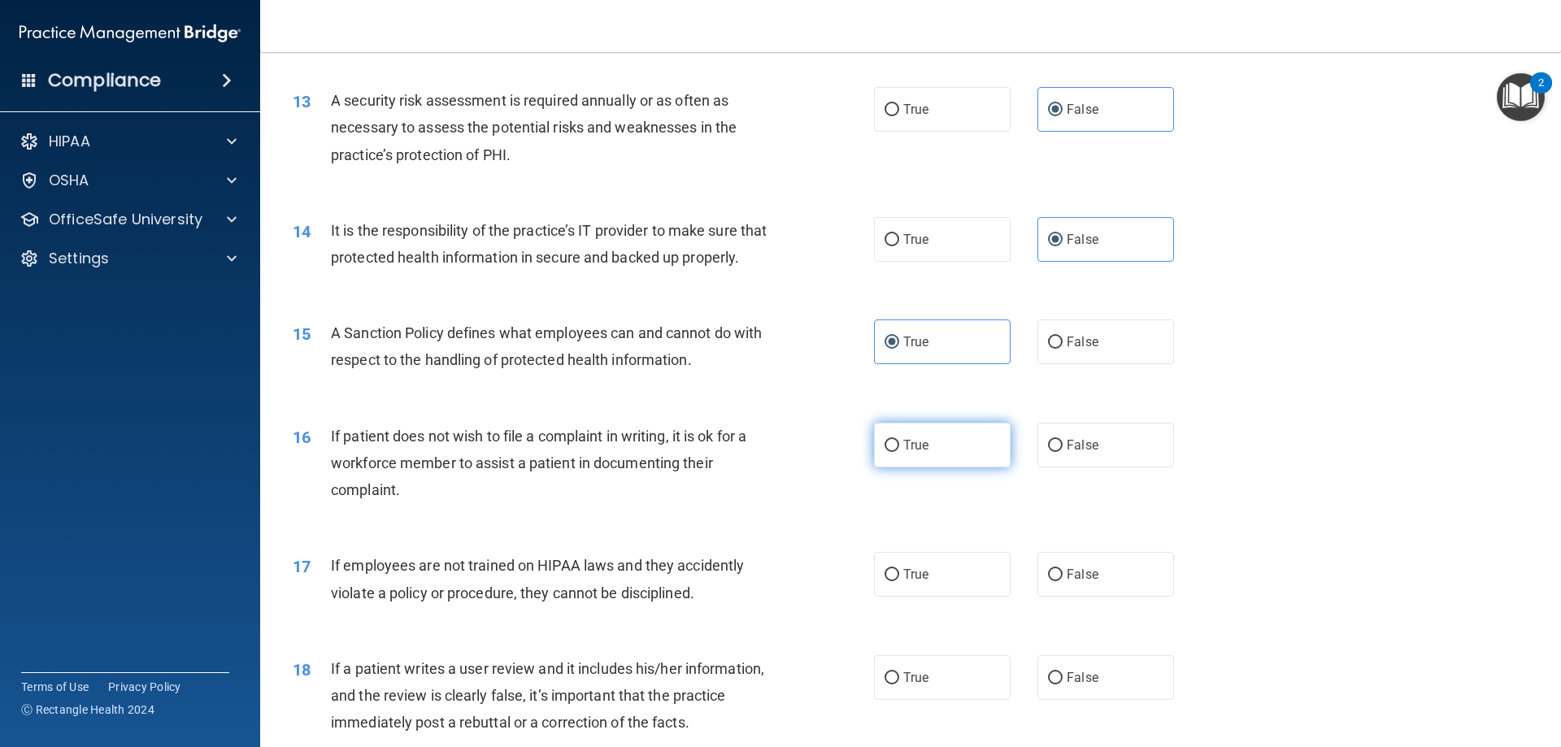
radio input "true"
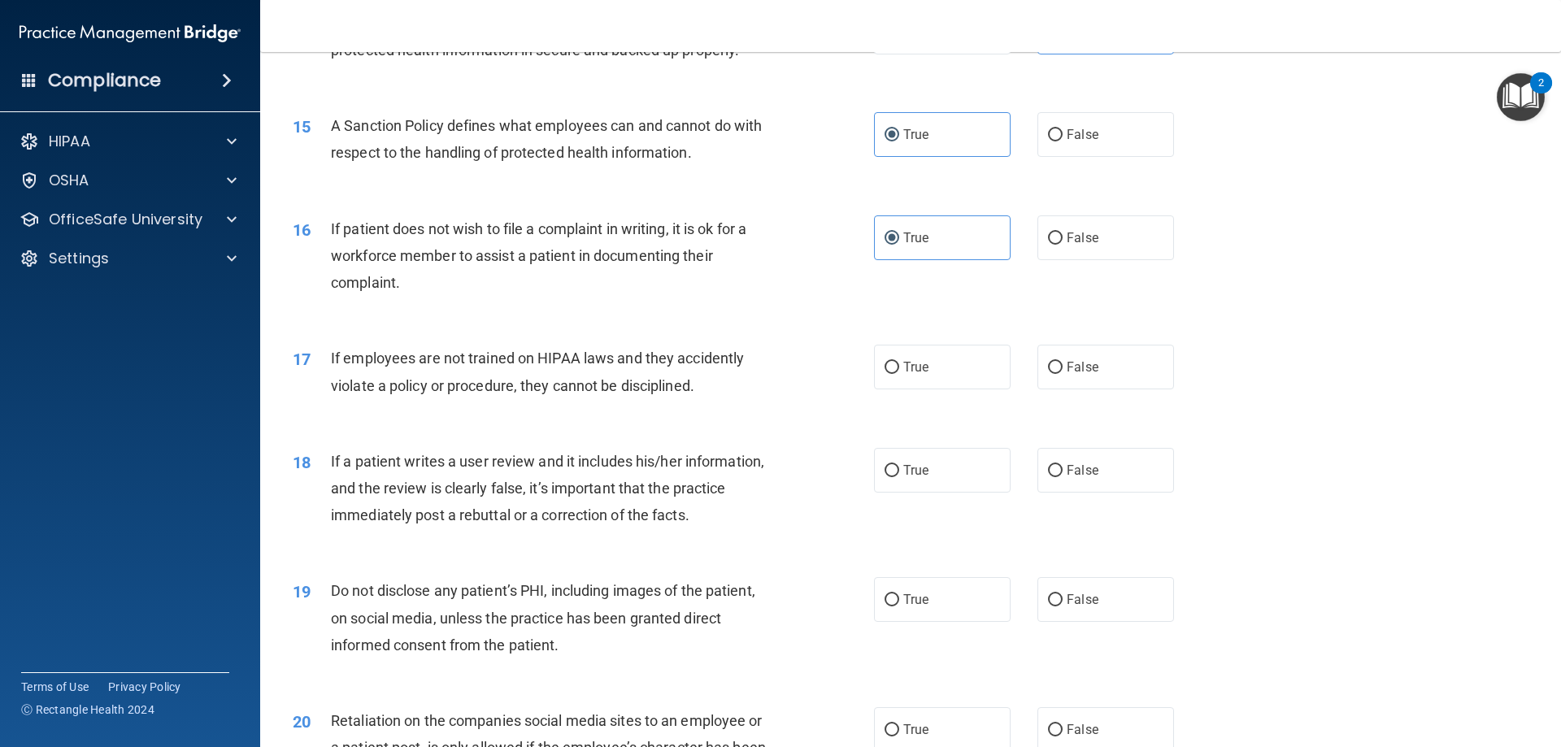
scroll to position [1952, 0]
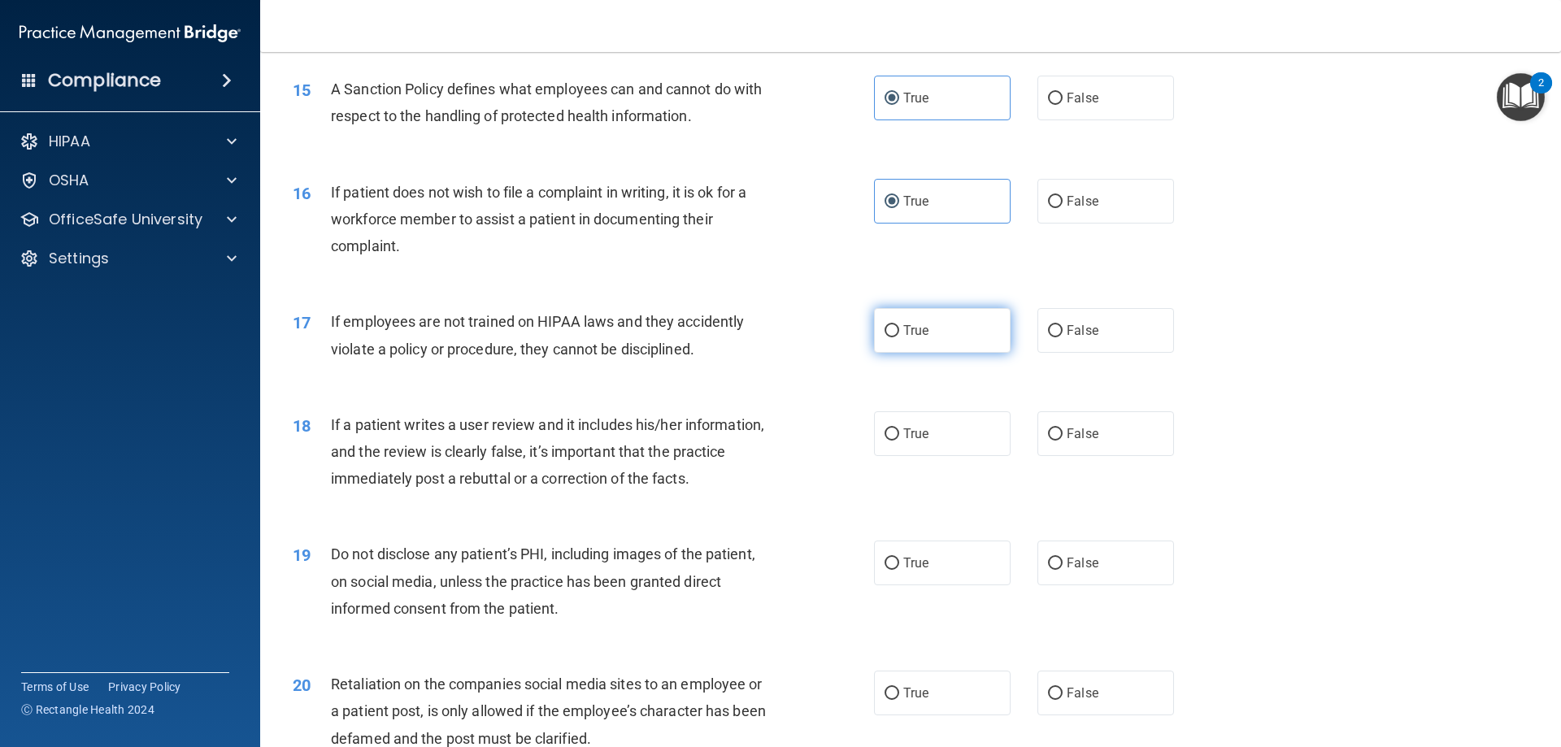
click at [918, 338] on span "True" at bounding box center [916, 330] width 25 height 15
click at [899, 338] on input "True" at bounding box center [892, 331] width 15 height 12
radio input "true"
click at [1075, 442] on span "False" at bounding box center [1083, 433] width 32 height 15
click at [1063, 441] on input "False" at bounding box center [1055, 435] width 15 height 12
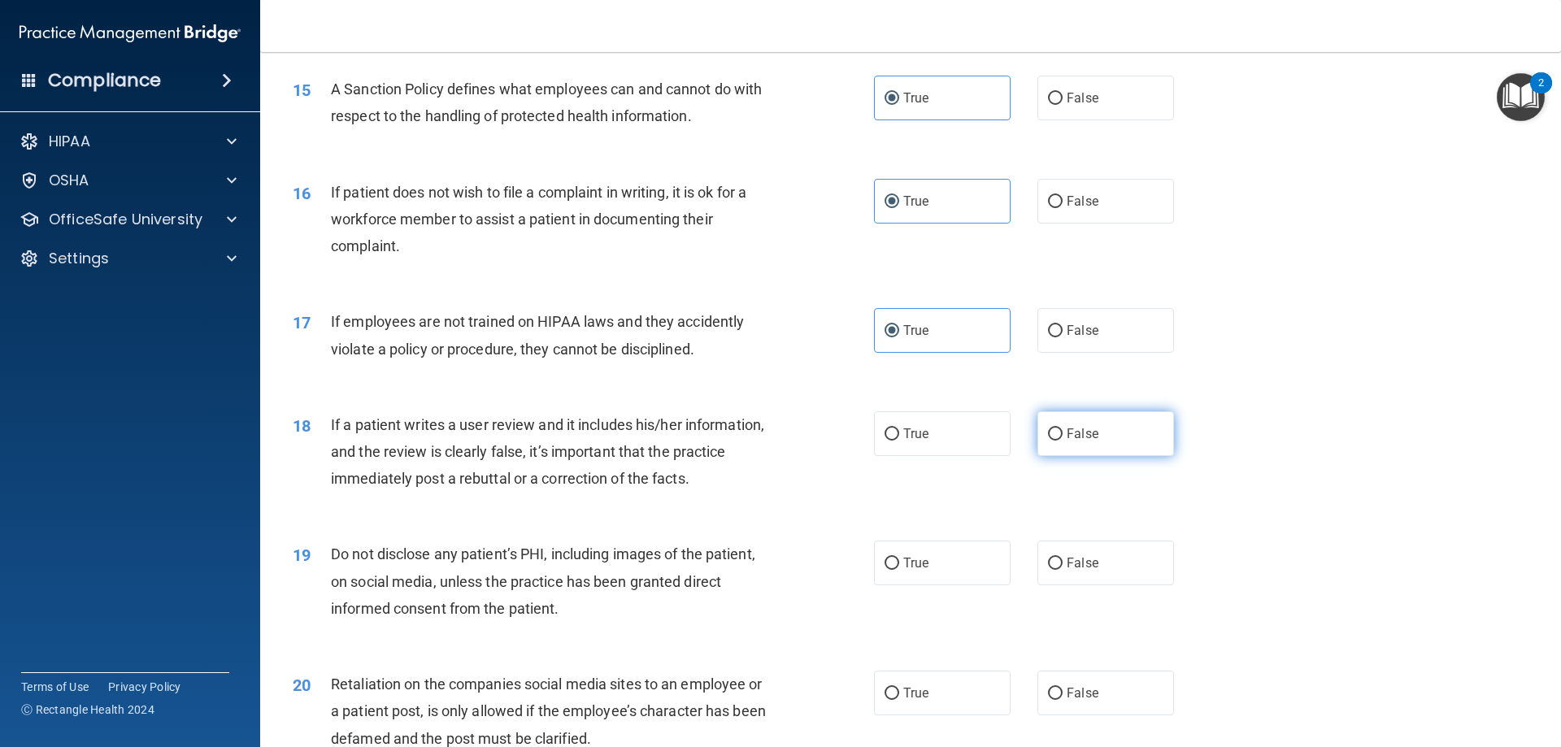
radio input "true"
click at [1136, 586] on label "False" at bounding box center [1106, 563] width 137 height 45
click at [1063, 570] on input "False" at bounding box center [1055, 564] width 15 height 12
radio input "true"
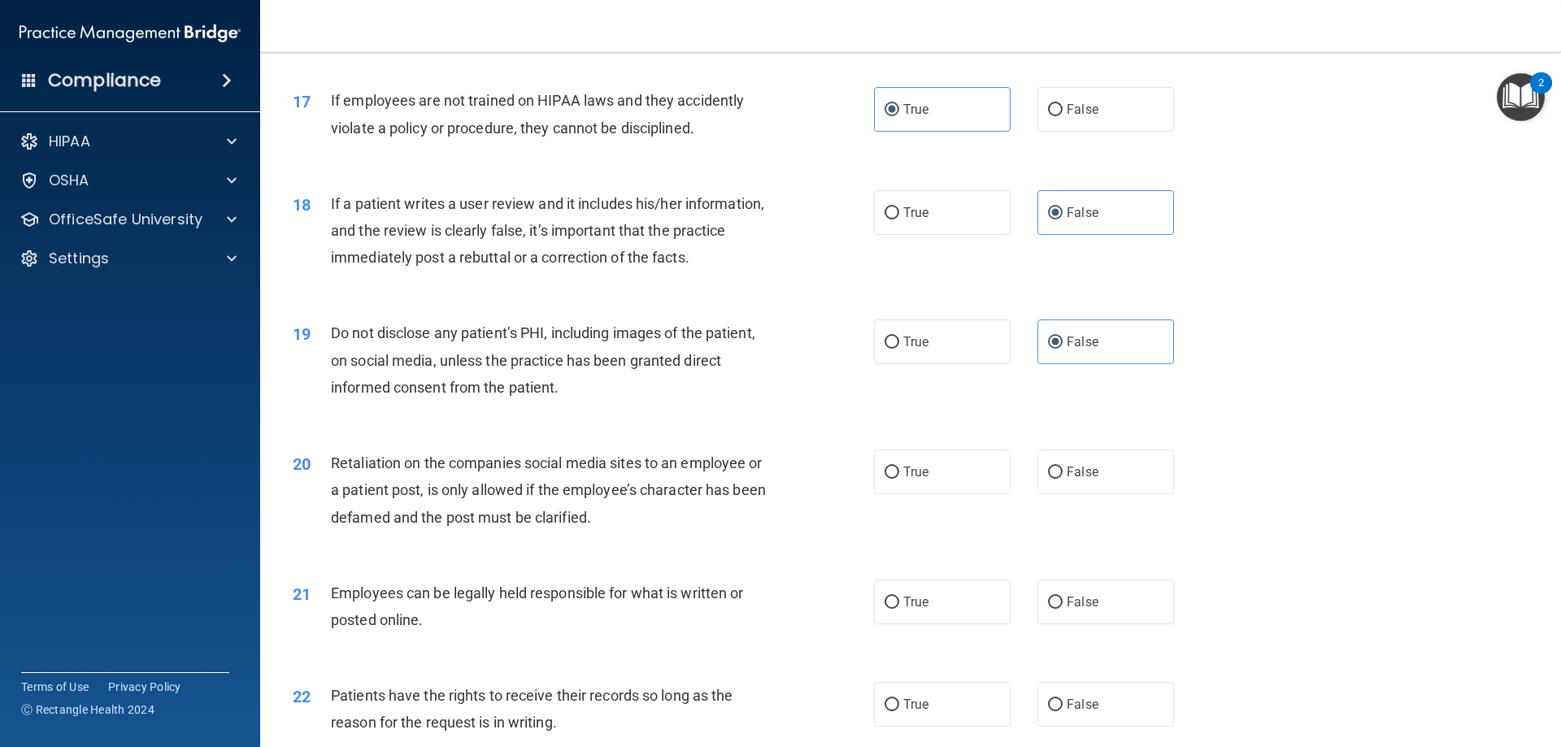
scroll to position [2196, 0]
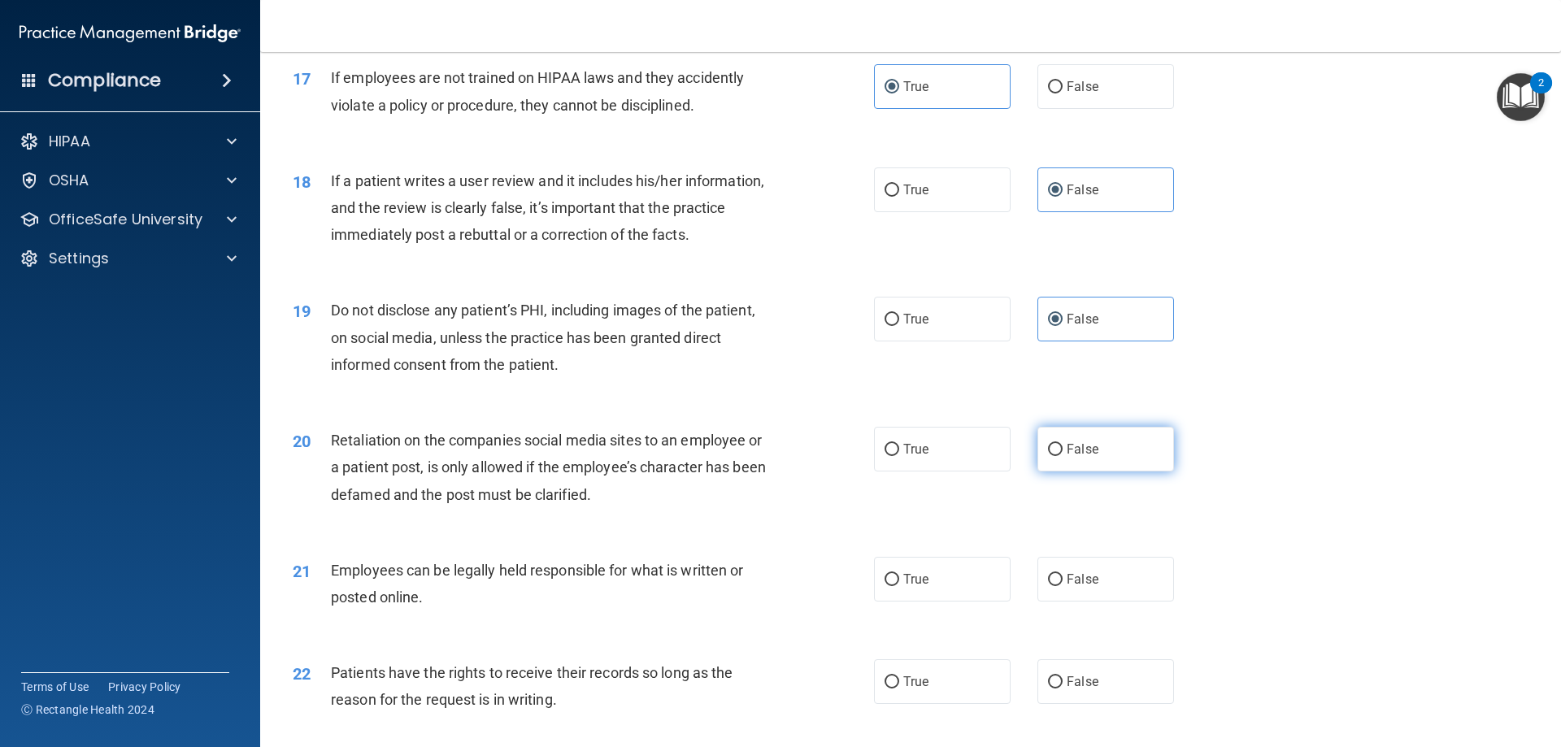
click at [1071, 457] on span "False" at bounding box center [1083, 449] width 32 height 15
click at [1063, 456] on input "False" at bounding box center [1055, 450] width 15 height 12
radio input "true"
click at [962, 602] on label "True" at bounding box center [942, 579] width 137 height 45
click at [899, 586] on input "True" at bounding box center [892, 580] width 15 height 12
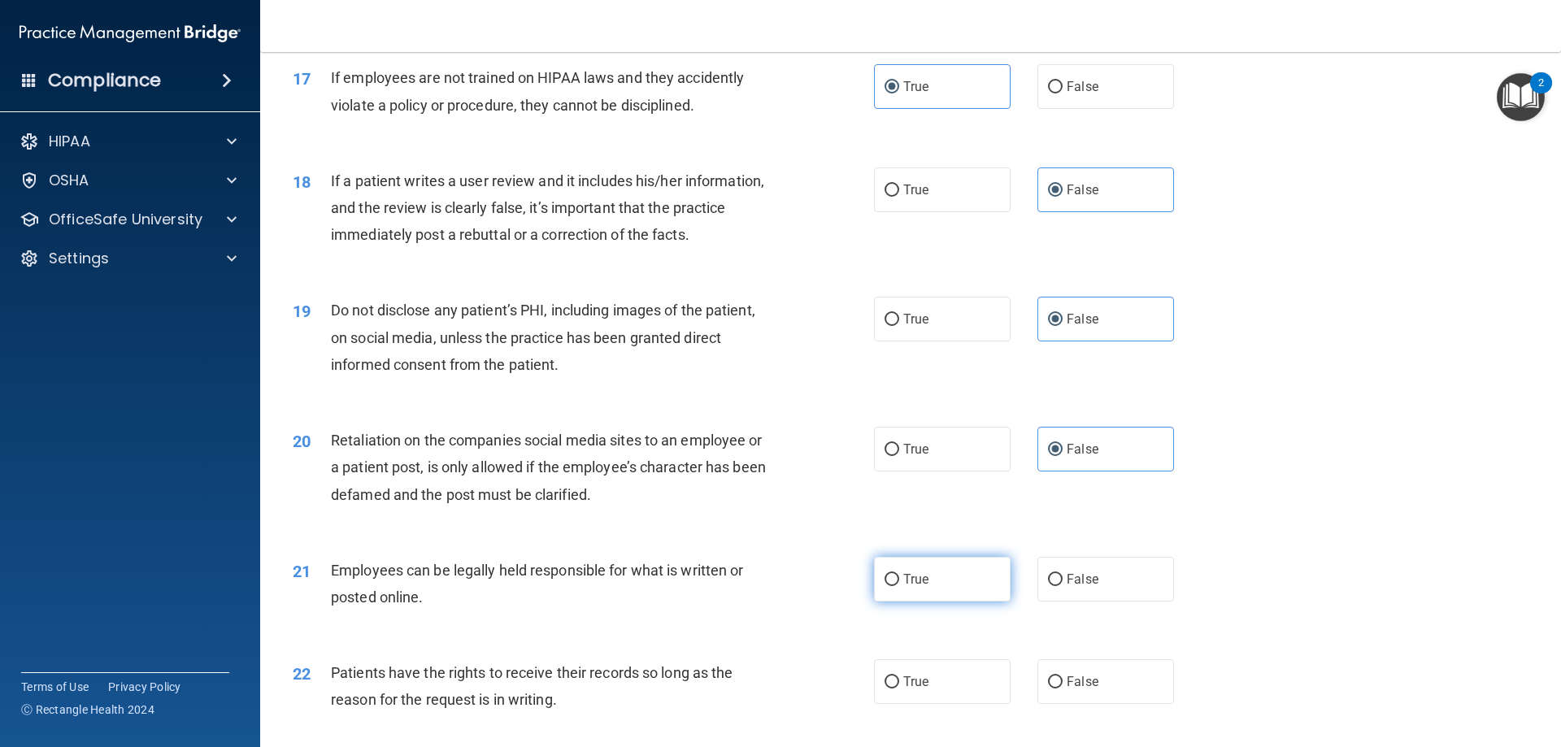
radio input "true"
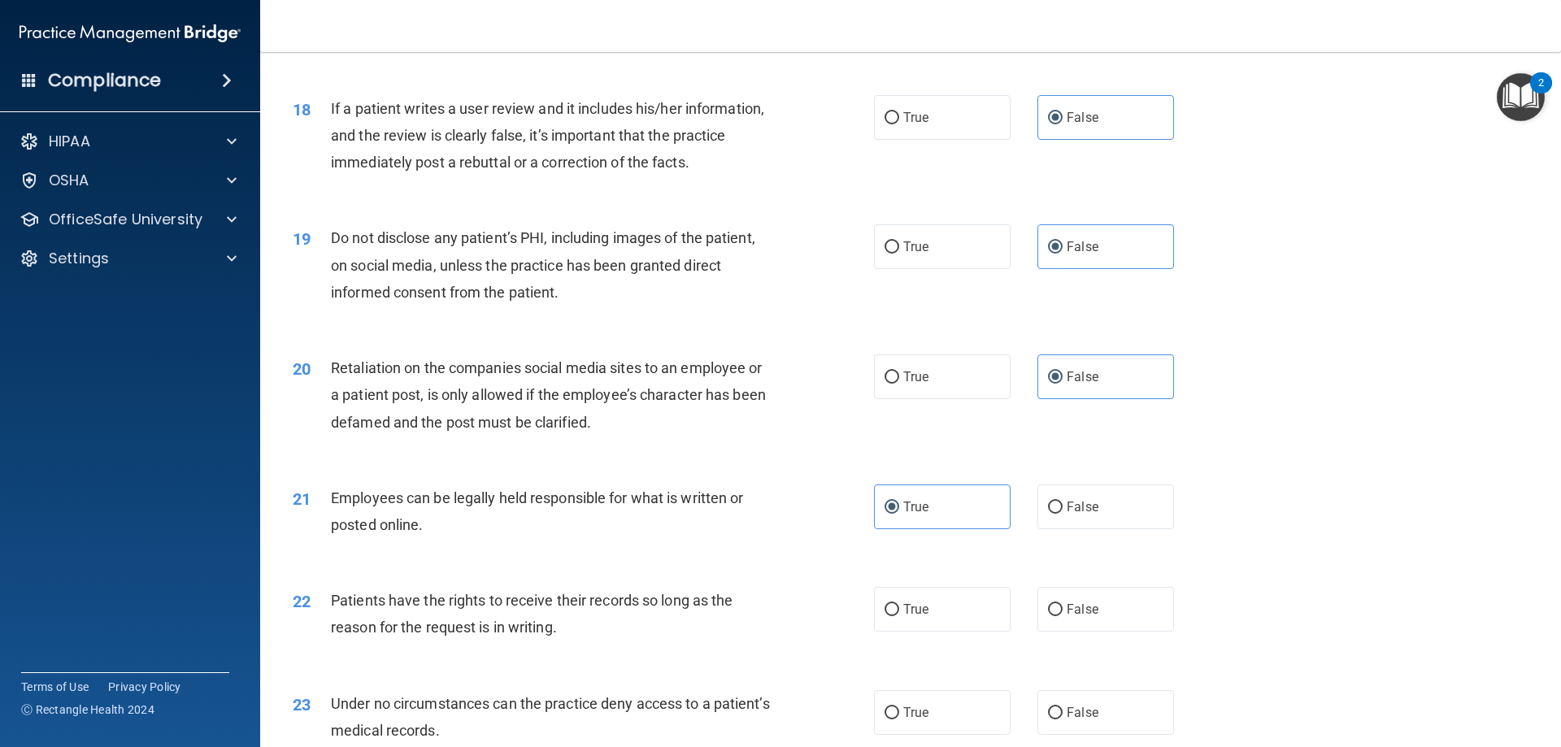
scroll to position [2358, 0]
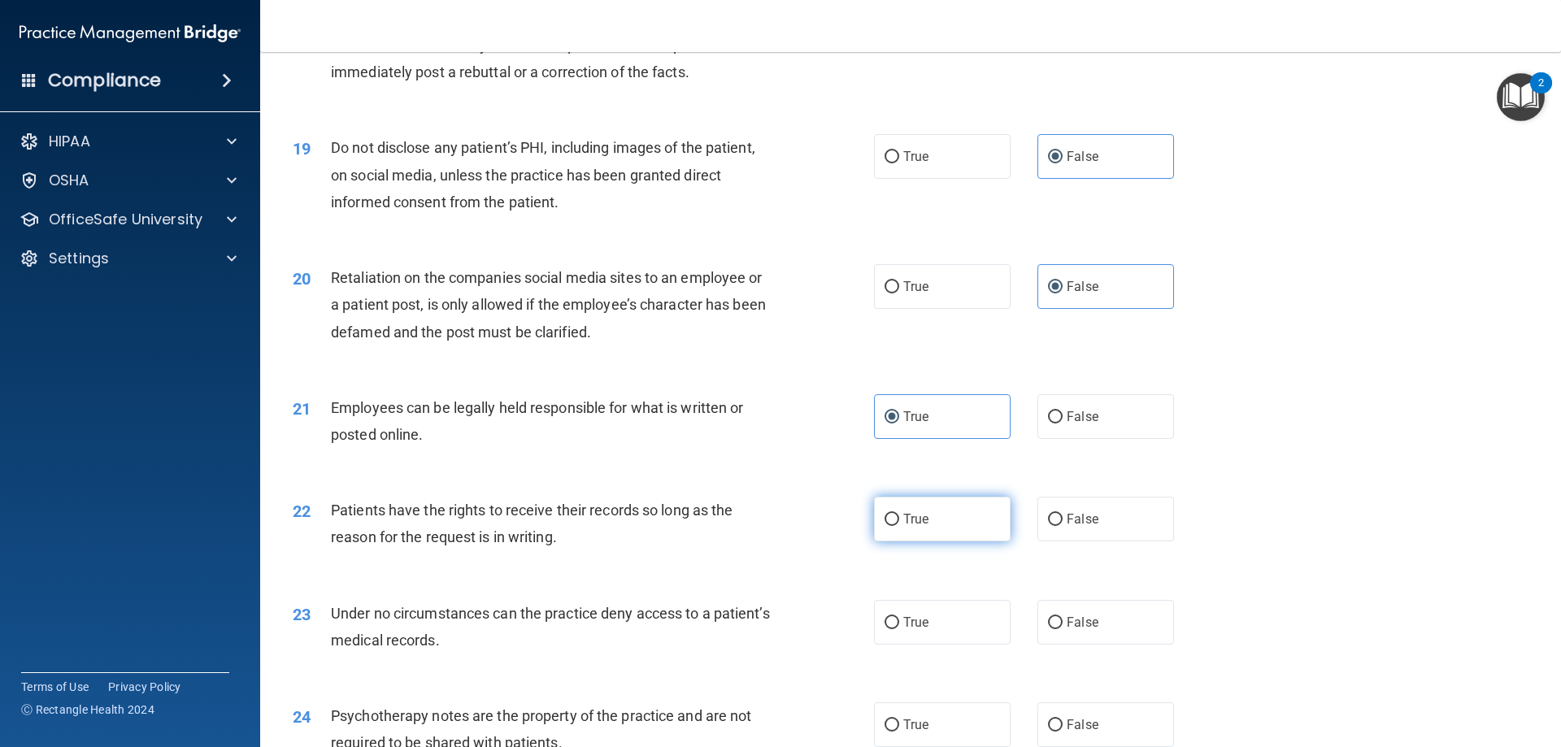
click at [960, 529] on label "True" at bounding box center [942, 519] width 137 height 45
click at [899, 526] on input "True" at bounding box center [892, 520] width 15 height 12
radio input "true"
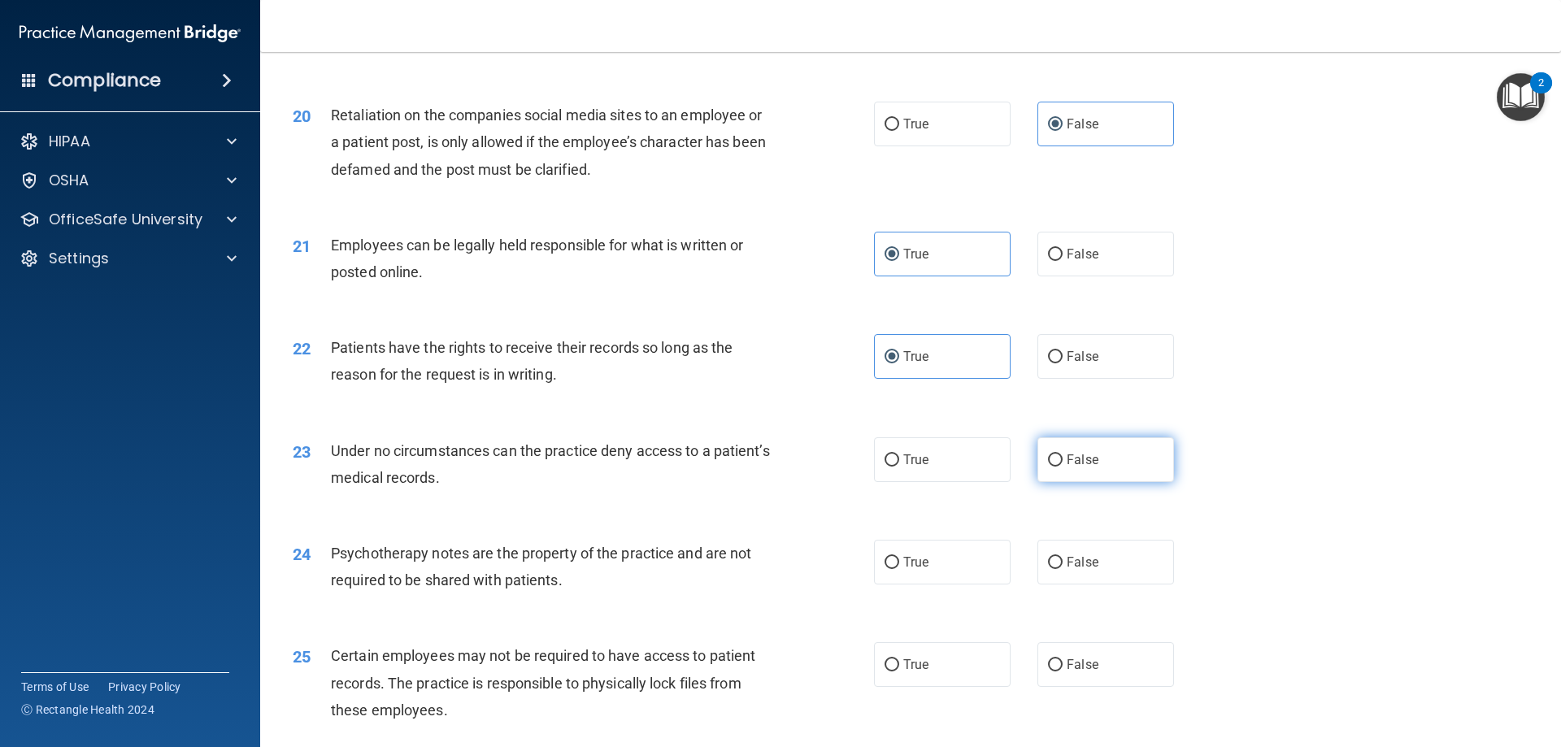
click at [1111, 482] on label "False" at bounding box center [1106, 460] width 137 height 45
click at [1063, 467] on input "False" at bounding box center [1055, 461] width 15 height 12
radio input "true"
click at [1134, 585] on label "False" at bounding box center [1106, 562] width 137 height 45
click at [1063, 569] on input "False" at bounding box center [1055, 563] width 15 height 12
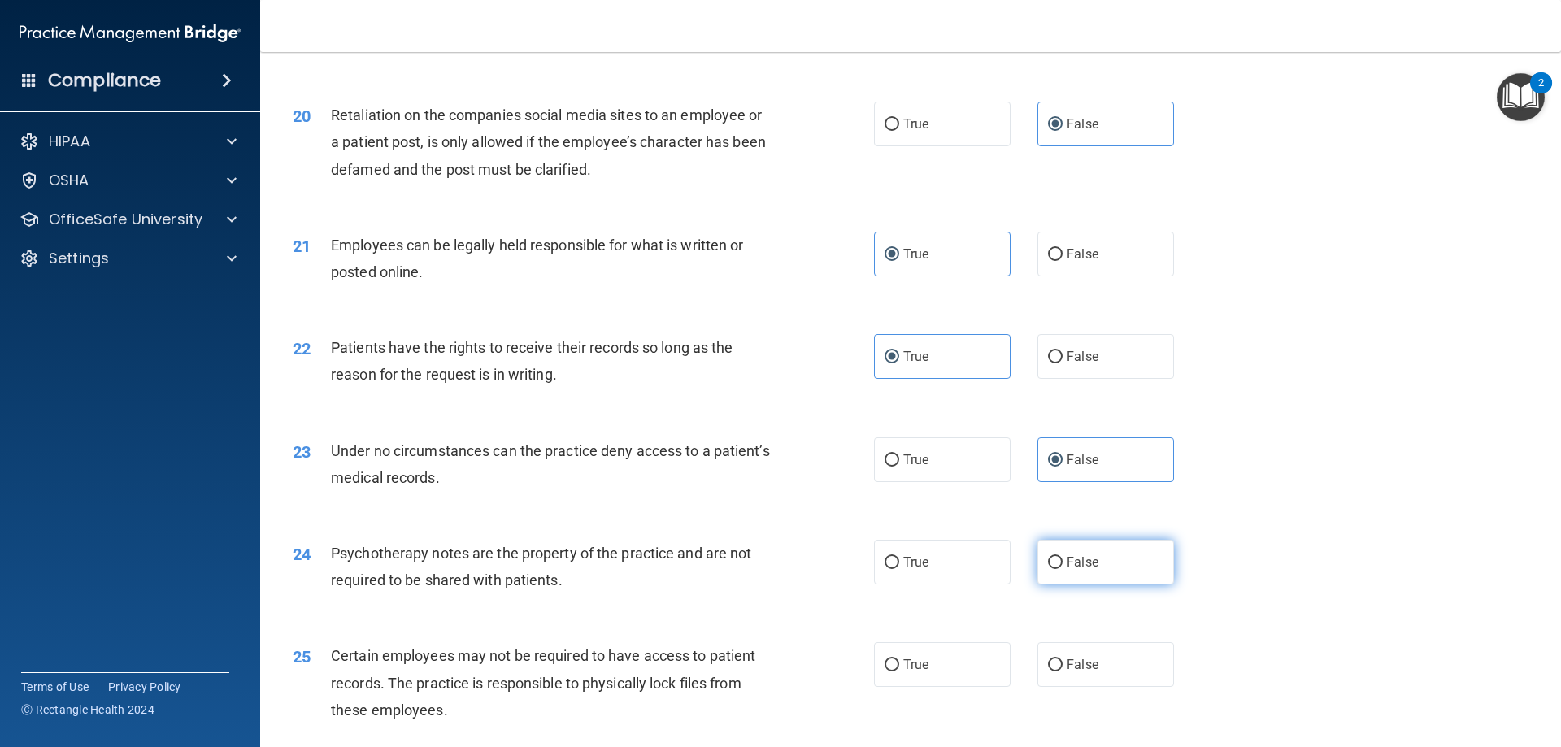
radio input "true"
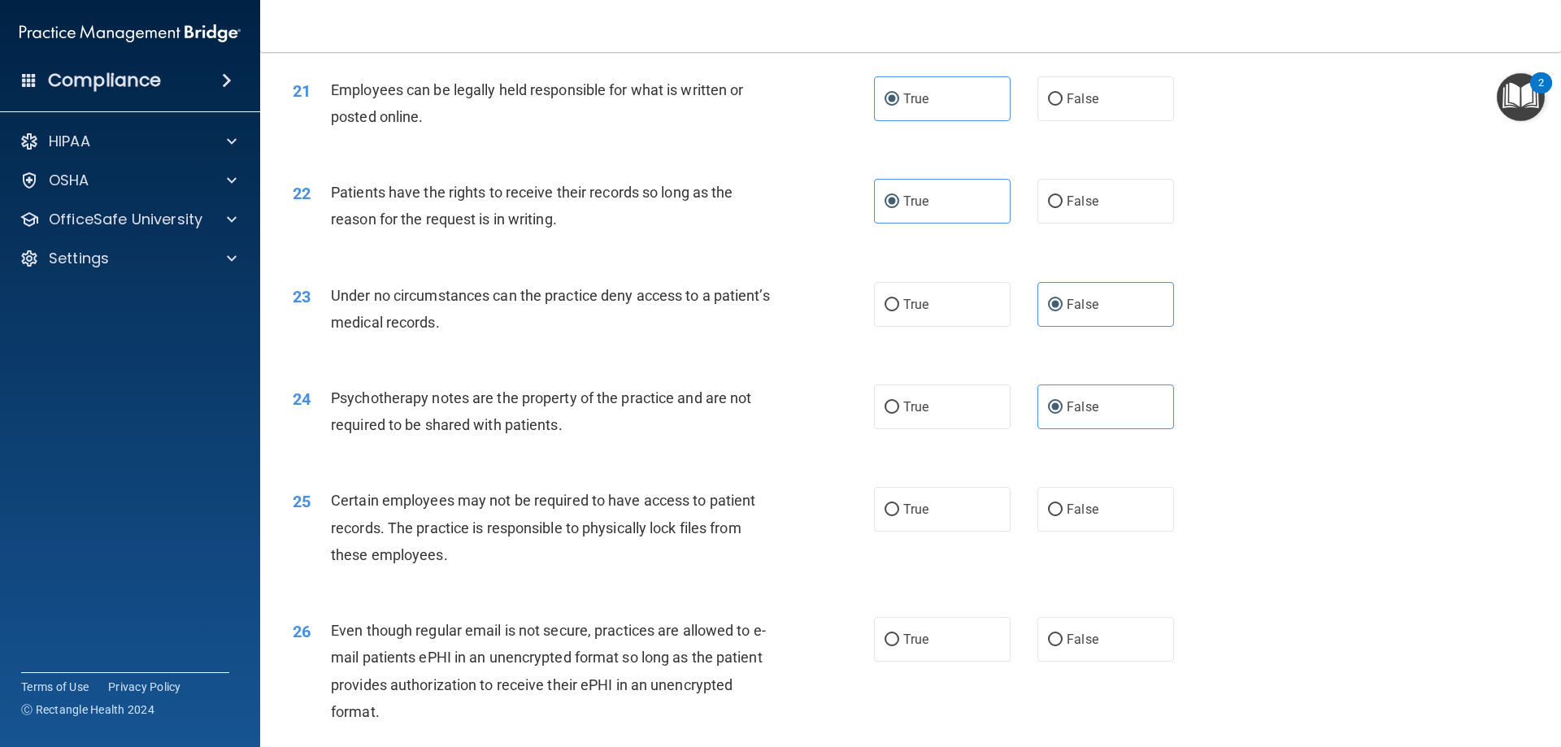
scroll to position [2684, 0]
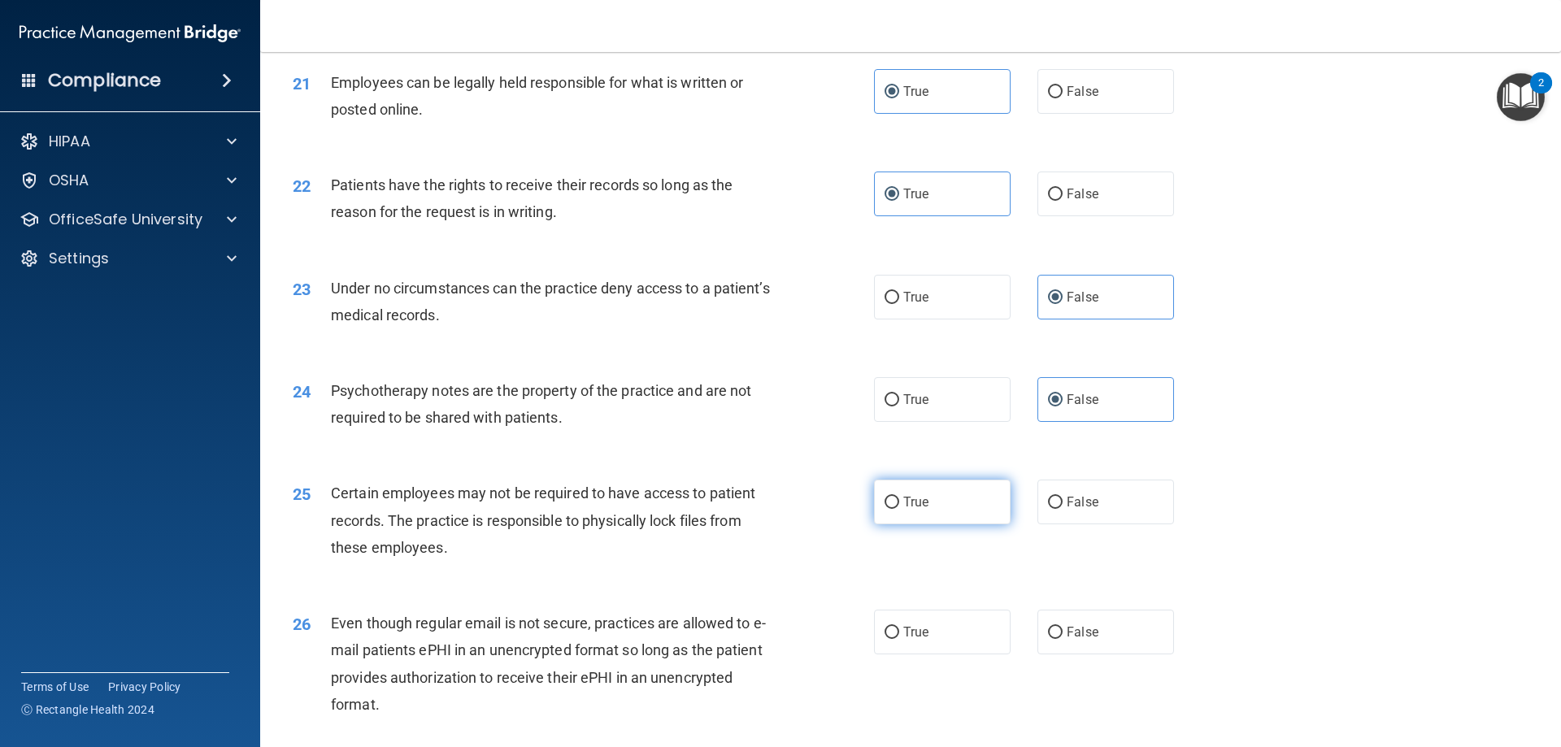
click at [959, 521] on label "True" at bounding box center [942, 502] width 137 height 45
click at [899, 509] on input "True" at bounding box center [892, 503] width 15 height 12
radio input "true"
click at [1083, 640] on span "False" at bounding box center [1083, 632] width 32 height 15
click at [1063, 639] on input "False" at bounding box center [1055, 633] width 15 height 12
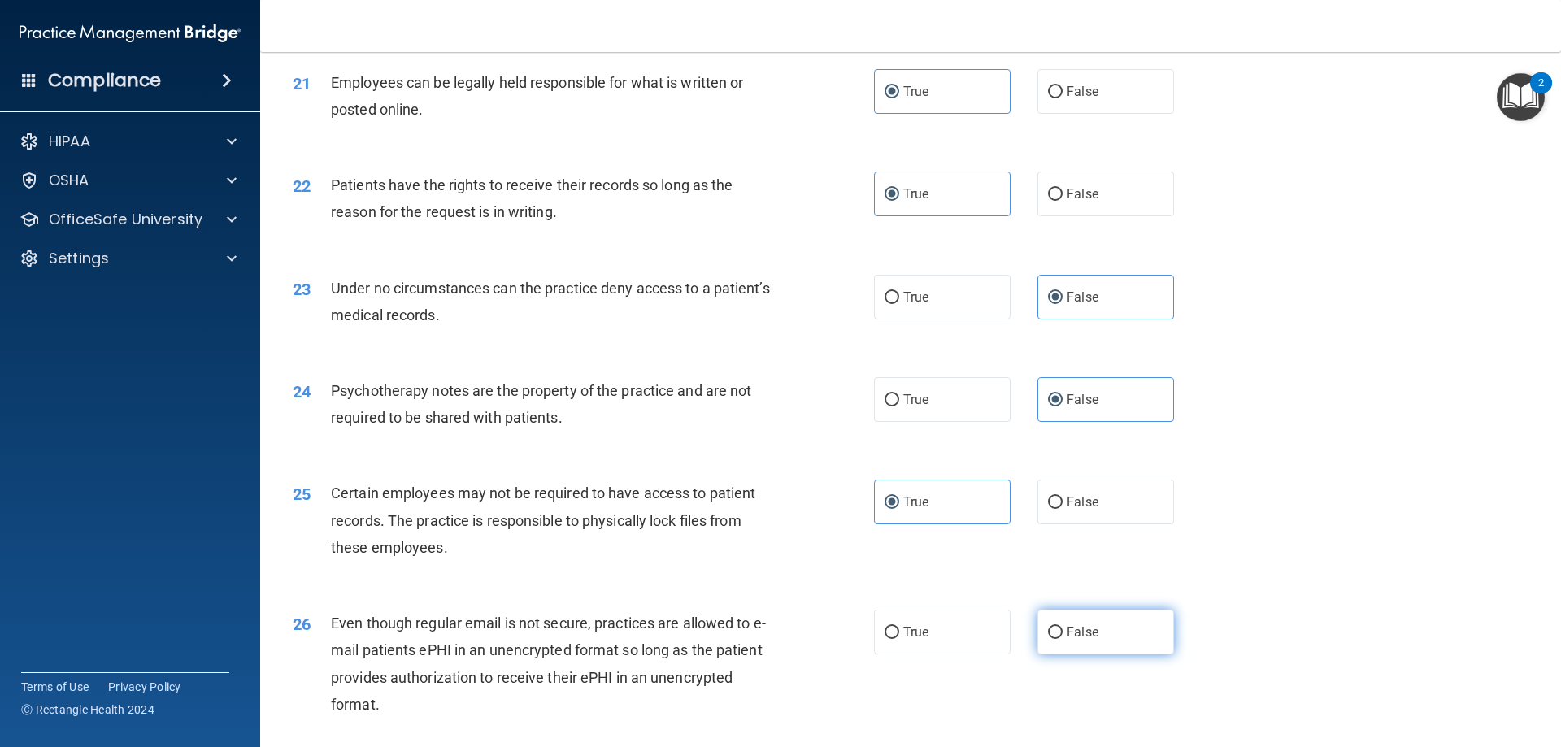
radio input "true"
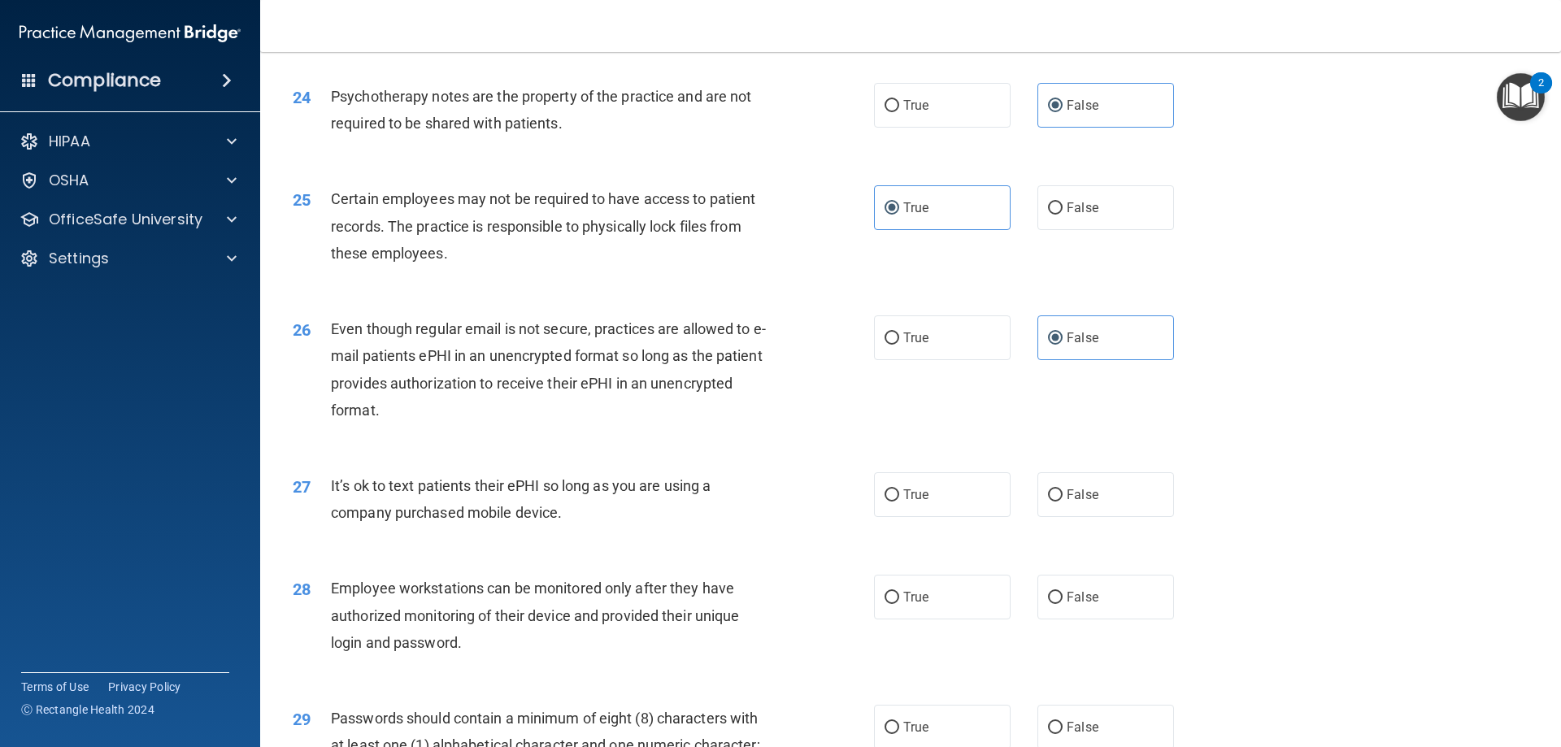
scroll to position [3009, 0]
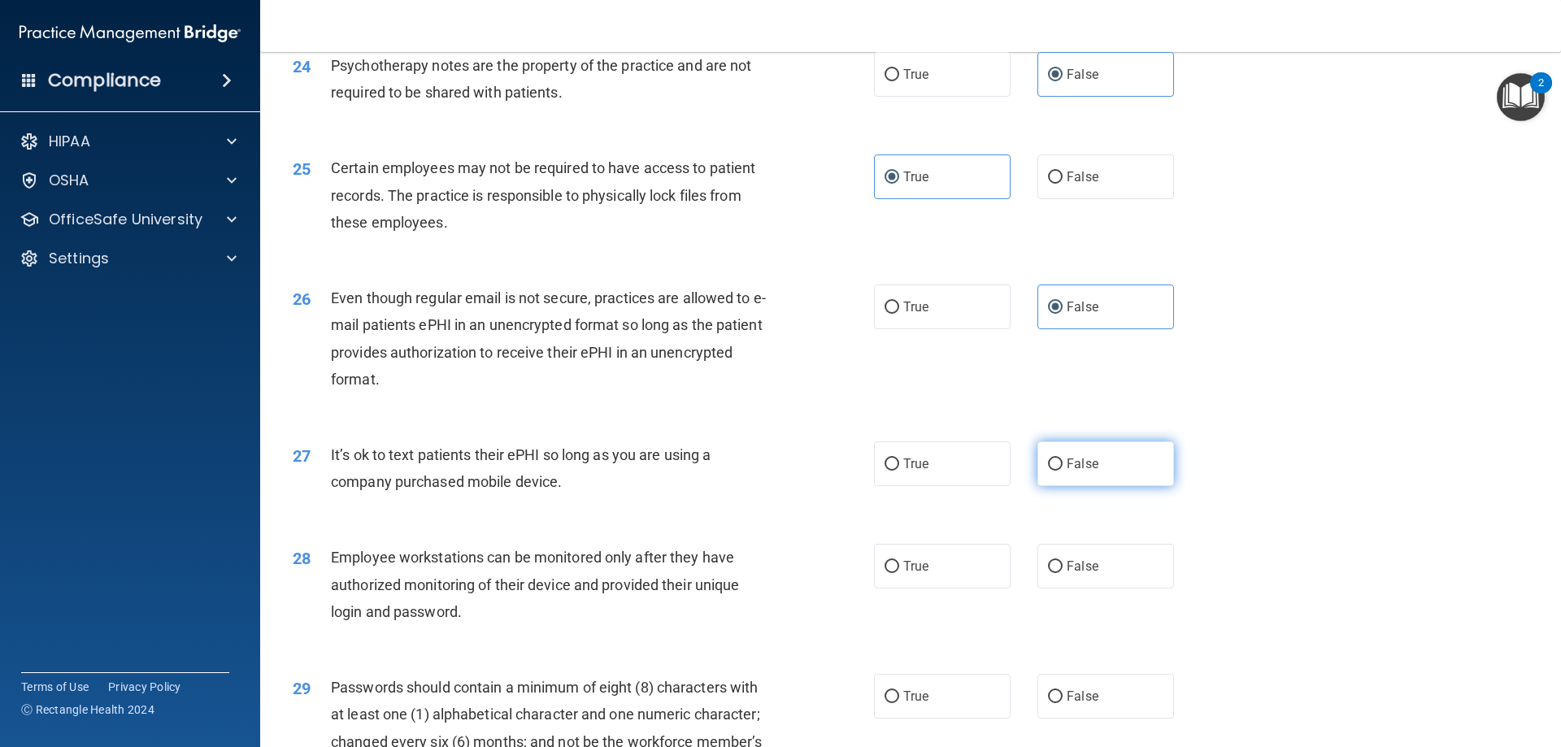
click at [1114, 481] on label "False" at bounding box center [1106, 464] width 137 height 45
click at [1063, 471] on input "False" at bounding box center [1055, 465] width 15 height 12
radio input "true"
click at [959, 584] on label "True" at bounding box center [942, 566] width 137 height 45
click at [899, 573] on input "True" at bounding box center [892, 567] width 15 height 12
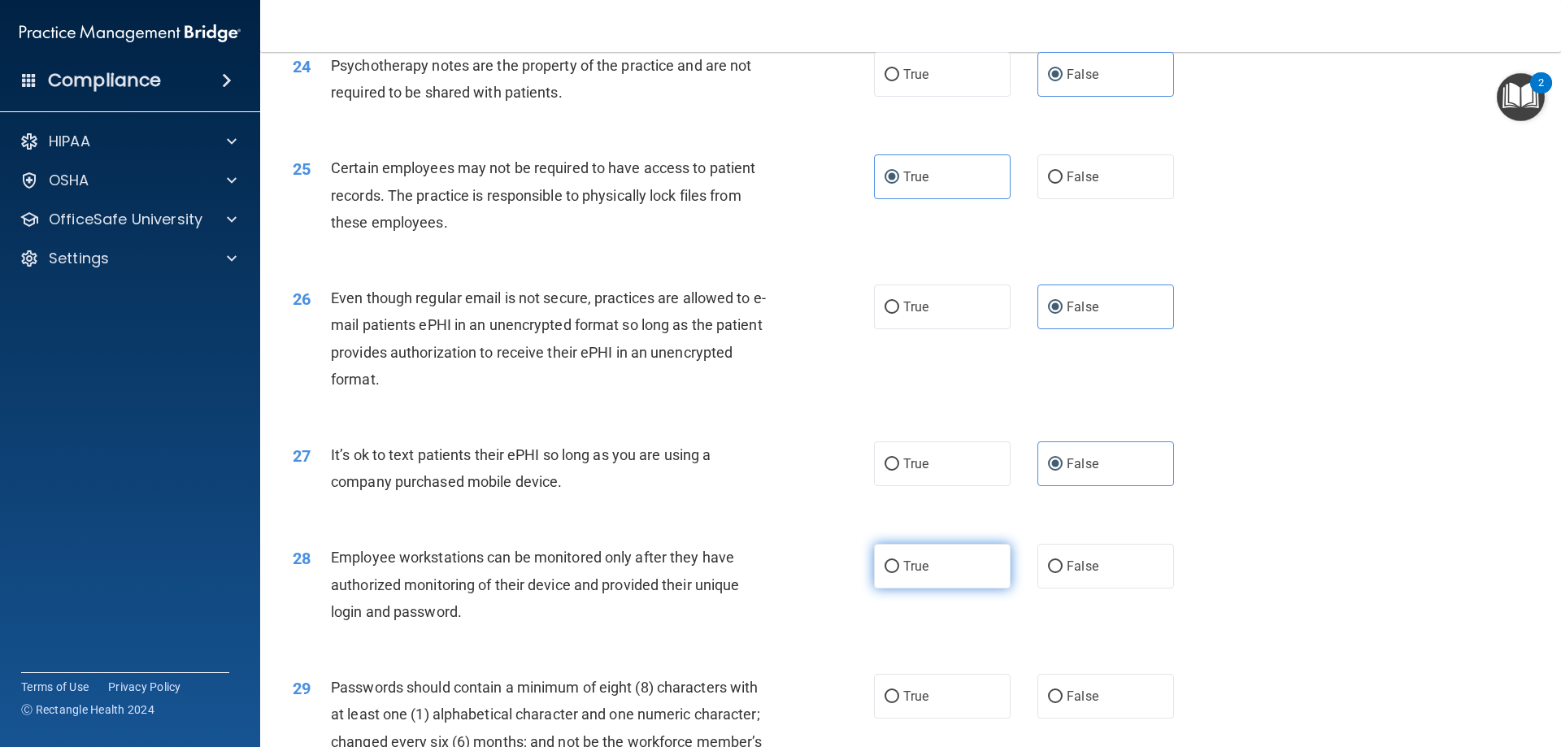
radio input "true"
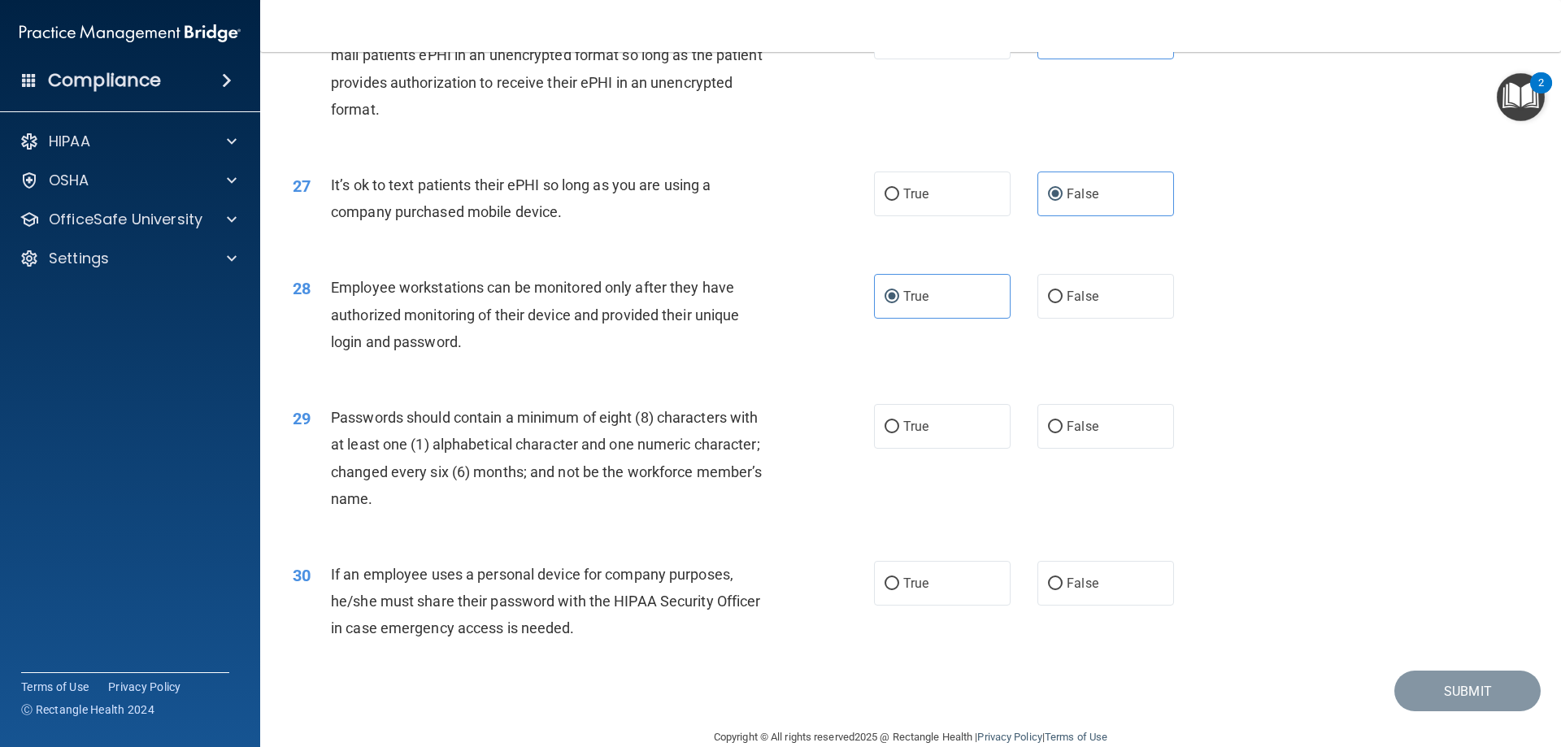
scroll to position [3334, 0]
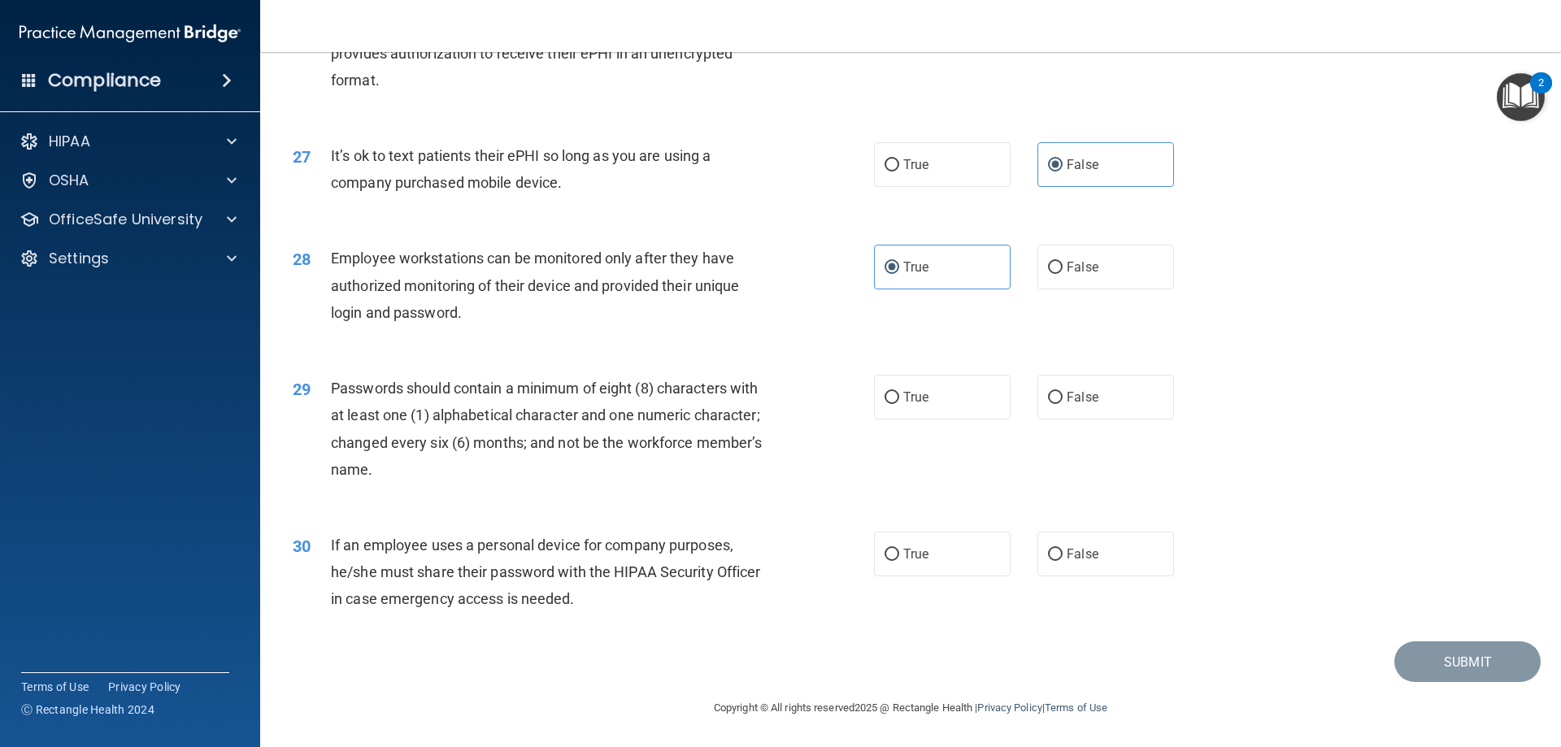
click at [936, 375] on div "29 Passwords should contain a minimum of eight (8) characters with at least one…" at bounding box center [911, 433] width 1261 height 157
click at [962, 405] on label "True" at bounding box center [942, 397] width 137 height 45
click at [899, 404] on input "True" at bounding box center [892, 398] width 15 height 12
radio input "true"
click at [957, 561] on label "True" at bounding box center [942, 554] width 137 height 45
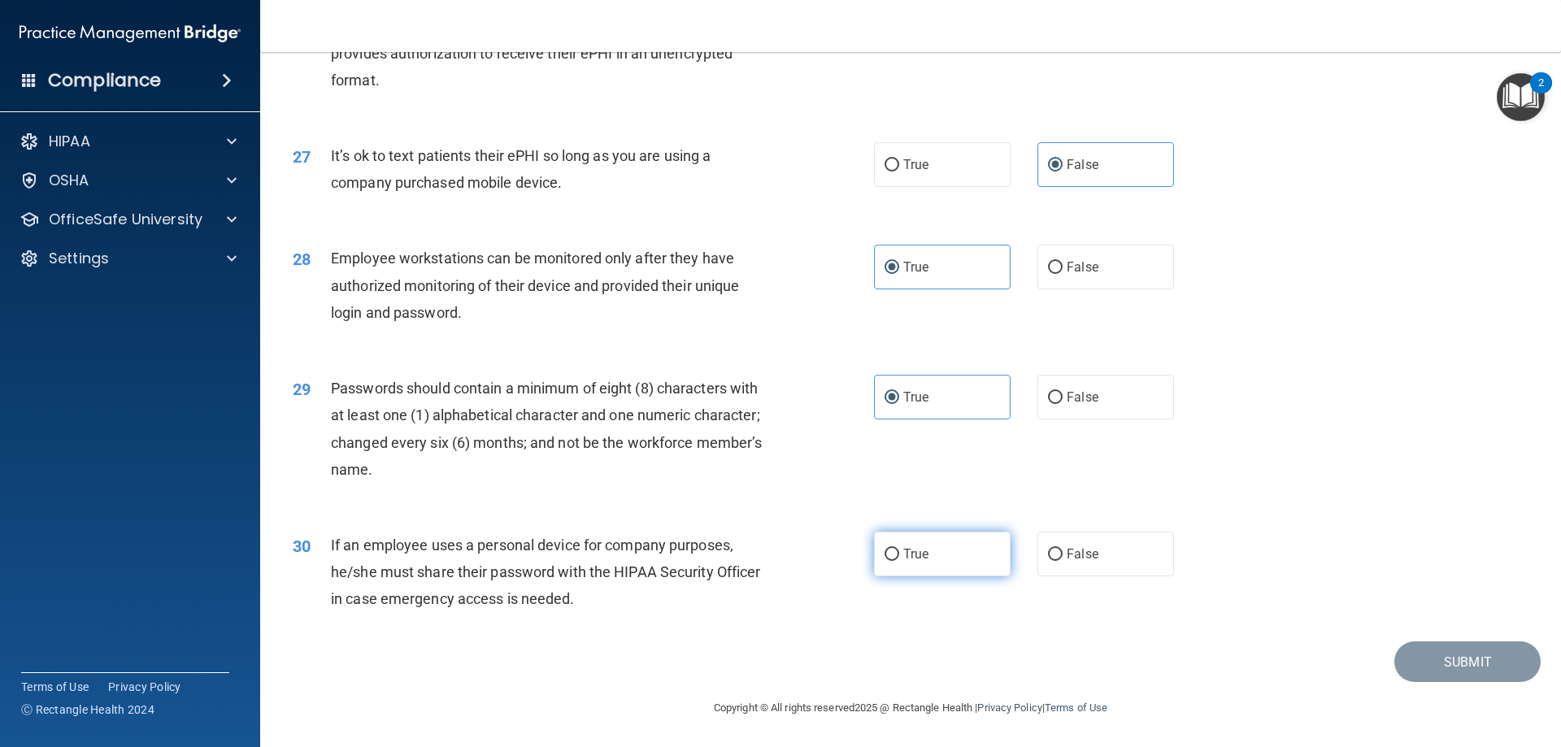
click at [899, 561] on input "True" at bounding box center [892, 555] width 15 height 12
radio input "true"
click at [1453, 665] on button "Submit" at bounding box center [1468, 662] width 146 height 41
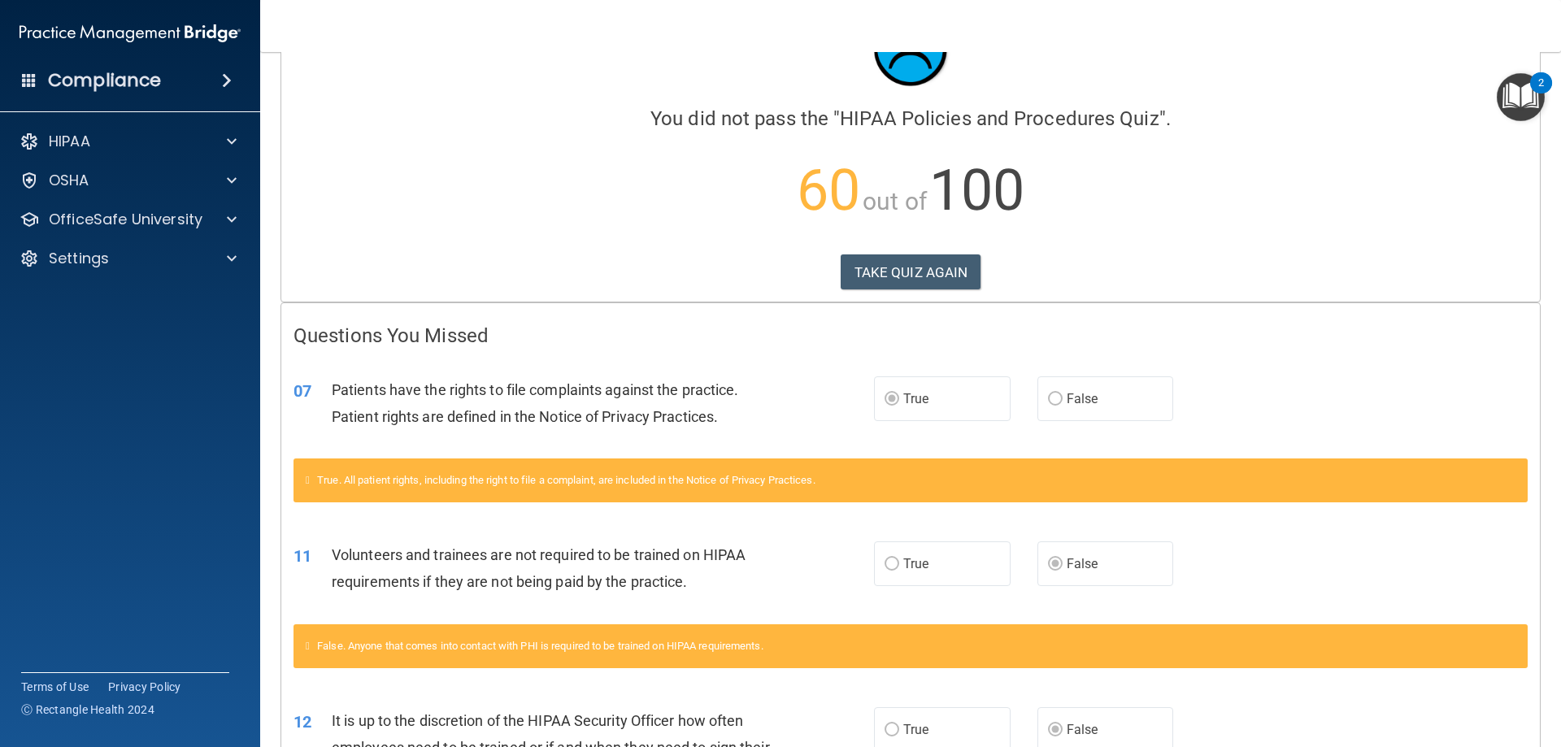
scroll to position [81, 0]
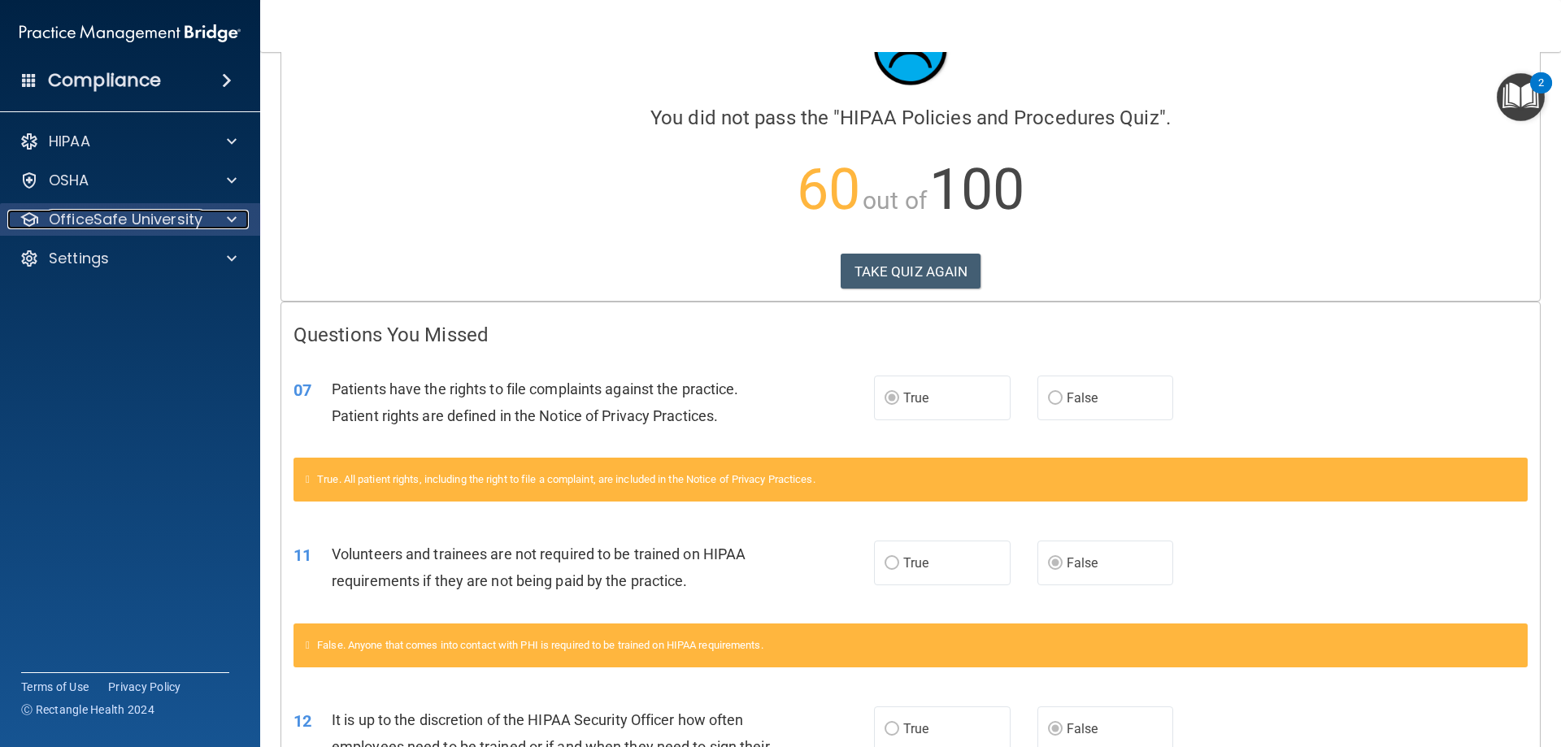
click at [175, 216] on p "OfficeSafe University" at bounding box center [126, 220] width 154 height 20
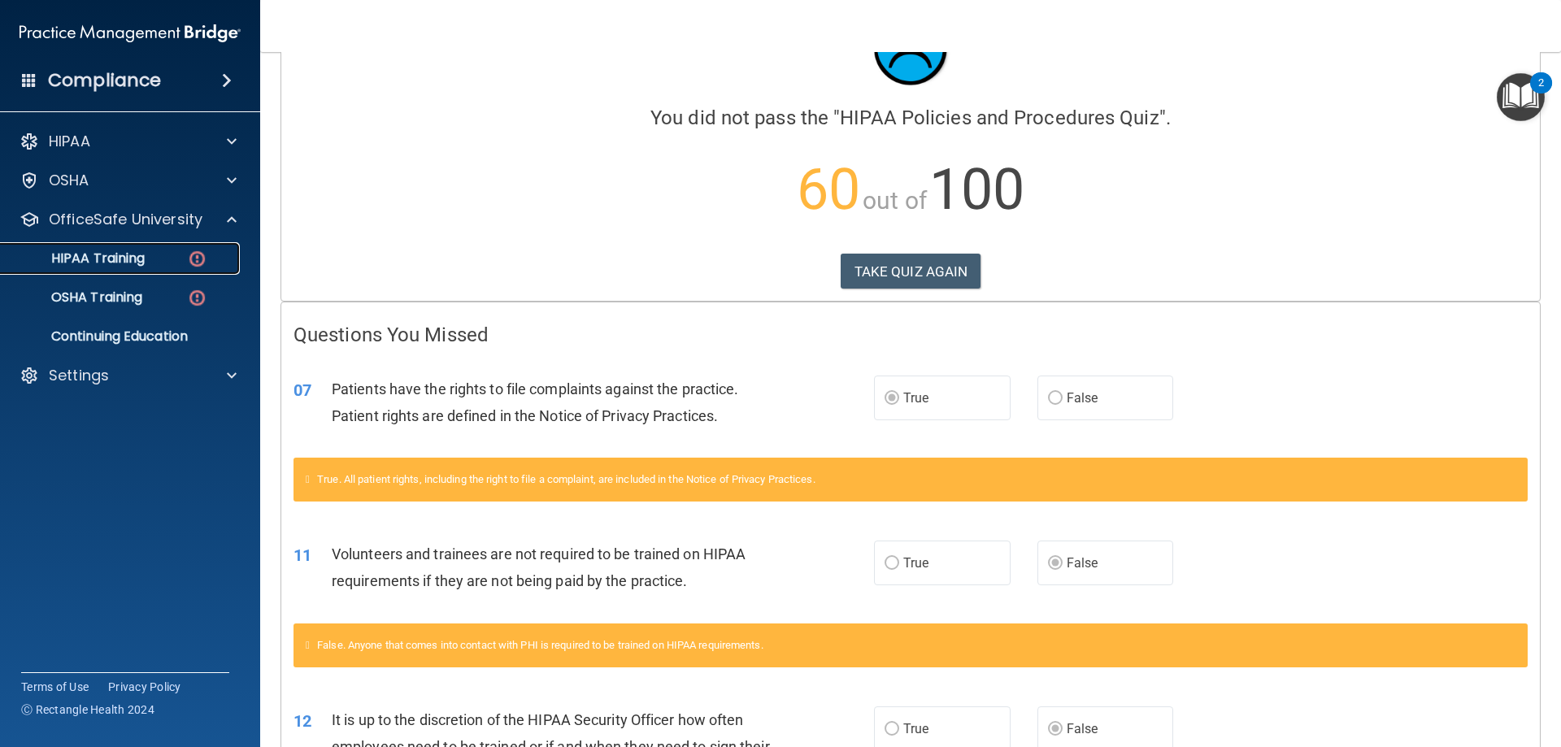
click at [182, 253] on div "HIPAA Training" at bounding box center [122, 258] width 222 height 16
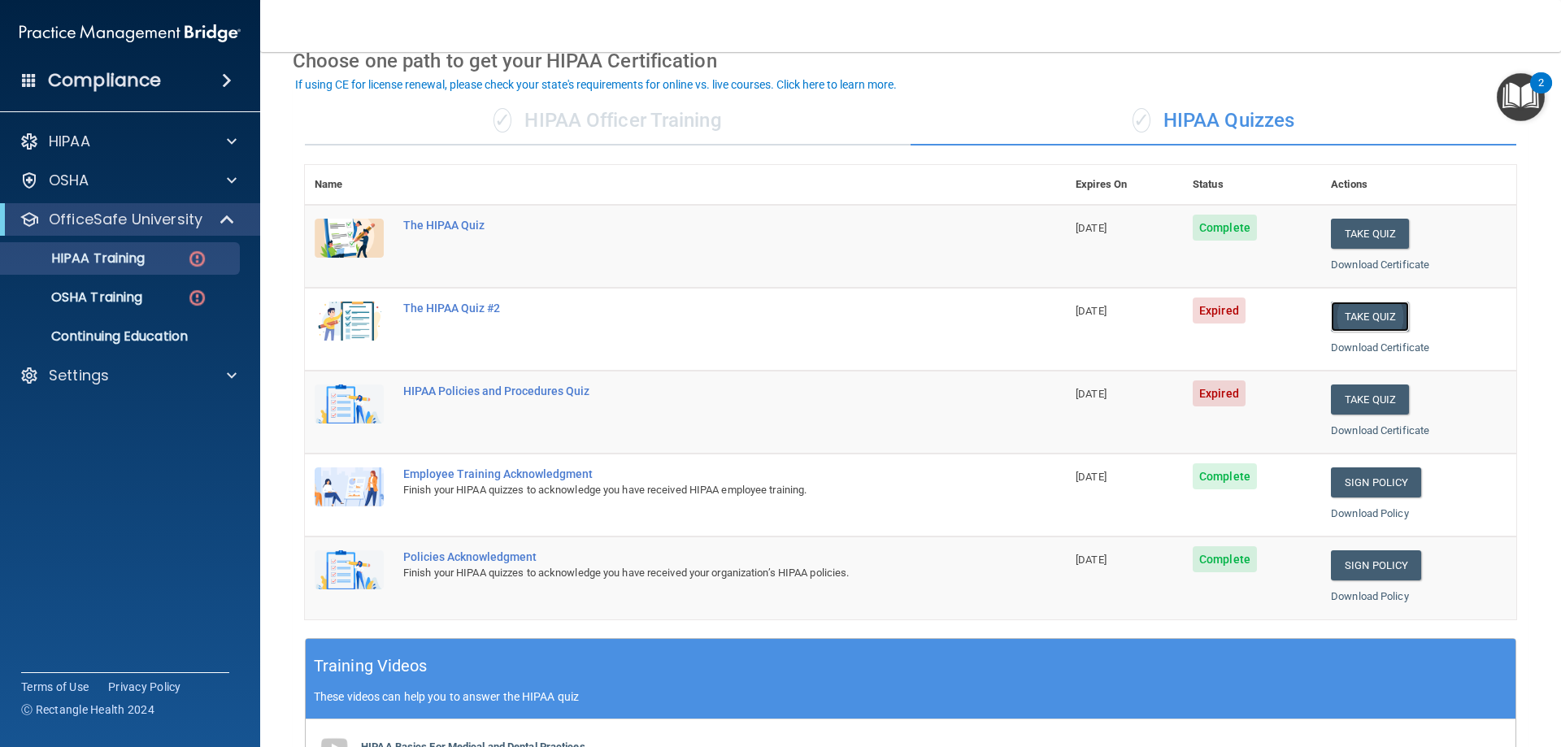
click at [1348, 322] on button "Take Quiz" at bounding box center [1370, 317] width 78 height 30
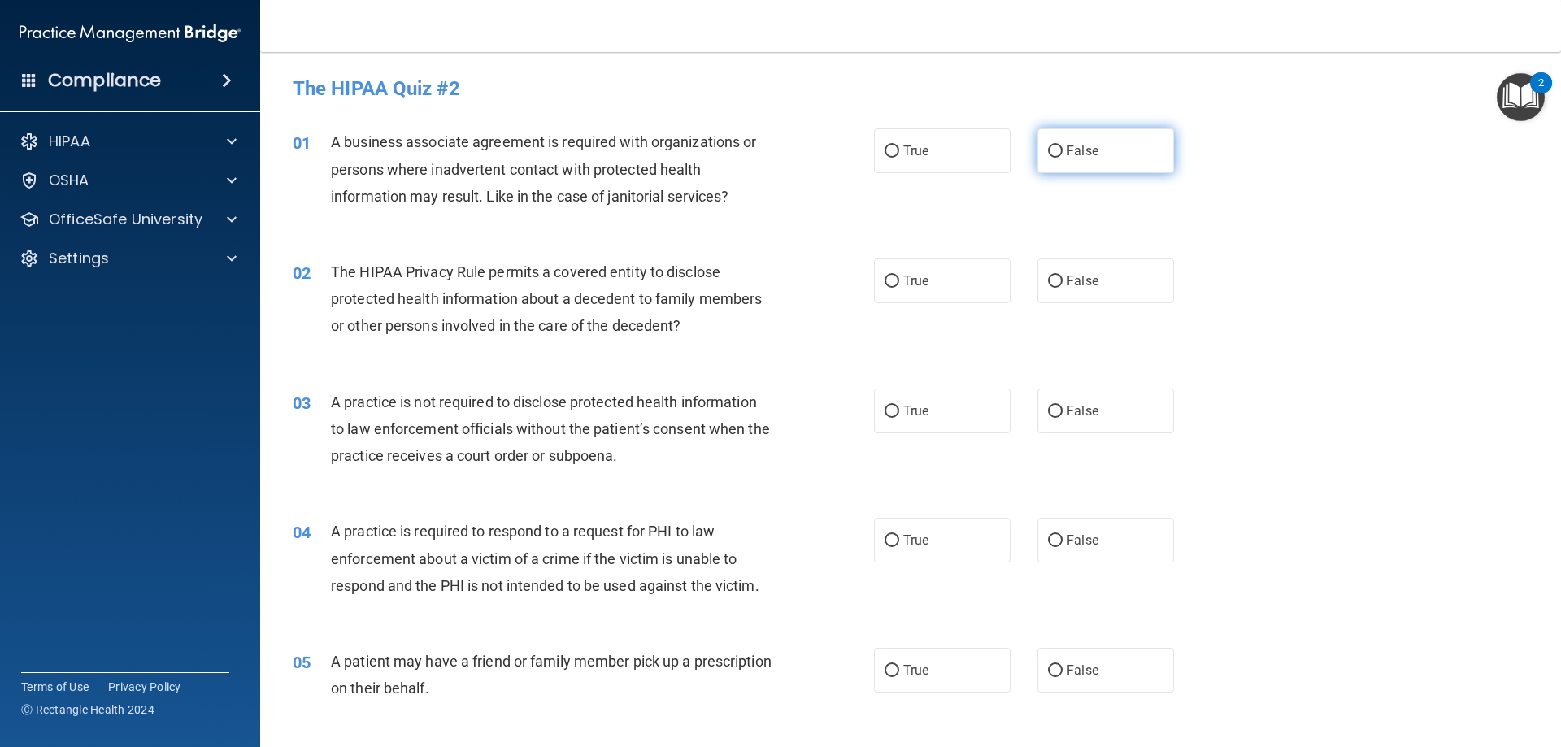
click at [1046, 164] on label "False" at bounding box center [1106, 150] width 137 height 45
click at [1048, 158] on input "False" at bounding box center [1055, 152] width 15 height 12
radio input "true"
click at [935, 285] on label "True" at bounding box center [942, 281] width 137 height 45
click at [899, 285] on input "True" at bounding box center [892, 282] width 15 height 12
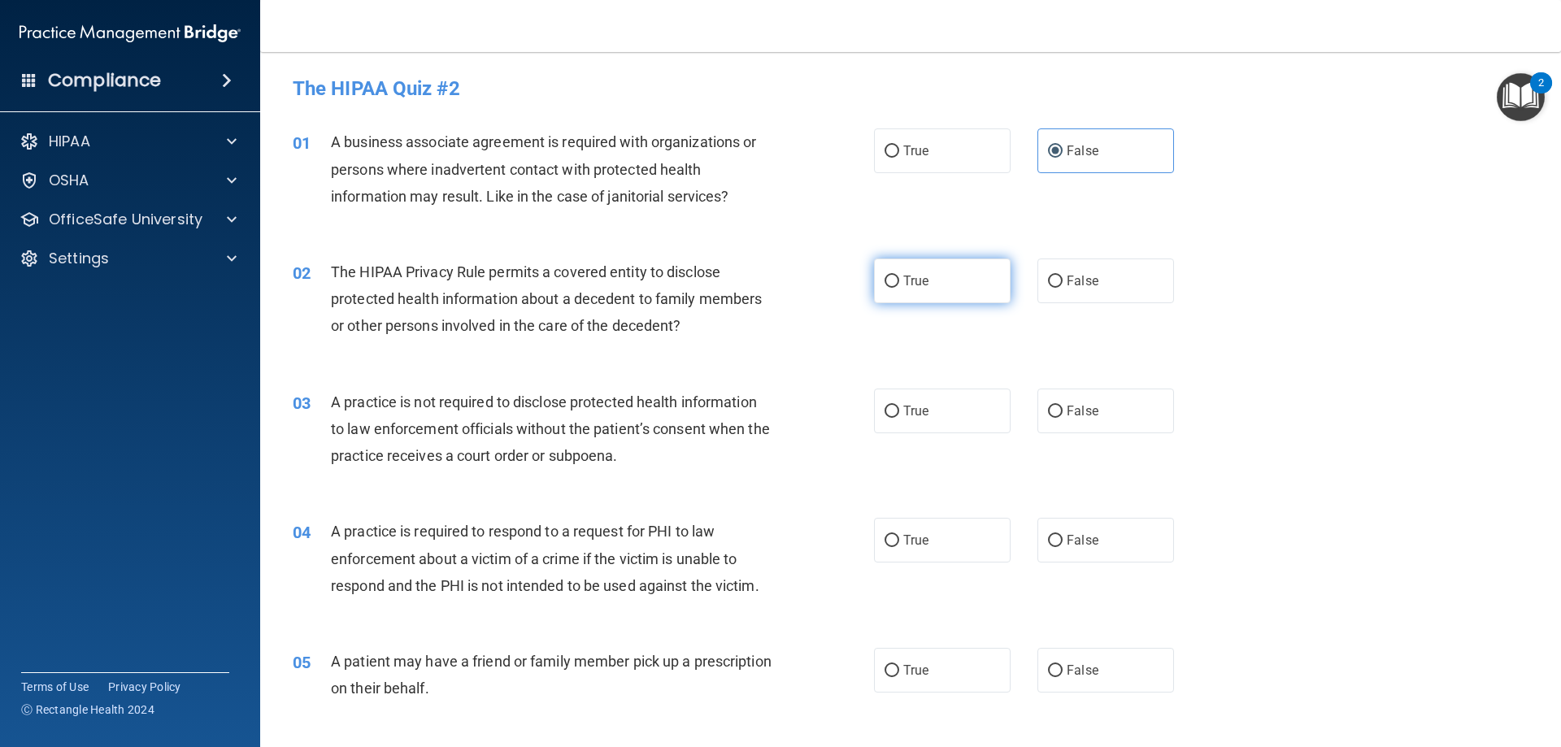
radio input "true"
click at [1095, 414] on label "False" at bounding box center [1106, 411] width 137 height 45
click at [1063, 414] on input "False" at bounding box center [1055, 412] width 15 height 12
radio input "true"
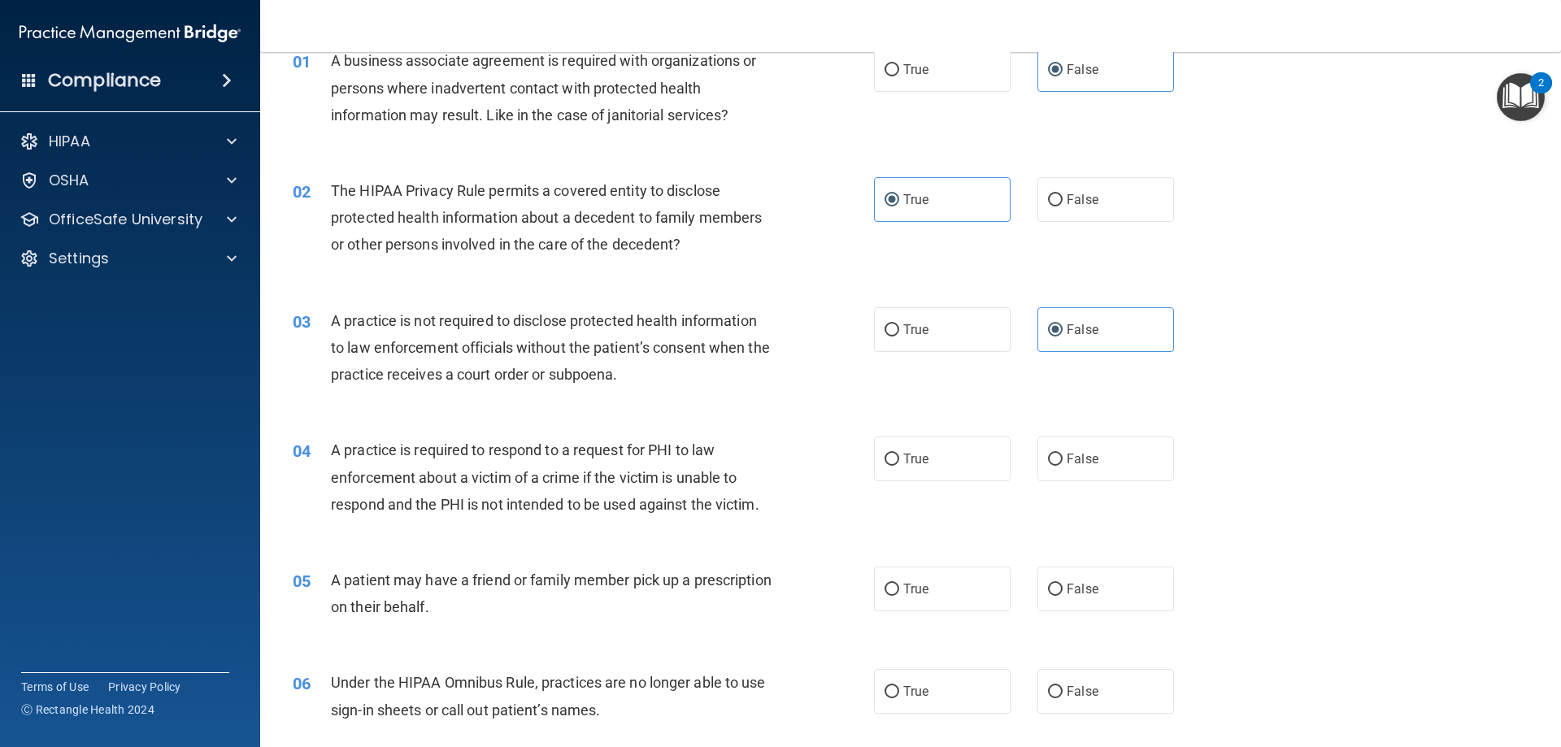
scroll to position [163, 0]
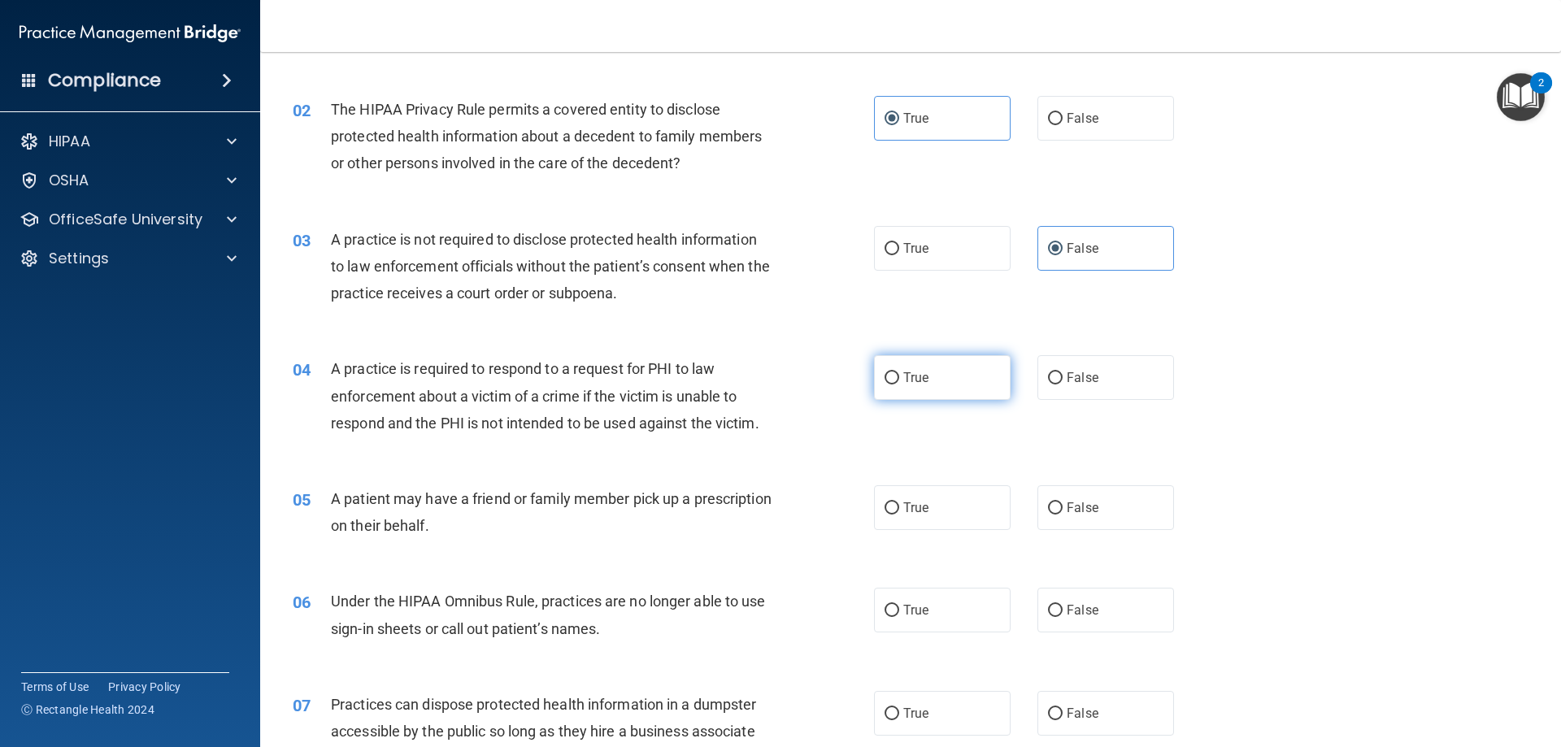
click at [983, 373] on label "True" at bounding box center [942, 377] width 137 height 45
click at [899, 373] on input "True" at bounding box center [892, 378] width 15 height 12
radio input "true"
click at [976, 512] on label "True" at bounding box center [942, 508] width 137 height 45
click at [899, 512] on input "True" at bounding box center [892, 509] width 15 height 12
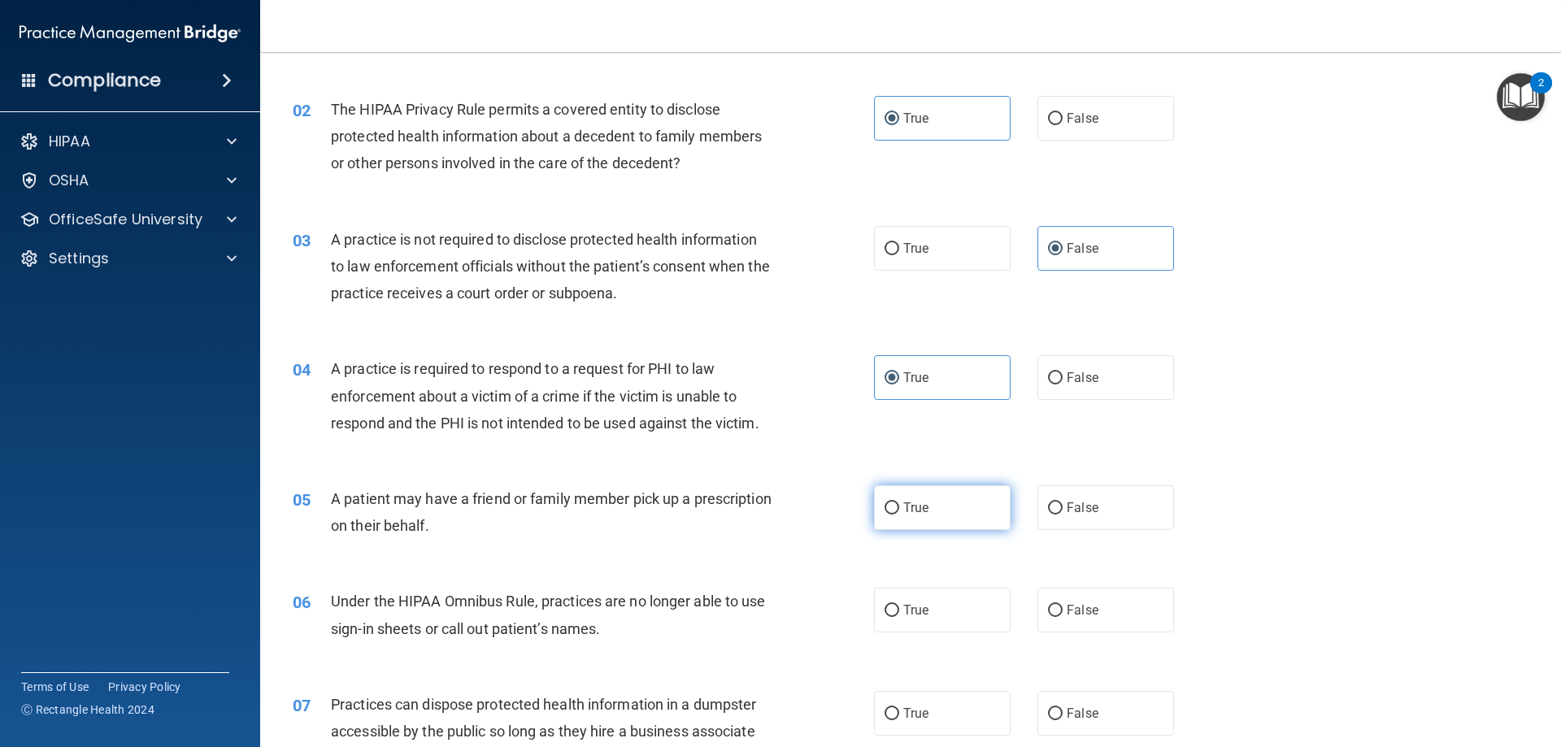
radio input "true"
click at [1074, 600] on label "False" at bounding box center [1106, 610] width 137 height 45
click at [1063, 605] on input "False" at bounding box center [1055, 611] width 15 height 12
radio input "true"
click at [1105, 720] on label "False" at bounding box center [1106, 713] width 137 height 45
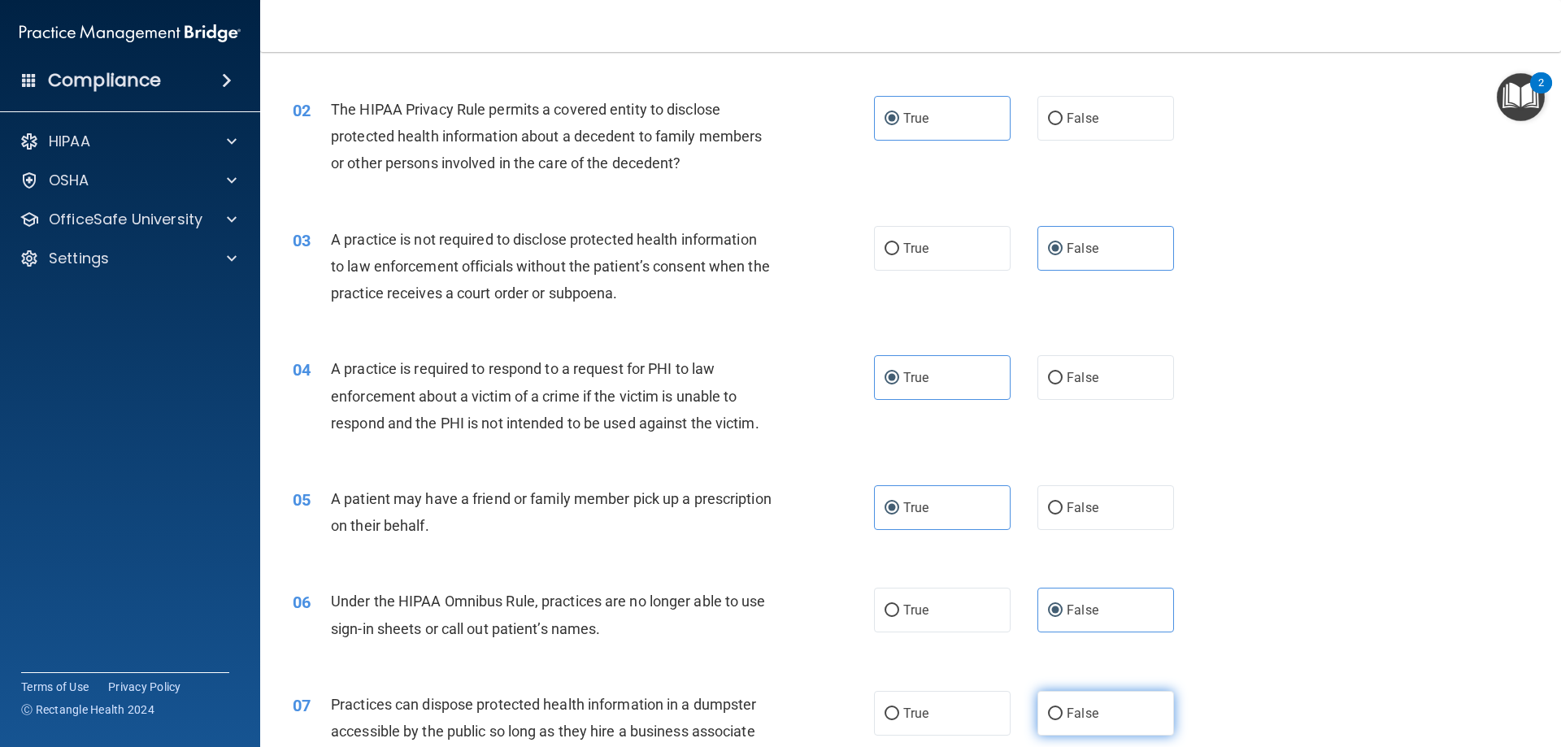
click at [1063, 720] on input "False" at bounding box center [1055, 714] width 15 height 12
radio input "true"
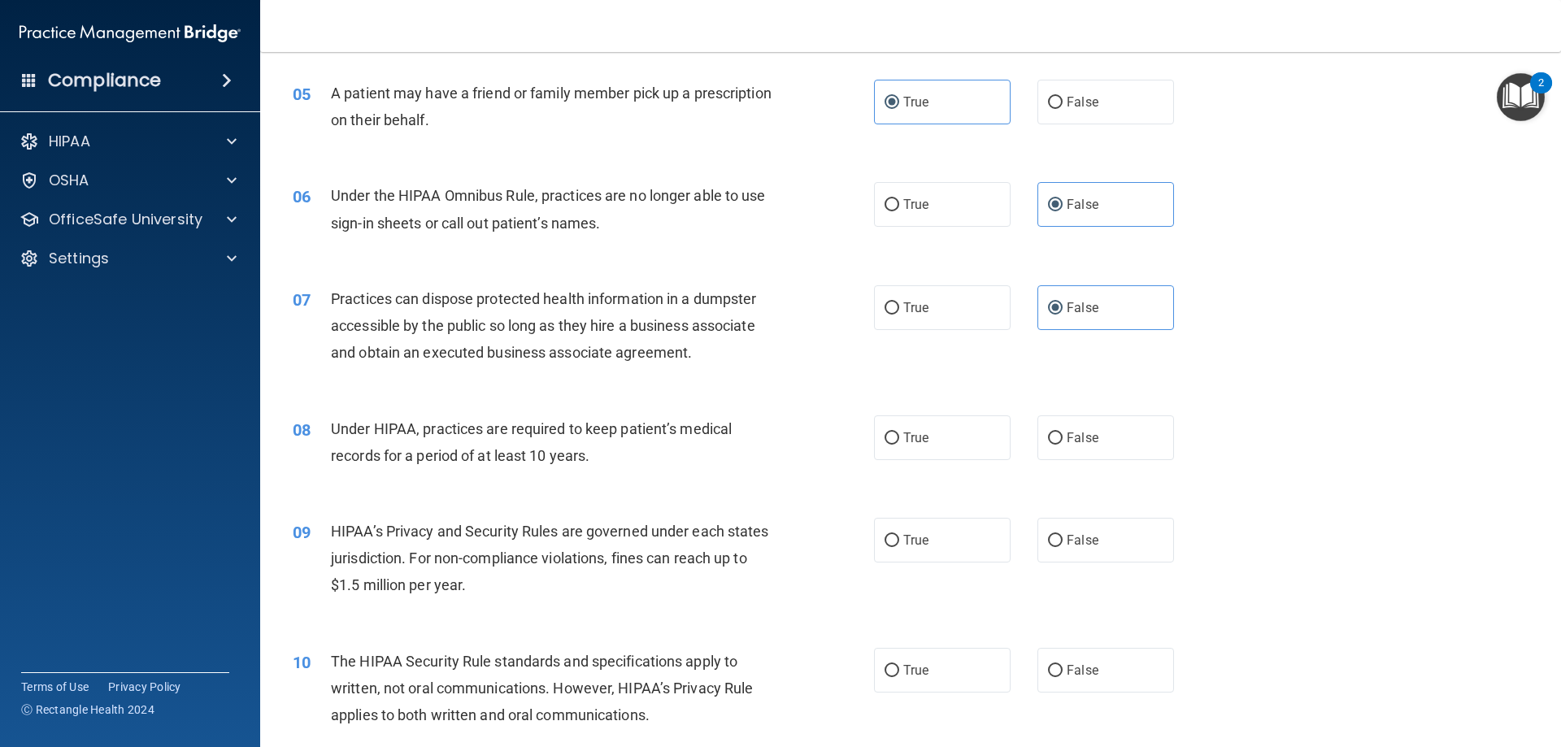
scroll to position [569, 0]
click at [1143, 444] on label "False" at bounding box center [1106, 437] width 137 height 45
click at [1063, 444] on input "False" at bounding box center [1055, 438] width 15 height 12
radio input "true"
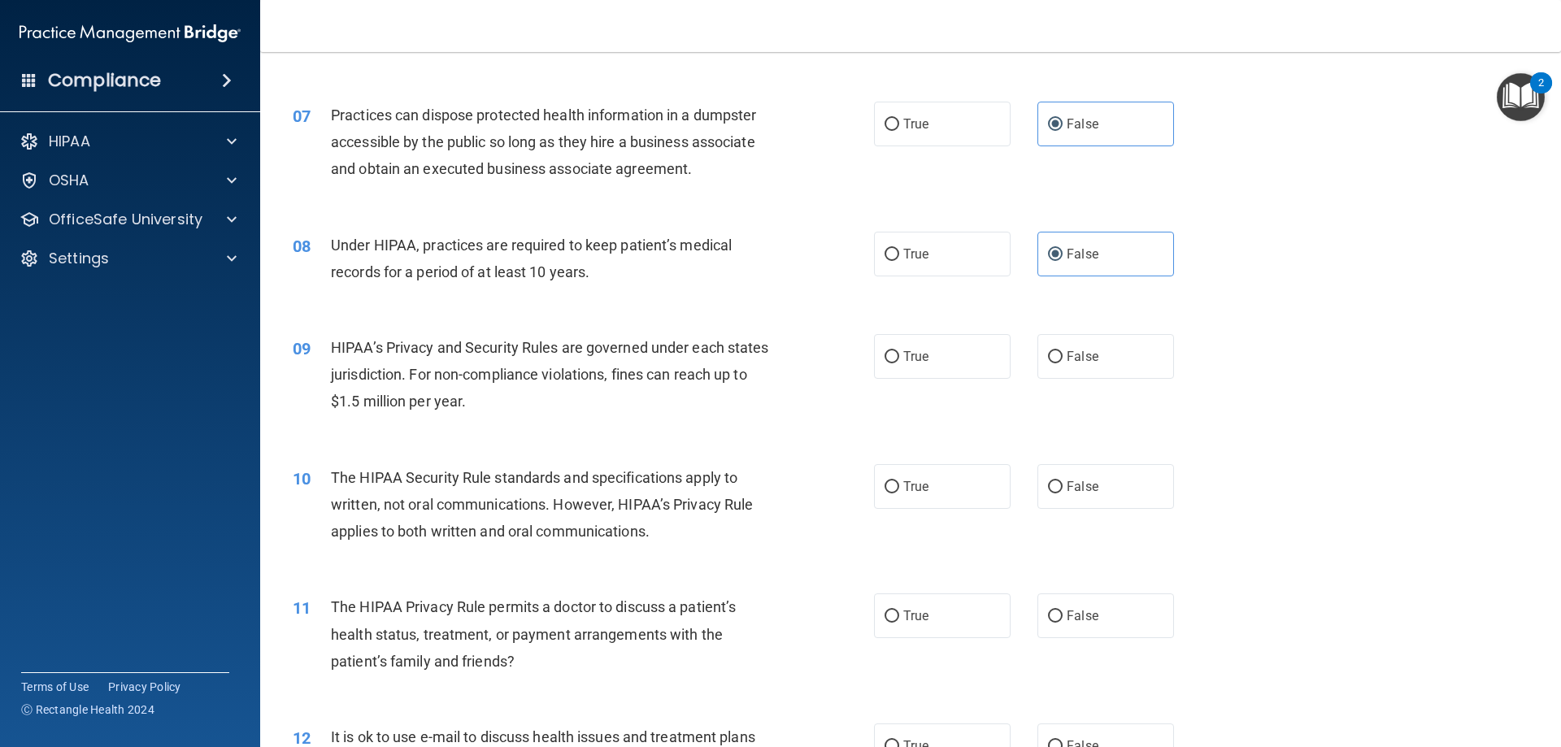
scroll to position [813, 0]
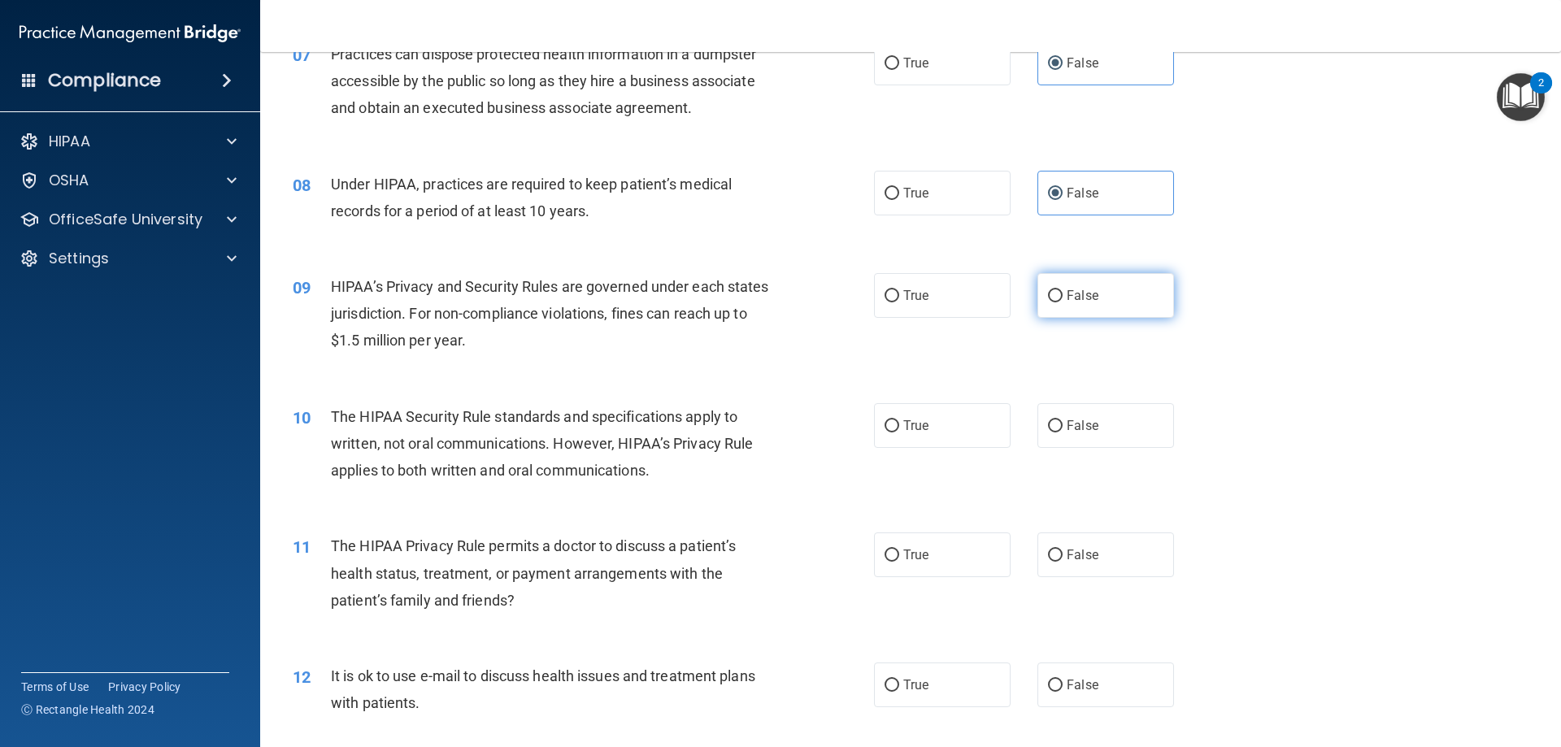
click at [1104, 307] on label "False" at bounding box center [1106, 295] width 137 height 45
click at [1063, 303] on input "False" at bounding box center [1055, 296] width 15 height 12
radio input "true"
drag, startPoint x: 951, startPoint y: 443, endPoint x: 955, endPoint y: 519, distance: 75.7
click at [949, 447] on label "True" at bounding box center [942, 425] width 137 height 45
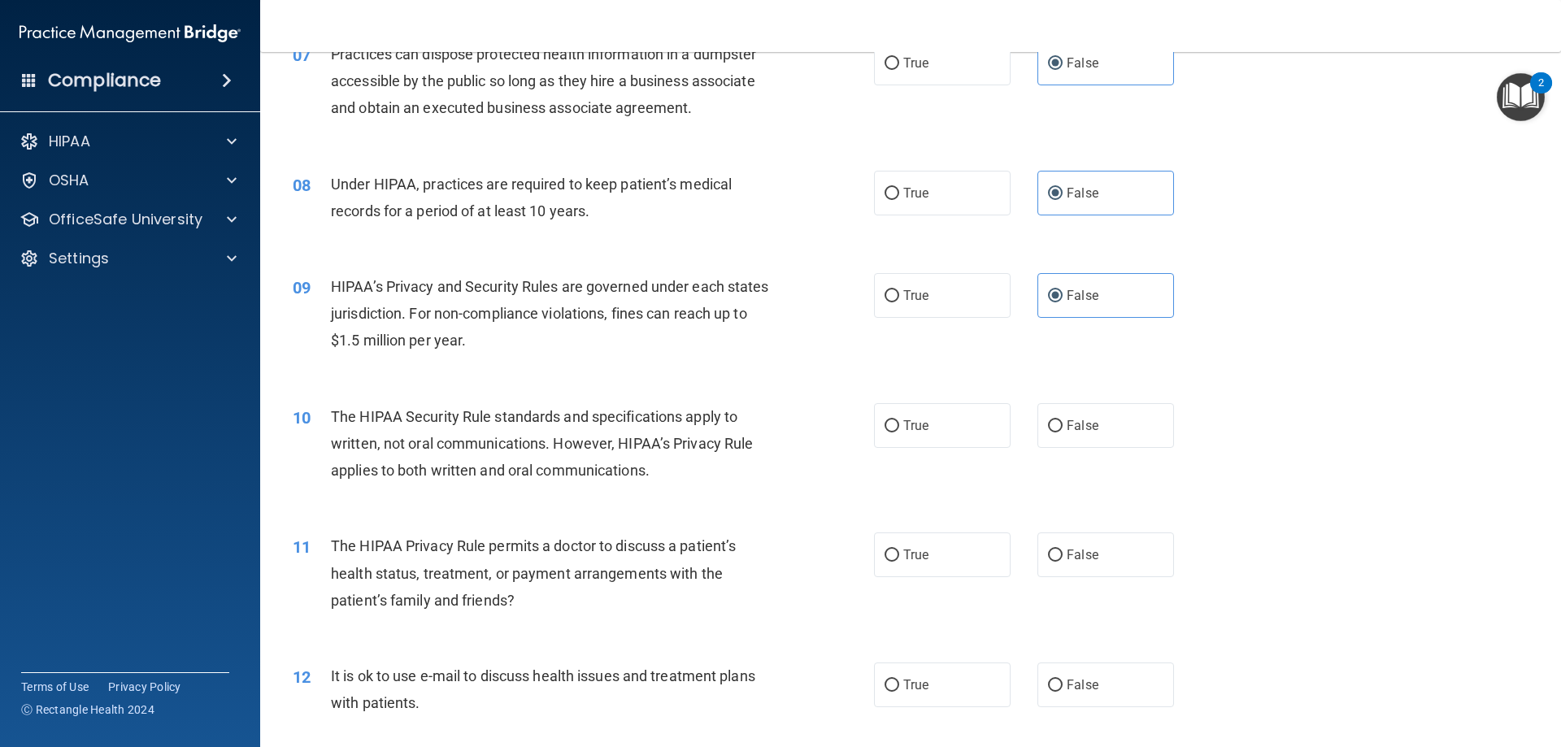
click at [899, 433] on input "True" at bounding box center [892, 426] width 15 height 12
radio input "true"
click at [958, 561] on label "True" at bounding box center [942, 555] width 137 height 45
click at [899, 561] on input "True" at bounding box center [892, 556] width 15 height 12
radio input "true"
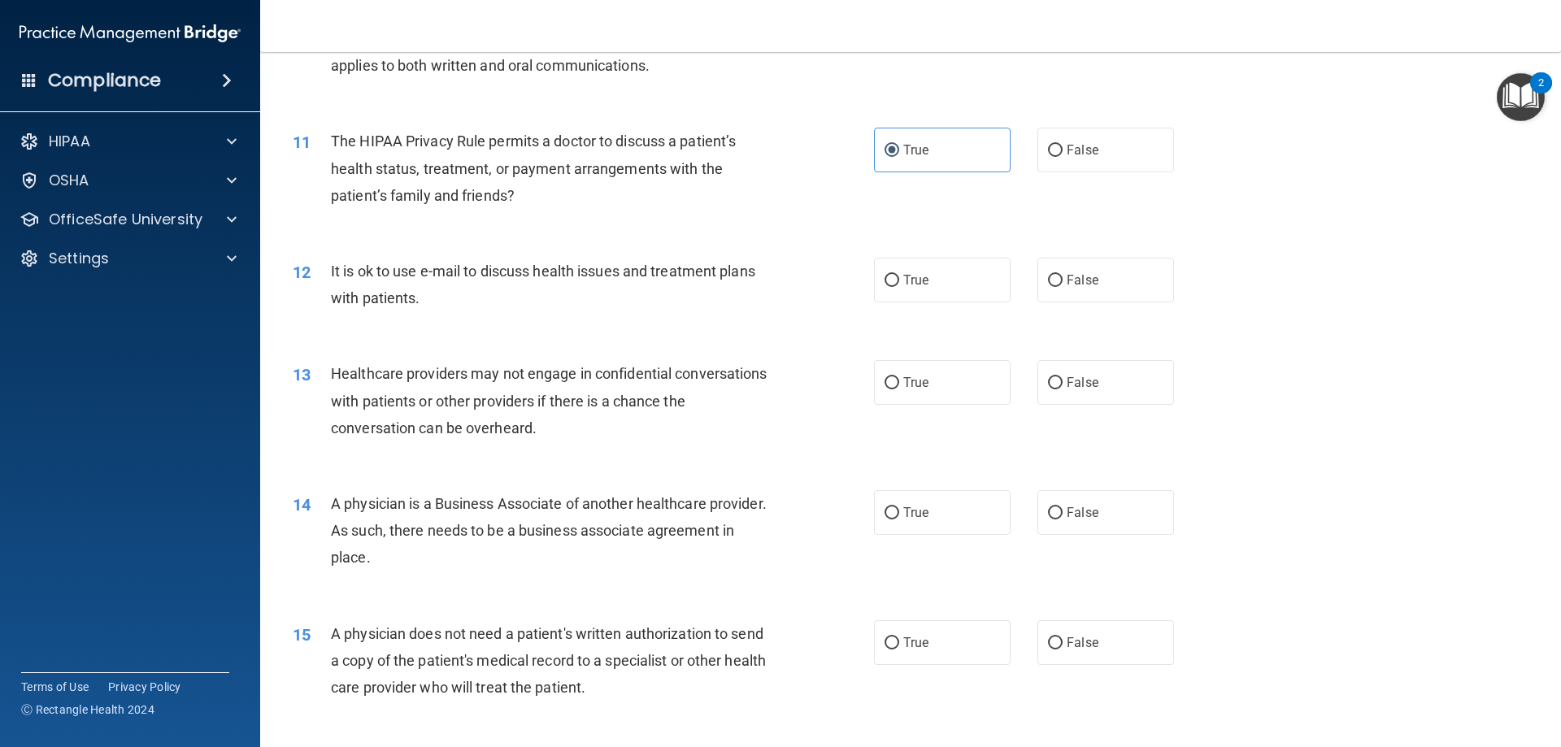
scroll to position [1220, 0]
click at [916, 281] on span "True" at bounding box center [916, 278] width 25 height 15
click at [899, 281] on input "True" at bounding box center [892, 279] width 15 height 12
radio input "true"
click at [1105, 397] on label "False" at bounding box center [1106, 381] width 137 height 45
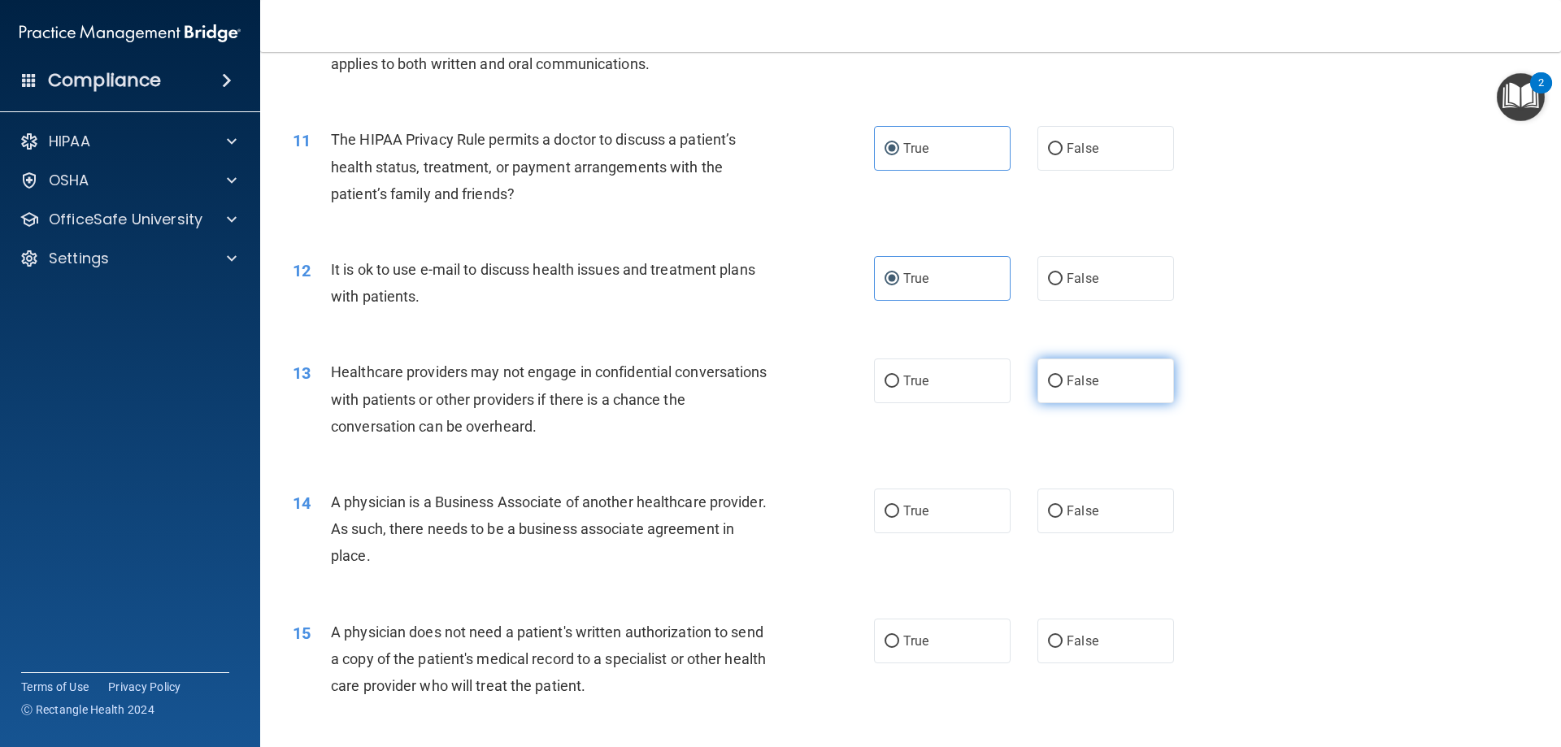
click at [1063, 388] on input "False" at bounding box center [1055, 382] width 15 height 12
radio input "true"
click at [1128, 512] on label "False" at bounding box center [1106, 511] width 137 height 45
click at [1063, 512] on input "False" at bounding box center [1055, 512] width 15 height 12
radio input "true"
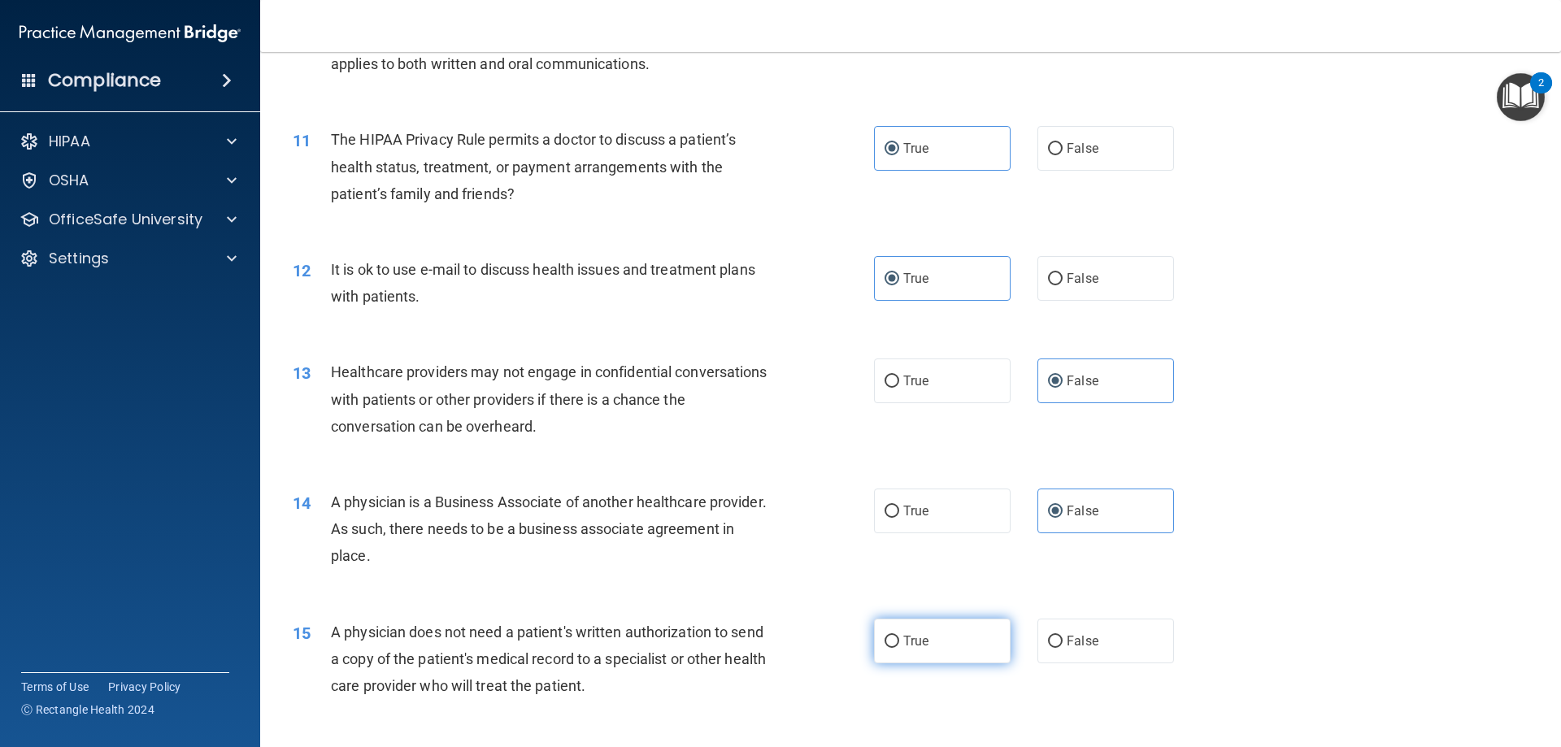
click at [962, 642] on label "True" at bounding box center [942, 641] width 137 height 45
click at [899, 642] on input "True" at bounding box center [892, 642] width 15 height 12
radio input "true"
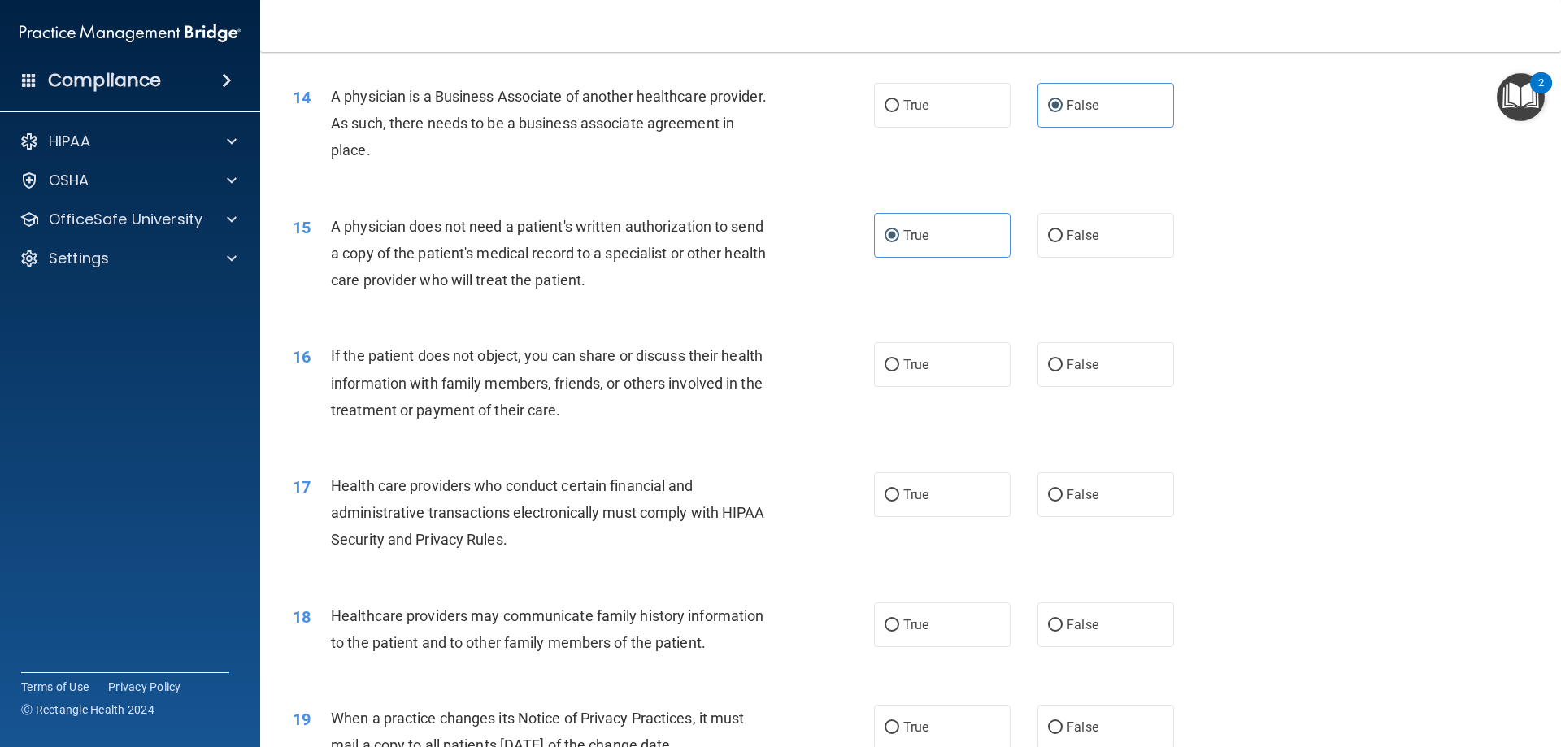
scroll to position [1627, 0]
click at [915, 355] on label "True" at bounding box center [942, 364] width 137 height 45
click at [899, 359] on input "True" at bounding box center [892, 365] width 15 height 12
radio input "true"
click at [934, 507] on label "True" at bounding box center [942, 494] width 137 height 45
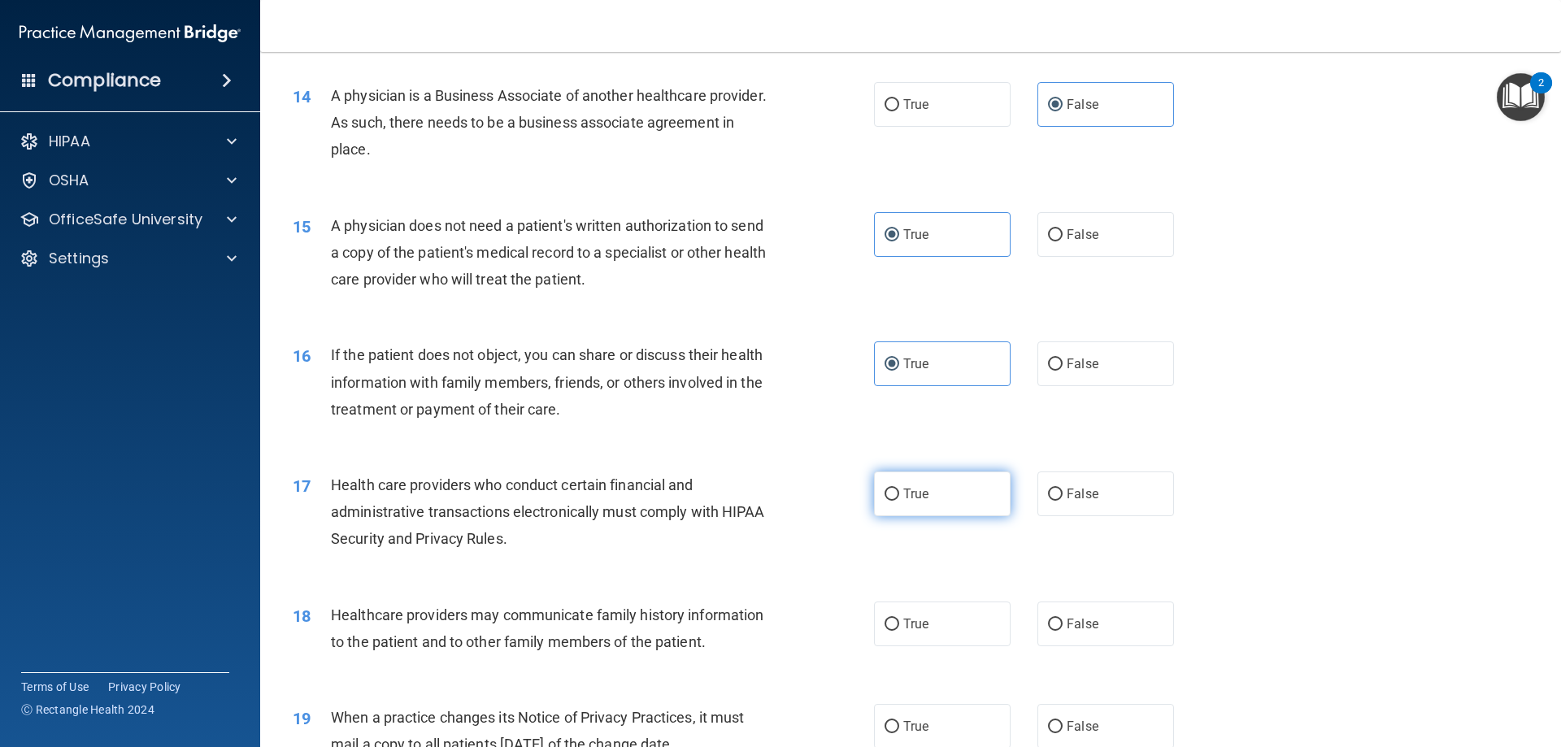
click at [899, 501] on input "True" at bounding box center [892, 495] width 15 height 12
radio input "true"
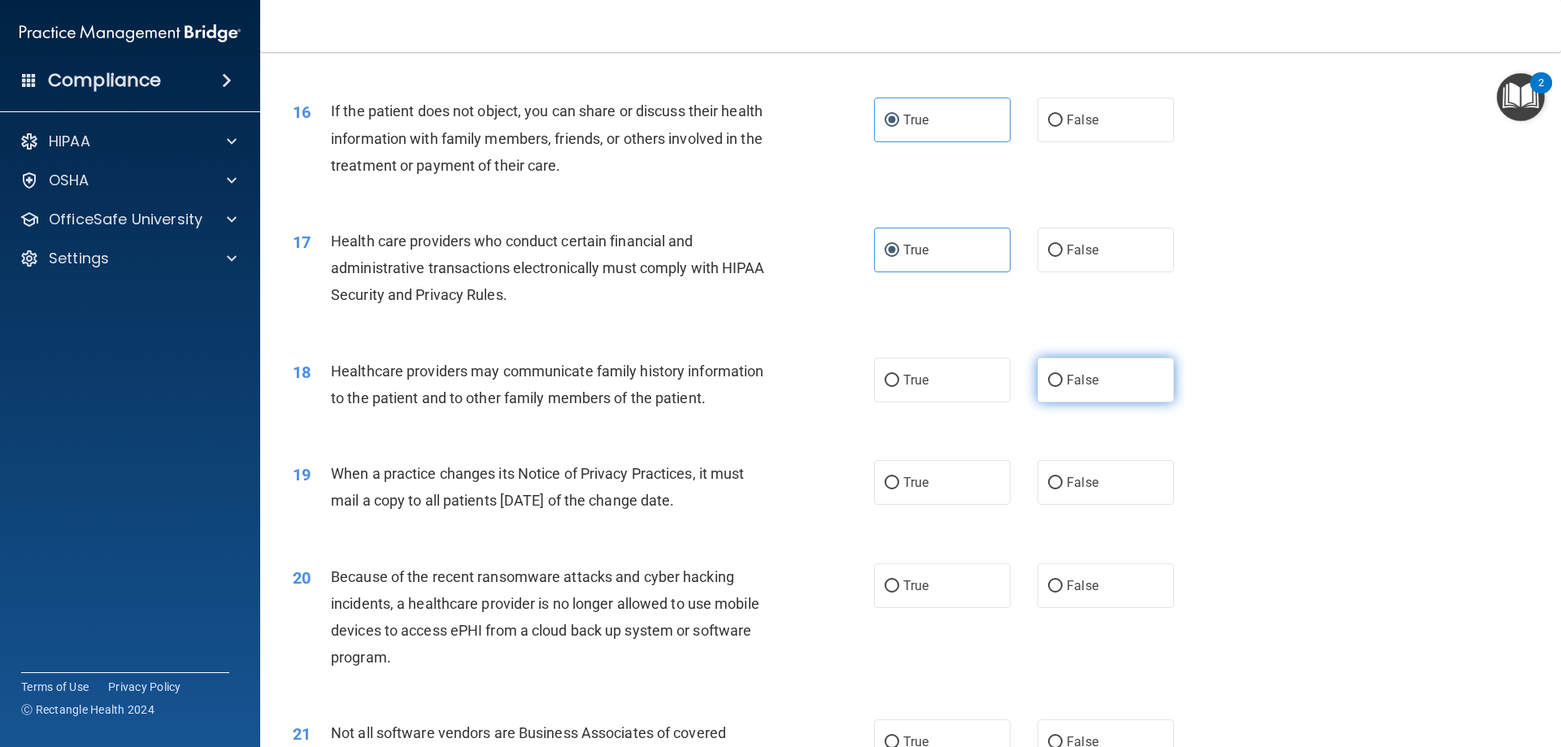
click at [1067, 383] on span "False" at bounding box center [1083, 379] width 32 height 15
click at [1060, 383] on input "False" at bounding box center [1055, 381] width 15 height 12
radio input "true"
click at [1077, 491] on label "False" at bounding box center [1106, 482] width 137 height 45
click at [1063, 490] on input "False" at bounding box center [1055, 483] width 15 height 12
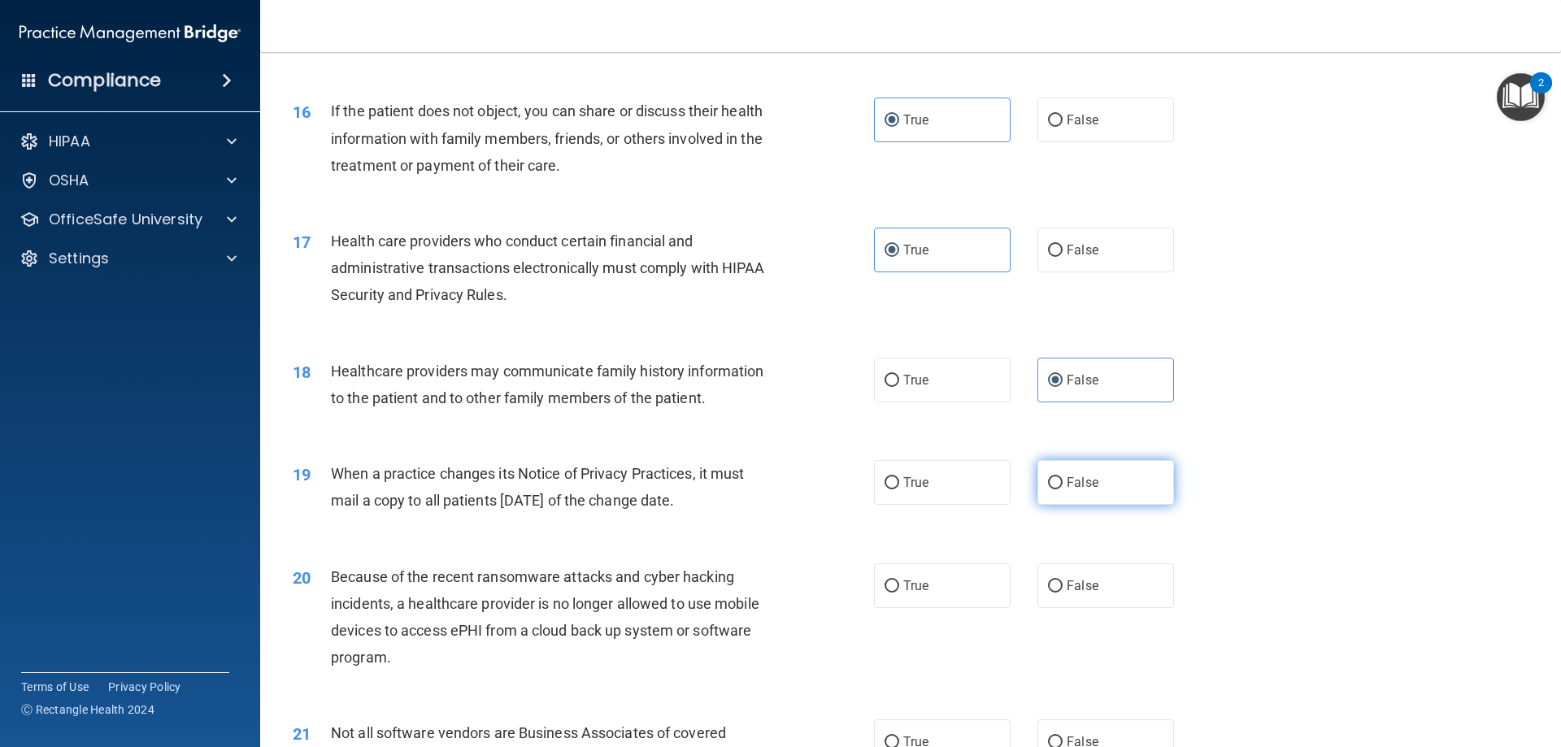
radio input "true"
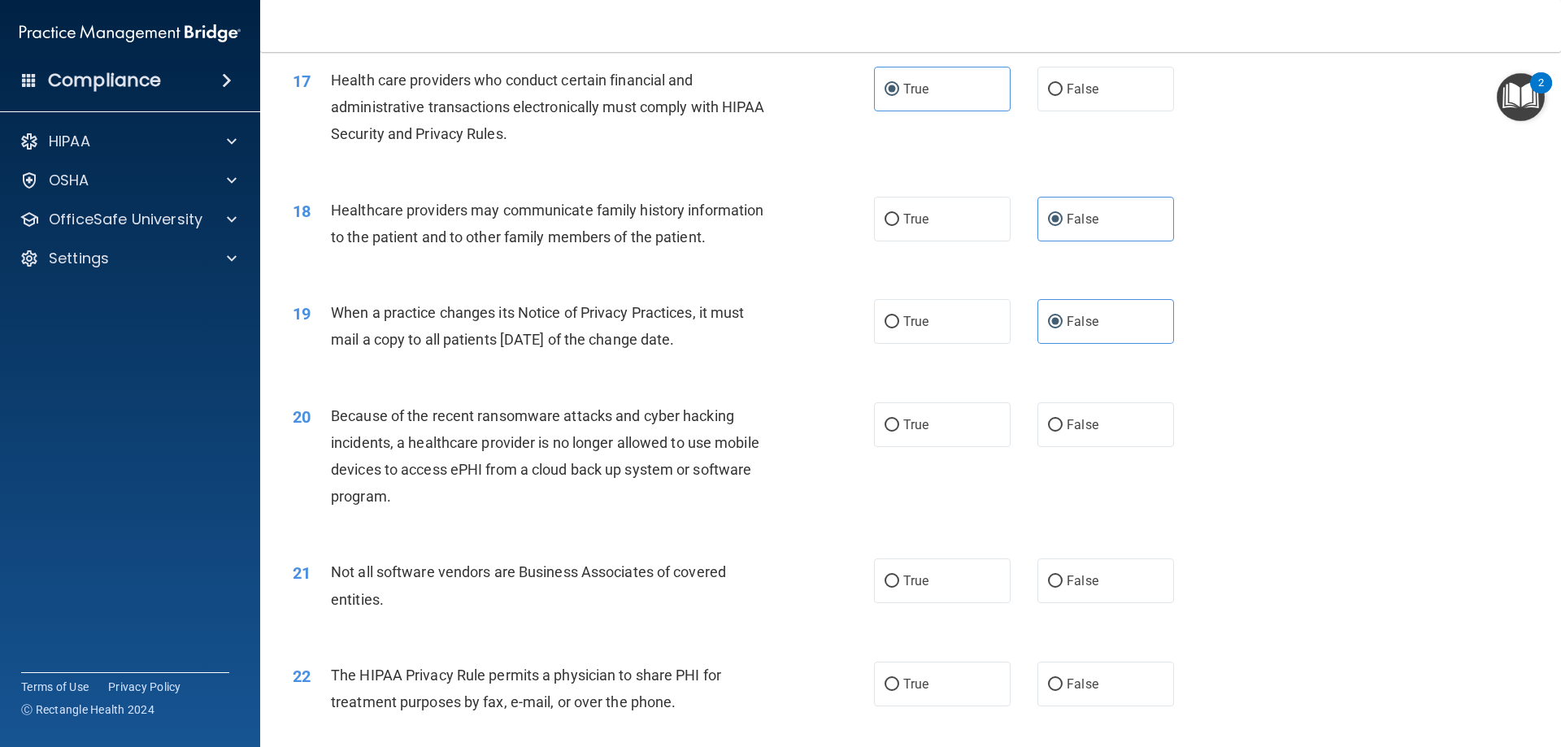
scroll to position [2033, 0]
click at [1129, 412] on label "False" at bounding box center [1106, 423] width 137 height 45
click at [1063, 418] on input "False" at bounding box center [1055, 424] width 15 height 12
radio input "true"
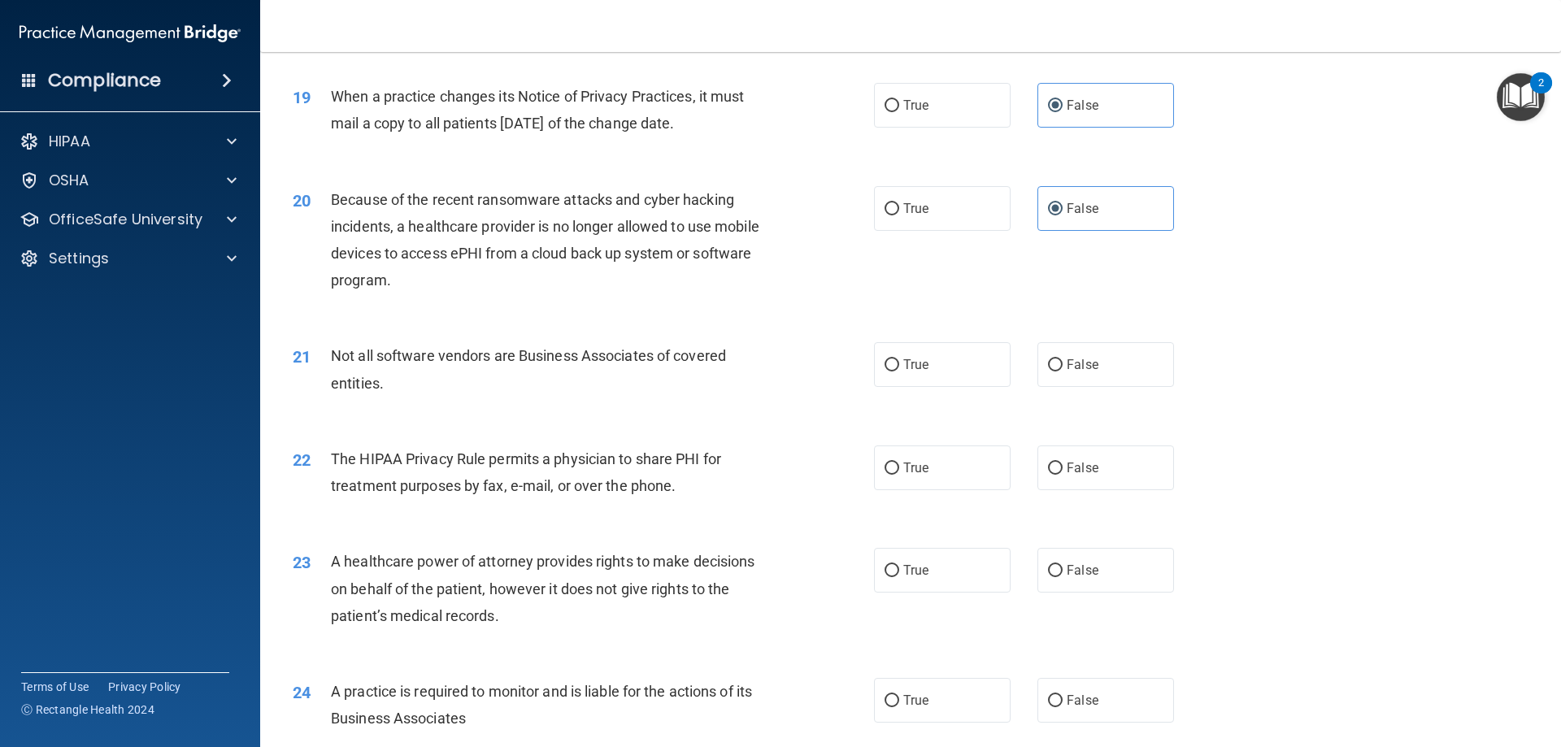
scroll to position [2277, 0]
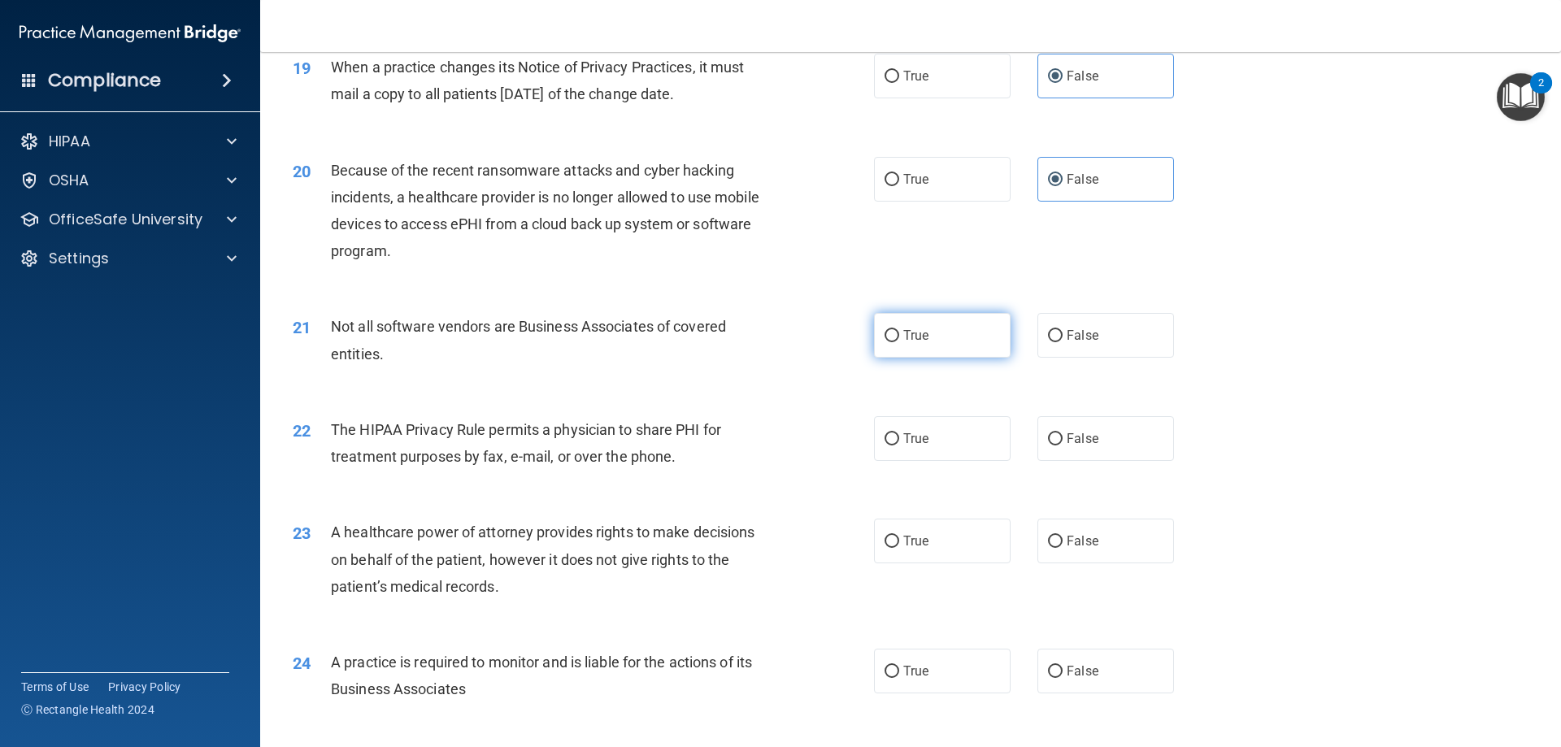
click at [973, 346] on label "True" at bounding box center [942, 335] width 137 height 45
click at [899, 342] on input "True" at bounding box center [892, 336] width 15 height 12
radio input "true"
click at [985, 425] on label "True" at bounding box center [942, 438] width 137 height 45
click at [899, 433] on input "True" at bounding box center [892, 439] width 15 height 12
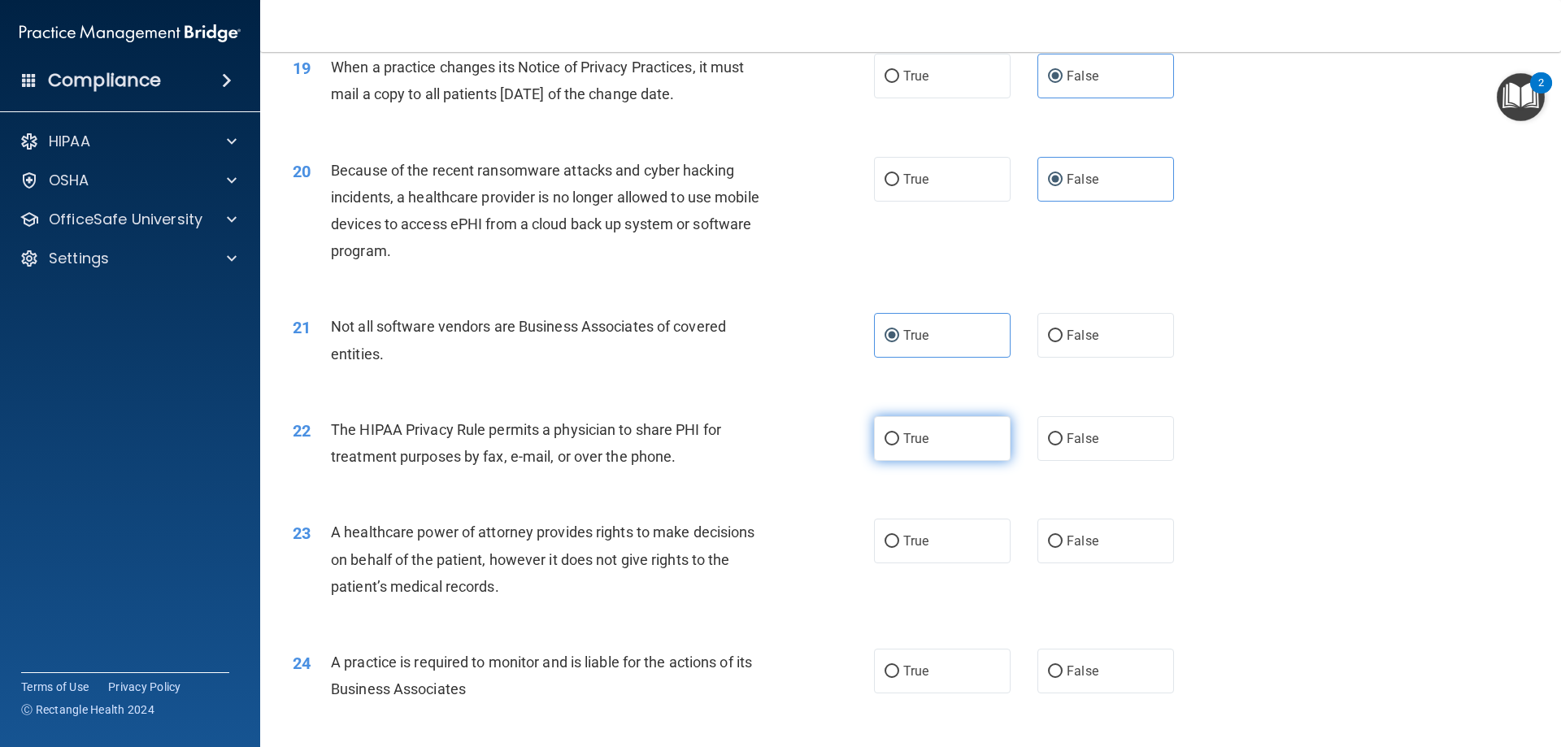
radio input "true"
click at [1116, 559] on label "False" at bounding box center [1106, 541] width 137 height 45
click at [1063, 548] on input "False" at bounding box center [1055, 542] width 15 height 12
radio input "true"
click at [1134, 670] on label "False" at bounding box center [1106, 671] width 137 height 45
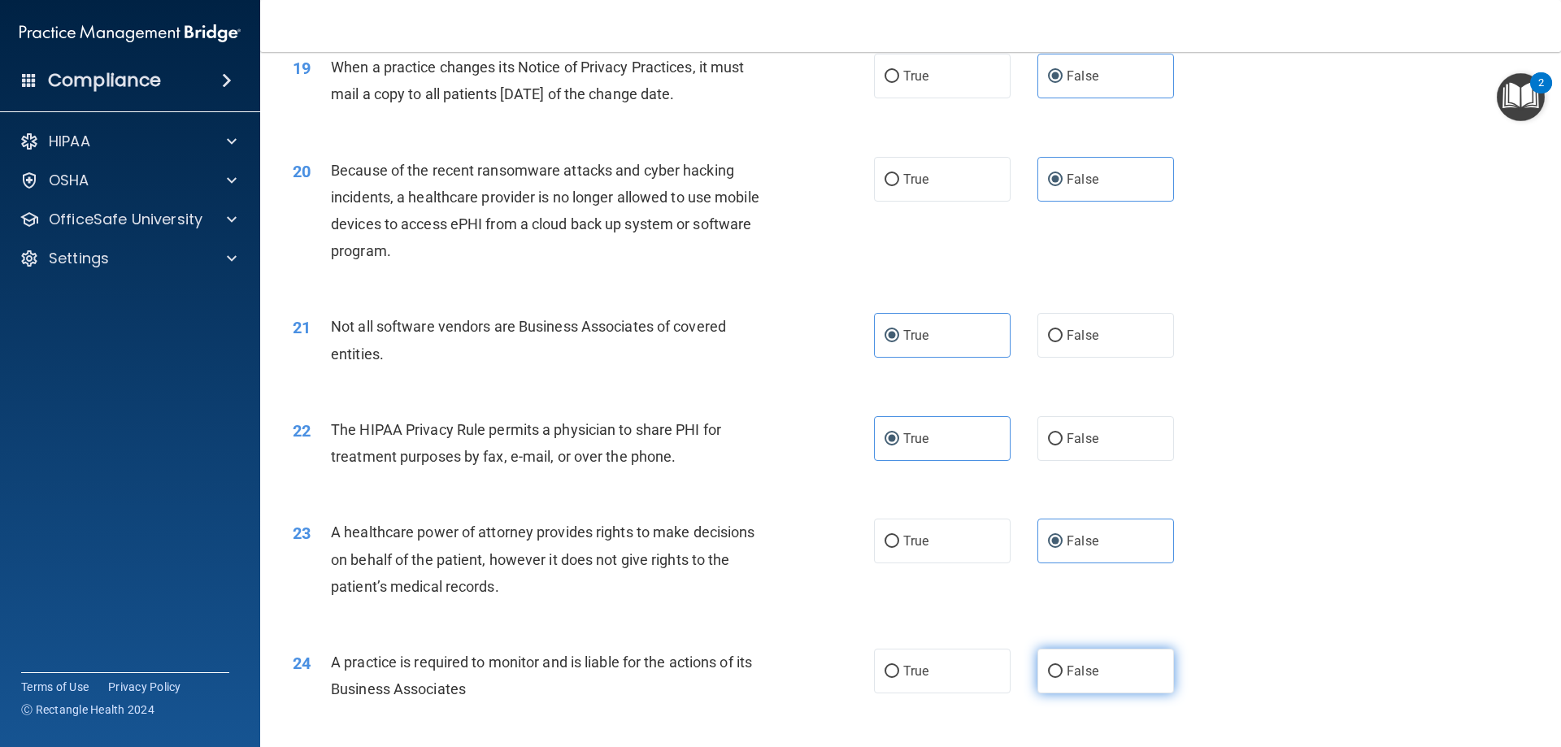
click at [1063, 670] on input "False" at bounding box center [1055, 672] width 15 height 12
radio input "true"
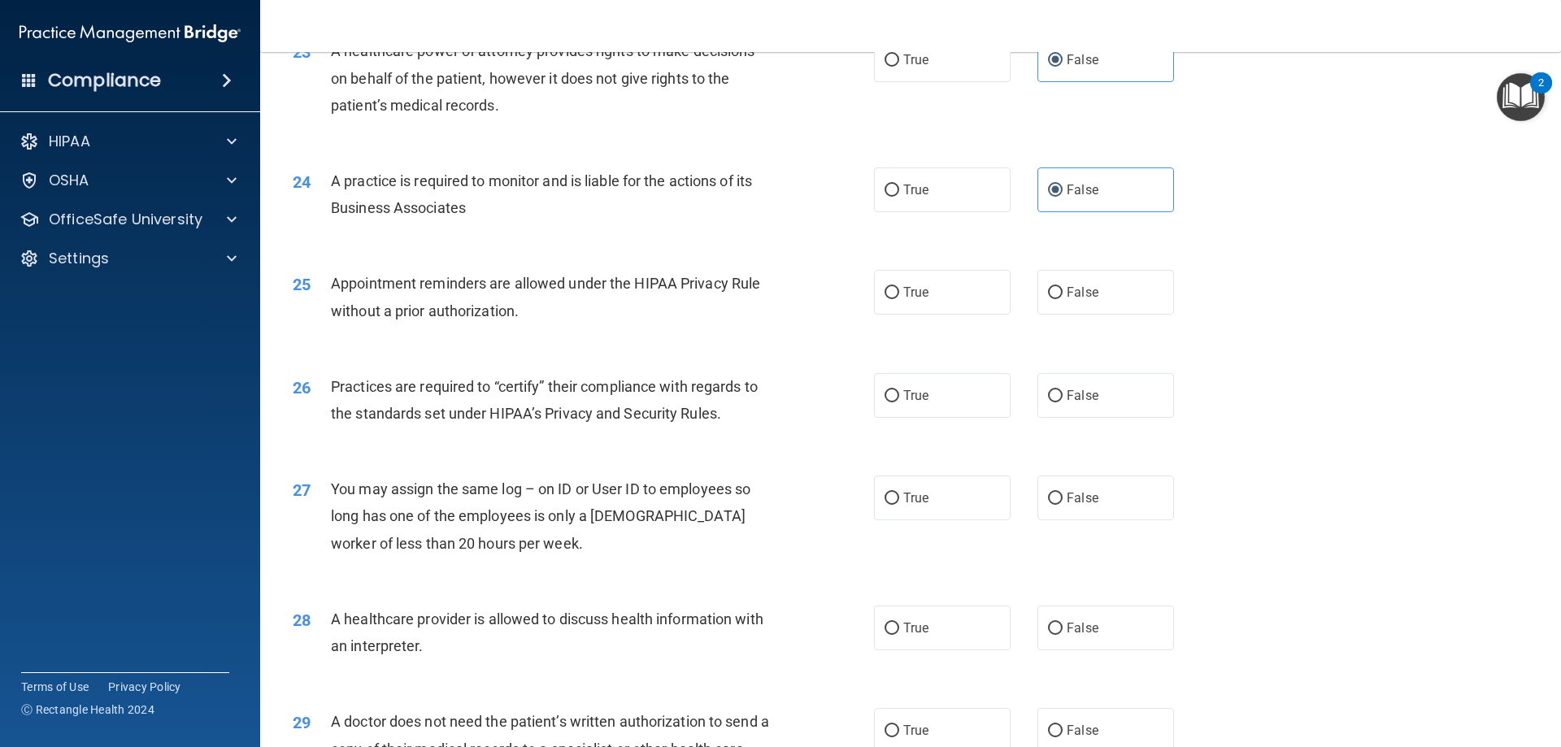
scroll to position [2765, 0]
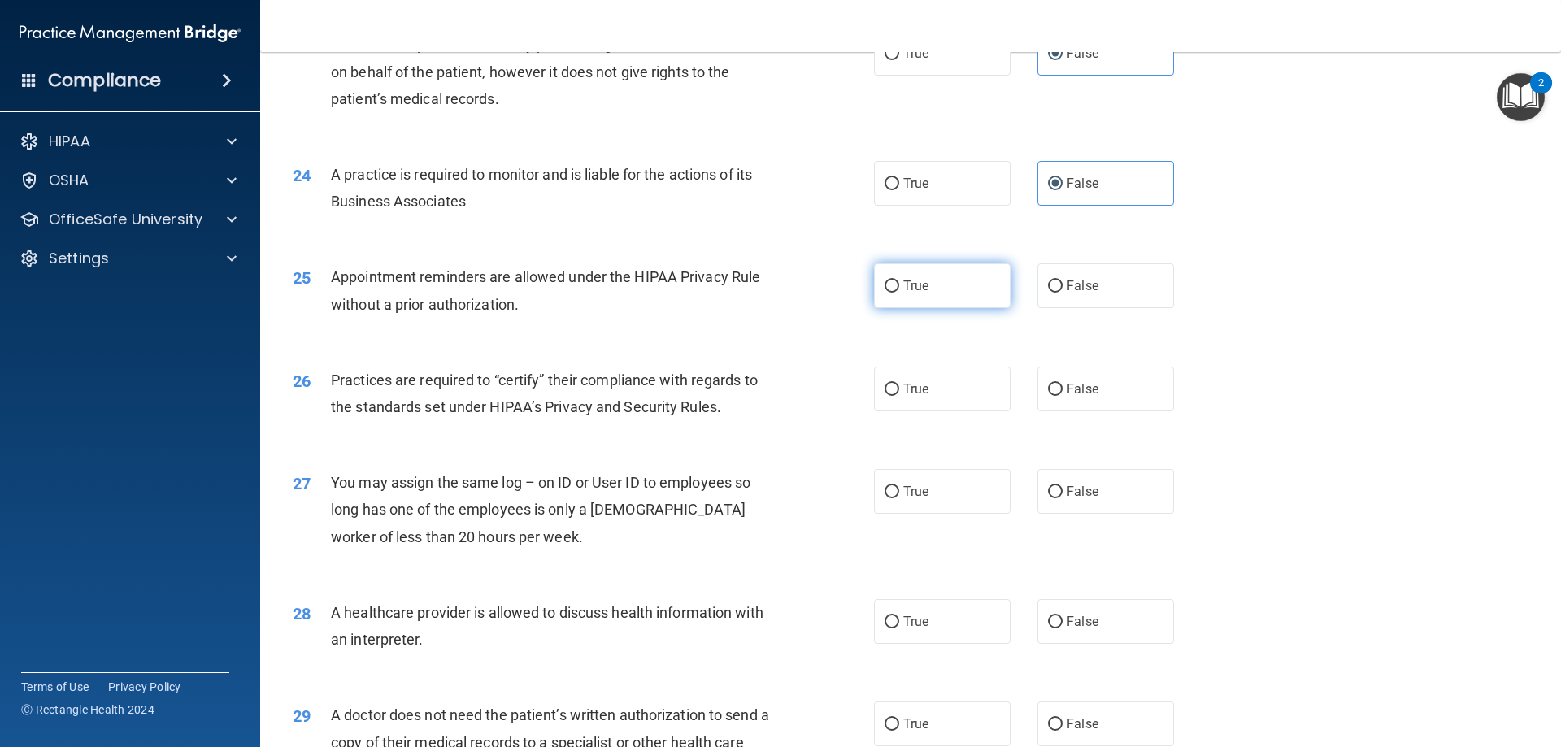
click at [895, 296] on label "True" at bounding box center [942, 285] width 137 height 45
click at [895, 293] on input "True" at bounding box center [892, 287] width 15 height 12
radio input "true"
click at [1077, 388] on span "False" at bounding box center [1083, 388] width 32 height 15
click at [1063, 388] on input "False" at bounding box center [1055, 390] width 15 height 12
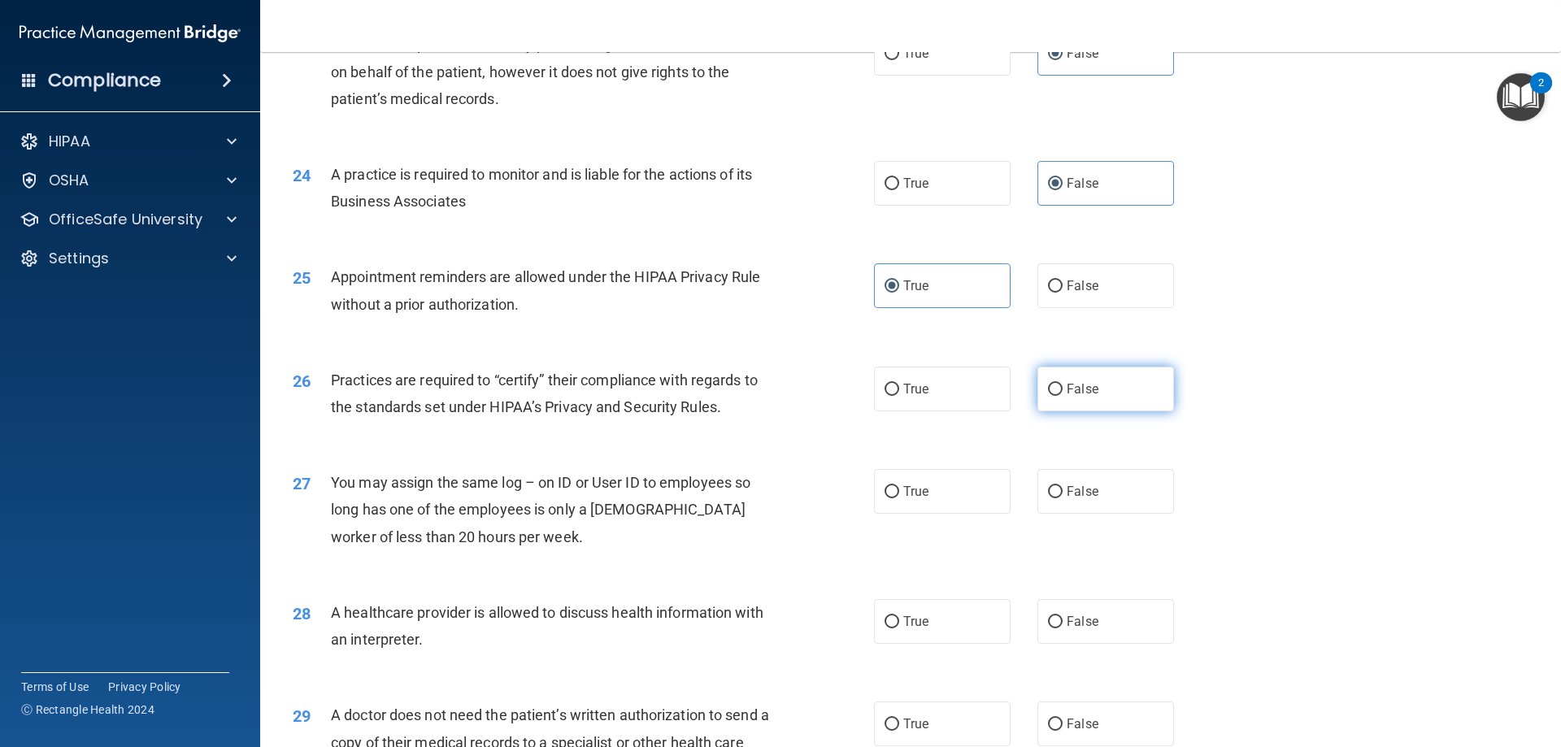
radio input "true"
click at [1056, 503] on label "False" at bounding box center [1106, 491] width 137 height 45
click at [1056, 499] on input "False" at bounding box center [1055, 492] width 15 height 12
radio input "true"
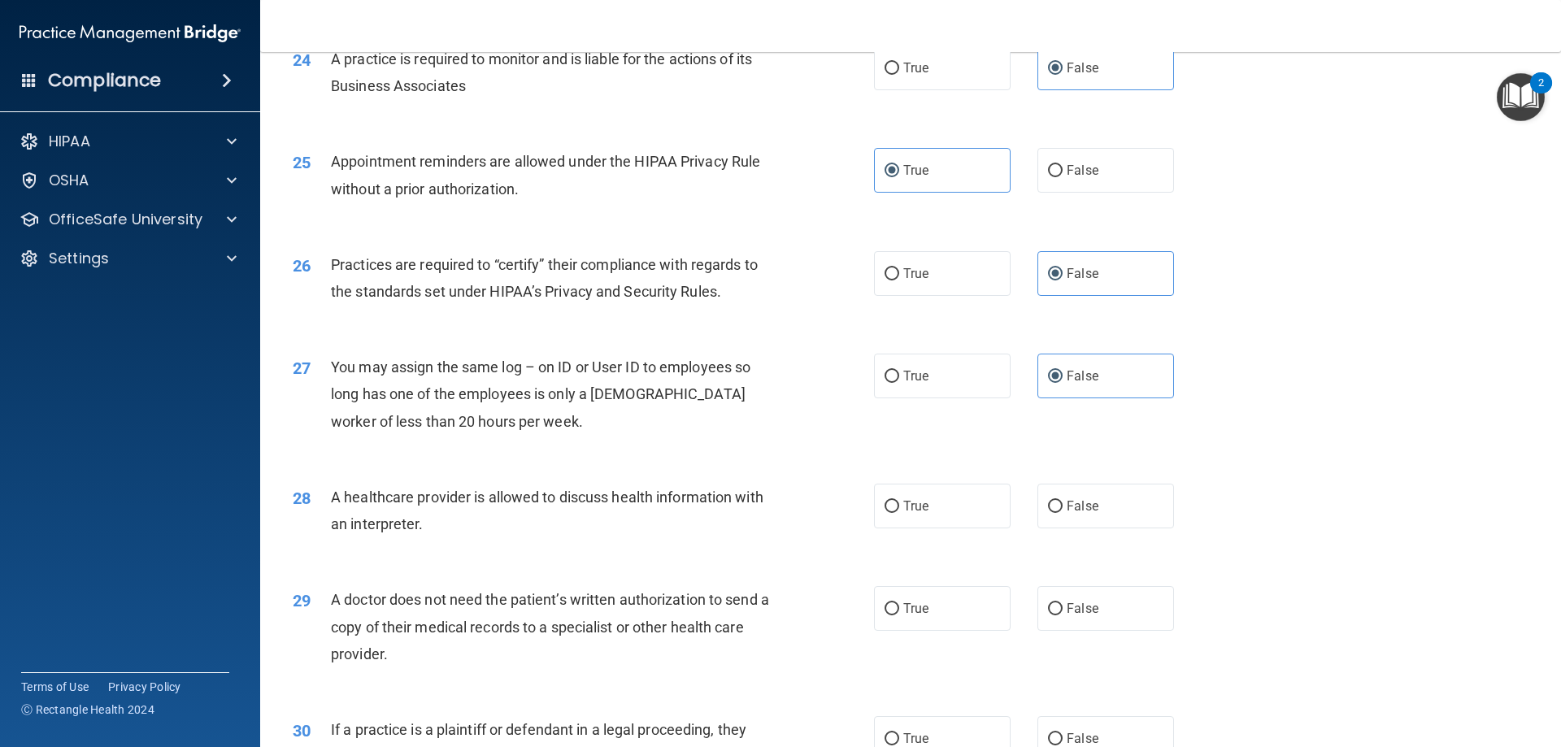
scroll to position [3038, 0]
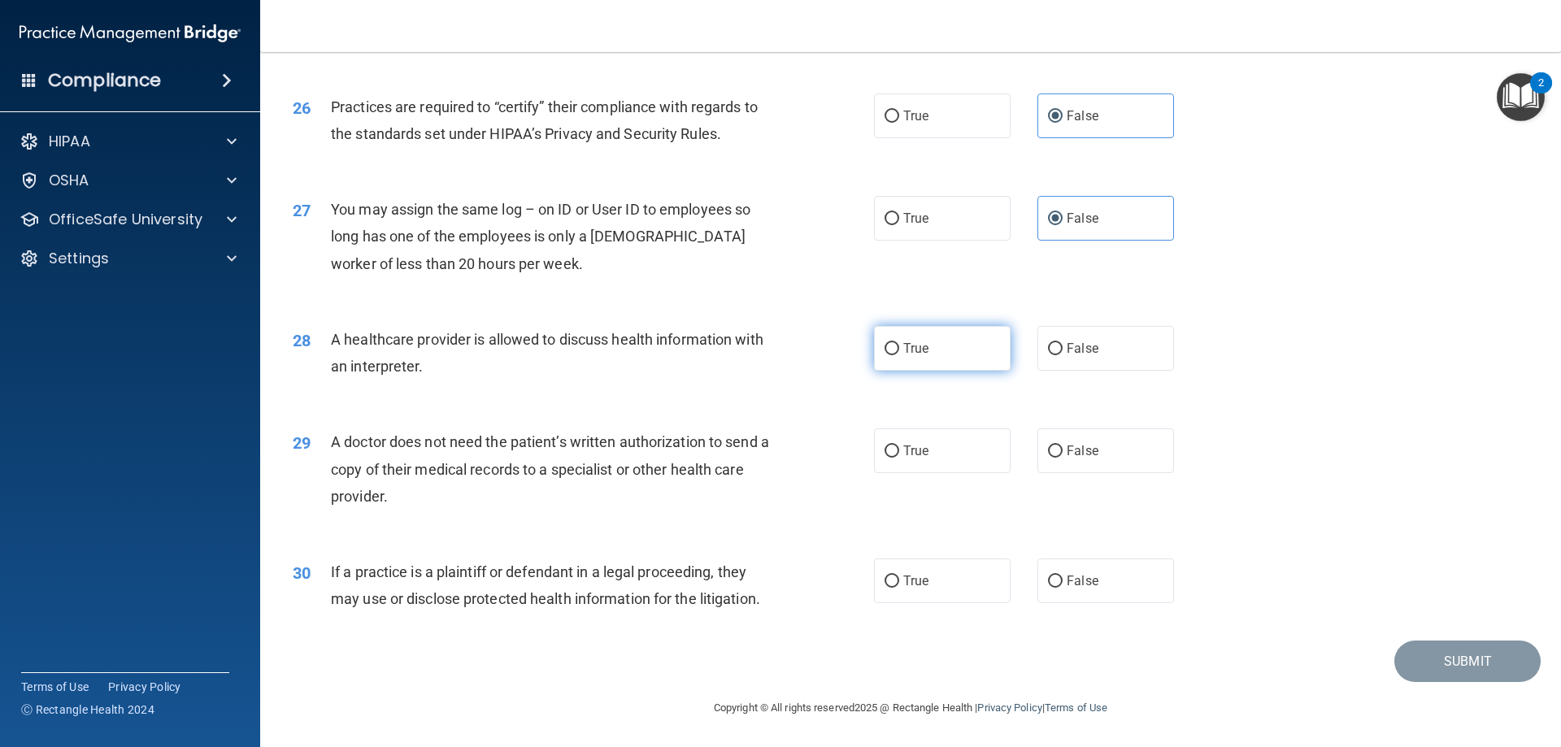
click at [944, 351] on label "True" at bounding box center [942, 348] width 137 height 45
click at [899, 351] on input "True" at bounding box center [892, 349] width 15 height 12
radio input "true"
click at [958, 465] on label "True" at bounding box center [942, 451] width 137 height 45
click at [899, 458] on input "True" at bounding box center [892, 452] width 15 height 12
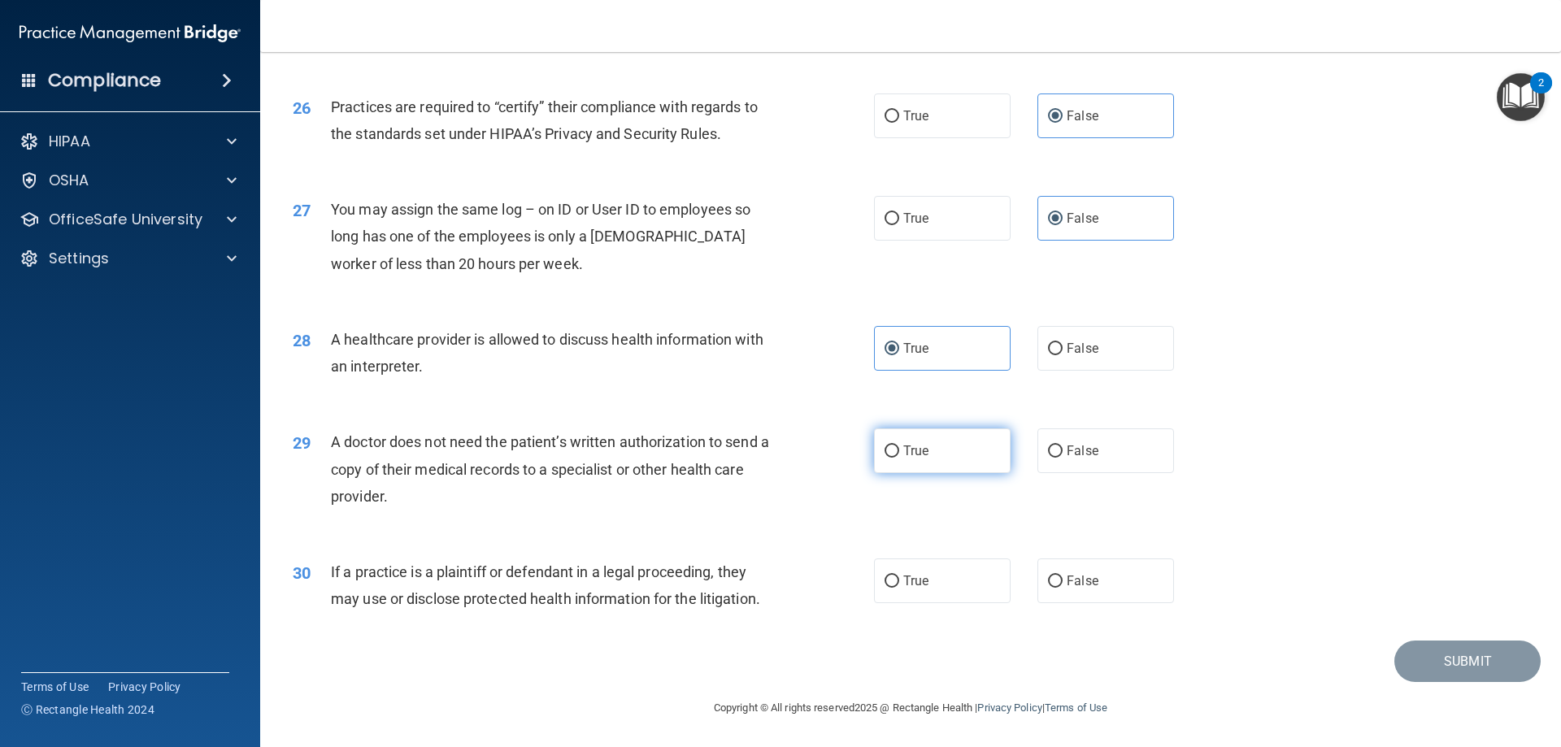
radio input "true"
click at [952, 569] on label "True" at bounding box center [942, 581] width 137 height 45
click at [899, 576] on input "True" at bounding box center [892, 582] width 15 height 12
radio input "true"
click at [1466, 658] on button "Submit" at bounding box center [1468, 661] width 146 height 41
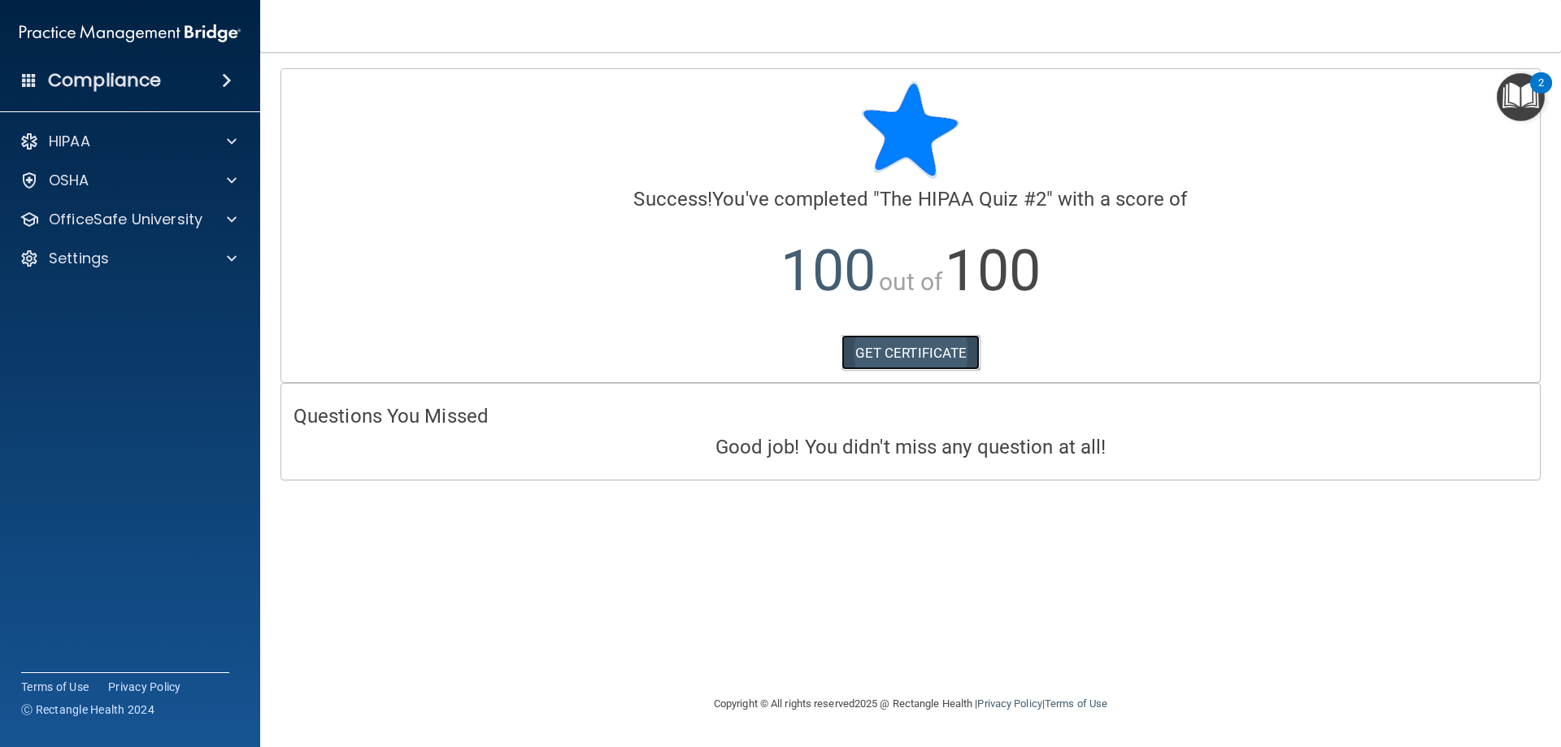
click at [880, 370] on link "GET CERTIFICATE" at bounding box center [911, 353] width 139 height 36
click at [216, 225] on div at bounding box center [229, 220] width 41 height 20
click at [163, 252] on div "HIPAA Training" at bounding box center [122, 258] width 222 height 16
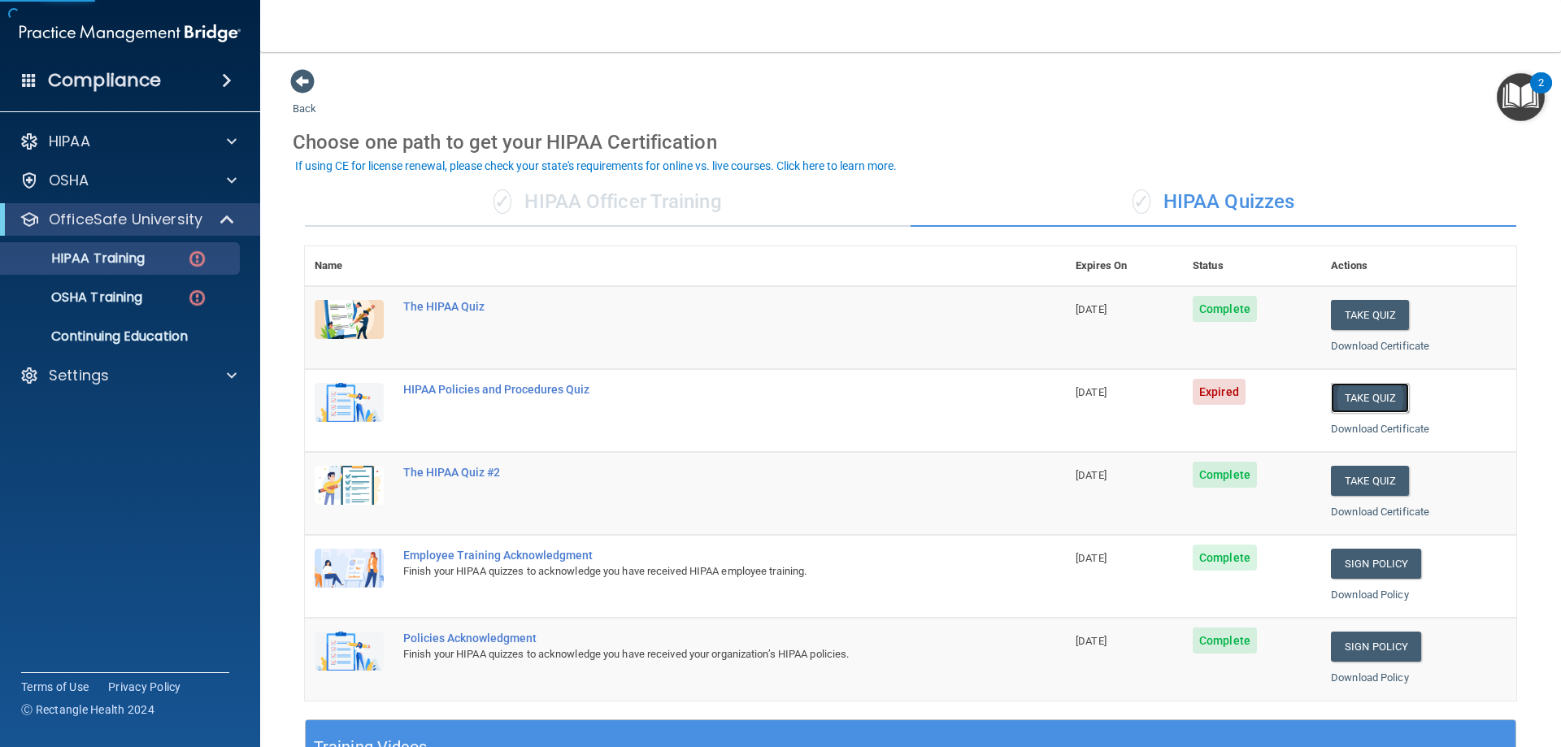
click at [1368, 399] on button "Take Quiz" at bounding box center [1370, 398] width 78 height 30
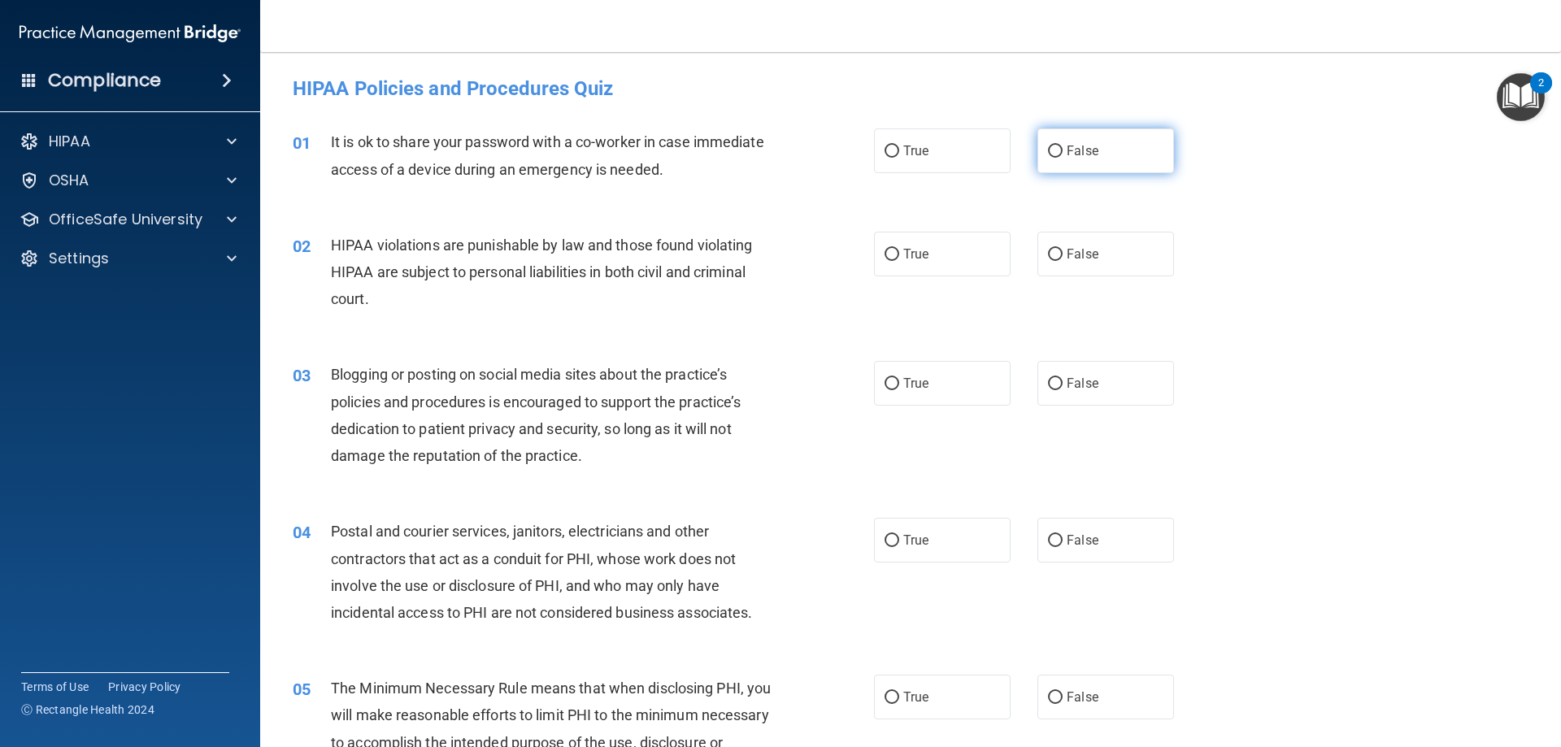
click at [1074, 158] on span "False" at bounding box center [1083, 150] width 32 height 15
click at [1063, 158] on input "False" at bounding box center [1055, 152] width 15 height 12
radio input "true"
click at [954, 255] on label "True" at bounding box center [942, 254] width 137 height 45
click at [899, 255] on input "True" at bounding box center [892, 255] width 15 height 12
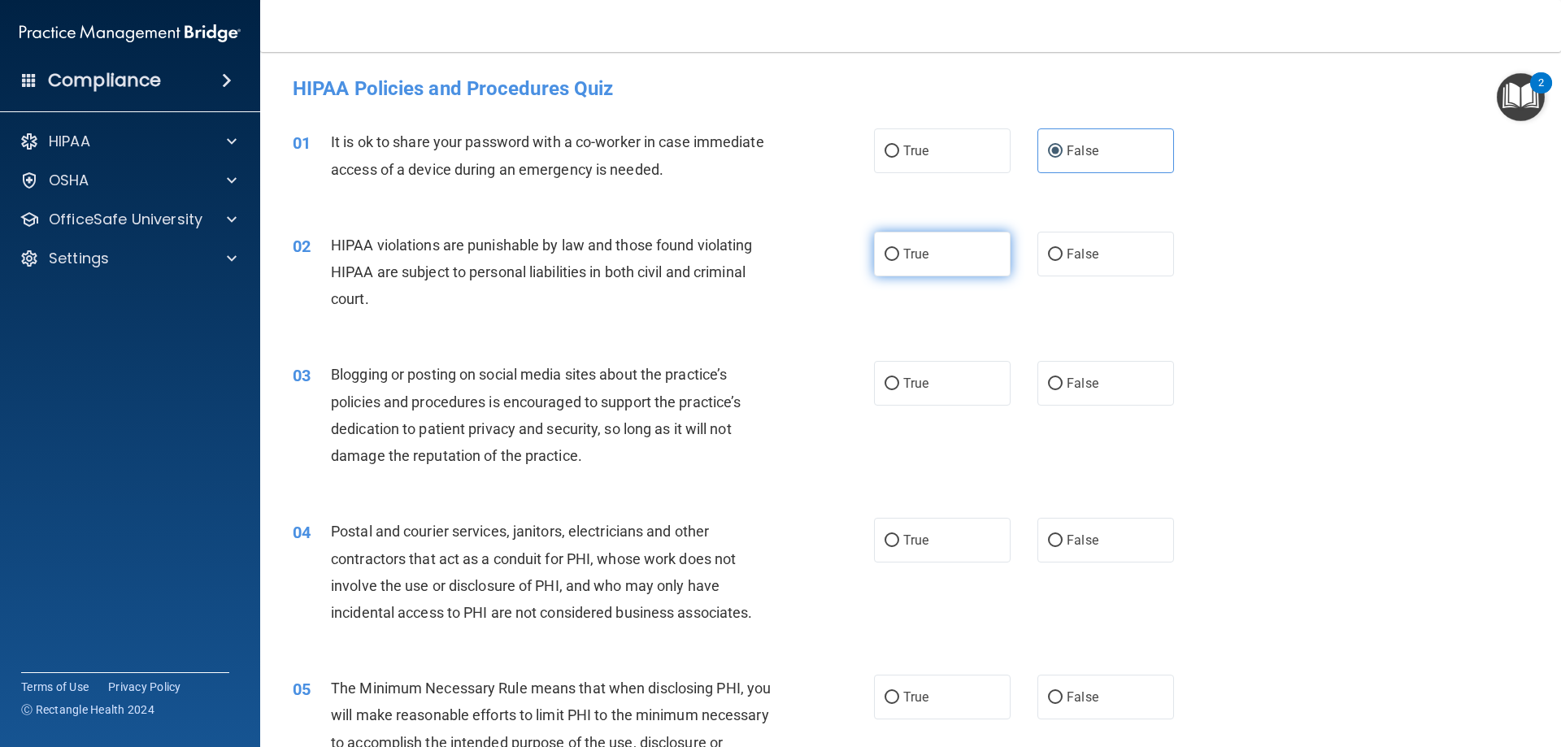
radio input "true"
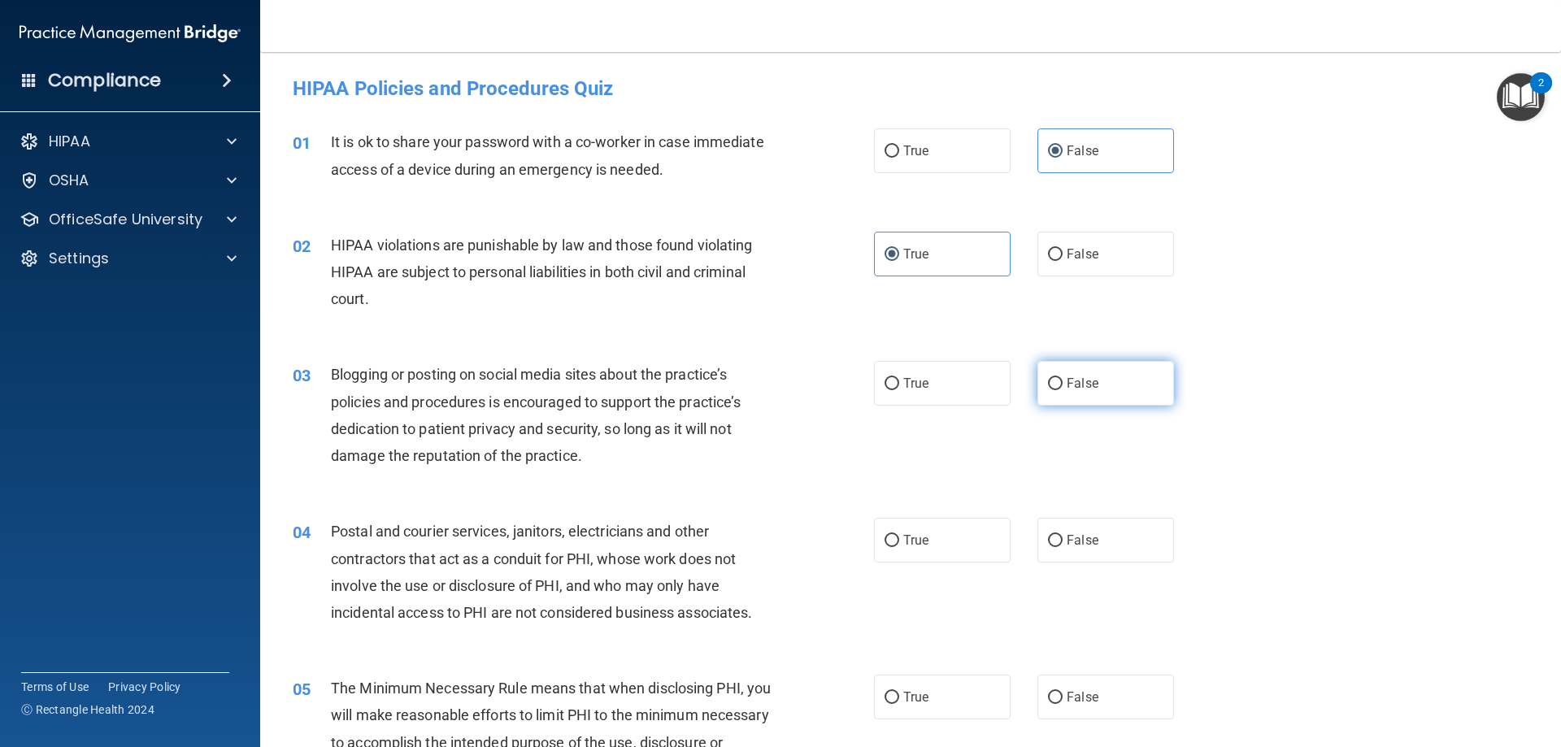
click at [1087, 387] on span "False" at bounding box center [1083, 383] width 32 height 15
click at [1063, 387] on input "False" at bounding box center [1055, 384] width 15 height 12
radio input "true"
click at [946, 529] on label "True" at bounding box center [942, 540] width 137 height 45
click at [899, 535] on input "True" at bounding box center [892, 541] width 15 height 12
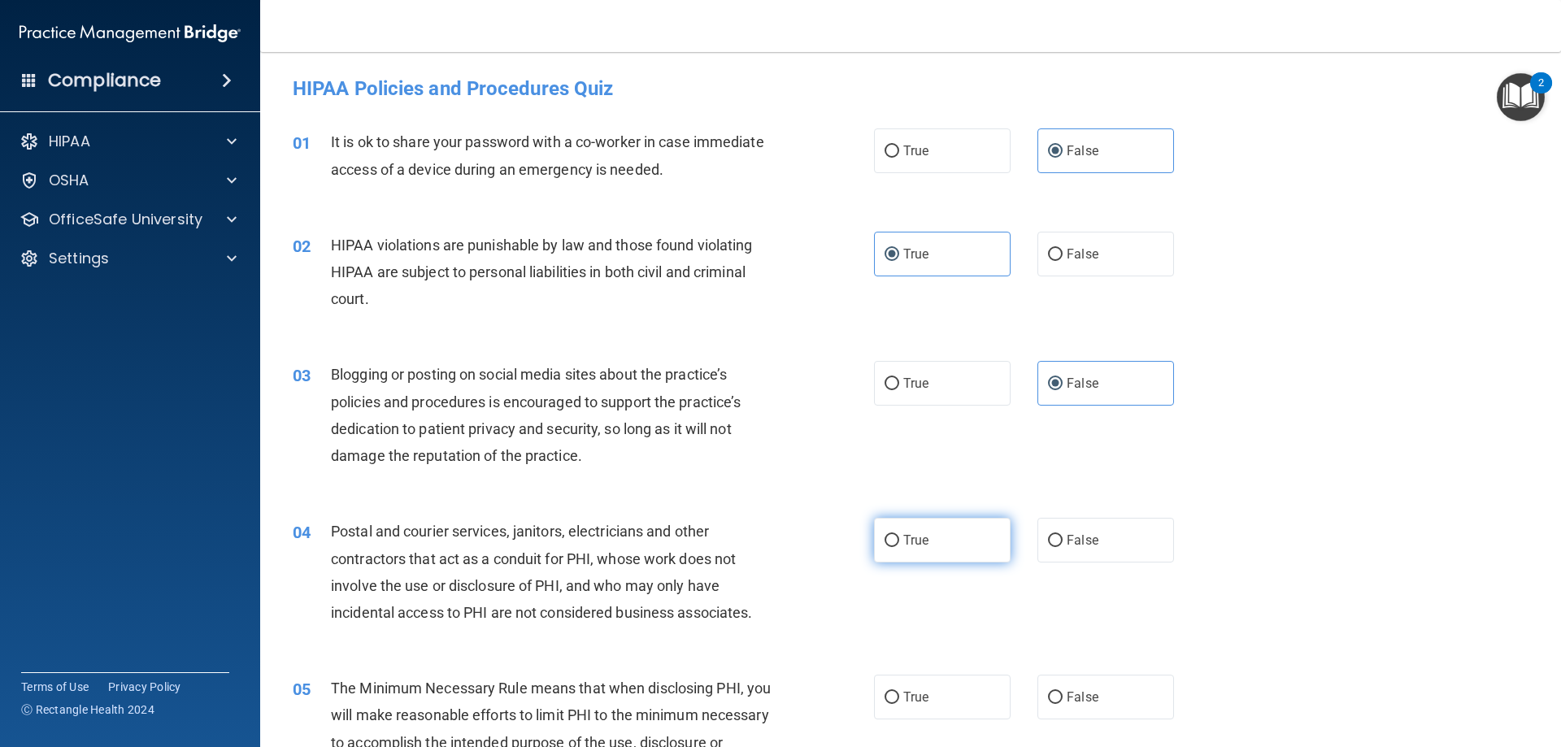
radio input "true"
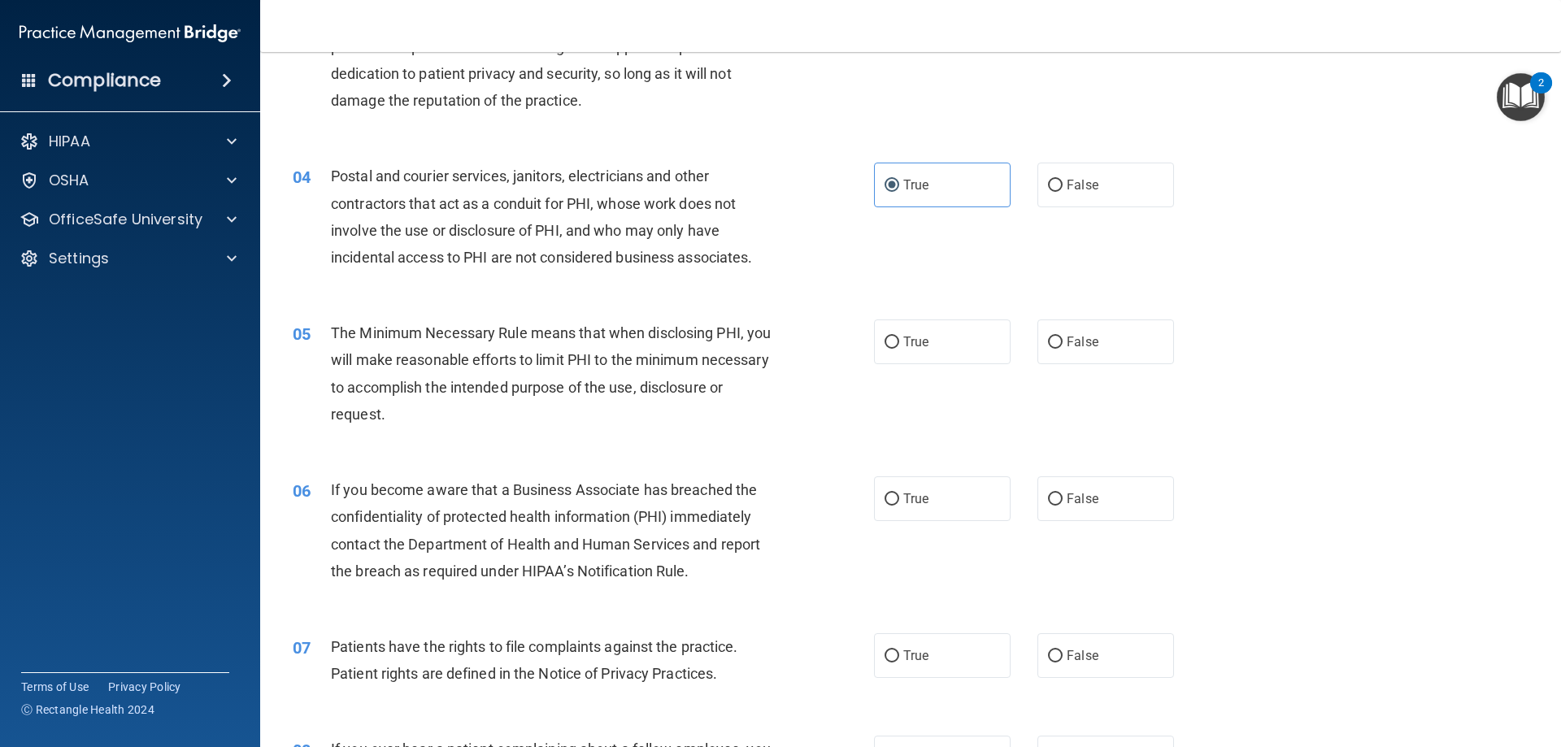
scroll to position [407, 0]
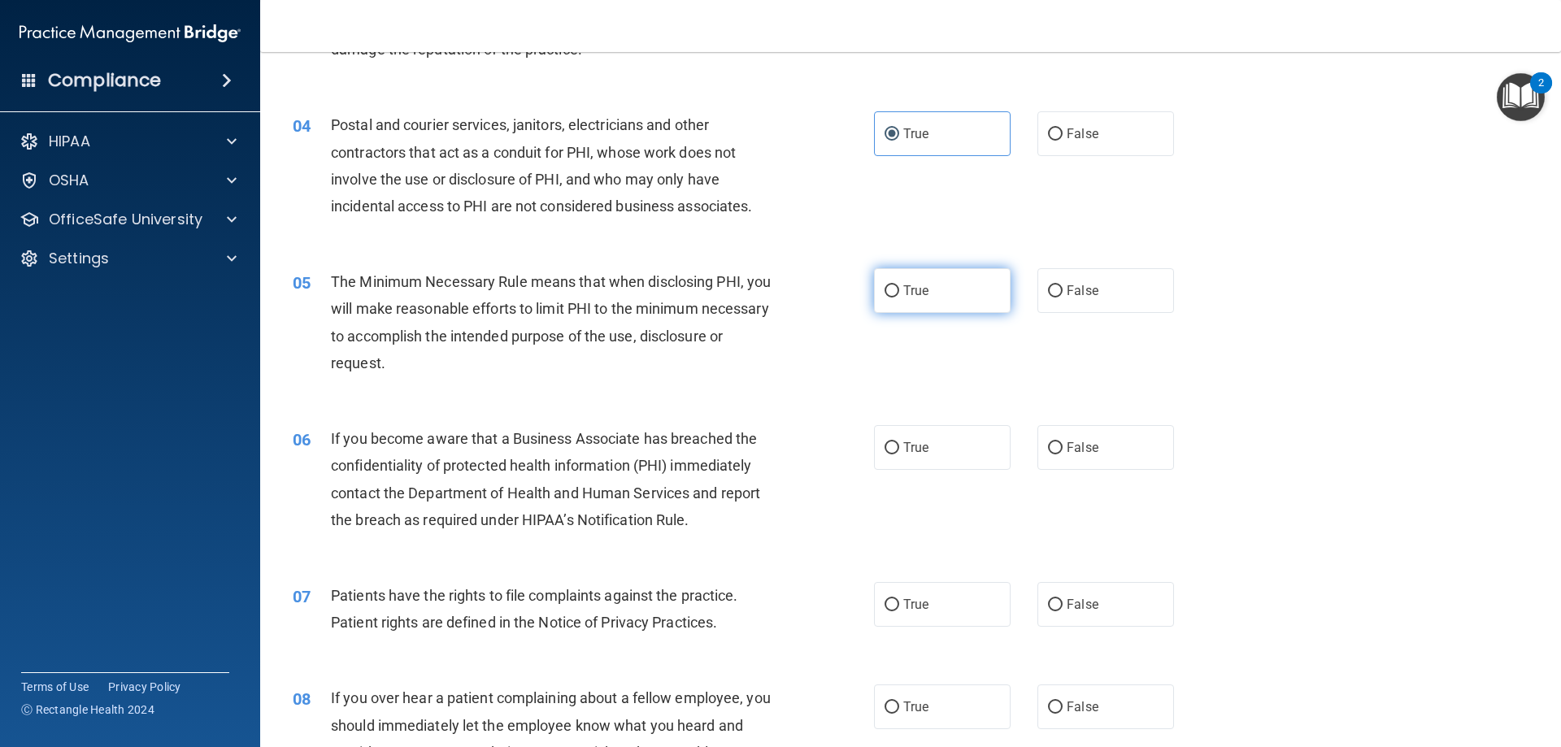
click at [951, 293] on label "True" at bounding box center [942, 290] width 137 height 45
click at [899, 293] on input "True" at bounding box center [892, 291] width 15 height 12
radio input "true"
click at [1080, 462] on label "False" at bounding box center [1106, 447] width 137 height 45
click at [1063, 455] on input "False" at bounding box center [1055, 448] width 15 height 12
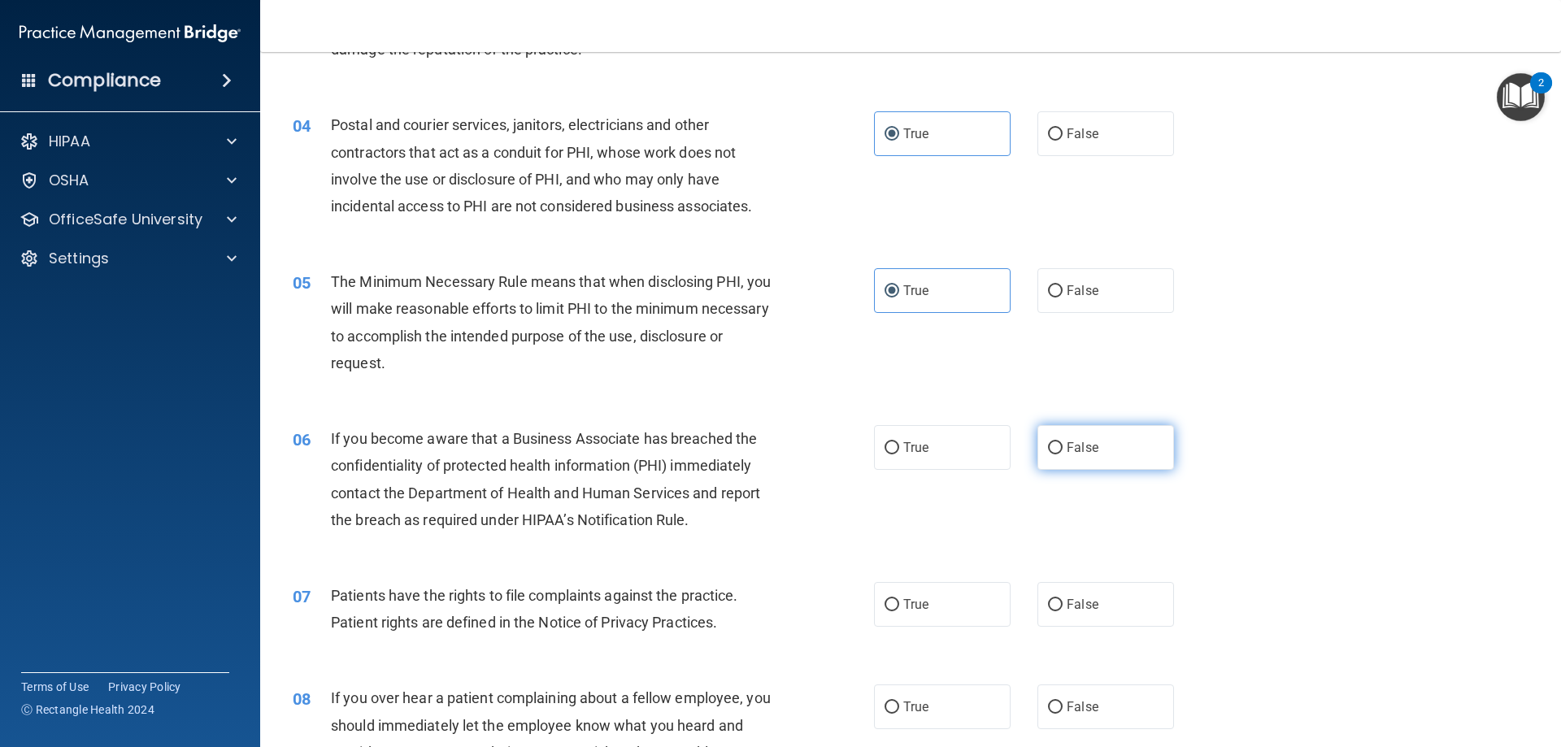
radio input "true"
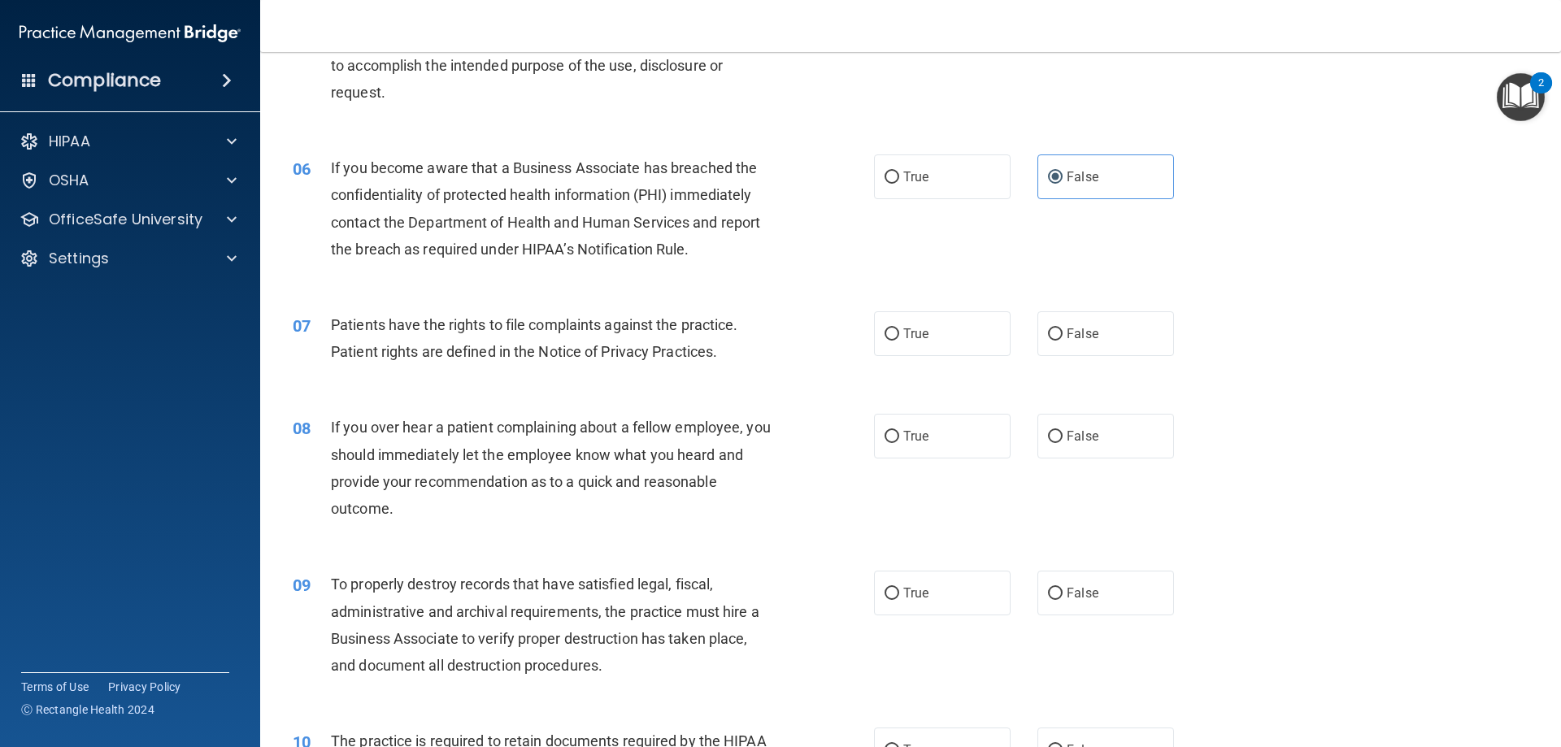
scroll to position [732, 0]
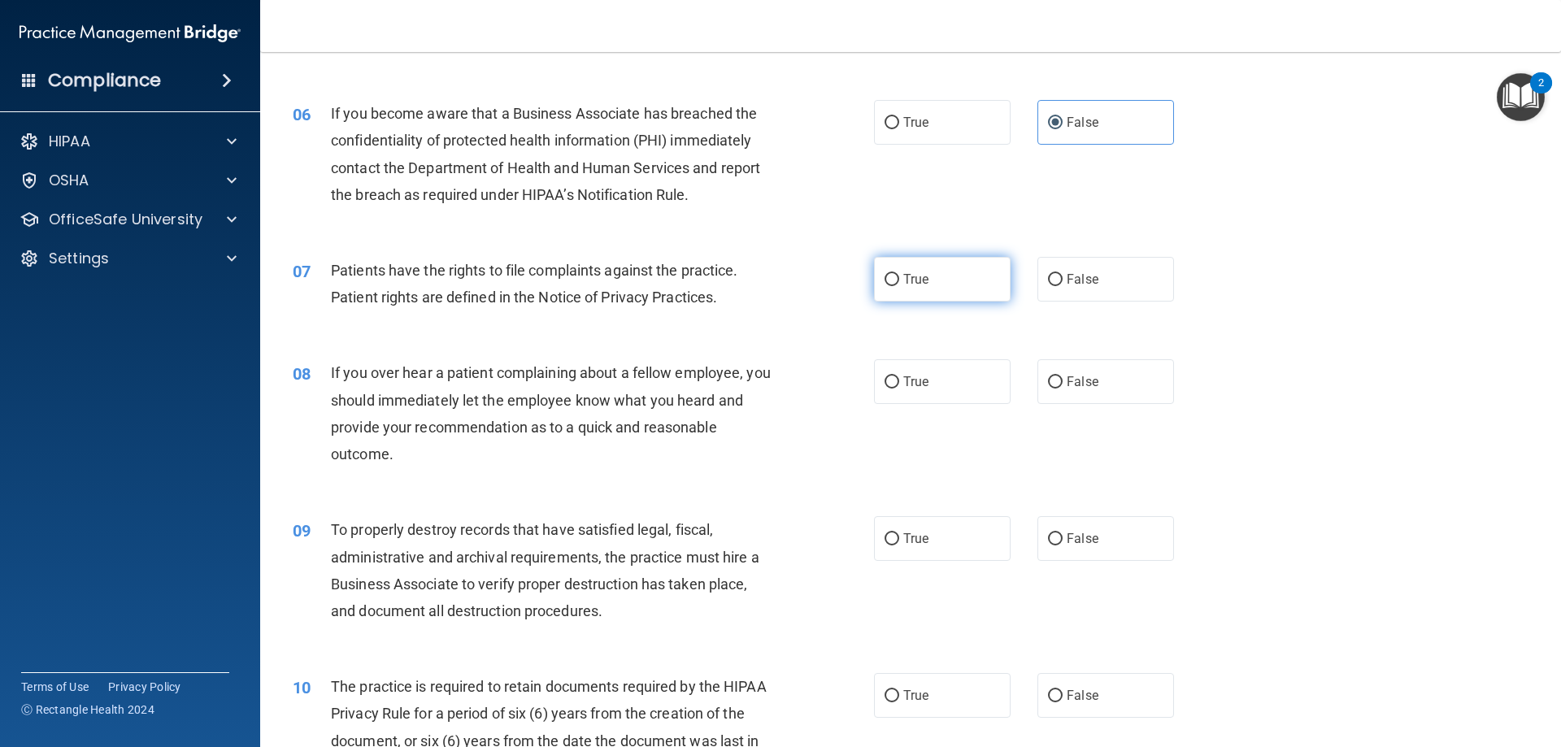
click at [942, 282] on label "True" at bounding box center [942, 279] width 137 height 45
click at [899, 282] on input "True" at bounding box center [892, 280] width 15 height 12
radio input "true"
click at [1076, 385] on span "False" at bounding box center [1083, 381] width 32 height 15
click at [1063, 385] on input "False" at bounding box center [1055, 383] width 15 height 12
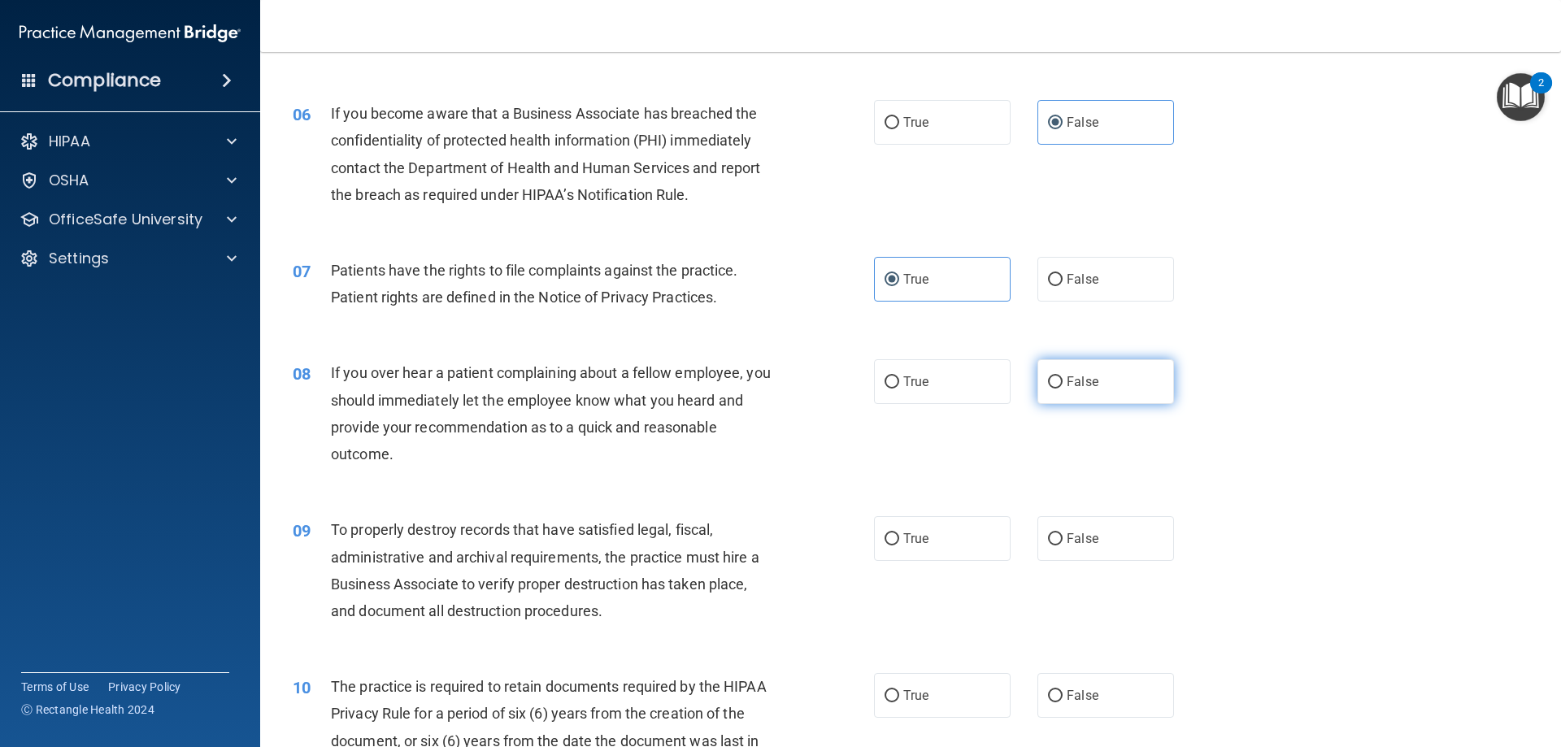
radio input "true"
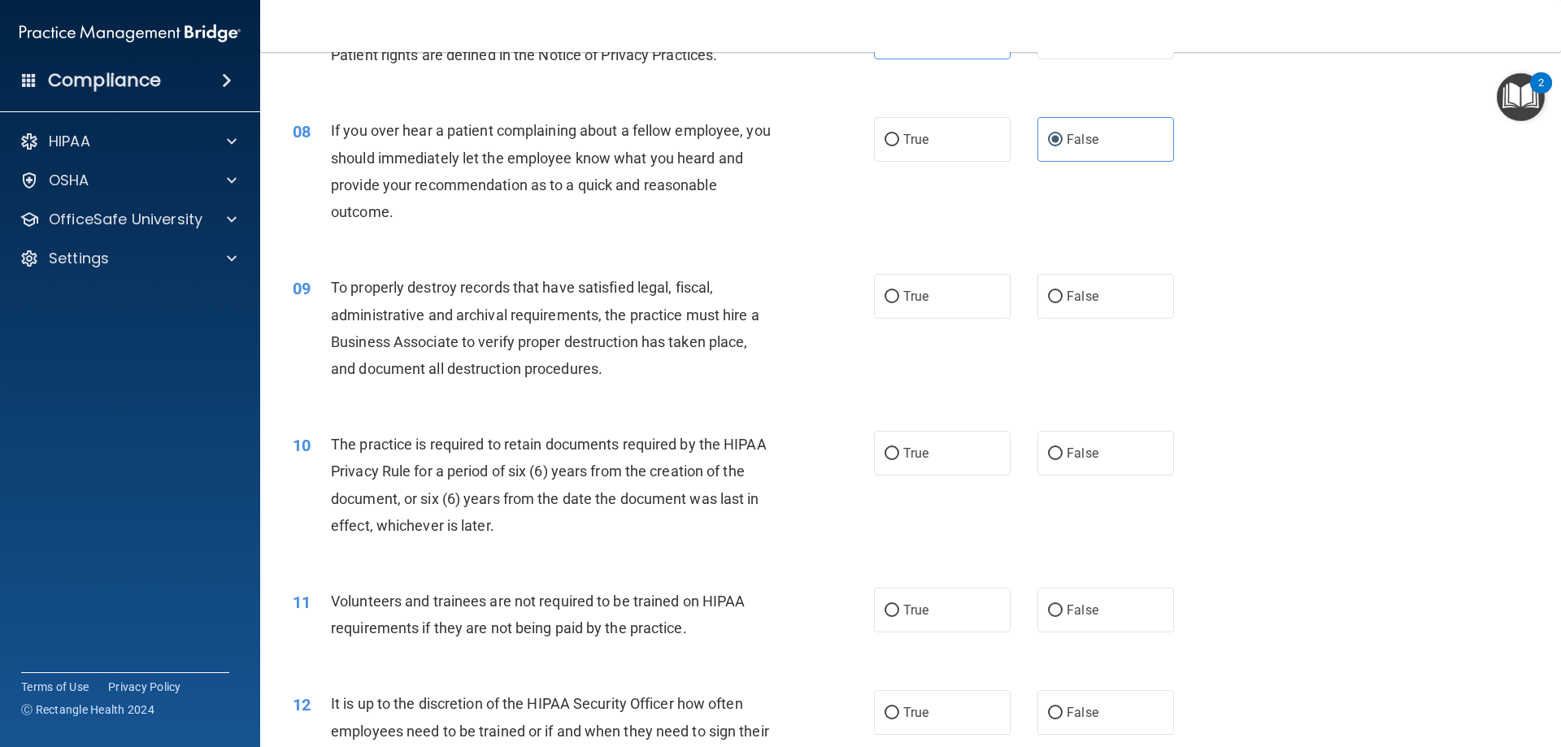
scroll to position [976, 0]
drag, startPoint x: 1121, startPoint y: 313, endPoint x: 1081, endPoint y: 339, distance: 47.6
click at [1121, 312] on label "False" at bounding box center [1106, 294] width 137 height 45
click at [1063, 302] on input "False" at bounding box center [1055, 296] width 15 height 12
radio input "true"
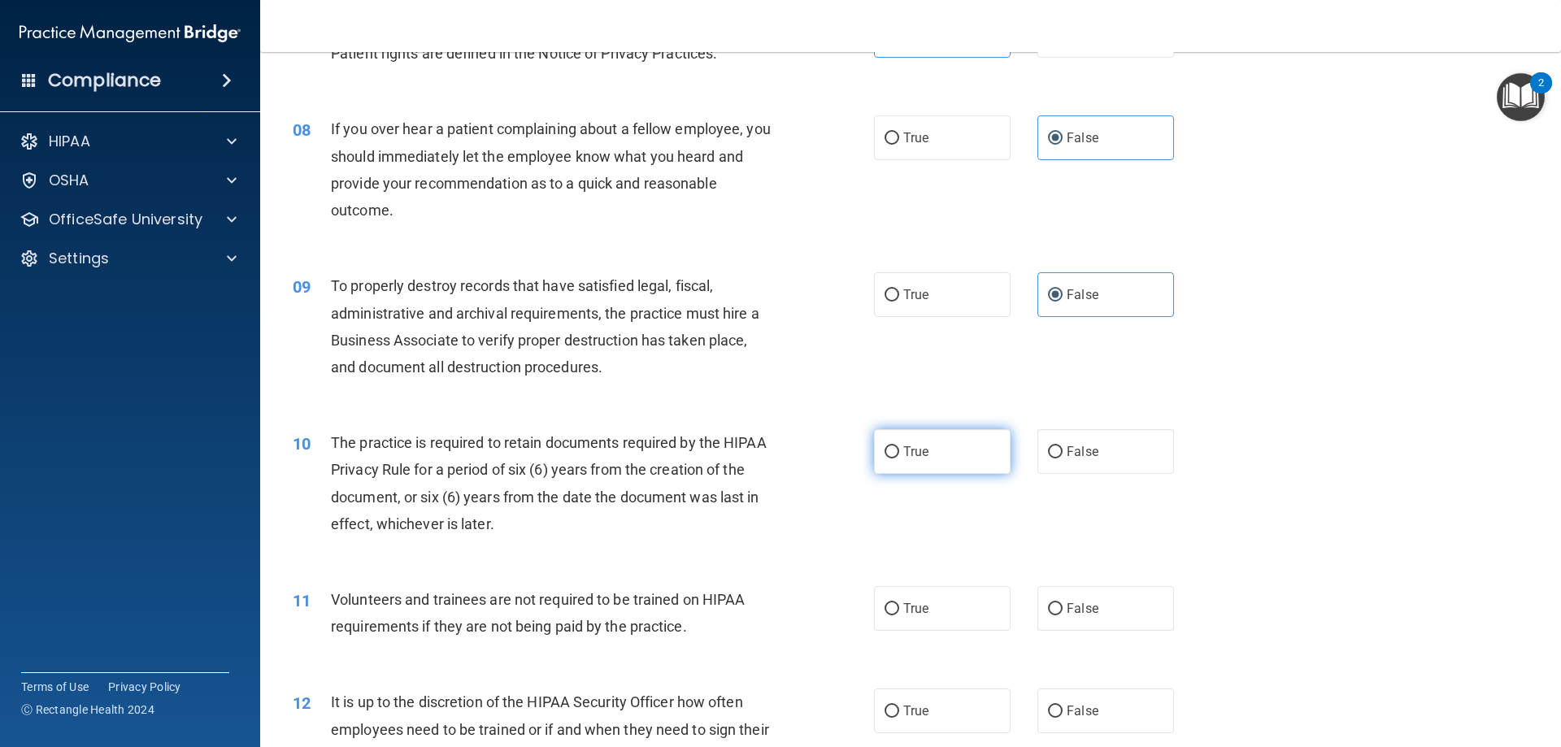
click at [962, 440] on label "True" at bounding box center [942, 451] width 137 height 45
click at [899, 446] on input "True" at bounding box center [892, 452] width 15 height 12
radio input "true"
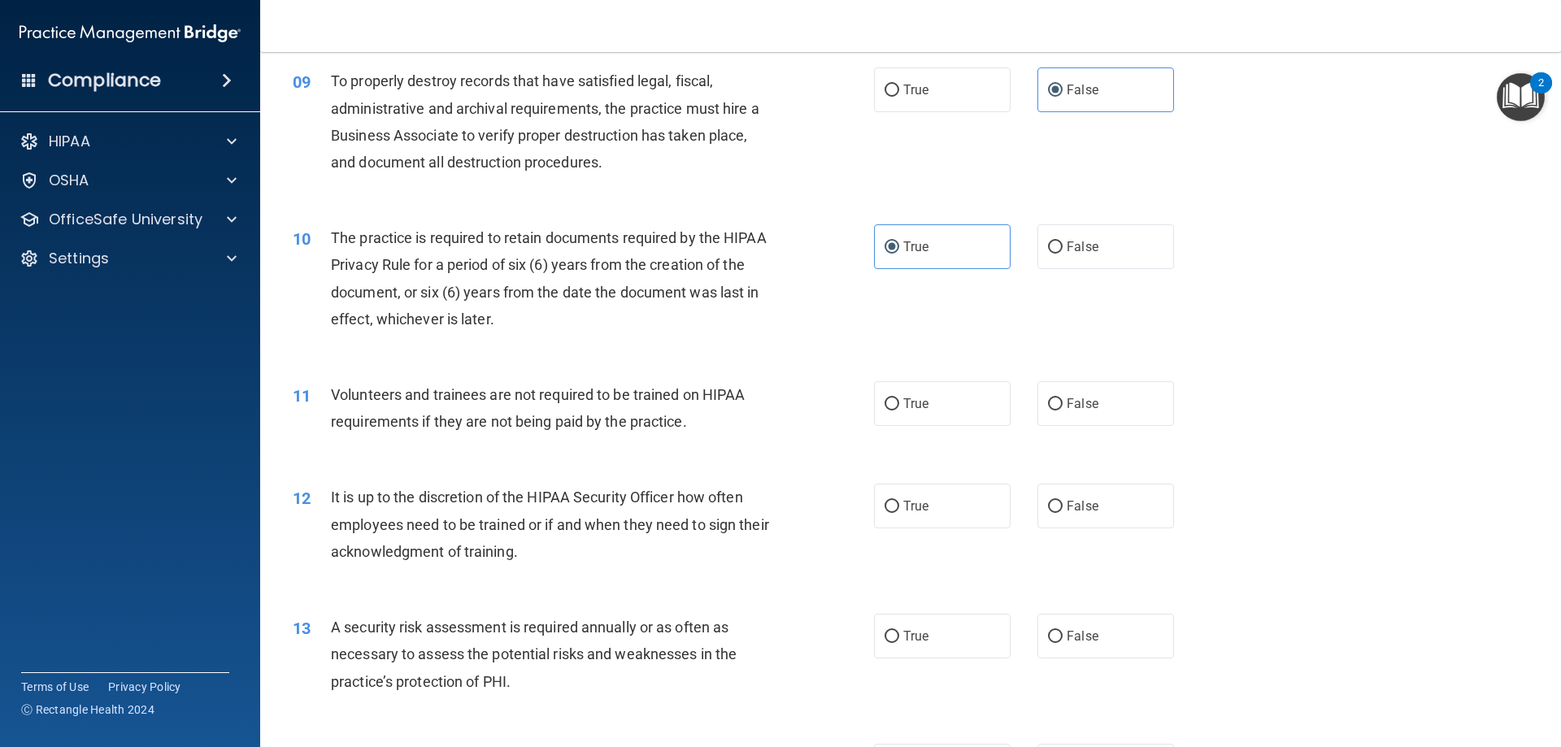
scroll to position [1220, 0]
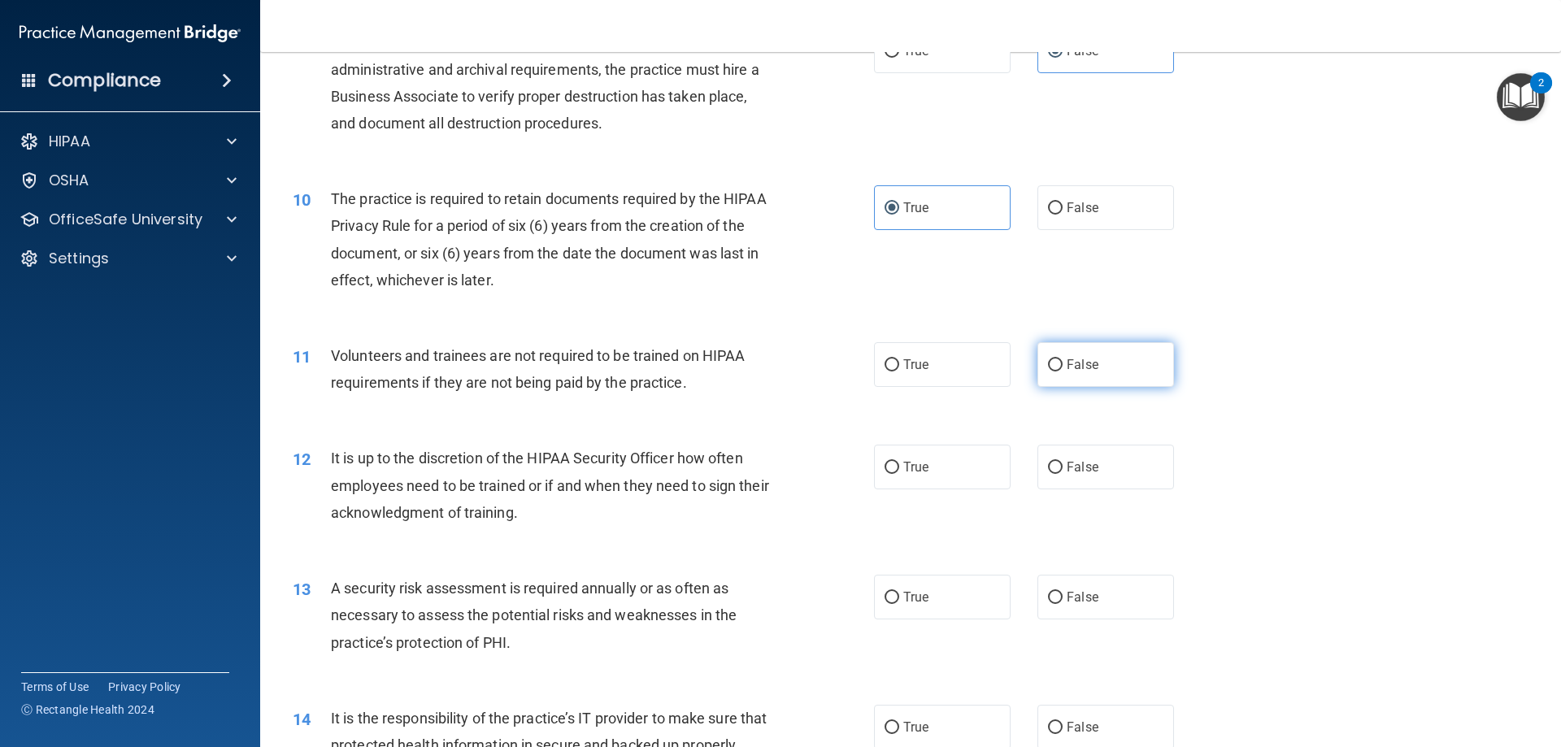
click at [1124, 367] on label "False" at bounding box center [1106, 364] width 137 height 45
click at [1063, 367] on input "False" at bounding box center [1055, 365] width 15 height 12
radio input "true"
click at [1117, 468] on label "False" at bounding box center [1106, 467] width 137 height 45
click at [1063, 468] on input "False" at bounding box center [1055, 468] width 15 height 12
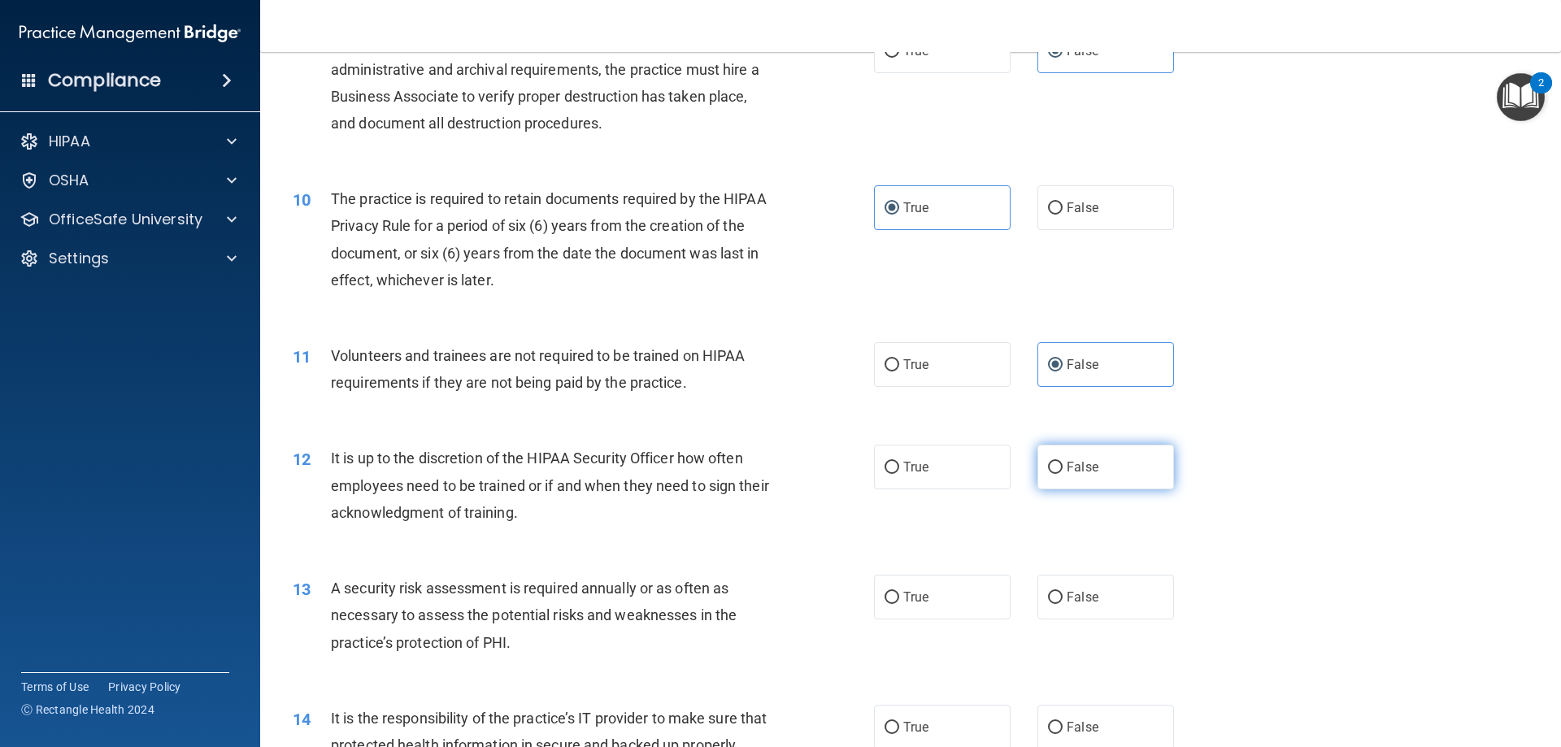
radio input "true"
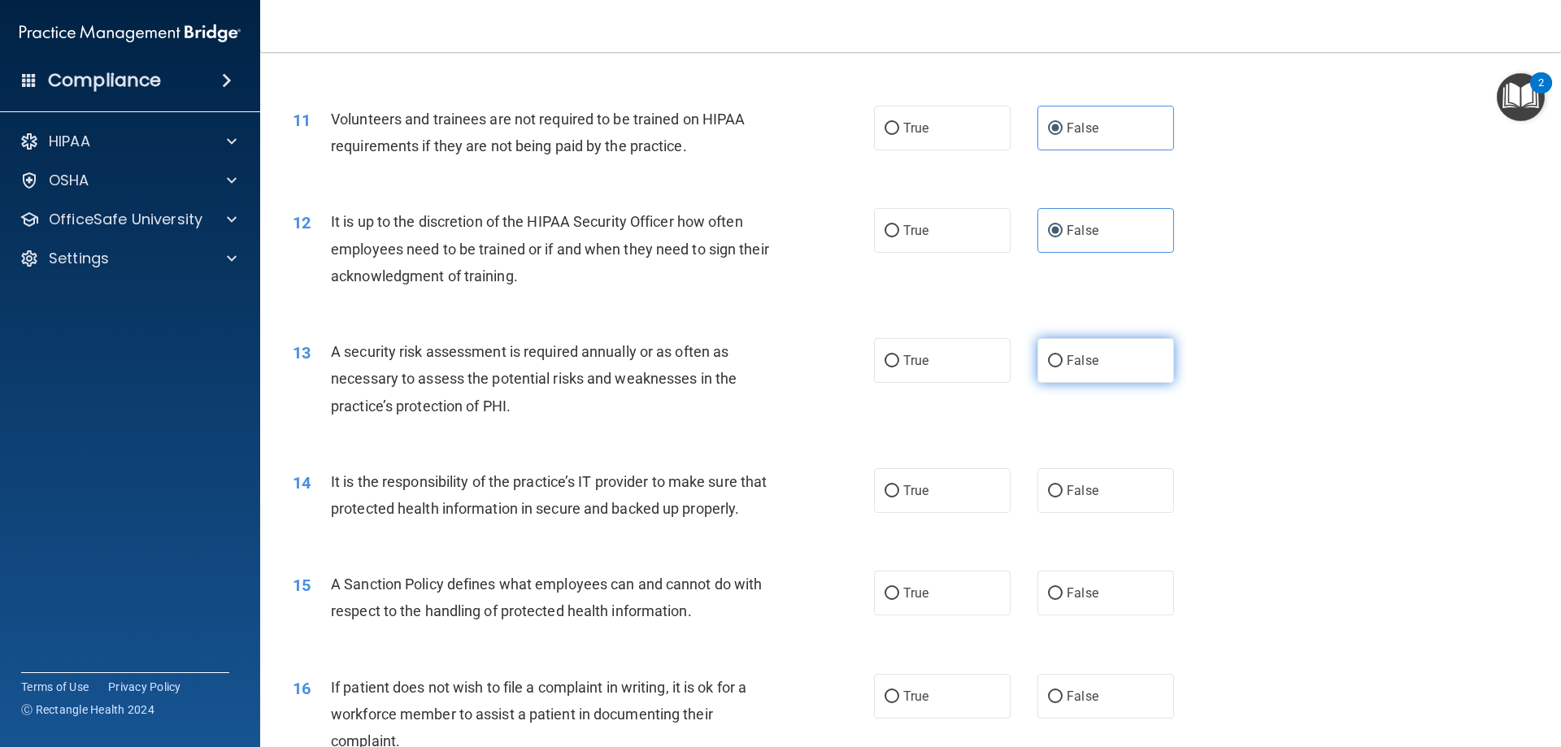
scroll to position [1464, 0]
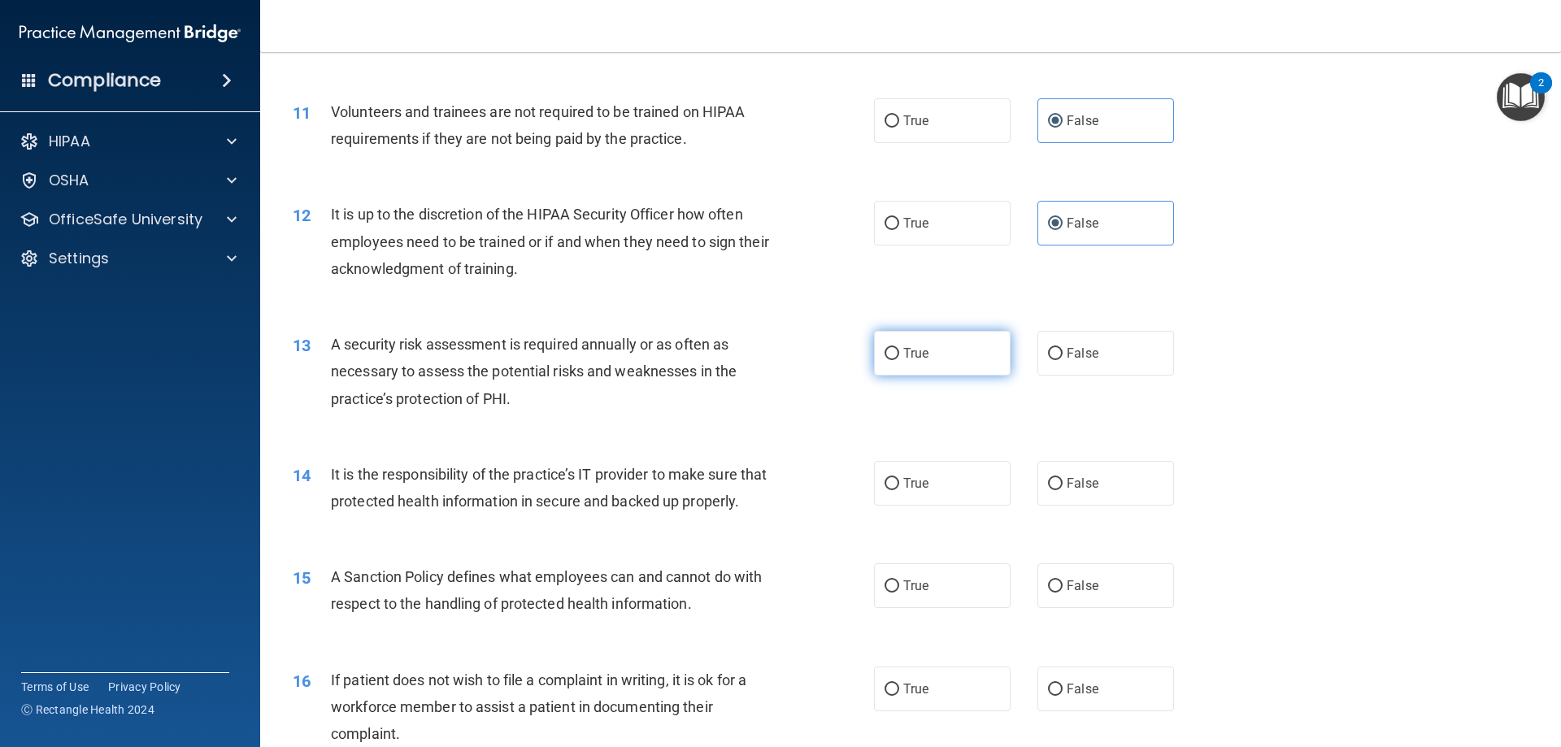
click at [956, 364] on label "True" at bounding box center [942, 353] width 137 height 45
click at [899, 360] on input "True" at bounding box center [892, 354] width 15 height 12
radio input "true"
drag, startPoint x: 1081, startPoint y: 473, endPoint x: 1107, endPoint y: 465, distance: 27.3
click at [1082, 473] on label "False" at bounding box center [1106, 483] width 137 height 45
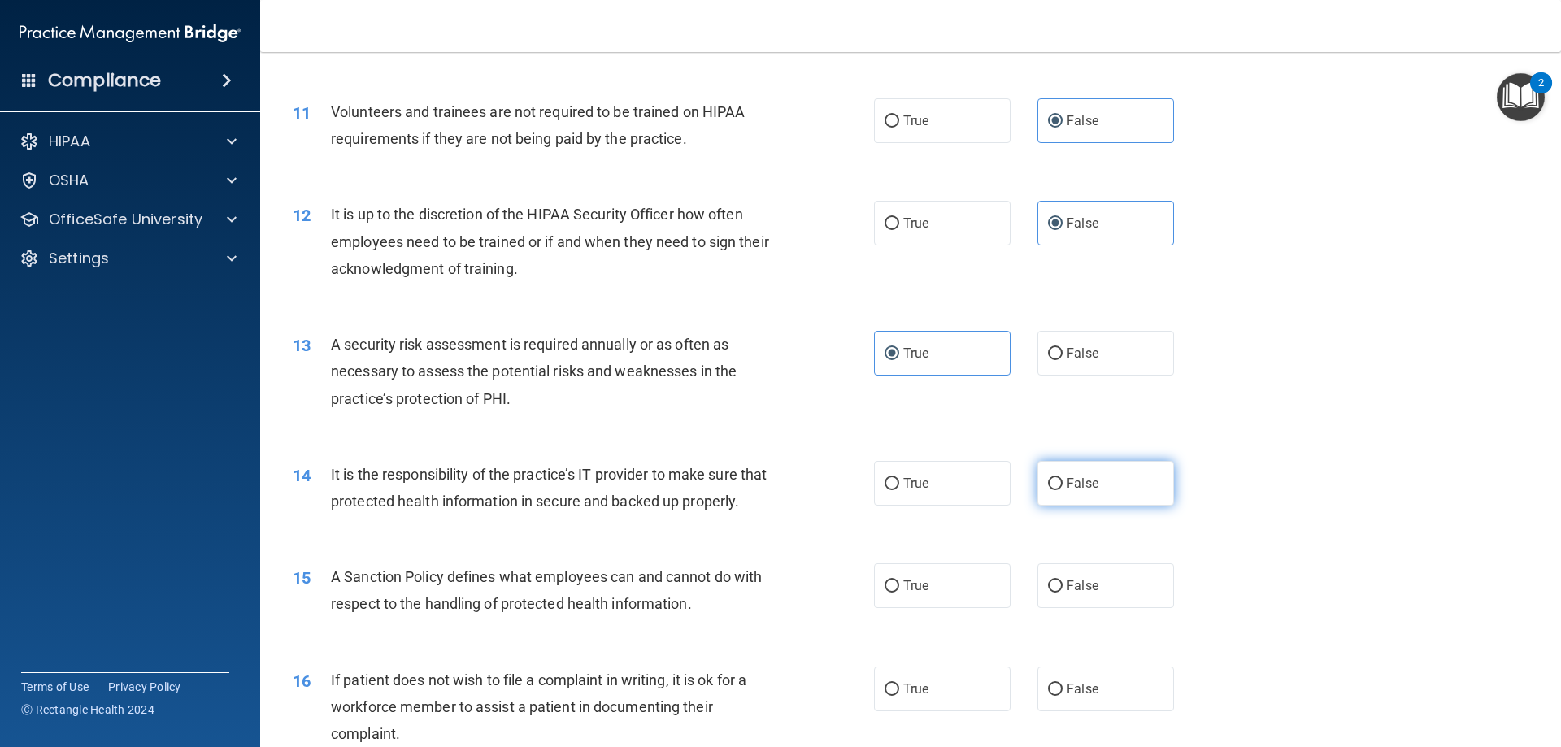
click at [1063, 478] on input "False" at bounding box center [1055, 484] width 15 height 12
radio input "true"
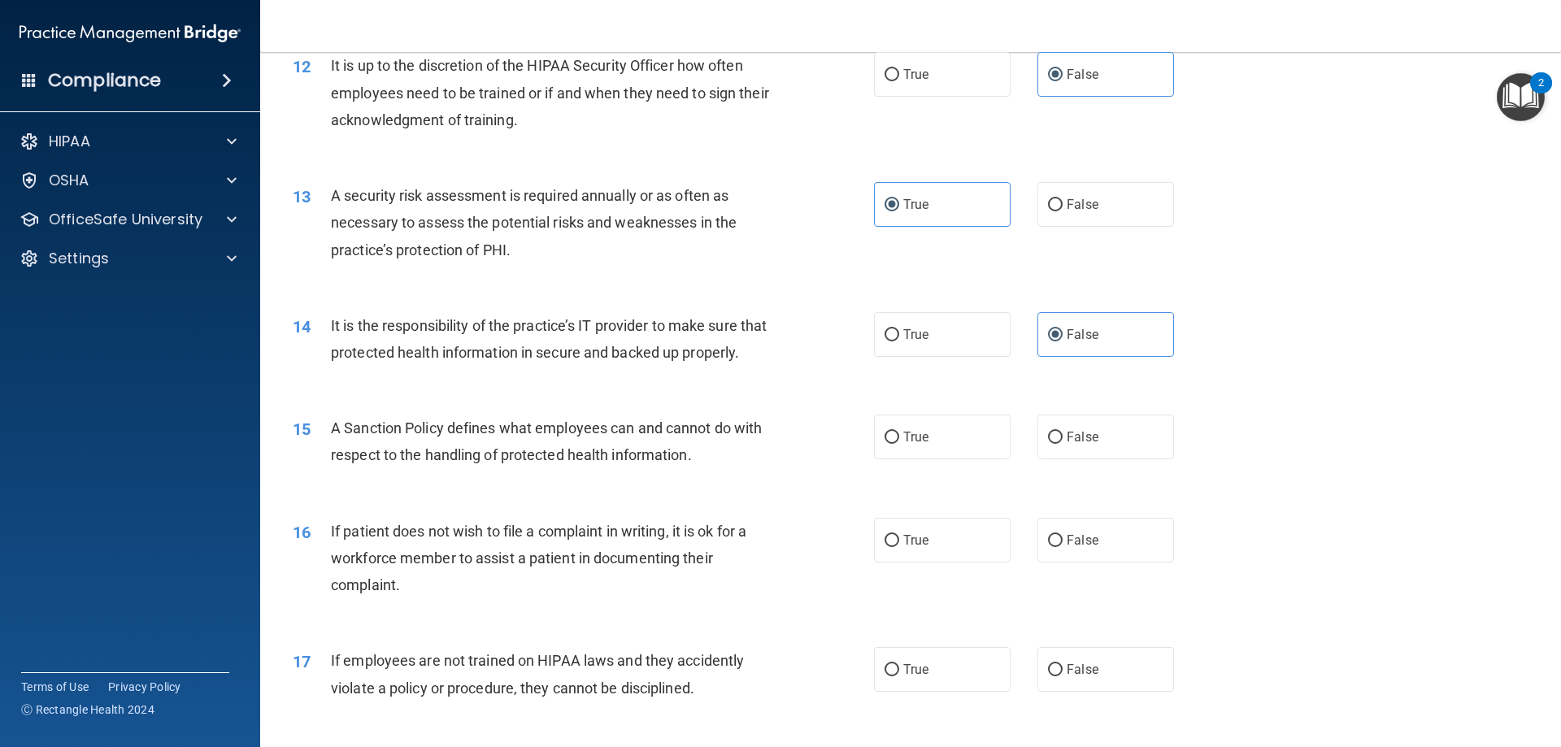
scroll to position [1627, 0]
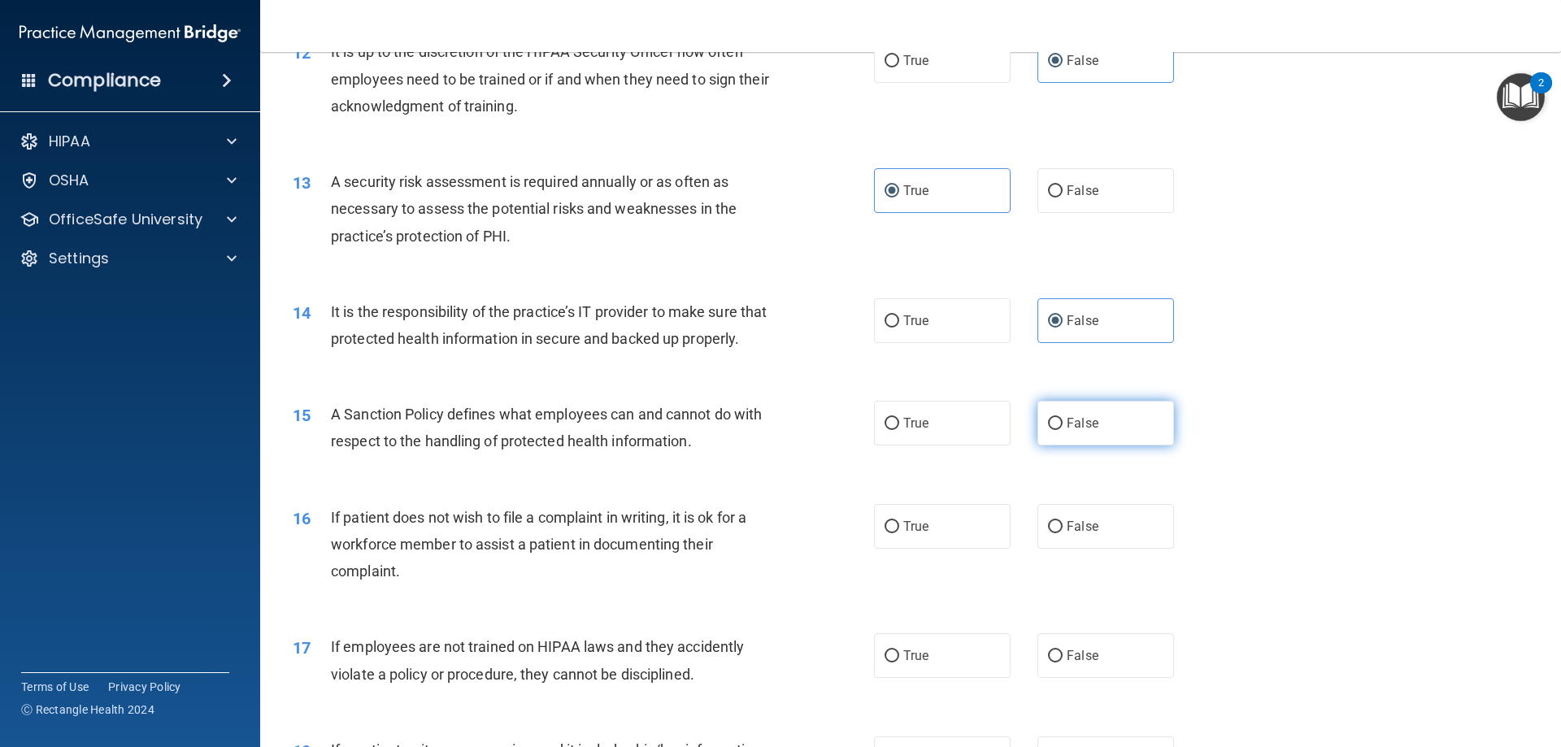
click at [1124, 446] on label "False" at bounding box center [1106, 423] width 137 height 45
click at [1063, 430] on input "False" at bounding box center [1055, 424] width 15 height 12
radio input "true"
click at [943, 549] on label "True" at bounding box center [942, 526] width 137 height 45
click at [899, 533] on input "True" at bounding box center [892, 527] width 15 height 12
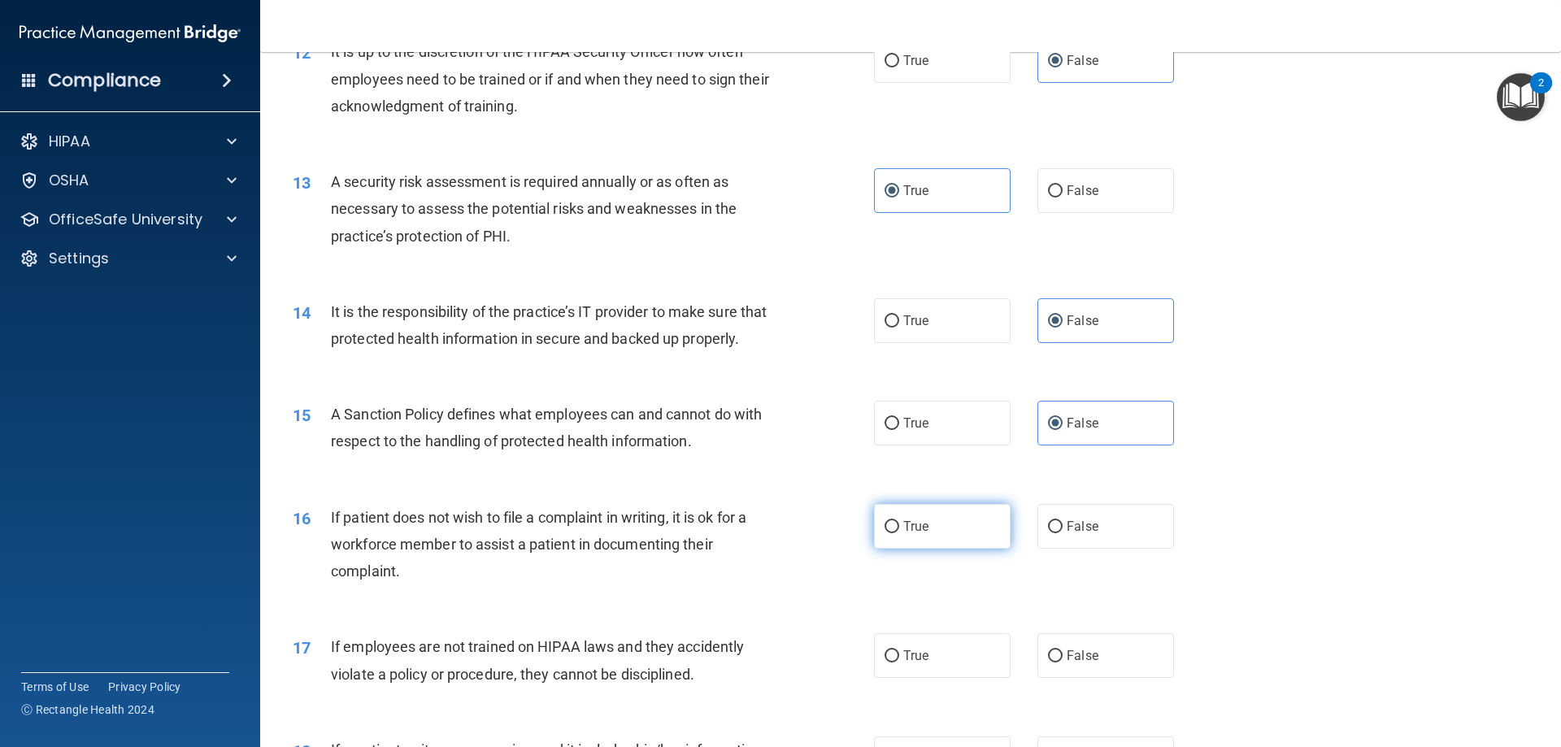
radio input "true"
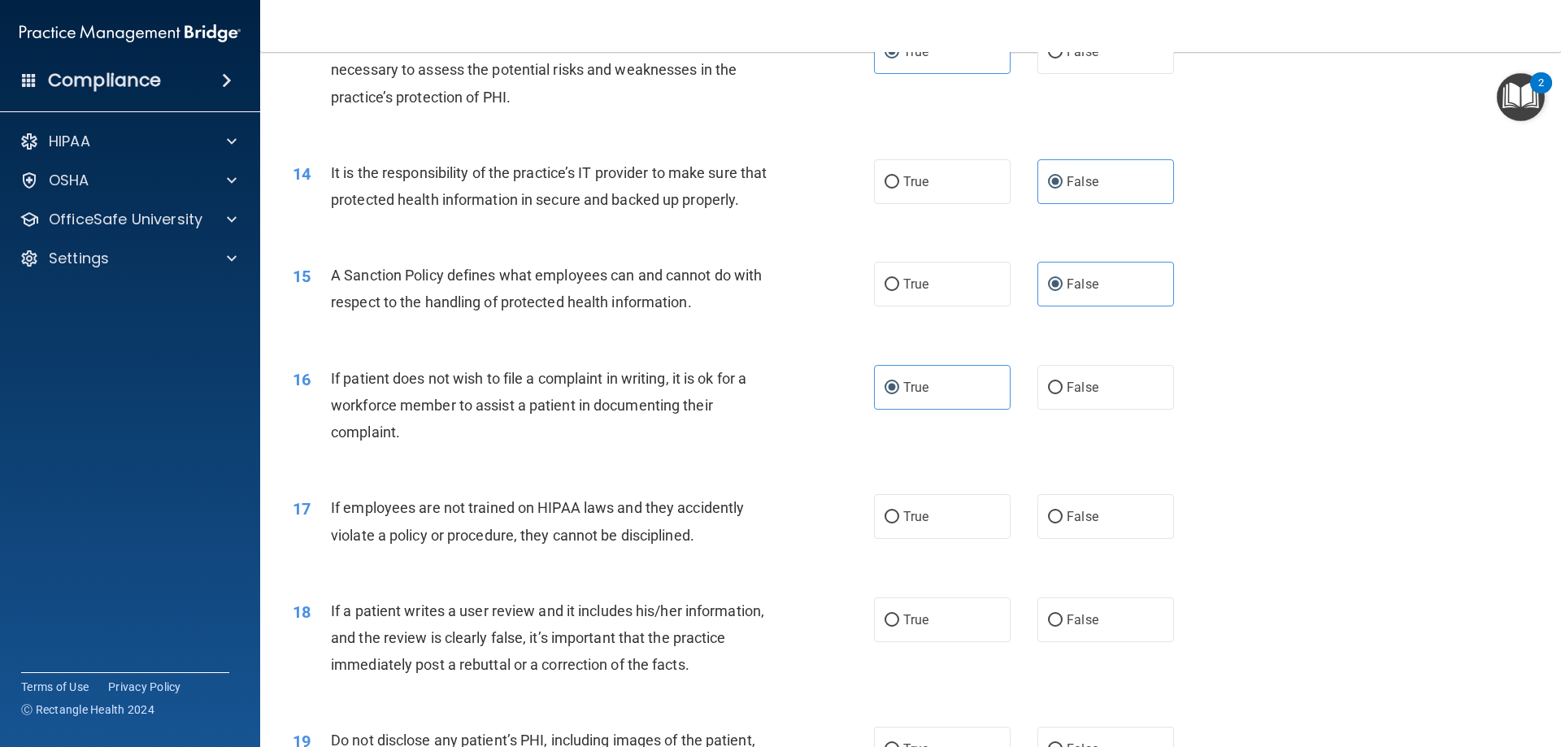
scroll to position [2033, 0]
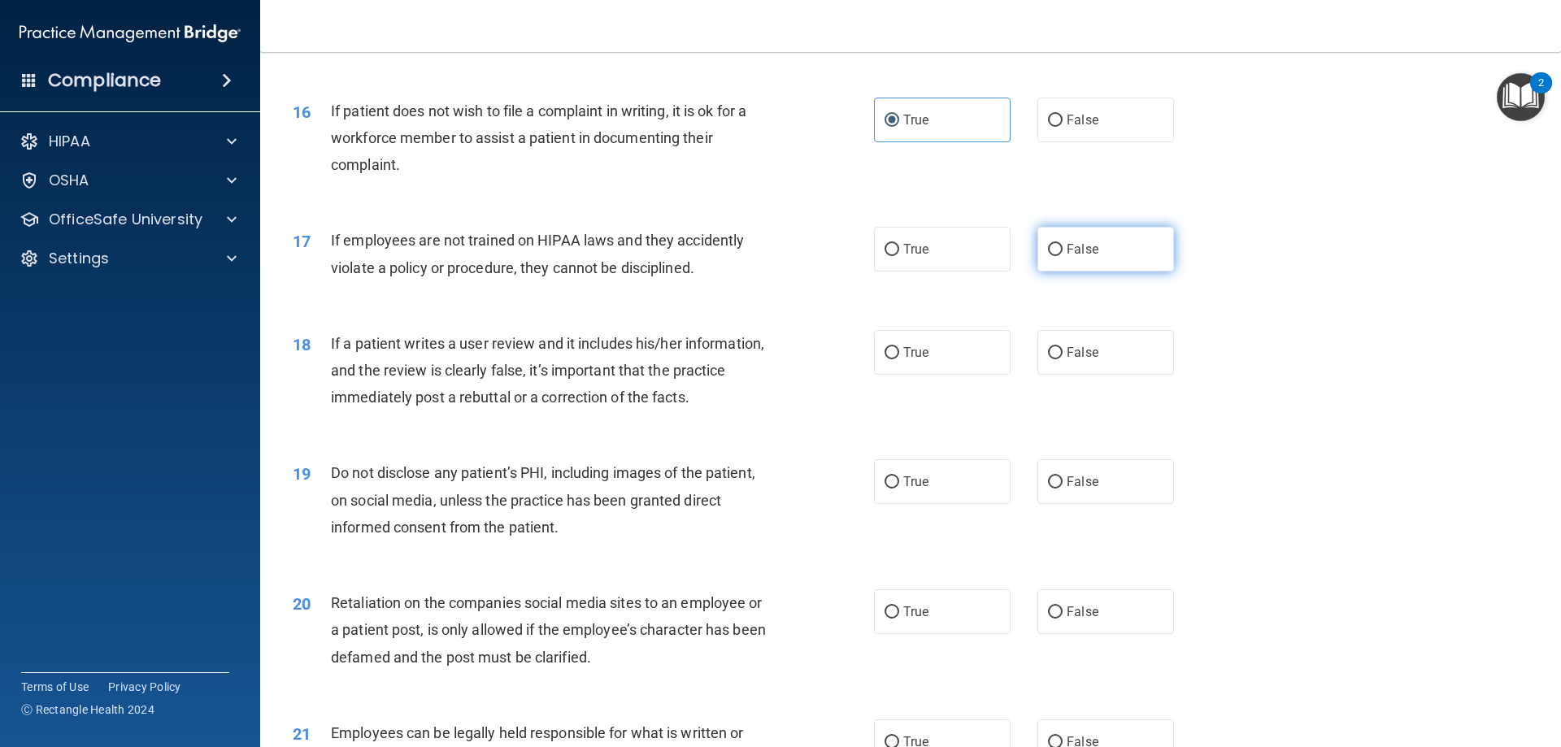
click at [1099, 272] on label "False" at bounding box center [1106, 249] width 137 height 45
click at [1063, 256] on input "False" at bounding box center [1055, 250] width 15 height 12
radio input "true"
click at [1104, 375] on label "False" at bounding box center [1106, 352] width 137 height 45
click at [1063, 359] on input "False" at bounding box center [1055, 353] width 15 height 12
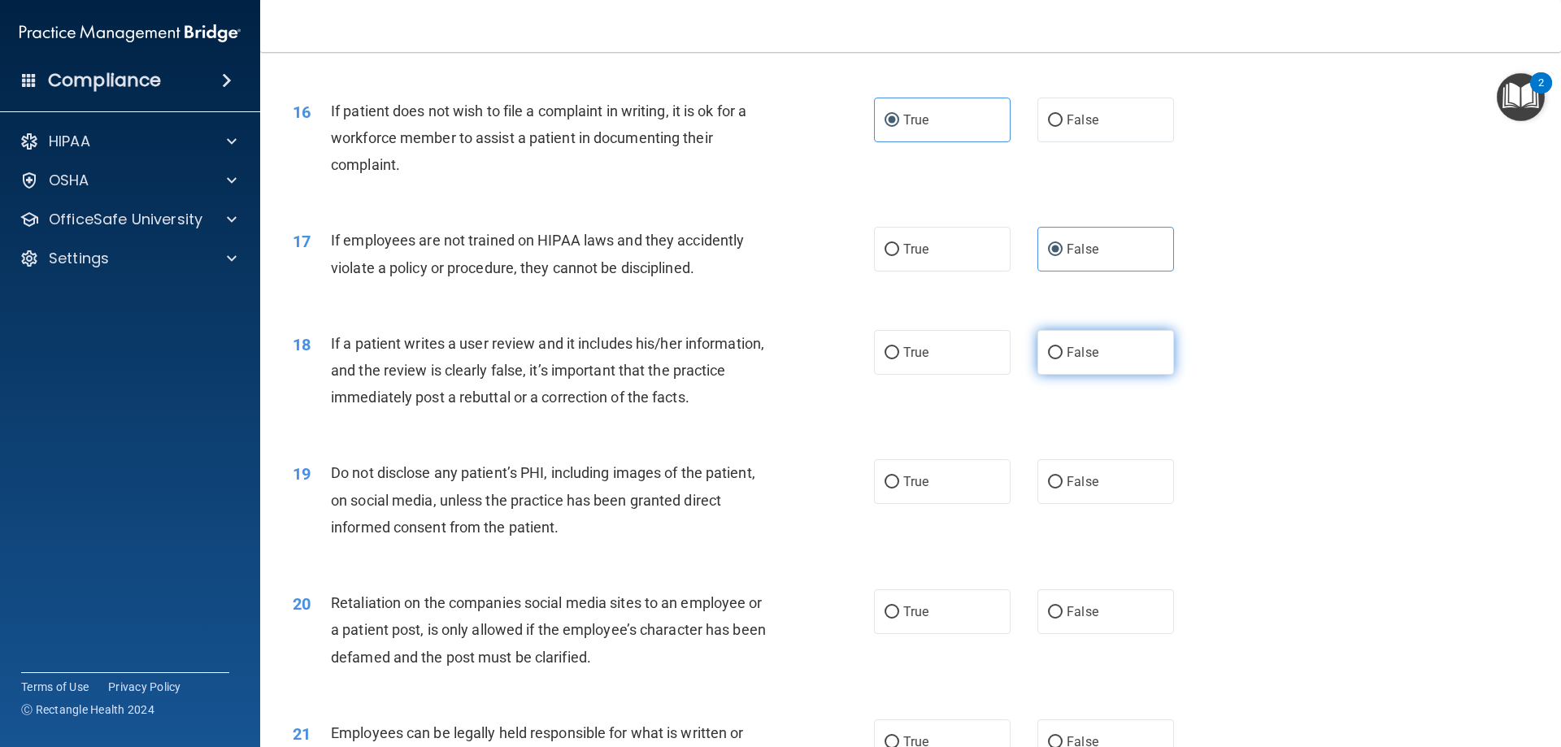
radio input "true"
click at [886, 489] on input "True" at bounding box center [892, 483] width 15 height 12
radio input "true"
click at [1039, 634] on label "False" at bounding box center [1106, 612] width 137 height 45
click at [1048, 619] on input "False" at bounding box center [1055, 613] width 15 height 12
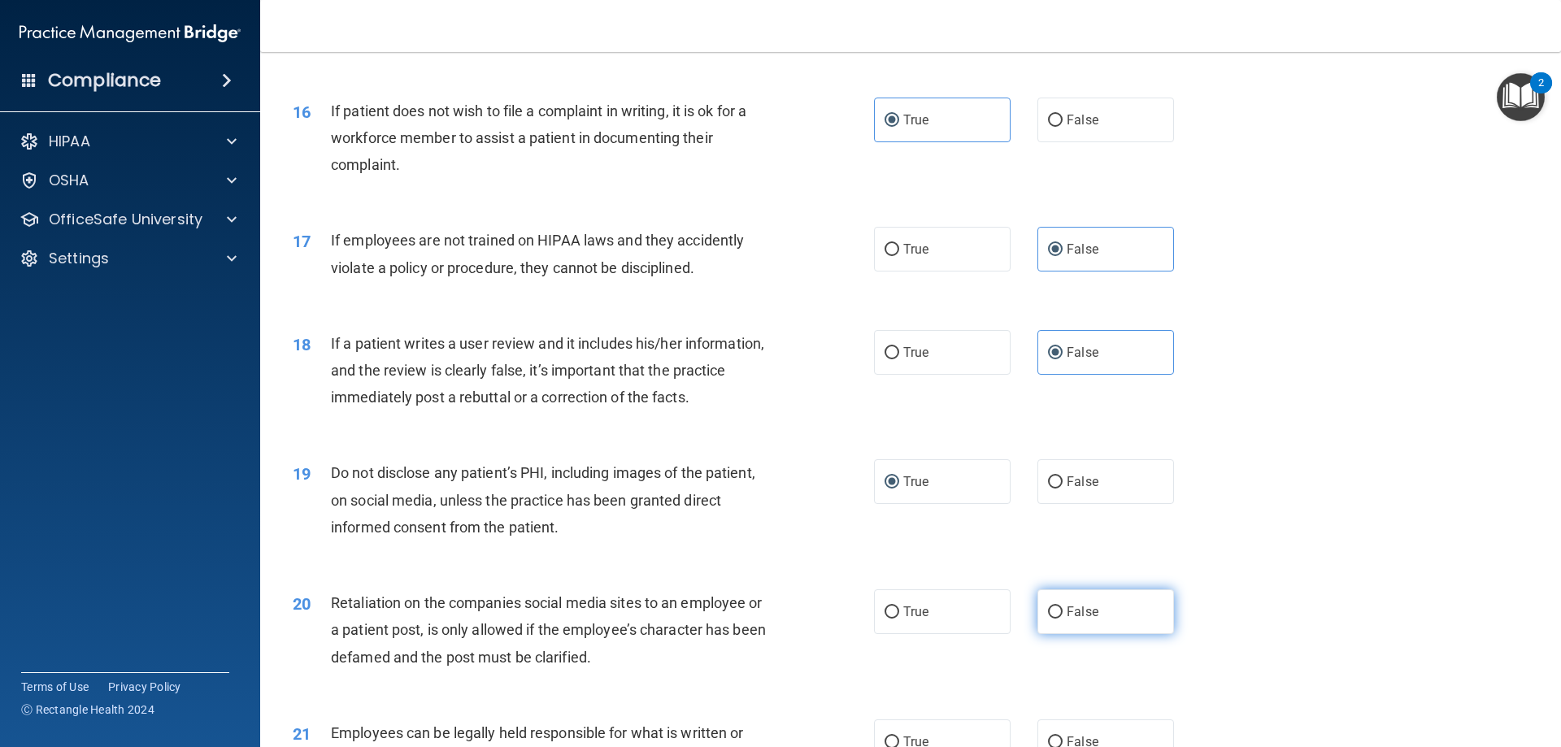
radio input "true"
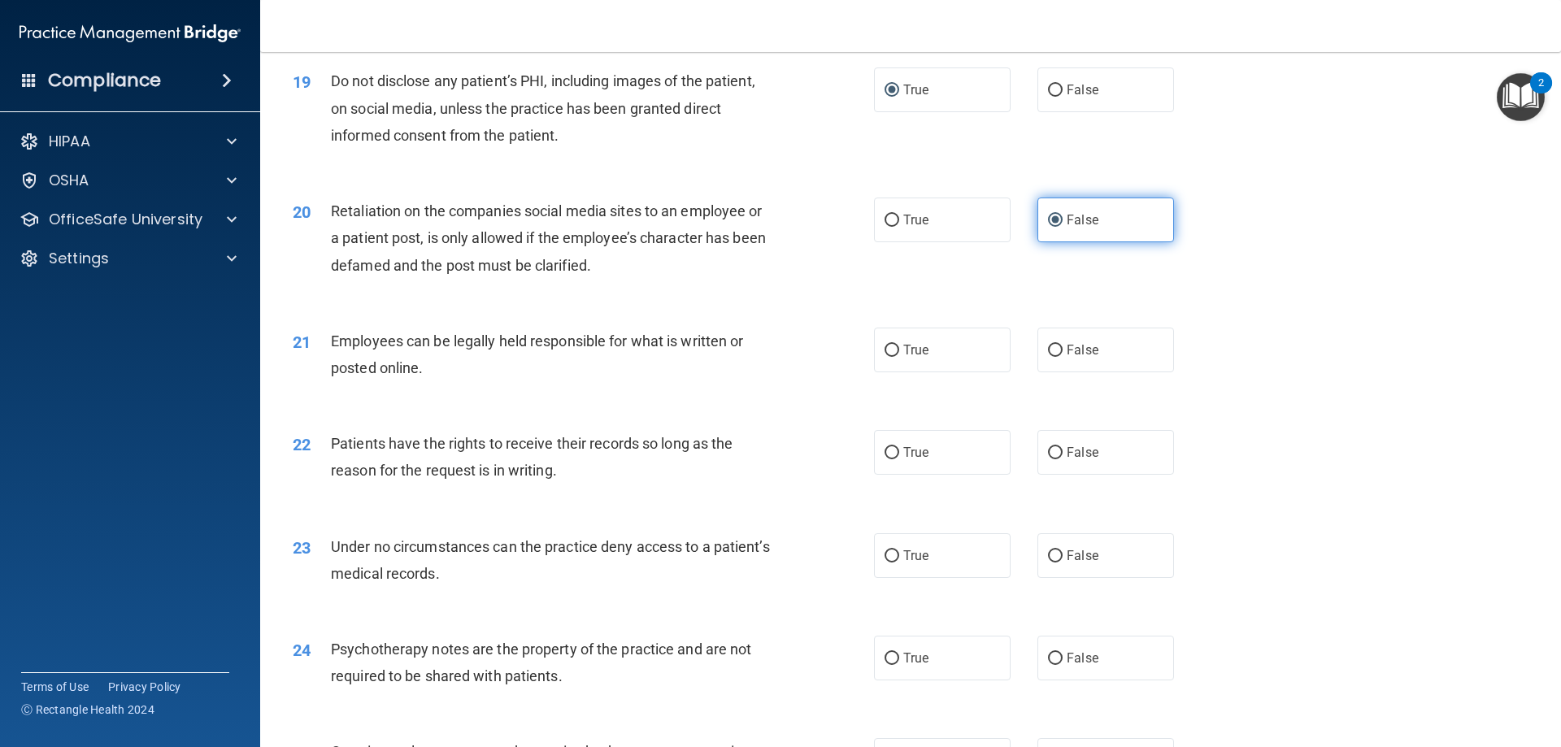
scroll to position [2440, 0]
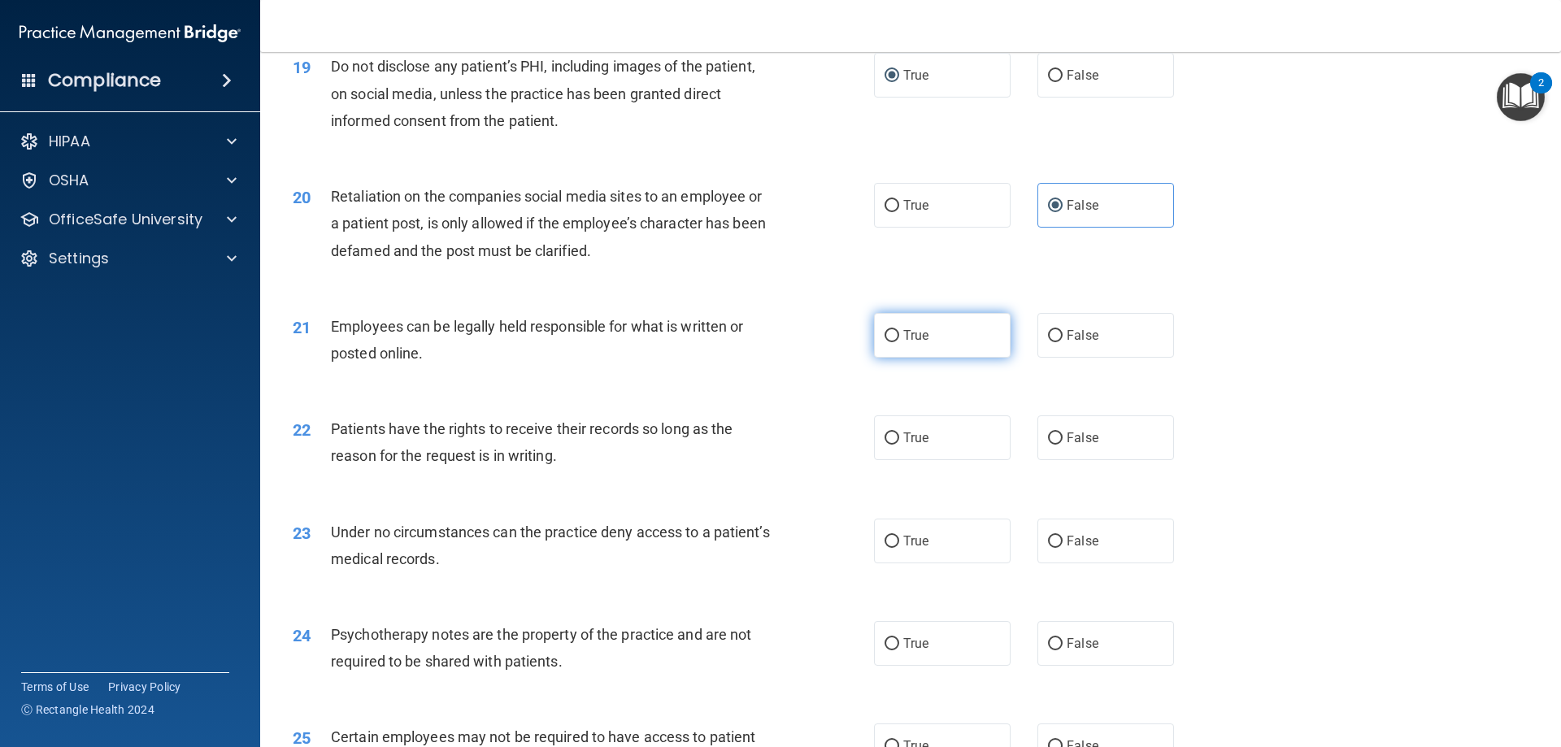
click at [970, 358] on label "True" at bounding box center [942, 335] width 137 height 45
click at [899, 342] on input "True" at bounding box center [892, 336] width 15 height 12
radio input "true"
click at [1071, 451] on label "False" at bounding box center [1106, 438] width 137 height 45
click at [1063, 445] on input "False" at bounding box center [1055, 439] width 15 height 12
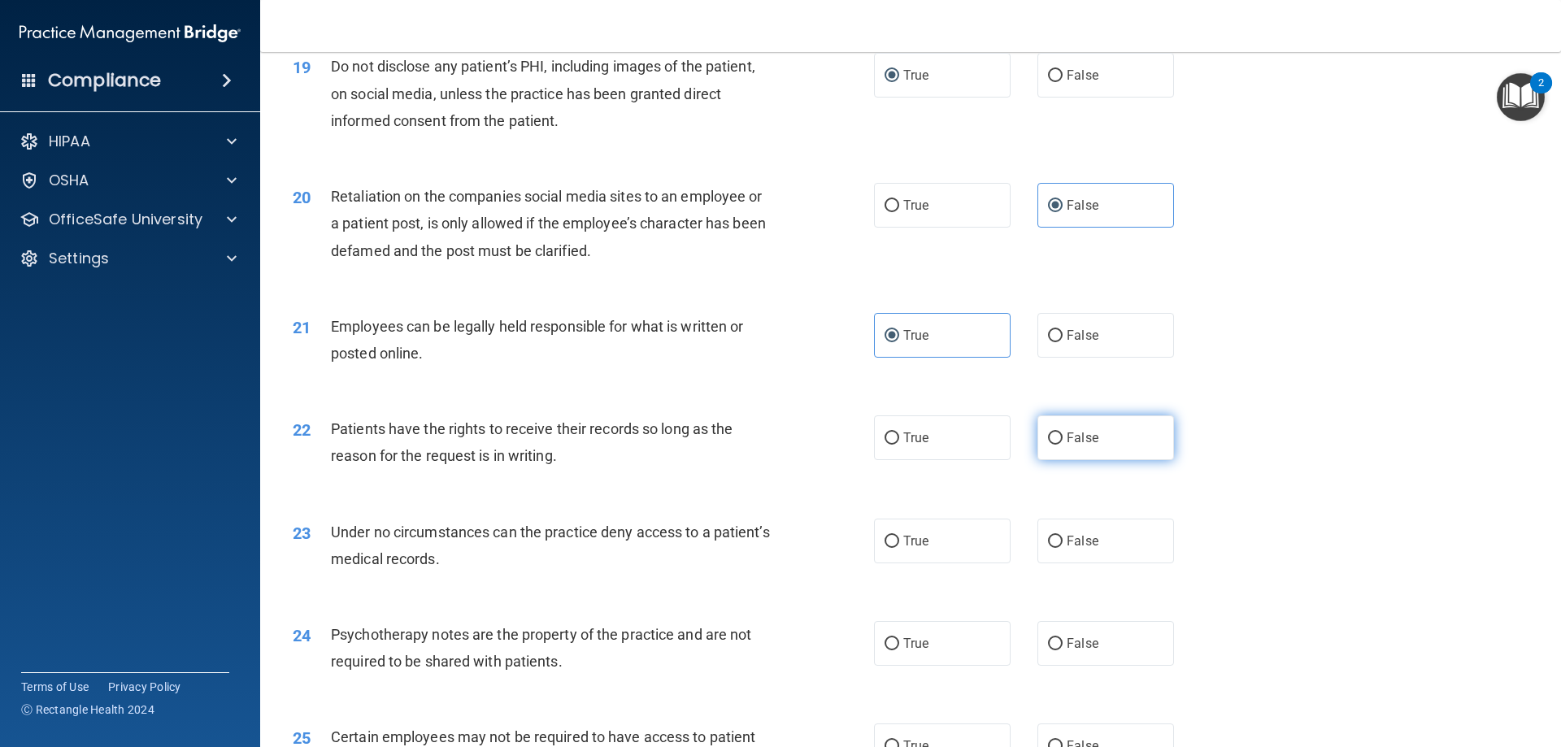
radio input "true"
click at [1101, 564] on label "False" at bounding box center [1106, 541] width 137 height 45
click at [1063, 548] on input "False" at bounding box center [1055, 542] width 15 height 12
radio input "true"
click at [930, 666] on label "True" at bounding box center [942, 643] width 137 height 45
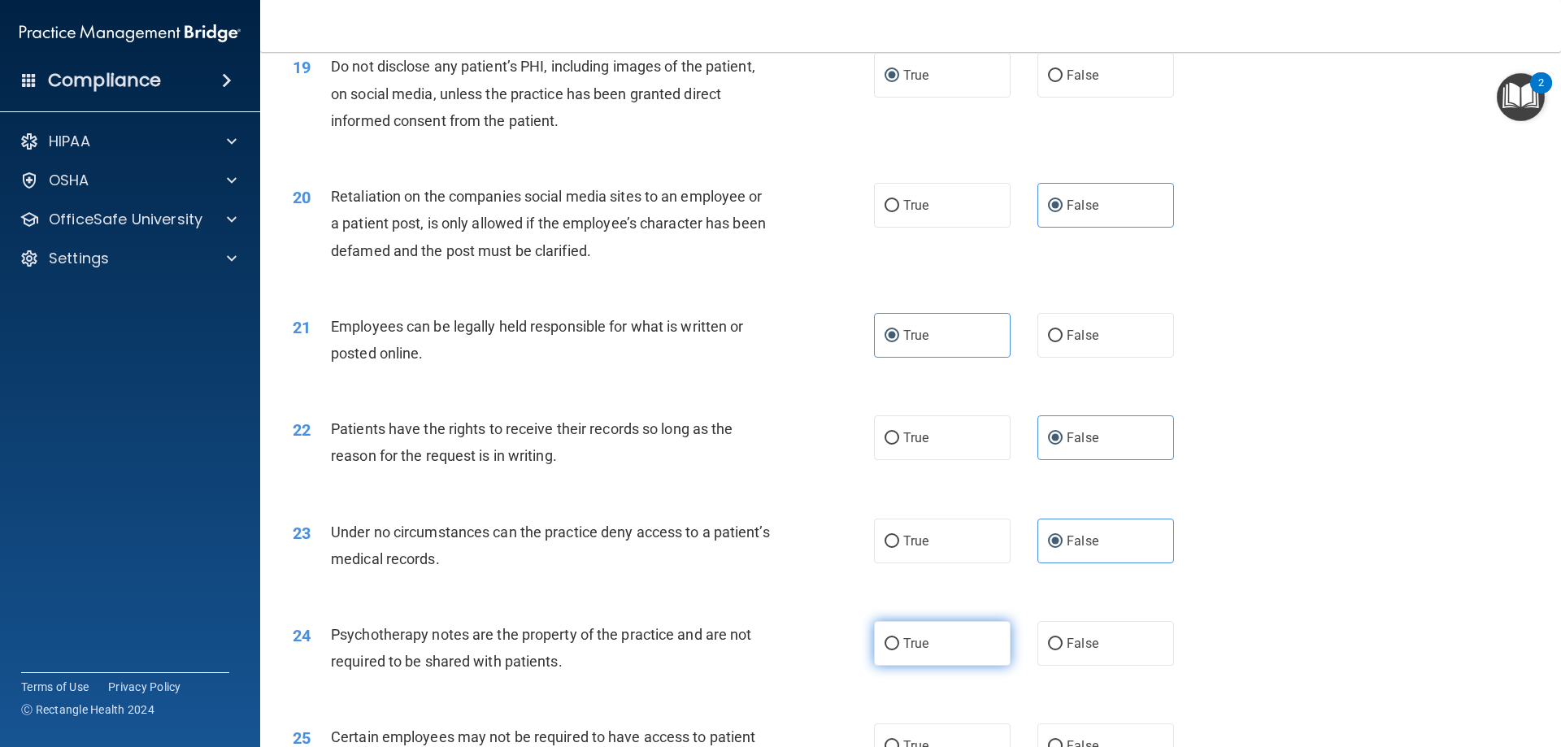
click at [899, 651] on input "True" at bounding box center [892, 644] width 15 height 12
radio input "true"
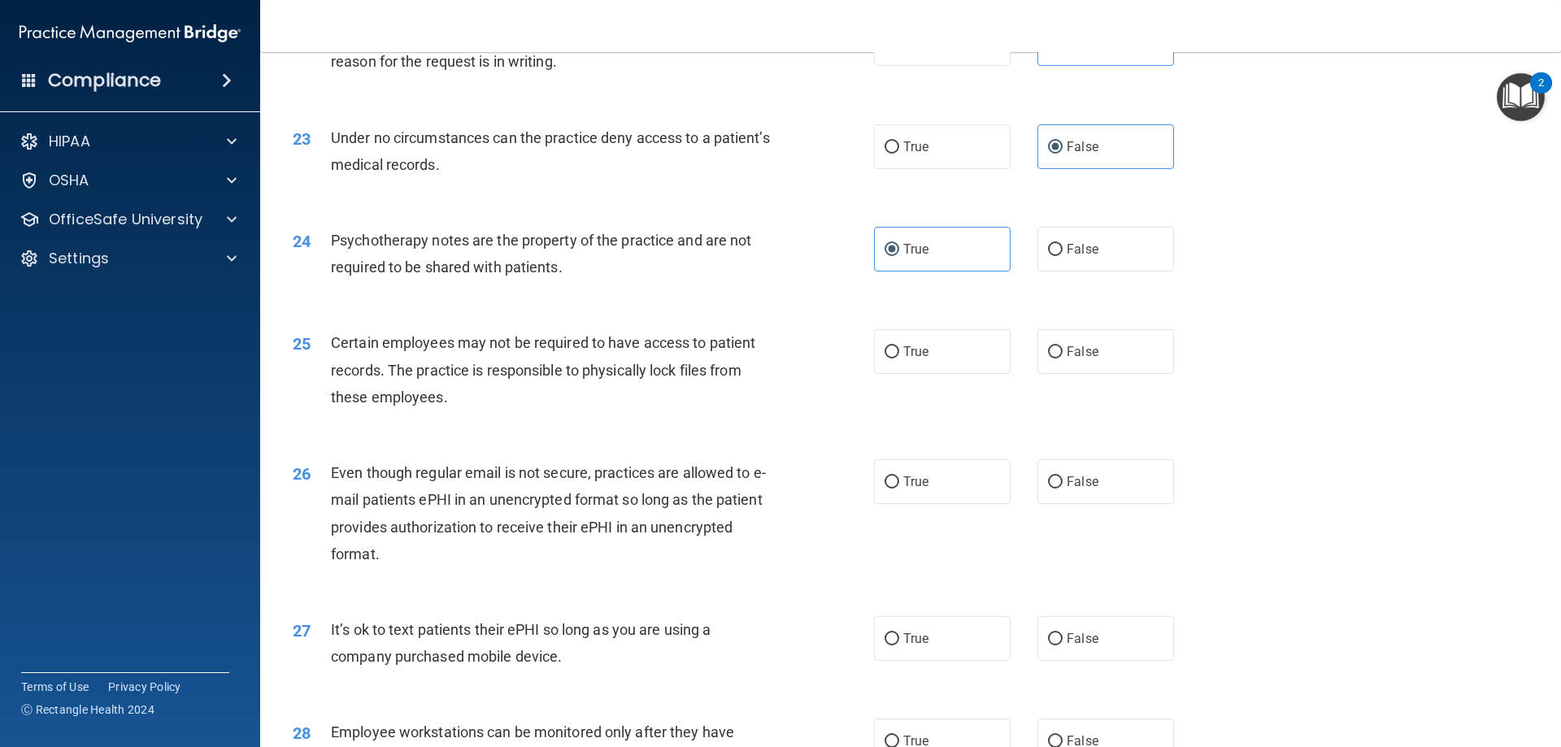
scroll to position [2846, 0]
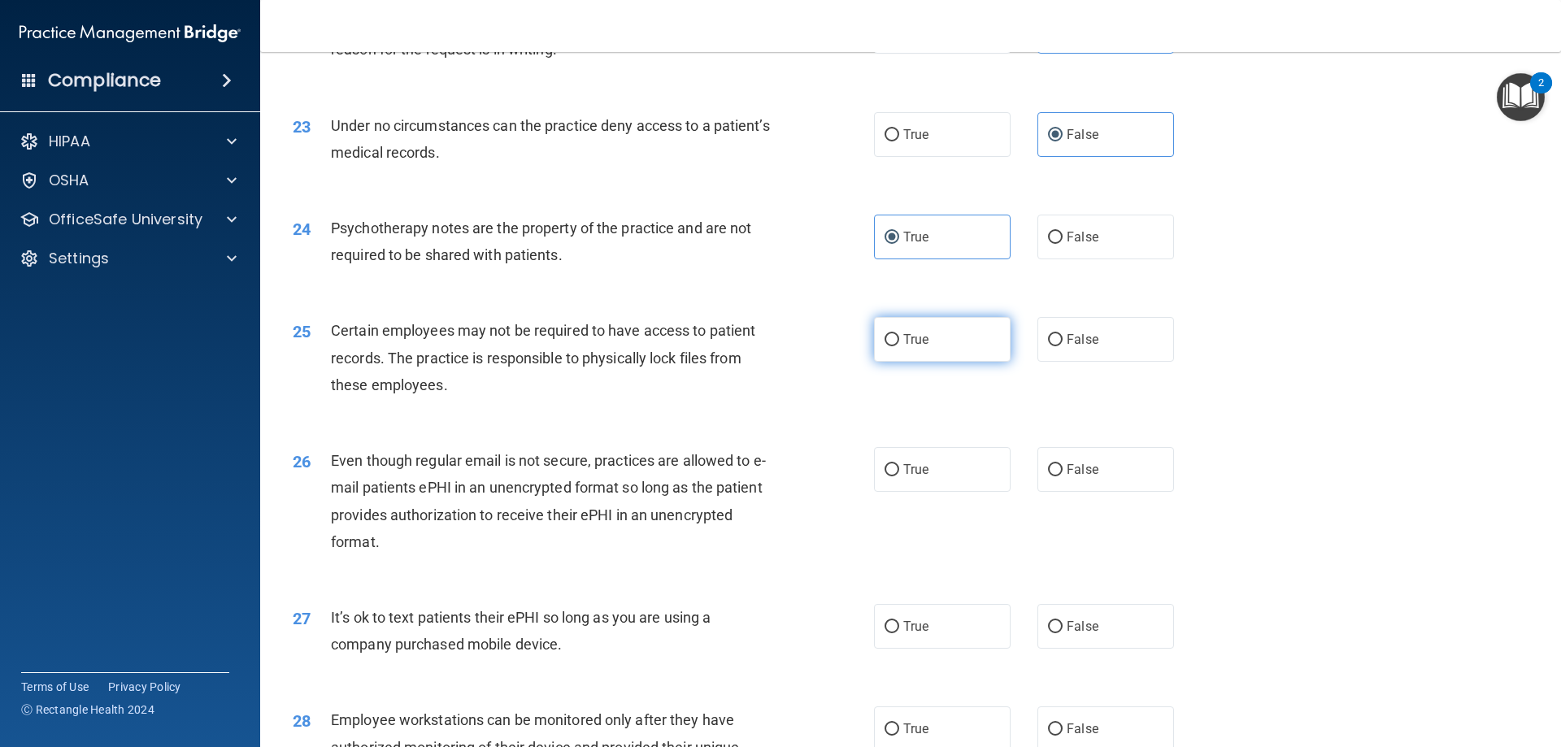
click at [885, 346] on input "True" at bounding box center [892, 340] width 15 height 12
radio input "true"
click at [951, 492] on label "True" at bounding box center [942, 469] width 137 height 45
click at [899, 477] on input "True" at bounding box center [892, 470] width 15 height 12
radio input "true"
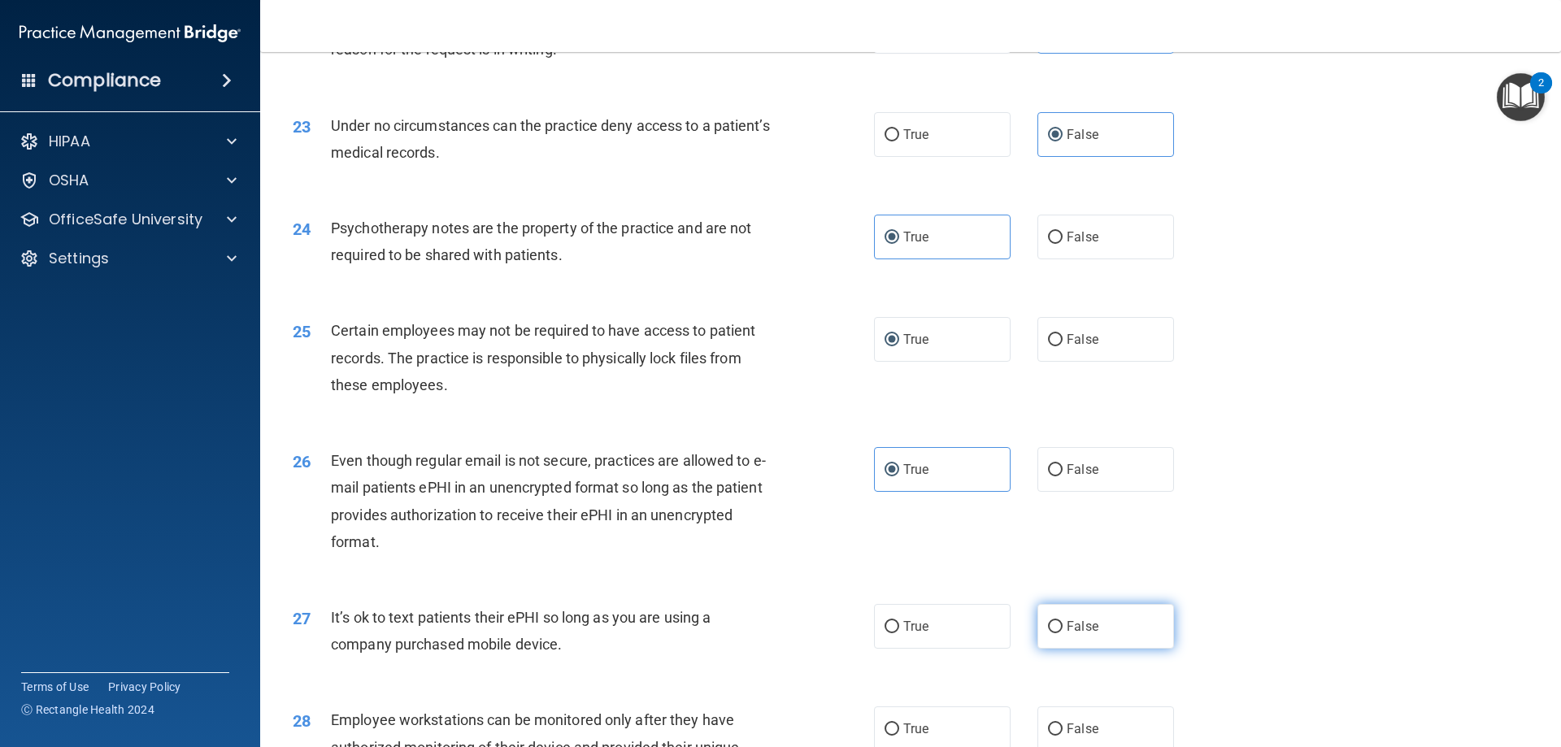
click at [1065, 649] on label "False" at bounding box center [1106, 626] width 137 height 45
click at [1063, 634] on input "False" at bounding box center [1055, 627] width 15 height 12
radio input "true"
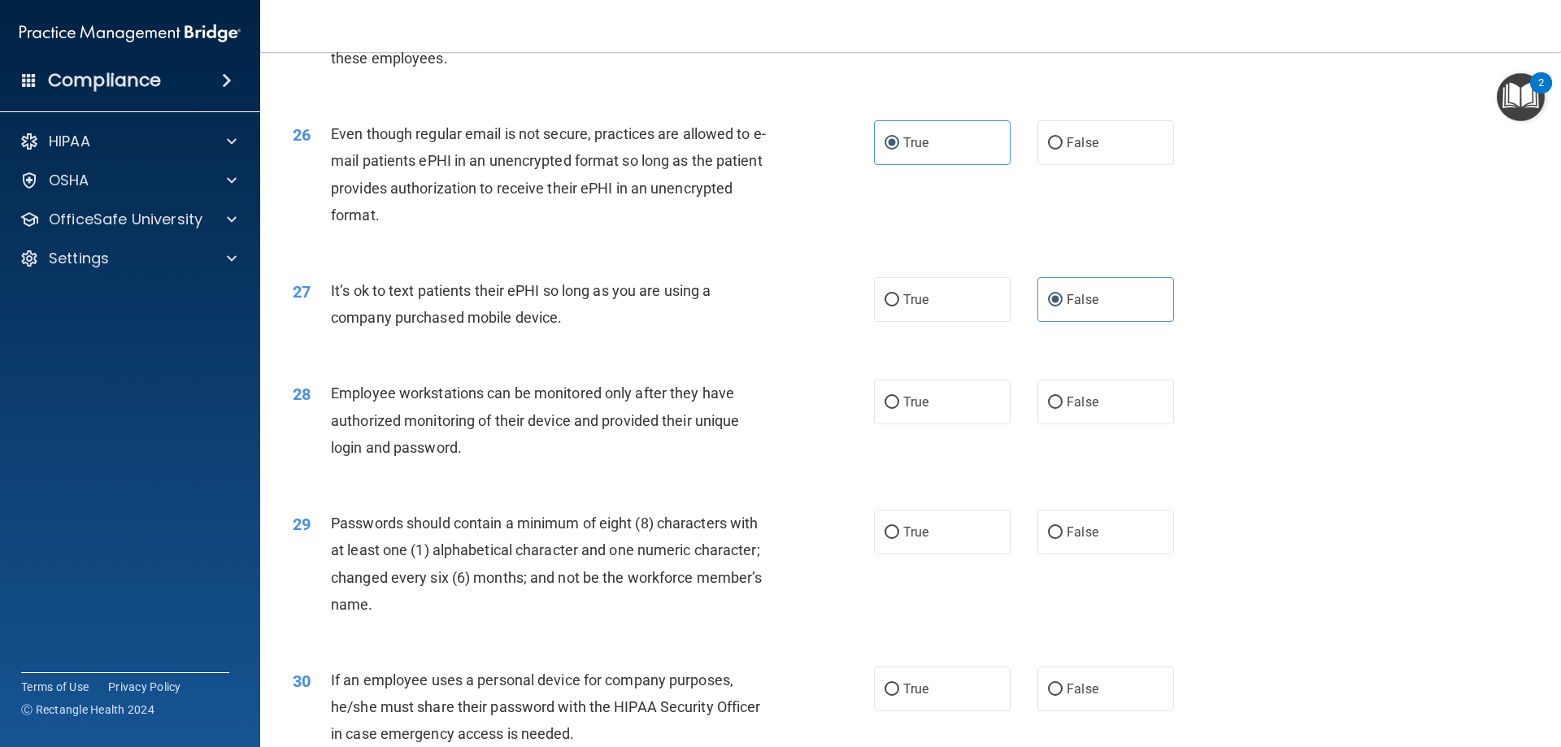
scroll to position [3334, 0]
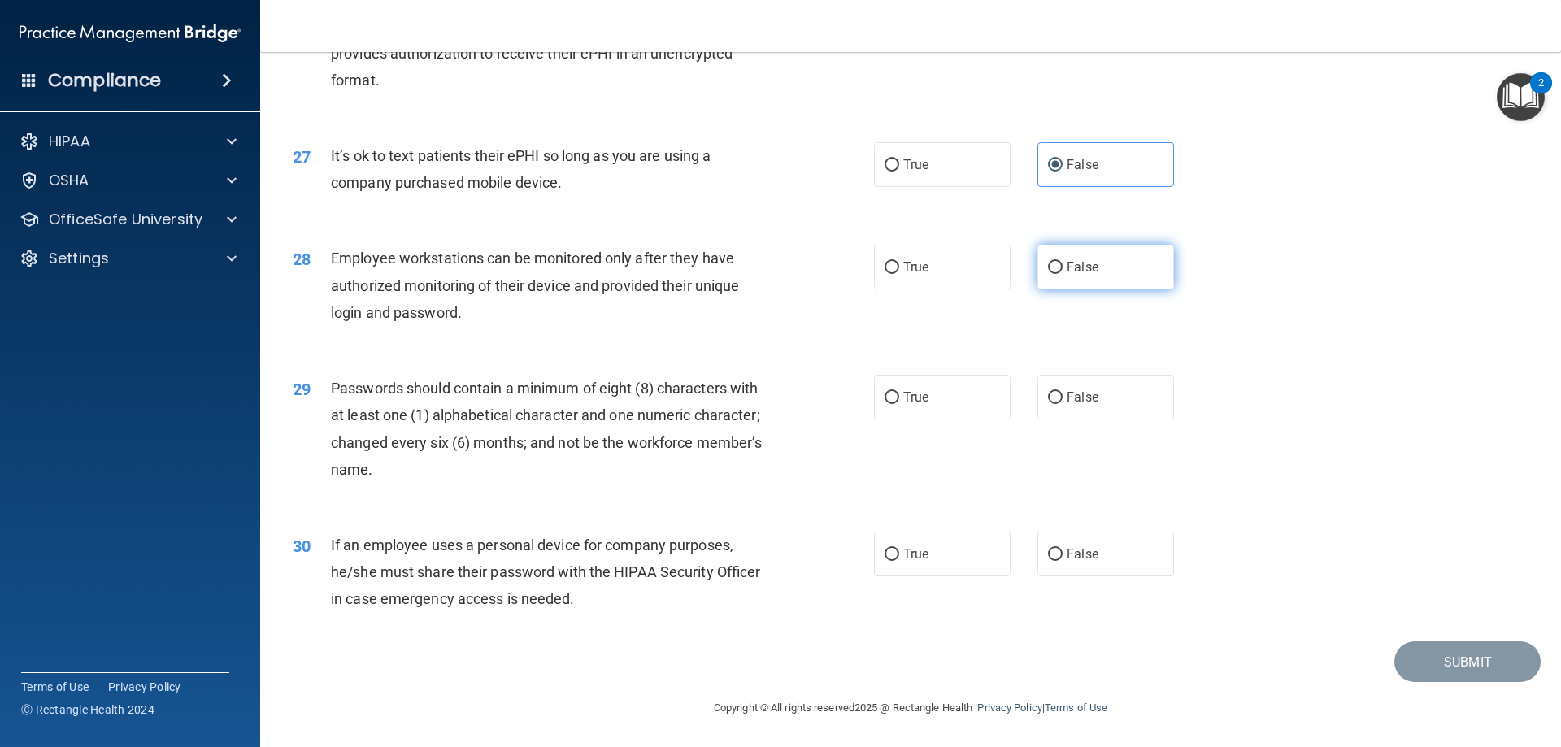
click at [1057, 259] on label "False" at bounding box center [1106, 267] width 137 height 45
click at [1057, 262] on input "False" at bounding box center [1055, 268] width 15 height 12
radio input "true"
click at [928, 412] on label "True" at bounding box center [942, 397] width 137 height 45
click at [899, 404] on input "True" at bounding box center [892, 398] width 15 height 12
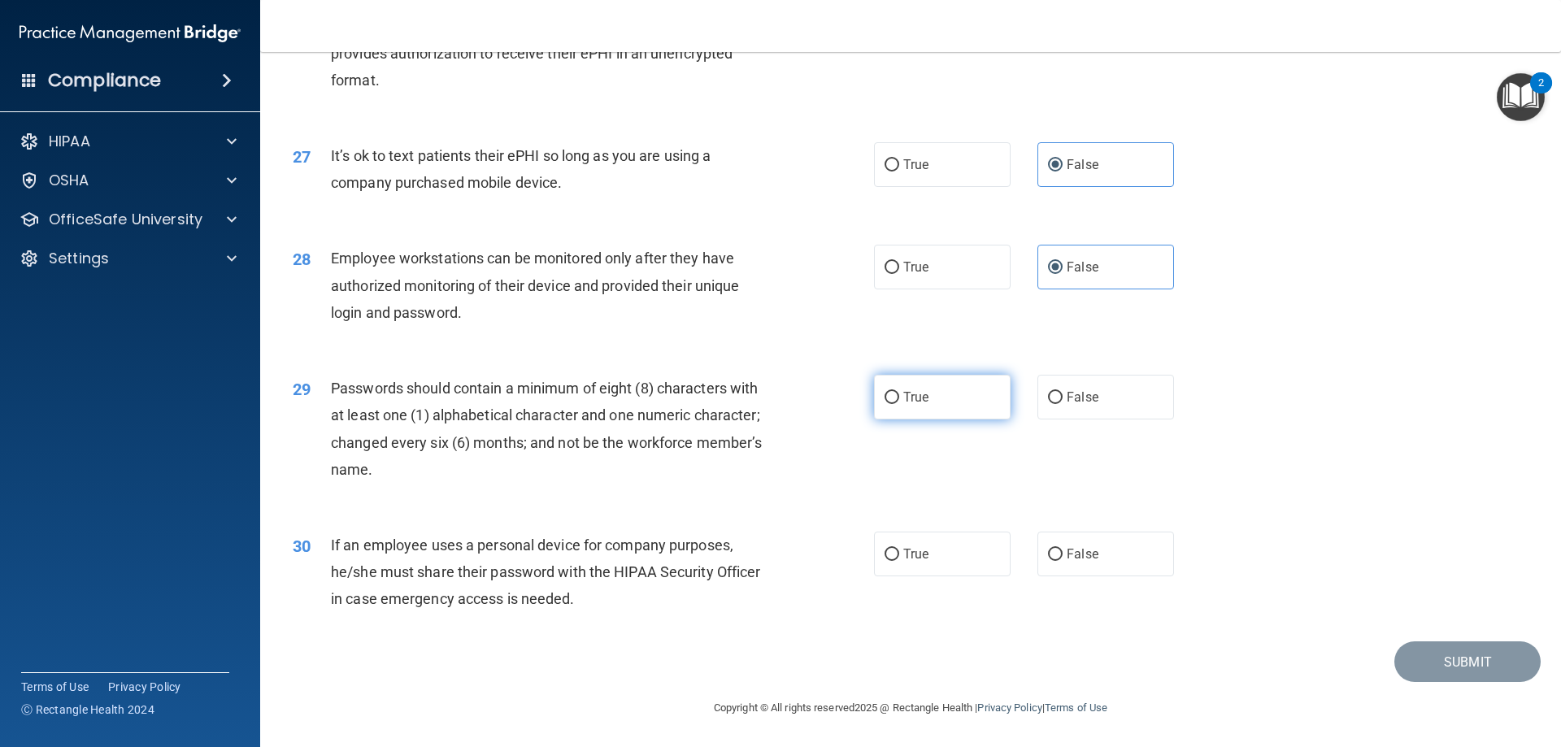
radio input "true"
click at [1095, 573] on label "False" at bounding box center [1106, 554] width 137 height 45
click at [1063, 561] on input "False" at bounding box center [1055, 555] width 15 height 12
radio input "true"
click at [1444, 669] on button "Submit" at bounding box center [1468, 662] width 146 height 41
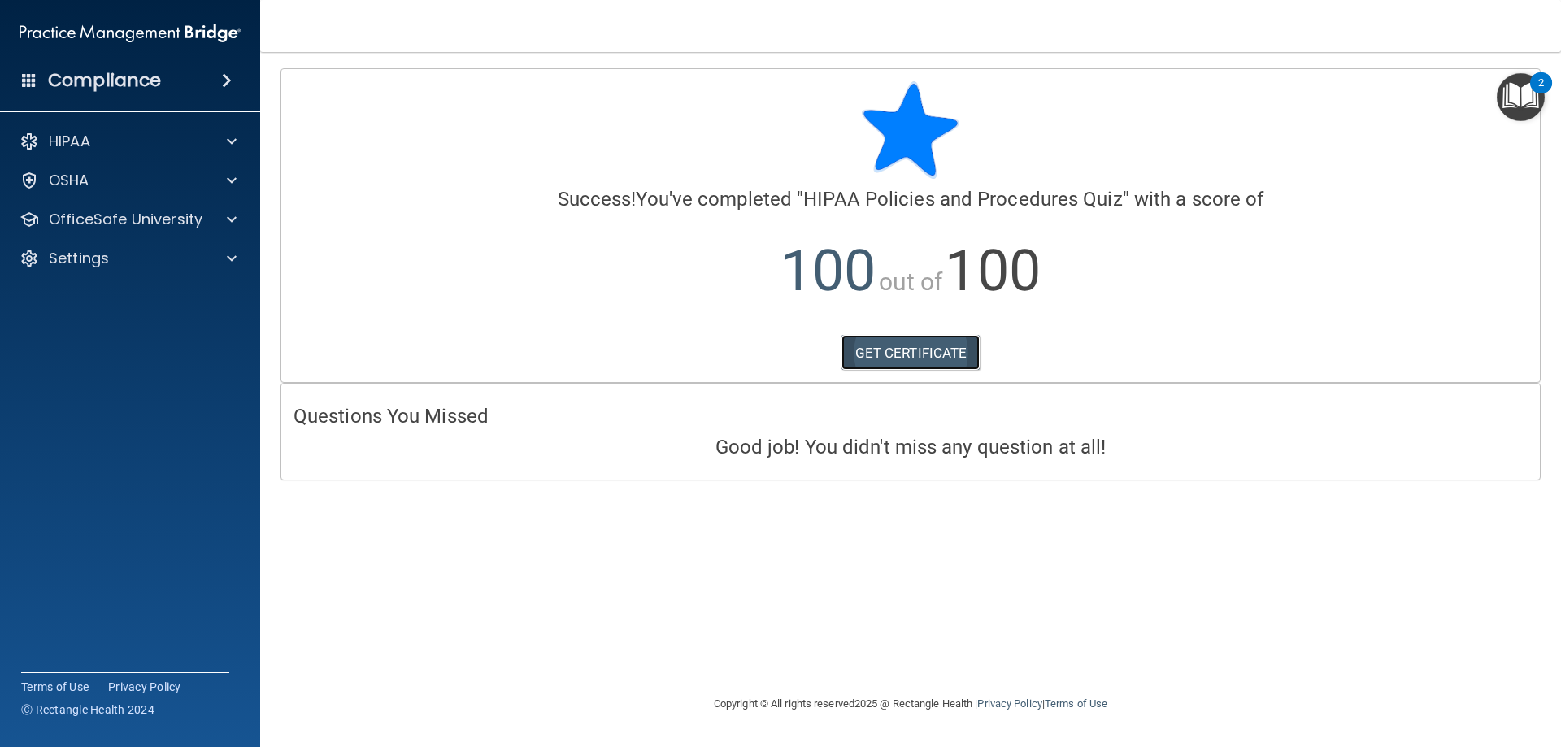
click at [922, 347] on link "GET CERTIFICATE" at bounding box center [911, 353] width 139 height 36
click at [99, 221] on p "OfficeSafe University" at bounding box center [126, 220] width 154 height 20
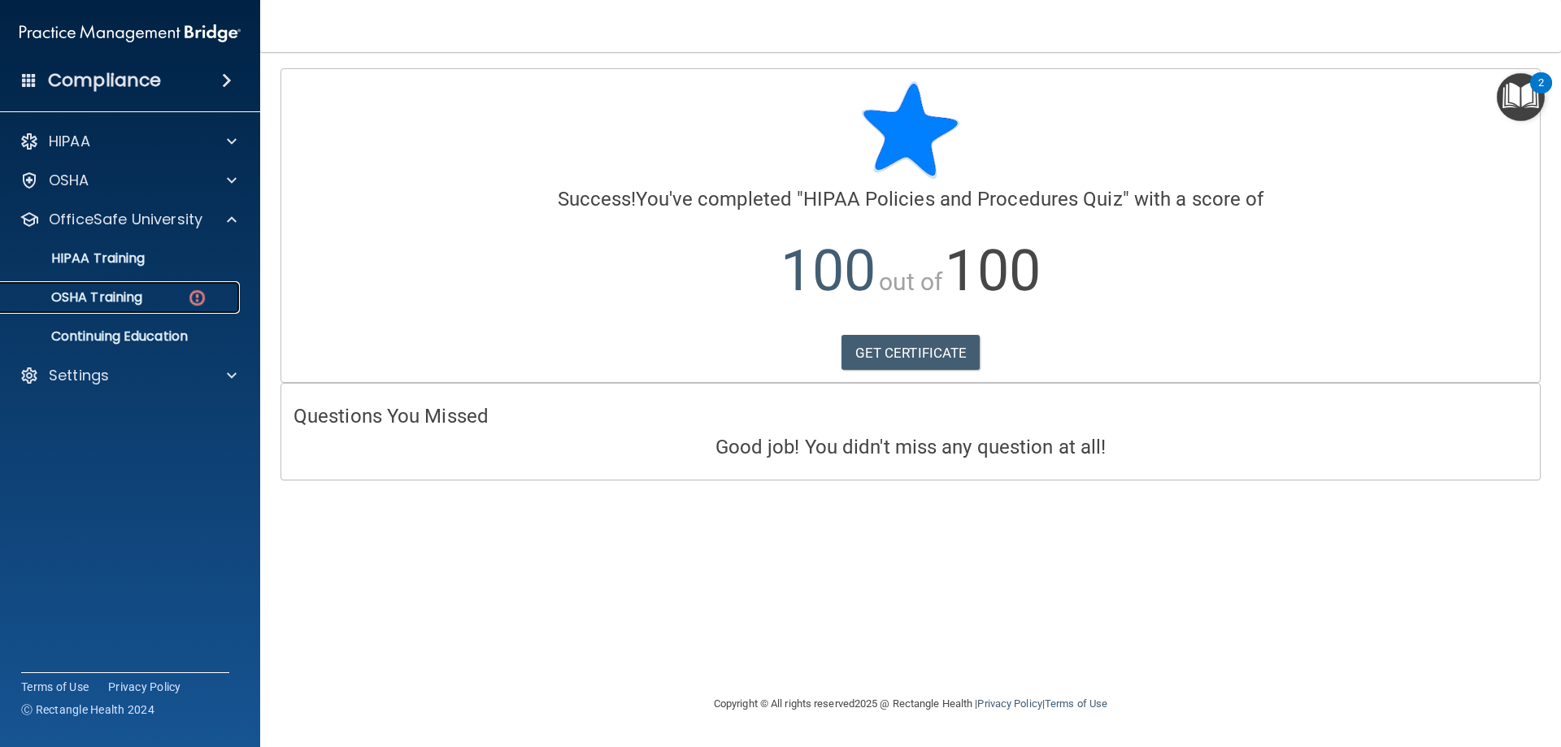
click at [115, 286] on link "OSHA Training" at bounding box center [112, 297] width 256 height 33
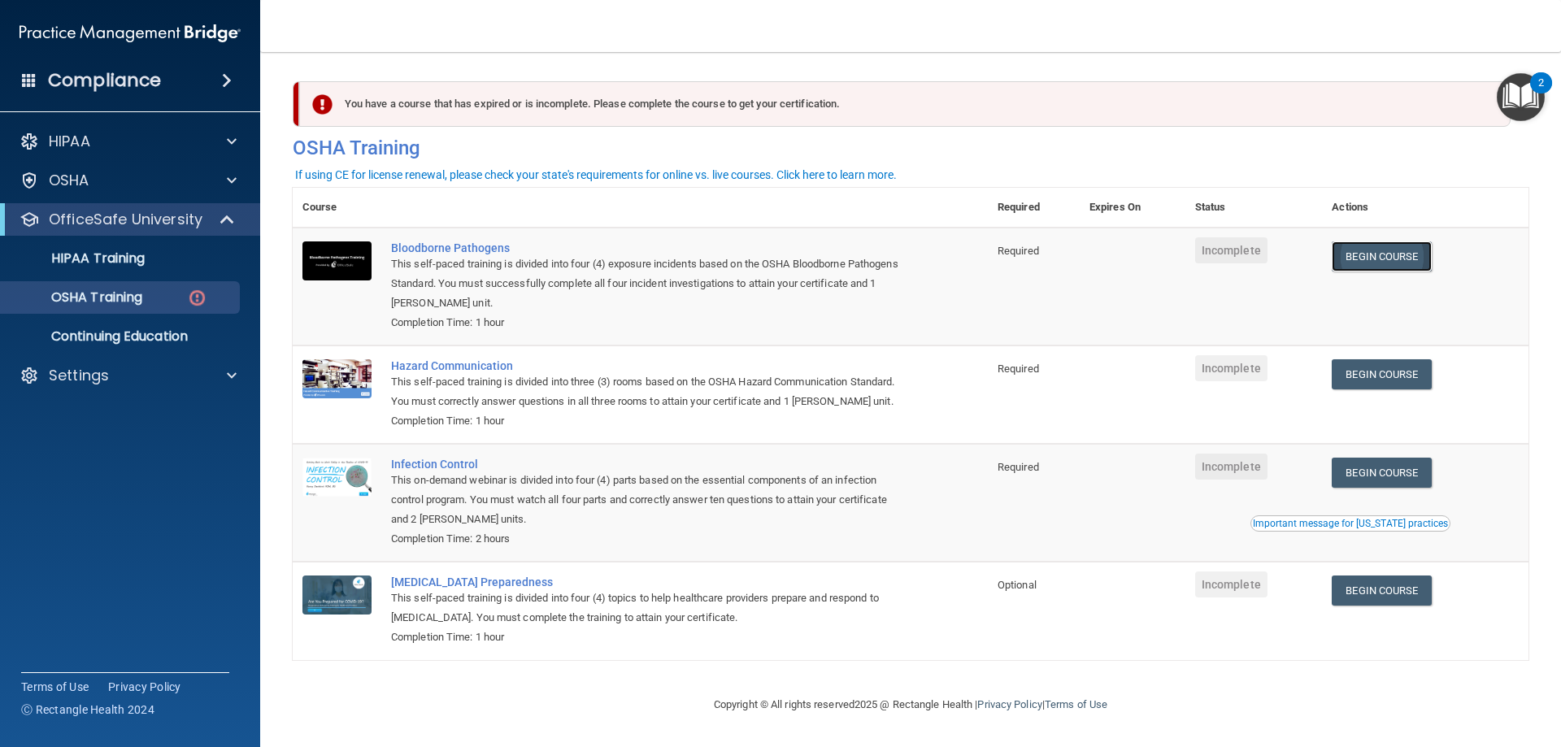
click at [1380, 250] on link "Begin Course" at bounding box center [1381, 257] width 99 height 30
click at [139, 364] on div "Settings" at bounding box center [130, 375] width 261 height 33
click at [118, 369] on div "Settings" at bounding box center [108, 376] width 202 height 20
click at [117, 460] on p "Sign Out" at bounding box center [122, 454] width 222 height 16
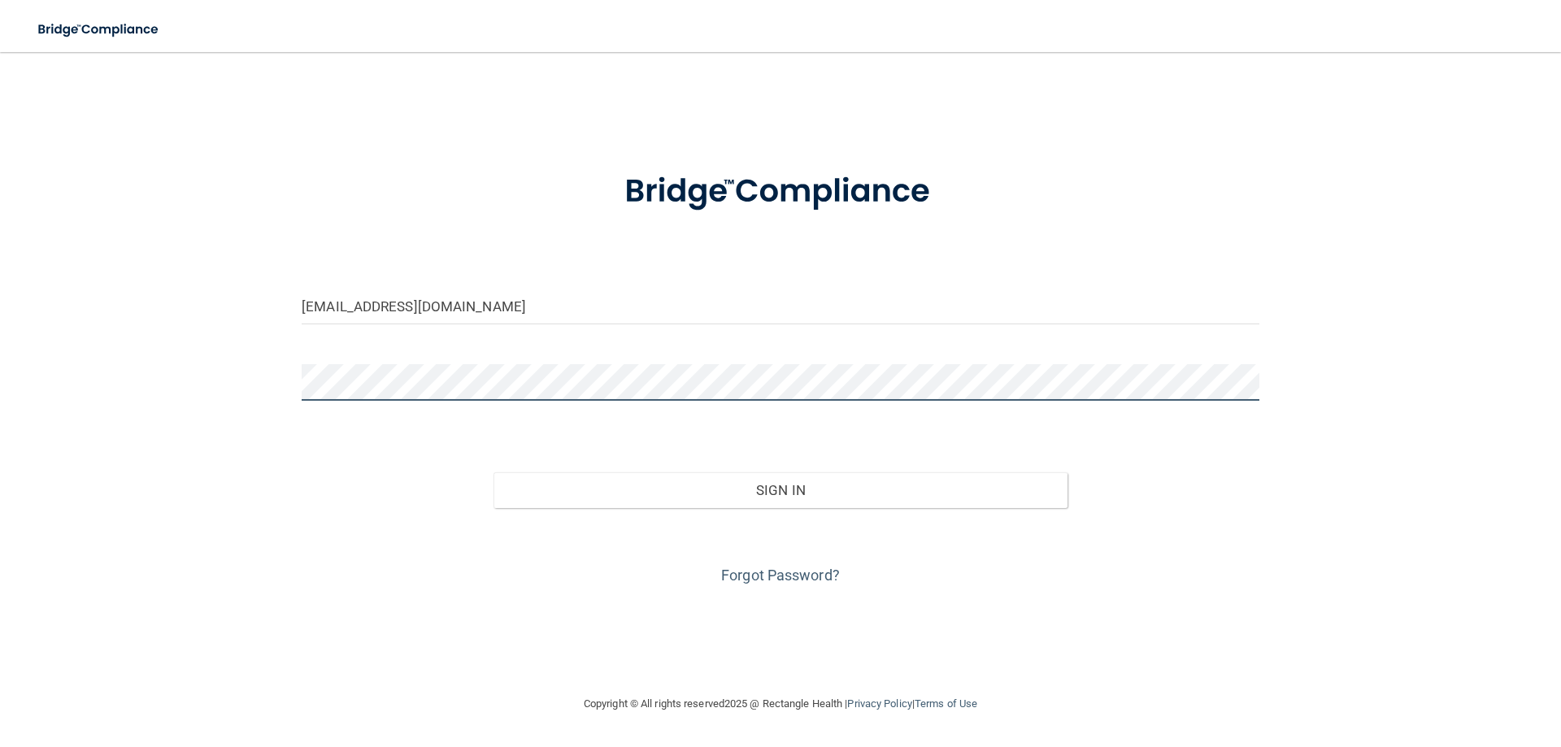
click at [0, 299] on main "worcesteroralsurgery@yahoo.com Invalid email/password. You don't have permissio…" at bounding box center [780, 399] width 1561 height 695
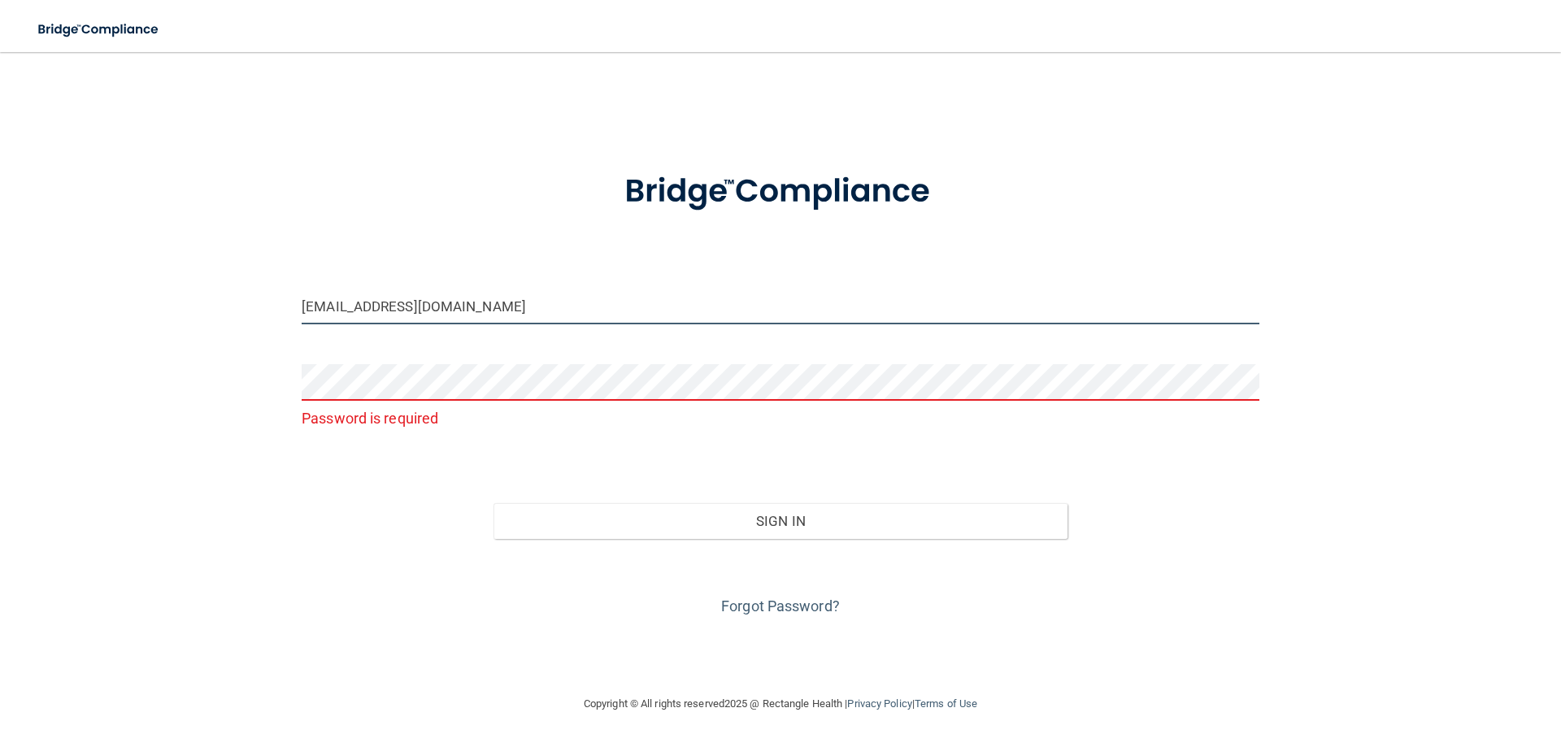
drag, startPoint x: 542, startPoint y: 307, endPoint x: 0, endPoint y: 296, distance: 542.6
click at [0, 296] on main "worcesteroralsurgery@yahoo.com Password is required Invalid email/password. You…" at bounding box center [780, 399] width 1561 height 695
type input "[EMAIL_ADDRESS][DOMAIN_NAME]"
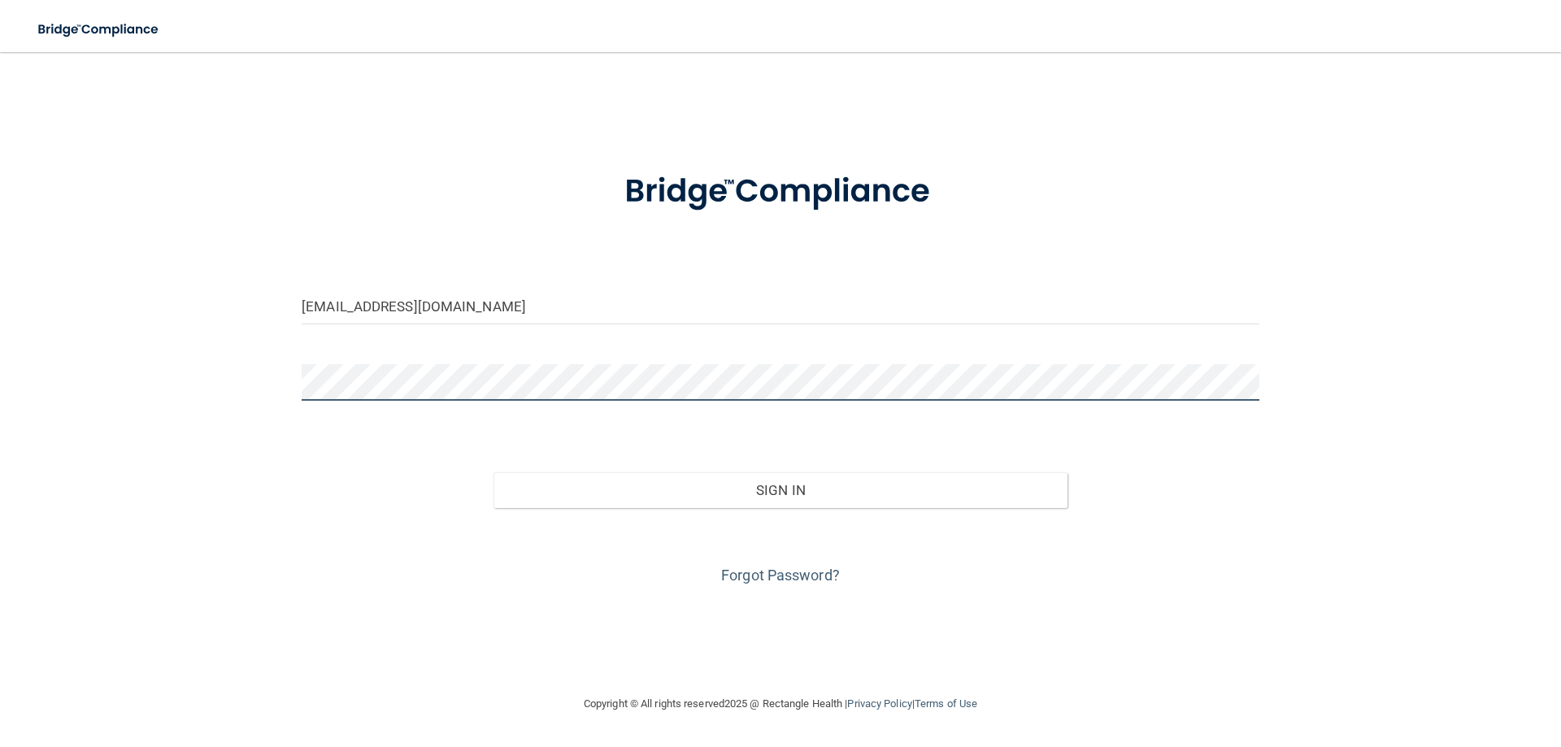
click at [494, 473] on button "Sign In" at bounding box center [781, 491] width 575 height 36
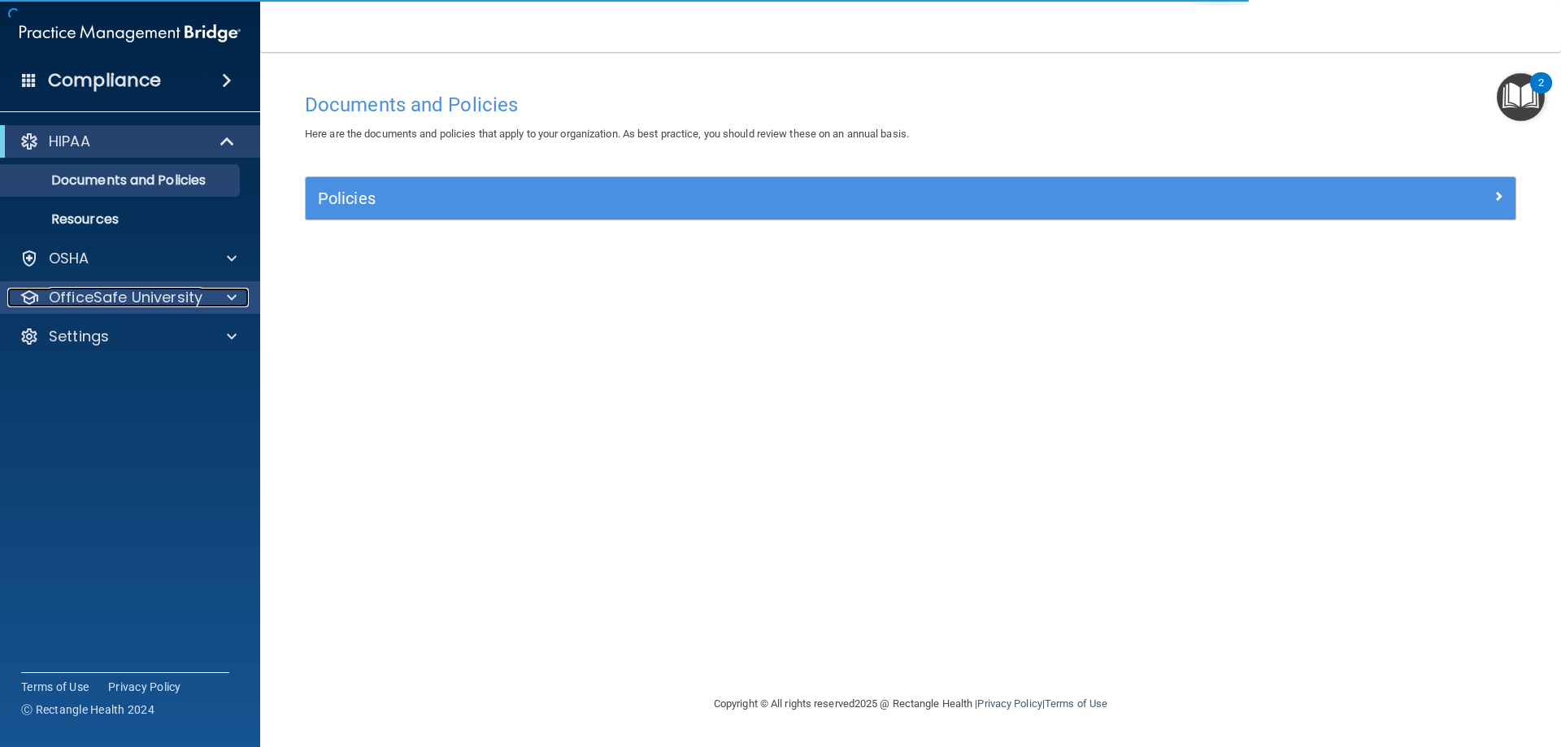
click at [155, 289] on p "OfficeSafe University" at bounding box center [126, 298] width 154 height 20
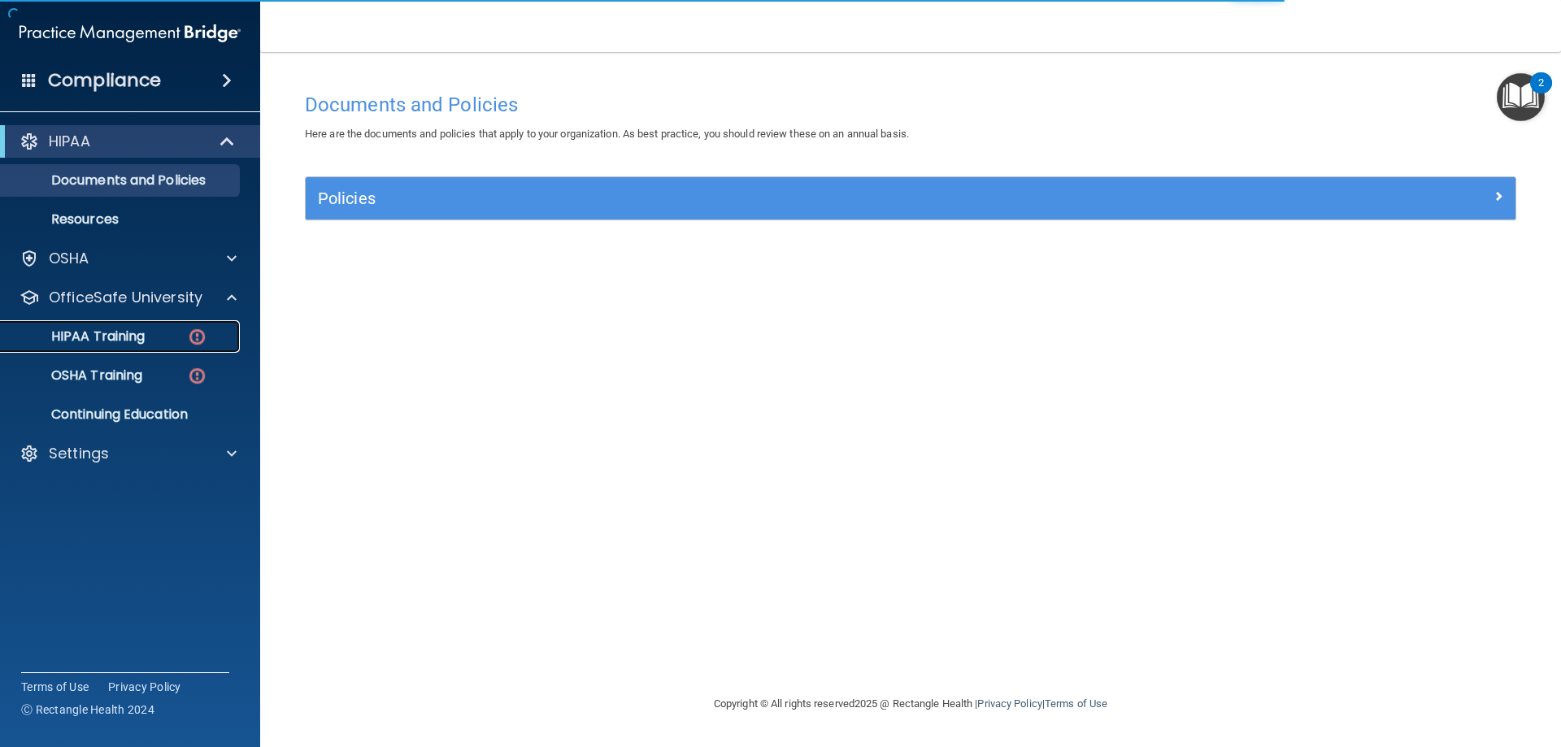
click at [147, 334] on div "HIPAA Training" at bounding box center [122, 337] width 222 height 16
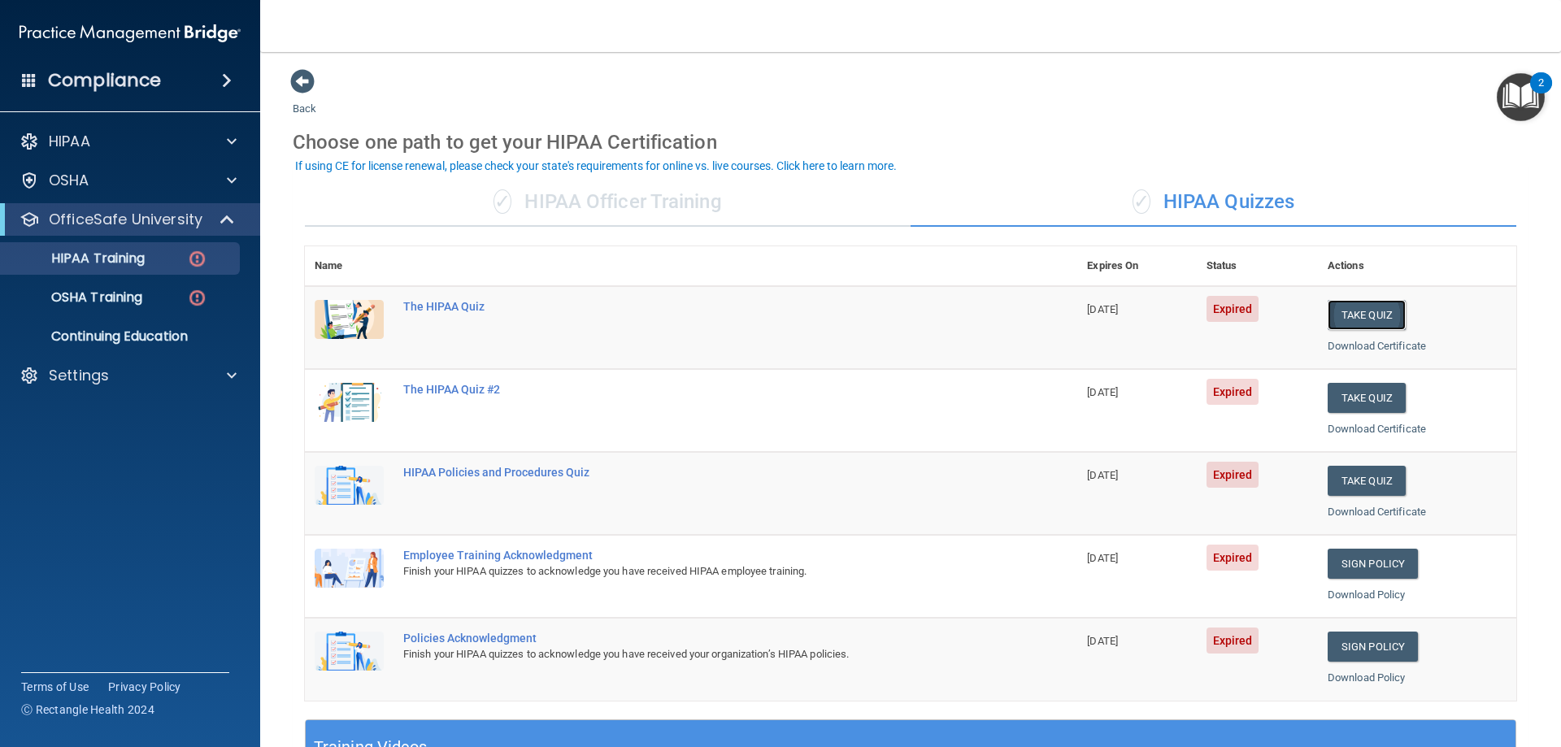
click at [1328, 314] on button "Take Quiz" at bounding box center [1367, 315] width 78 height 30
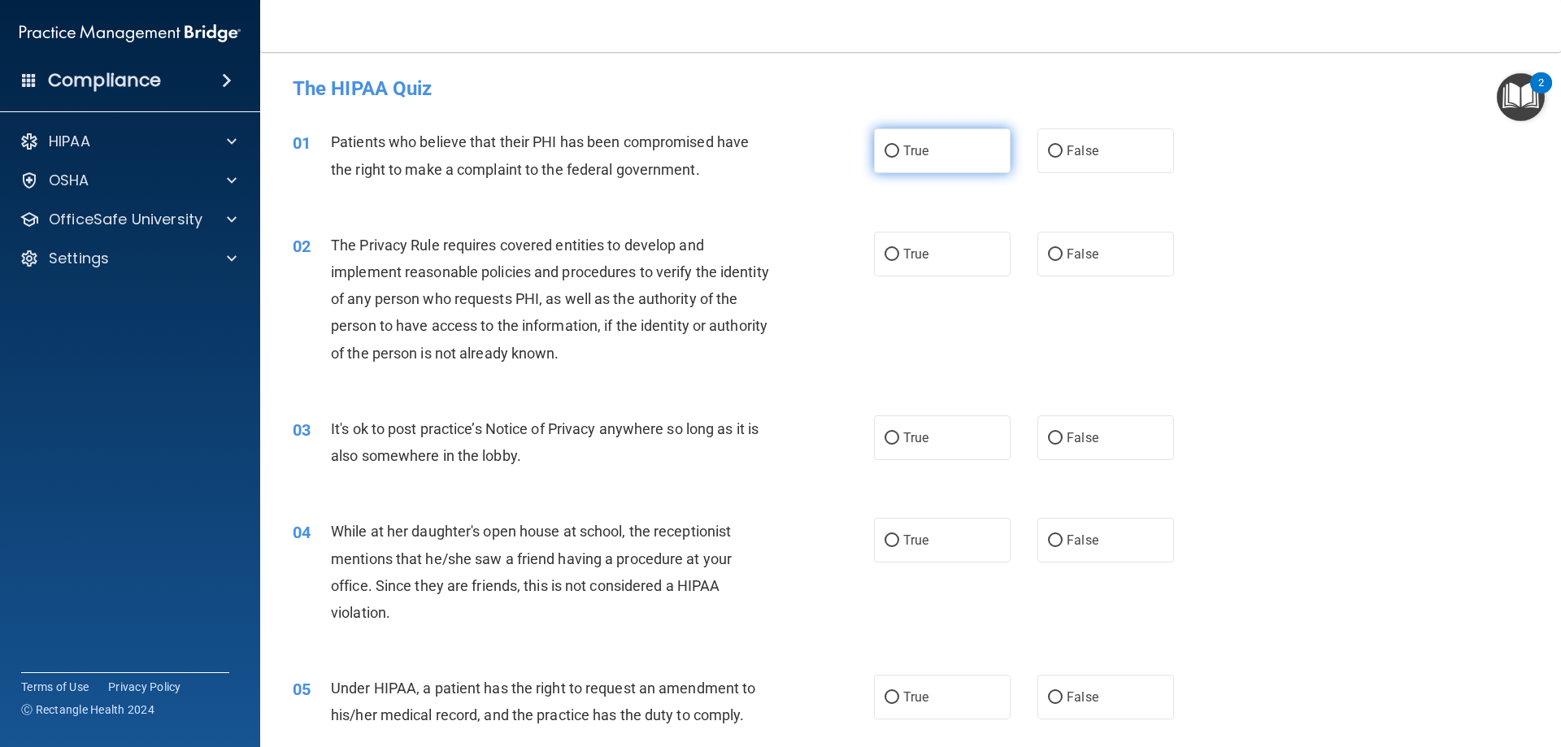
click at [960, 155] on label "True" at bounding box center [942, 150] width 137 height 45
click at [899, 155] on input "True" at bounding box center [892, 152] width 15 height 12
radio input "true"
click at [969, 255] on label "True" at bounding box center [942, 254] width 137 height 45
click at [899, 255] on input "True" at bounding box center [892, 255] width 15 height 12
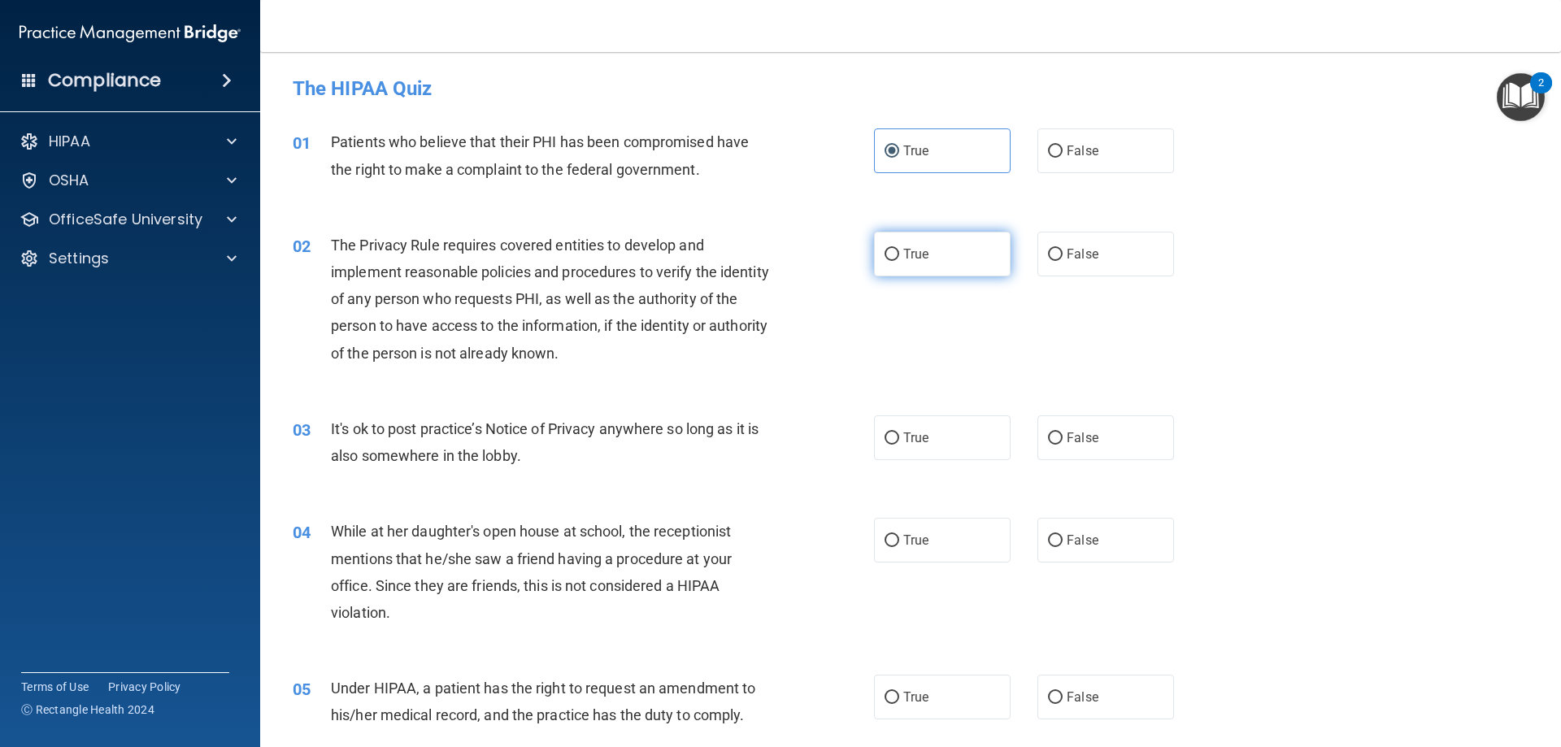
radio input "true"
click at [1071, 430] on span "False" at bounding box center [1083, 437] width 32 height 15
click at [1063, 433] on input "False" at bounding box center [1055, 439] width 15 height 12
radio input "true"
click at [1085, 550] on label "False" at bounding box center [1106, 540] width 137 height 45
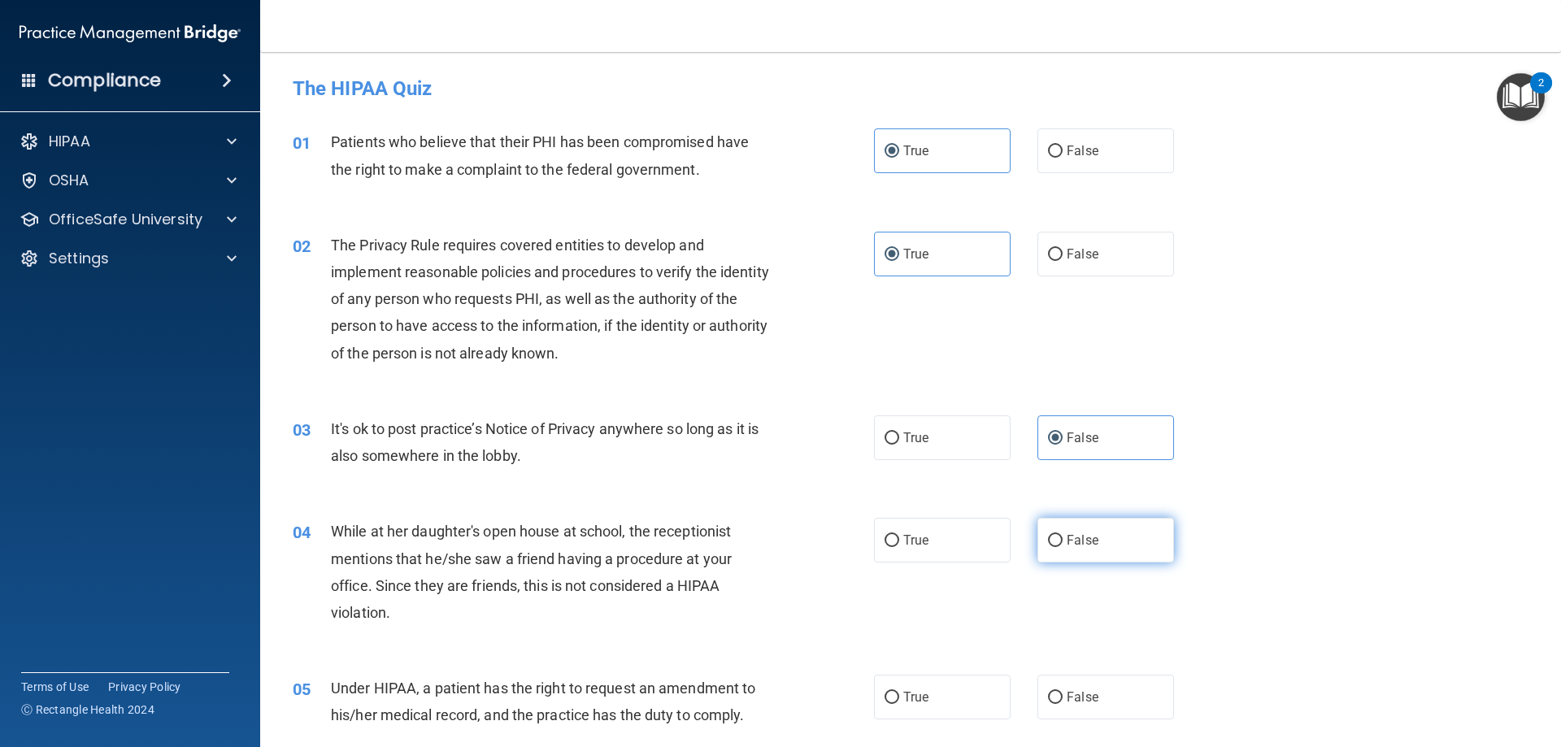
click at [1063, 547] on input "False" at bounding box center [1055, 541] width 15 height 12
radio input "true"
click at [1082, 718] on label "False" at bounding box center [1106, 697] width 137 height 45
click at [1063, 704] on input "False" at bounding box center [1055, 698] width 15 height 12
radio input "true"
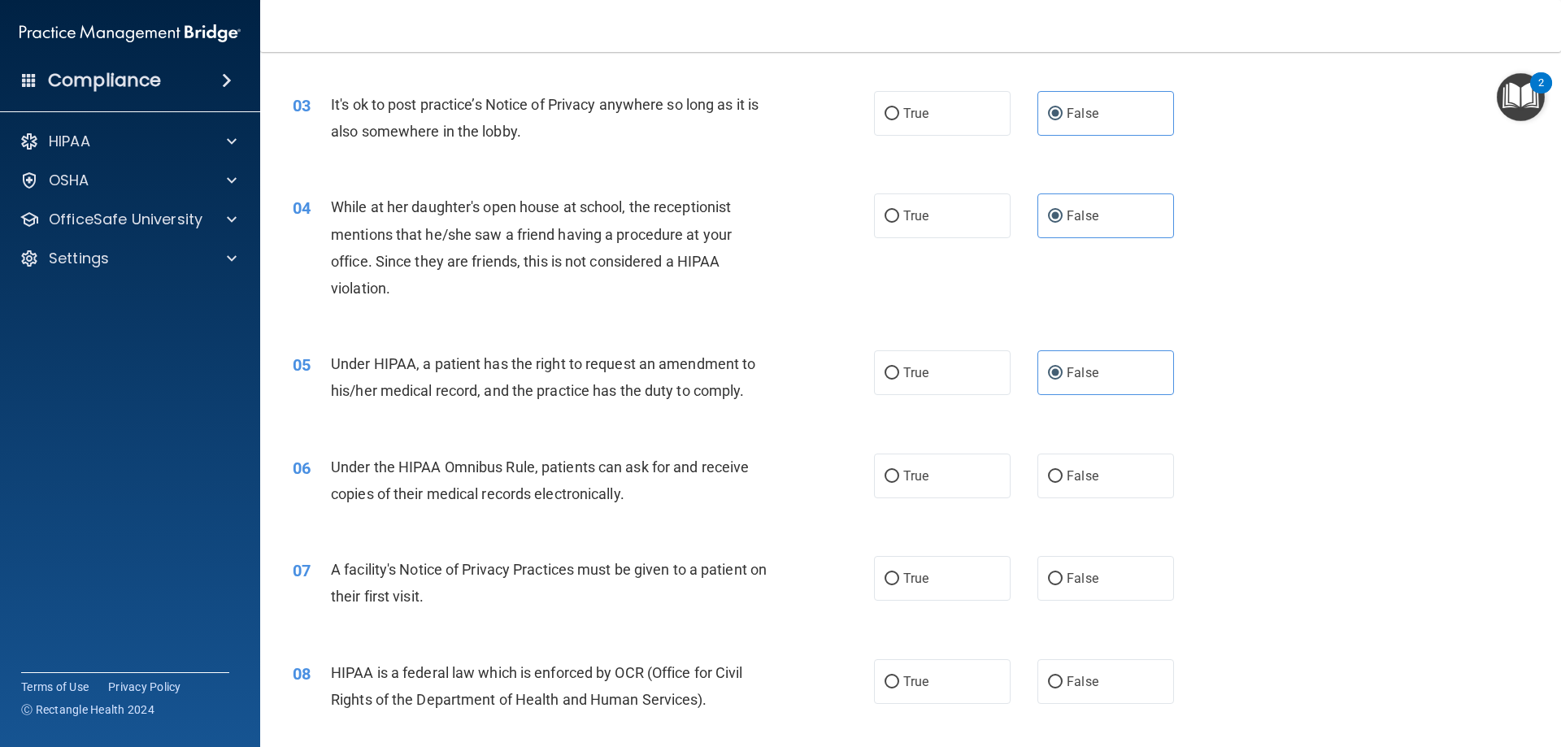
scroll to position [325, 0]
click at [883, 484] on label "True" at bounding box center [942, 475] width 137 height 45
click at [885, 482] on input "True" at bounding box center [892, 476] width 15 height 12
radio input "true"
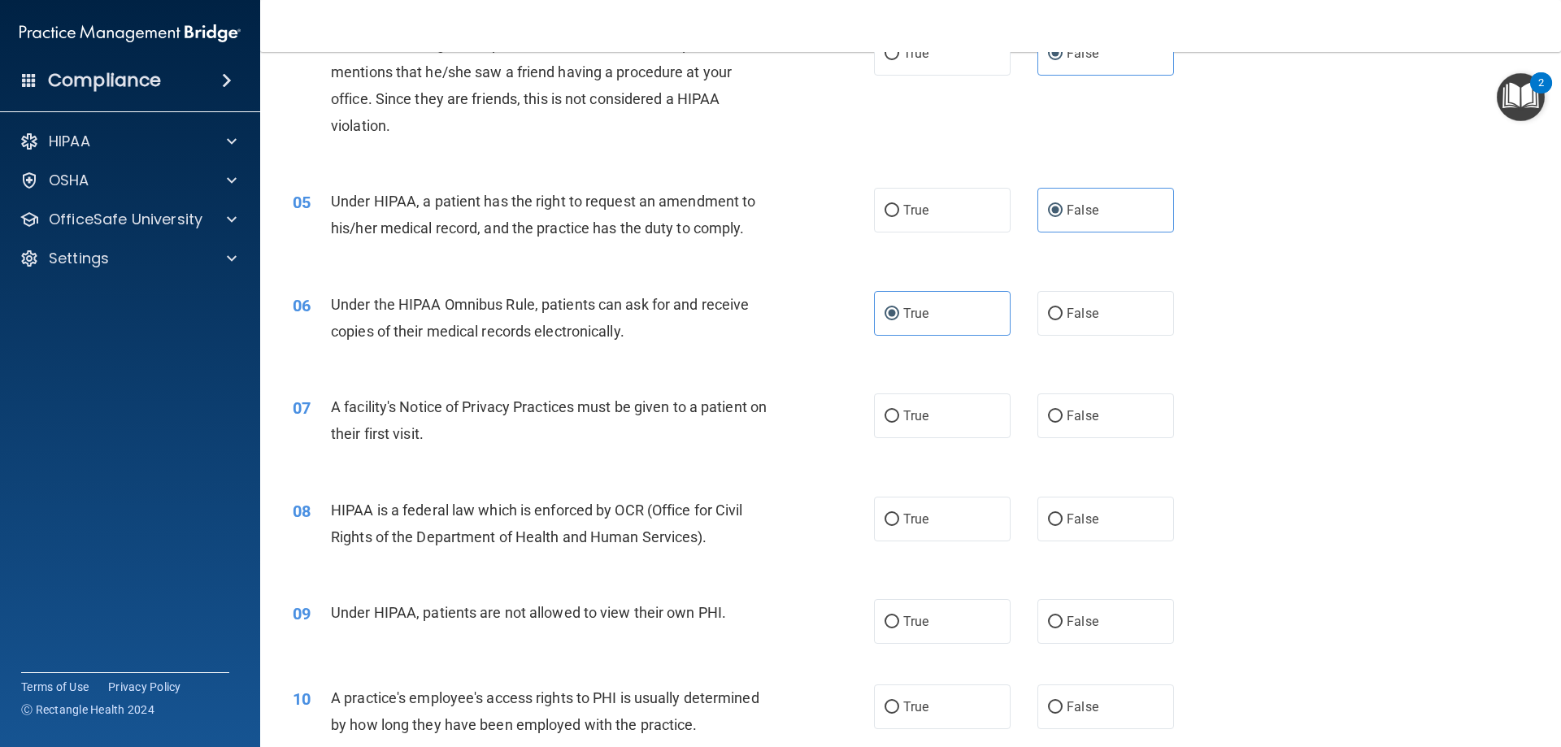
scroll to position [569, 0]
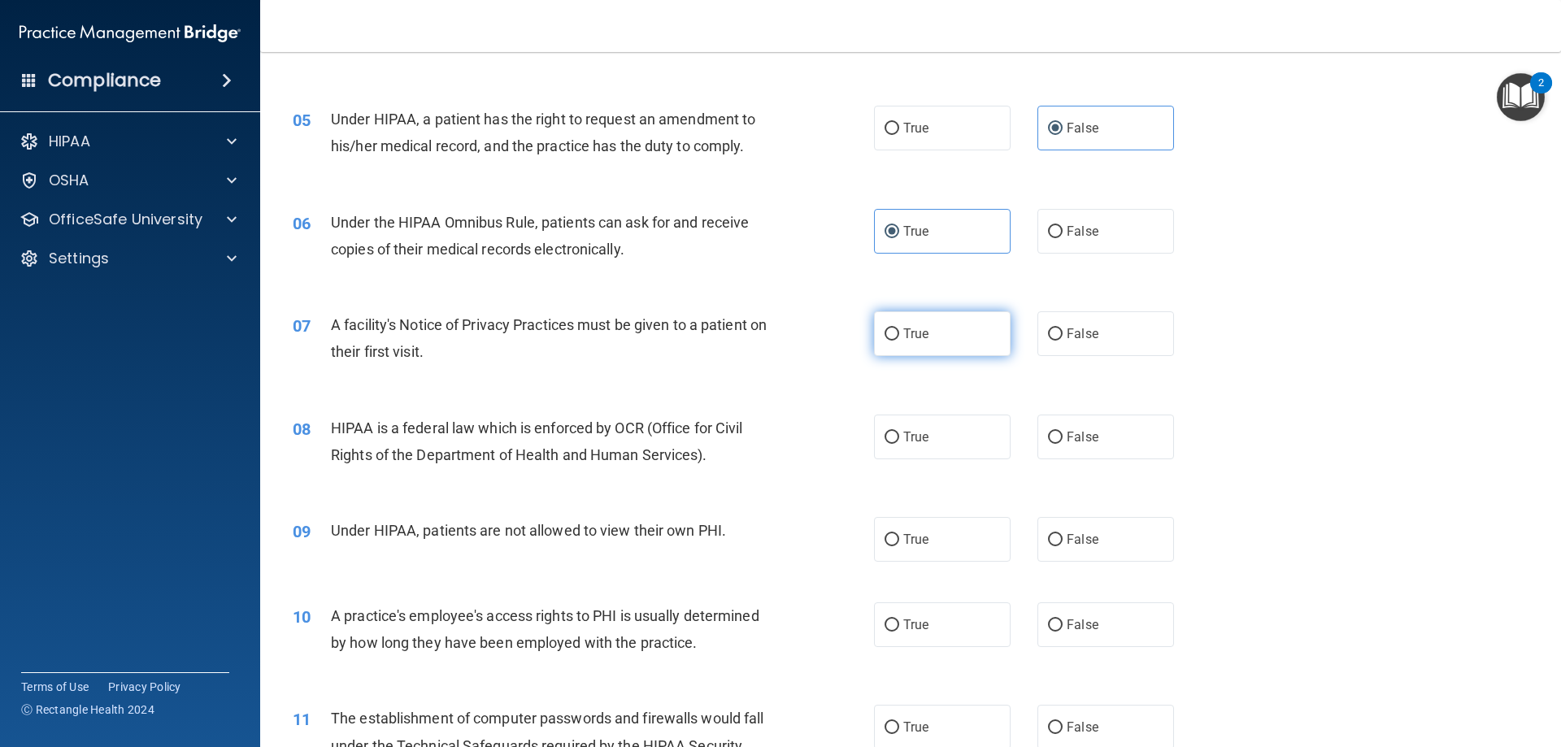
click at [928, 328] on label "True" at bounding box center [942, 333] width 137 height 45
click at [899, 329] on input "True" at bounding box center [892, 335] width 15 height 12
radio input "true"
click at [937, 459] on div "08 HIPAA is a federal law which is enforced by OCR (Office for Civil Rights of …" at bounding box center [911, 445] width 1261 height 102
click at [906, 439] on span "True" at bounding box center [916, 436] width 25 height 15
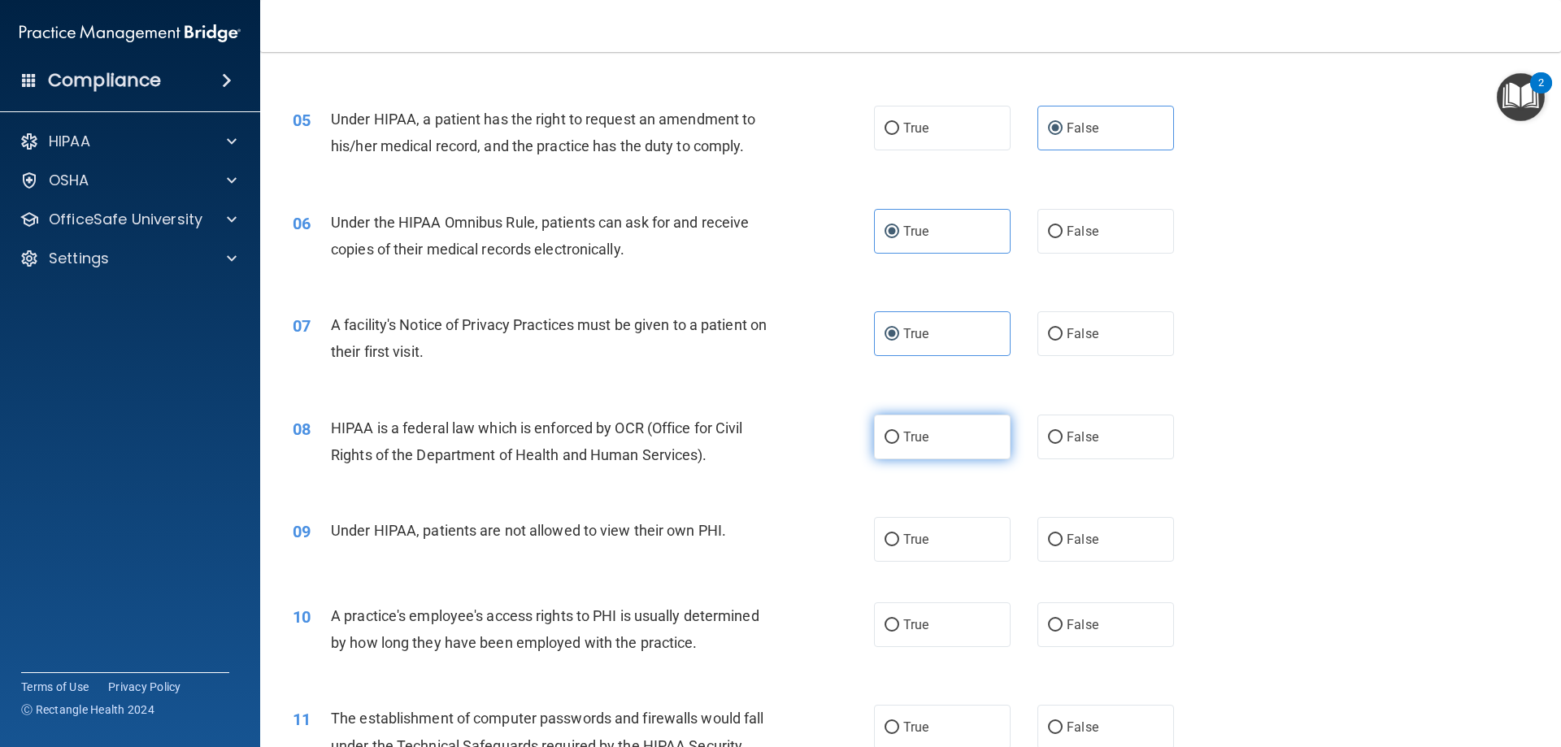
click at [899, 439] on input "True" at bounding box center [892, 438] width 15 height 12
radio input "true"
click at [1054, 535] on input "False" at bounding box center [1055, 540] width 15 height 12
radio input "true"
click at [1087, 627] on span "False" at bounding box center [1083, 624] width 32 height 15
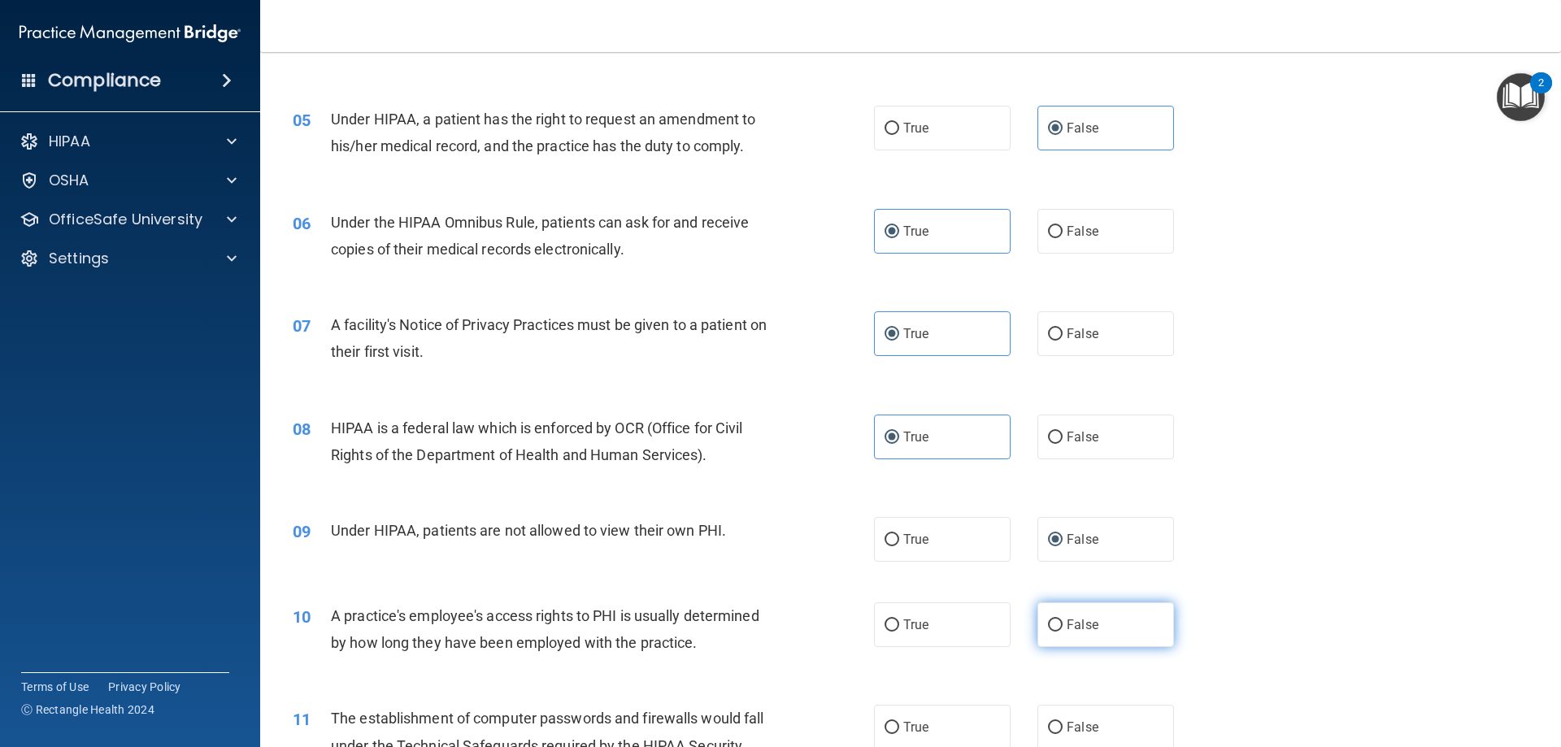
click at [1063, 627] on input "False" at bounding box center [1055, 626] width 15 height 12
radio input "true"
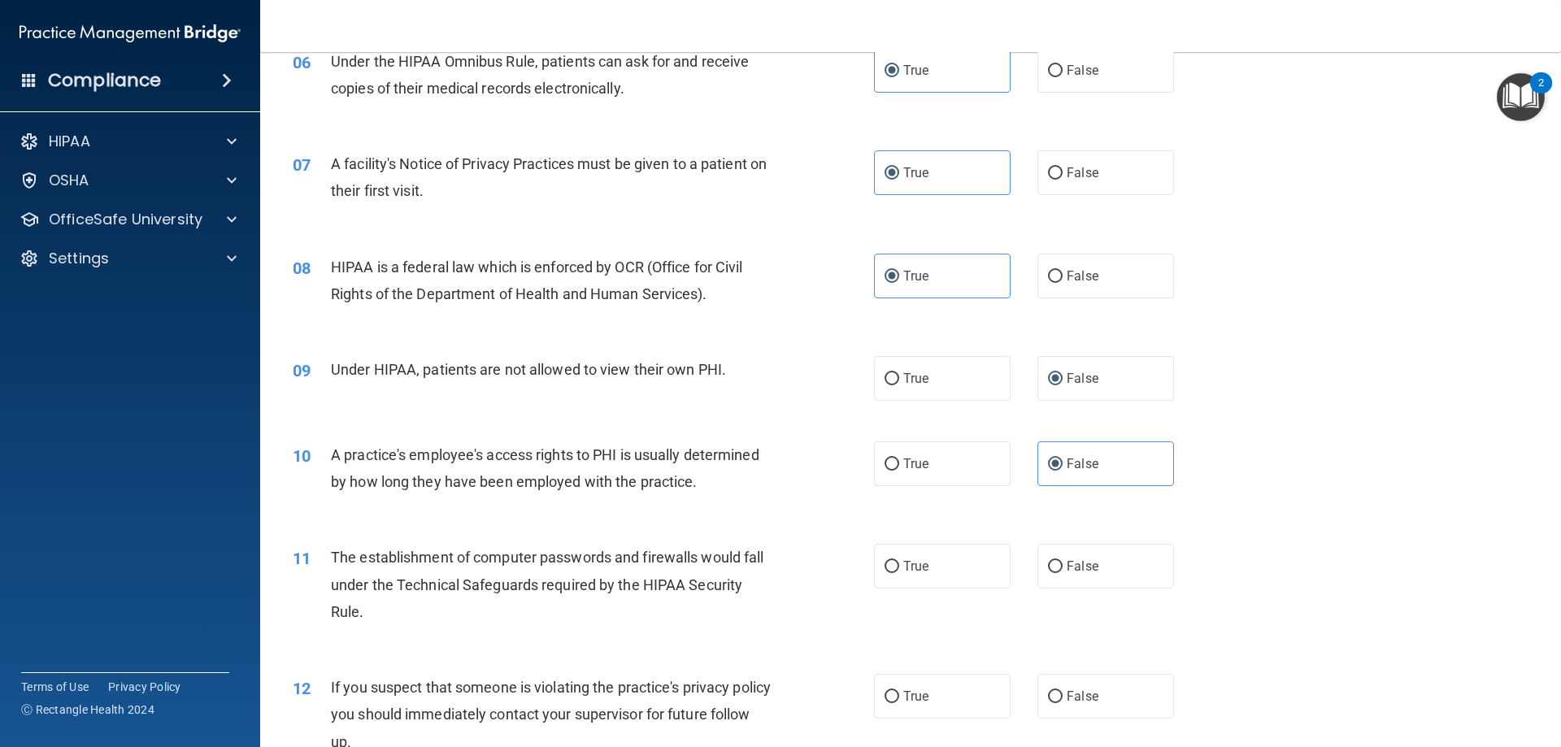
scroll to position [732, 0]
click at [917, 569] on span "True" at bounding box center [916, 564] width 25 height 15
click at [899, 569] on input "True" at bounding box center [892, 566] width 15 height 12
radio input "true"
click at [904, 673] on label "True" at bounding box center [942, 695] width 137 height 45
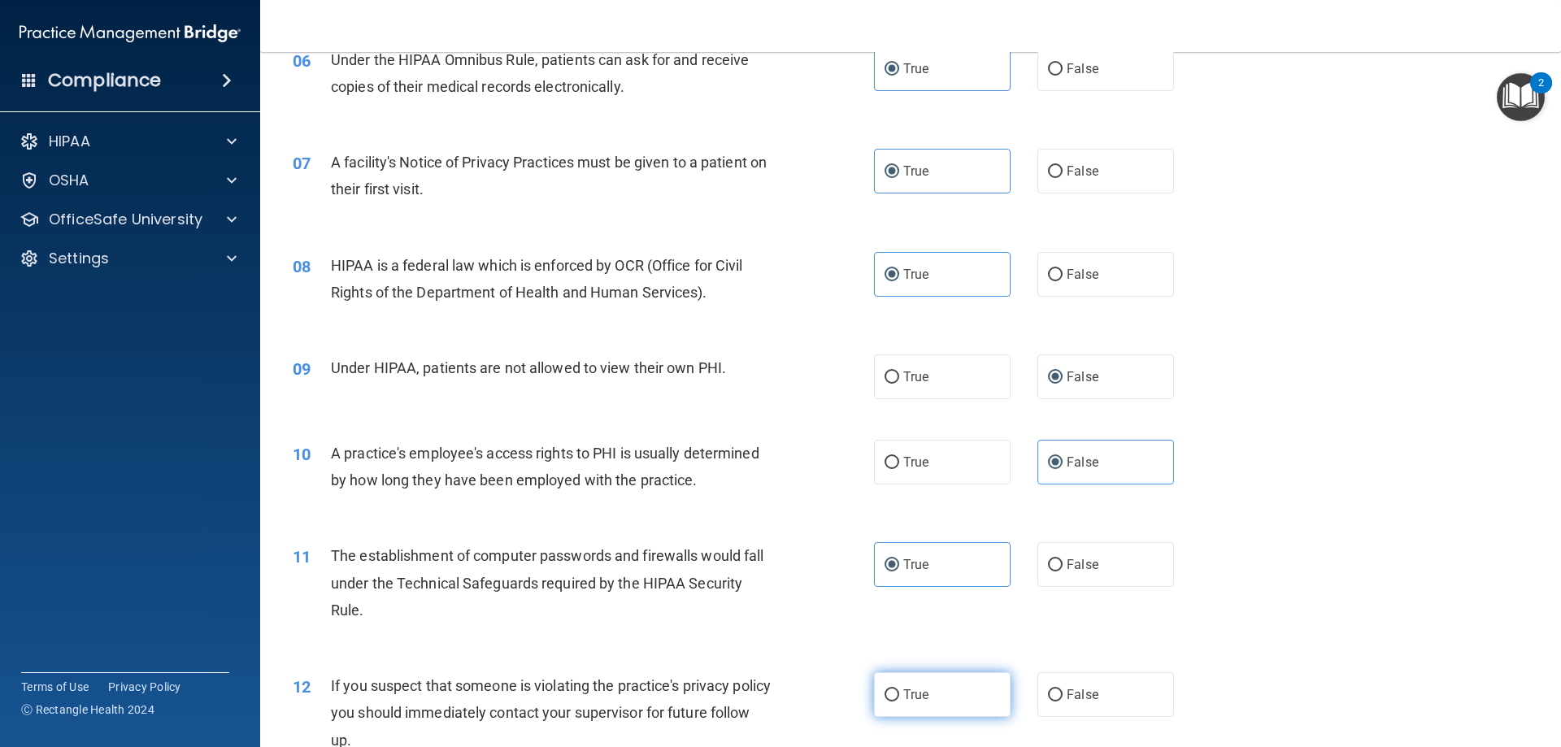
click at [899, 690] on input "True" at bounding box center [892, 696] width 15 height 12
radio input "true"
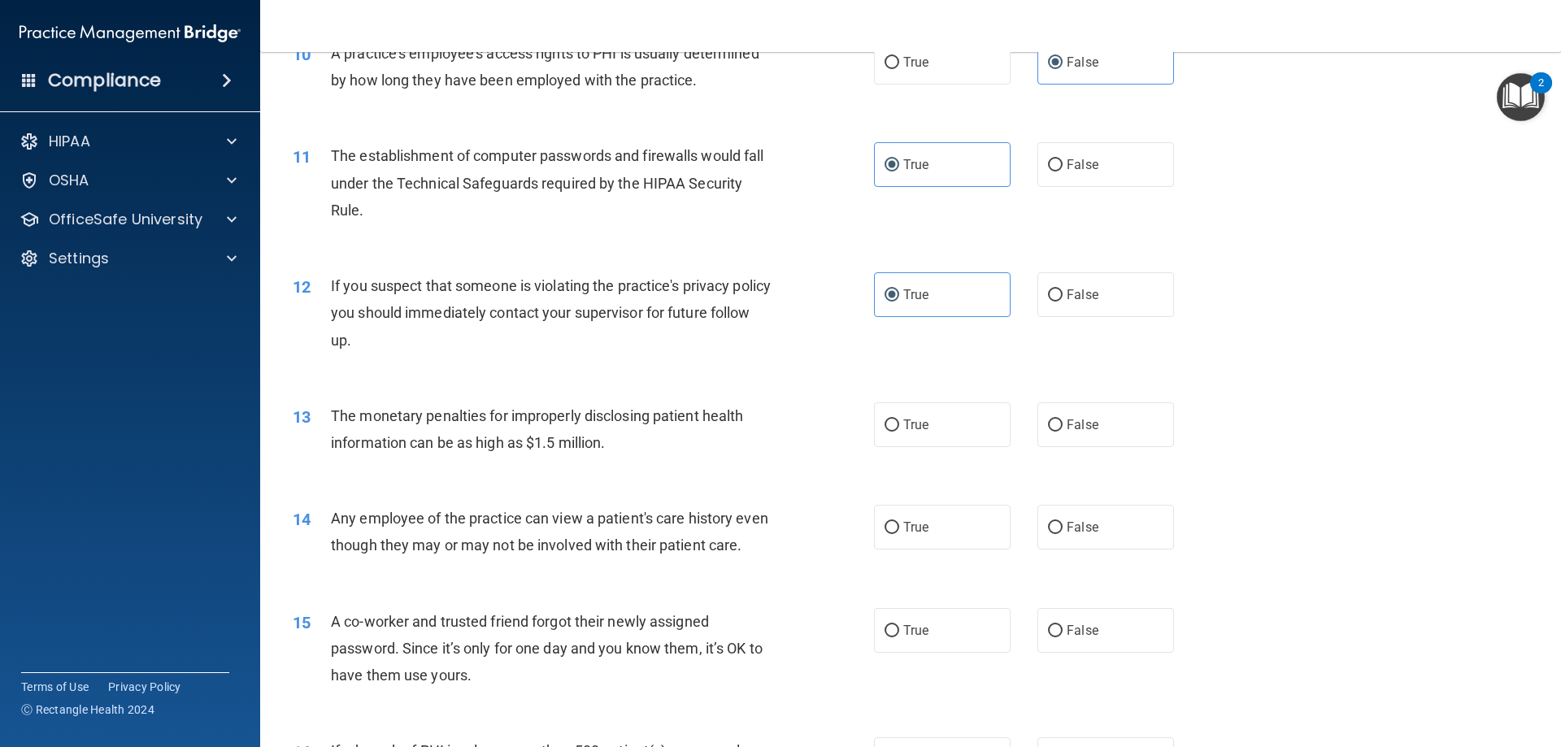
scroll to position [1139, 0]
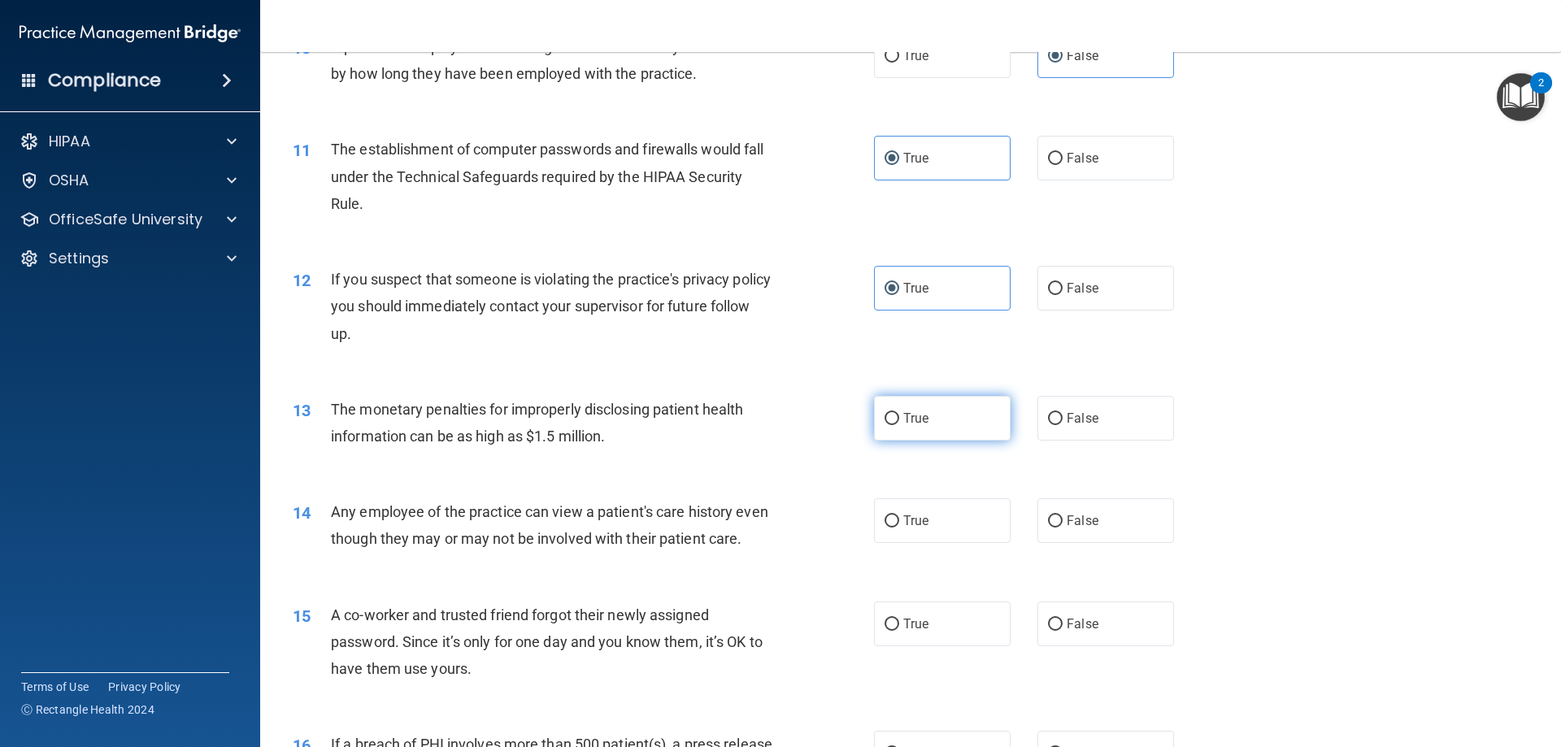
click at [945, 415] on label "True" at bounding box center [942, 418] width 137 height 45
click at [899, 415] on input "True" at bounding box center [892, 419] width 15 height 12
radio input "true"
click at [1065, 533] on label "False" at bounding box center [1106, 521] width 137 height 45
click at [1063, 528] on input "False" at bounding box center [1055, 522] width 15 height 12
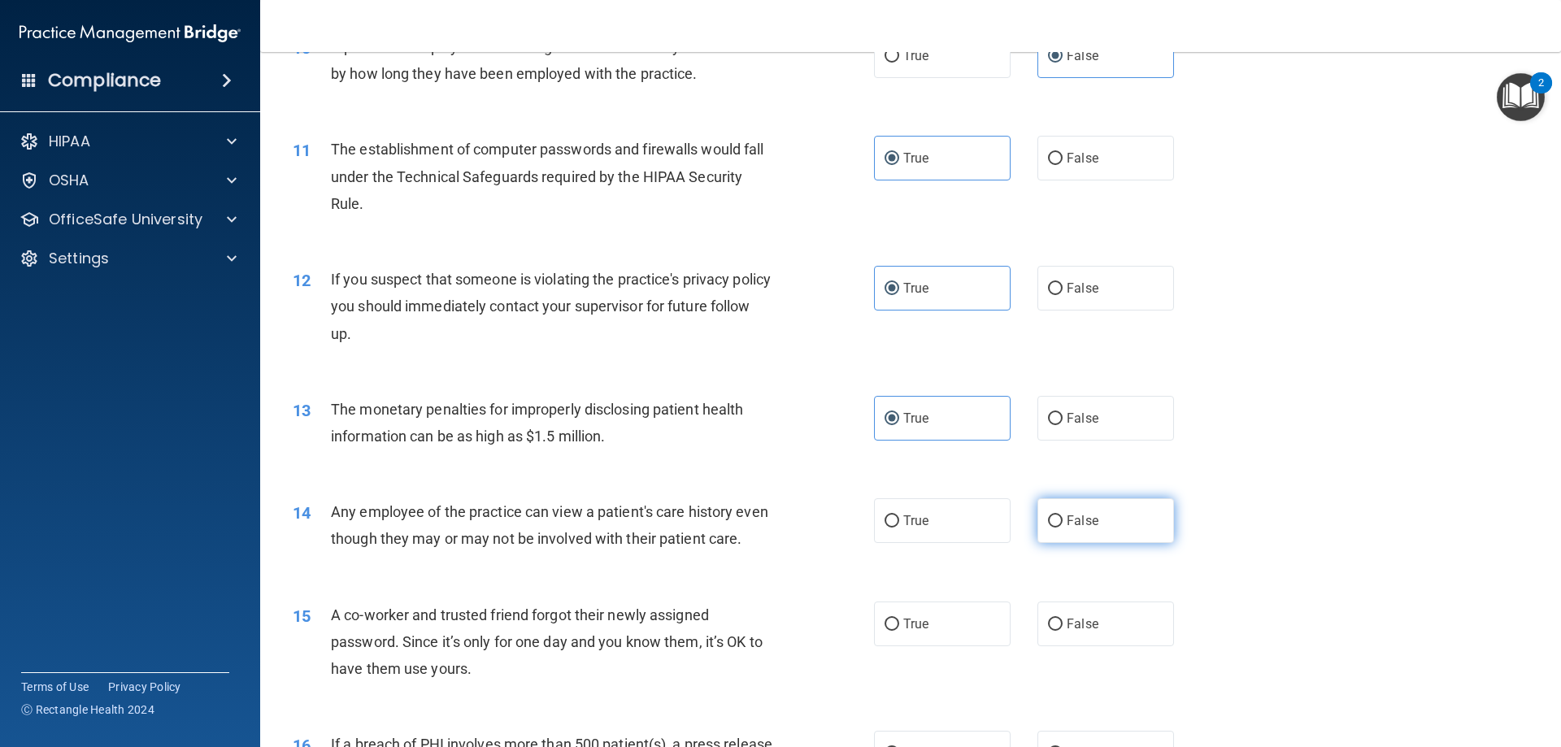
radio input "true"
click at [1095, 647] on label "False" at bounding box center [1106, 624] width 137 height 45
click at [1063, 631] on input "False" at bounding box center [1055, 625] width 15 height 12
radio input "true"
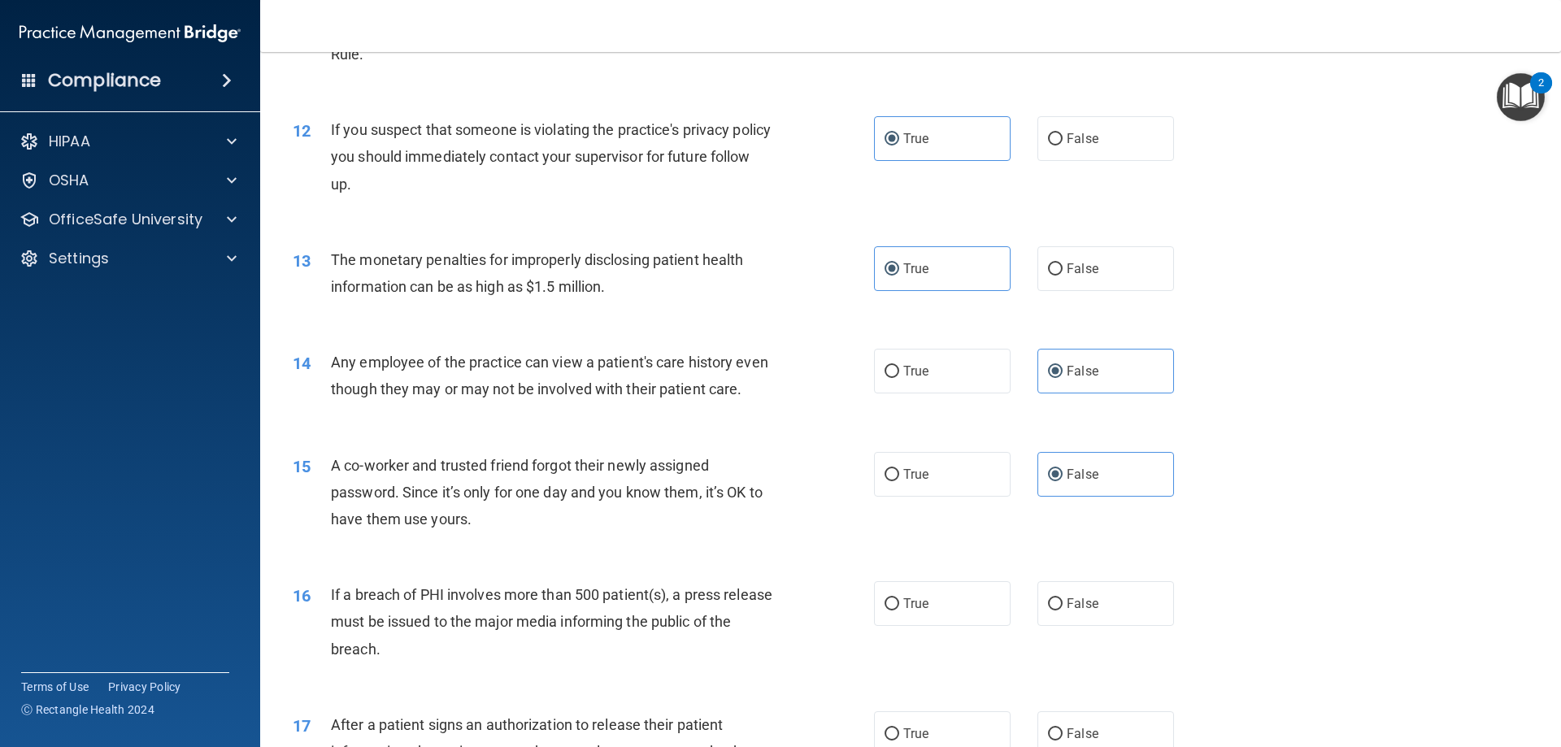
scroll to position [1301, 0]
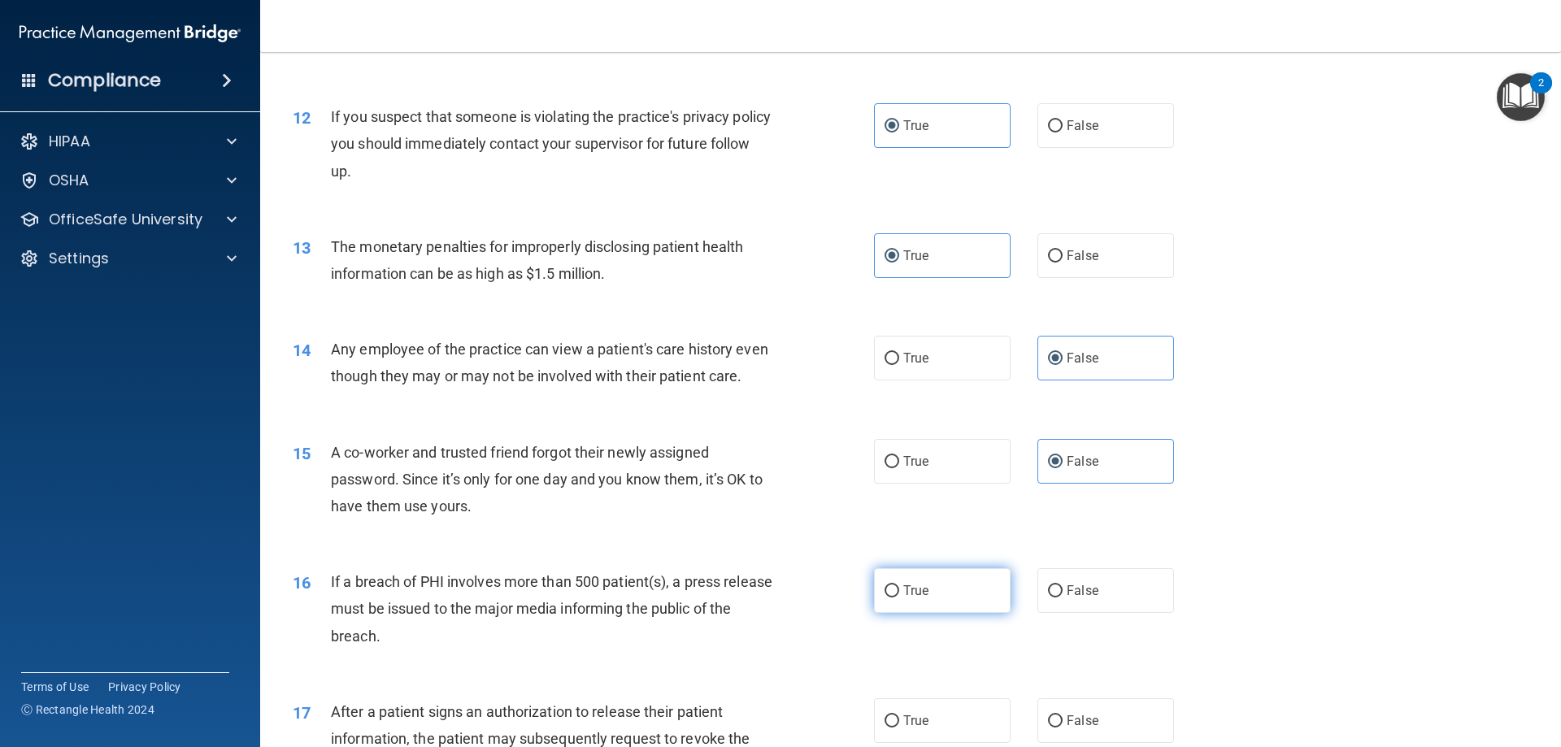
click at [927, 613] on label "True" at bounding box center [942, 590] width 137 height 45
click at [899, 598] on input "True" at bounding box center [892, 592] width 15 height 12
radio input "true"
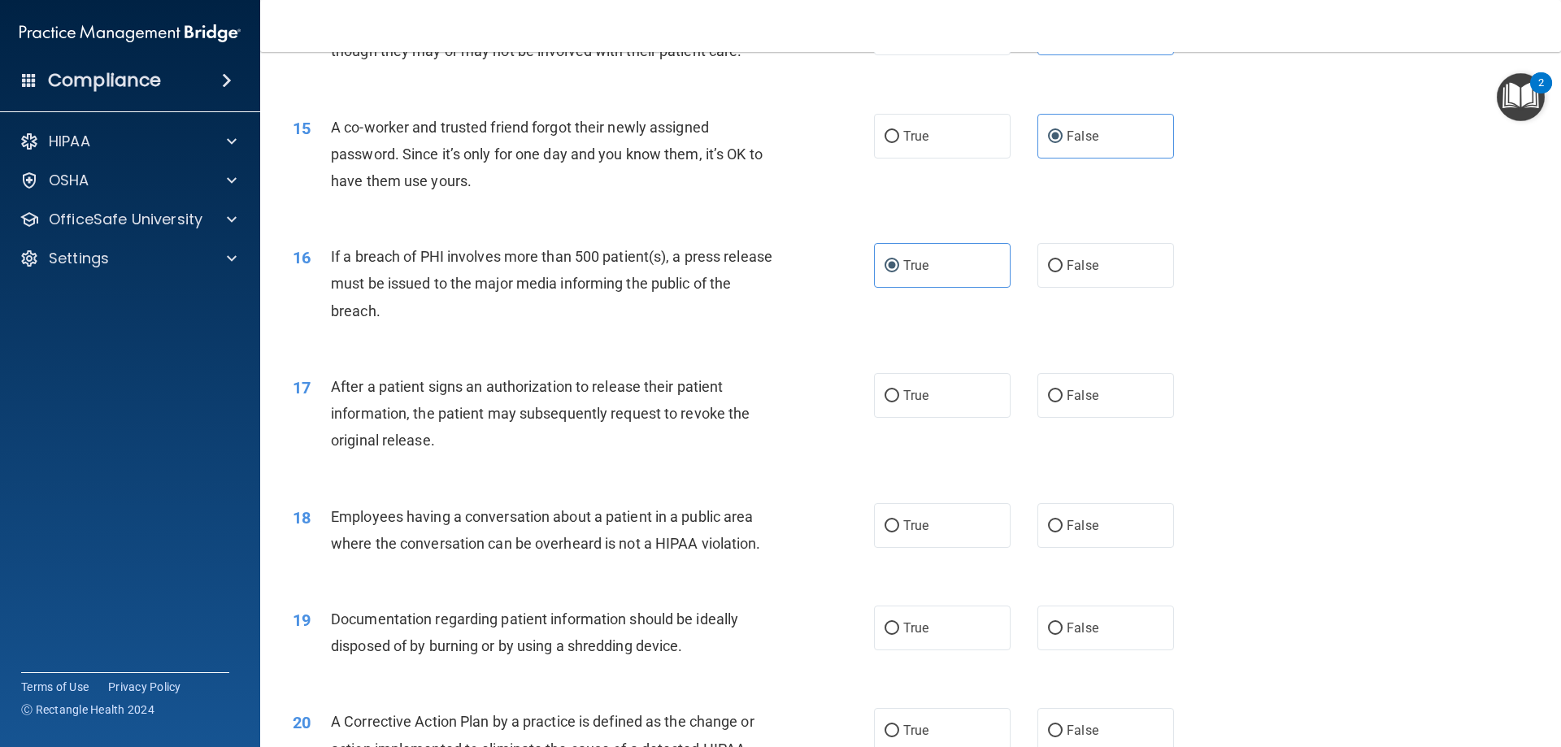
scroll to position [1708, 0]
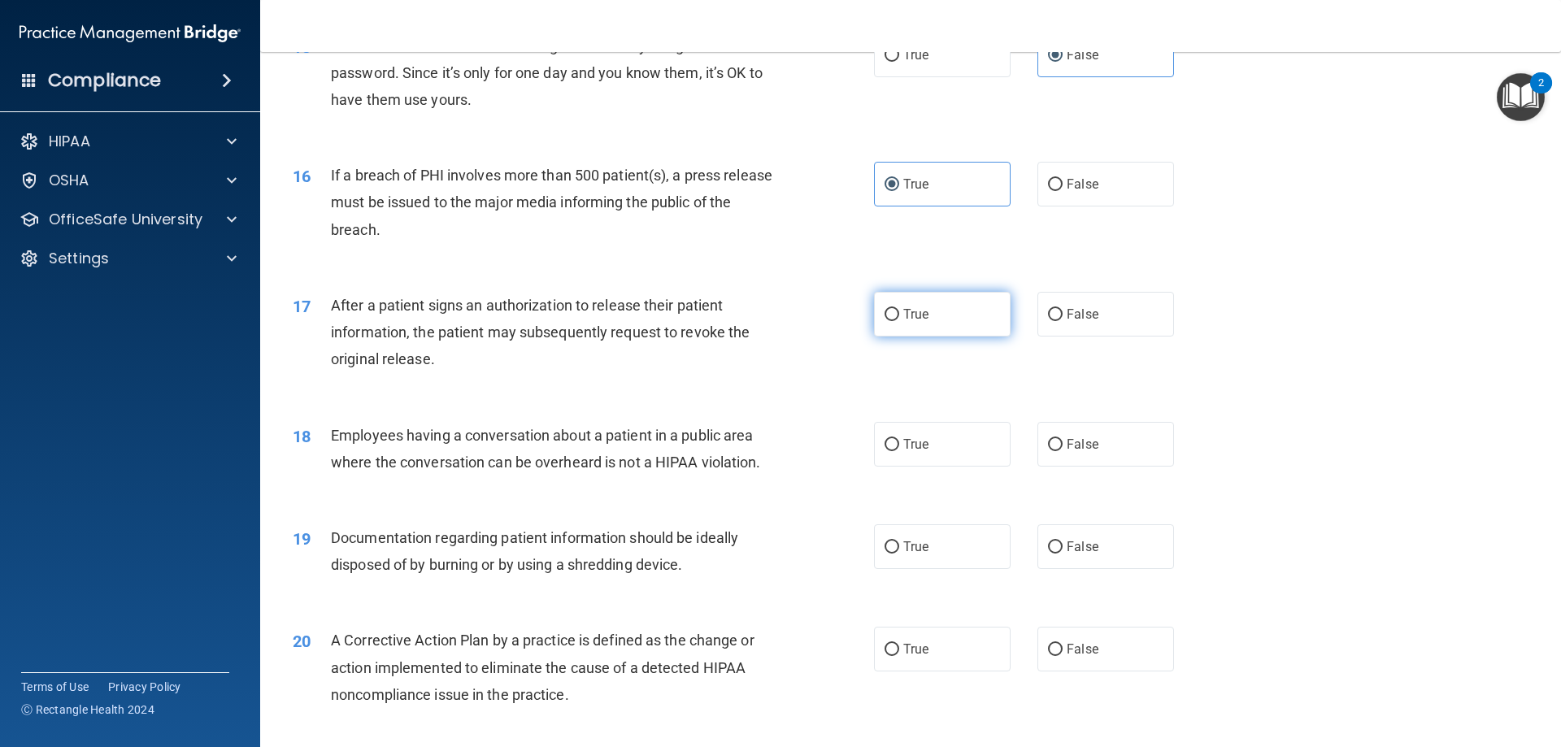
click at [932, 337] on label "True" at bounding box center [942, 314] width 137 height 45
click at [899, 321] on input "True" at bounding box center [892, 315] width 15 height 12
radio input "true"
click at [1109, 467] on label "False" at bounding box center [1106, 444] width 137 height 45
click at [1063, 451] on input "False" at bounding box center [1055, 445] width 15 height 12
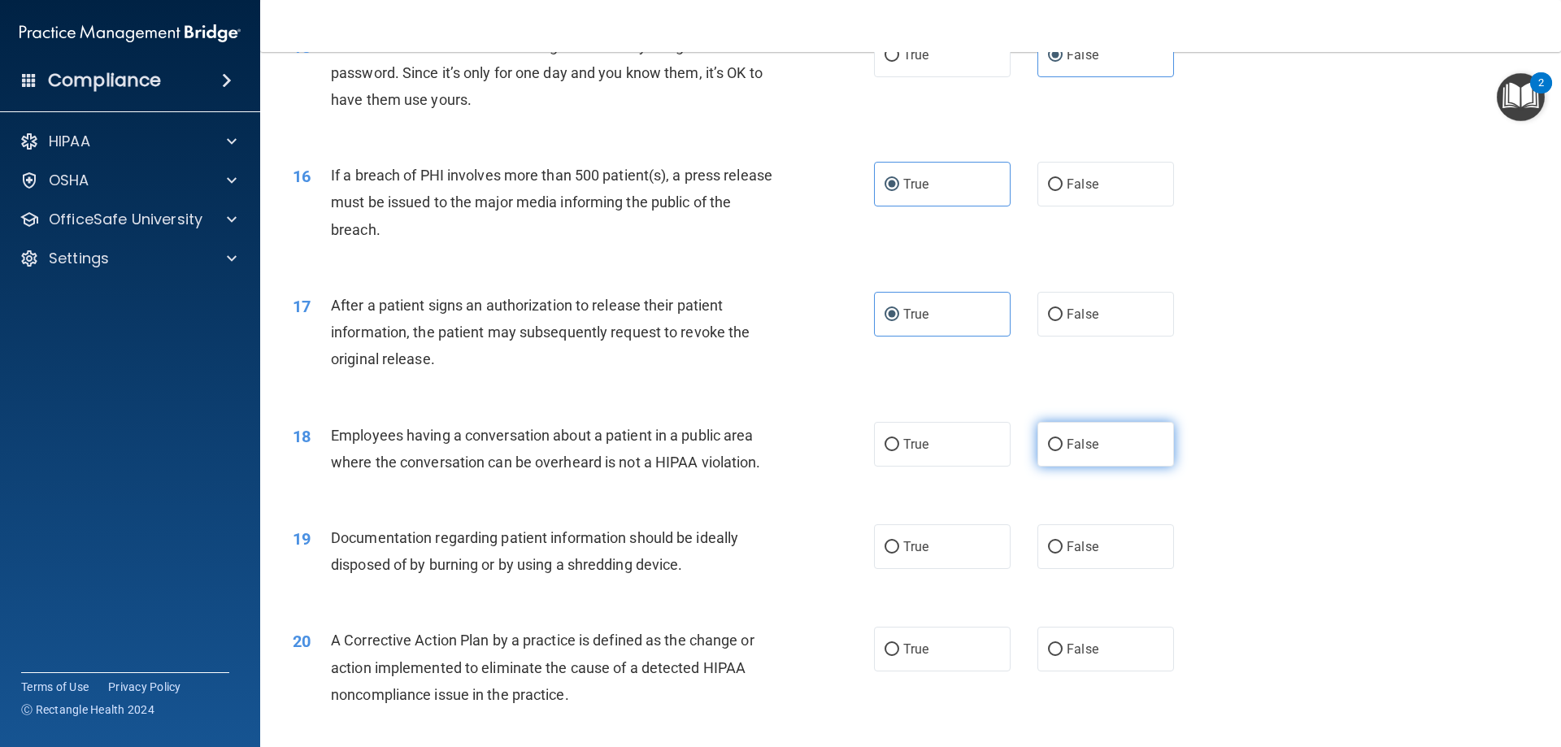
radio input "true"
click at [913, 555] on span "True" at bounding box center [916, 546] width 25 height 15
click at [899, 554] on input "True" at bounding box center [892, 548] width 15 height 12
radio input "true"
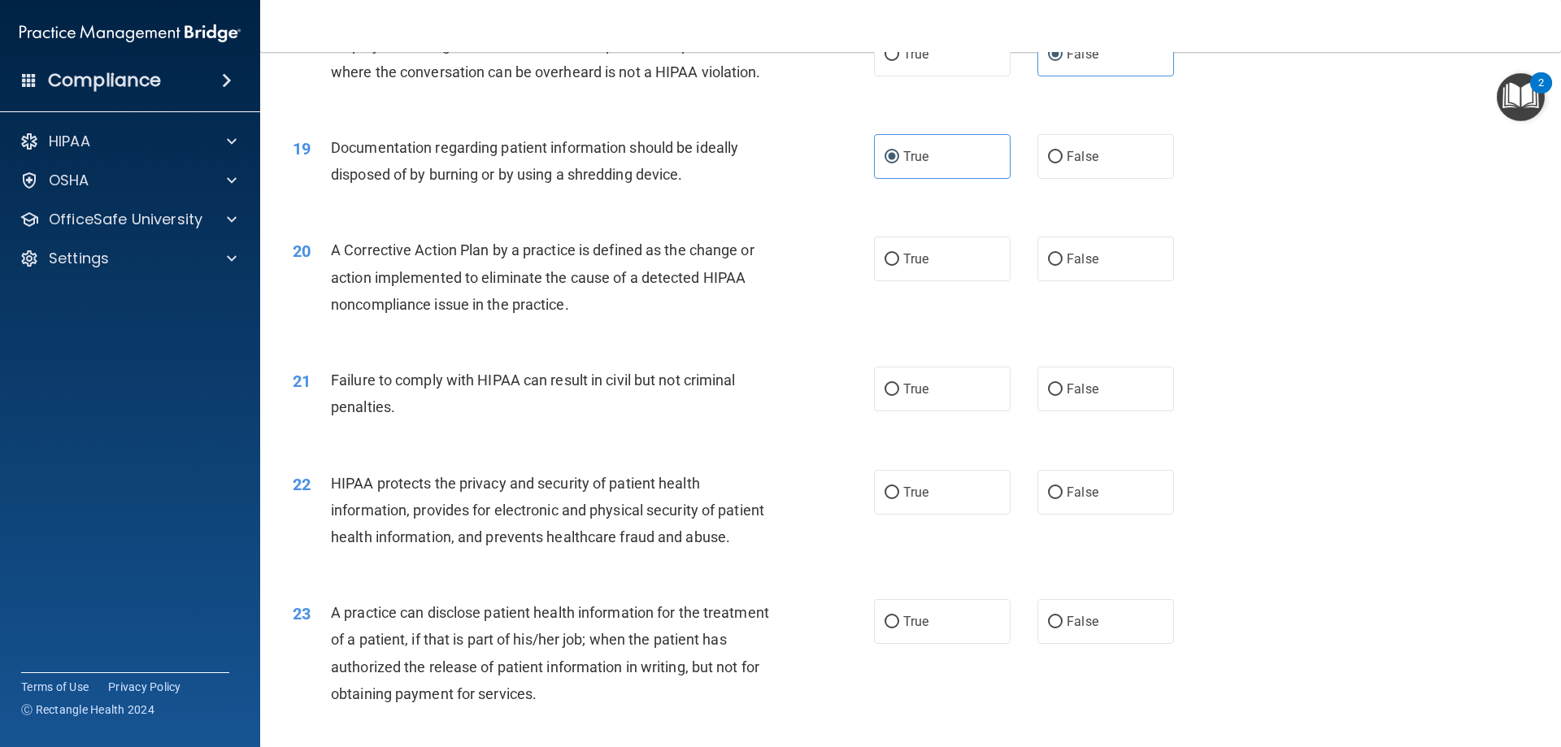
scroll to position [2114, 0]
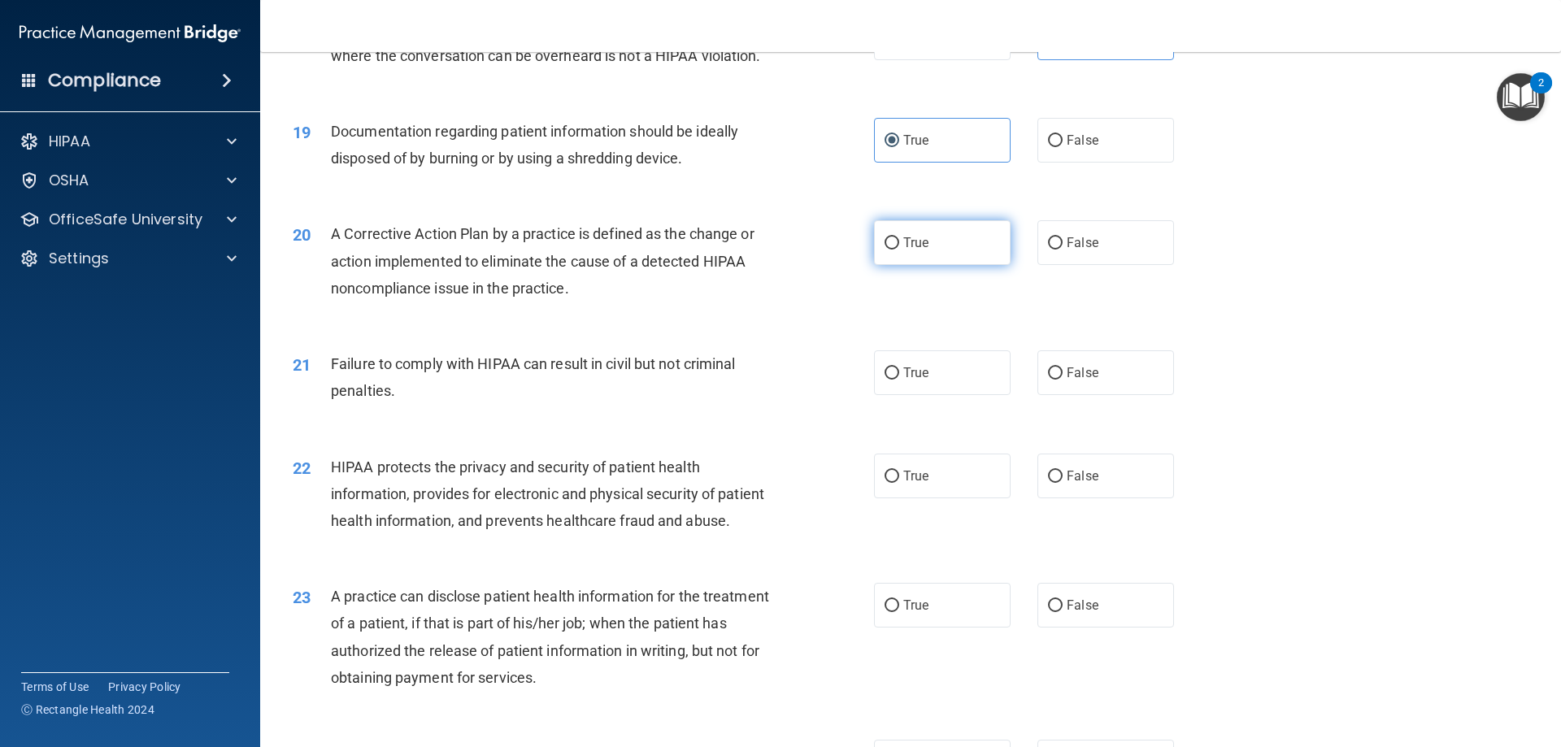
click at [966, 265] on label "True" at bounding box center [942, 242] width 137 height 45
click at [899, 250] on input "True" at bounding box center [892, 243] width 15 height 12
radio input "true"
click at [1148, 395] on label "False" at bounding box center [1106, 373] width 137 height 45
click at [1063, 380] on input "False" at bounding box center [1055, 374] width 15 height 12
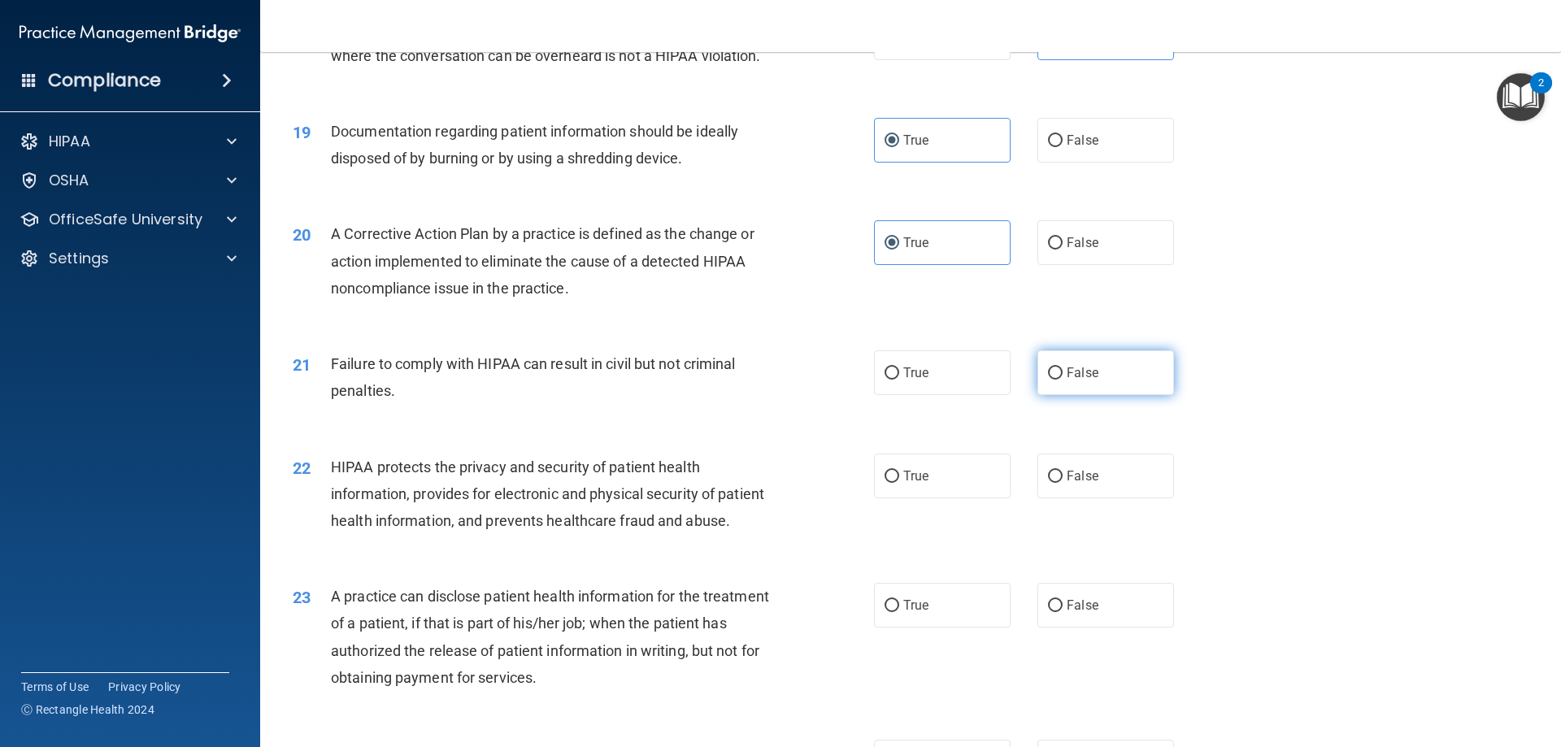
radio input "true"
click at [917, 484] on span "True" at bounding box center [916, 475] width 25 height 15
click at [899, 483] on input "True" at bounding box center [892, 477] width 15 height 12
radio input "true"
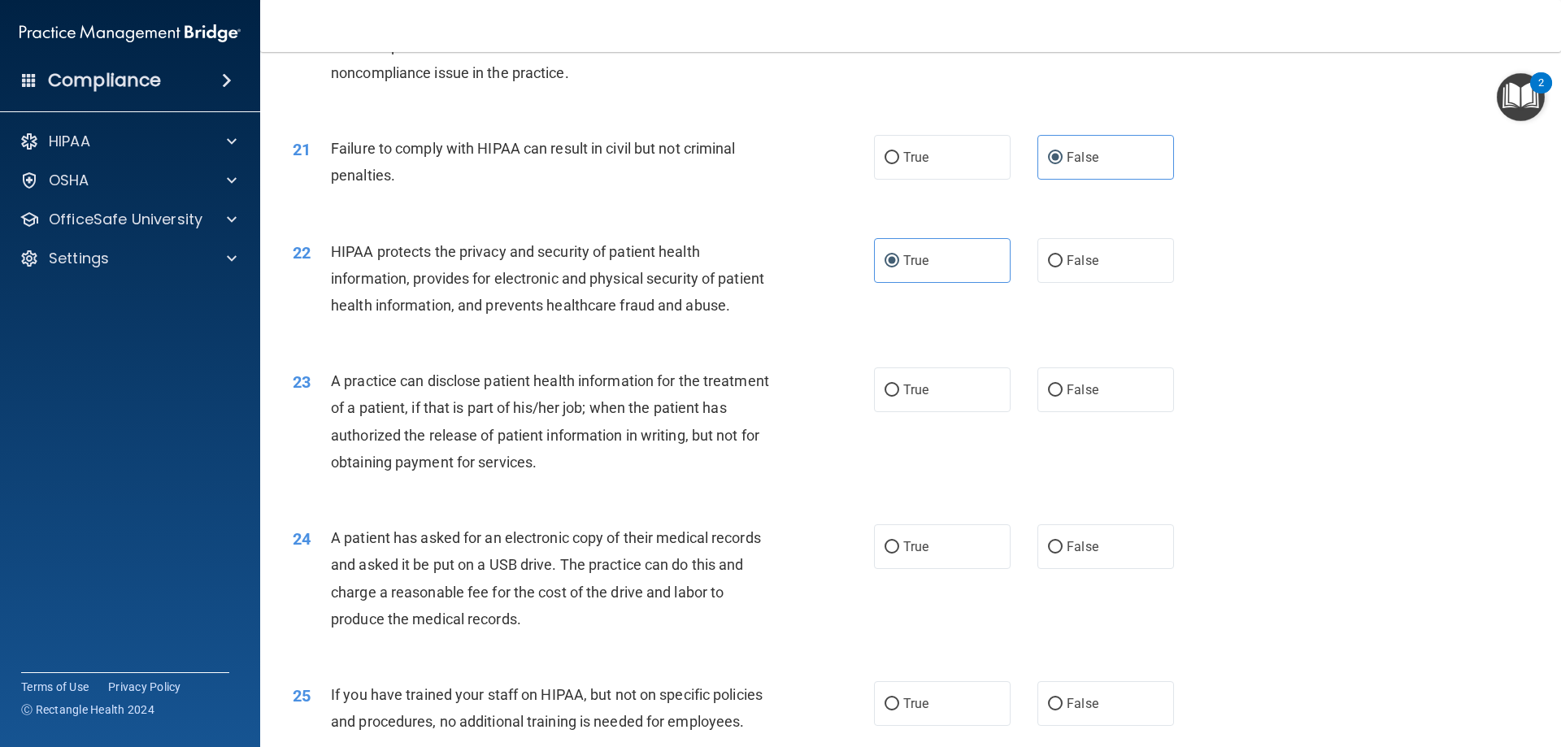
scroll to position [2440, 0]
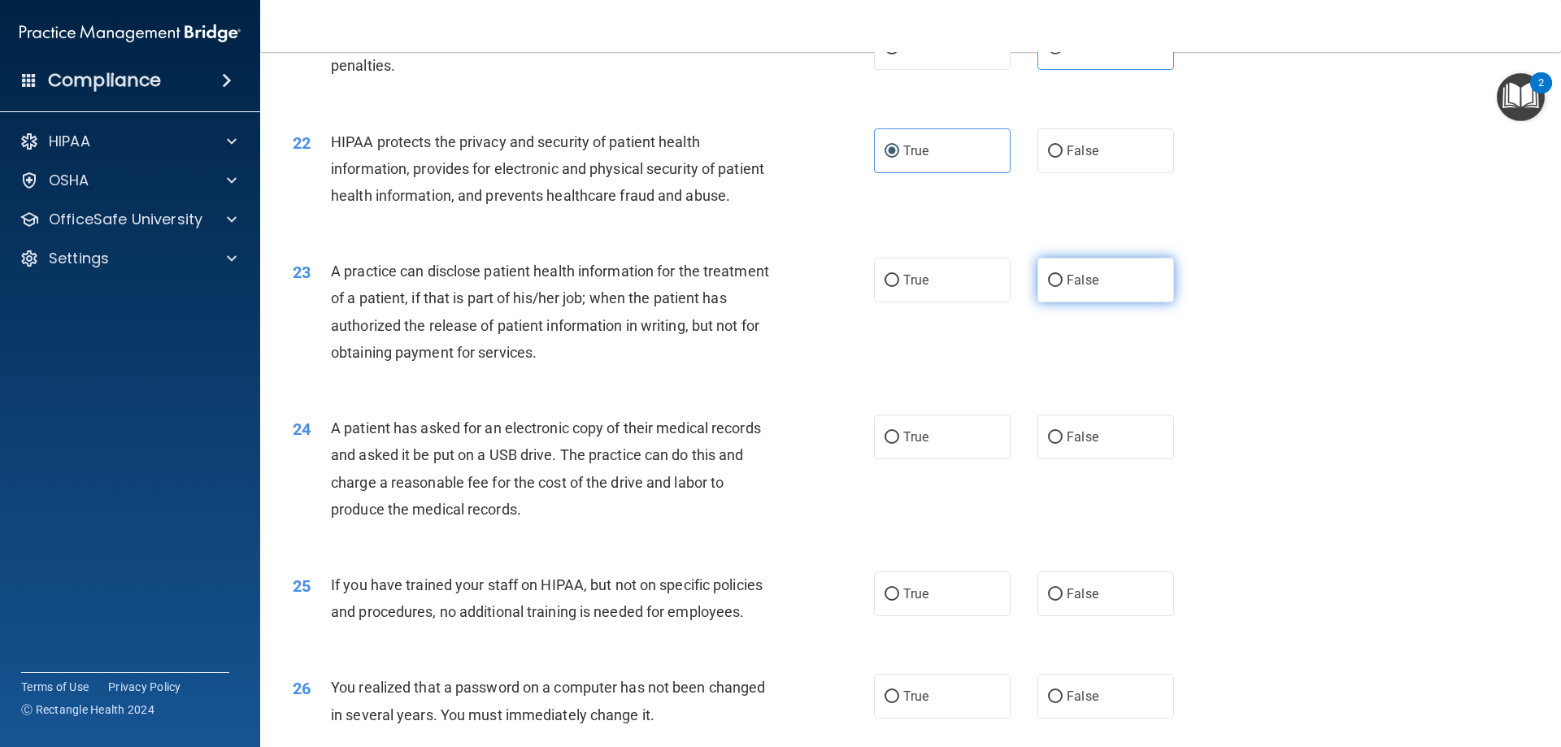
click at [1084, 288] on span "False" at bounding box center [1083, 279] width 32 height 15
click at [1063, 287] on input "False" at bounding box center [1055, 281] width 15 height 12
radio input "true"
click at [882, 459] on label "True" at bounding box center [942, 437] width 137 height 45
click at [885, 444] on input "True" at bounding box center [892, 438] width 15 height 12
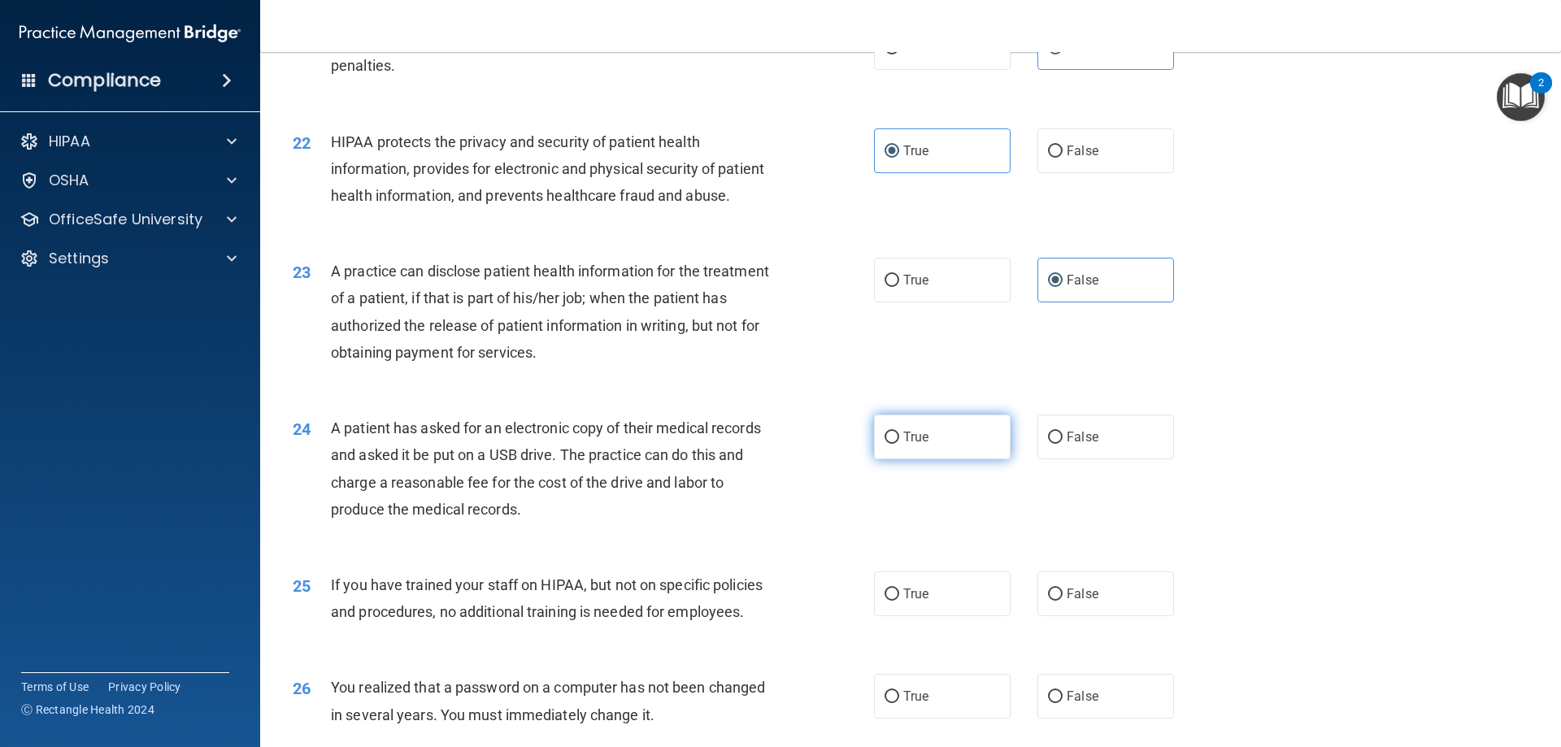
radio input "true"
click at [1058, 616] on label "False" at bounding box center [1106, 594] width 137 height 45
click at [1058, 601] on input "False" at bounding box center [1055, 595] width 15 height 12
radio input "true"
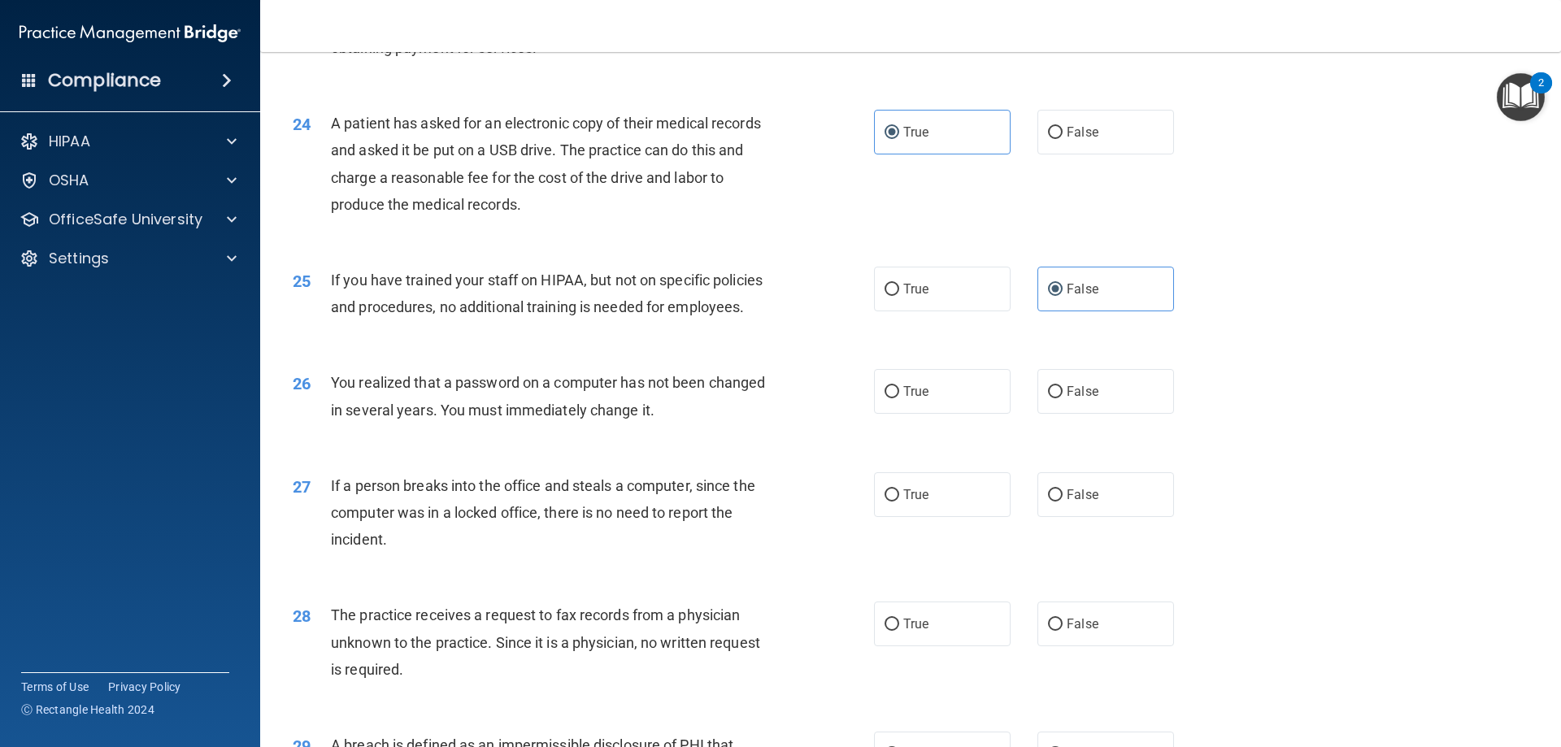
scroll to position [2765, 0]
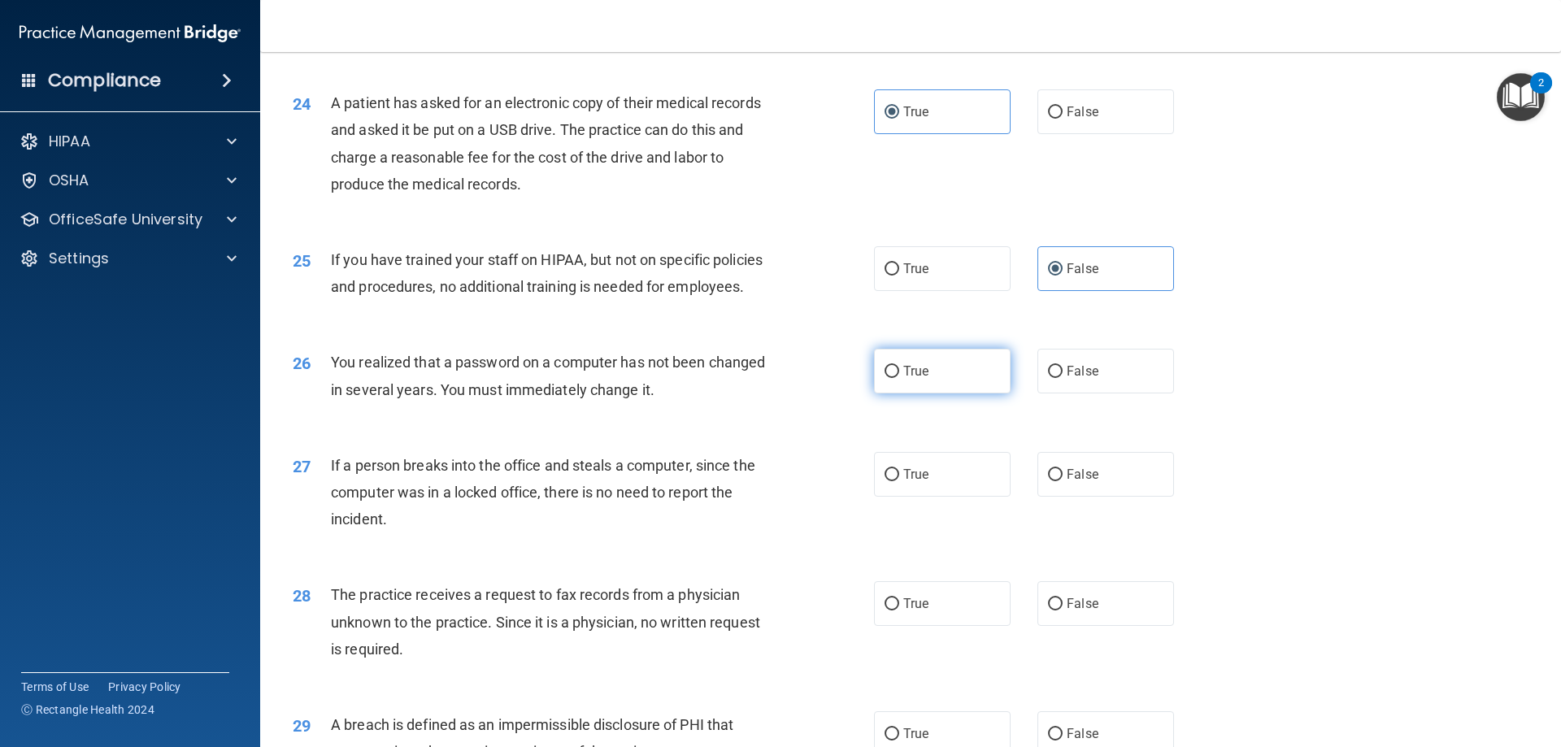
click at [915, 394] on label "True" at bounding box center [942, 371] width 137 height 45
click at [899, 378] on input "True" at bounding box center [892, 372] width 15 height 12
radio input "true"
drag, startPoint x: 1100, startPoint y: 513, endPoint x: 1108, endPoint y: 616, distance: 102.8
click at [1100, 497] on label "False" at bounding box center [1106, 474] width 137 height 45
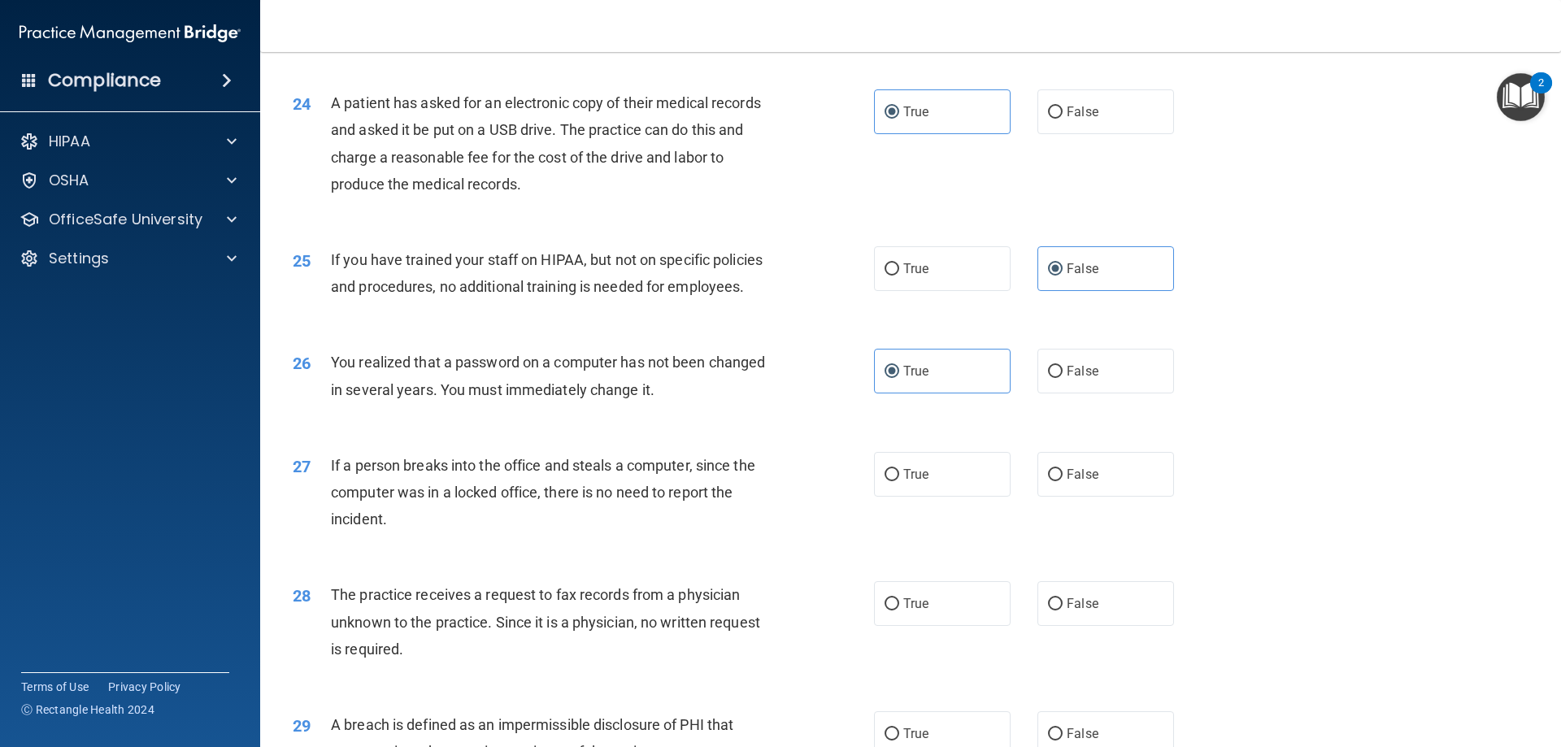
click at [1063, 481] on input "False" at bounding box center [1055, 475] width 15 height 12
radio input "true"
click at [1101, 626] on label "False" at bounding box center [1106, 603] width 137 height 45
click at [1063, 611] on input "False" at bounding box center [1055, 605] width 15 height 12
radio input "true"
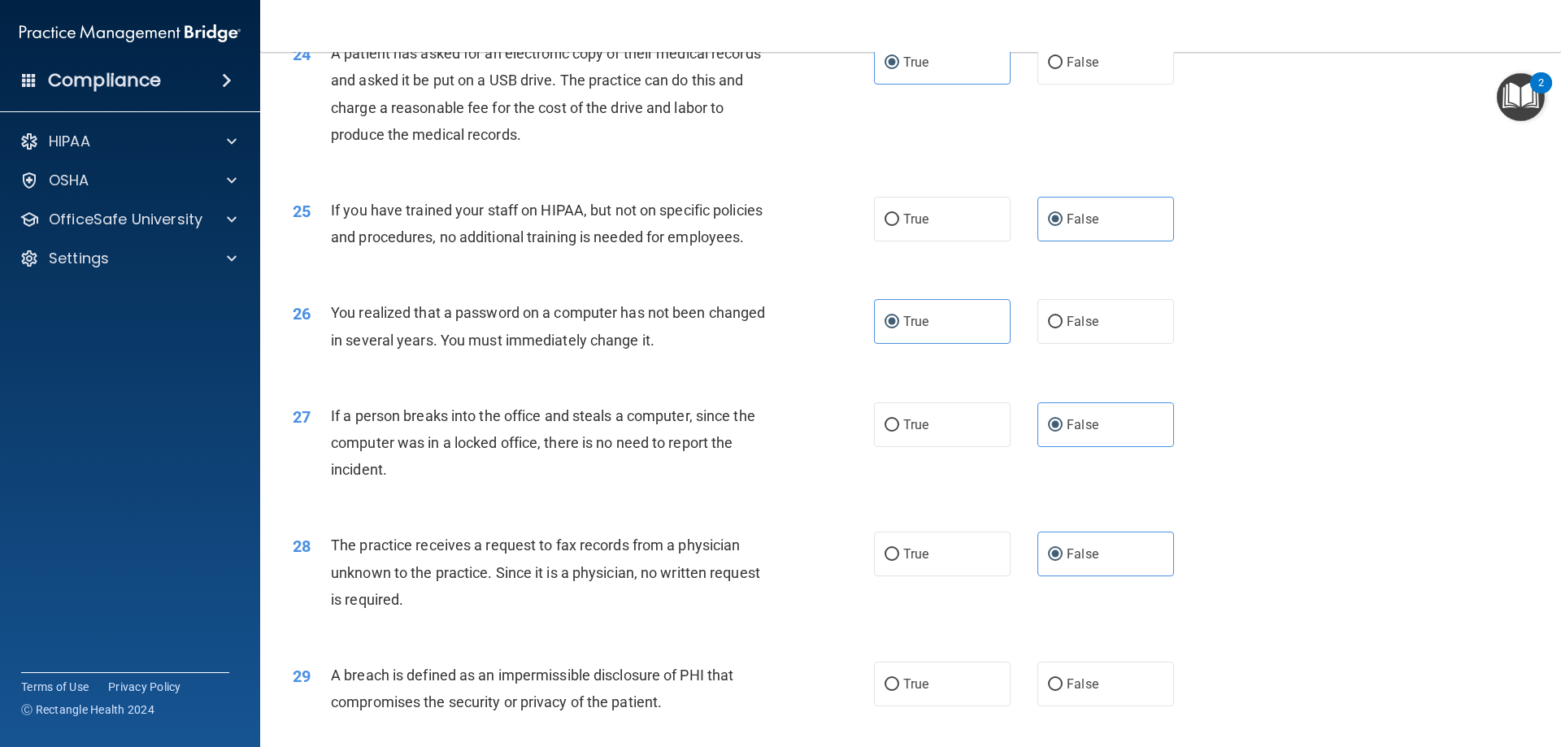
scroll to position [3009, 0]
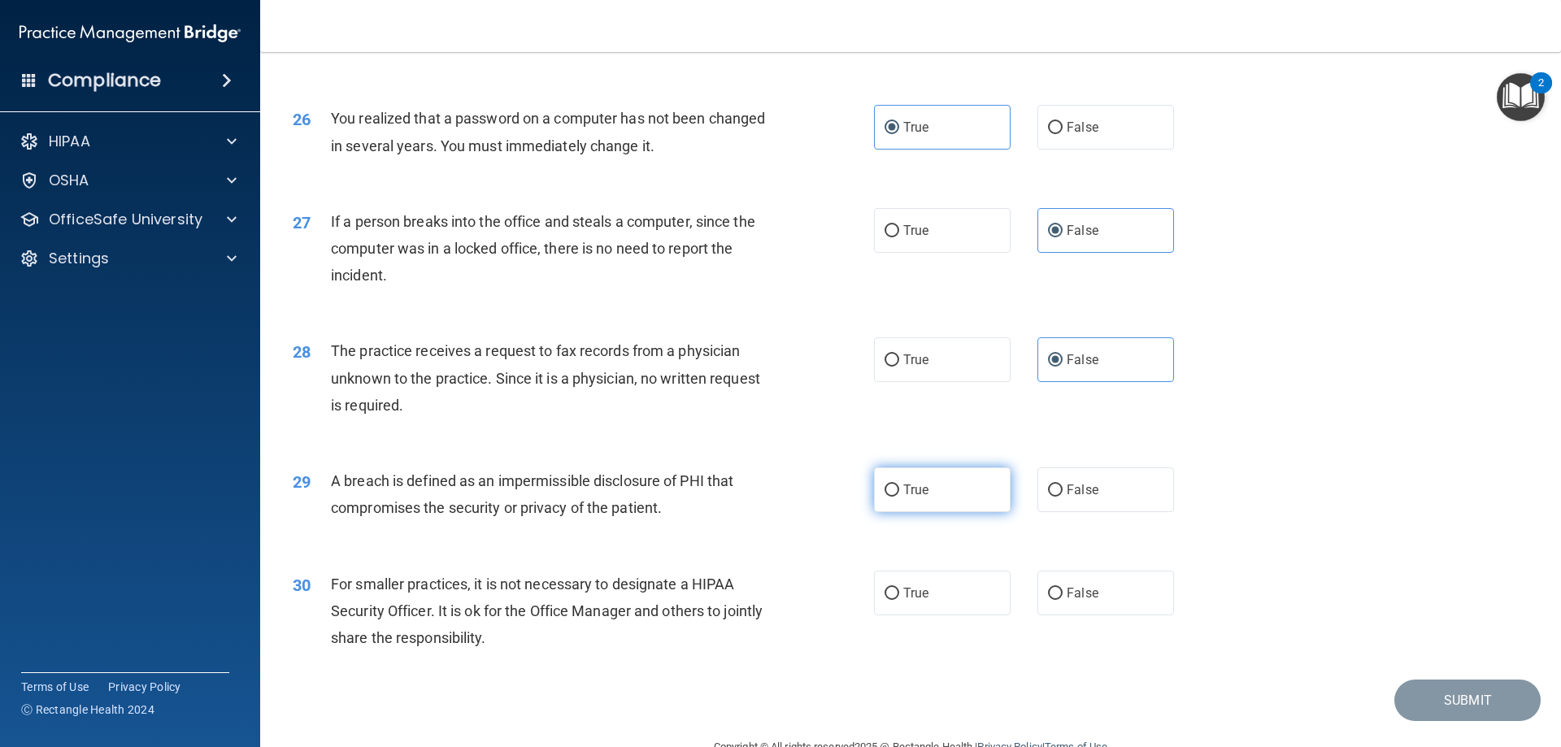
click at [911, 512] on label "True" at bounding box center [942, 490] width 137 height 45
click at [899, 497] on input "True" at bounding box center [892, 491] width 15 height 12
radio input "true"
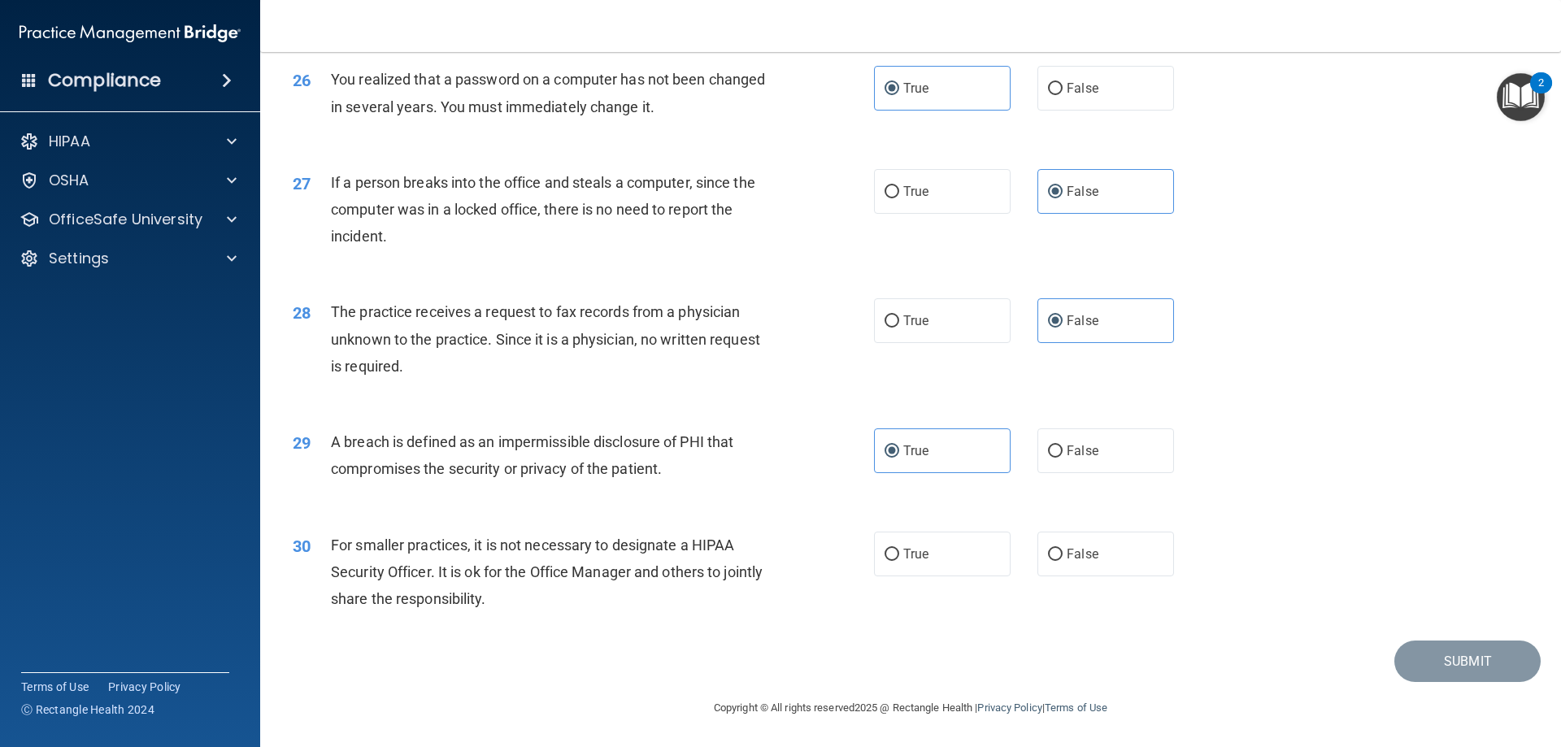
scroll to position [3102, 0]
click at [1104, 557] on label "False" at bounding box center [1106, 554] width 137 height 45
click at [1063, 557] on input "False" at bounding box center [1055, 555] width 15 height 12
radio input "true"
click at [1427, 669] on button "Submit" at bounding box center [1468, 661] width 146 height 41
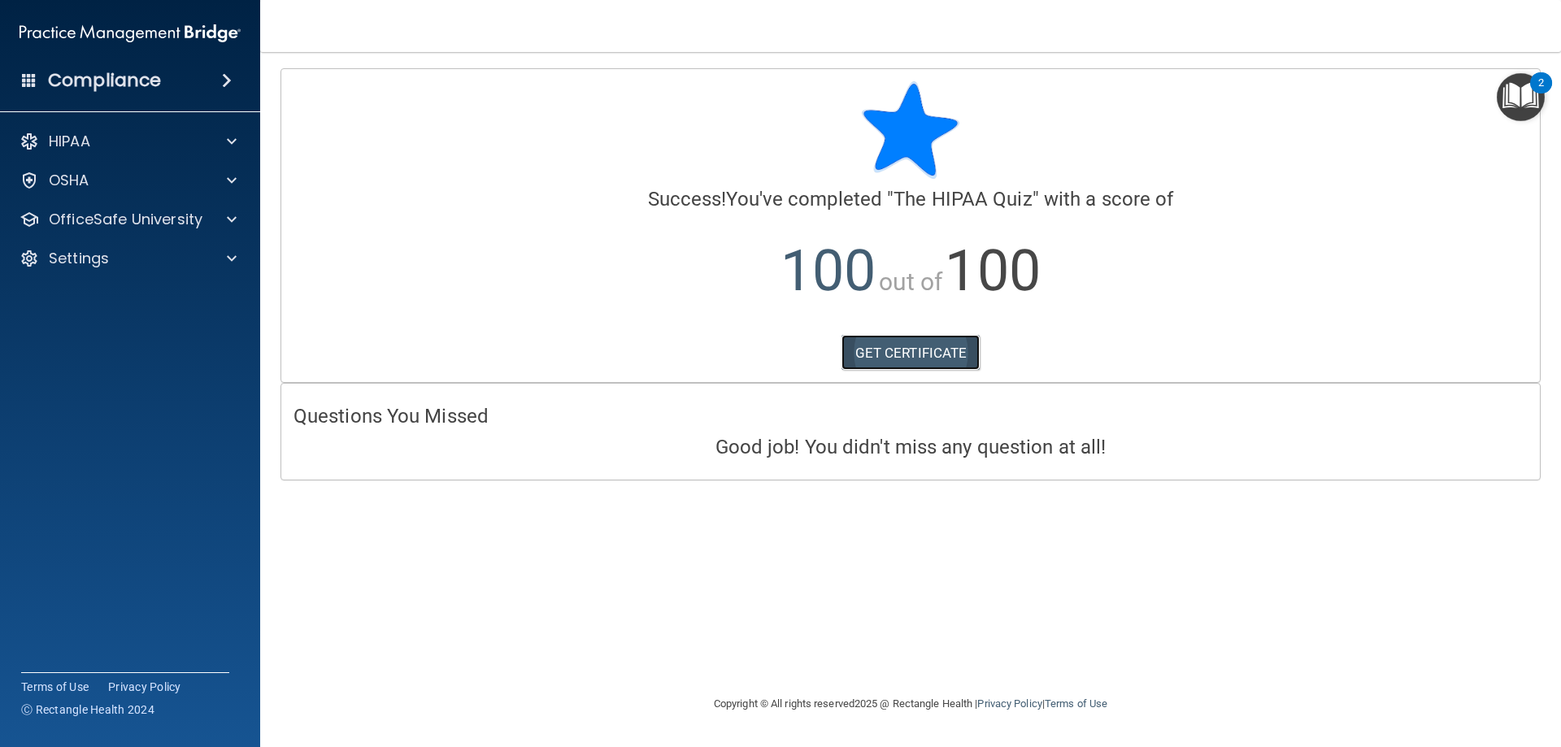
click at [929, 353] on link "GET CERTIFICATE" at bounding box center [911, 353] width 139 height 36
click at [159, 212] on p "OfficeSafe University" at bounding box center [126, 220] width 154 height 20
click at [178, 256] on div "HIPAA Training" at bounding box center [122, 258] width 222 height 16
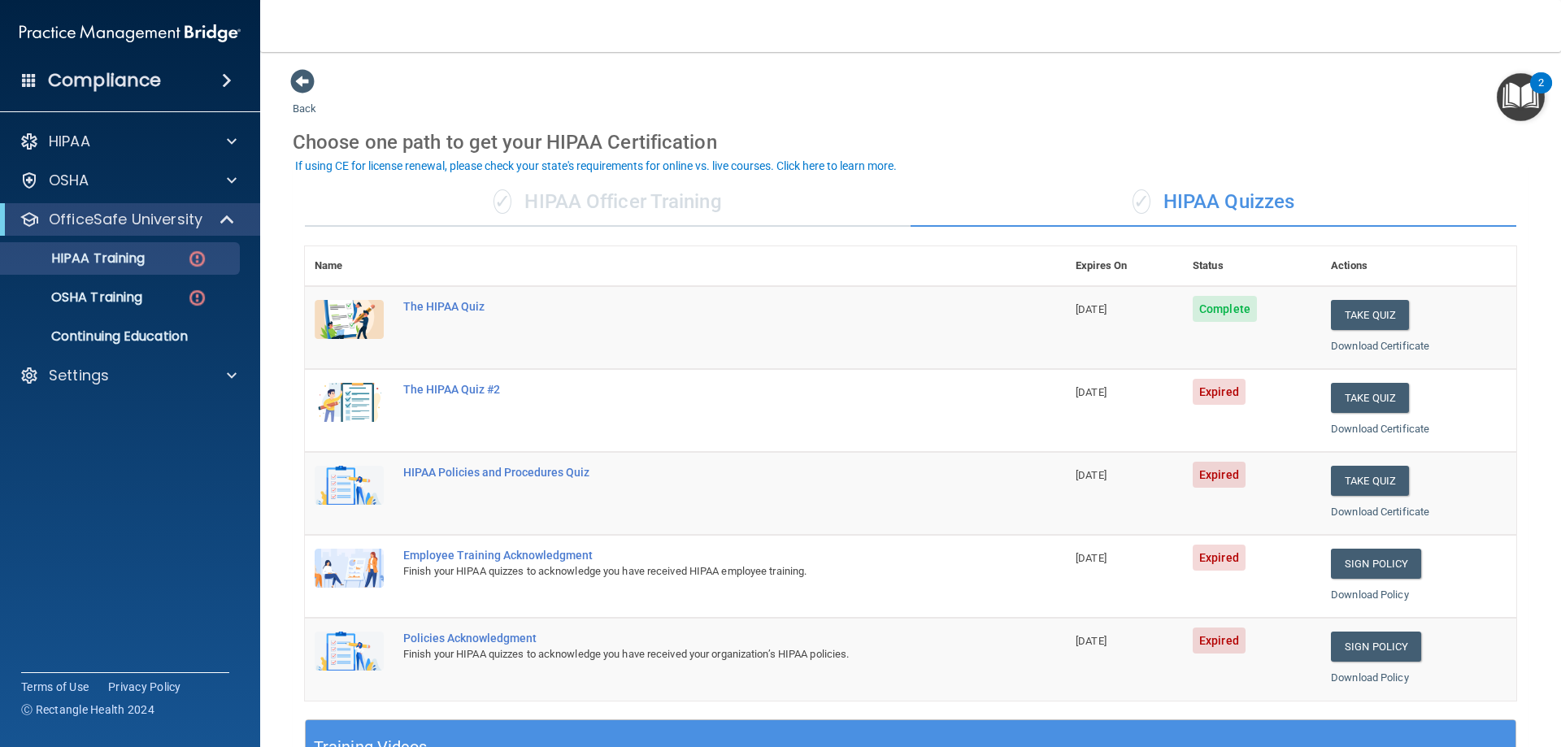
click at [326, 0] on html "Compliance HIPAA Documents and Policies Report an Incident Business Associates …" at bounding box center [780, 373] width 1561 height 747
click at [1378, 395] on button "Take Quiz" at bounding box center [1370, 398] width 78 height 30
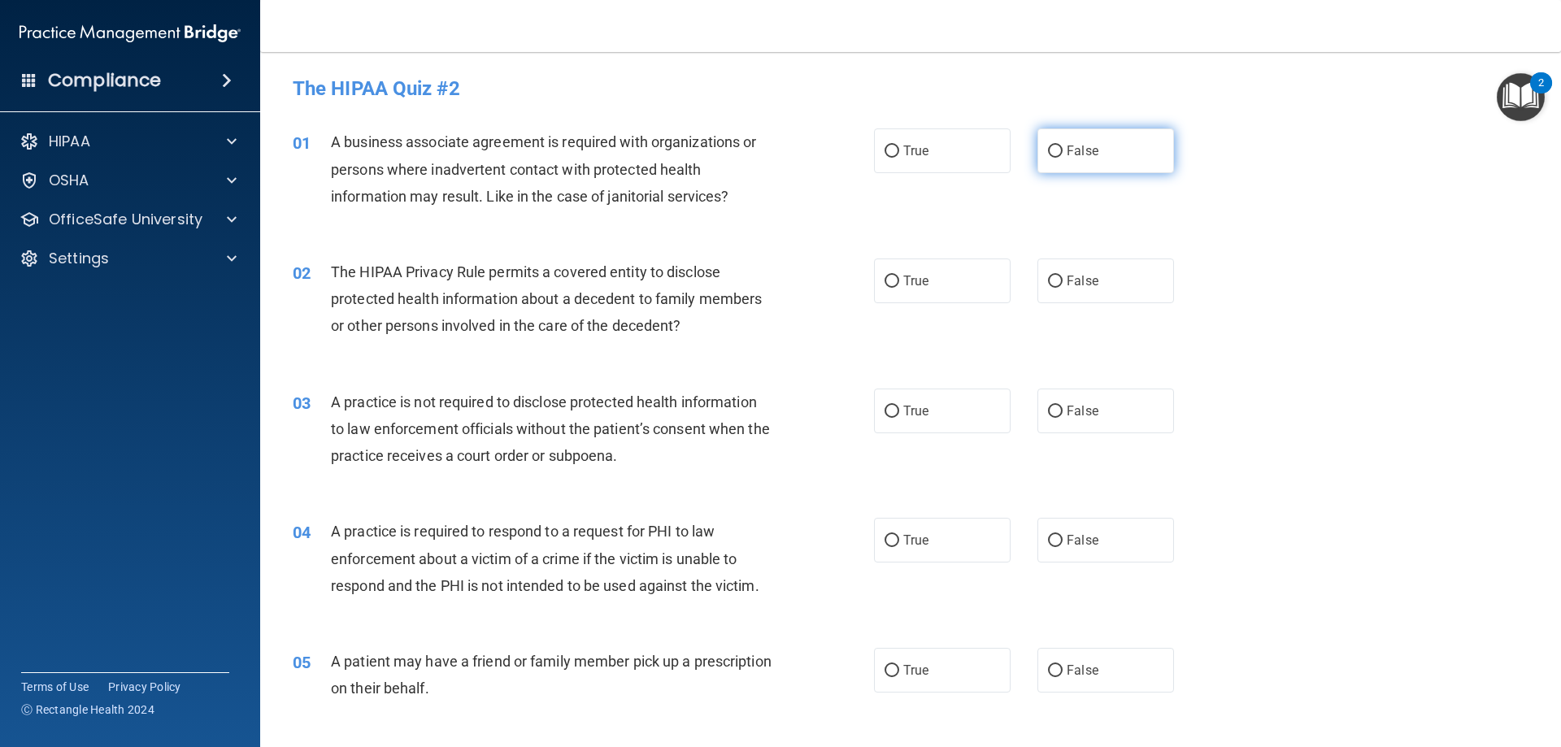
click at [1082, 145] on span "False" at bounding box center [1083, 150] width 32 height 15
click at [1063, 146] on input "False" at bounding box center [1055, 152] width 15 height 12
radio input "true"
click at [941, 286] on label "True" at bounding box center [942, 281] width 137 height 45
click at [899, 286] on input "True" at bounding box center [892, 282] width 15 height 12
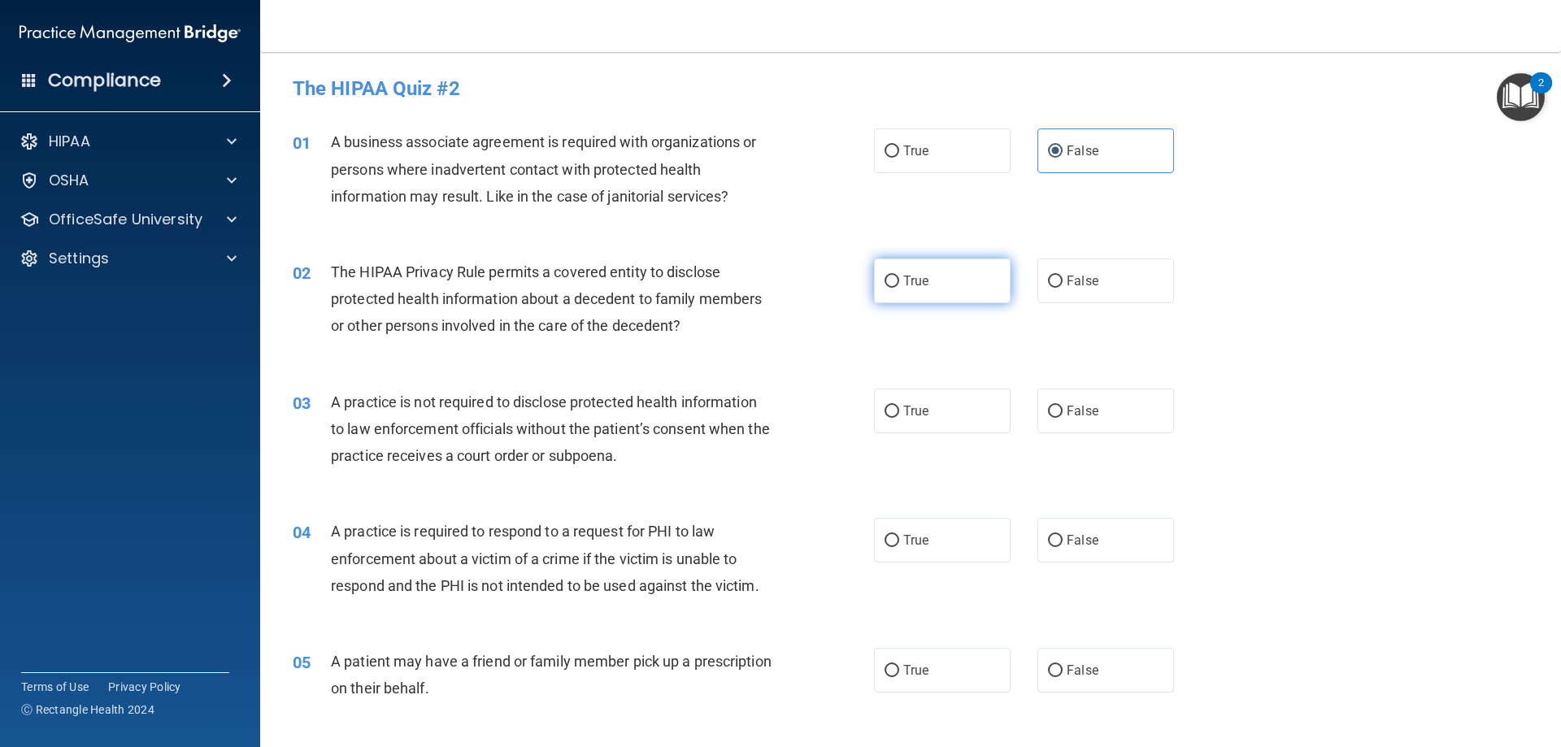
radio input "true"
click at [1108, 425] on label "False" at bounding box center [1106, 411] width 137 height 45
click at [1063, 418] on input "False" at bounding box center [1055, 412] width 15 height 12
radio input "true"
click at [911, 543] on span "True" at bounding box center [916, 540] width 25 height 15
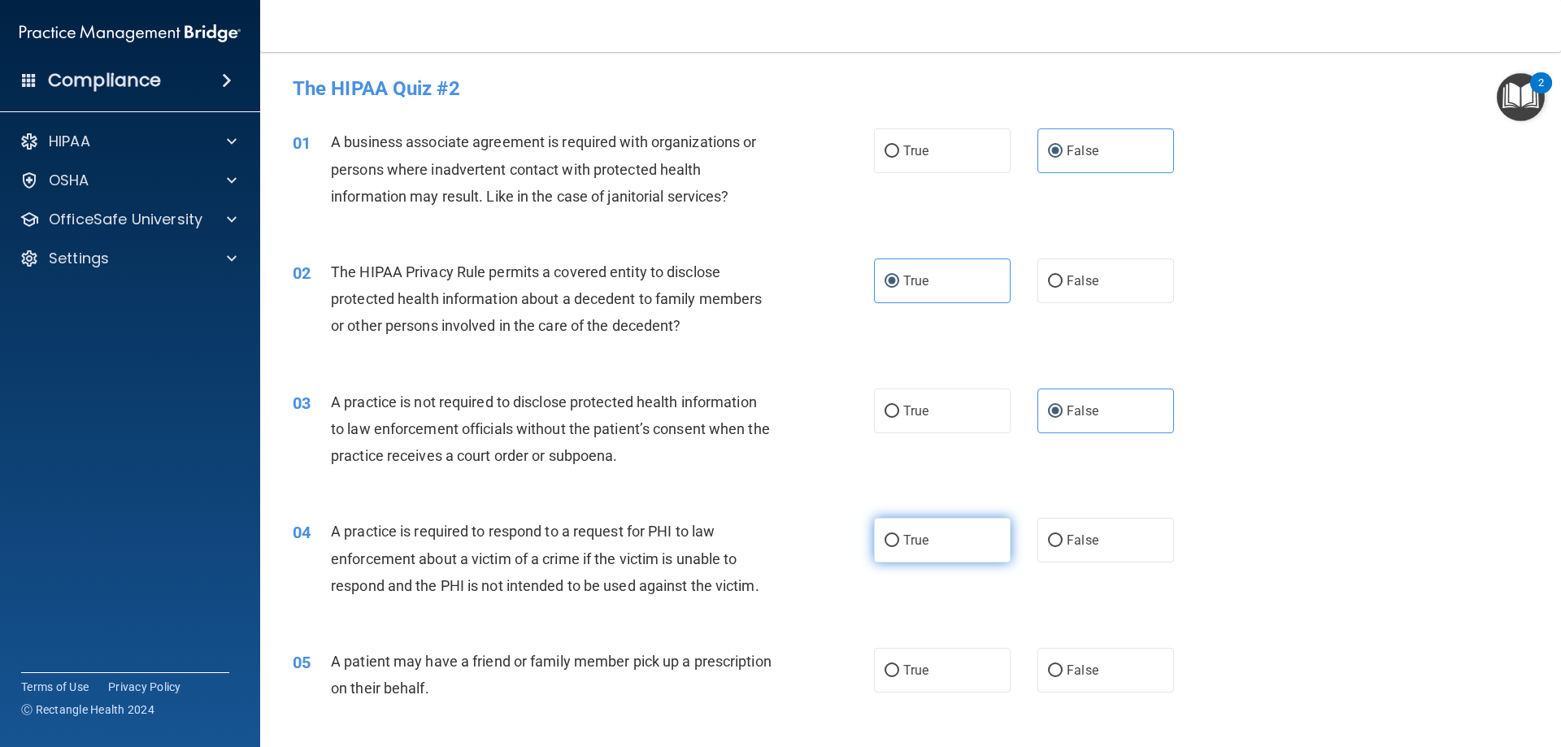
click at [899, 543] on input "True" at bounding box center [892, 541] width 15 height 12
radio input "true"
click at [939, 671] on label "True" at bounding box center [942, 670] width 137 height 45
click at [899, 671] on input "True" at bounding box center [892, 671] width 15 height 12
radio input "true"
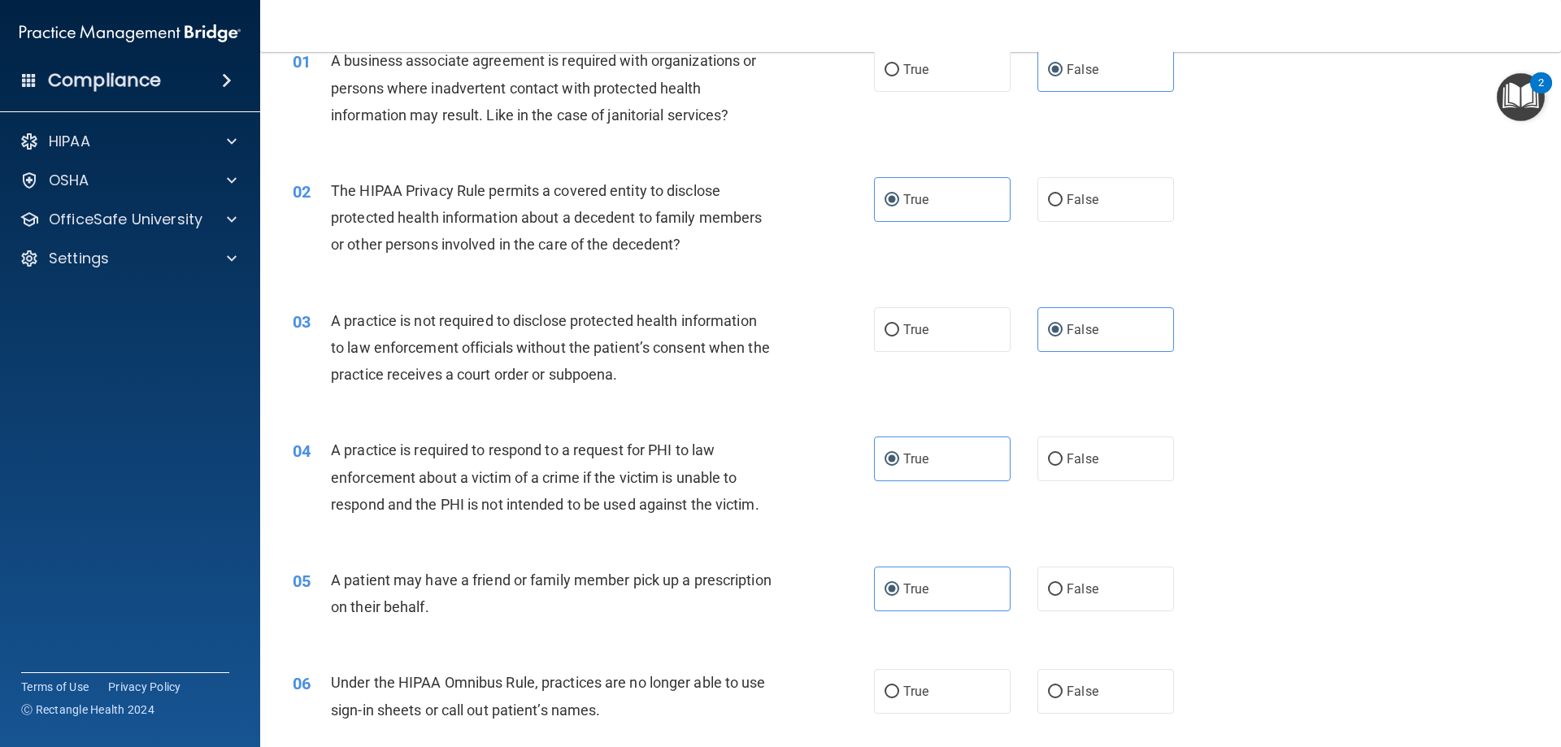
scroll to position [163, 0]
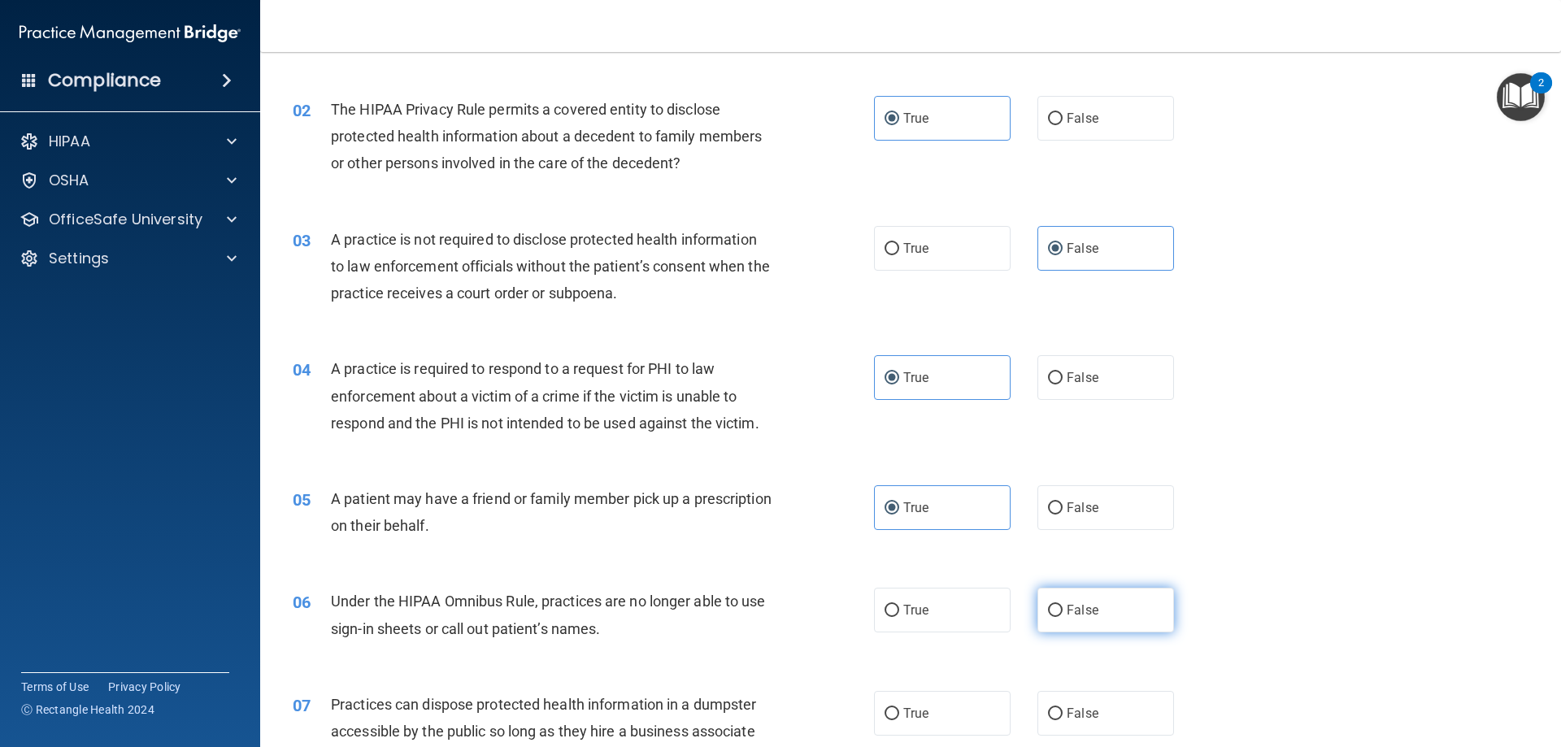
click at [1082, 612] on span "False" at bounding box center [1083, 610] width 32 height 15
click at [1063, 612] on input "False" at bounding box center [1055, 611] width 15 height 12
radio input "true"
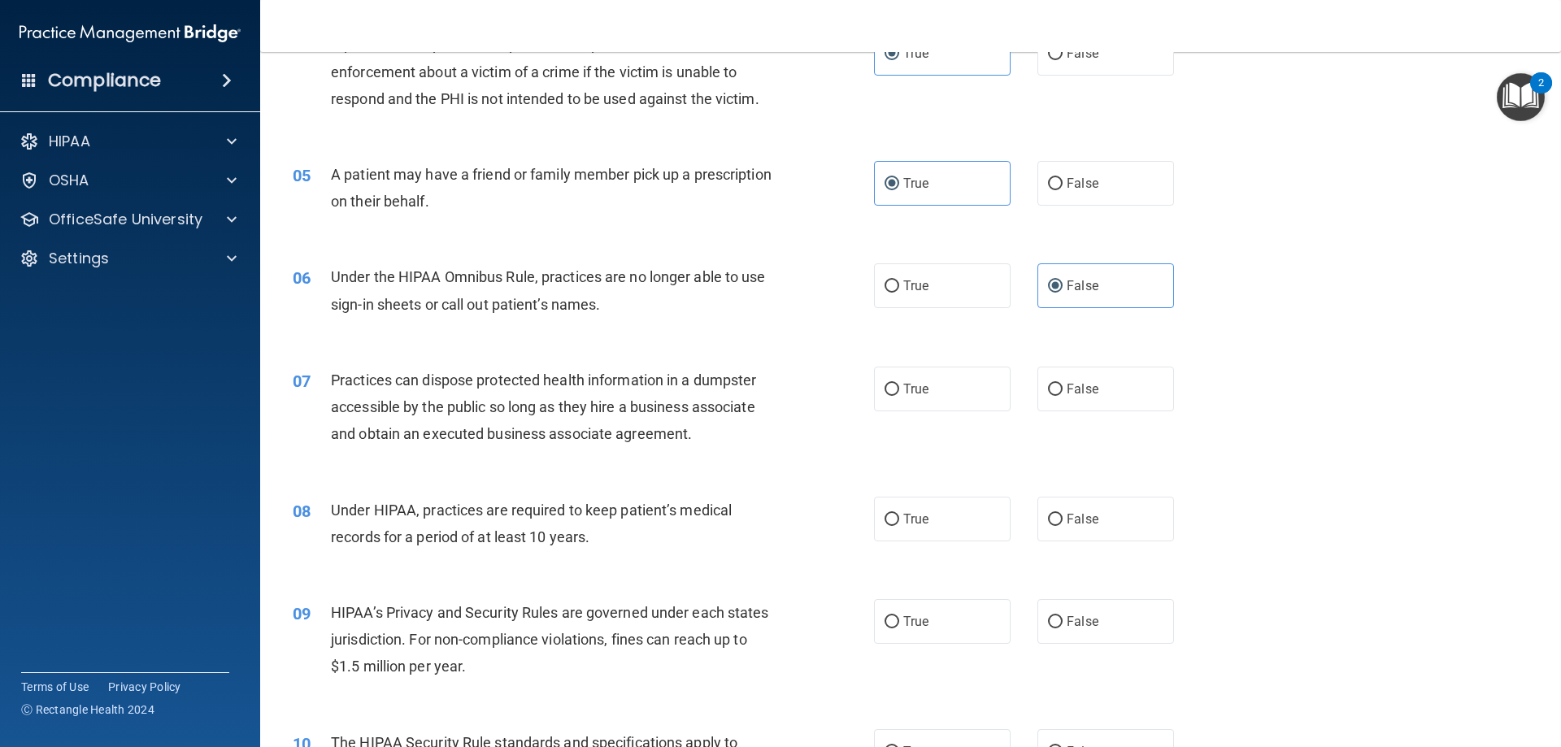
scroll to position [488, 0]
click at [1088, 398] on label "False" at bounding box center [1106, 388] width 137 height 45
click at [1063, 395] on input "False" at bounding box center [1055, 389] width 15 height 12
radio input "true"
click at [1096, 514] on label "False" at bounding box center [1106, 518] width 137 height 45
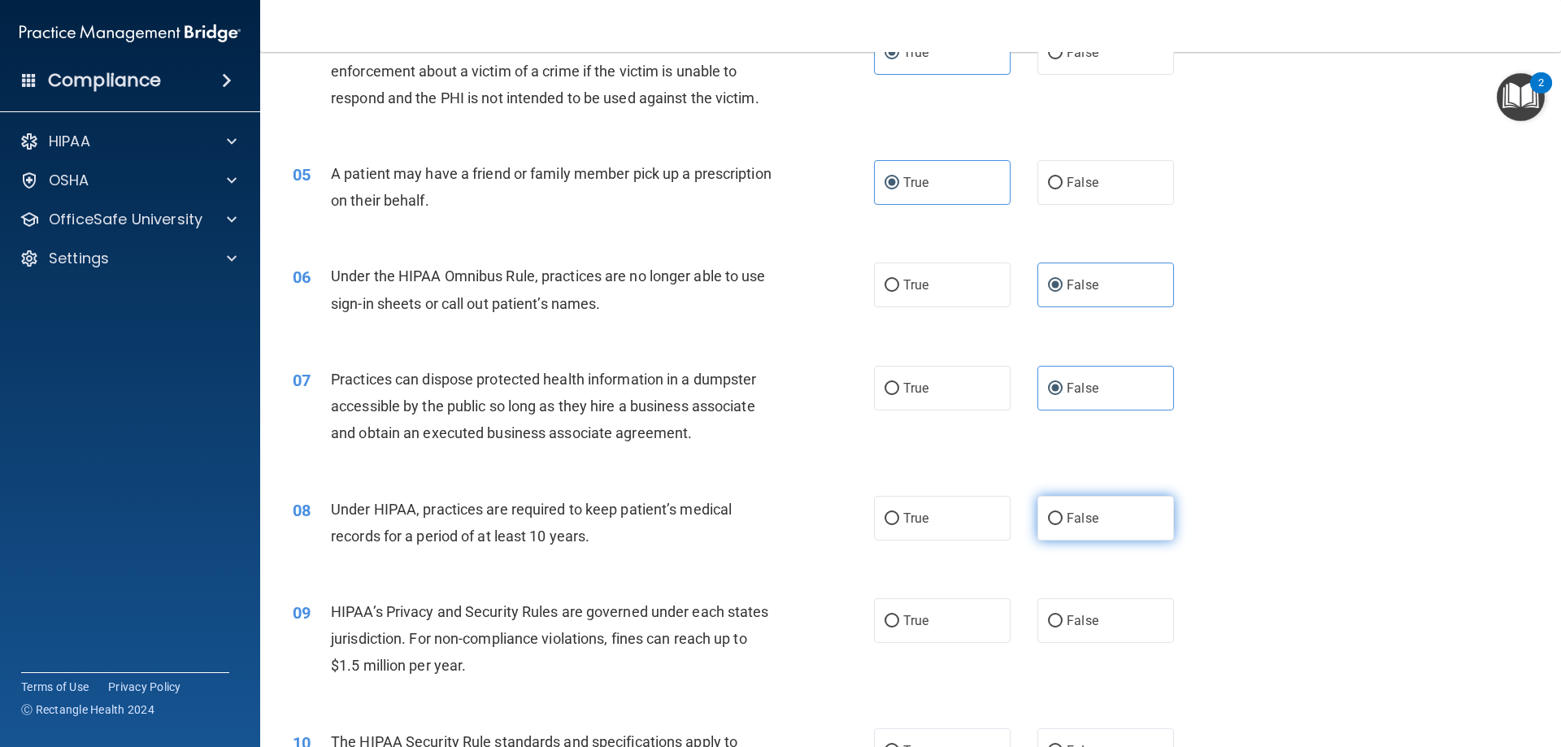
click at [1063, 514] on input "False" at bounding box center [1055, 519] width 15 height 12
radio input "true"
click at [1103, 627] on label "False" at bounding box center [1106, 621] width 137 height 45
click at [1063, 627] on input "False" at bounding box center [1055, 622] width 15 height 12
radio input "true"
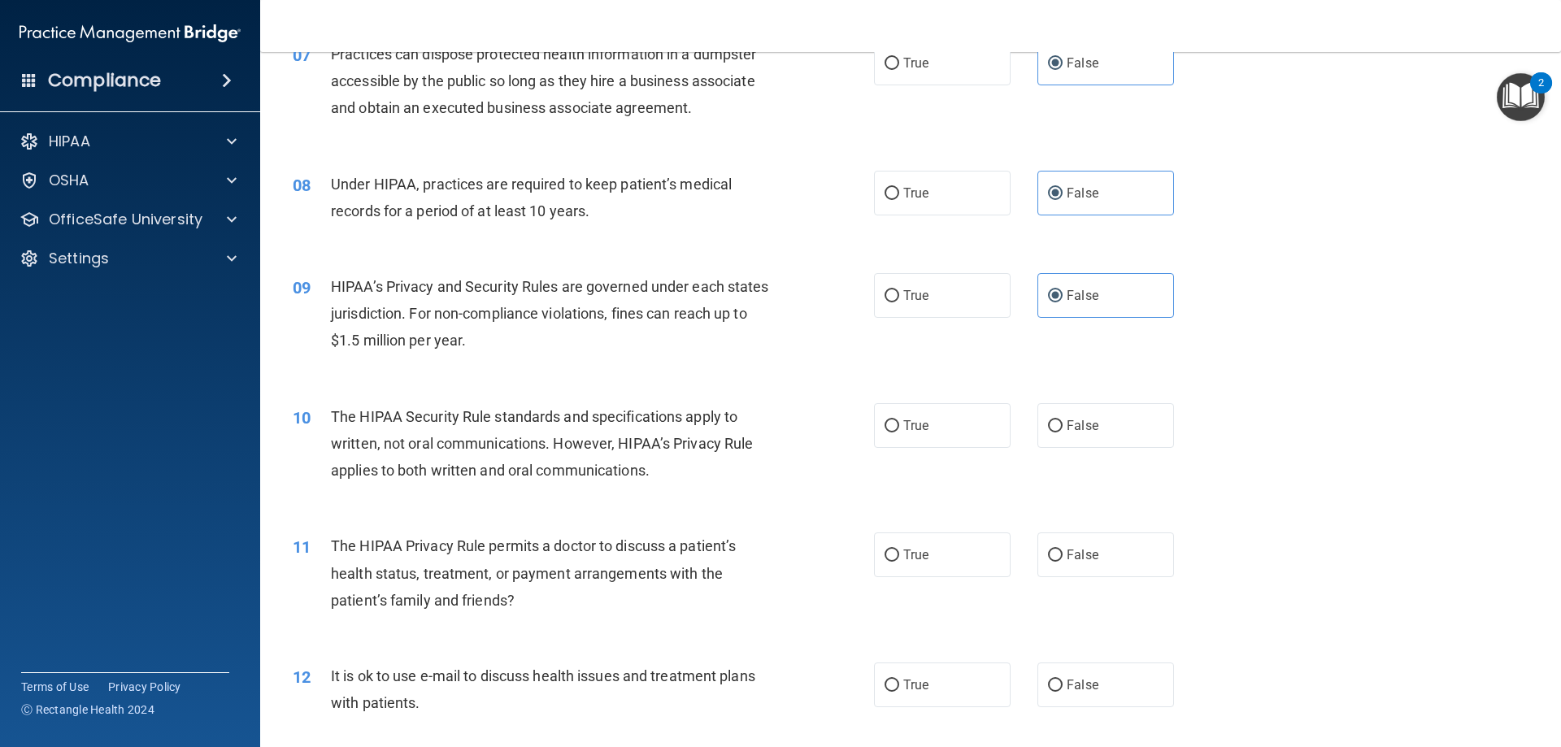
scroll to position [895, 0]
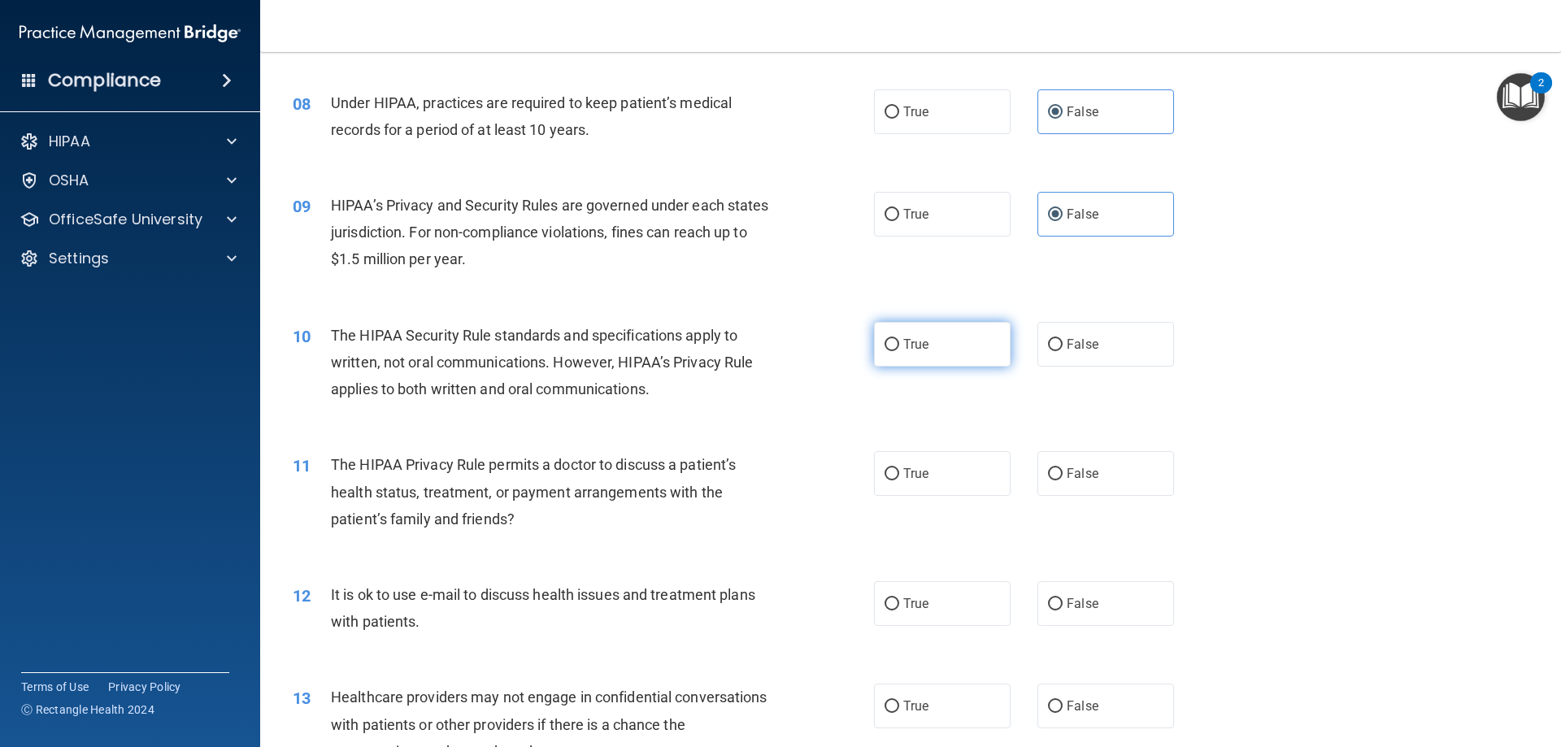
click at [940, 351] on label "True" at bounding box center [942, 344] width 137 height 45
click at [899, 351] on input "True" at bounding box center [892, 345] width 15 height 12
radio input "true"
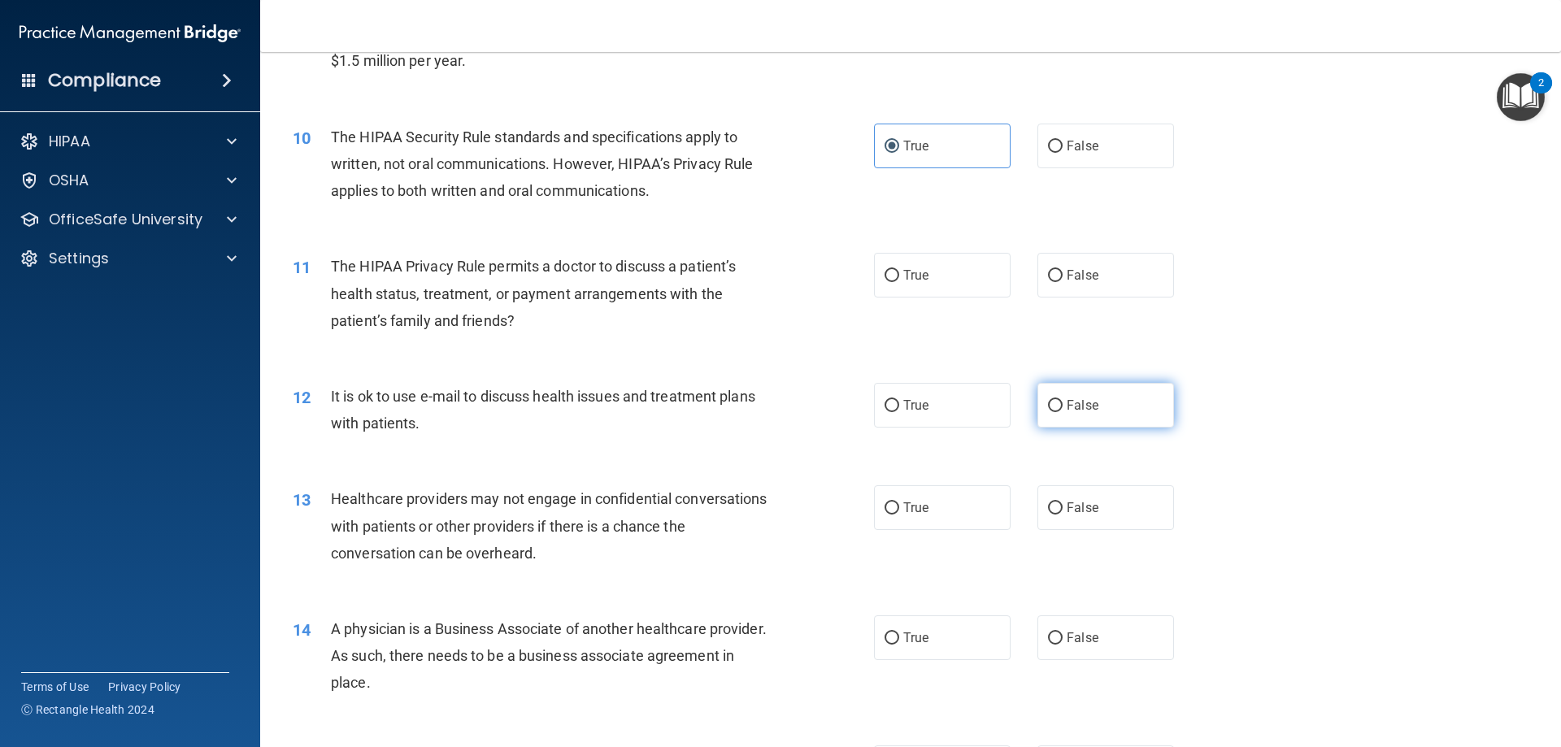
scroll to position [1139, 0]
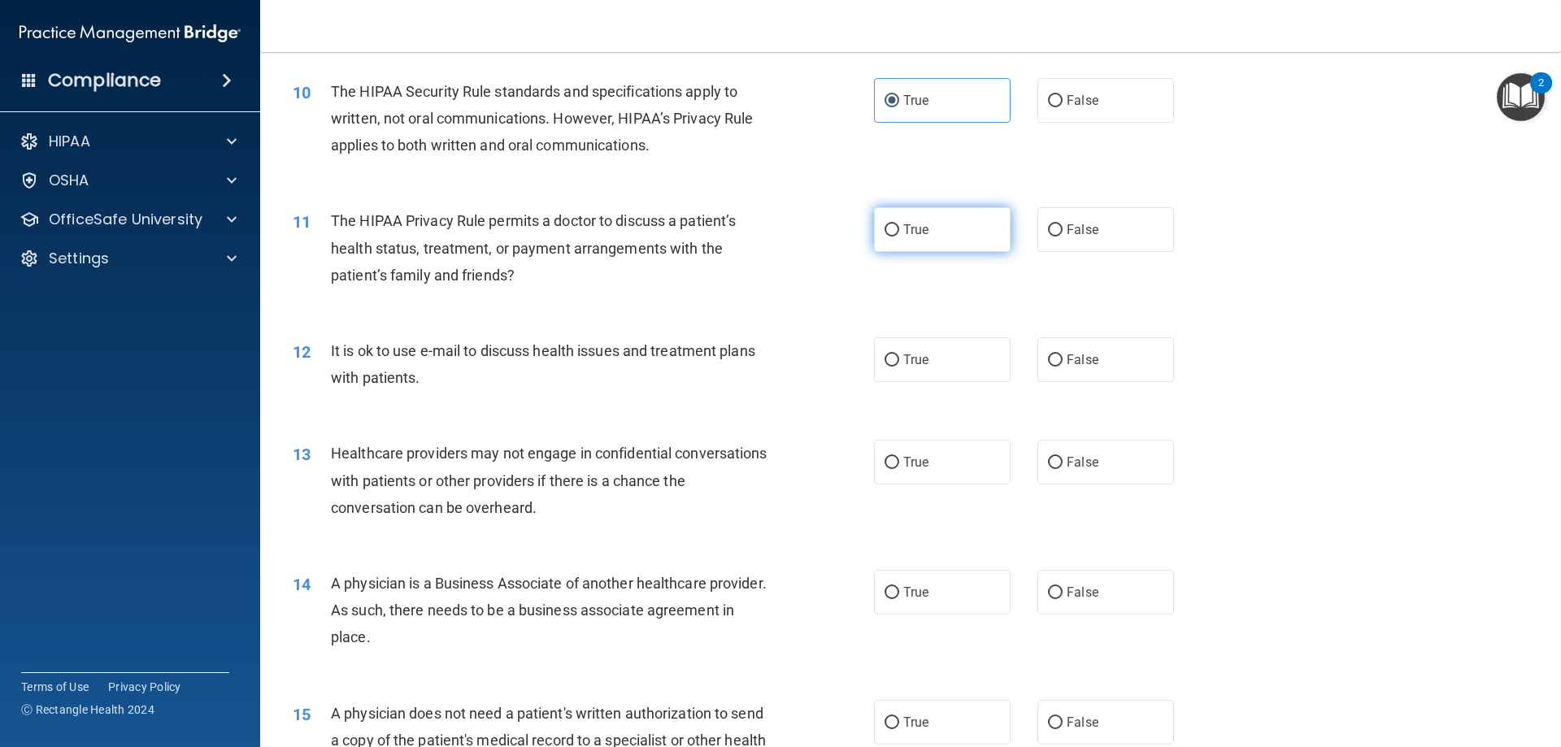
click at [893, 227] on input "True" at bounding box center [892, 230] width 15 height 12
radio input "true"
click at [921, 363] on span "True" at bounding box center [916, 359] width 25 height 15
click at [899, 363] on input "True" at bounding box center [892, 361] width 15 height 12
radio input "true"
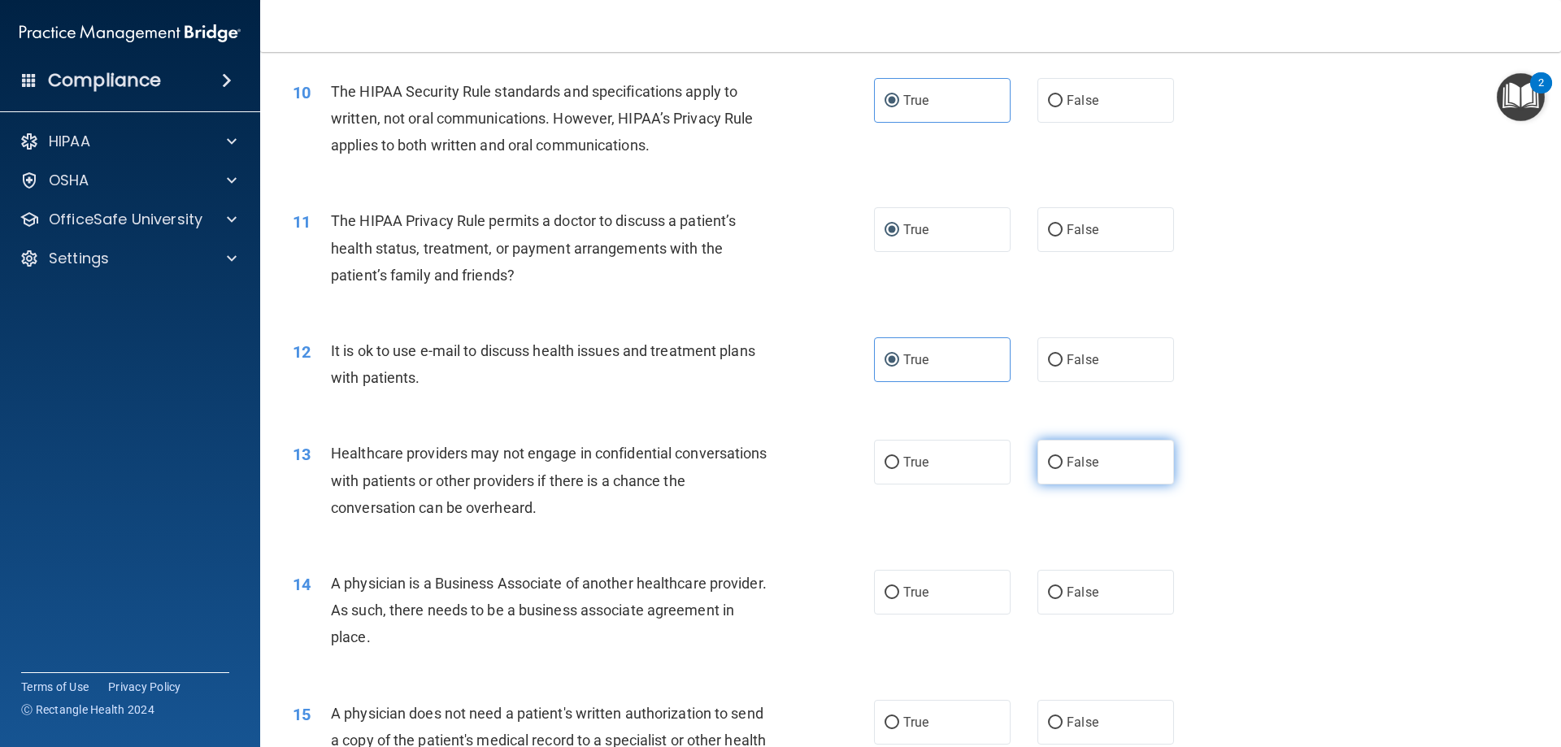
click at [1075, 469] on span "False" at bounding box center [1083, 462] width 32 height 15
click at [1063, 469] on input "False" at bounding box center [1055, 463] width 15 height 12
radio input "true"
click at [1097, 594] on label "False" at bounding box center [1106, 592] width 137 height 45
click at [1063, 594] on input "False" at bounding box center [1055, 593] width 15 height 12
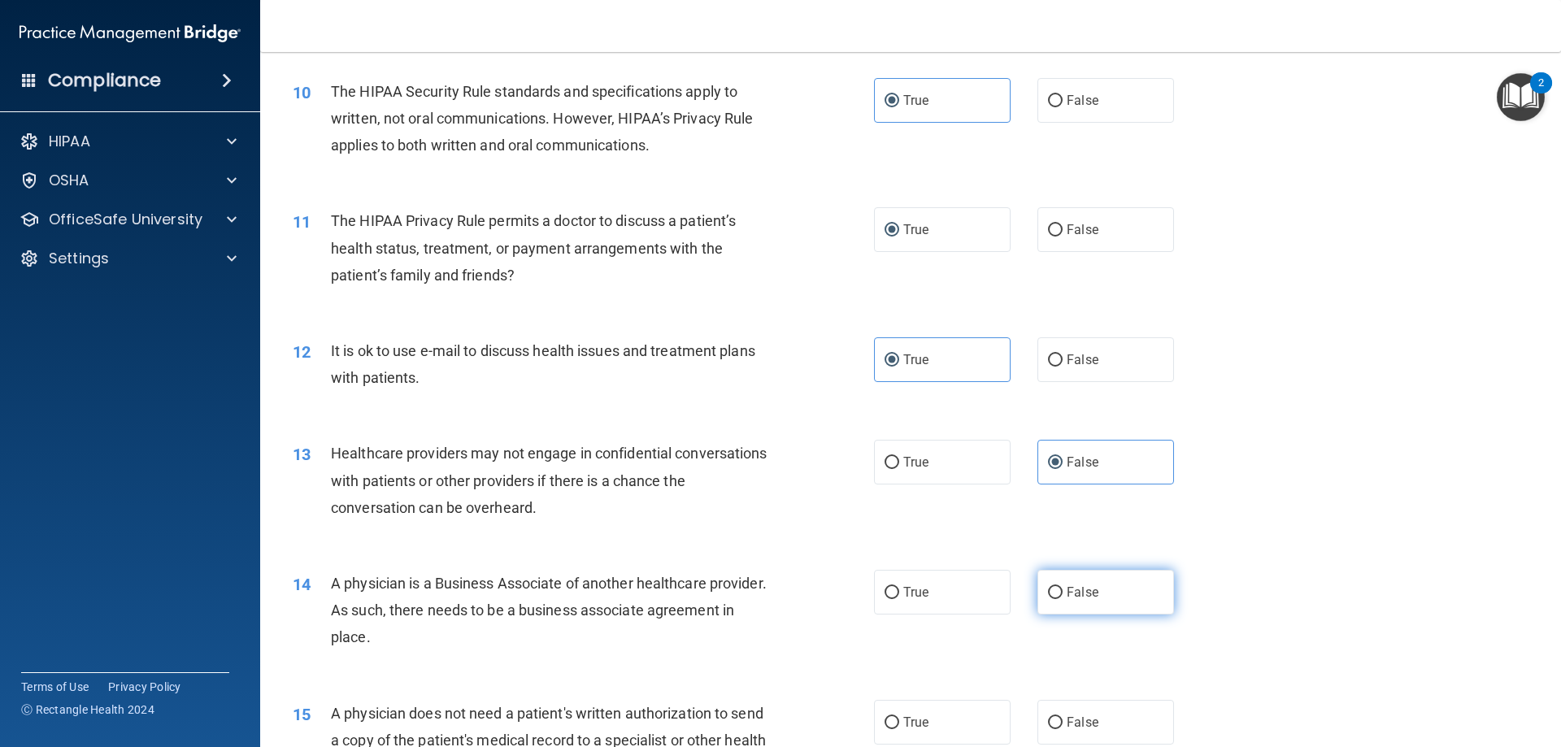
radio input "true"
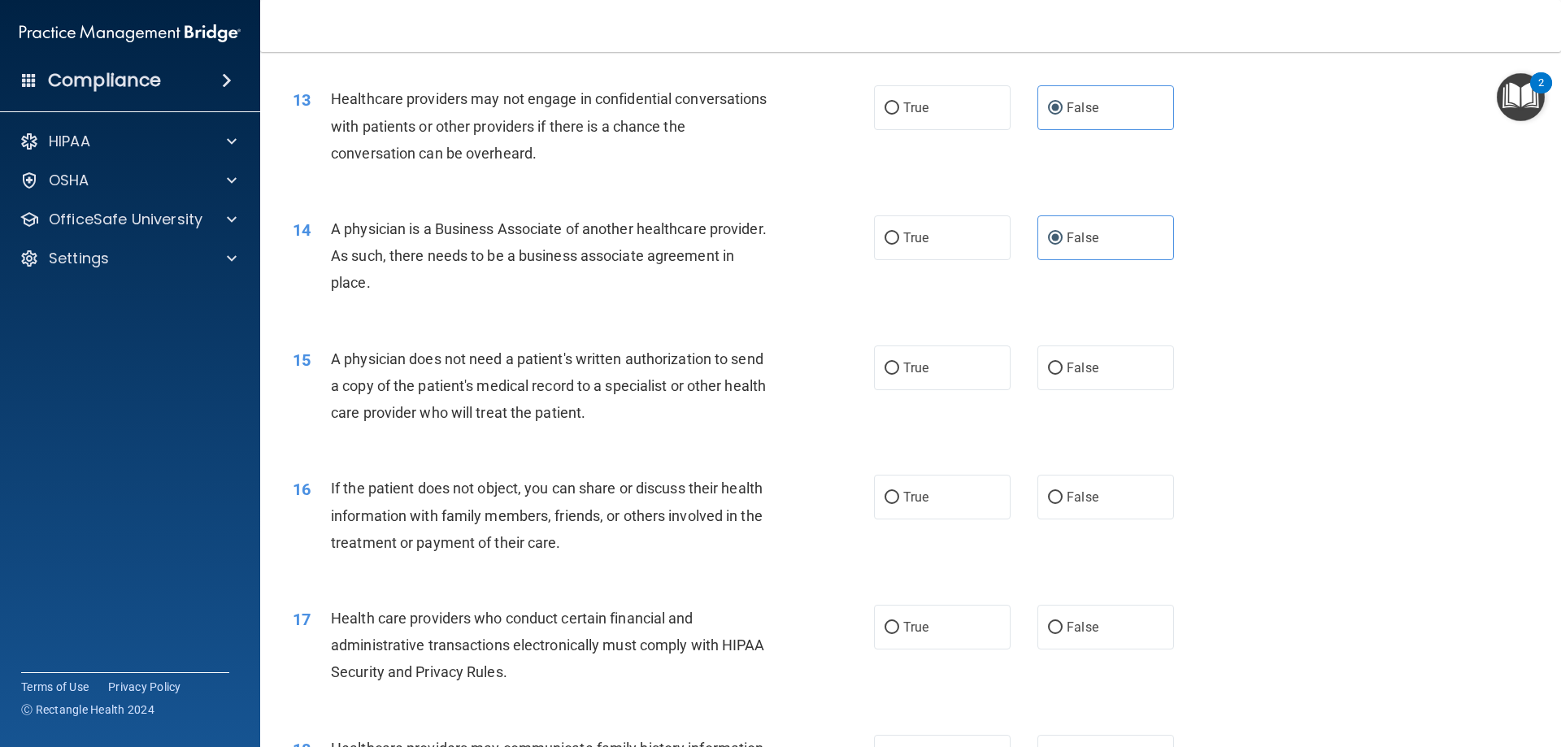
scroll to position [1545, 0]
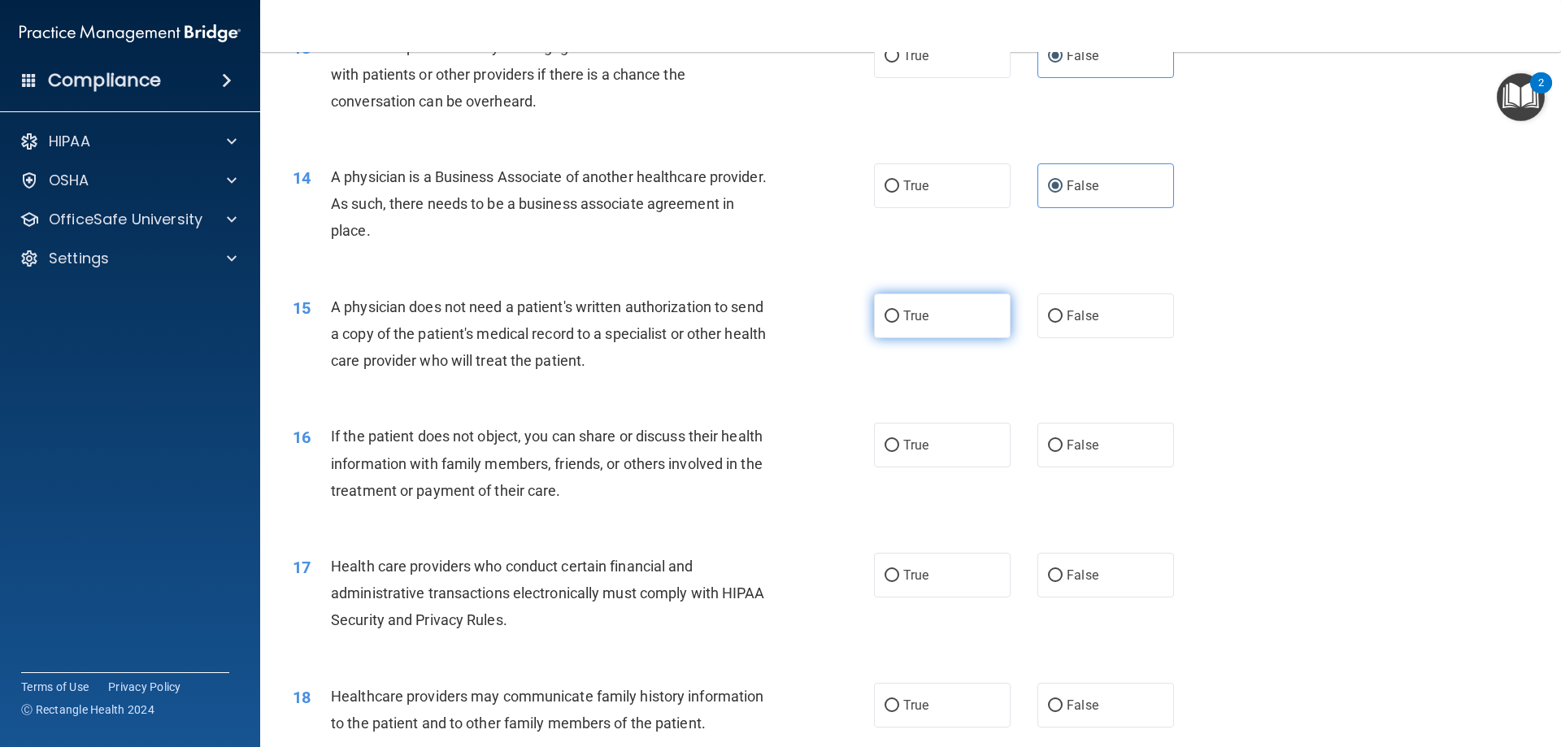
click at [904, 318] on span "True" at bounding box center [916, 315] width 25 height 15
click at [898, 318] on input "True" at bounding box center [892, 317] width 15 height 12
radio input "true"
click at [934, 450] on label "True" at bounding box center [942, 445] width 137 height 45
click at [899, 450] on input "True" at bounding box center [892, 446] width 15 height 12
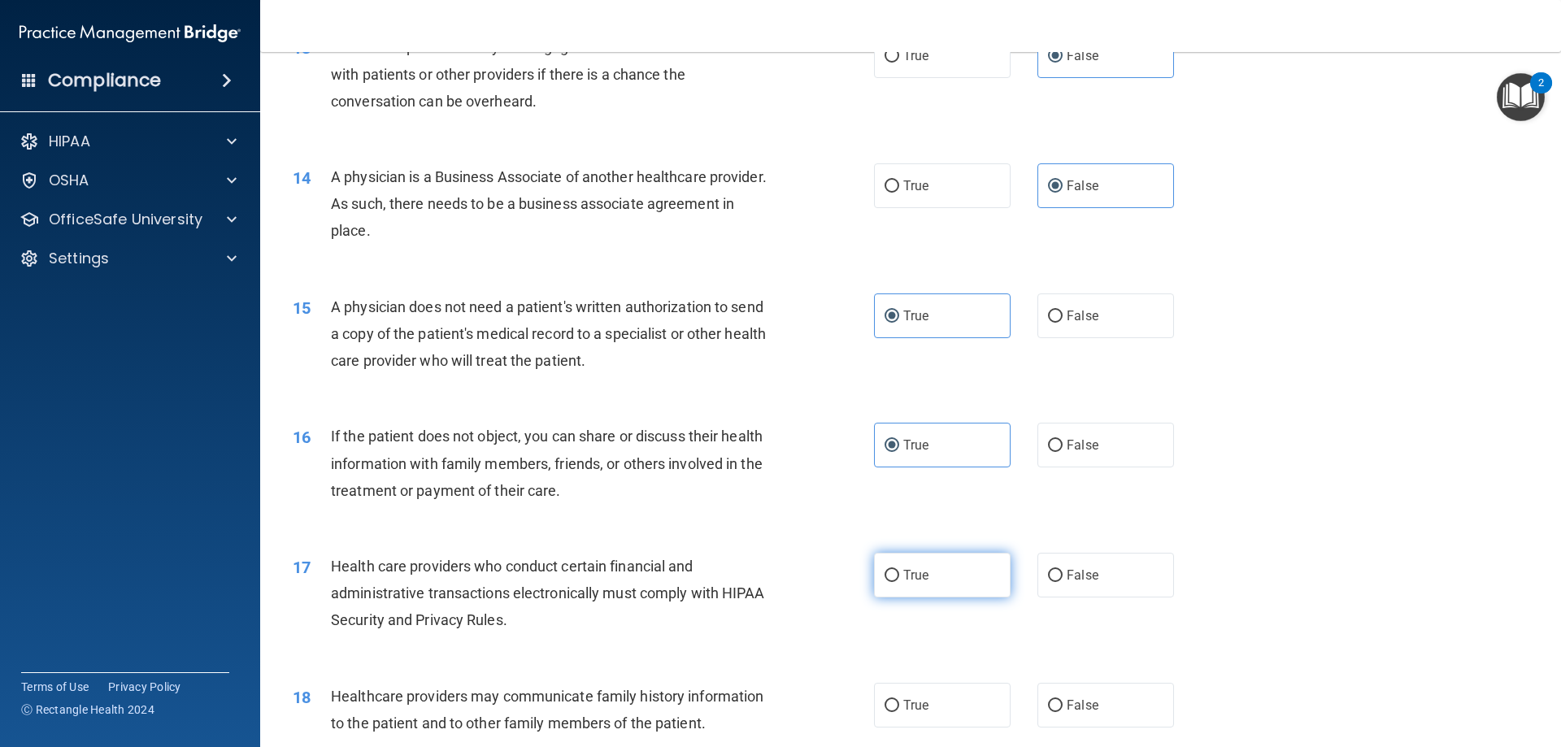
click at [936, 575] on label "True" at bounding box center [942, 575] width 137 height 45
click at [899, 575] on input "True" at bounding box center [892, 576] width 15 height 12
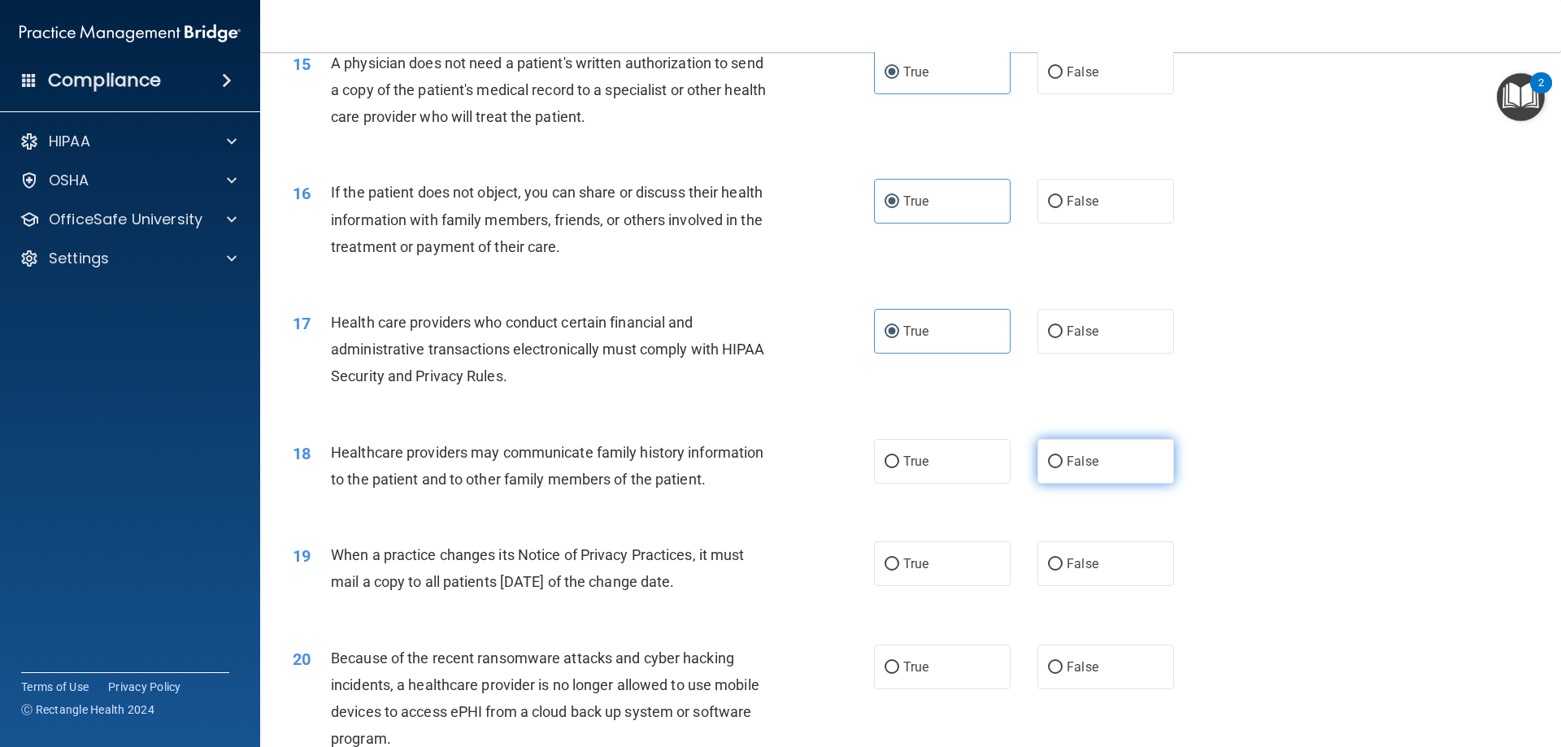
click at [1096, 470] on label "False" at bounding box center [1106, 461] width 137 height 45
click at [1063, 468] on input "False" at bounding box center [1055, 462] width 15 height 12
click at [1128, 573] on label "False" at bounding box center [1106, 564] width 137 height 45
click at [1063, 571] on input "False" at bounding box center [1055, 565] width 15 height 12
click at [1095, 687] on label "False" at bounding box center [1106, 667] width 137 height 45
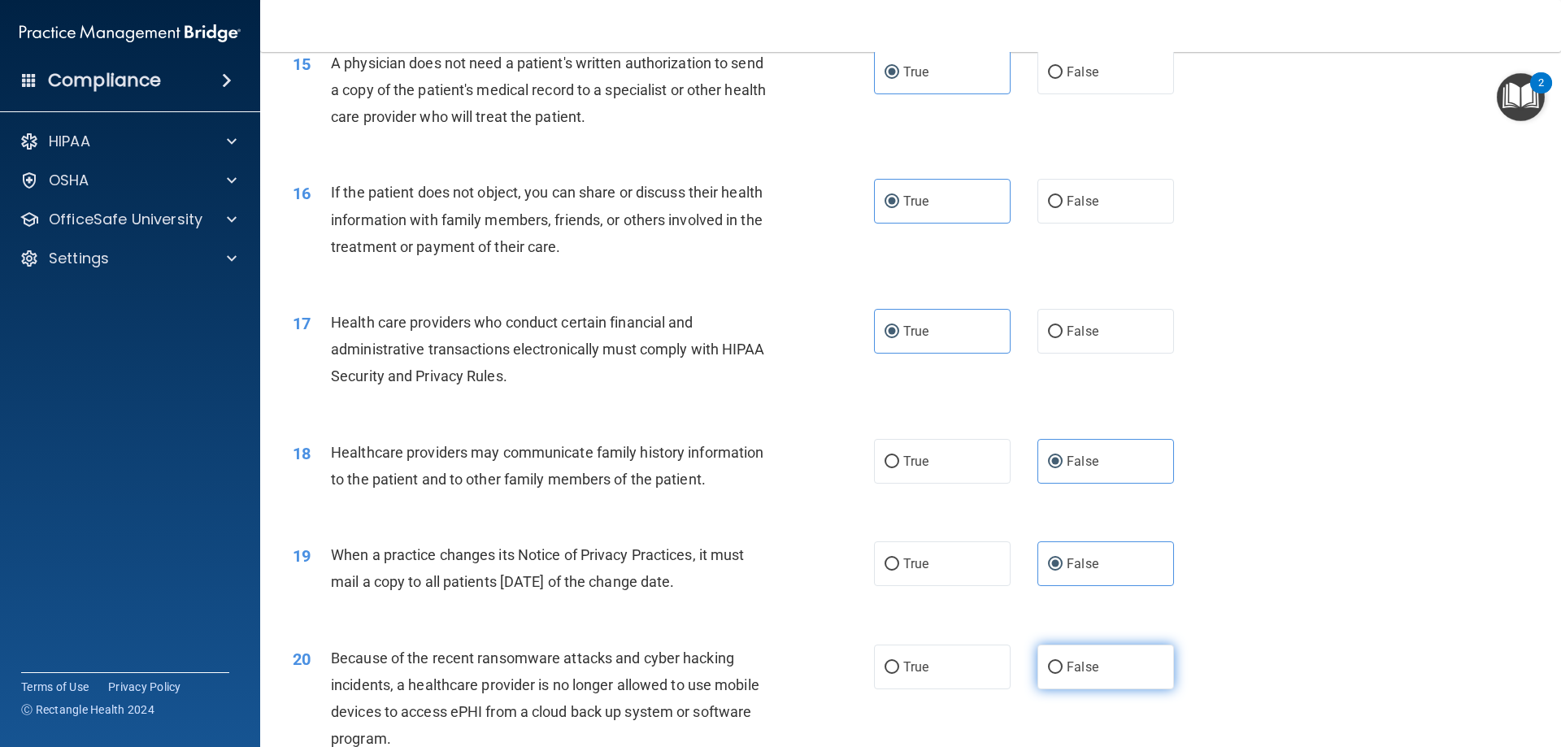
click at [1063, 674] on input "False" at bounding box center [1055, 668] width 15 height 12
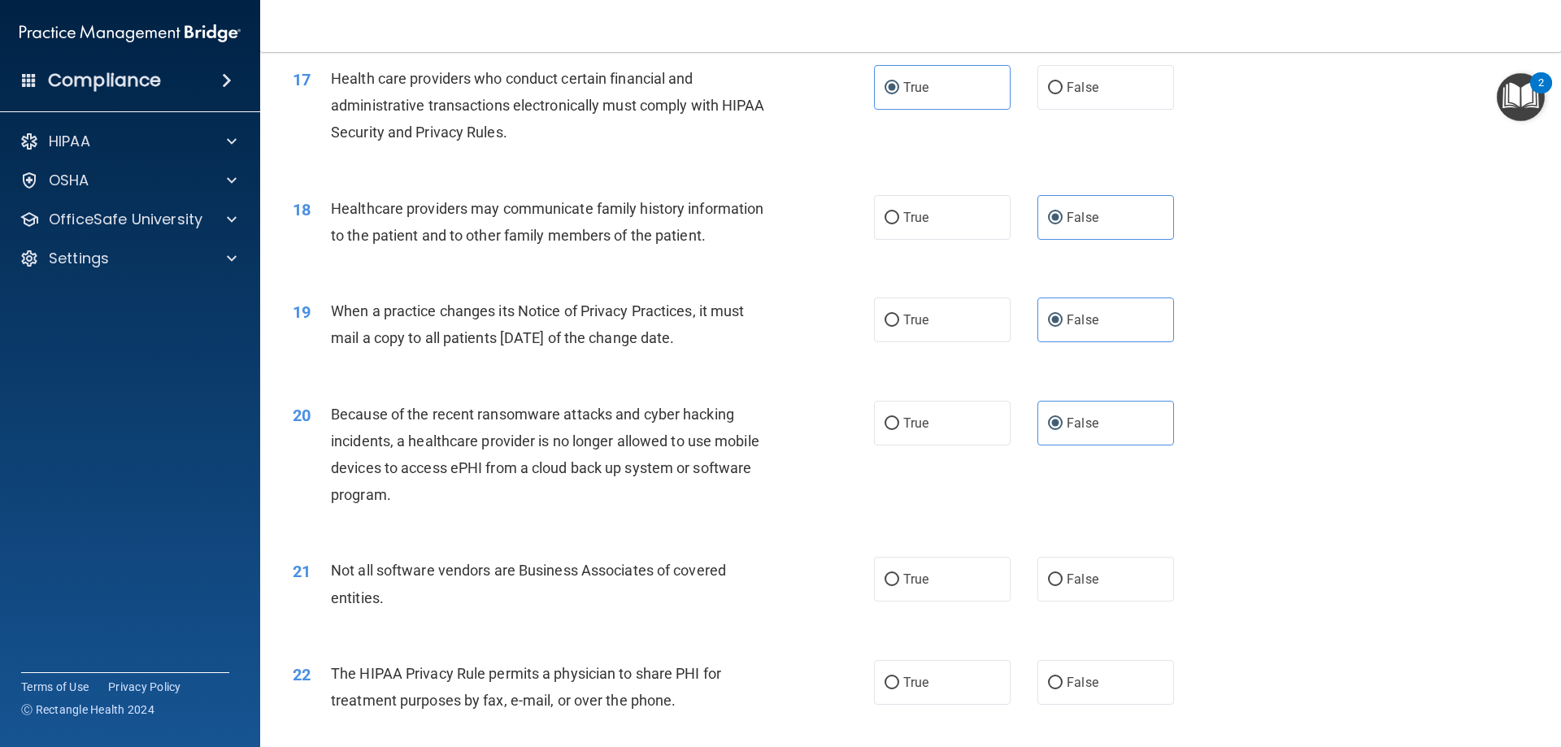
scroll to position [2114, 0]
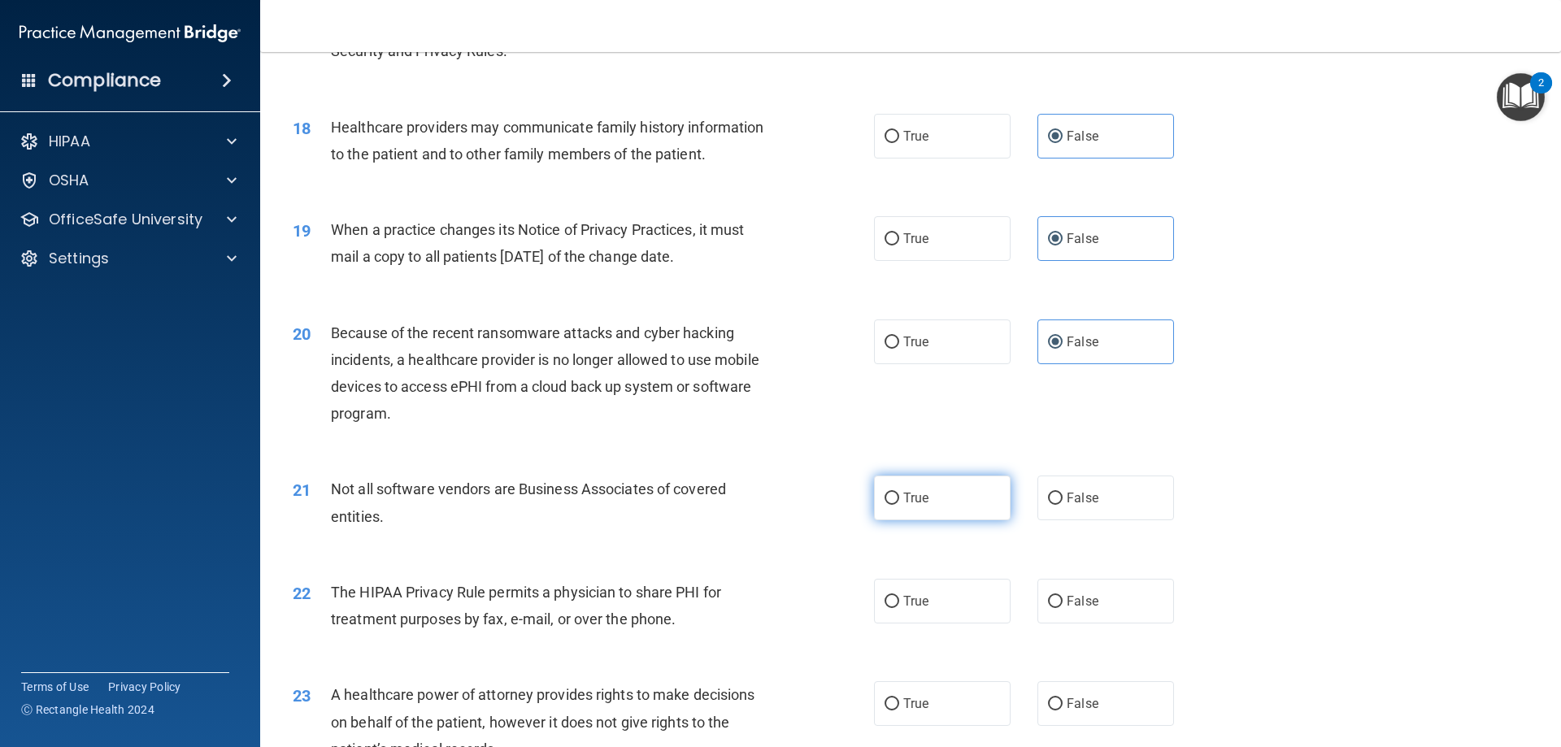
click at [964, 486] on label "True" at bounding box center [942, 498] width 137 height 45
click at [899, 493] on input "True" at bounding box center [892, 499] width 15 height 12
click at [964, 599] on label "True" at bounding box center [942, 601] width 137 height 45
click at [899, 599] on input "True" at bounding box center [892, 602] width 15 height 12
click at [1108, 725] on label "False" at bounding box center [1106, 704] width 137 height 45
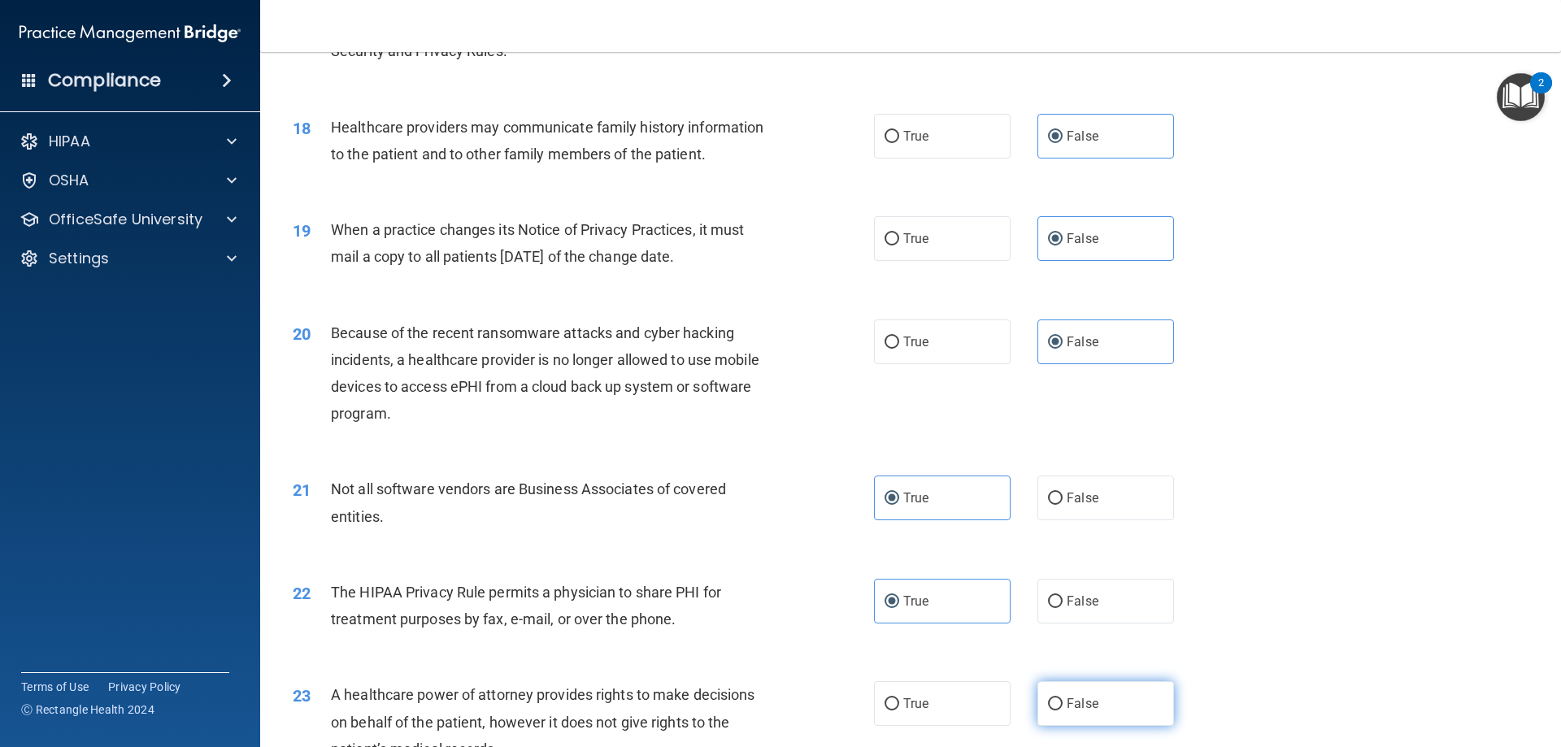
click at [1063, 711] on input "False" at bounding box center [1055, 705] width 15 height 12
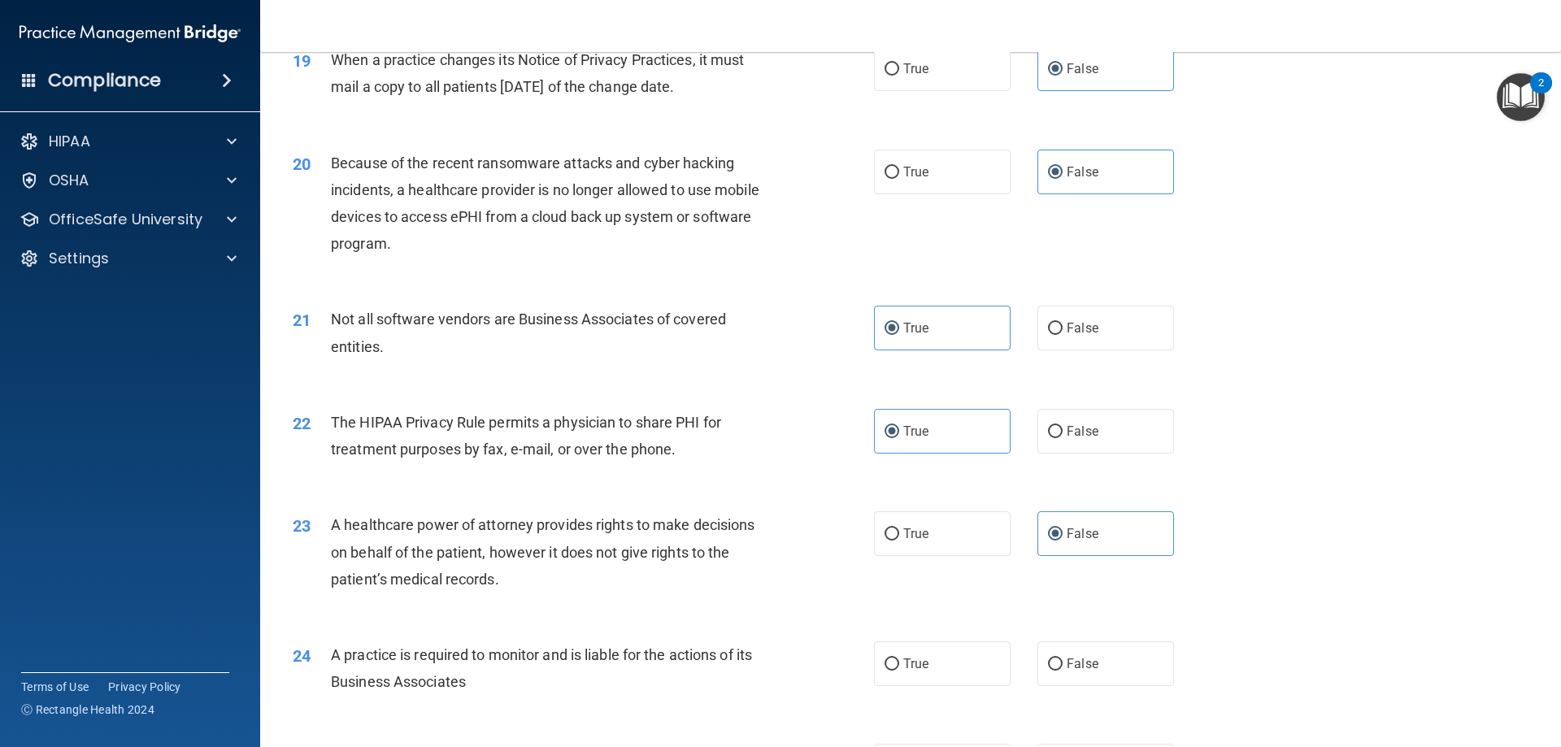
scroll to position [2440, 0]
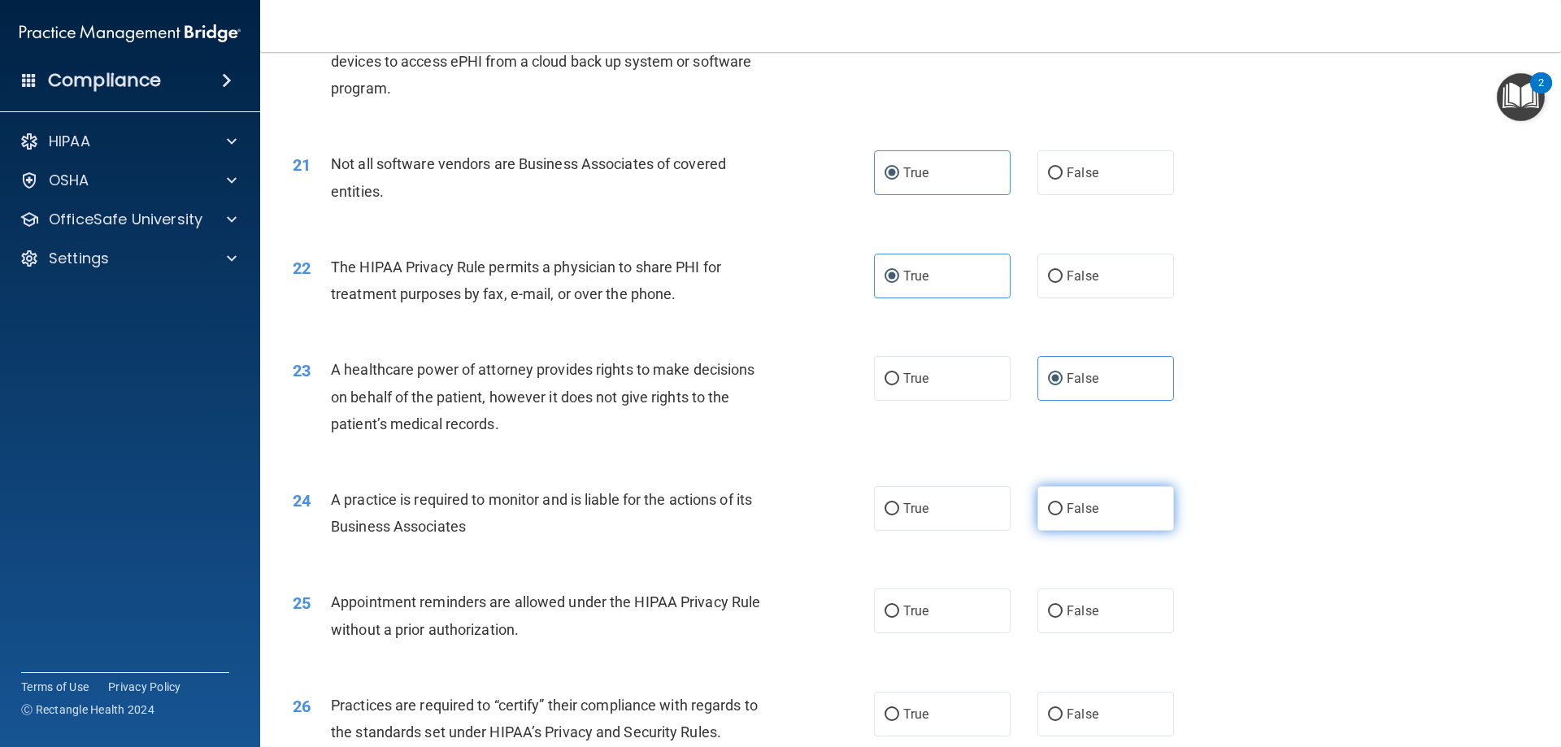
drag, startPoint x: 1047, startPoint y: 509, endPoint x: 1034, endPoint y: 526, distance: 21.5
click at [1048, 508] on input "False" at bounding box center [1055, 509] width 15 height 12
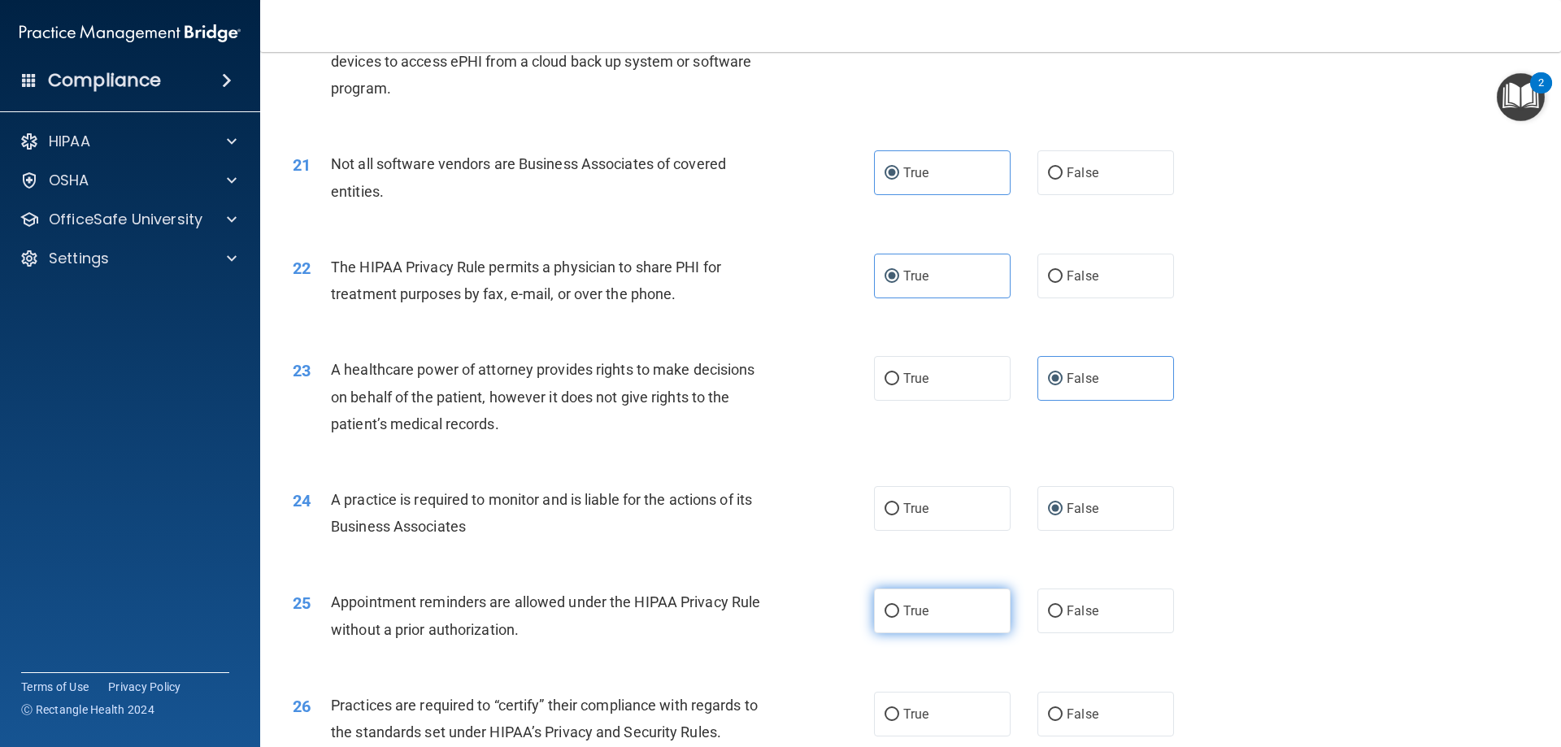
click at [955, 609] on label "True" at bounding box center [942, 611] width 137 height 45
click at [899, 609] on input "True" at bounding box center [892, 612] width 15 height 12
click at [1089, 716] on span "False" at bounding box center [1083, 714] width 32 height 15
click at [1063, 716] on input "False" at bounding box center [1055, 715] width 15 height 12
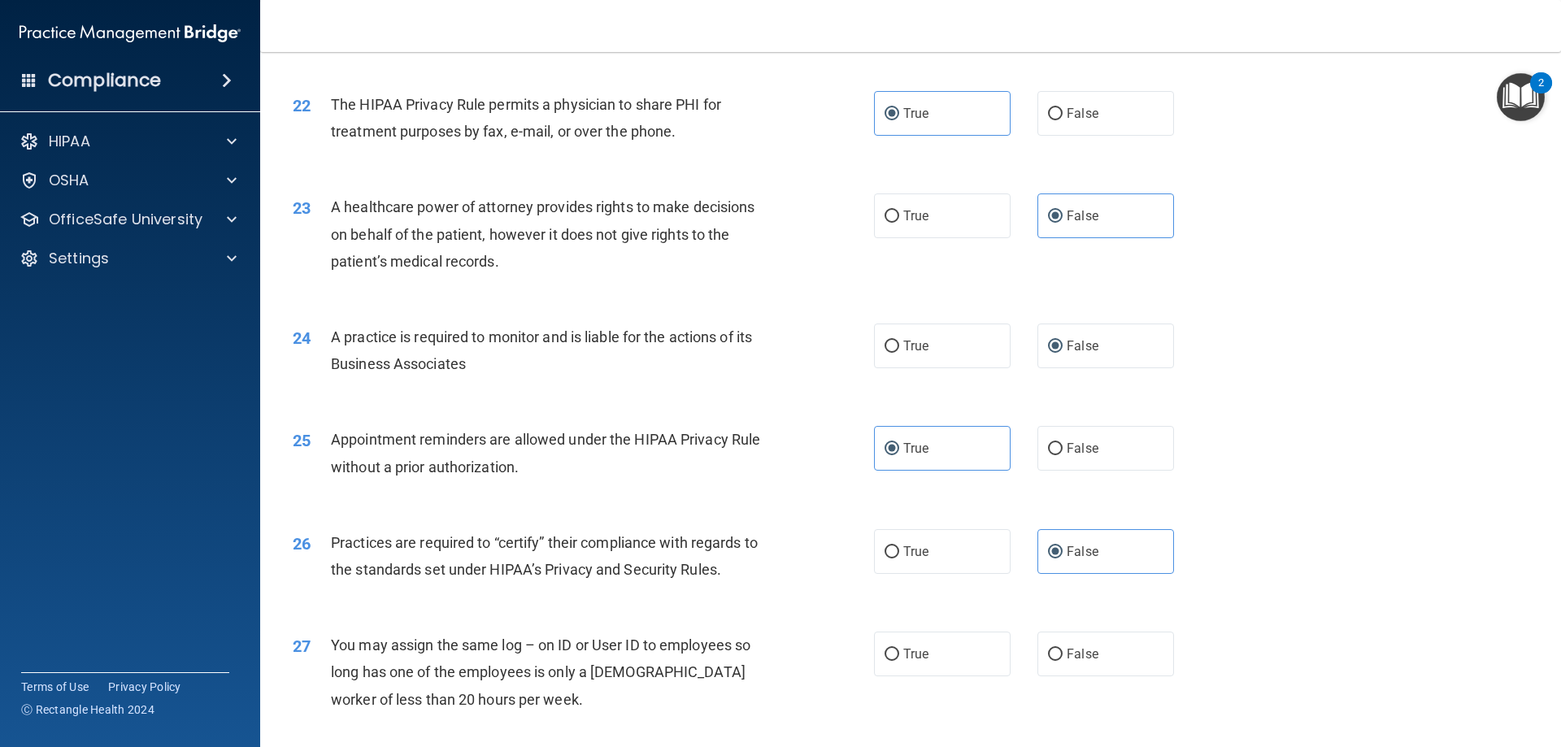
scroll to position [2684, 0]
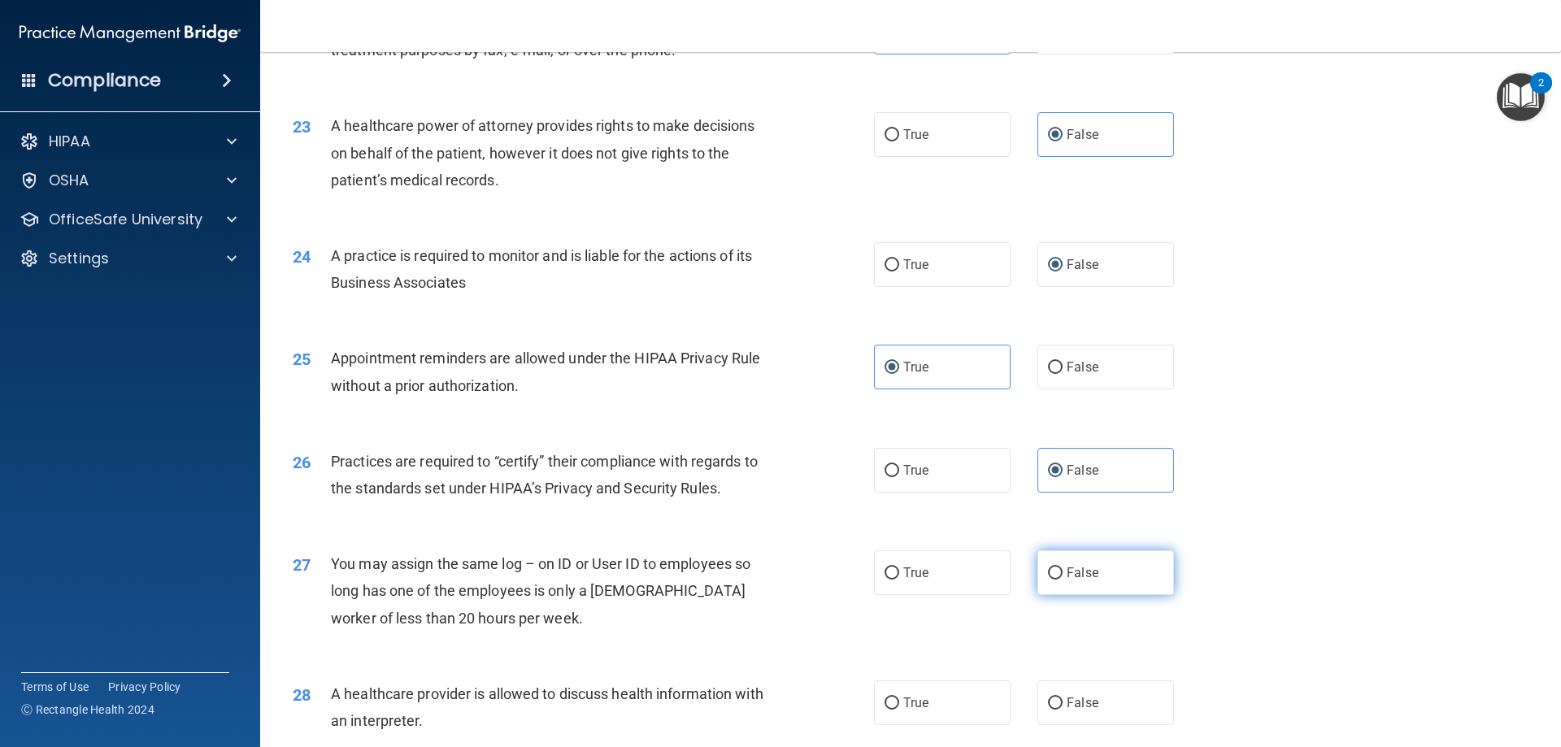
click at [1095, 564] on label "False" at bounding box center [1106, 573] width 137 height 45
click at [1063, 568] on input "False" at bounding box center [1055, 574] width 15 height 12
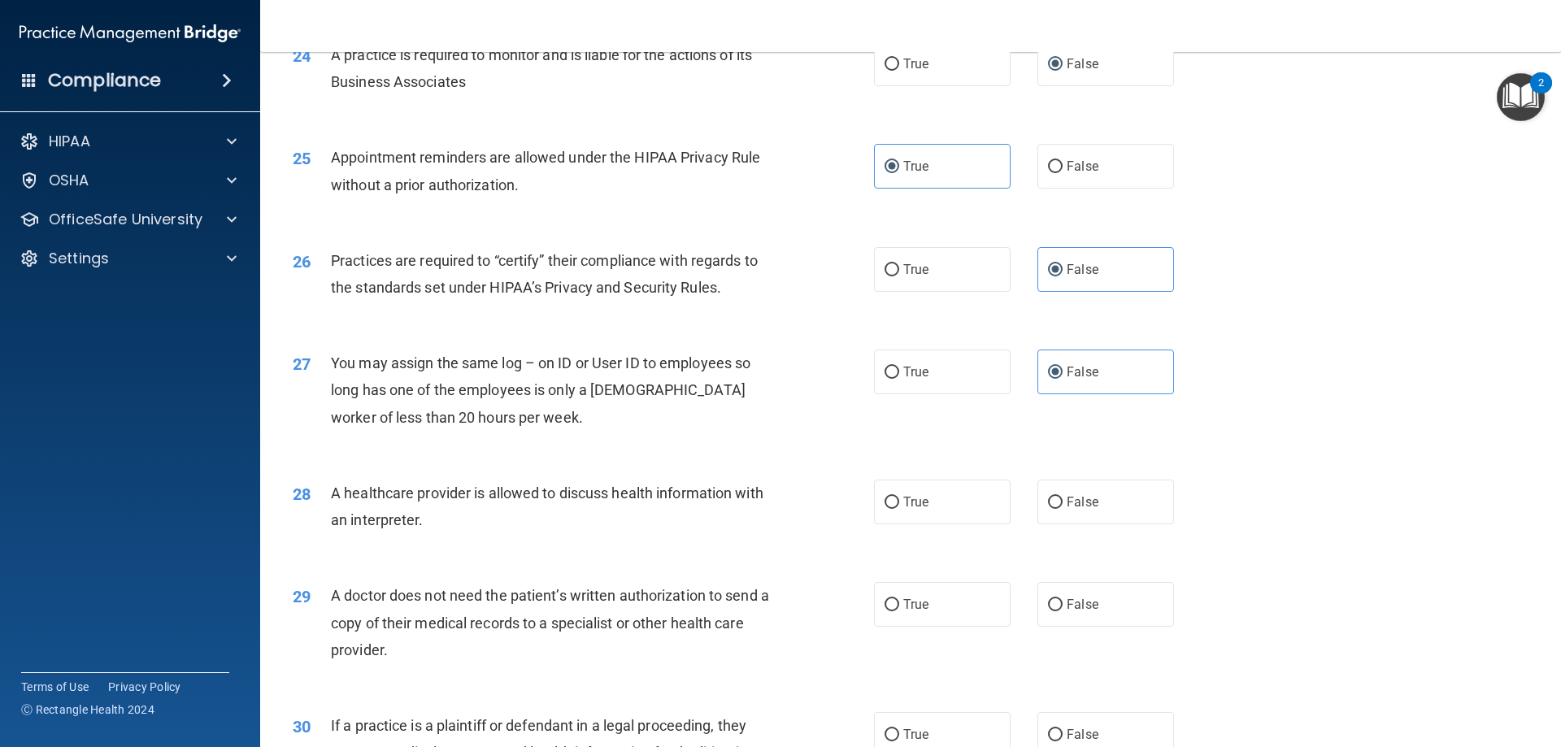
scroll to position [3038, 0]
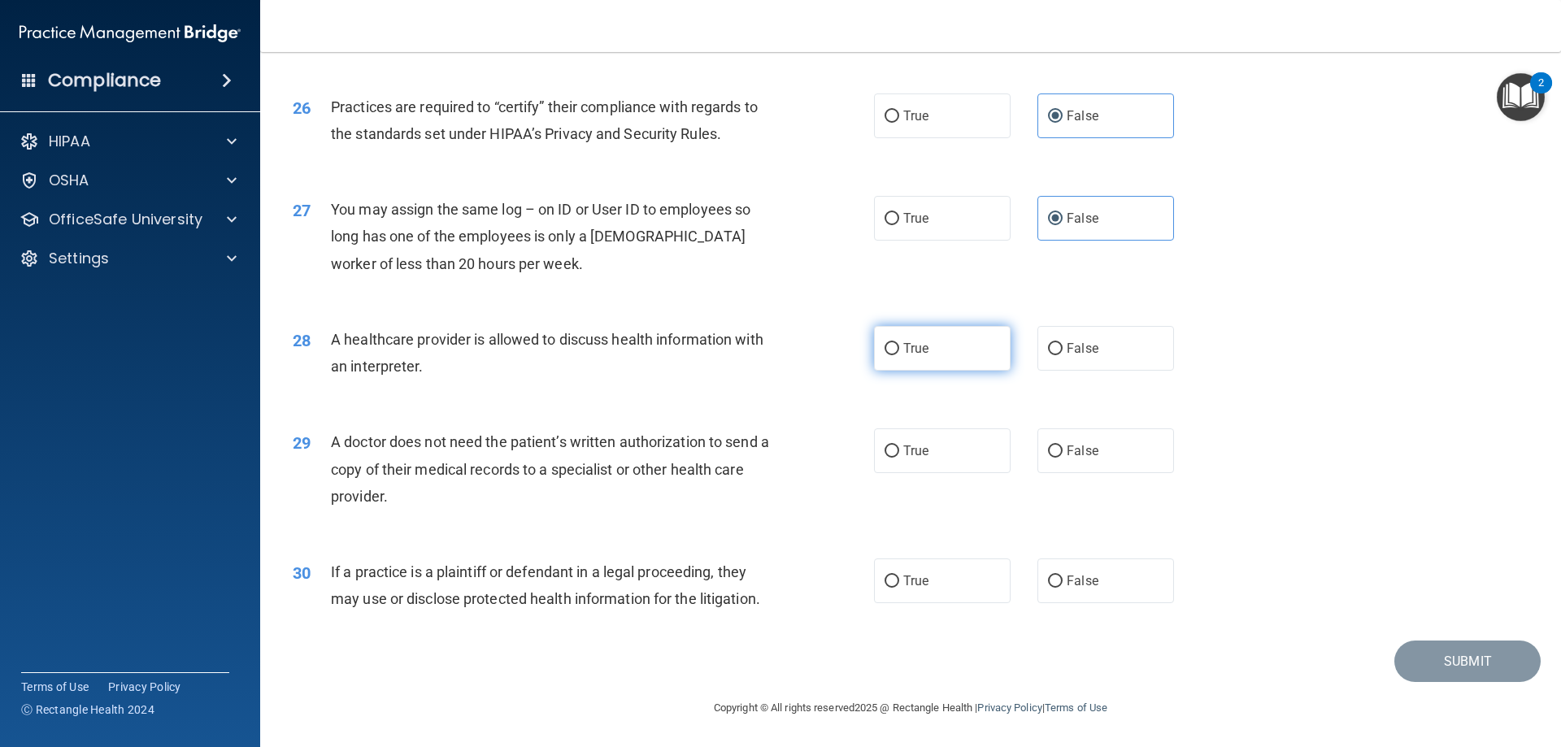
click at [931, 342] on label "True" at bounding box center [942, 348] width 137 height 45
click at [899, 343] on input "True" at bounding box center [892, 349] width 15 height 12
click at [934, 456] on label "True" at bounding box center [942, 451] width 137 height 45
click at [899, 456] on input "True" at bounding box center [892, 452] width 15 height 12
click at [961, 586] on label "True" at bounding box center [942, 581] width 137 height 45
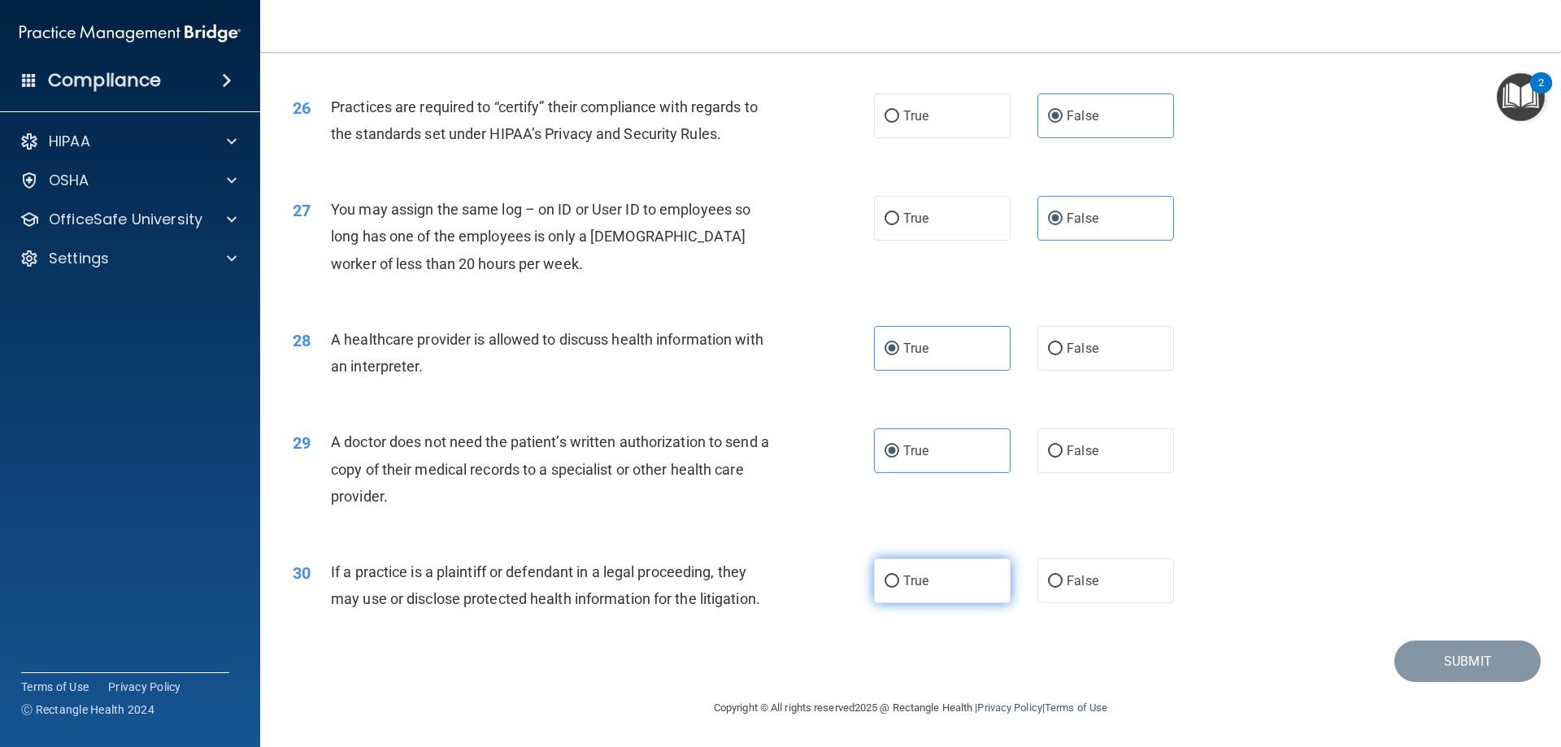
click at [899, 586] on input "True" at bounding box center [892, 582] width 15 height 12
drag, startPoint x: 1548, startPoint y: 687, endPoint x: 1500, endPoint y: 678, distance: 48.8
click at [1548, 686] on main "- The HIPAA Quiz #2 This quiz doesn’t expire until 09/11/2025. Are you sure you…" at bounding box center [910, 399] width 1301 height 695
click at [1435, 661] on button "Submit" at bounding box center [1468, 661] width 146 height 41
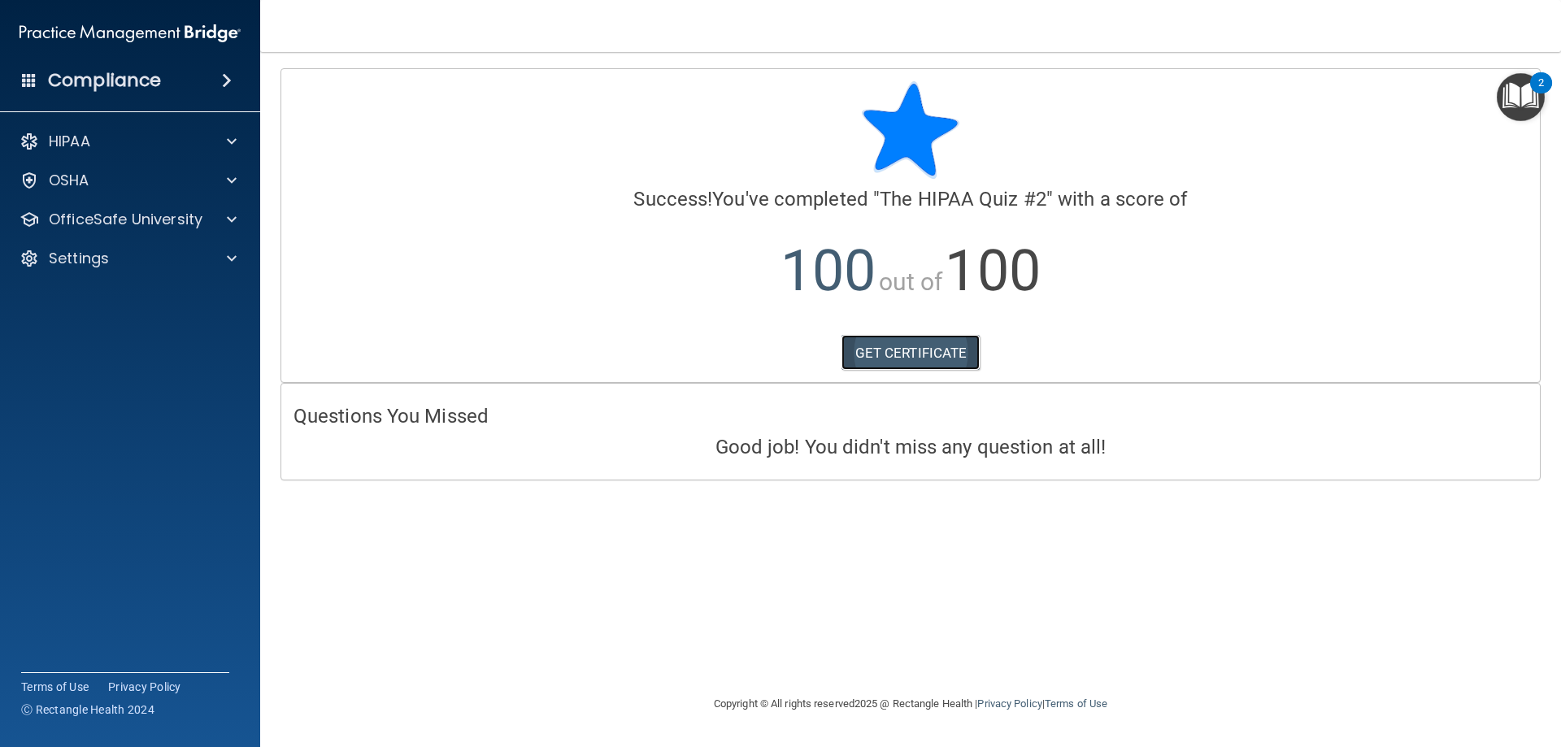
click at [912, 365] on link "GET CERTIFICATE" at bounding box center [911, 353] width 139 height 36
click at [124, 224] on p "OfficeSafe University" at bounding box center [126, 220] width 154 height 20
click at [149, 258] on div "HIPAA Training" at bounding box center [122, 258] width 222 height 16
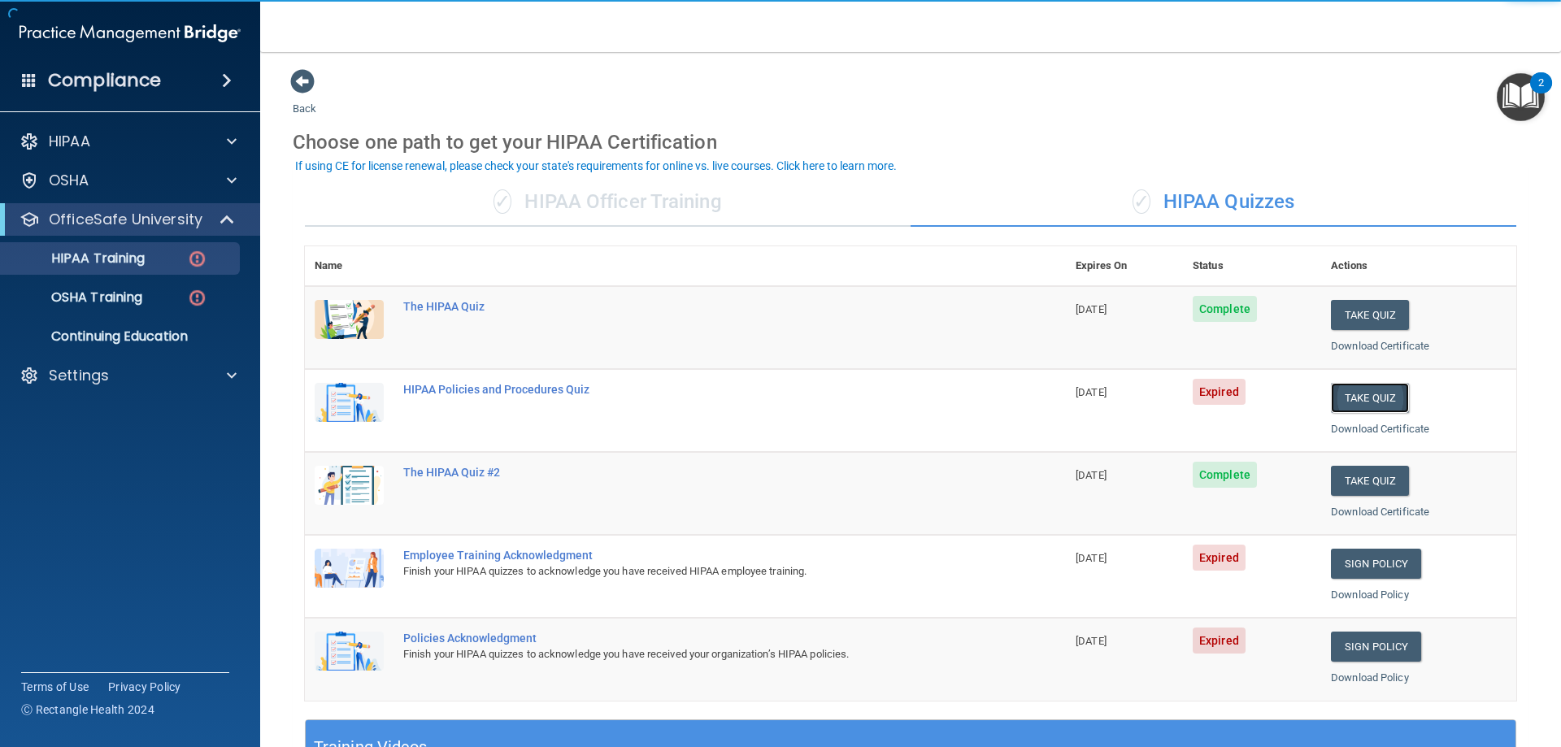
click at [1356, 398] on button "Take Quiz" at bounding box center [1370, 398] width 78 height 30
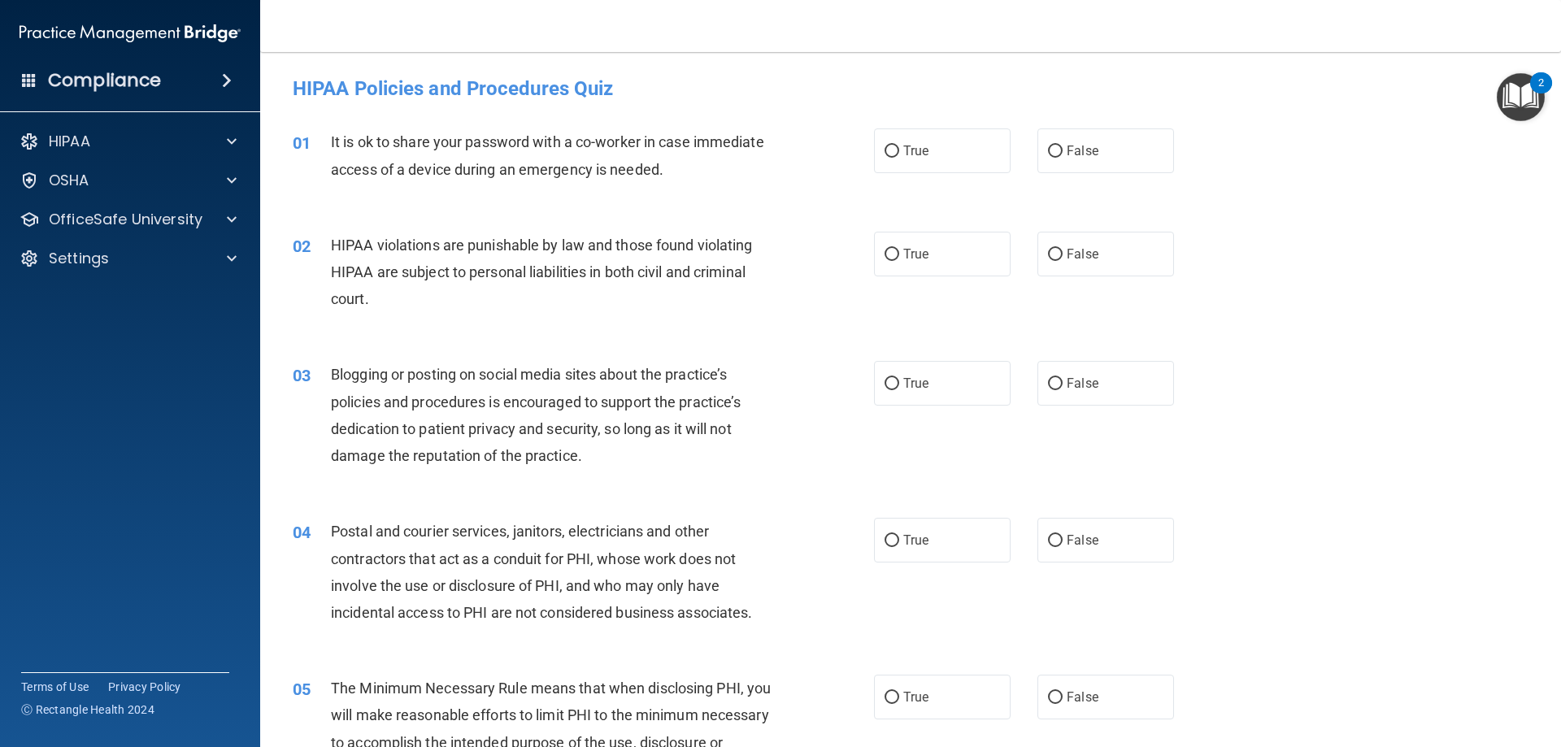
drag, startPoint x: 1069, startPoint y: 148, endPoint x: 1082, endPoint y: 201, distance: 54.4
click at [1069, 152] on span "False" at bounding box center [1083, 150] width 32 height 15
click at [1063, 152] on input "False" at bounding box center [1055, 152] width 15 height 12
click at [952, 258] on label "True" at bounding box center [942, 254] width 137 height 45
click at [899, 258] on input "True" at bounding box center [892, 255] width 15 height 12
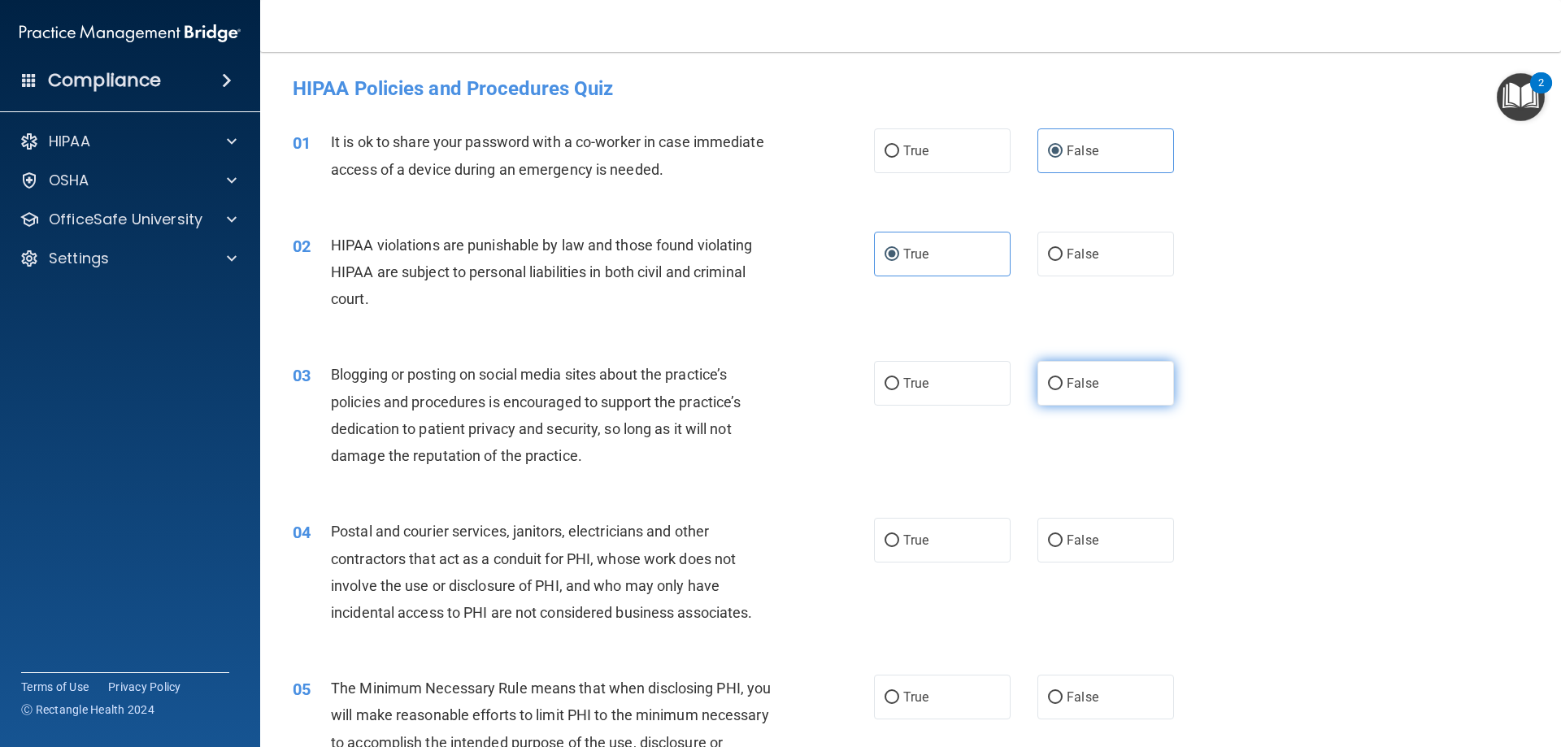
click at [1067, 377] on span "False" at bounding box center [1083, 383] width 32 height 15
click at [1063, 378] on input "False" at bounding box center [1055, 384] width 15 height 12
click at [939, 551] on label "True" at bounding box center [942, 540] width 137 height 45
click at [899, 547] on input "True" at bounding box center [892, 541] width 15 height 12
click at [923, 718] on label "True" at bounding box center [942, 697] width 137 height 45
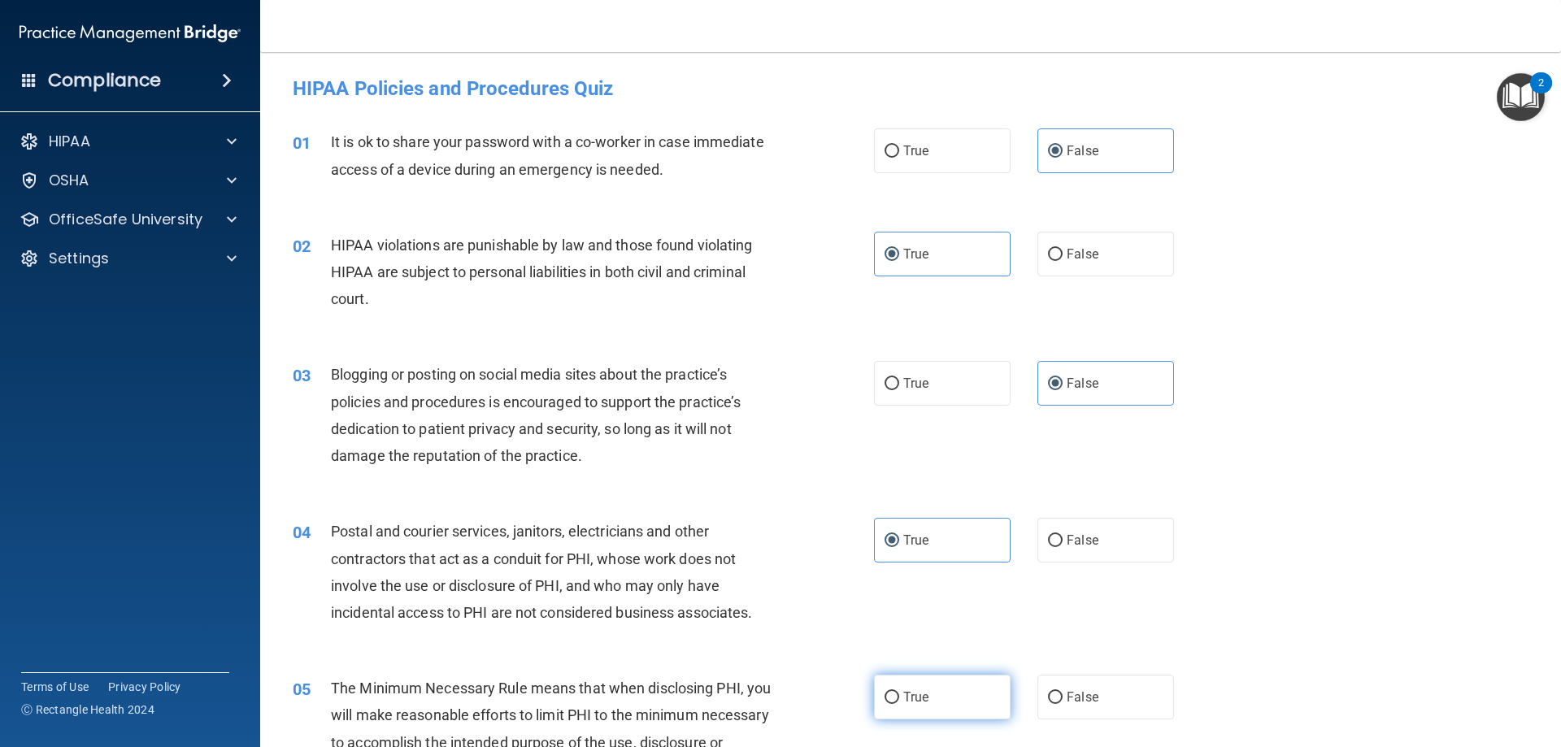
click at [899, 704] on input "True" at bounding box center [892, 698] width 15 height 12
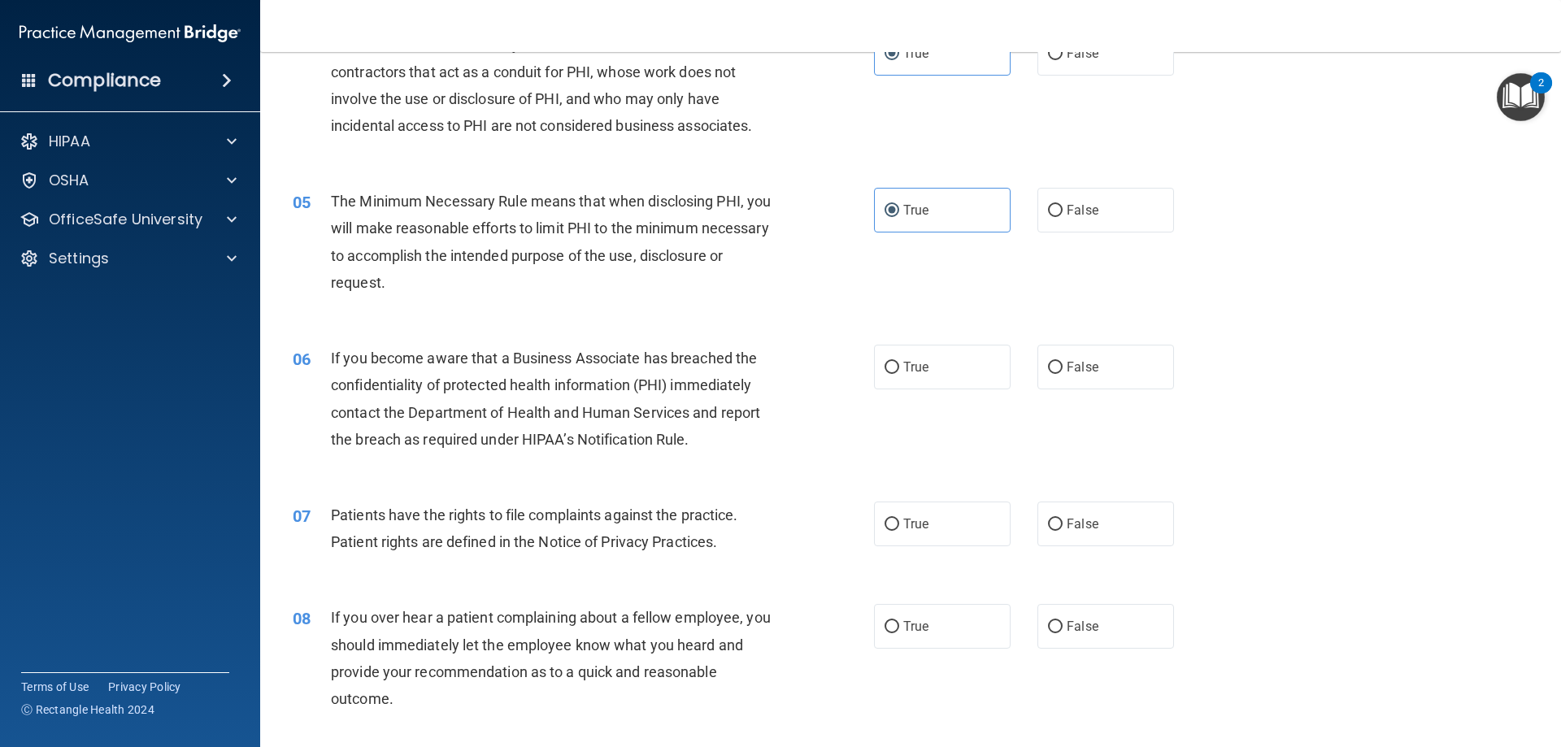
scroll to position [488, 0]
click at [1119, 346] on label "False" at bounding box center [1106, 366] width 137 height 45
click at [1063, 361] on input "False" at bounding box center [1055, 367] width 15 height 12
click at [909, 533] on label "True" at bounding box center [942, 523] width 137 height 45
click at [899, 530] on input "True" at bounding box center [892, 524] width 15 height 12
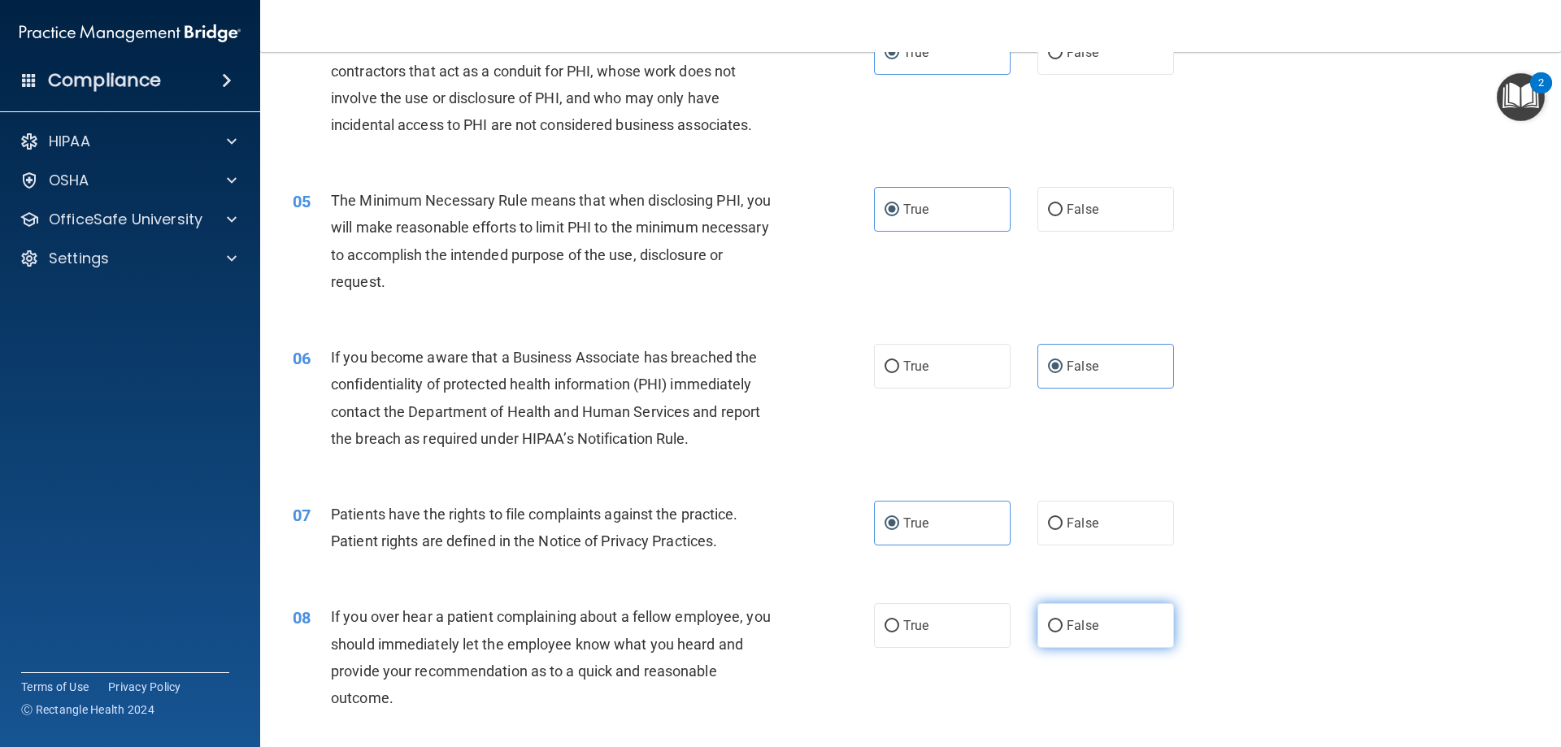
click at [1143, 632] on label "False" at bounding box center [1106, 625] width 137 height 45
click at [1063, 632] on input "False" at bounding box center [1055, 627] width 15 height 12
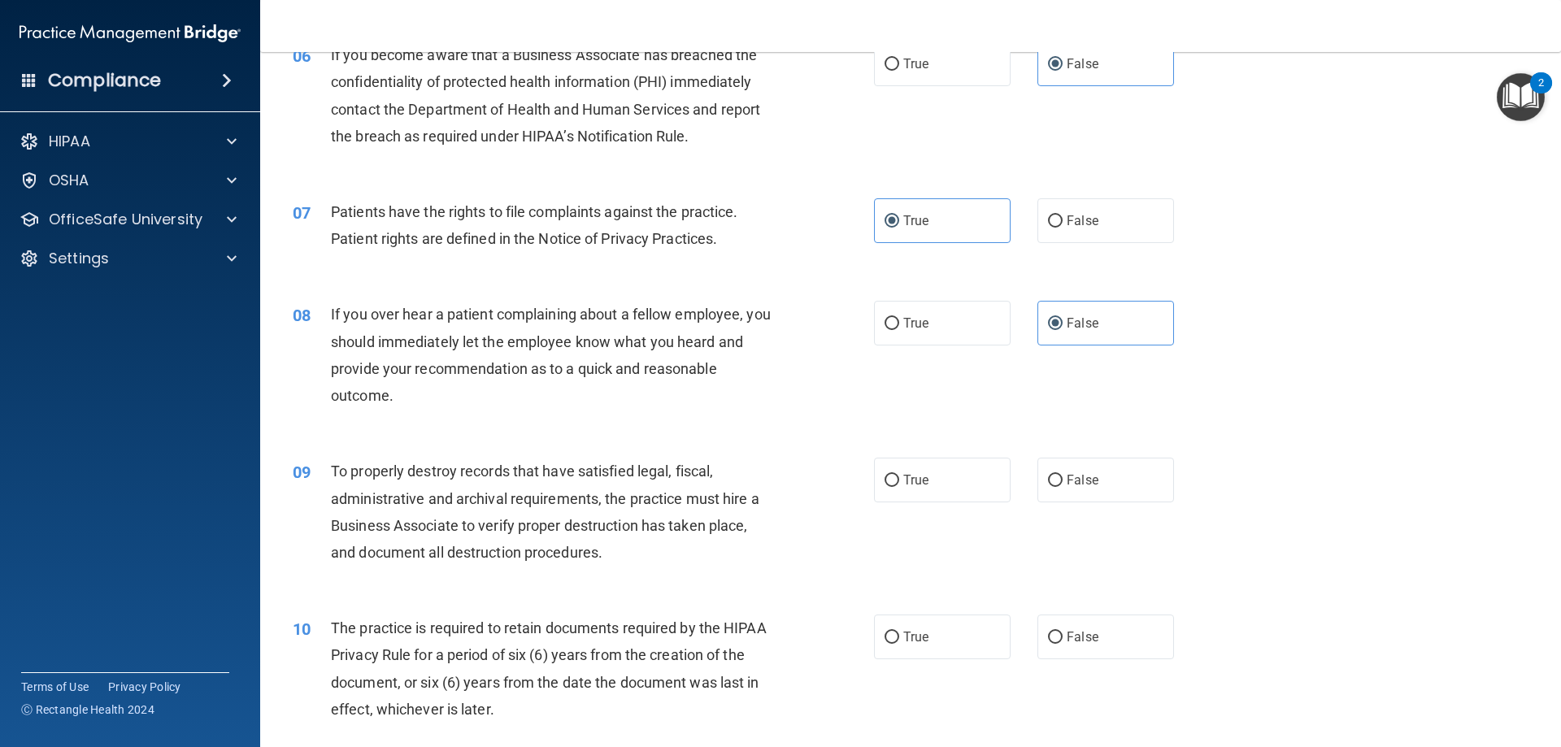
scroll to position [813, 0]
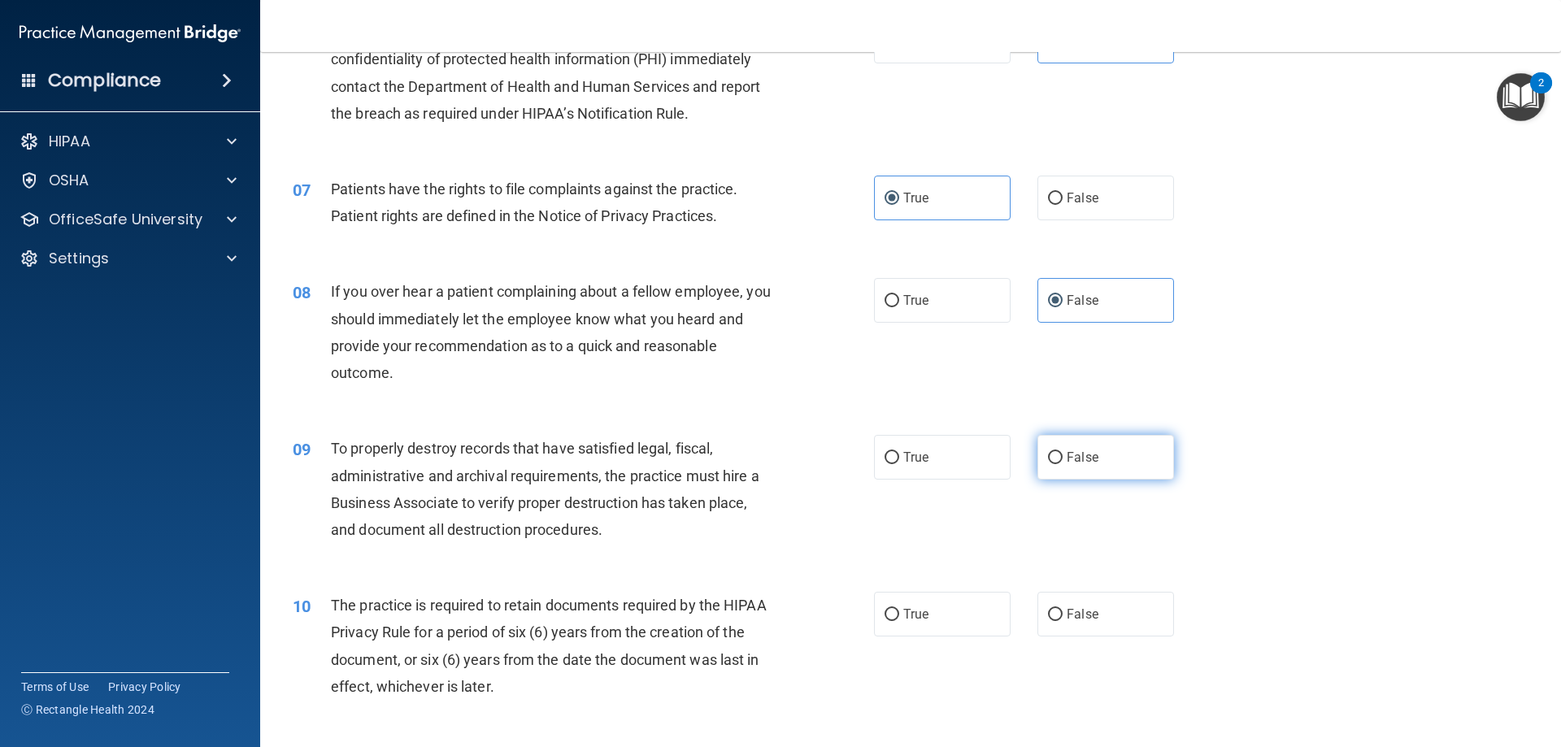
click at [1148, 446] on label "False" at bounding box center [1106, 457] width 137 height 45
click at [1063, 452] on input "False" at bounding box center [1055, 458] width 15 height 12
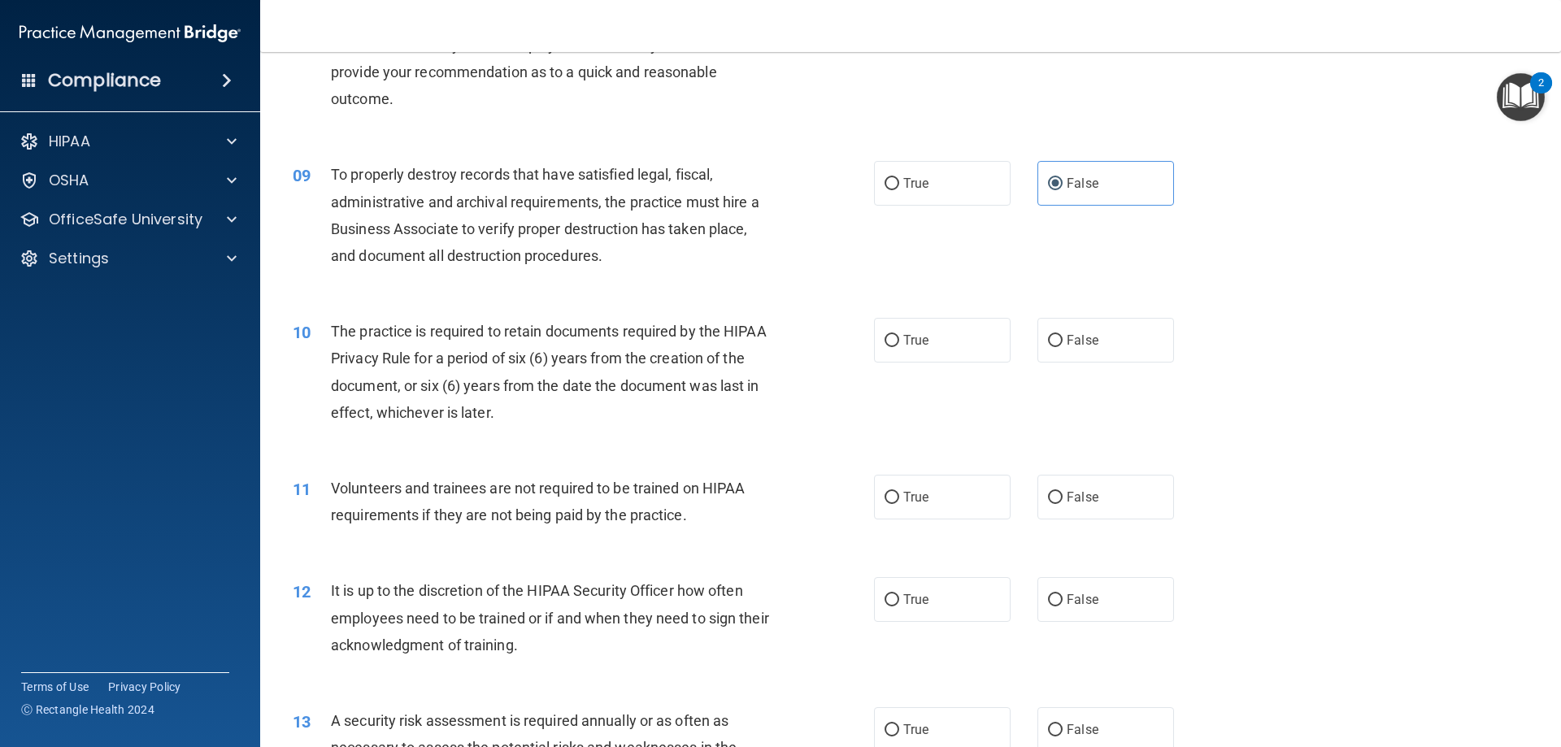
scroll to position [1139, 0]
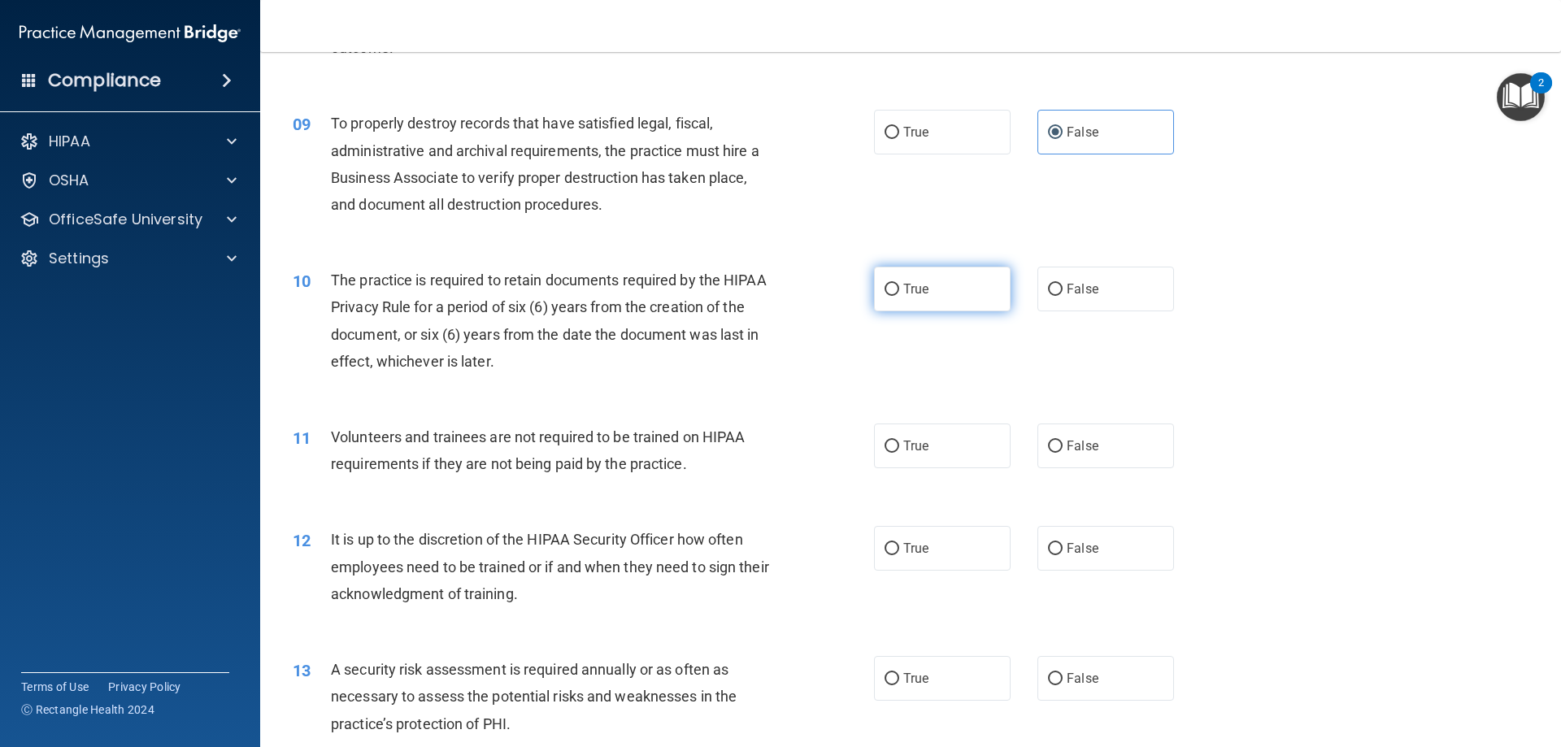
click at [911, 289] on span "True" at bounding box center [916, 288] width 25 height 15
click at [899, 289] on input "True" at bounding box center [892, 290] width 15 height 12
click at [1067, 451] on span "False" at bounding box center [1083, 445] width 32 height 15
click at [1063, 451] on input "False" at bounding box center [1055, 447] width 15 height 12
click at [1083, 544] on span "False" at bounding box center [1083, 548] width 32 height 15
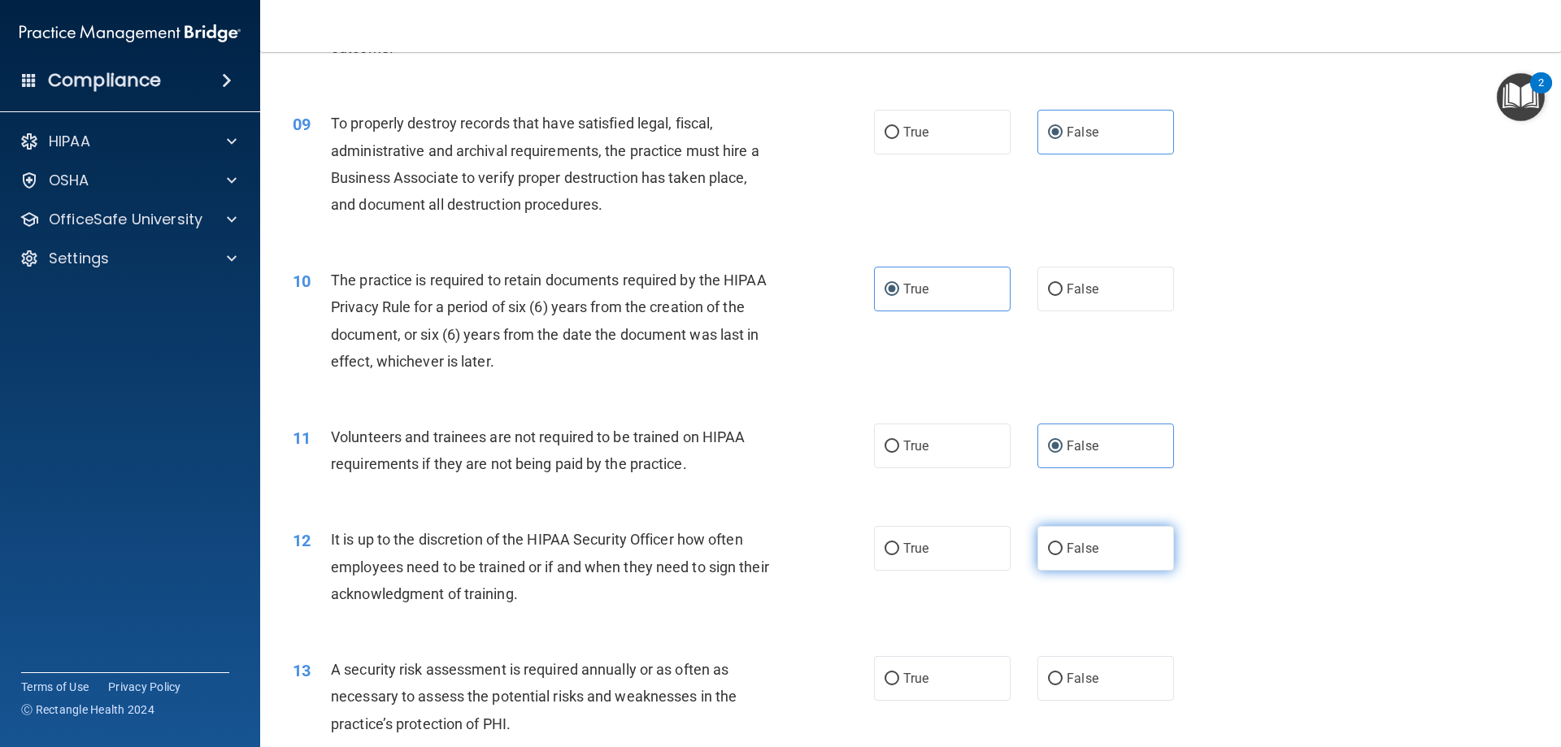
click at [1063, 544] on input "False" at bounding box center [1055, 549] width 15 height 12
click at [912, 680] on span "True" at bounding box center [916, 678] width 25 height 15
click at [899, 680] on input "True" at bounding box center [892, 679] width 15 height 12
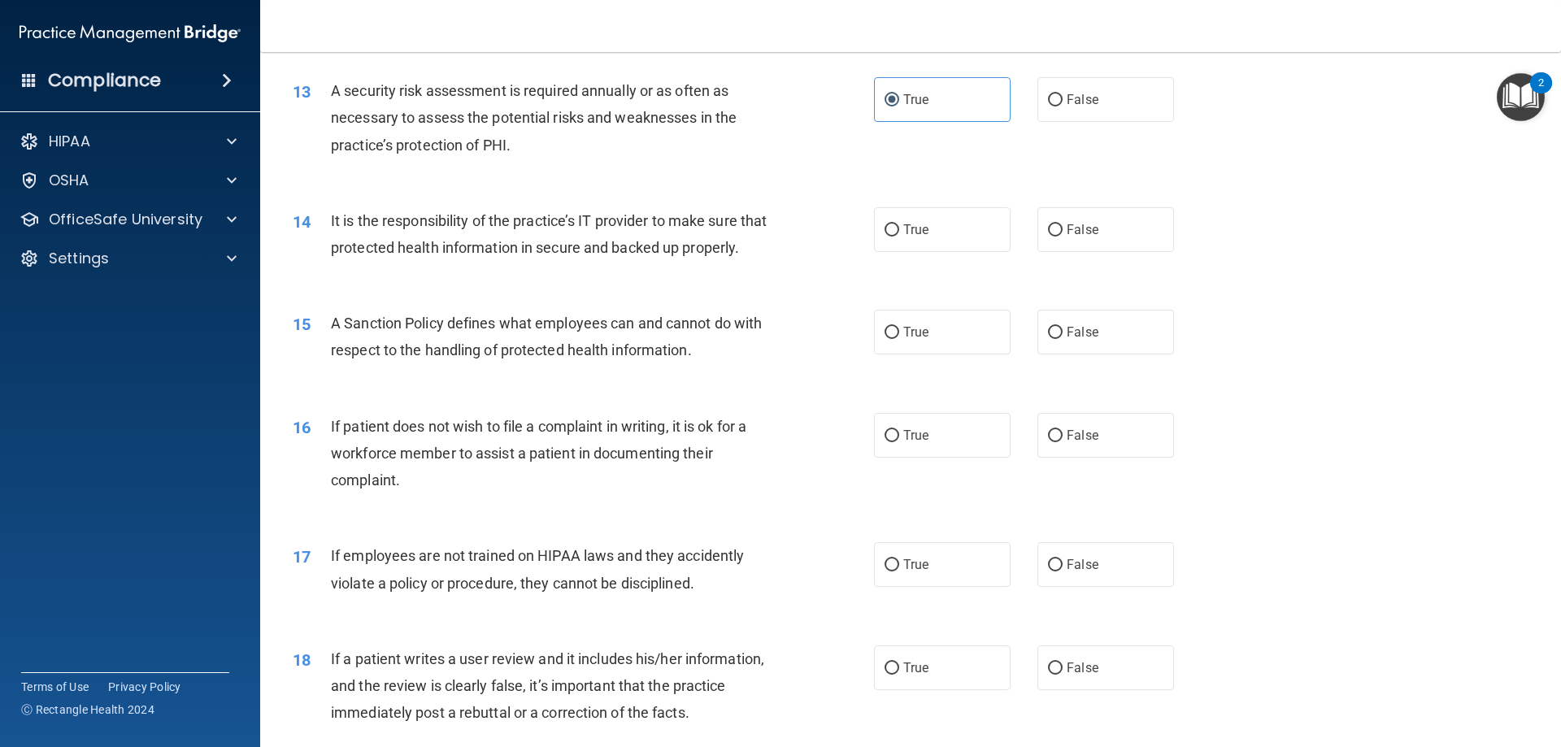
scroll to position [1789, 0]
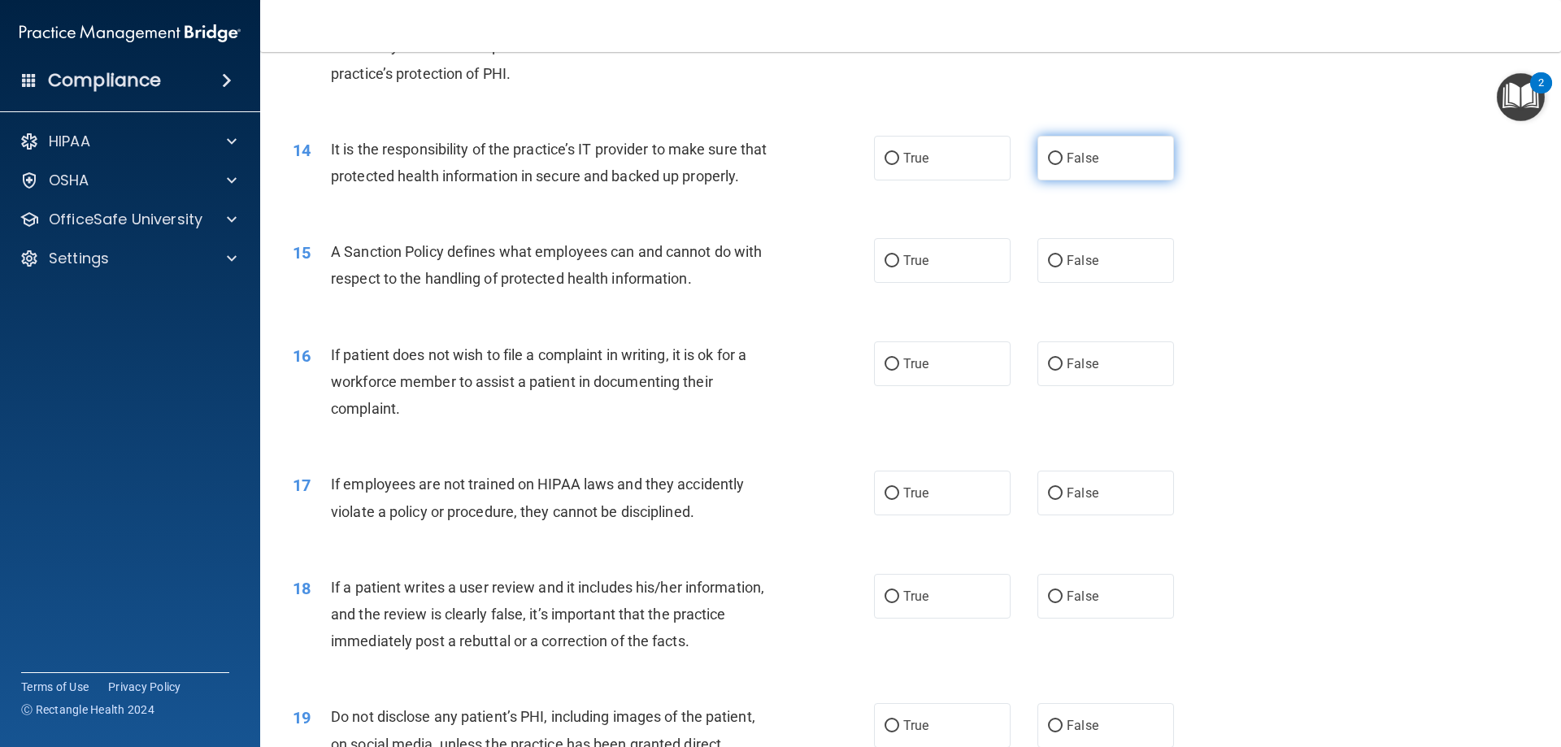
click at [1067, 163] on span "False" at bounding box center [1083, 157] width 32 height 15
click at [1063, 163] on input "False" at bounding box center [1055, 159] width 15 height 12
click at [1093, 283] on label "False" at bounding box center [1106, 260] width 137 height 45
click at [1063, 268] on input "False" at bounding box center [1055, 261] width 15 height 12
click at [921, 386] on label "True" at bounding box center [942, 364] width 137 height 45
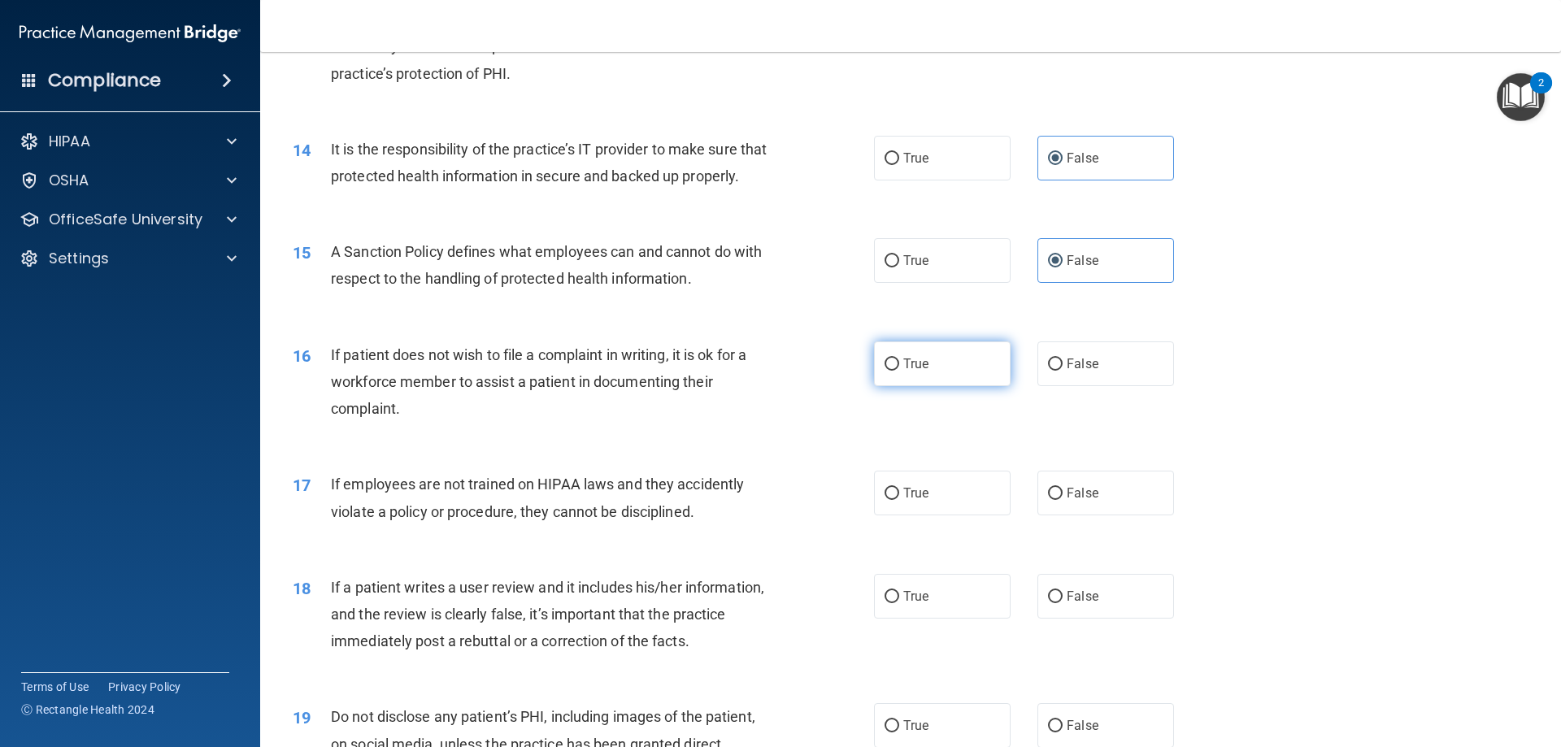
click at [899, 371] on input "True" at bounding box center [892, 365] width 15 height 12
click at [1160, 516] on label "False" at bounding box center [1106, 493] width 137 height 45
click at [1063, 500] on input "False" at bounding box center [1055, 494] width 15 height 12
click at [1125, 619] on label "False" at bounding box center [1106, 596] width 137 height 45
click at [1063, 603] on input "False" at bounding box center [1055, 597] width 15 height 12
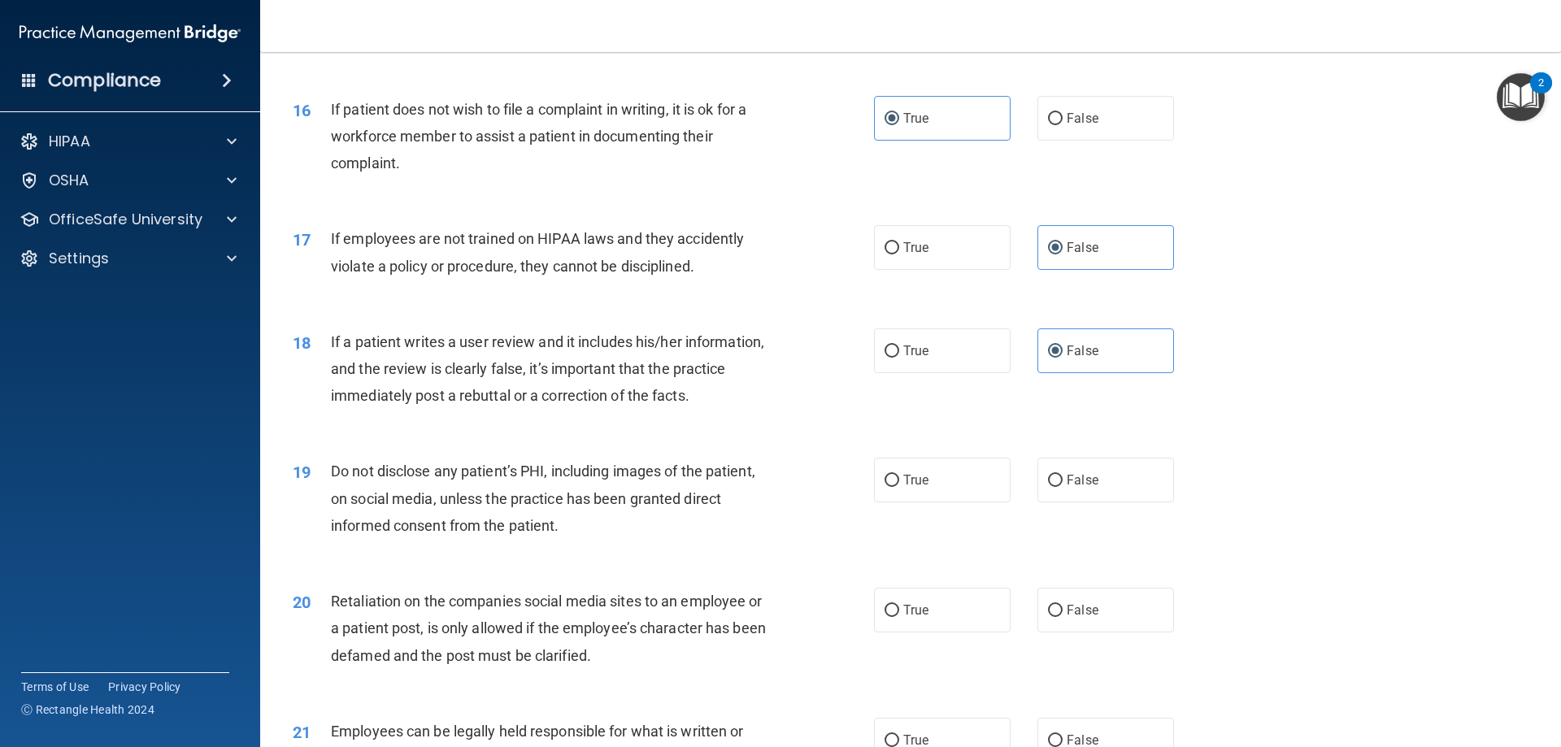
scroll to position [2114, 0]
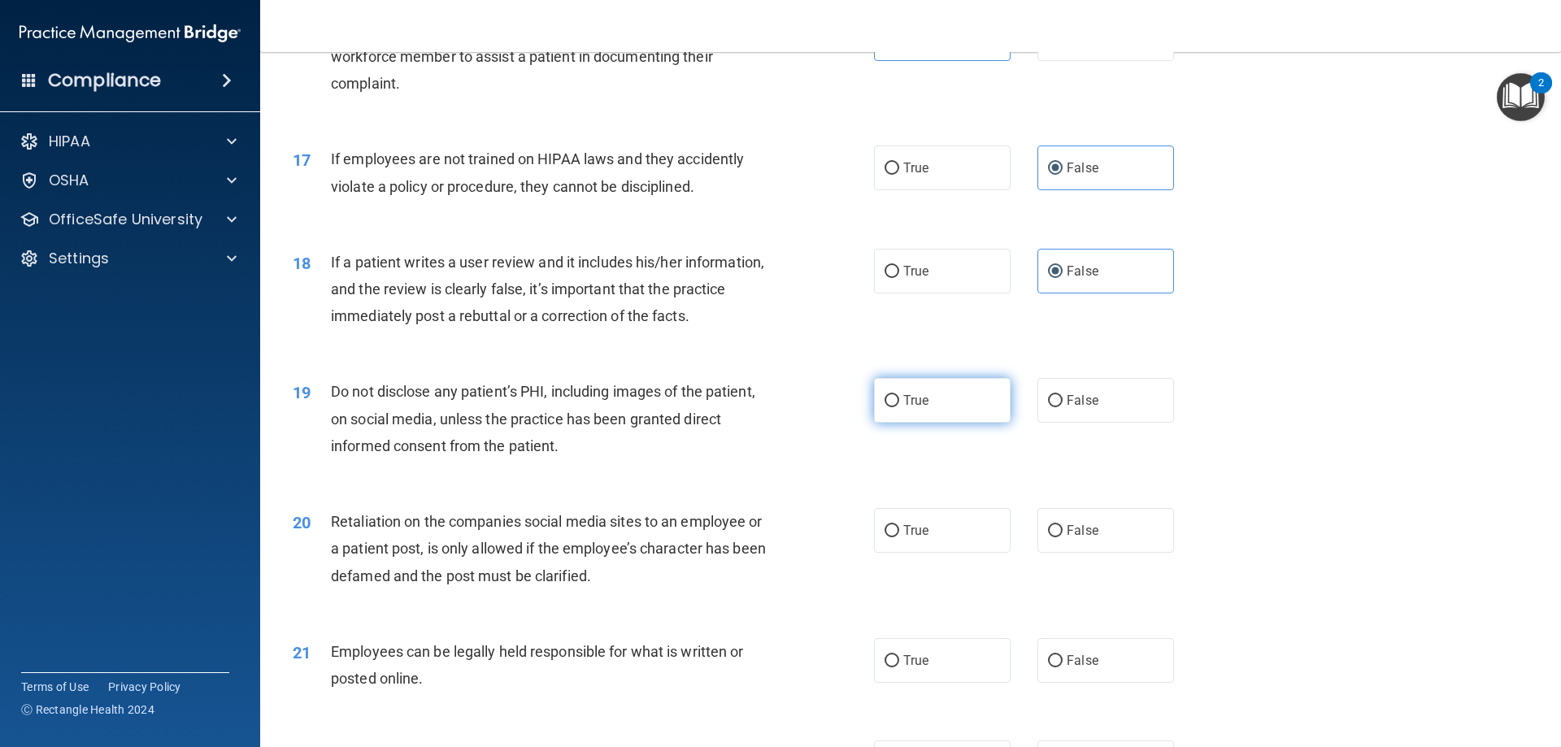
click at [945, 423] on label "True" at bounding box center [942, 400] width 137 height 45
click at [899, 407] on input "True" at bounding box center [892, 401] width 15 height 12
click at [1092, 553] on label "False" at bounding box center [1106, 530] width 137 height 45
click at [1063, 538] on input "False" at bounding box center [1055, 531] width 15 height 12
click at [962, 673] on label "True" at bounding box center [942, 660] width 137 height 45
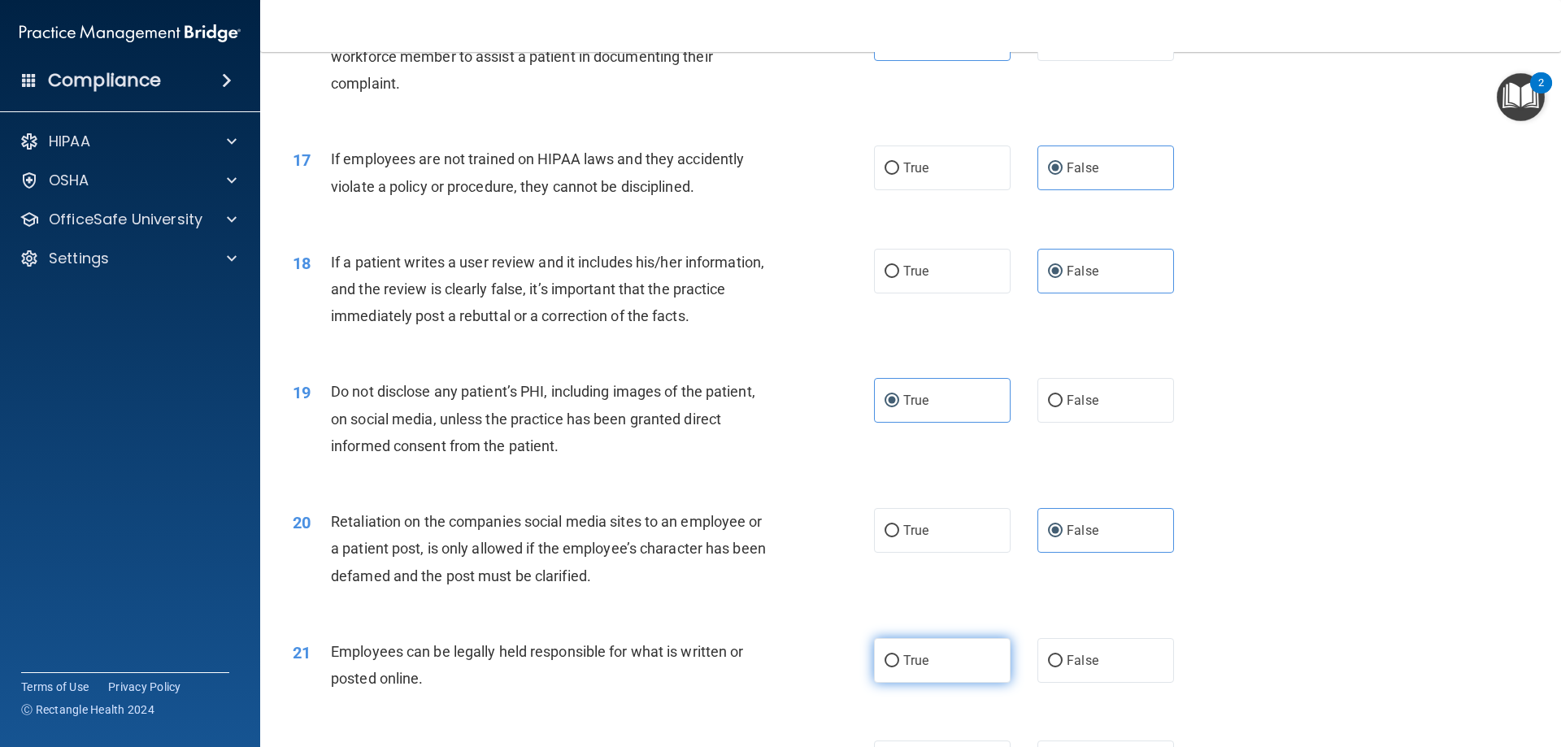
click at [899, 668] on input "True" at bounding box center [892, 661] width 15 height 12
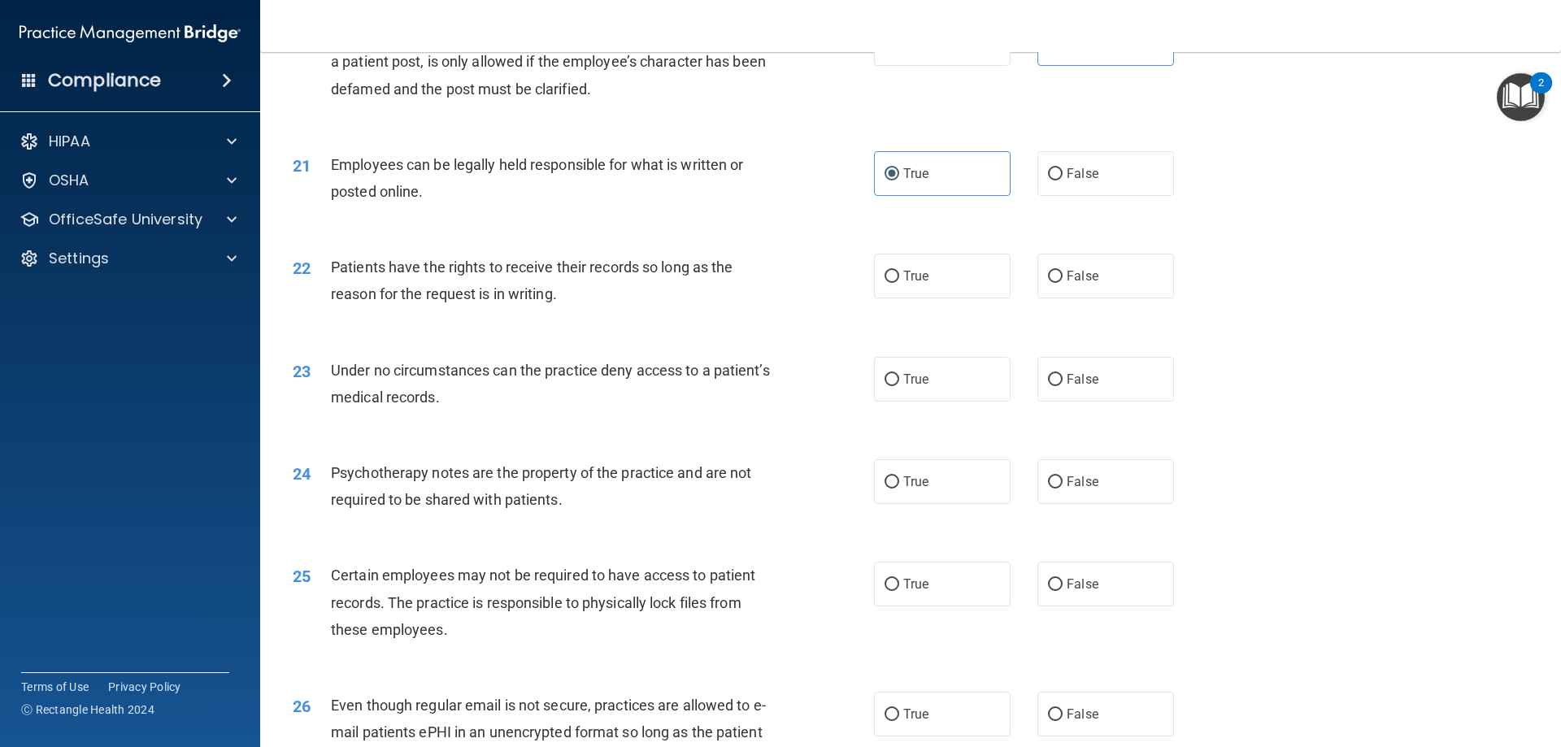
scroll to position [2602, 0]
click at [1067, 283] on span "False" at bounding box center [1083, 275] width 32 height 15
click at [1060, 282] on input "False" at bounding box center [1055, 276] width 15 height 12
click at [1081, 394] on label "False" at bounding box center [1106, 378] width 137 height 45
click at [1063, 385] on input "False" at bounding box center [1055, 379] width 15 height 12
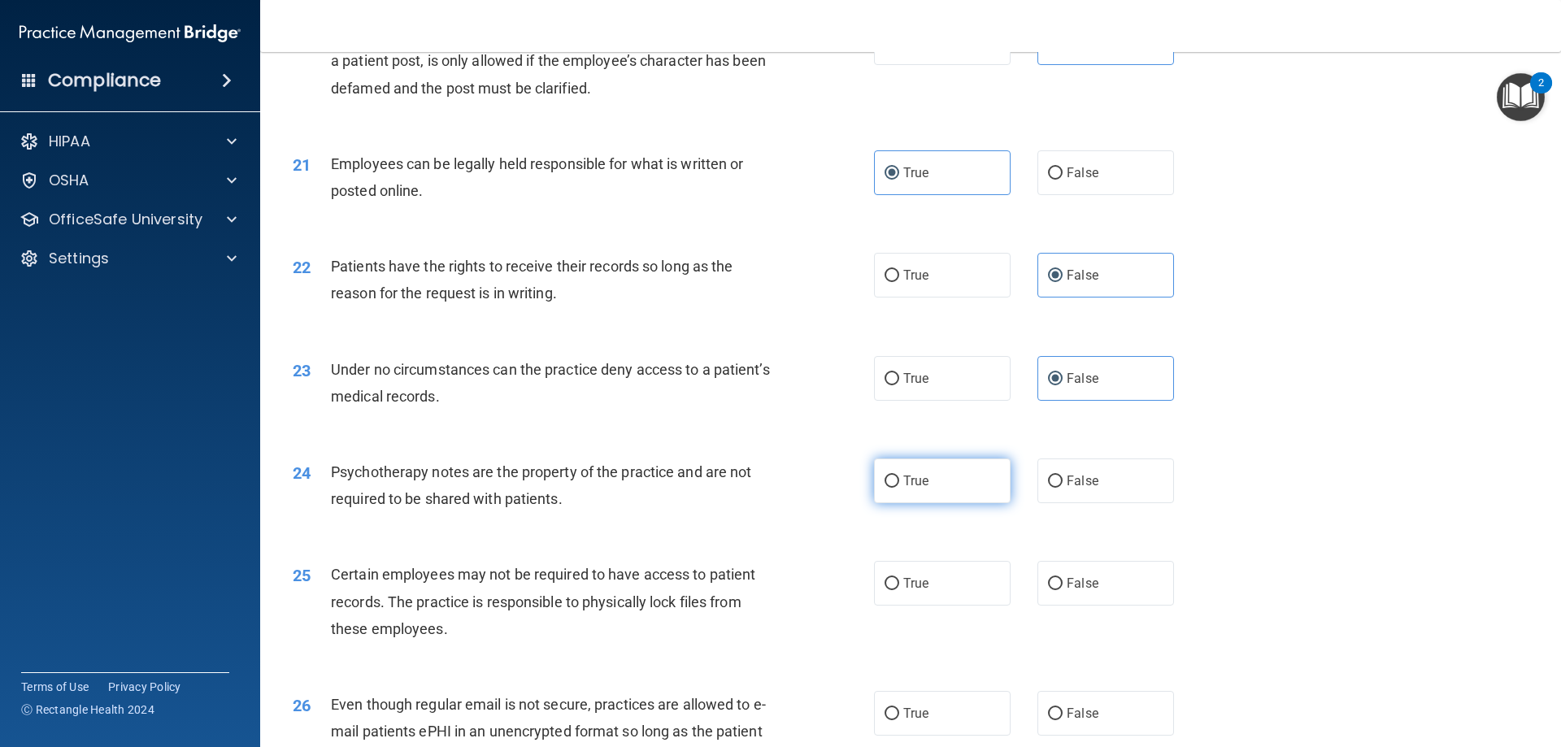
click at [920, 503] on label "True" at bounding box center [942, 481] width 137 height 45
click at [899, 488] on input "True" at bounding box center [892, 482] width 15 height 12
click at [938, 606] on label "True" at bounding box center [942, 583] width 137 height 45
click at [899, 590] on input "True" at bounding box center [892, 584] width 15 height 12
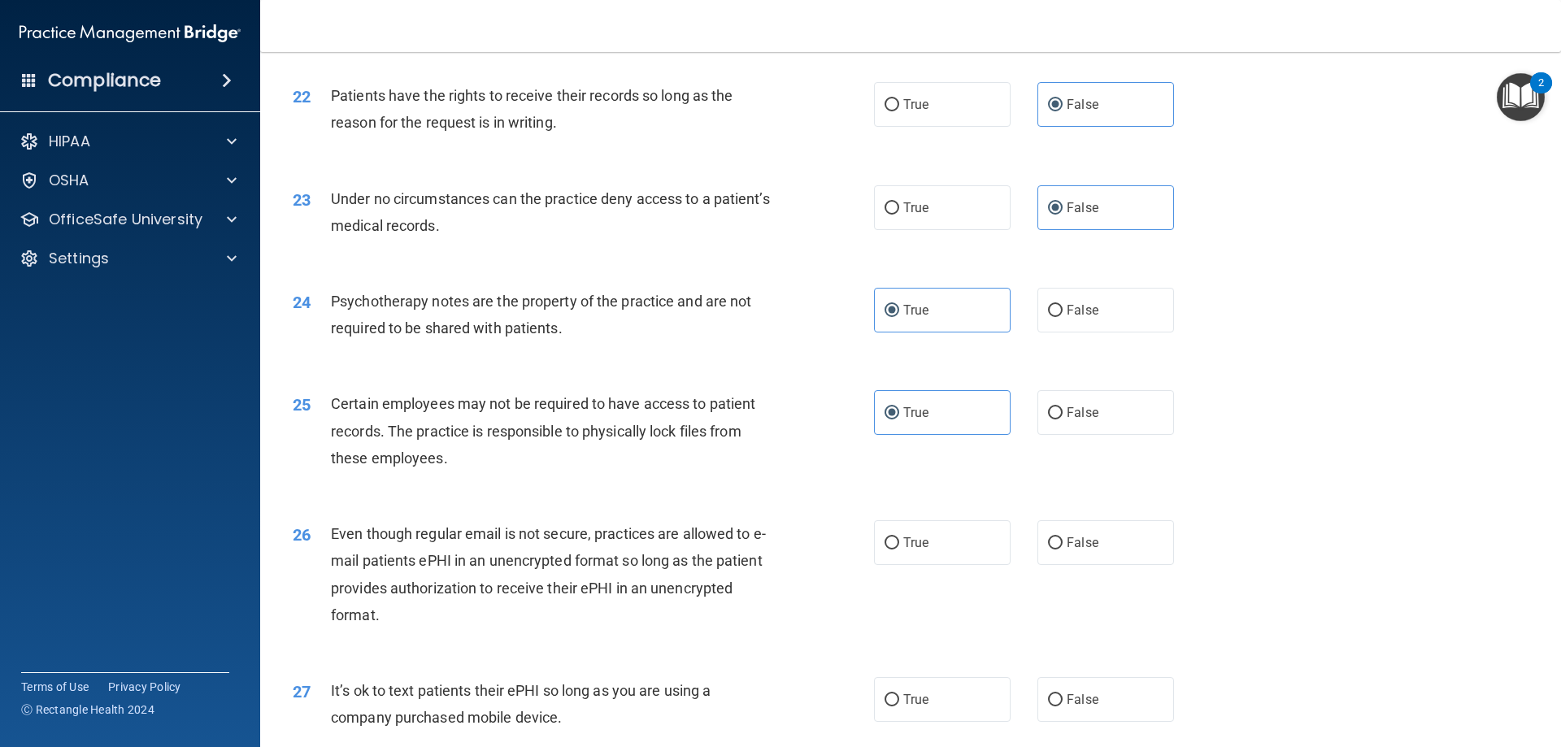
scroll to position [2846, 0]
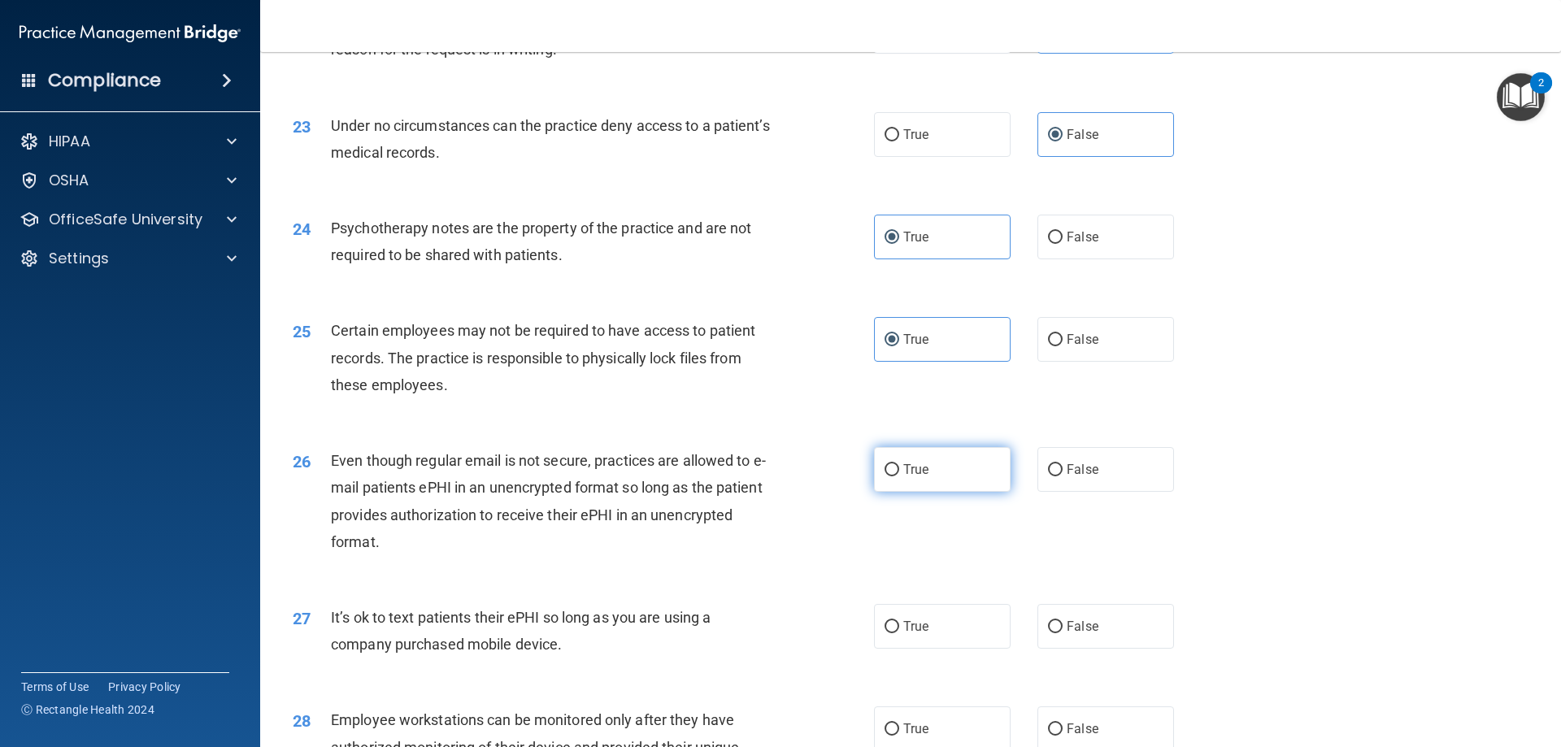
click at [977, 492] on label "True" at bounding box center [942, 469] width 137 height 45
click at [899, 477] on input "True" at bounding box center [892, 470] width 15 height 12
click at [1084, 631] on label "False" at bounding box center [1106, 626] width 137 height 45
click at [1063, 631] on input "False" at bounding box center [1055, 627] width 15 height 12
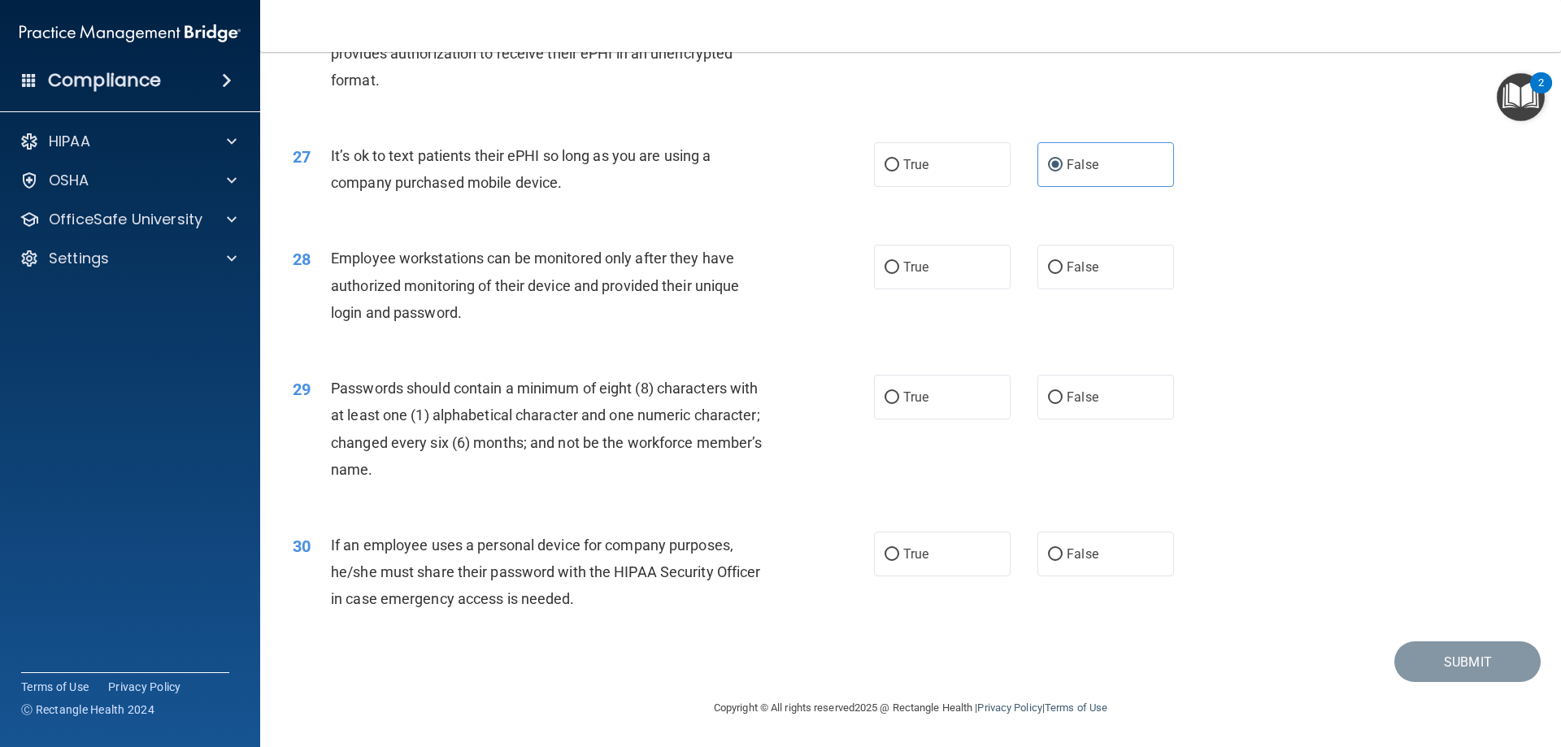
scroll to position [3334, 0]
click at [1139, 275] on label "False" at bounding box center [1106, 267] width 137 height 45
click at [1063, 274] on input "False" at bounding box center [1055, 268] width 15 height 12
click at [937, 399] on label "True" at bounding box center [942, 397] width 137 height 45
click at [899, 399] on input "True" at bounding box center [892, 398] width 15 height 12
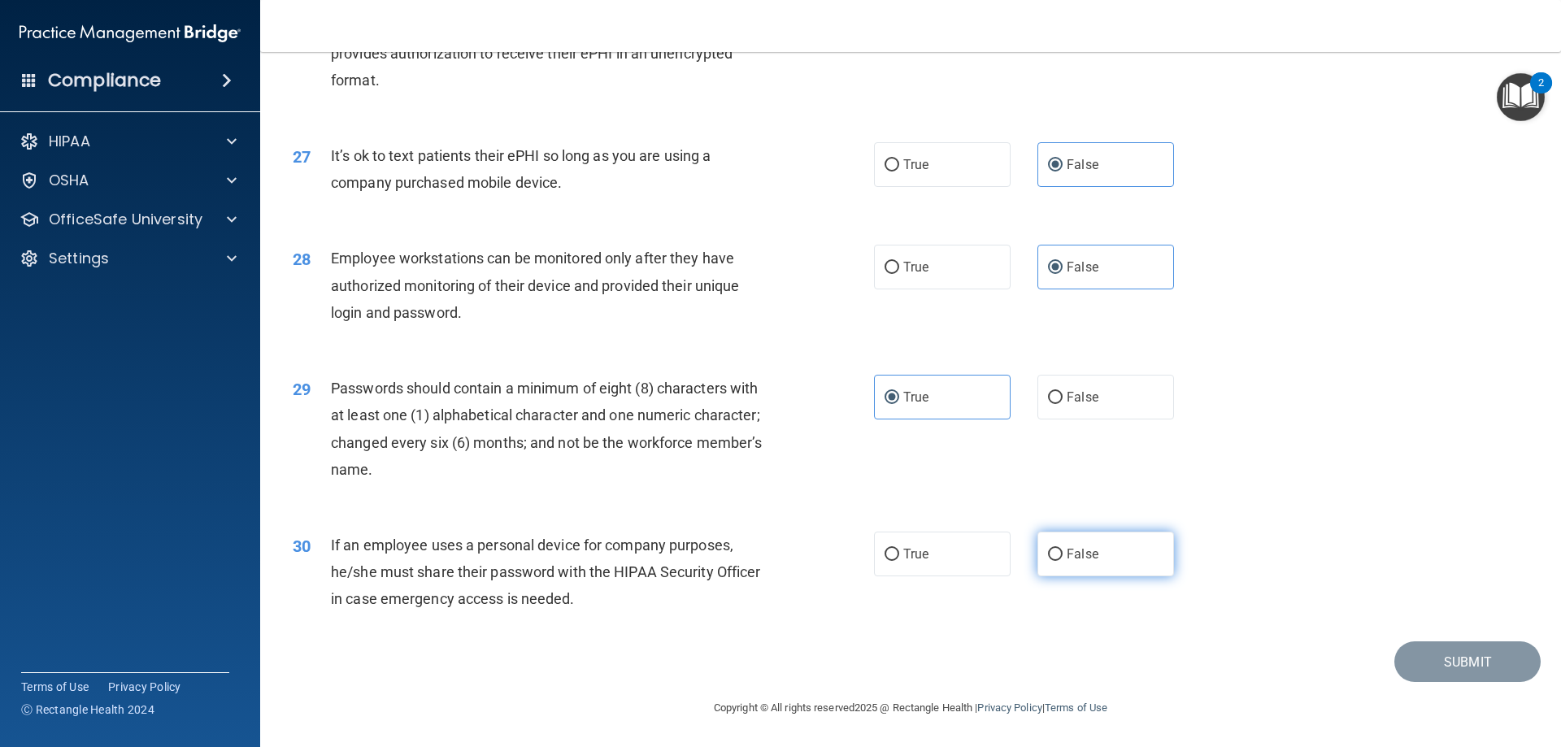
click at [1080, 565] on label "False" at bounding box center [1106, 554] width 137 height 45
click at [1063, 561] on input "False" at bounding box center [1055, 555] width 15 height 12
click at [1424, 664] on button "Submit" at bounding box center [1468, 662] width 146 height 41
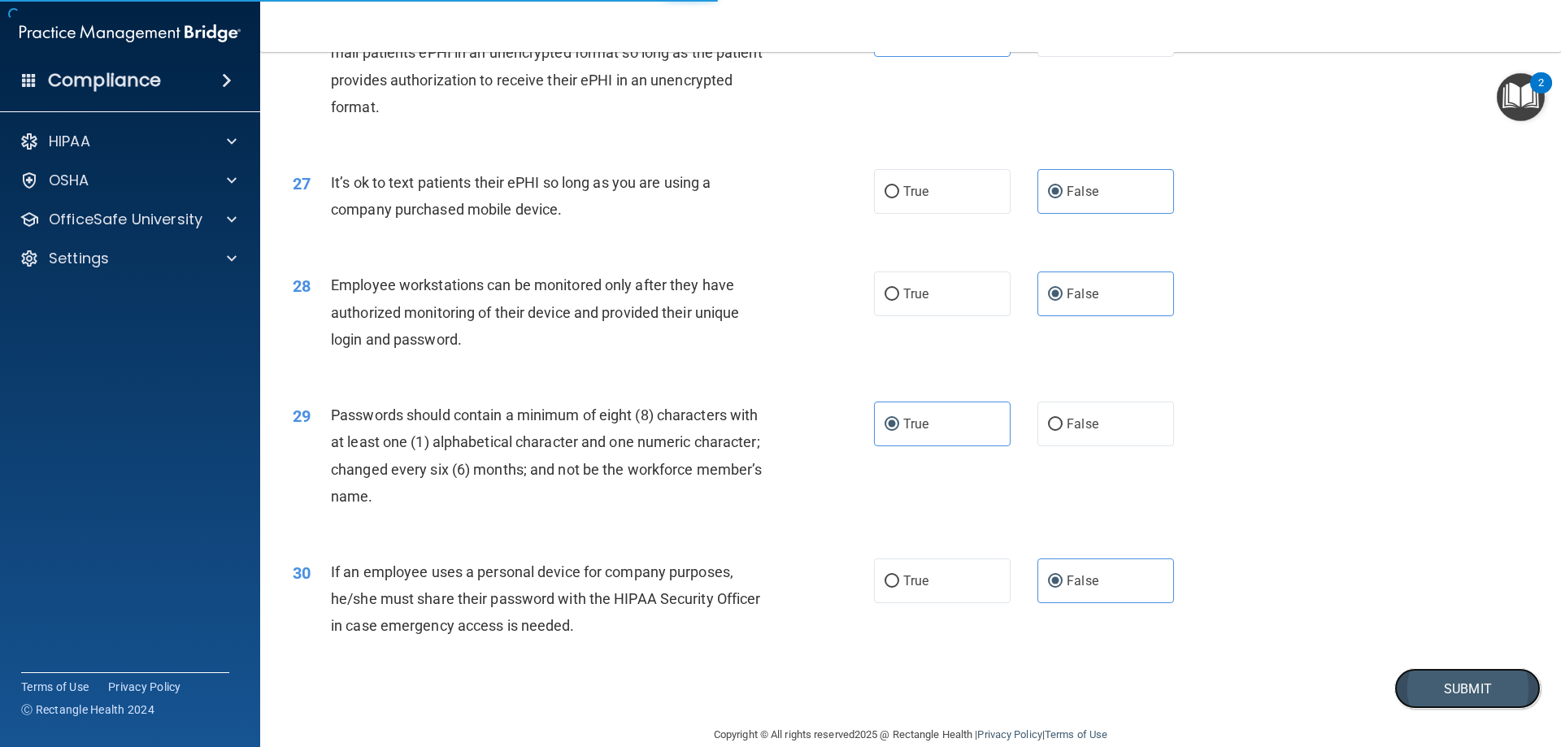
scroll to position [3253, 0]
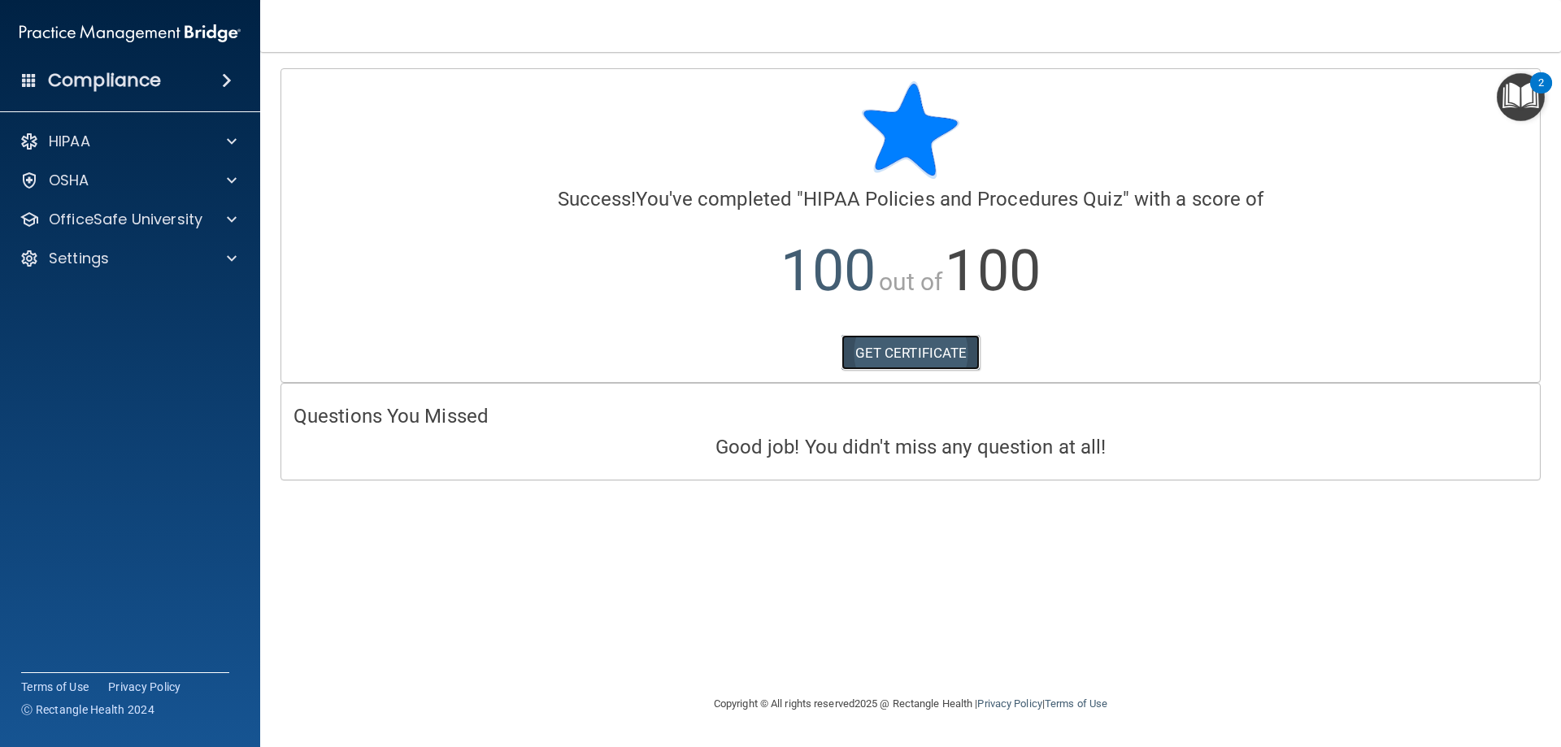
click at [871, 362] on link "GET CERTIFICATE" at bounding box center [911, 353] width 139 height 36
click at [150, 216] on p "OfficeSafe University" at bounding box center [126, 220] width 154 height 20
click at [155, 244] on link "HIPAA Training" at bounding box center [112, 258] width 256 height 33
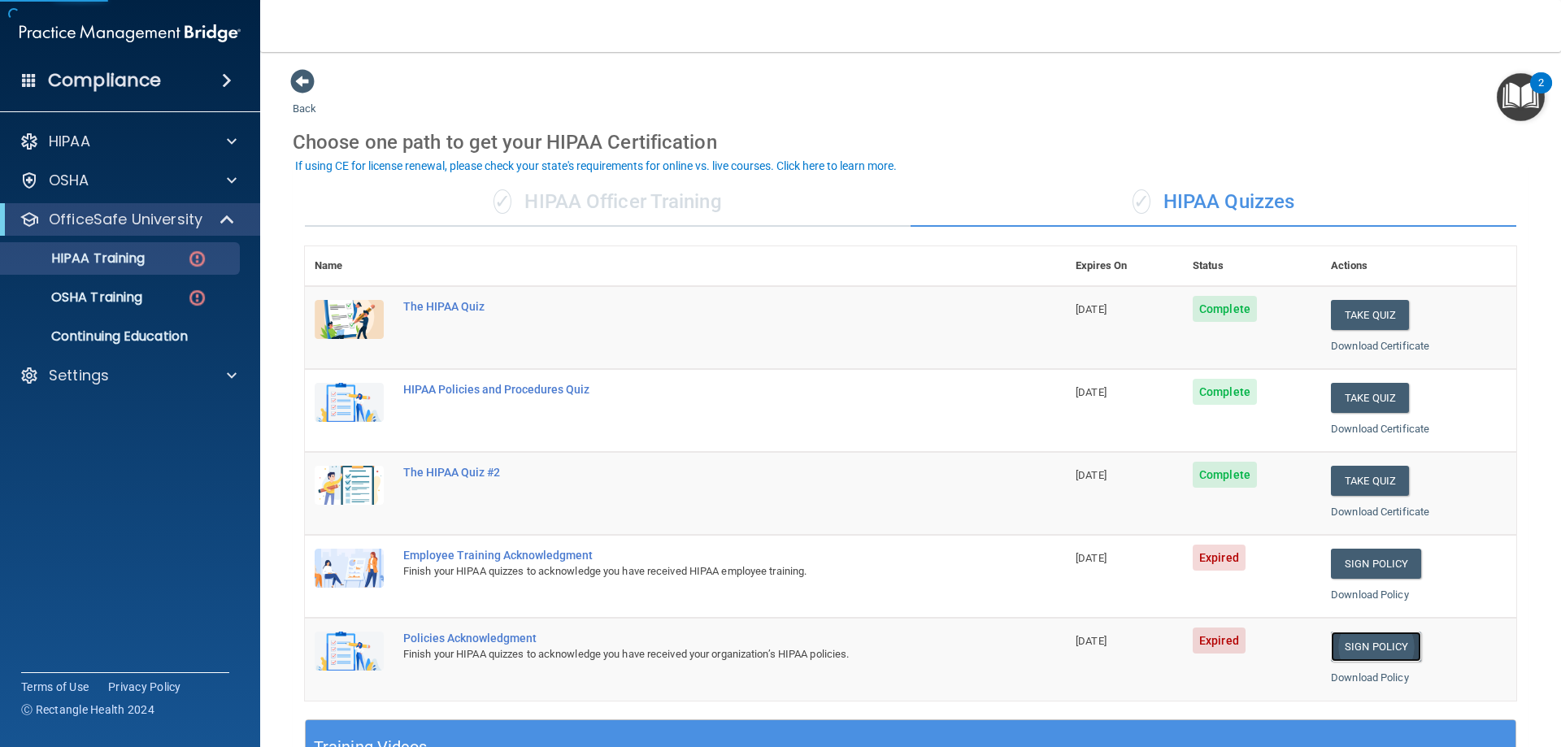
click at [1356, 646] on link "Sign Policy" at bounding box center [1376, 647] width 90 height 30
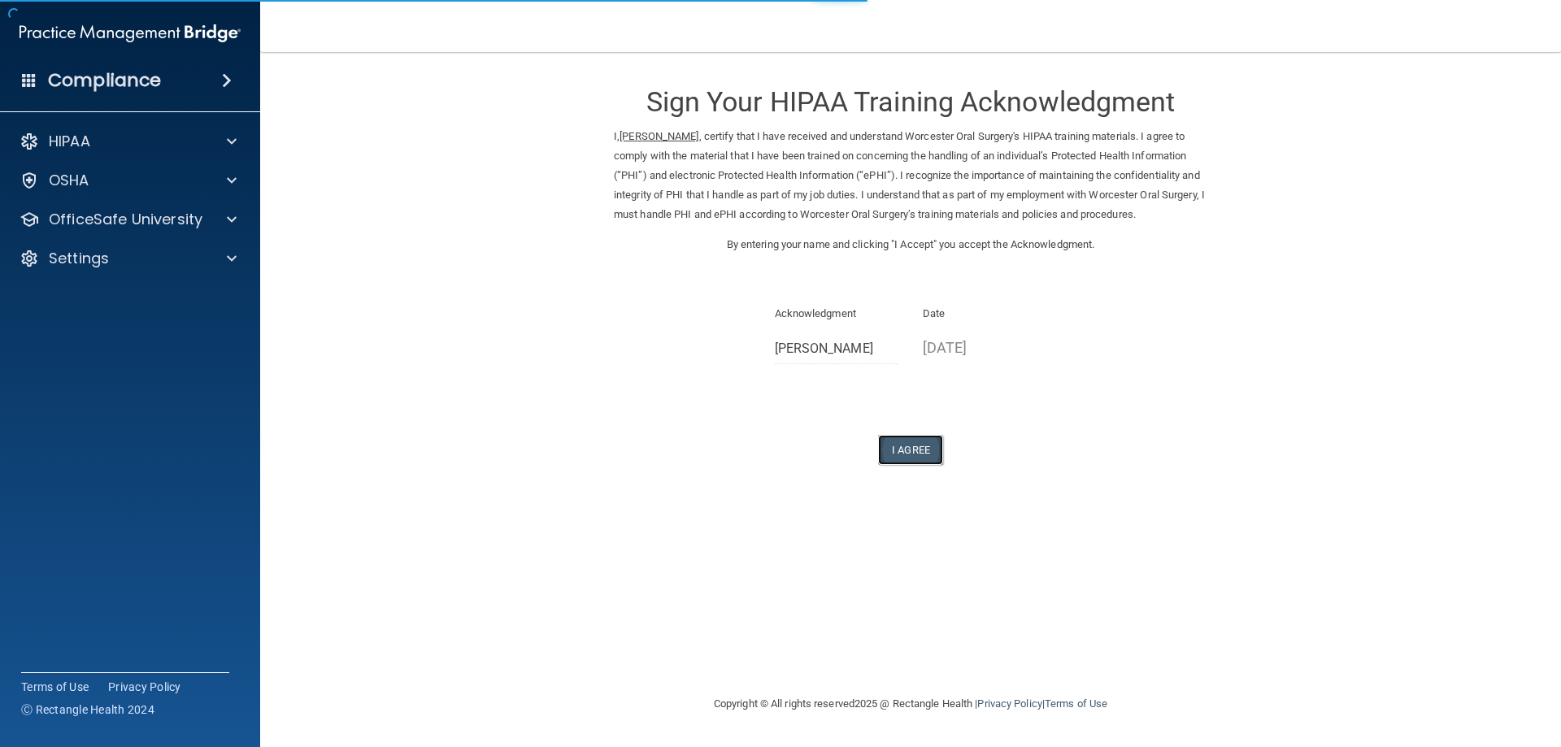
click at [913, 456] on button "I Agree" at bounding box center [910, 450] width 65 height 30
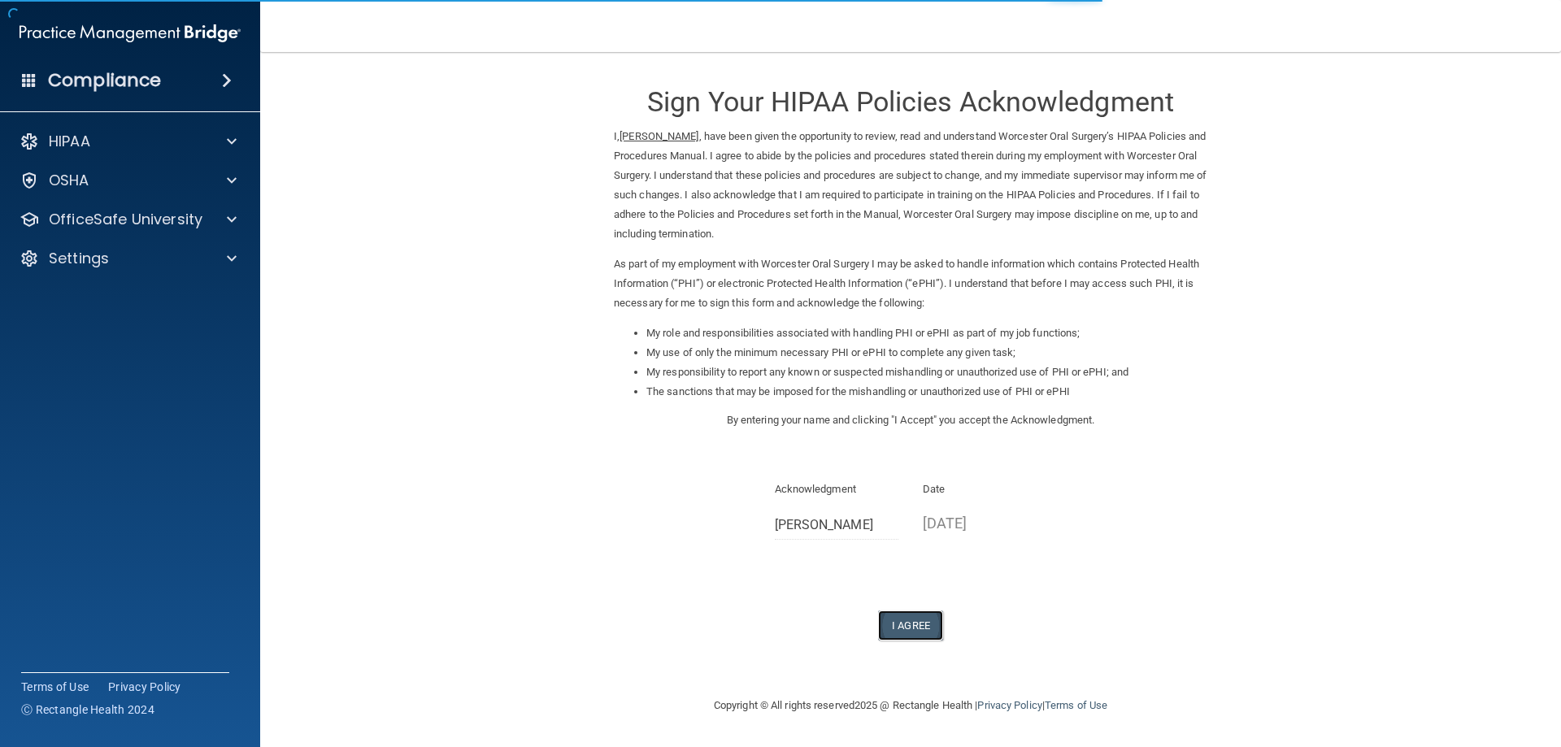
click at [924, 617] on button "I Agree" at bounding box center [910, 626] width 65 height 30
click at [135, 220] on p "OfficeSafe University" at bounding box center [126, 220] width 154 height 20
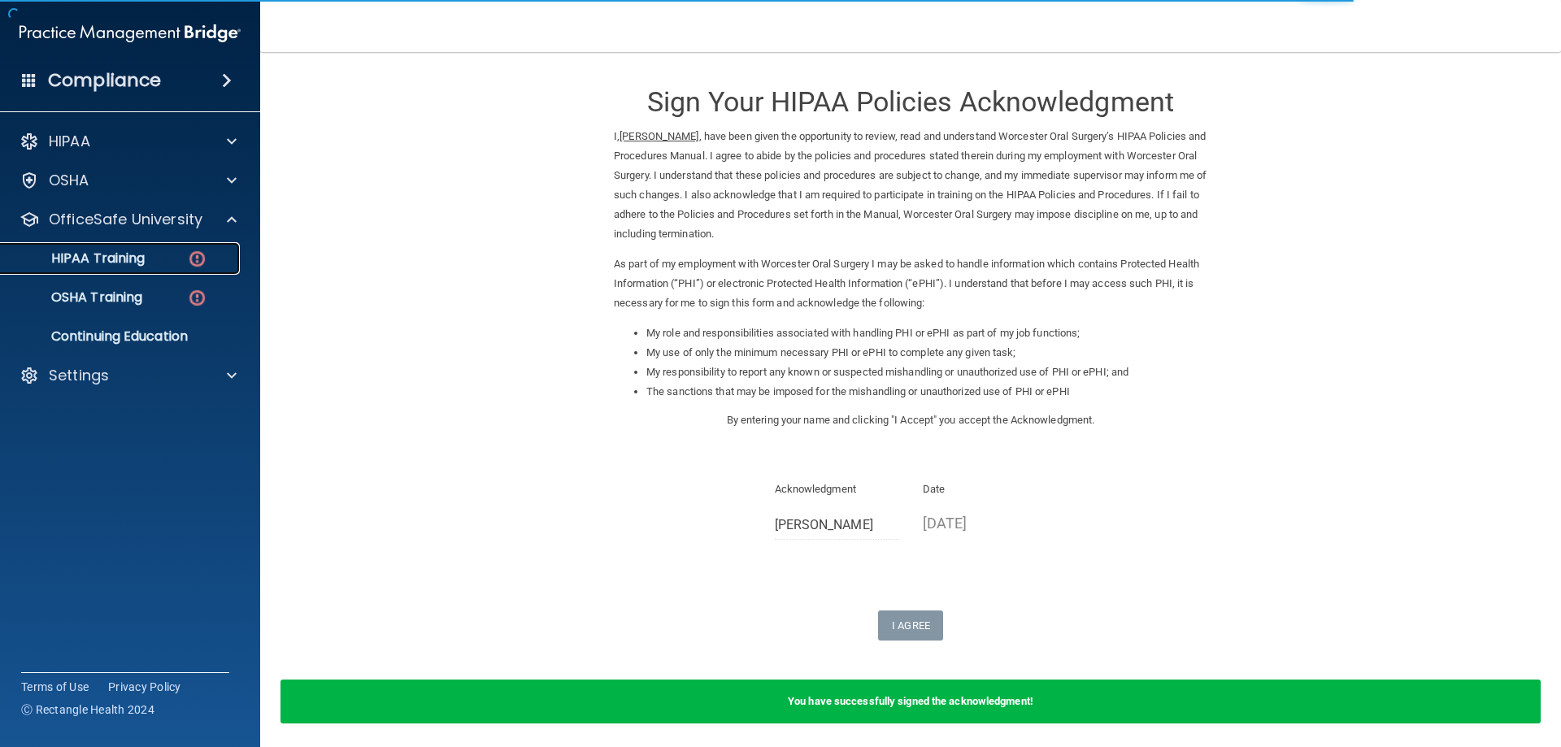
click at [142, 256] on p "HIPAA Training" at bounding box center [78, 258] width 134 height 16
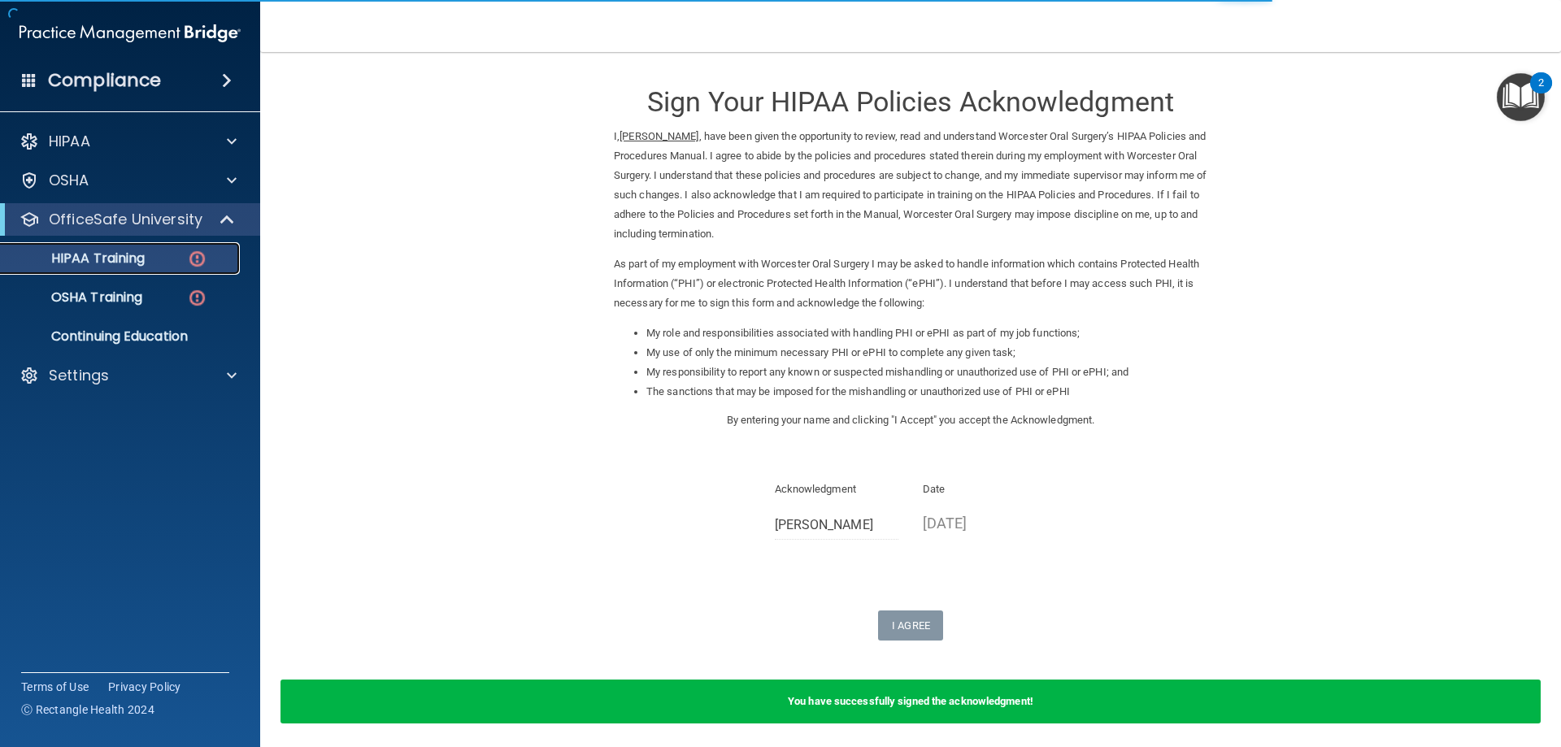
click at [104, 259] on p "HIPAA Training" at bounding box center [78, 258] width 134 height 16
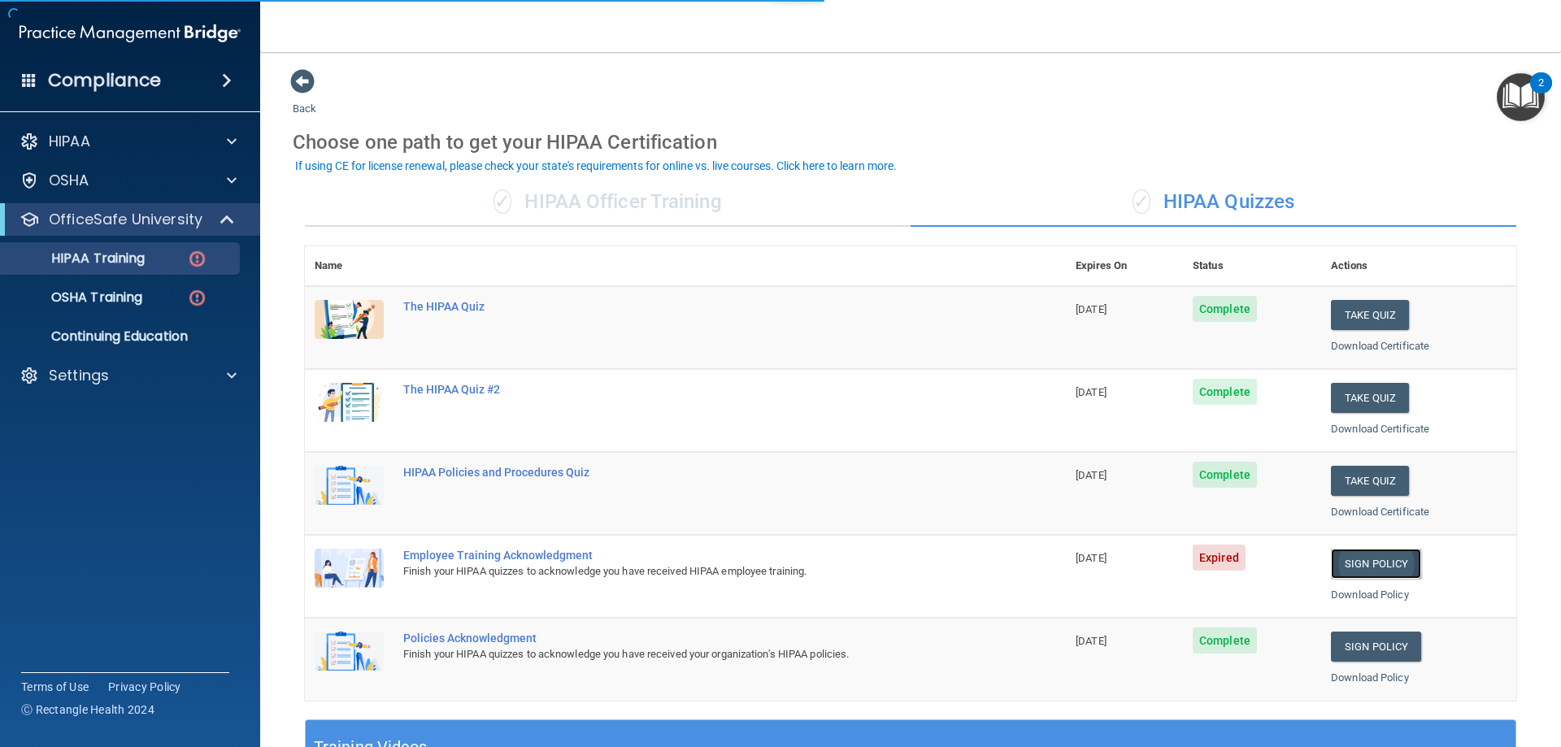
click at [1396, 565] on link "Sign Policy" at bounding box center [1376, 564] width 90 height 30
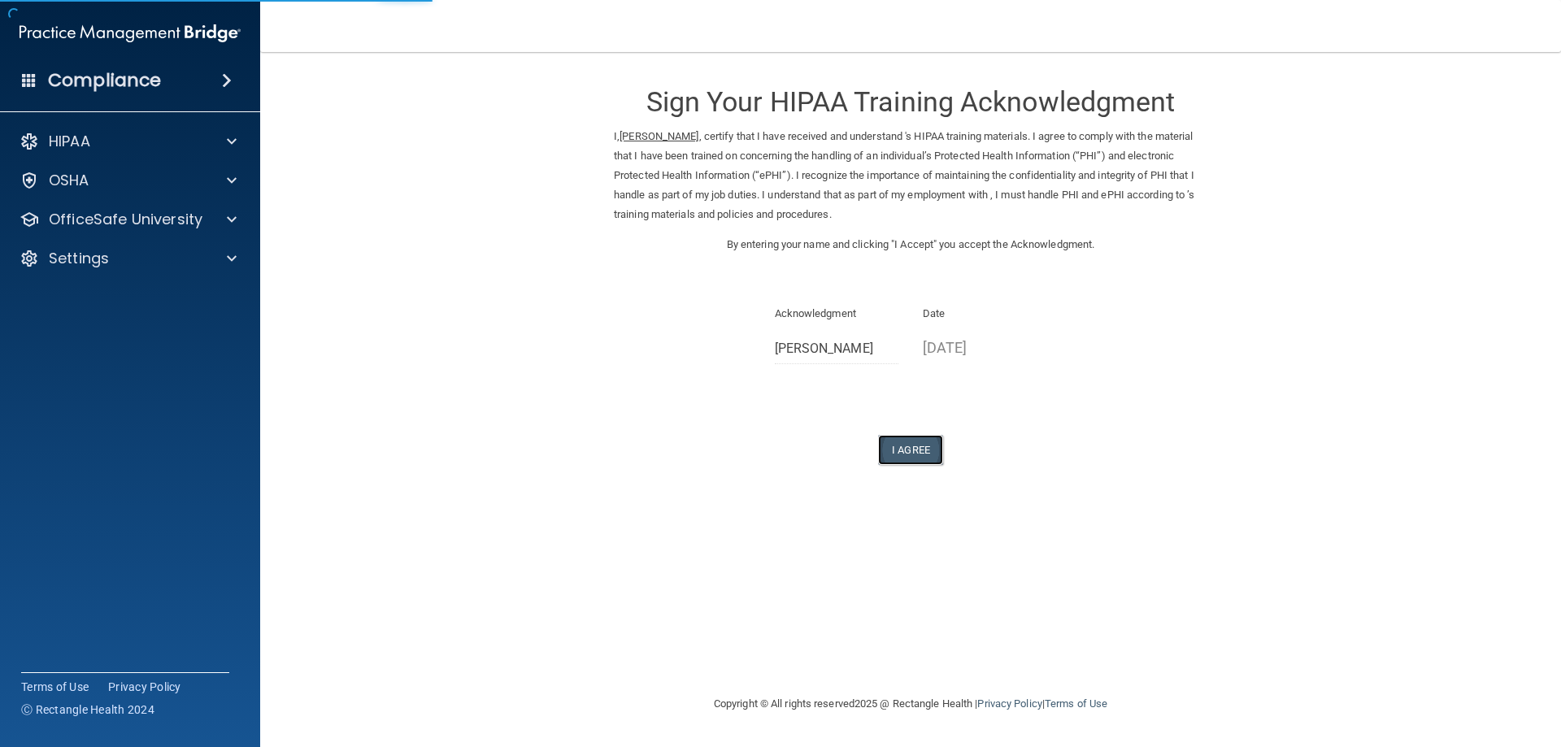
click at [900, 451] on button "I Agree" at bounding box center [910, 450] width 65 height 30
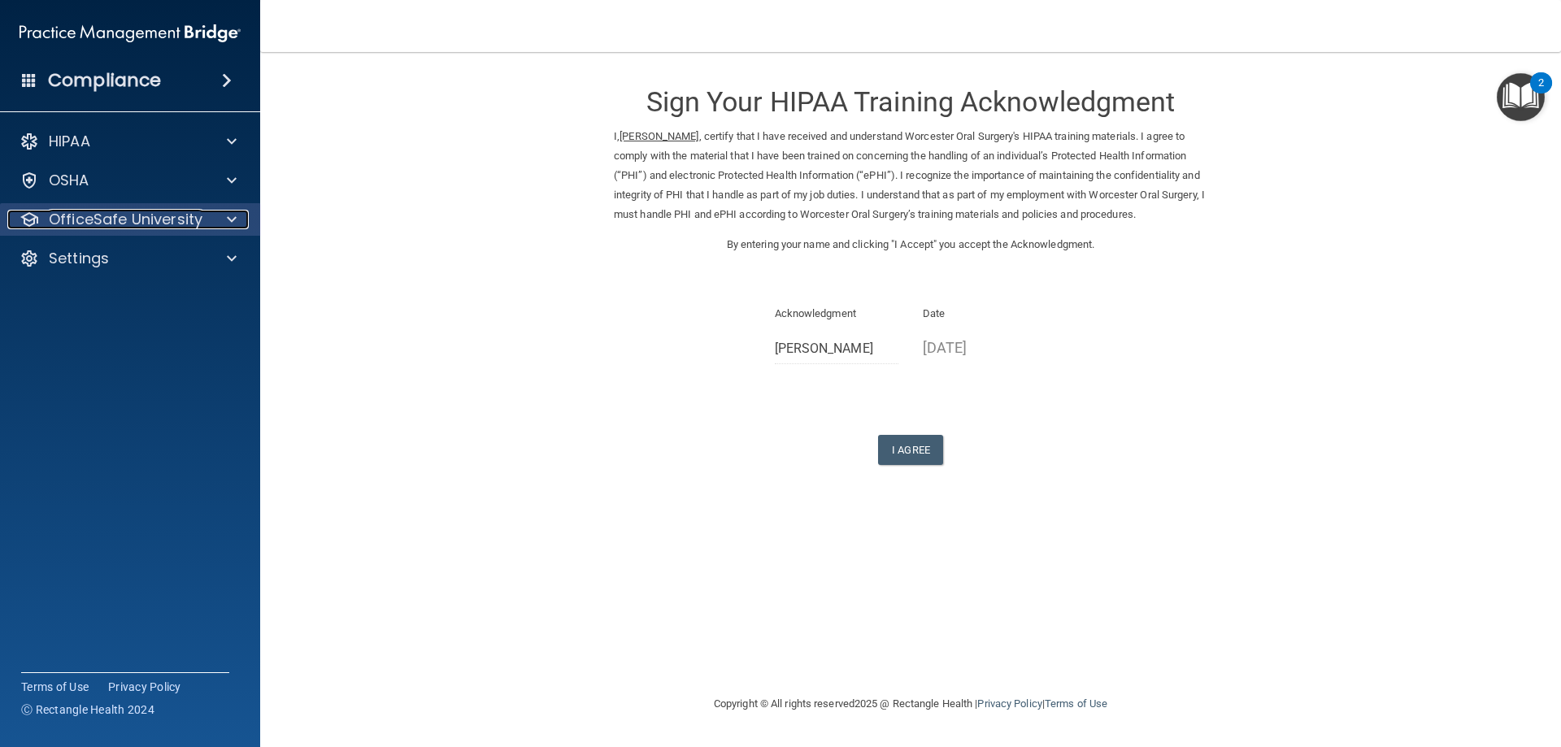
click at [148, 224] on p "OfficeSafe University" at bounding box center [126, 220] width 154 height 20
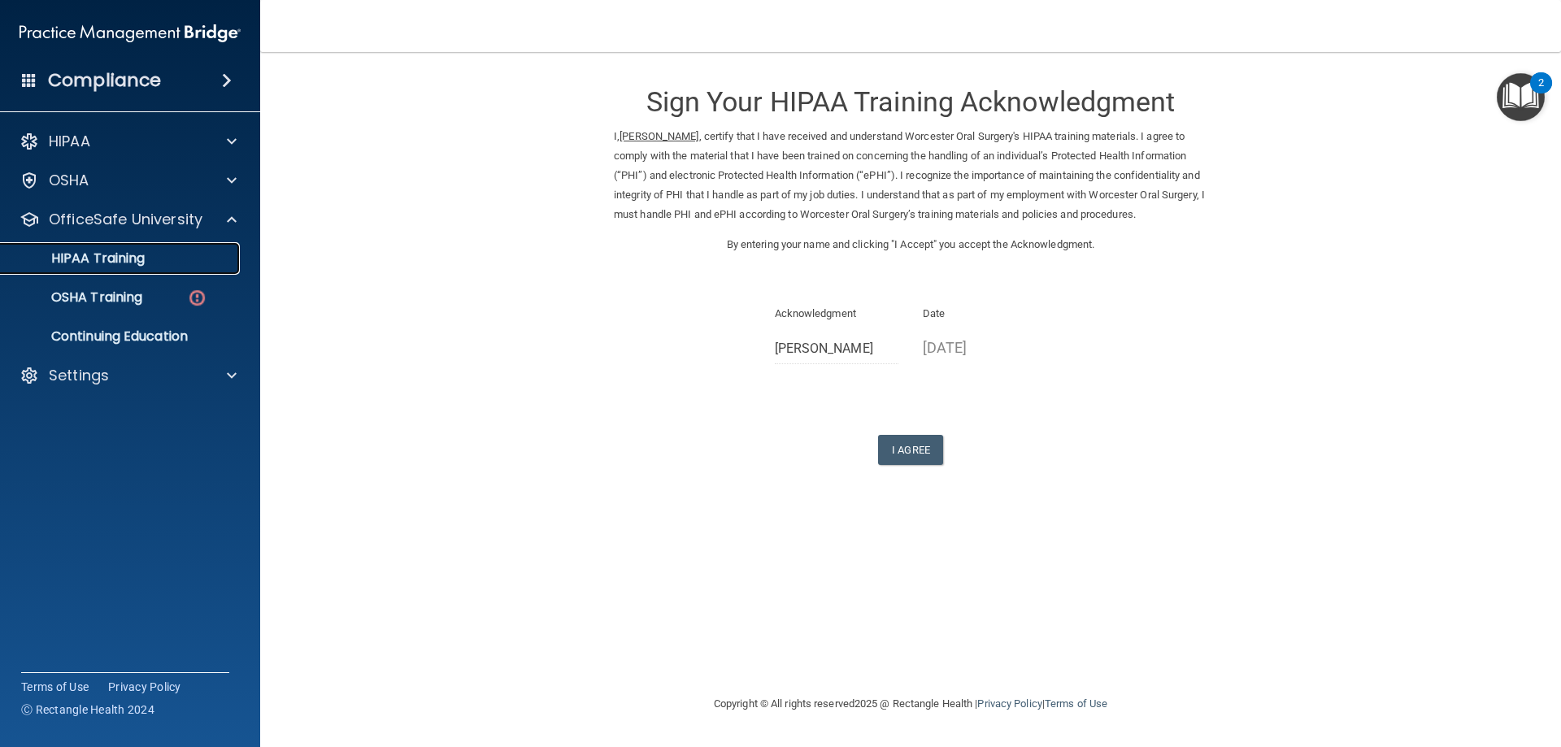
click at [149, 263] on div "HIPAA Training" at bounding box center [122, 258] width 222 height 16
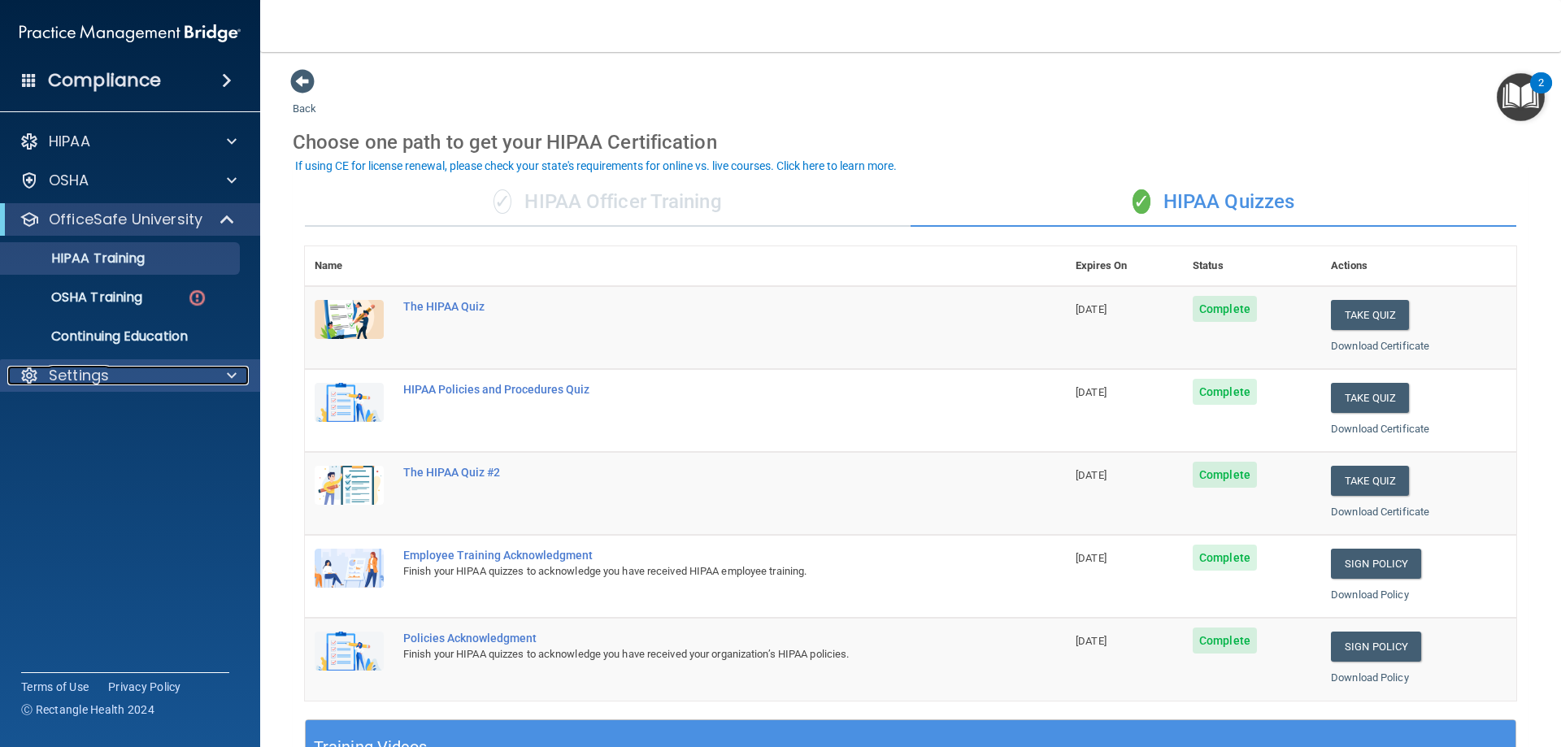
click at [76, 377] on p "Settings" at bounding box center [79, 376] width 60 height 20
click at [146, 454] on p "Sign Out" at bounding box center [122, 454] width 222 height 16
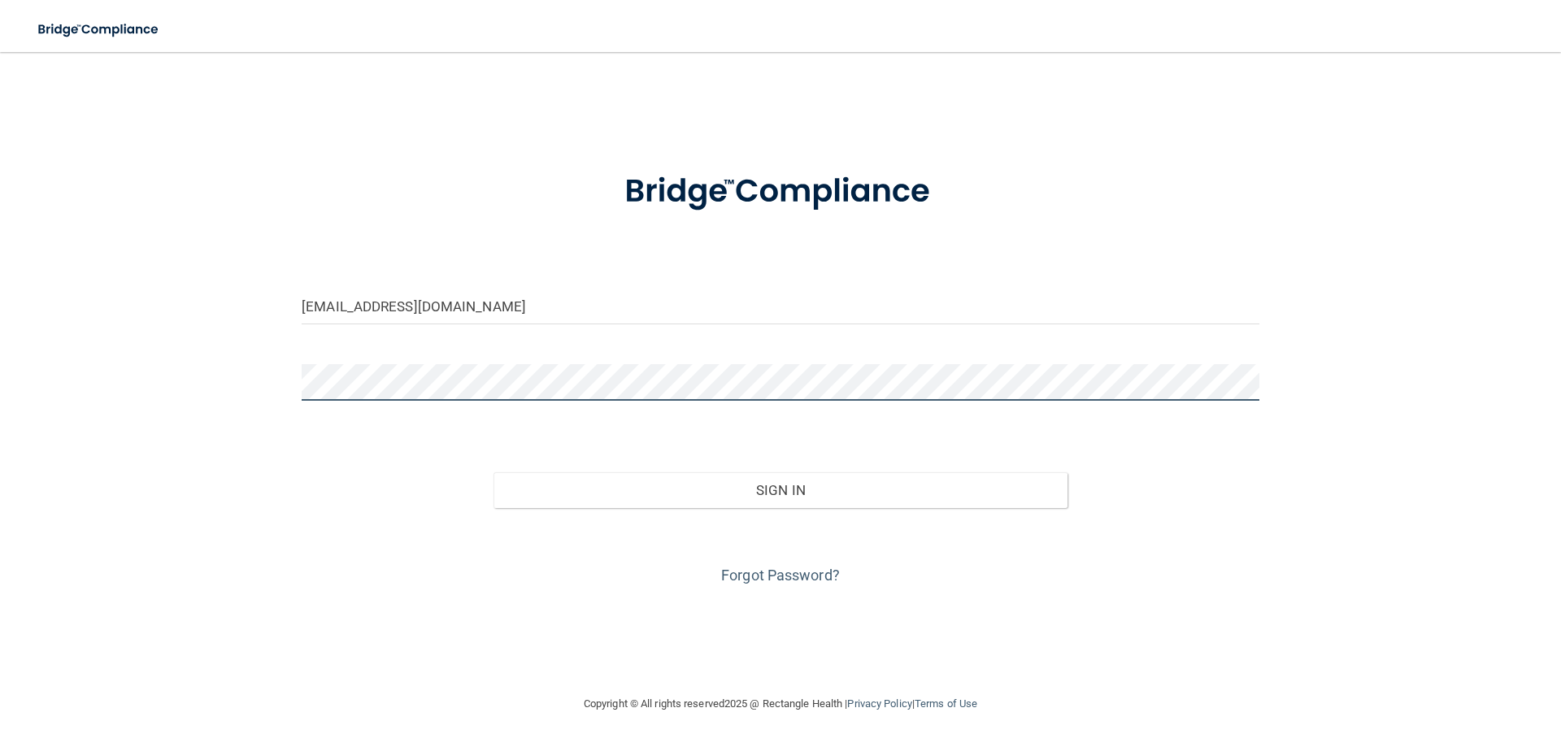
click at [0, 289] on main "worcesteroralsurgery@yahoo.com Invalid email/password. You don't have permissio…" at bounding box center [780, 399] width 1561 height 695
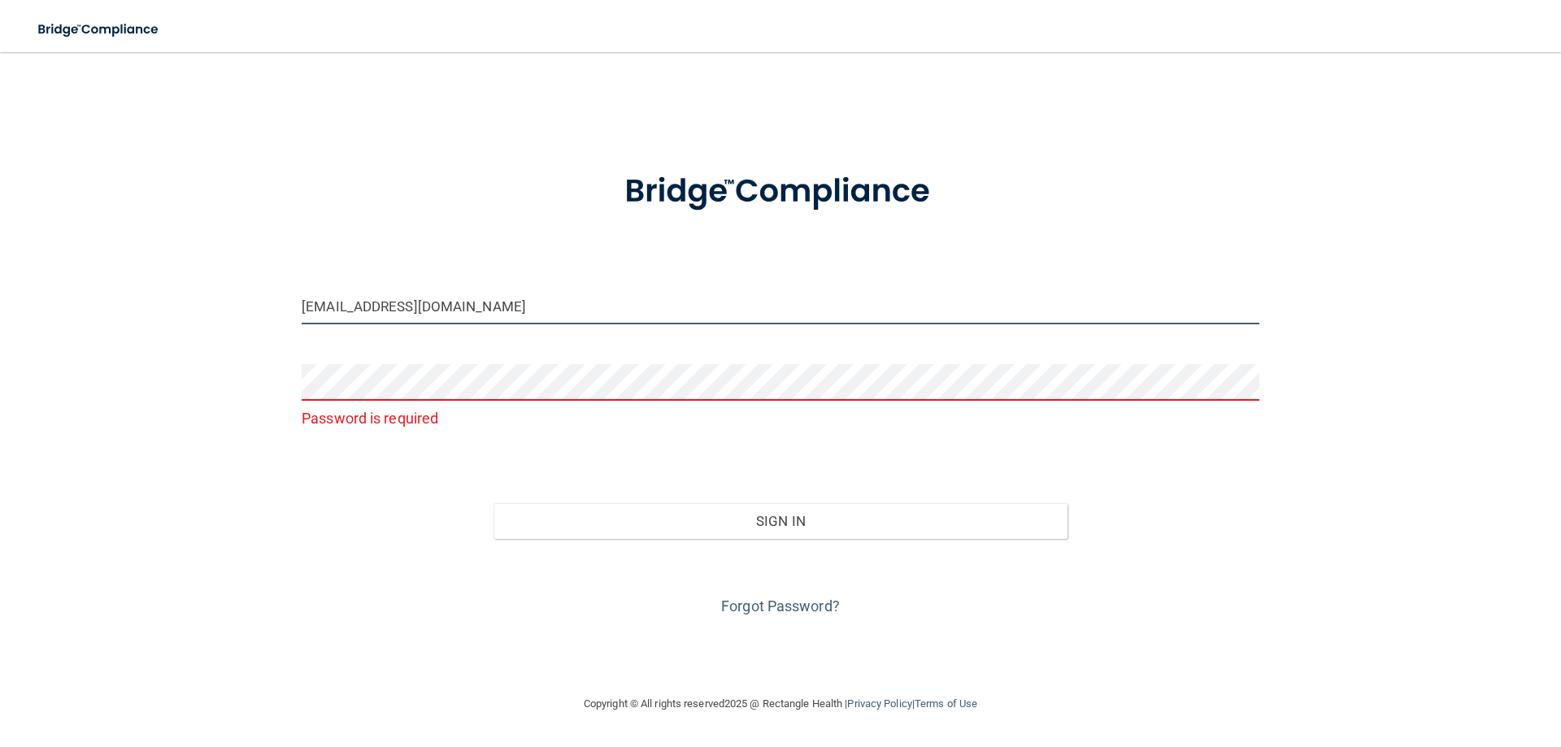
drag, startPoint x: 549, startPoint y: 307, endPoint x: 0, endPoint y: 238, distance: 553.2
click at [0, 235] on main "worcesteroralsurgery@yahoo.com Password is required Invalid email/password. You…" at bounding box center [780, 399] width 1561 height 695
type input "cassandrabeaudettewos@gmail.com"
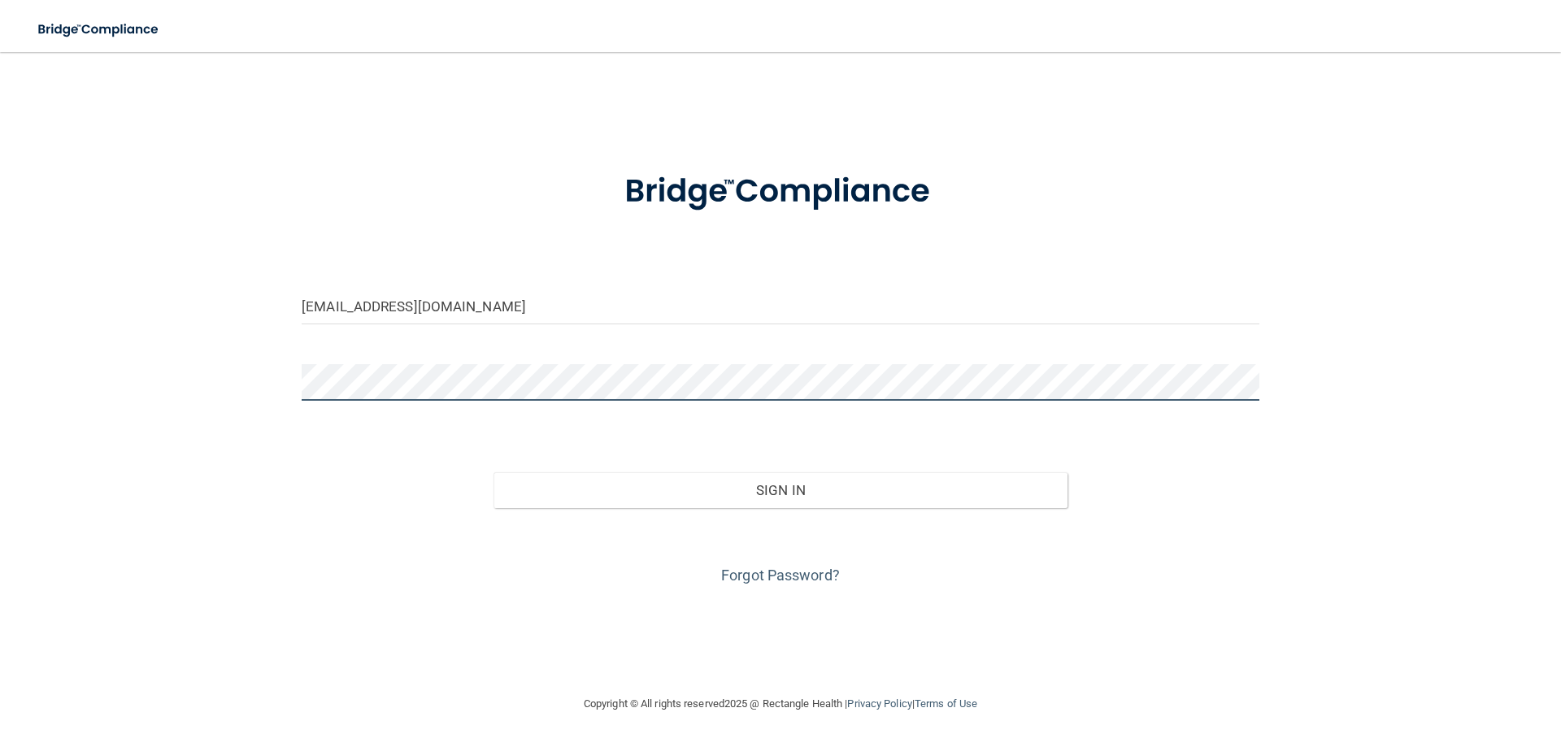
click at [494, 473] on button "Sign In" at bounding box center [781, 491] width 575 height 36
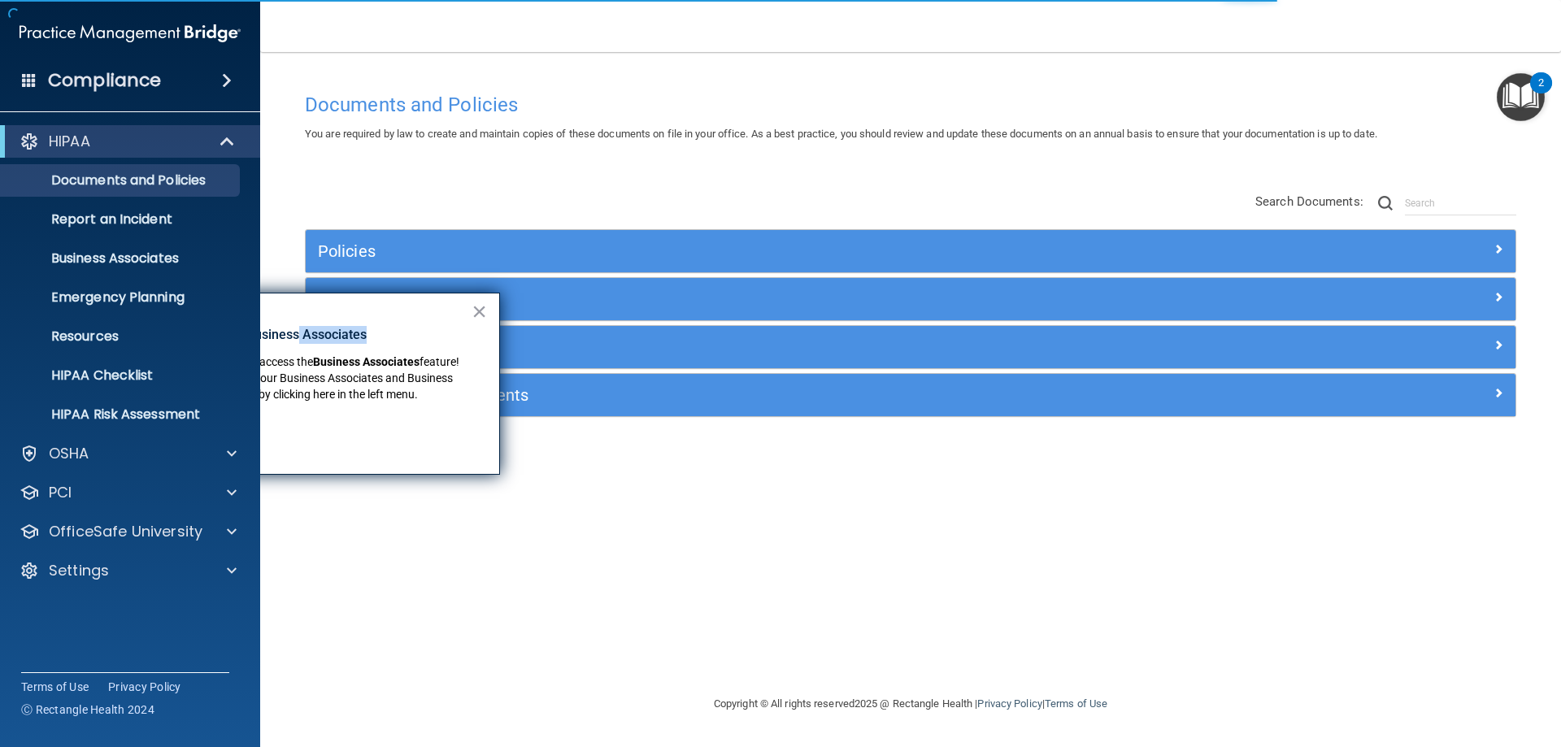
drag, startPoint x: 298, startPoint y: 316, endPoint x: 461, endPoint y: 317, distance: 163.5
click at [461, 317] on div "× New Location for Business Associates We've made it easier to access the Busin…" at bounding box center [305, 384] width 390 height 182
click at [446, 331] on p "New Location for Business Associates" at bounding box center [307, 335] width 328 height 18
click at [474, 311] on button "×" at bounding box center [479, 311] width 15 height 26
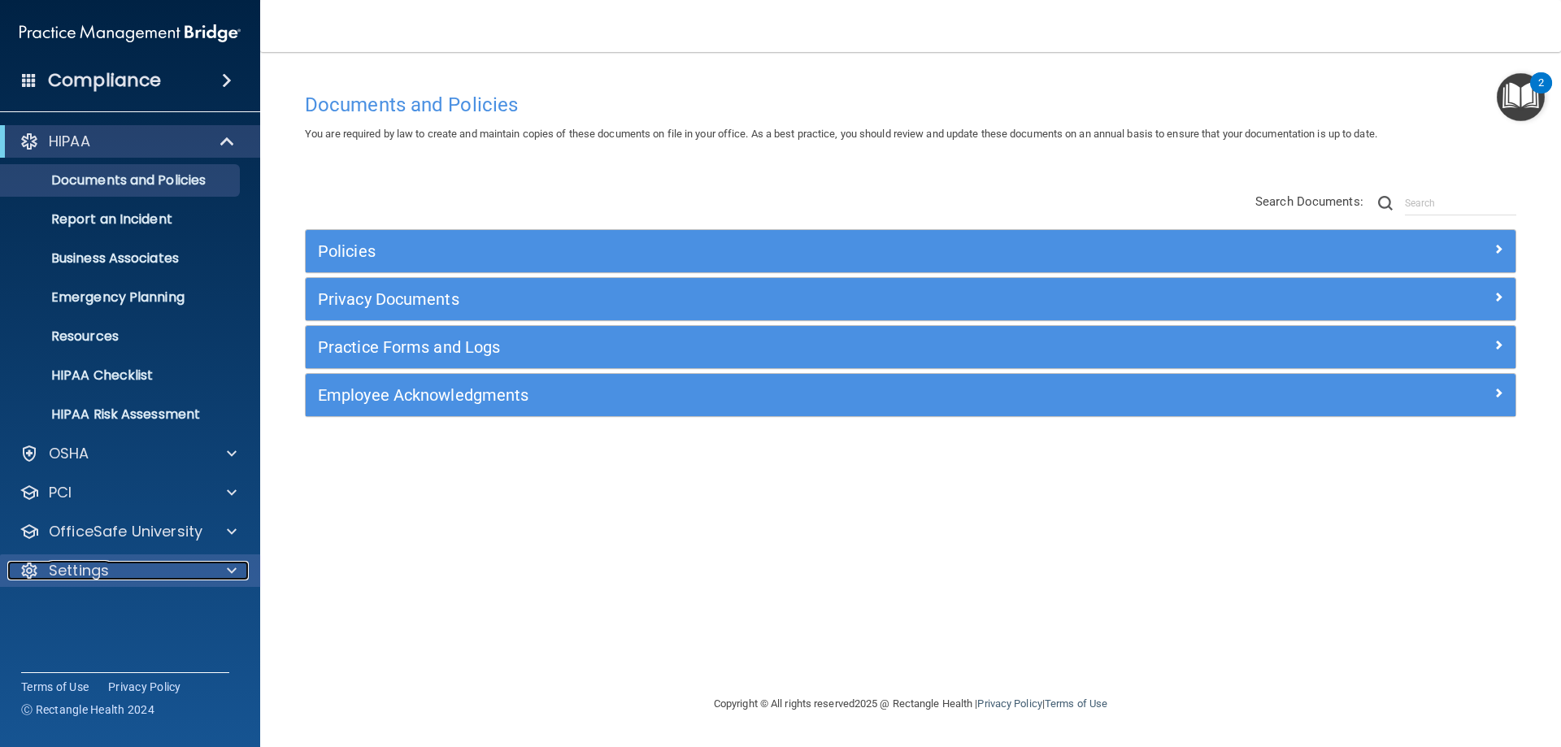
click at [124, 564] on div "Settings" at bounding box center [108, 571] width 202 height 20
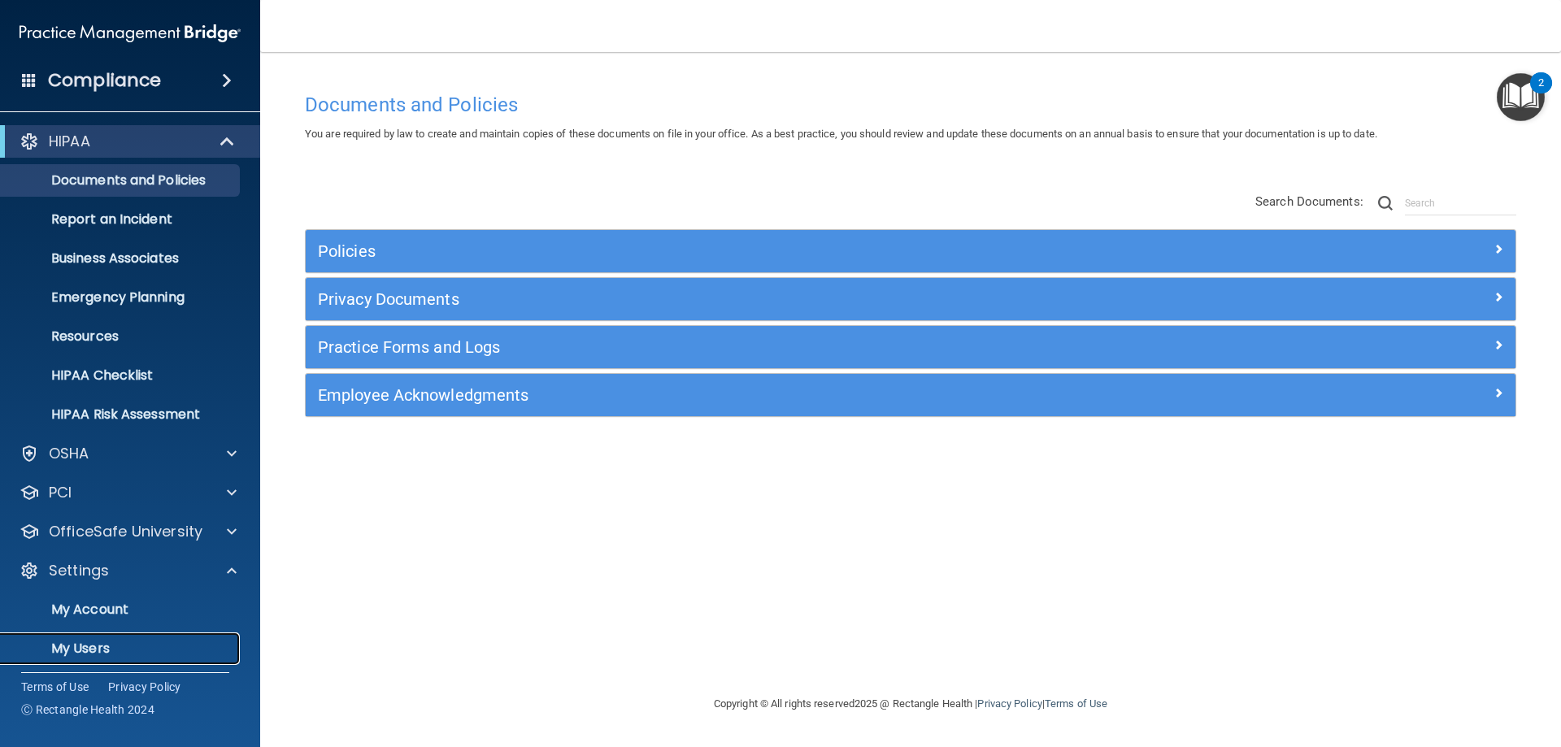
click at [115, 643] on p "My Users" at bounding box center [122, 649] width 222 height 16
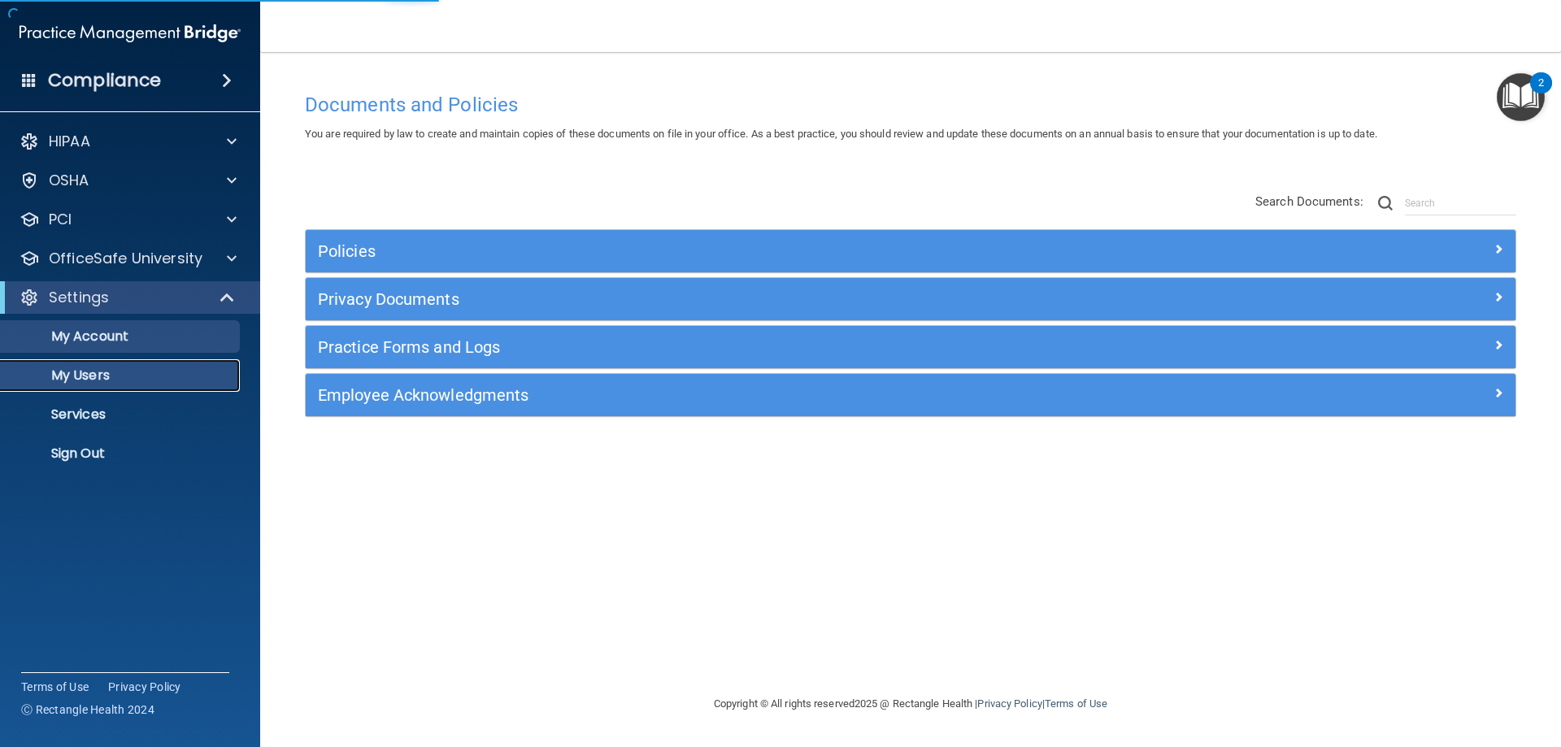
select select "20"
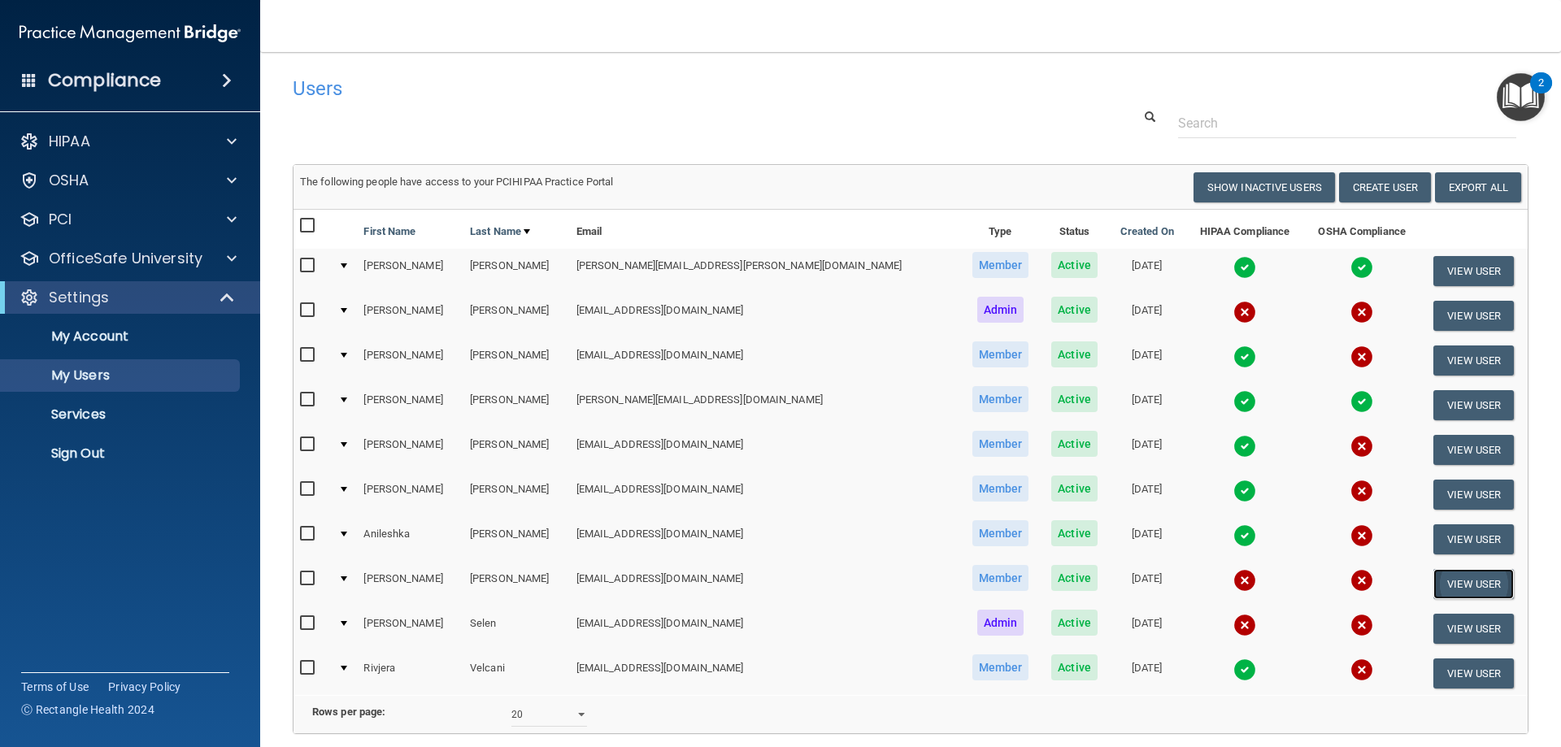
click at [1435, 586] on button "View User" at bounding box center [1474, 584] width 81 height 30
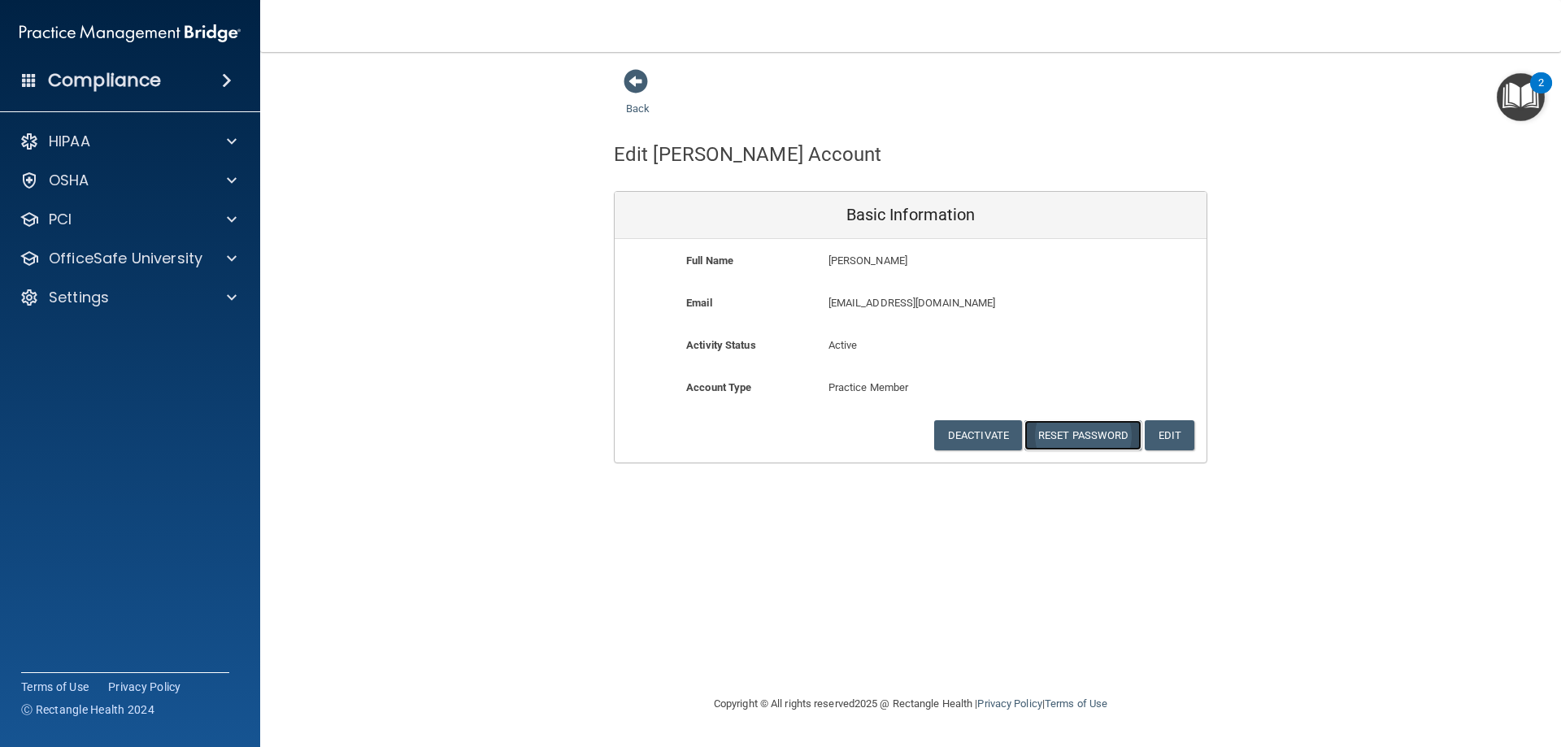
click at [1072, 436] on button "Reset Password" at bounding box center [1083, 435] width 117 height 30
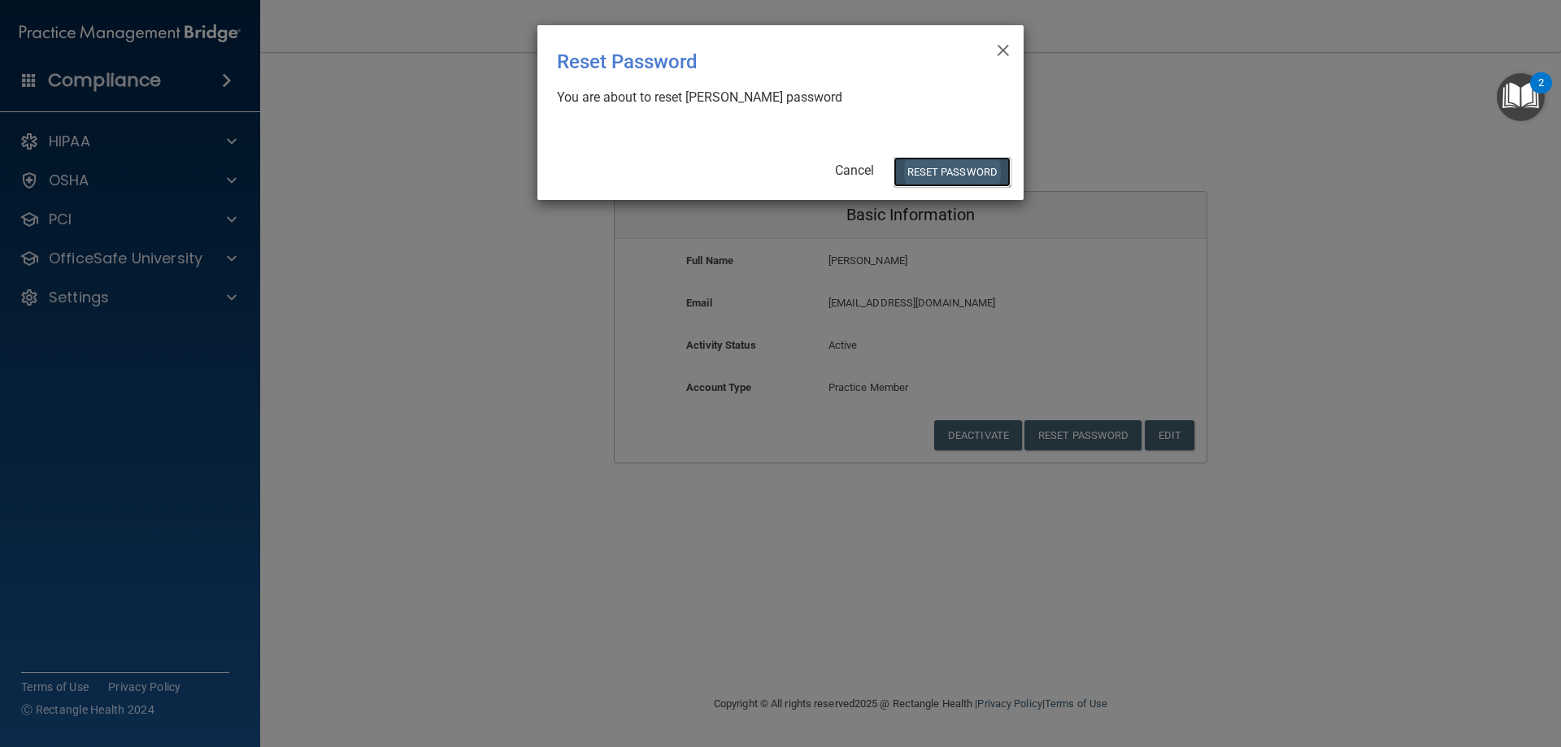
click at [955, 181] on button "Reset Password" at bounding box center [952, 172] width 117 height 30
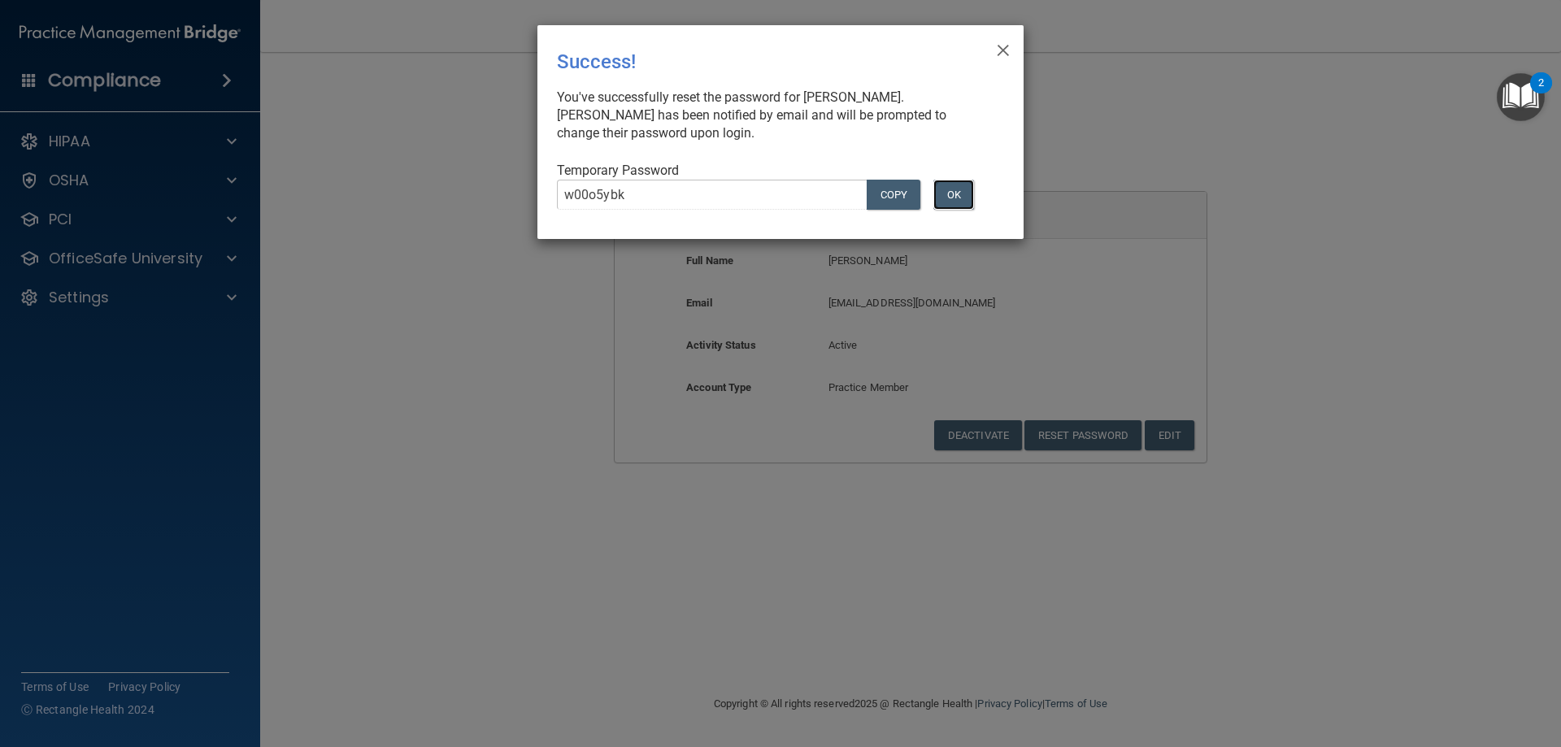
click at [955, 193] on button "OK" at bounding box center [954, 195] width 41 height 30
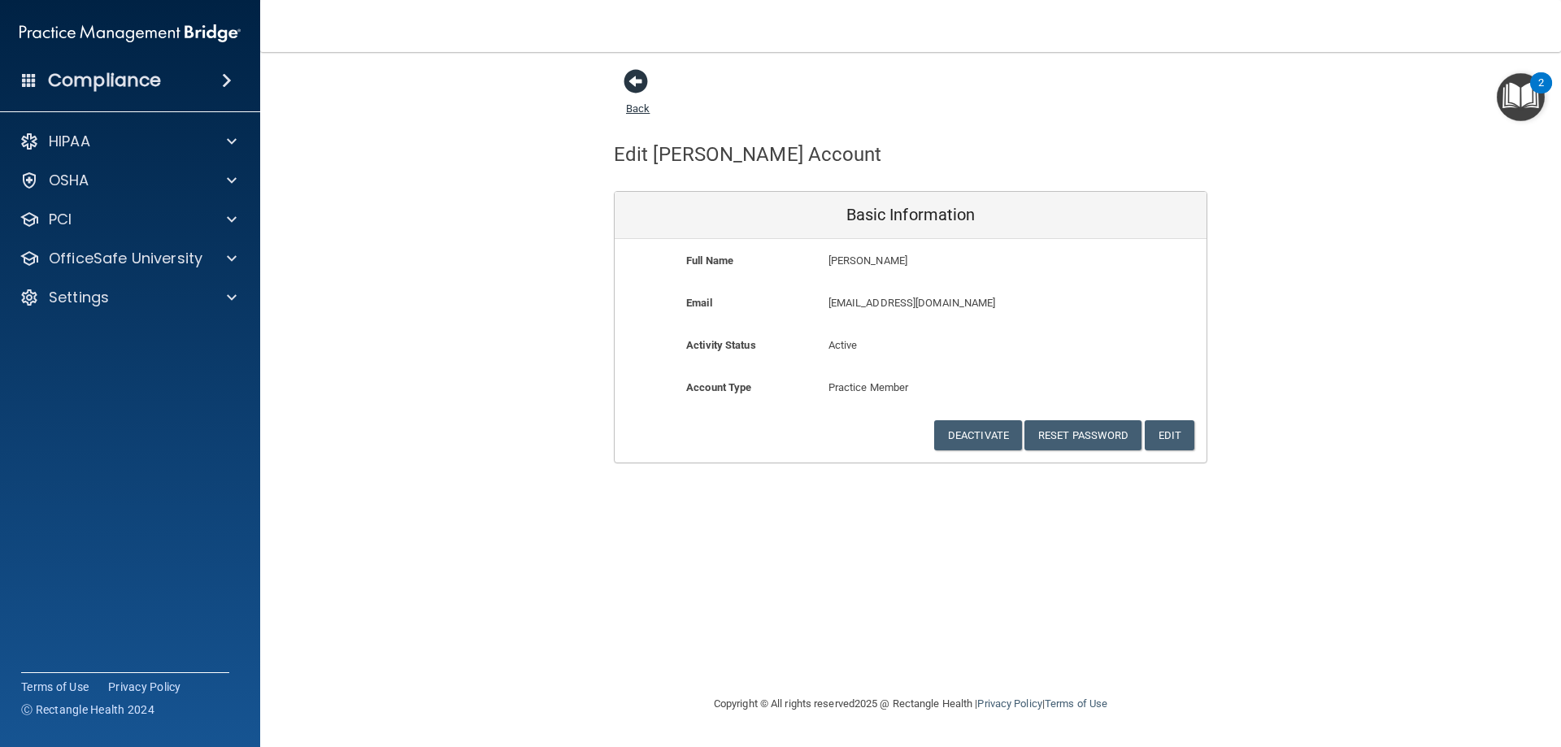
click at [633, 108] on link "Back" at bounding box center [638, 99] width 24 height 32
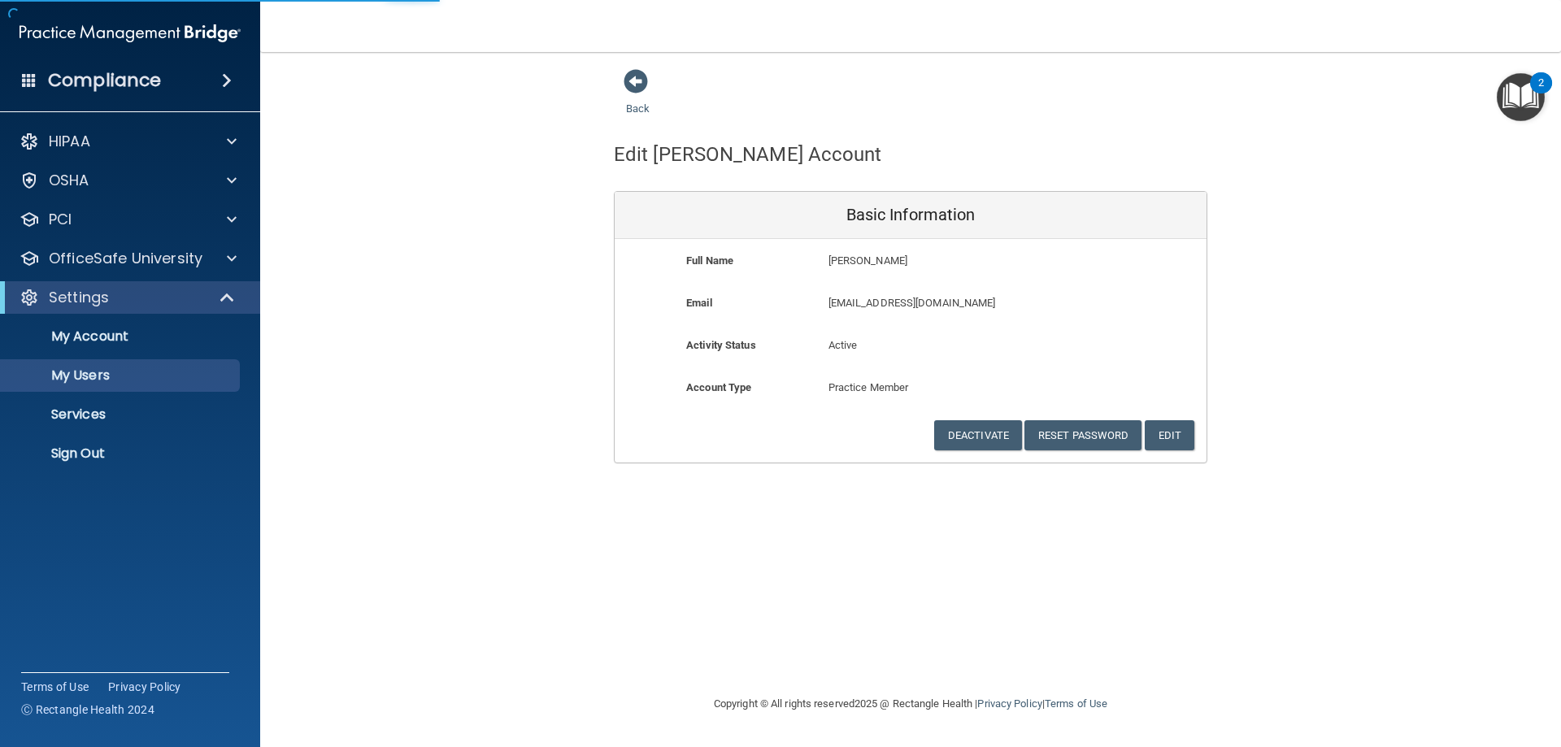
select select "20"
